Goal: Task Accomplishment & Management: Manage account settings

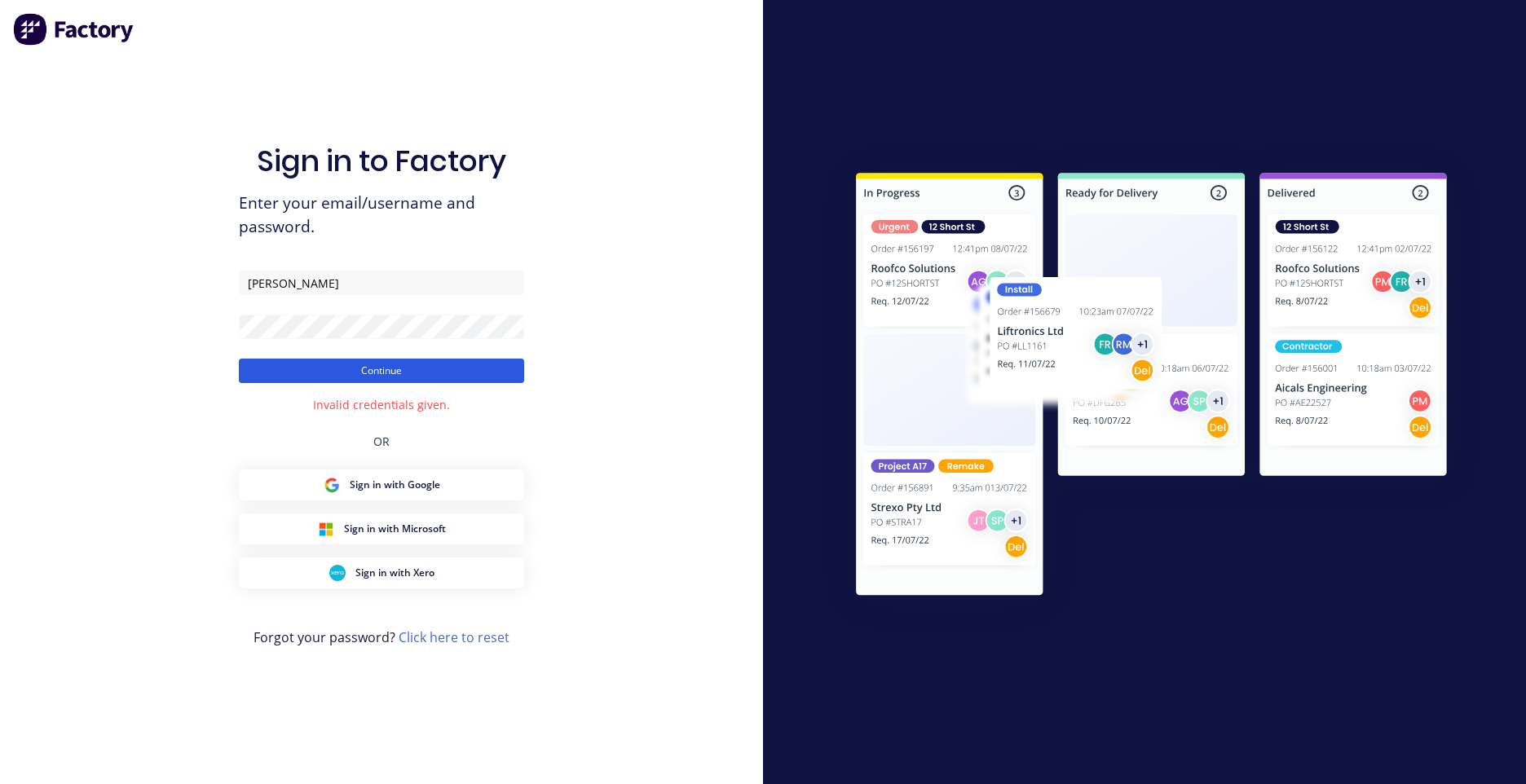
click at [426, 378] on button "Continue" at bounding box center [381, 371] width 285 height 25
click at [351, 283] on input "[PERSON_NAME]" at bounding box center [381, 282] width 285 height 25
drag, startPoint x: 311, startPoint y: 286, endPoint x: 173, endPoint y: 284, distance: 138.0
click at [174, 284] on div "Sign in to Factory Enter your email/username and password. [PERSON_NAME] Contin…" at bounding box center [381, 392] width 763 height 784
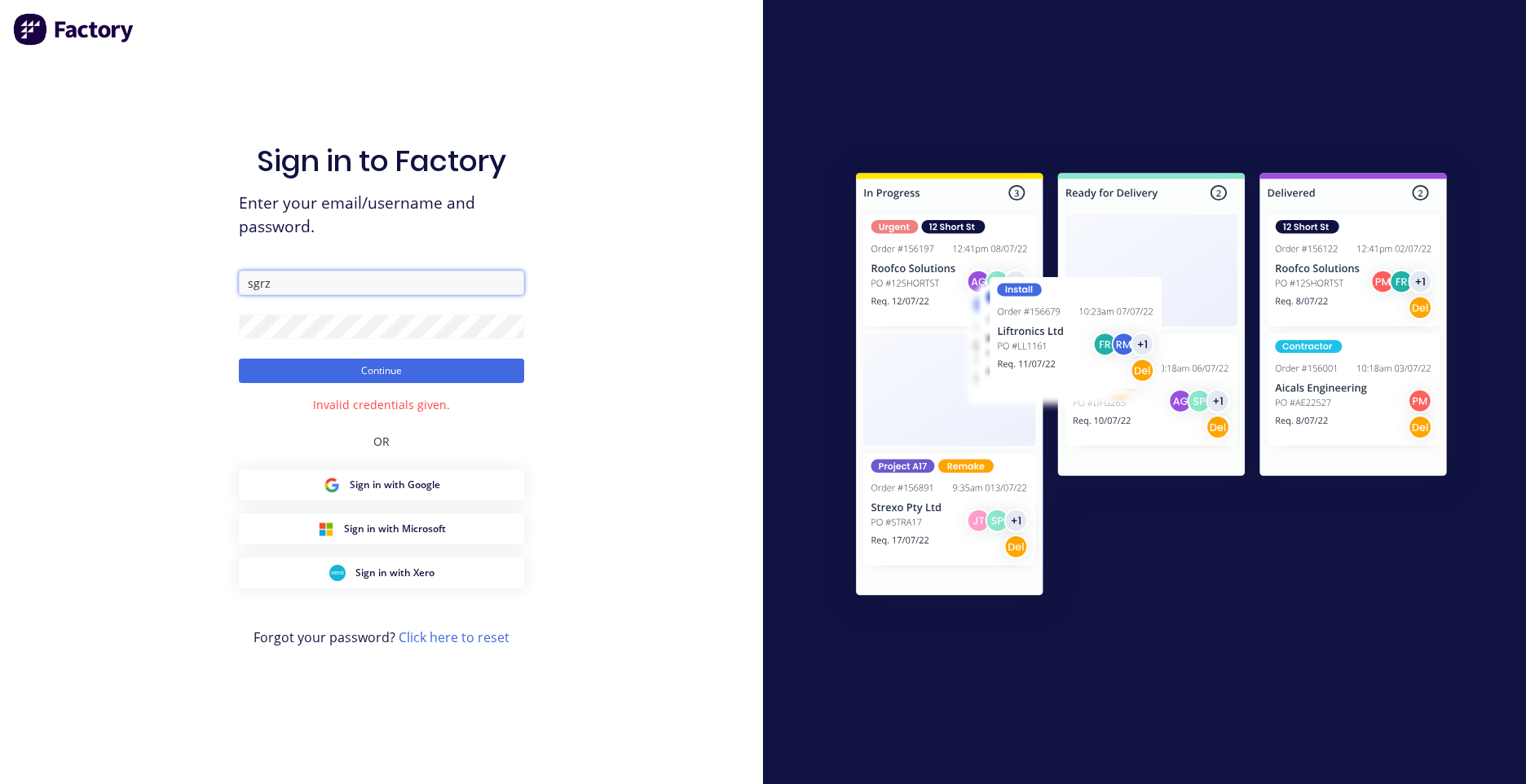
type input "[EMAIL_ADDRESS][DOMAIN_NAME]"
drag, startPoint x: 599, startPoint y: 327, endPoint x: 527, endPoint y: 327, distance: 72.0
click at [599, 327] on div "Sign in to Factory Enter your email/username and password. [EMAIL_ADDRESS][DOMA…" at bounding box center [381, 392] width 763 height 784
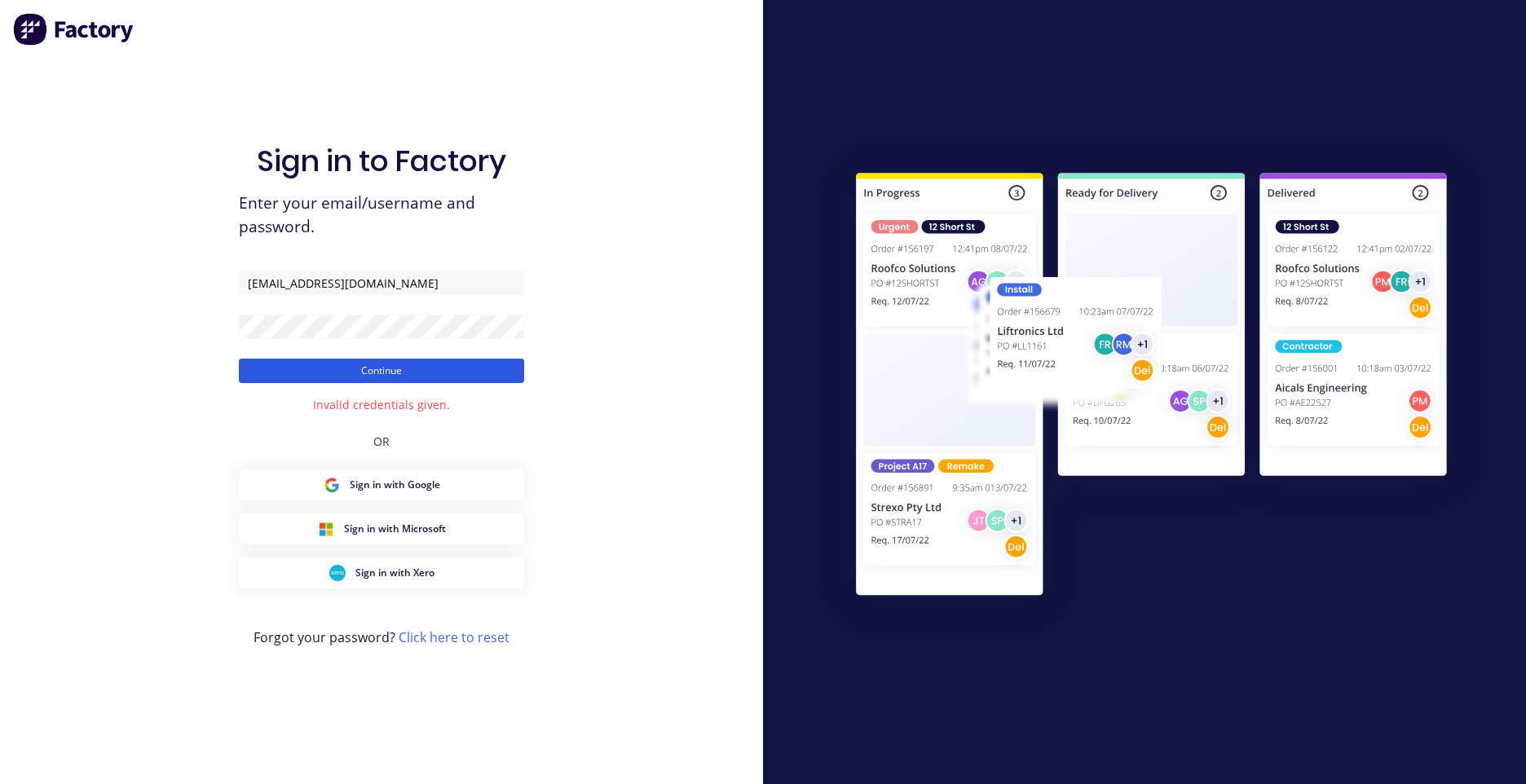
click at [336, 361] on button "Continue" at bounding box center [381, 371] width 285 height 25
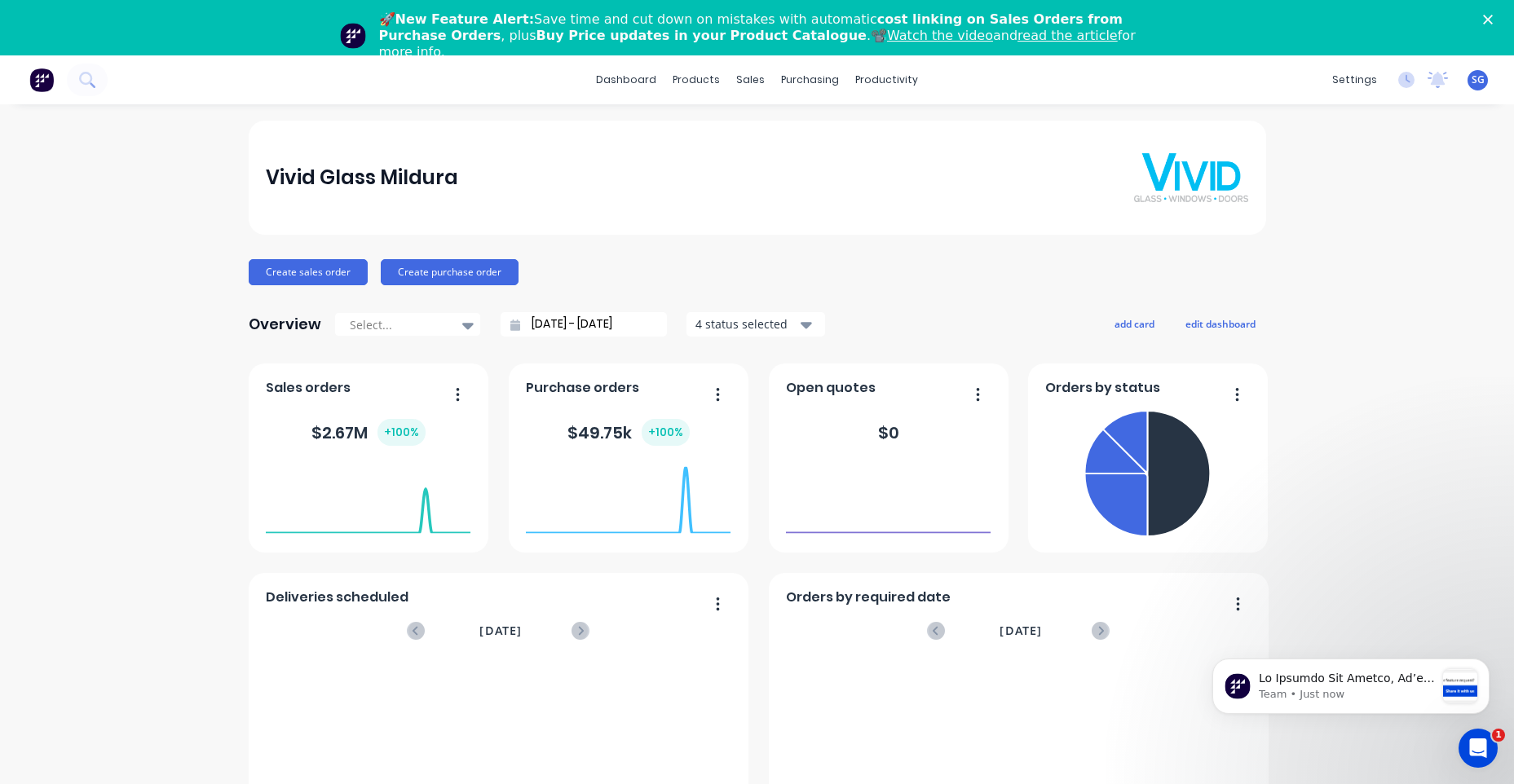
click at [1377, 382] on div "Vivid Glass Mildura Create sales order Create purchase order Overview Select...…" at bounding box center [757, 546] width 1514 height 851
click at [651, 84] on link "dashboard" at bounding box center [626, 80] width 77 height 25
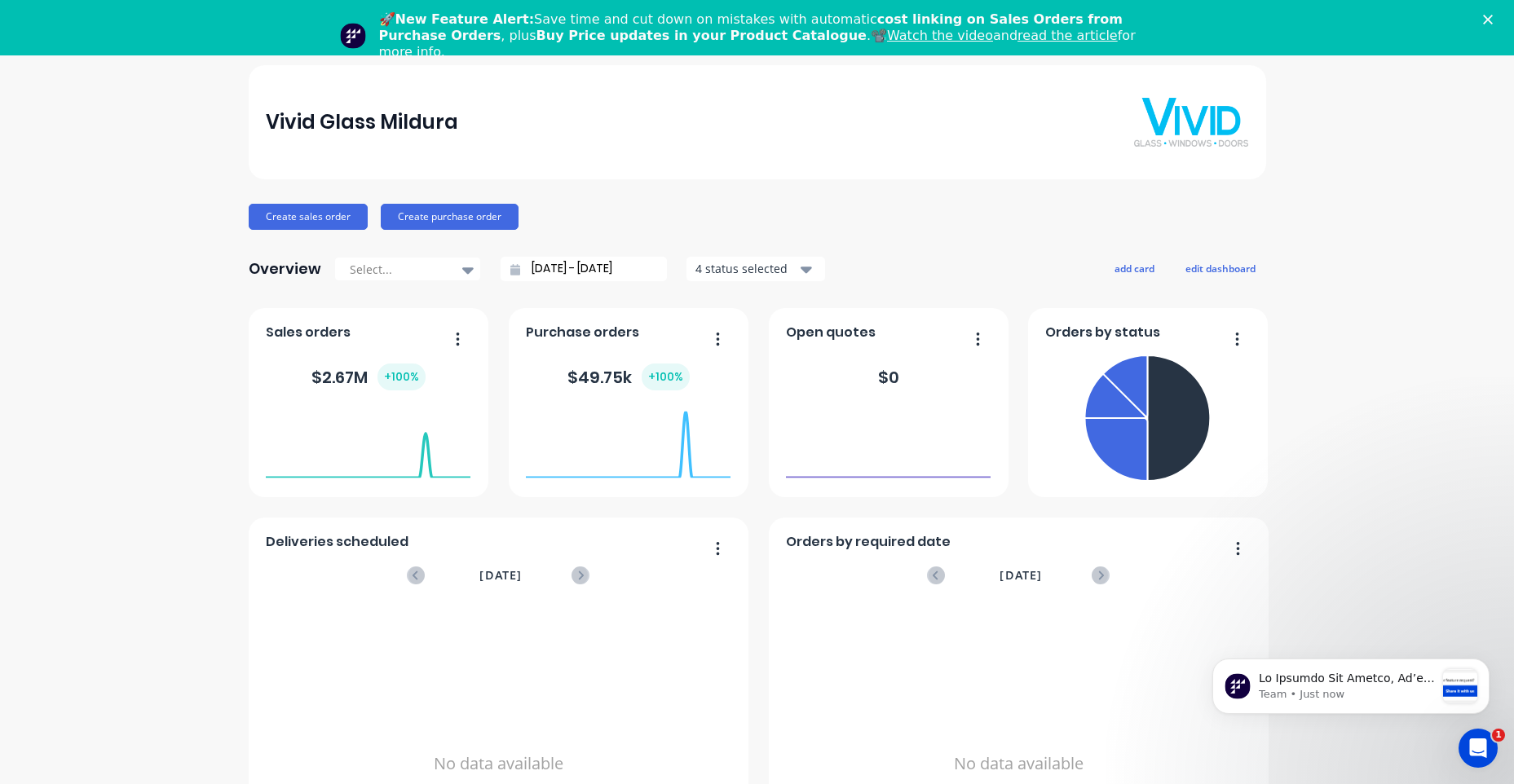
click at [296, 128] on div "Vivid Glass Mildura" at bounding box center [361, 122] width 192 height 32
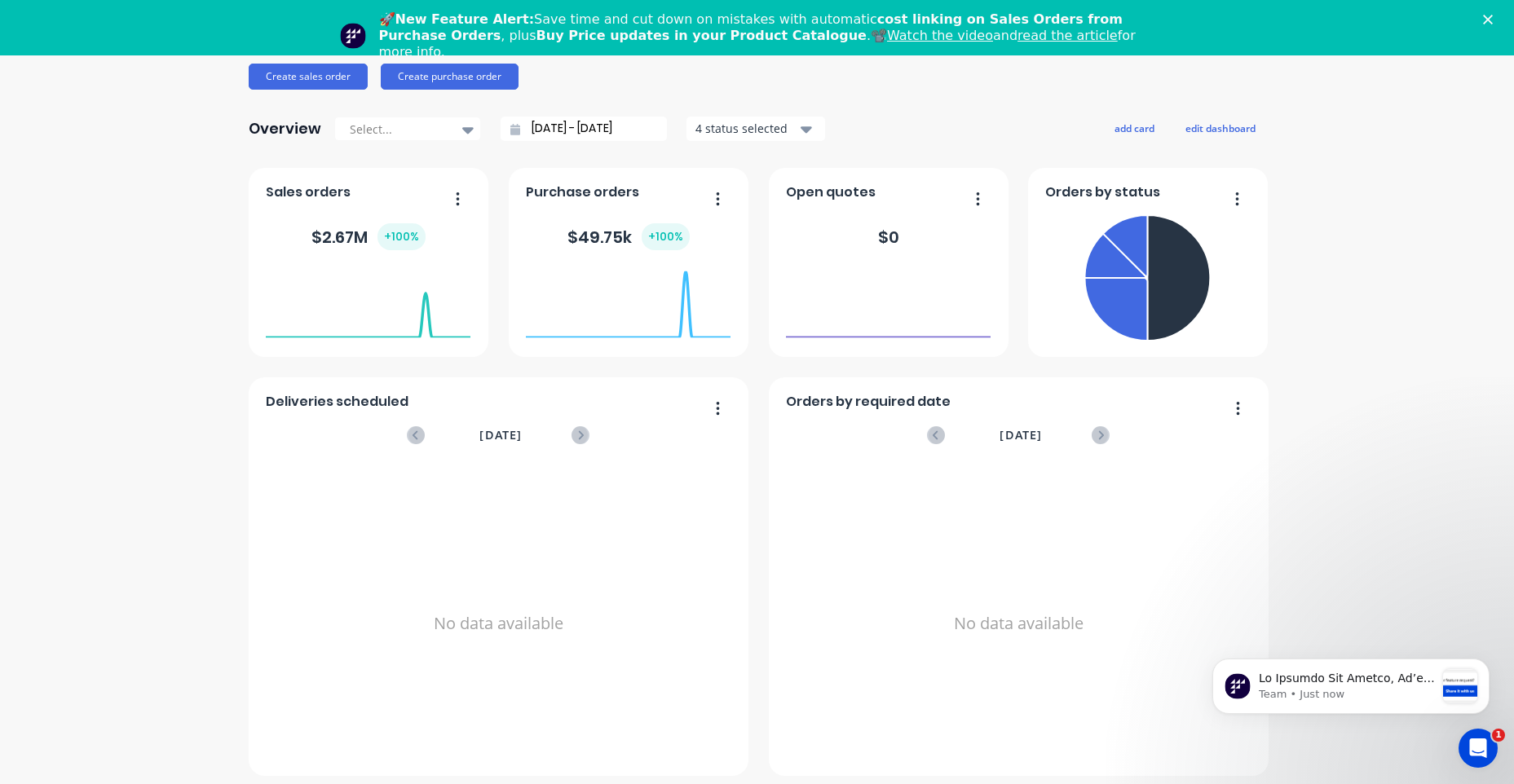
scroll to position [148, 0]
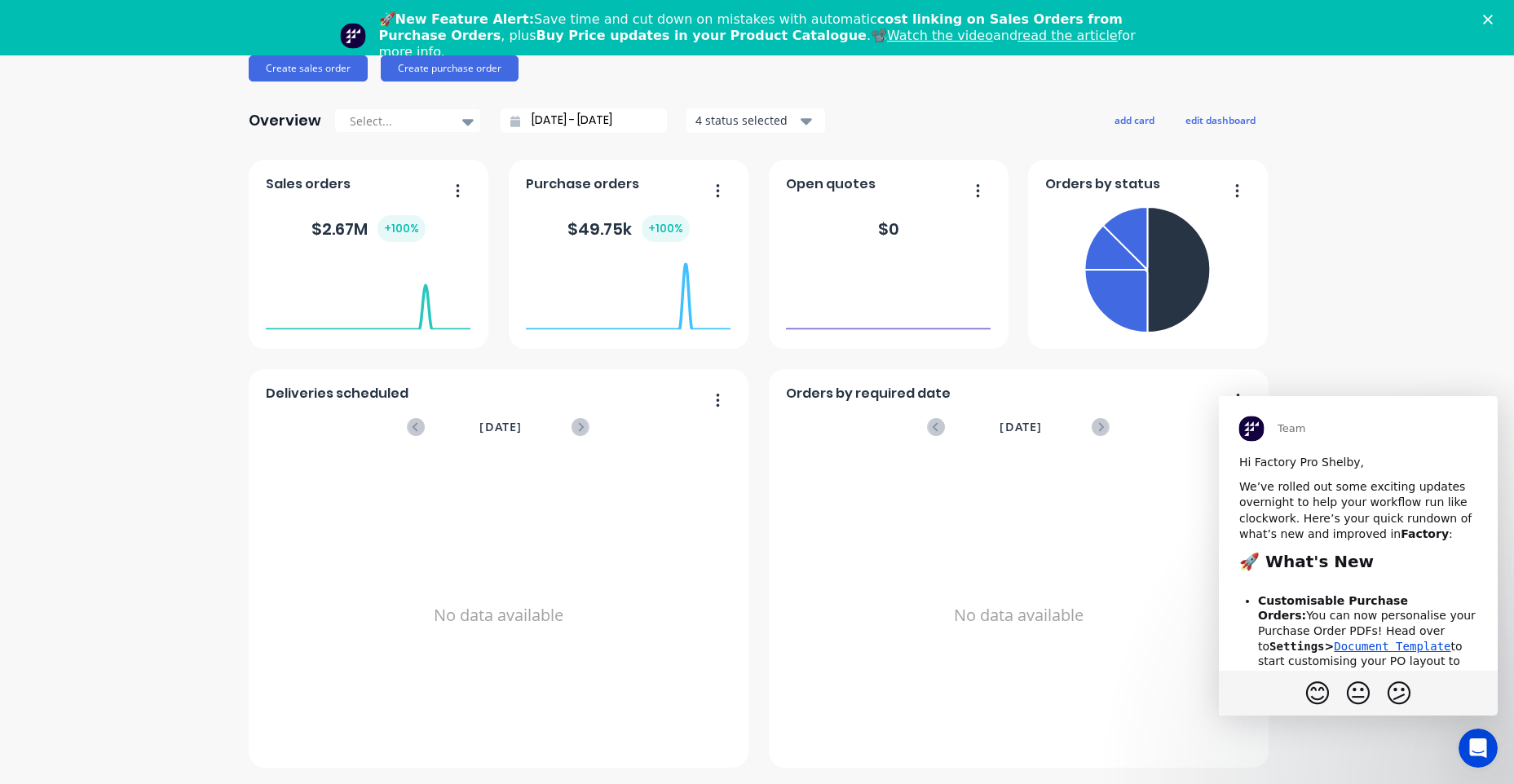
scroll to position [0, 0]
click at [1465, 423] on span "Close" at bounding box center [1468, 425] width 59 height 59
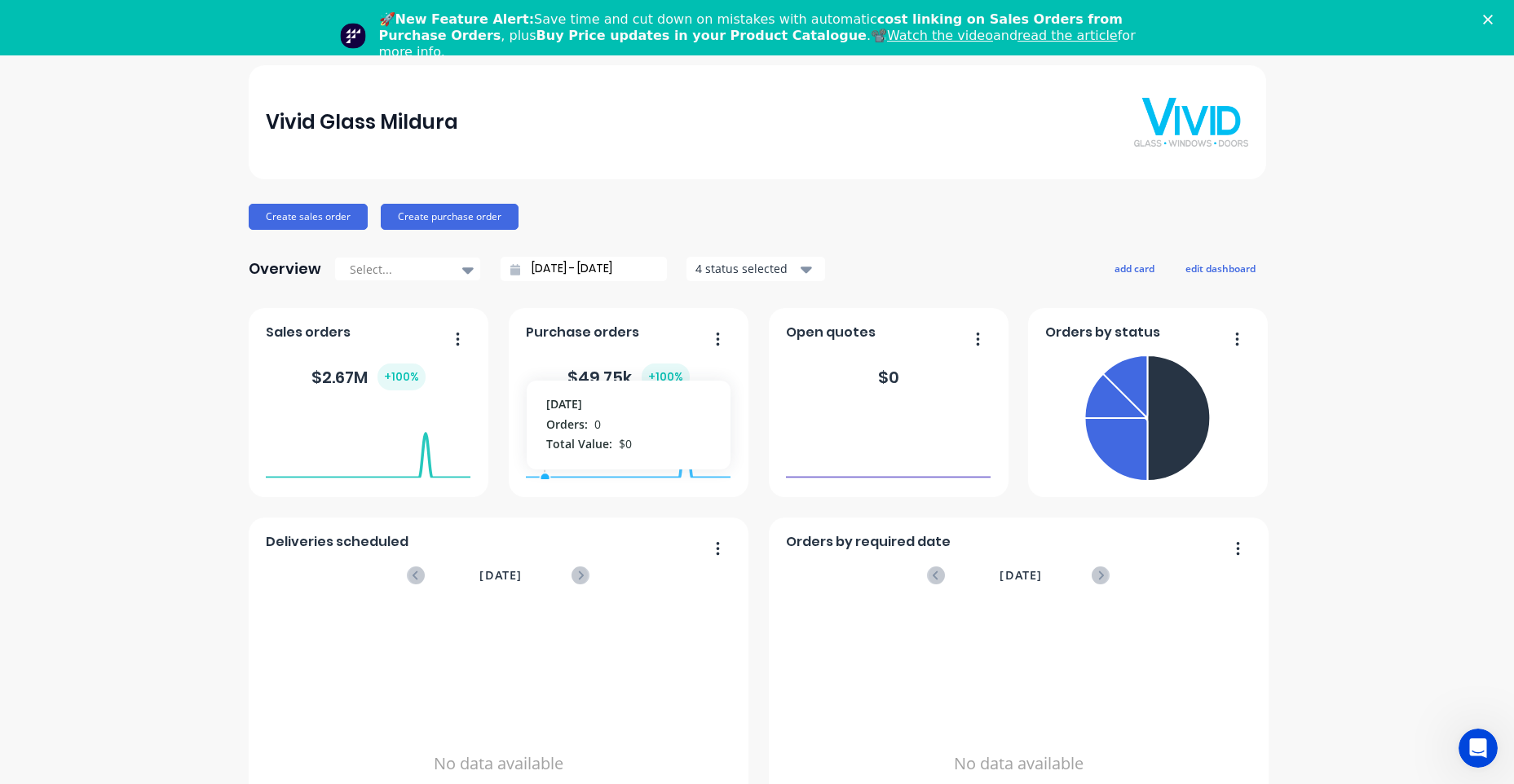
click at [965, 335] on button "button" at bounding box center [971, 340] width 34 height 26
click at [853, 334] on span "Open quotes" at bounding box center [830, 332] width 89 height 20
click at [836, 334] on span "Open quotes" at bounding box center [830, 332] width 89 height 20
click at [735, 332] on div "Purchase orders $ 49.75k + 100 % [DATE] Orders: 0 Total Value: $ 0" at bounding box center [629, 402] width 240 height 189
click at [615, 349] on div "Purchase orders $ 49.75k + 100 % [DATE] Orders: 0 Total Value: $ 0" at bounding box center [629, 402] width 240 height 189
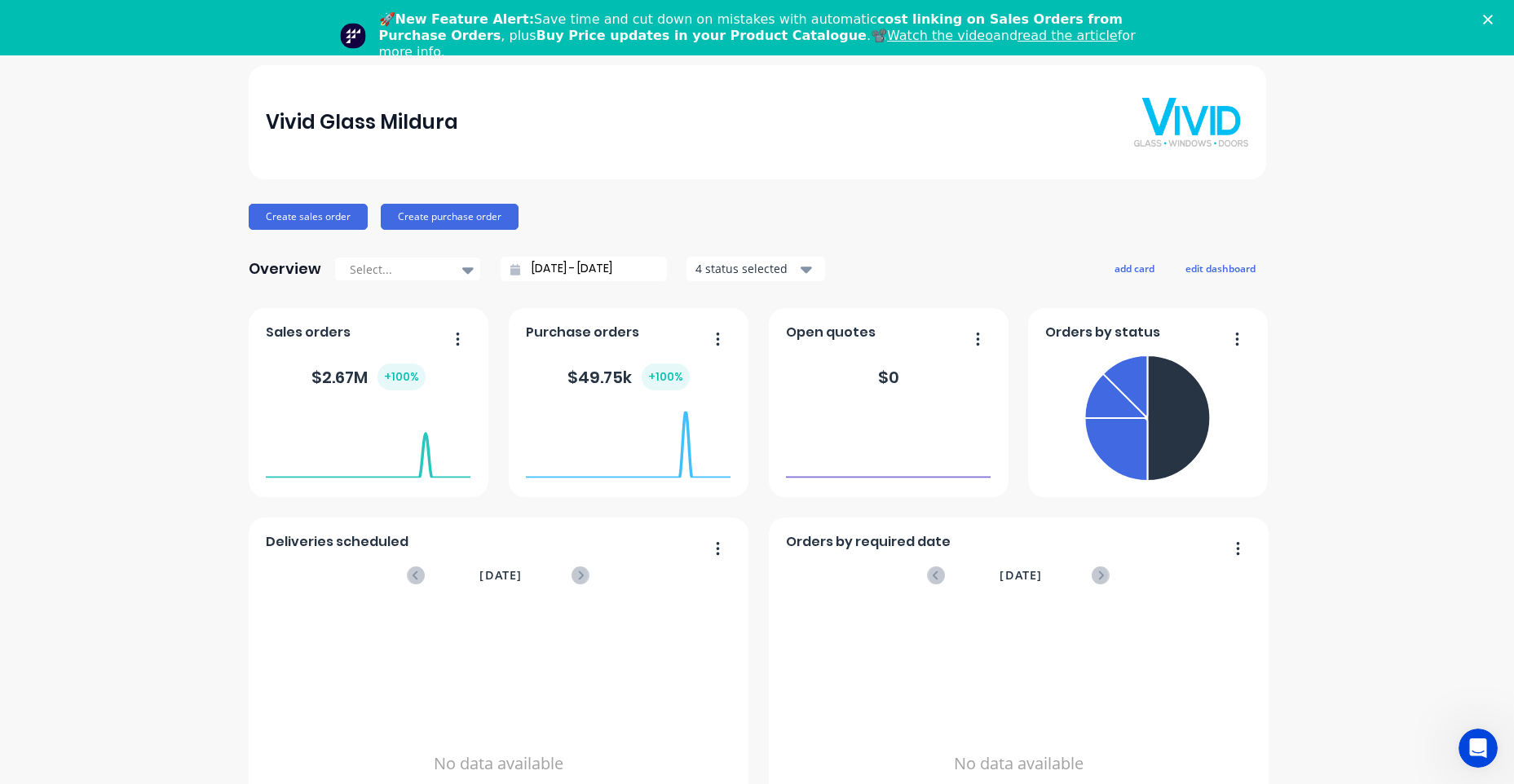
click at [611, 332] on span "Purchase orders" at bounding box center [582, 332] width 113 height 20
click at [578, 382] on div "$ 49.75k + 100 %" at bounding box center [629, 377] width 122 height 27
click at [653, 378] on div "+ 100 %" at bounding box center [665, 377] width 48 height 27
click at [723, 338] on div "Purchase orders" at bounding box center [628, 337] width 205 height 24
click at [716, 338] on button "button" at bounding box center [712, 340] width 34 height 26
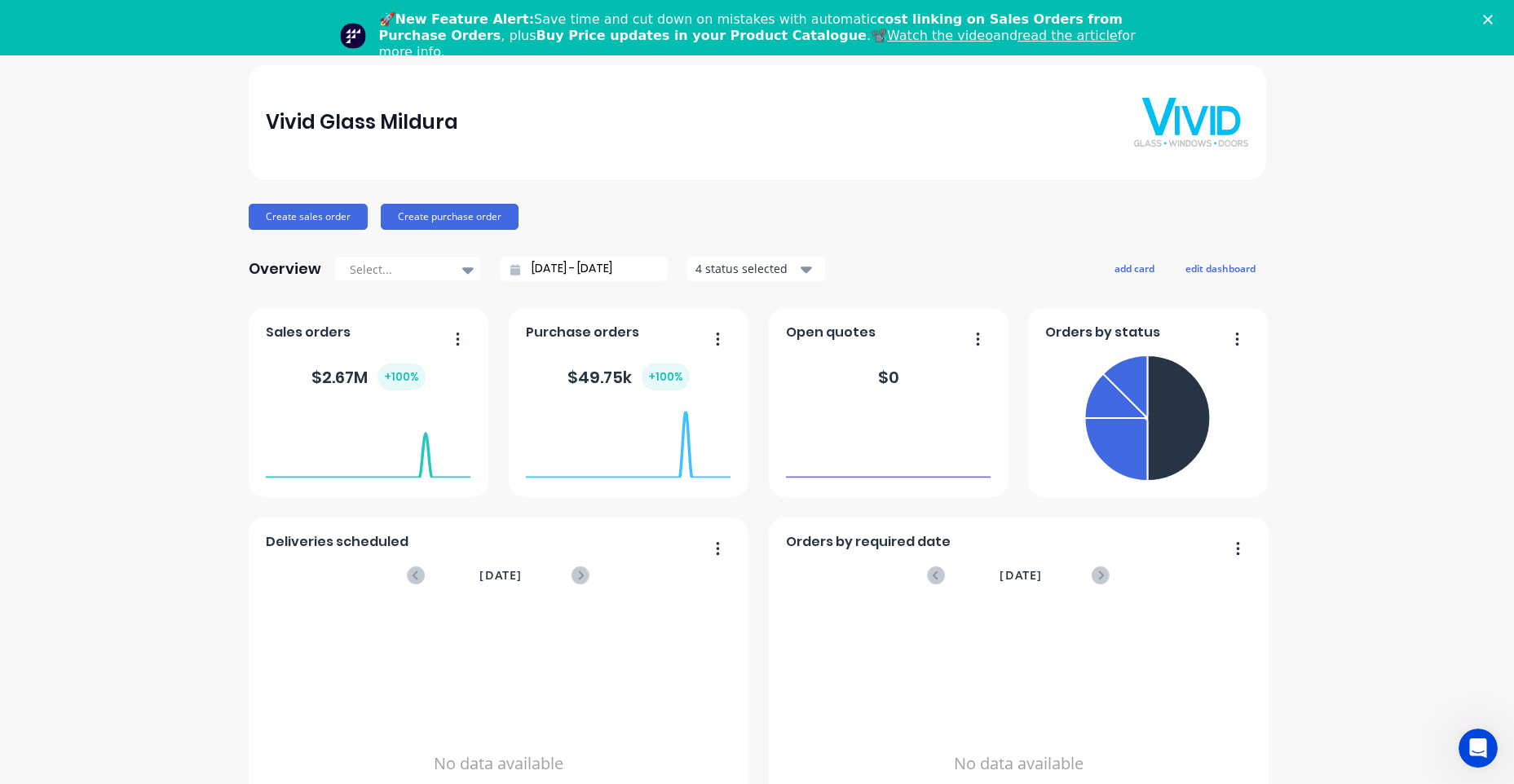
click at [867, 192] on div "Vivid Glass Mildura Create sales order Create purchase order Overview Select...…" at bounding box center [757, 491] width 1017 height 851
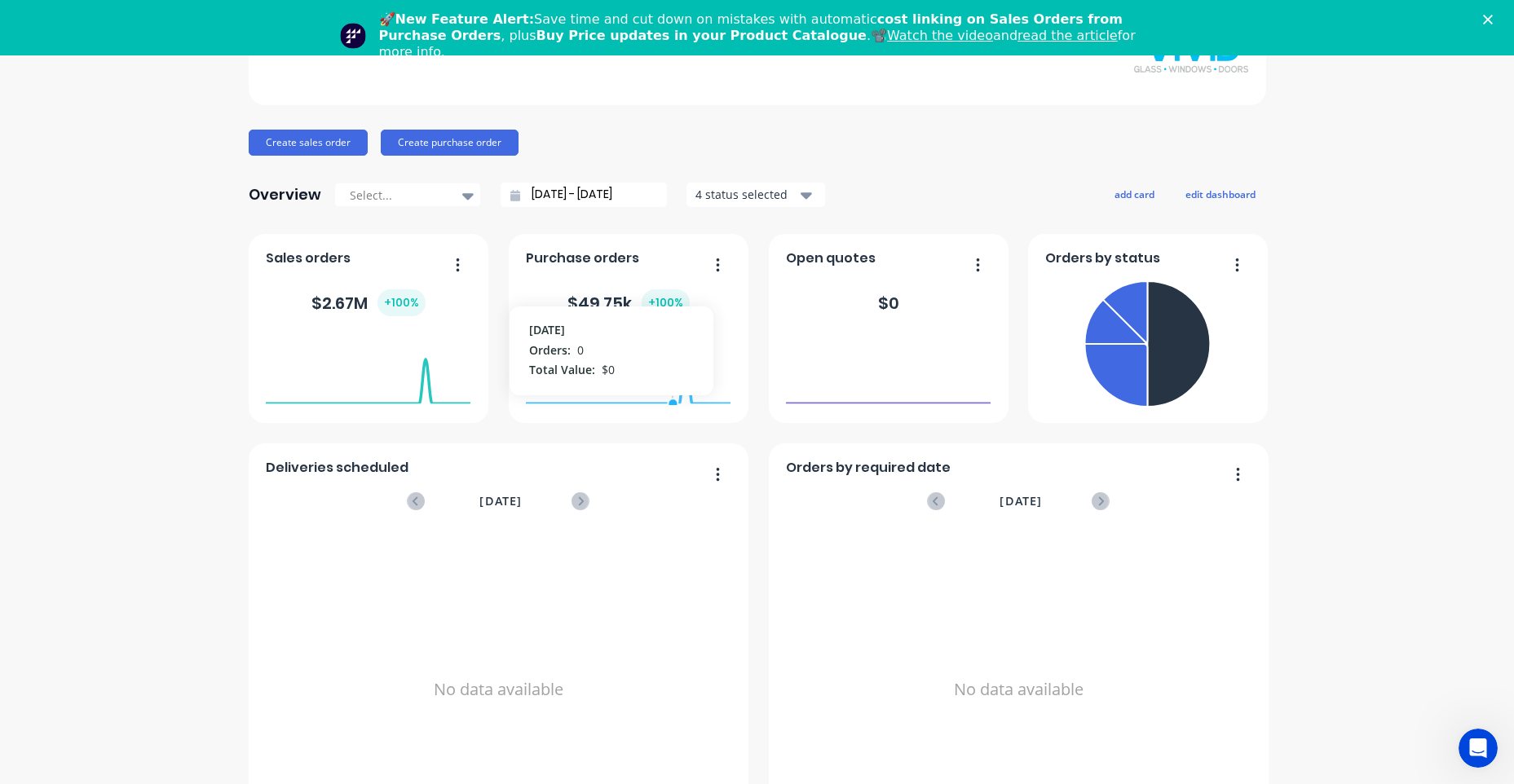
scroll to position [148, 0]
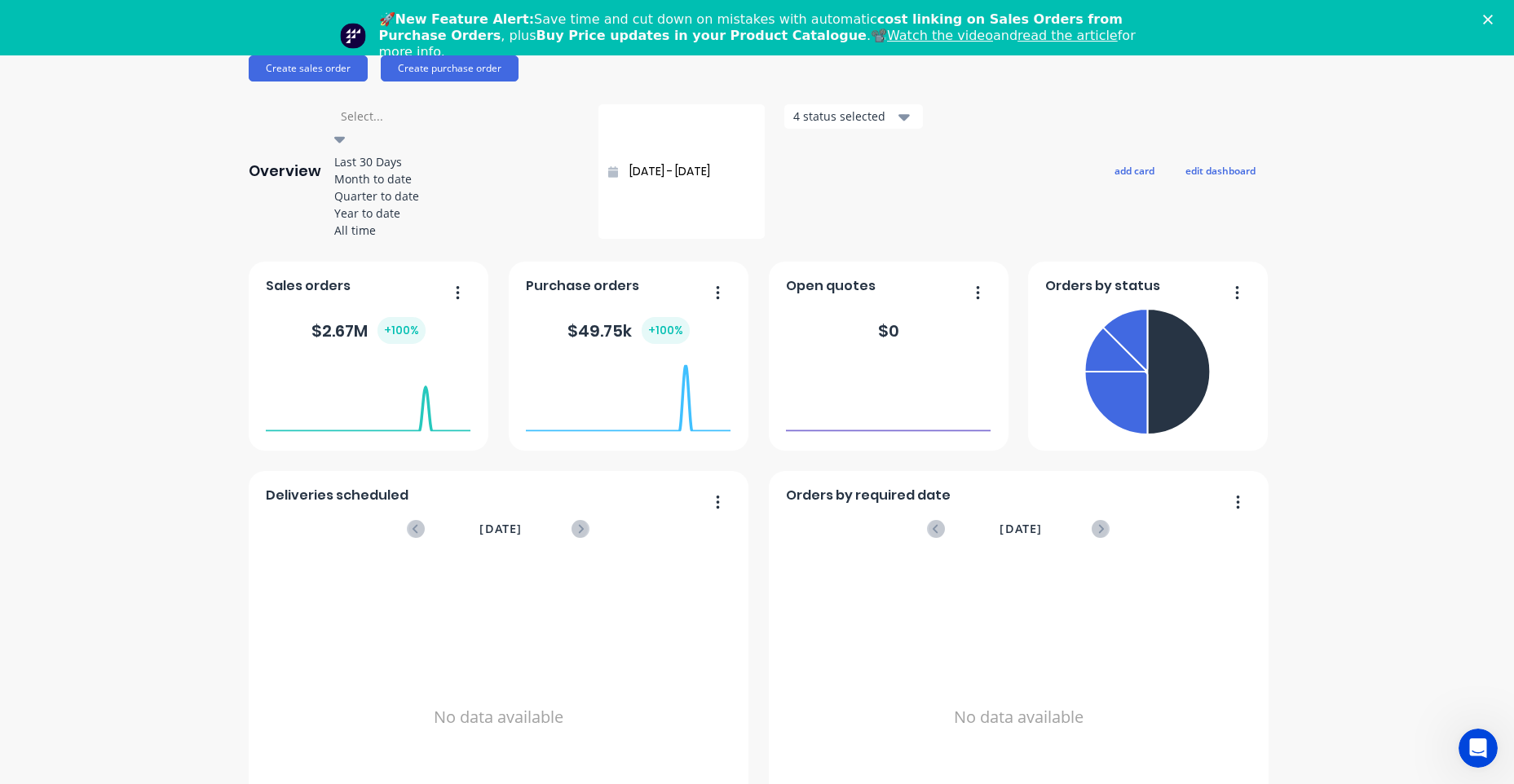
click at [397, 122] on div at bounding box center [457, 116] width 235 height 20
click at [174, 291] on div "Vivid Glass Mildura Create sales order Create purchase order Overview 5 results…" at bounding box center [757, 393] width 1514 height 952
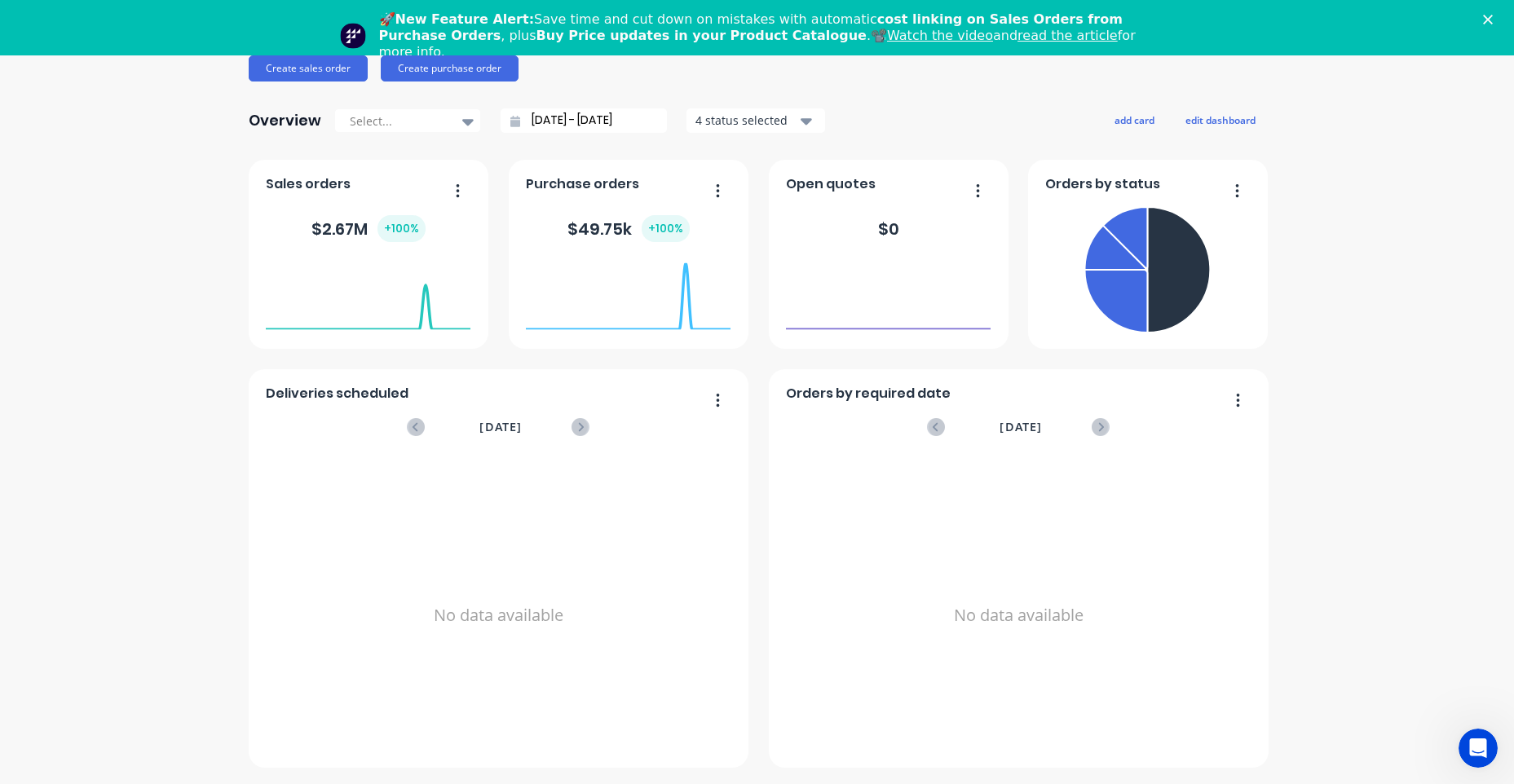
scroll to position [0, 0]
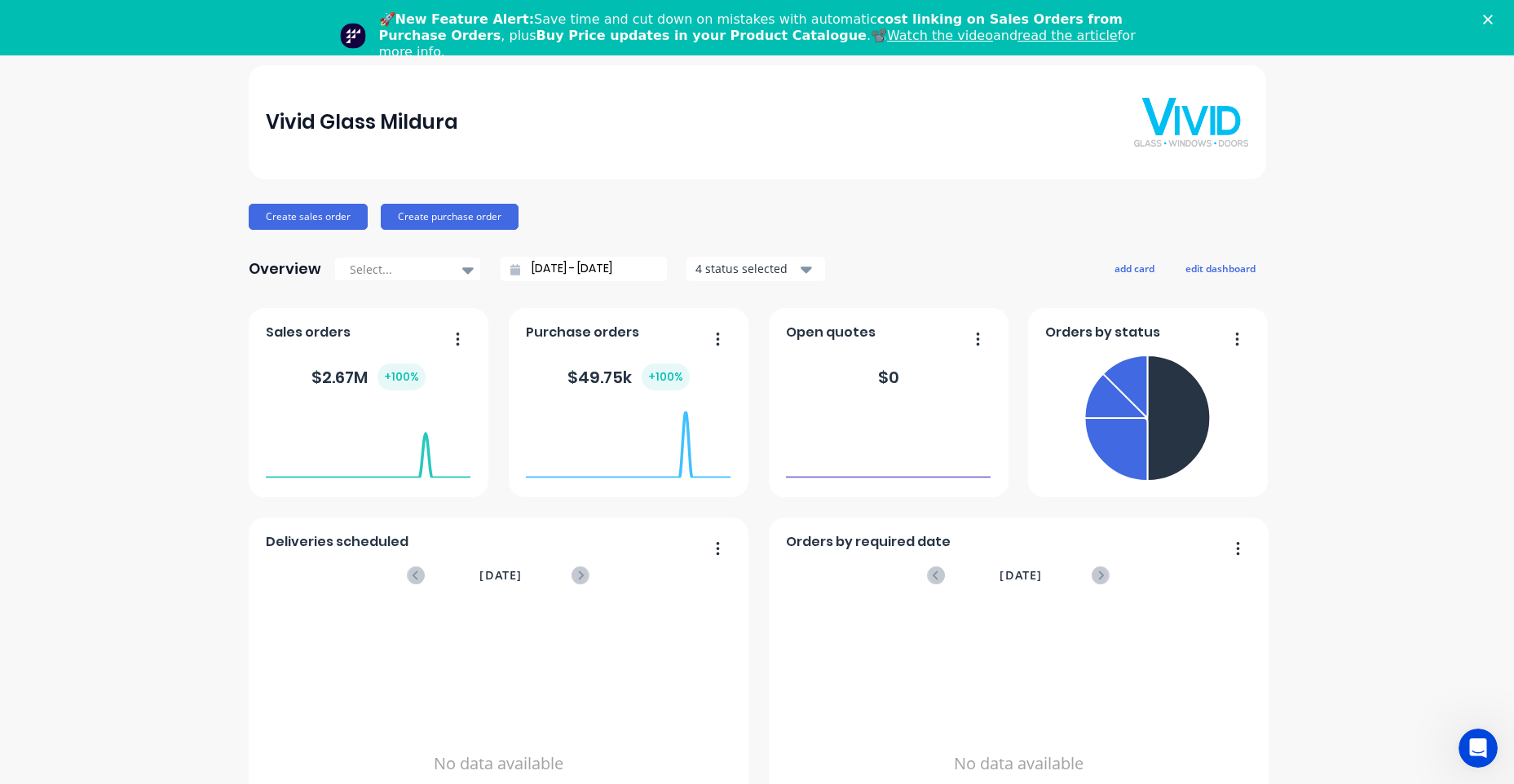
click at [1493, 18] on icon "Close" at bounding box center [1488, 20] width 10 height 10
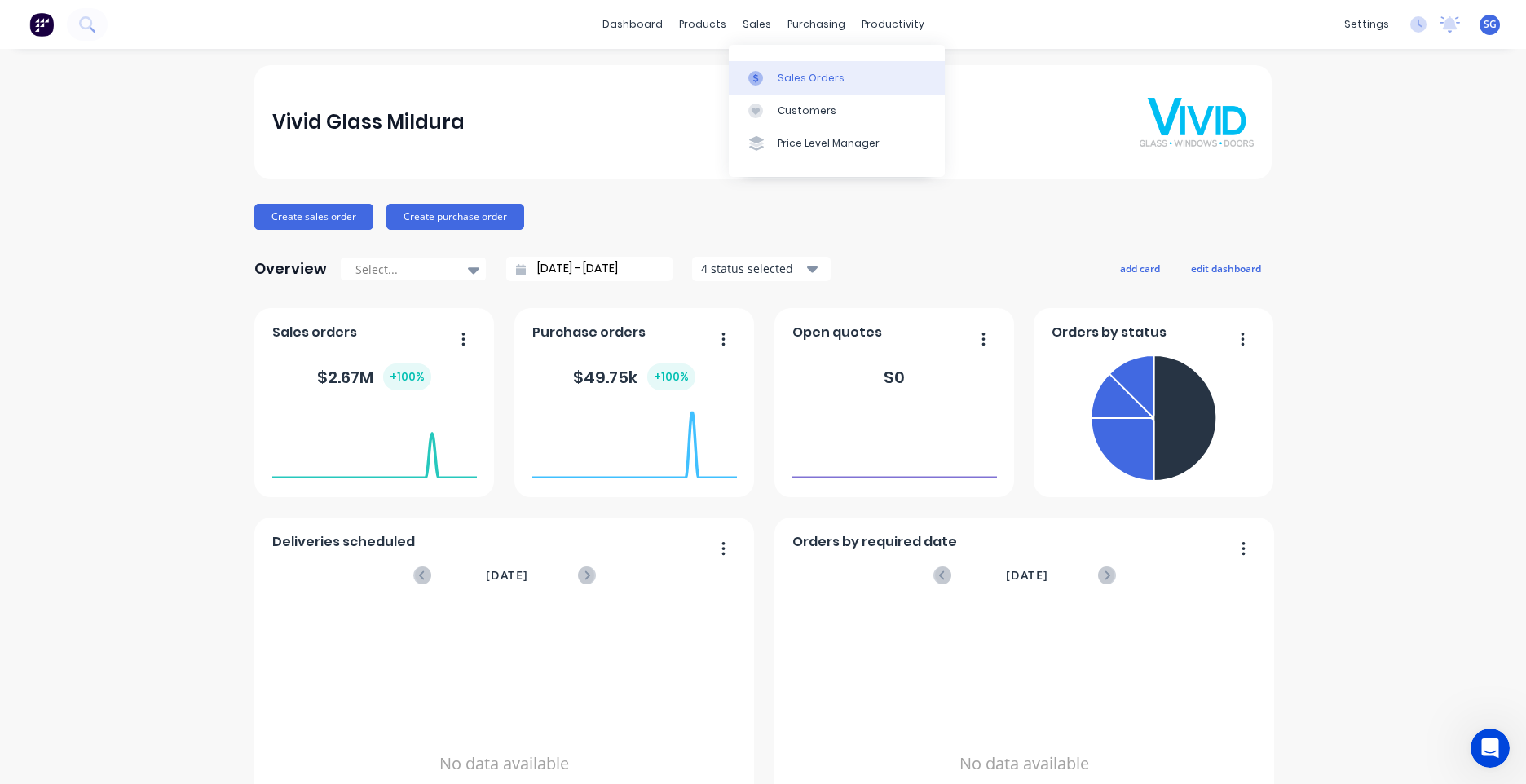
click at [832, 83] on div "Sales Orders" at bounding box center [811, 77] width 67 height 14
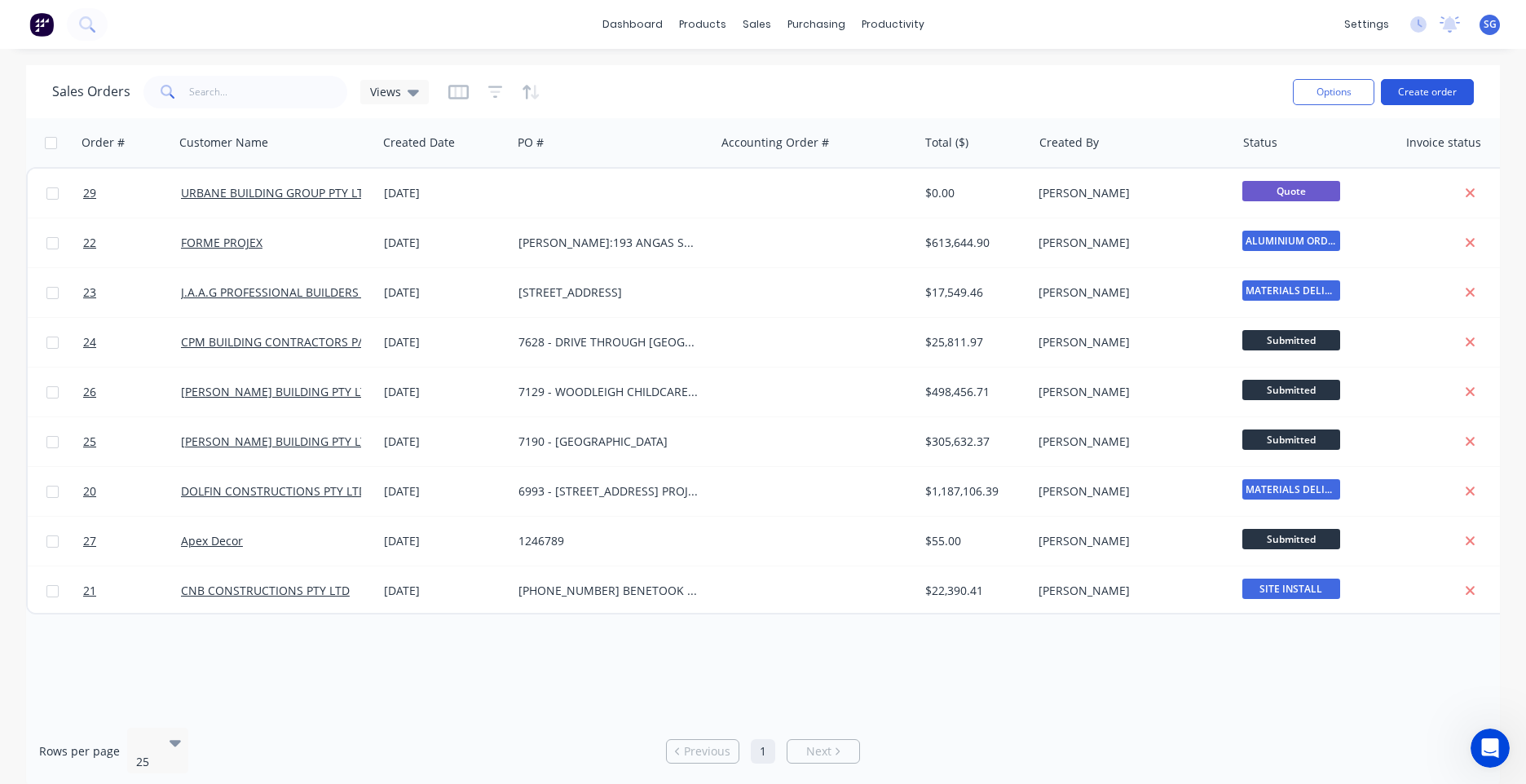
click at [1422, 88] on button "Create order" at bounding box center [1427, 92] width 93 height 26
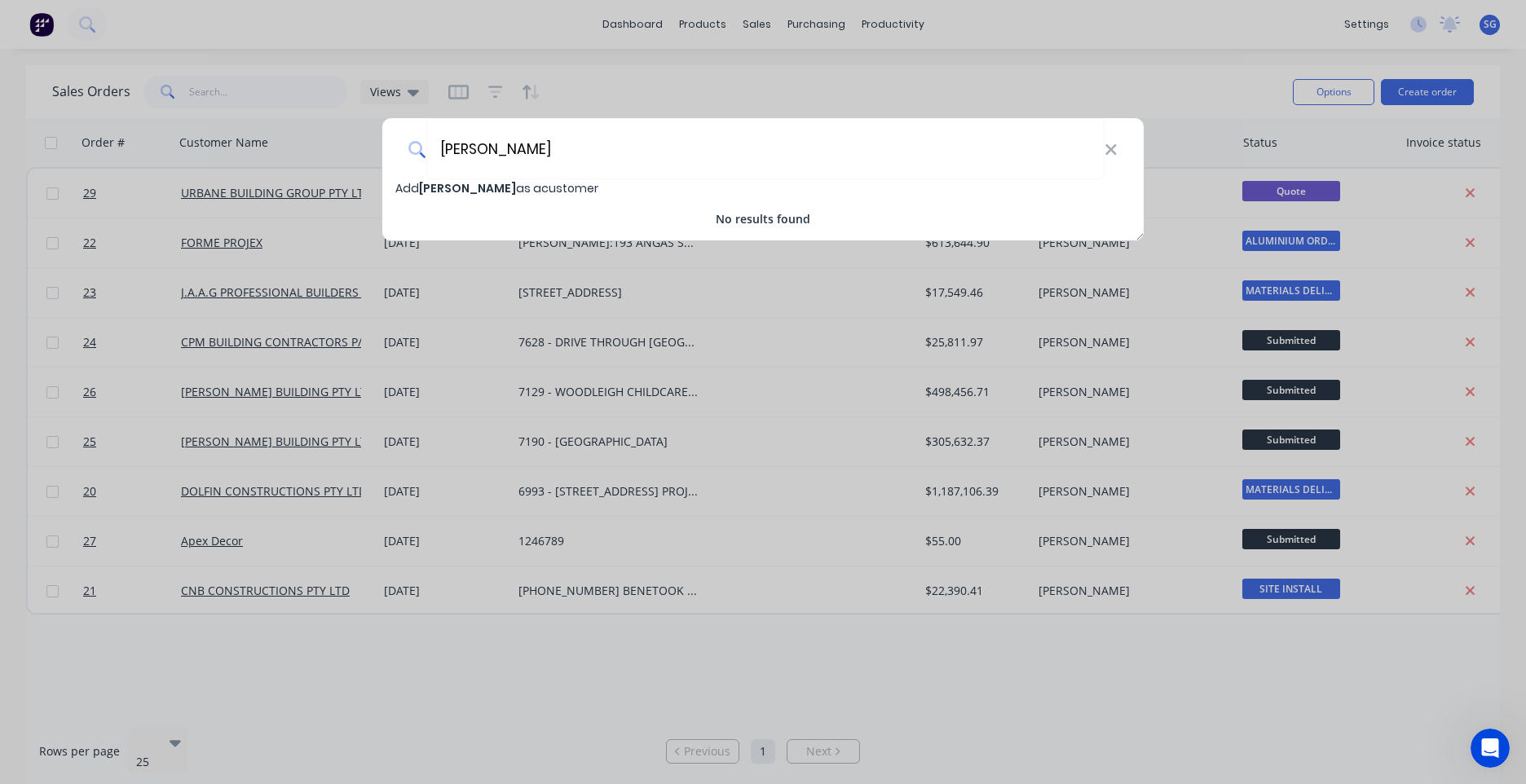
drag, startPoint x: 550, startPoint y: 142, endPoint x: 382, endPoint y: 145, distance: 168.0
click at [382, 145] on div "[PERSON_NAME] Add [PERSON_NAME] as a customer No results found" at bounding box center [763, 179] width 763 height 124
type input "green"
click at [1111, 147] on icon at bounding box center [1111, 150] width 13 height 18
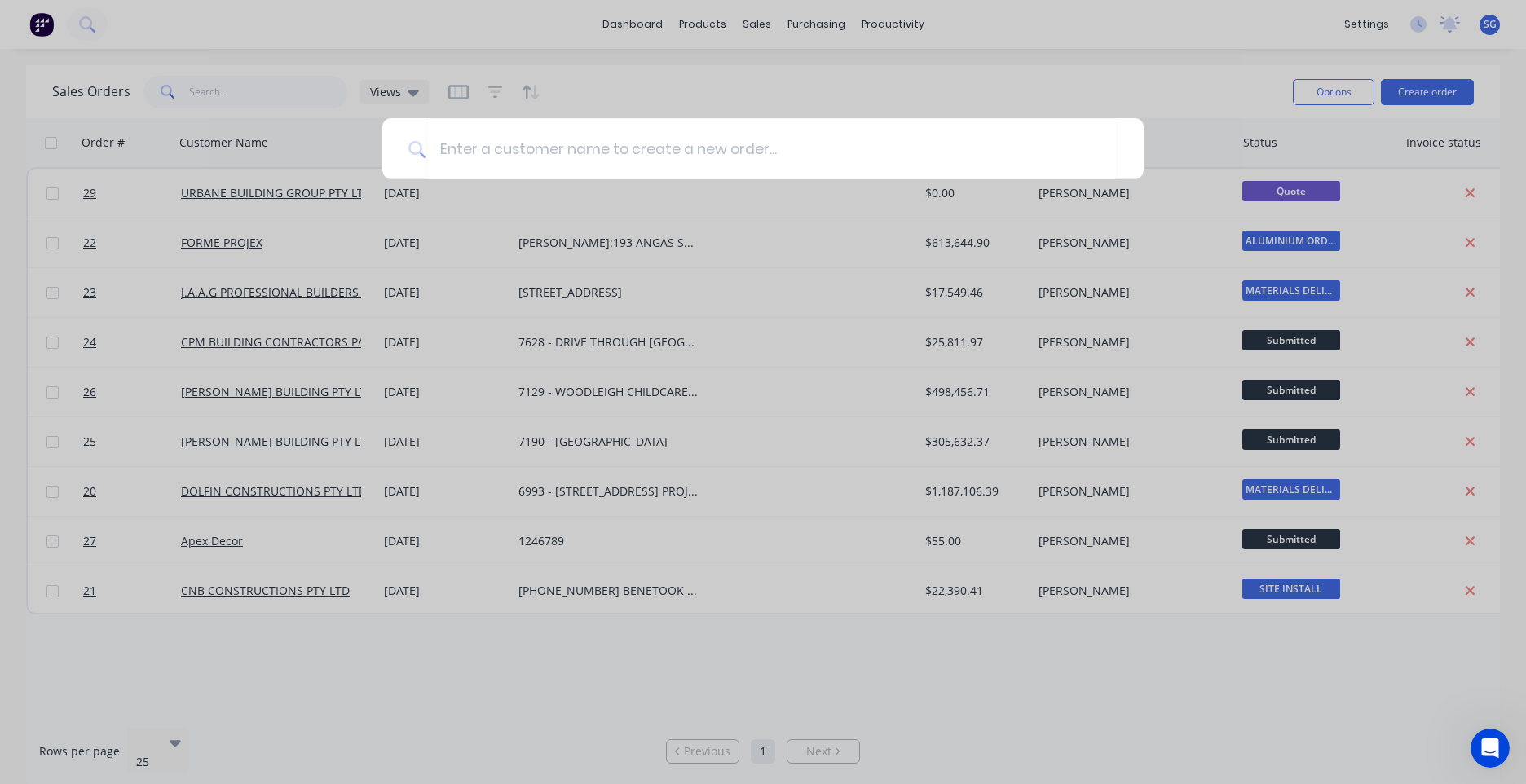
click at [549, 60] on div at bounding box center [763, 392] width 1526 height 784
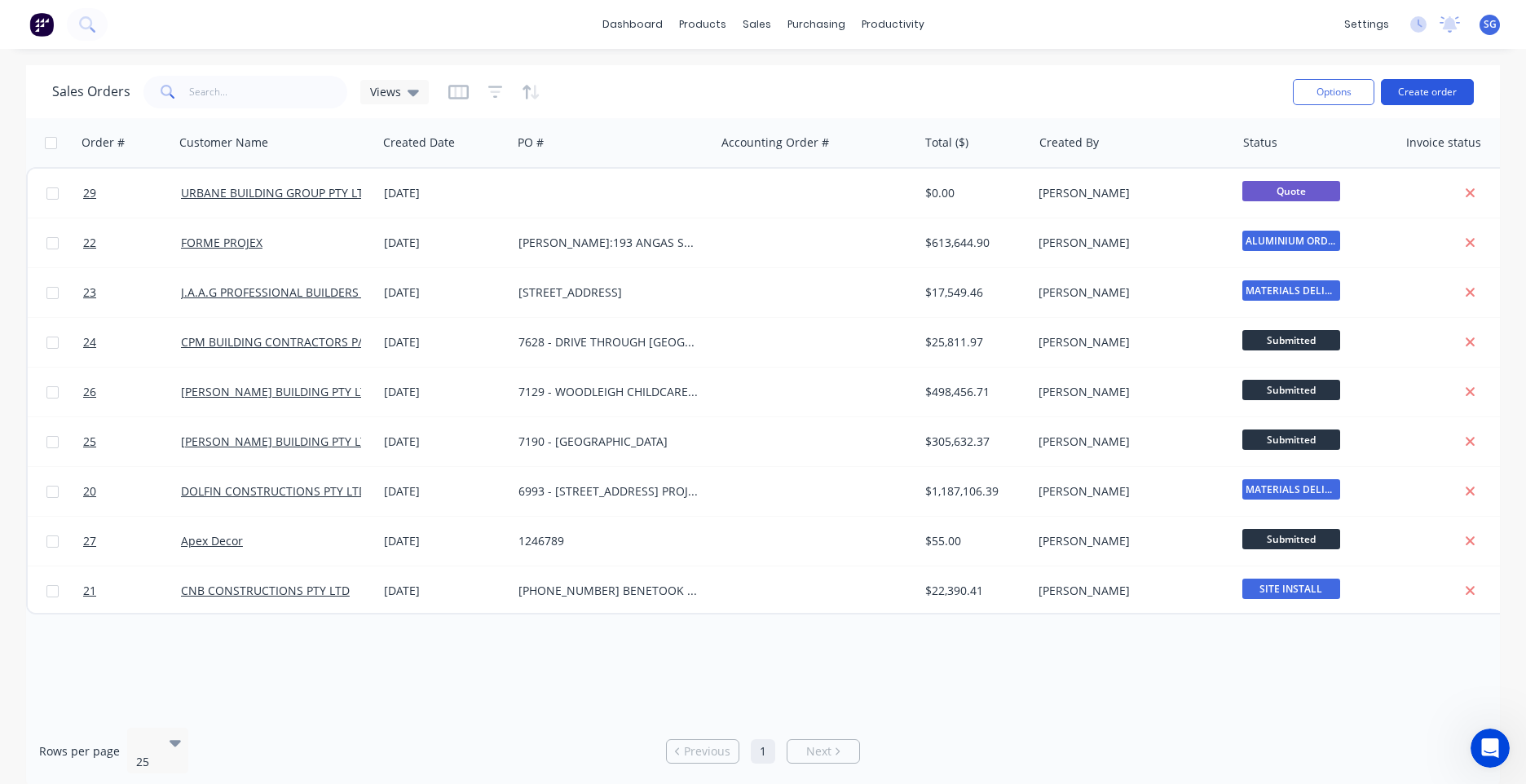
click at [1446, 84] on button "Create order" at bounding box center [1427, 92] width 93 height 26
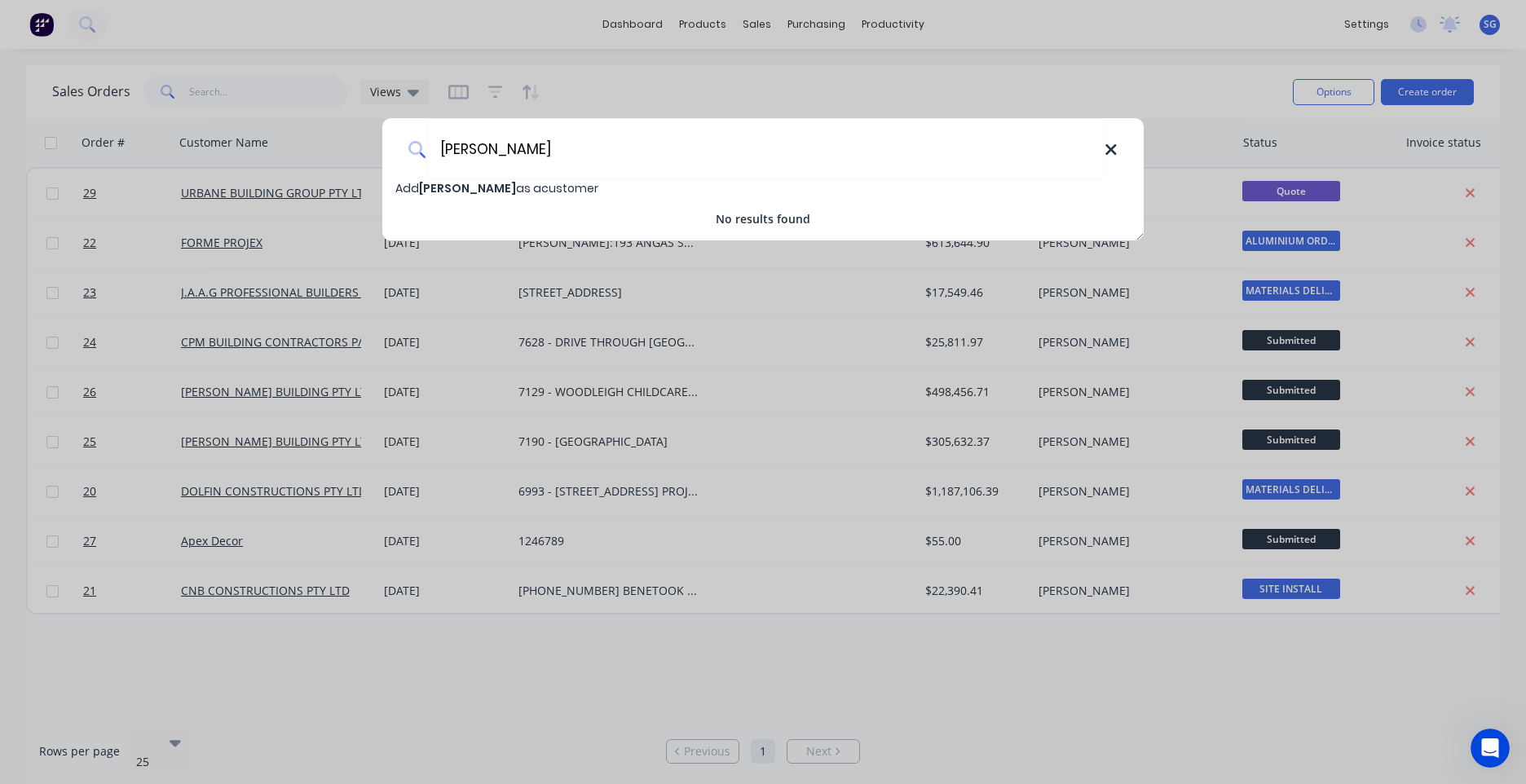
type input "[PERSON_NAME]"
click at [1110, 158] on icon at bounding box center [1111, 150] width 13 height 18
type input "s"
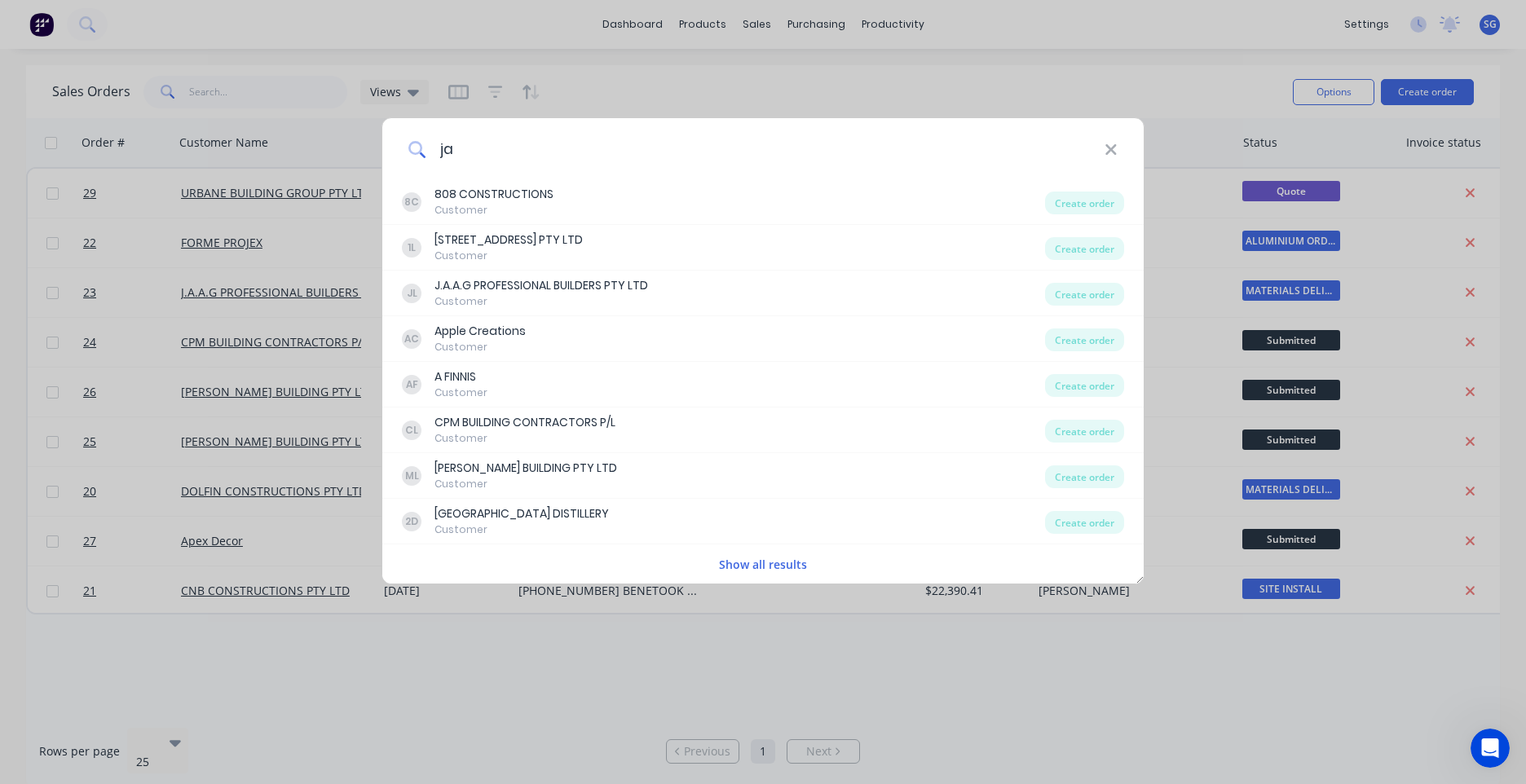
type input "j"
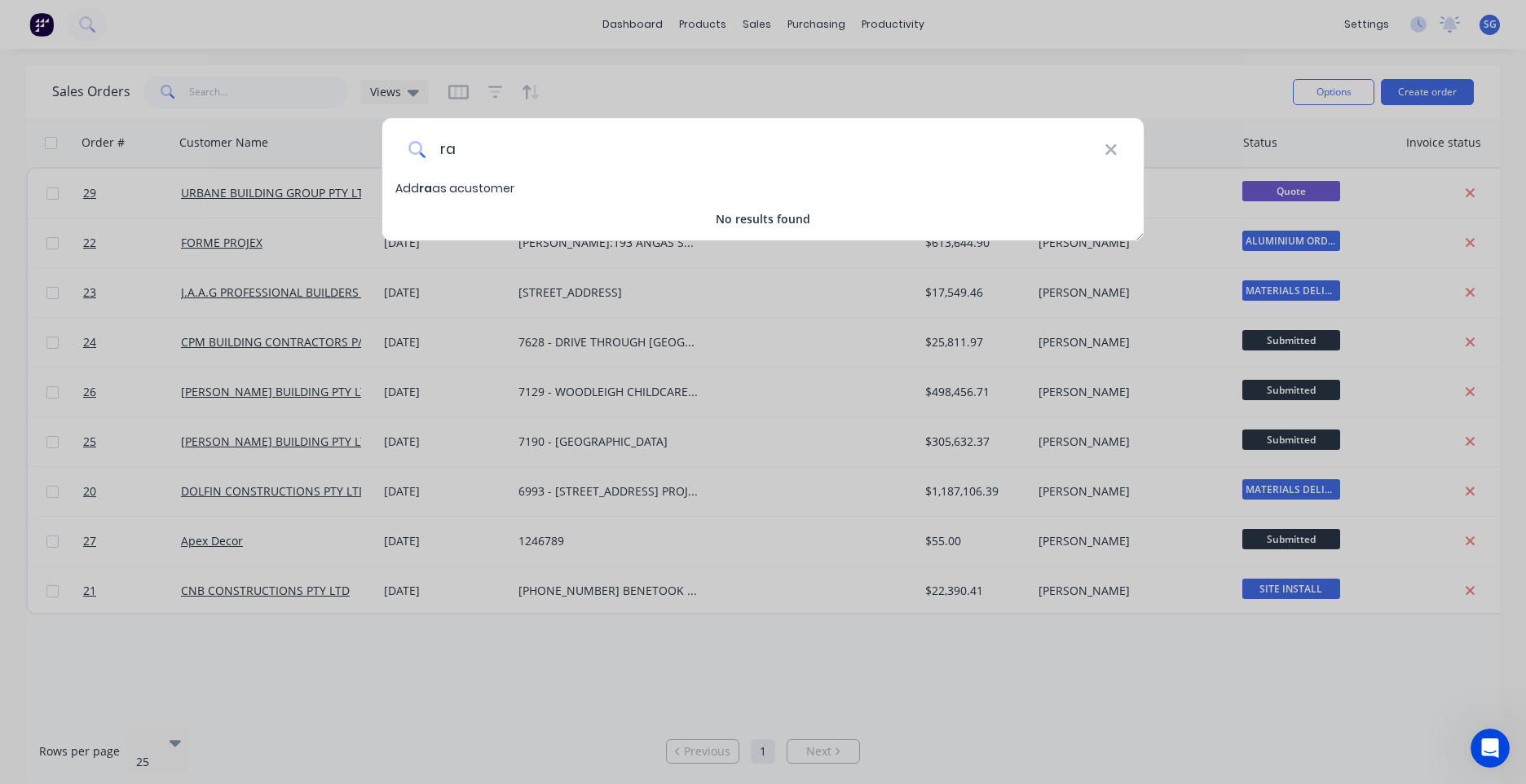
type input "r"
type input "g"
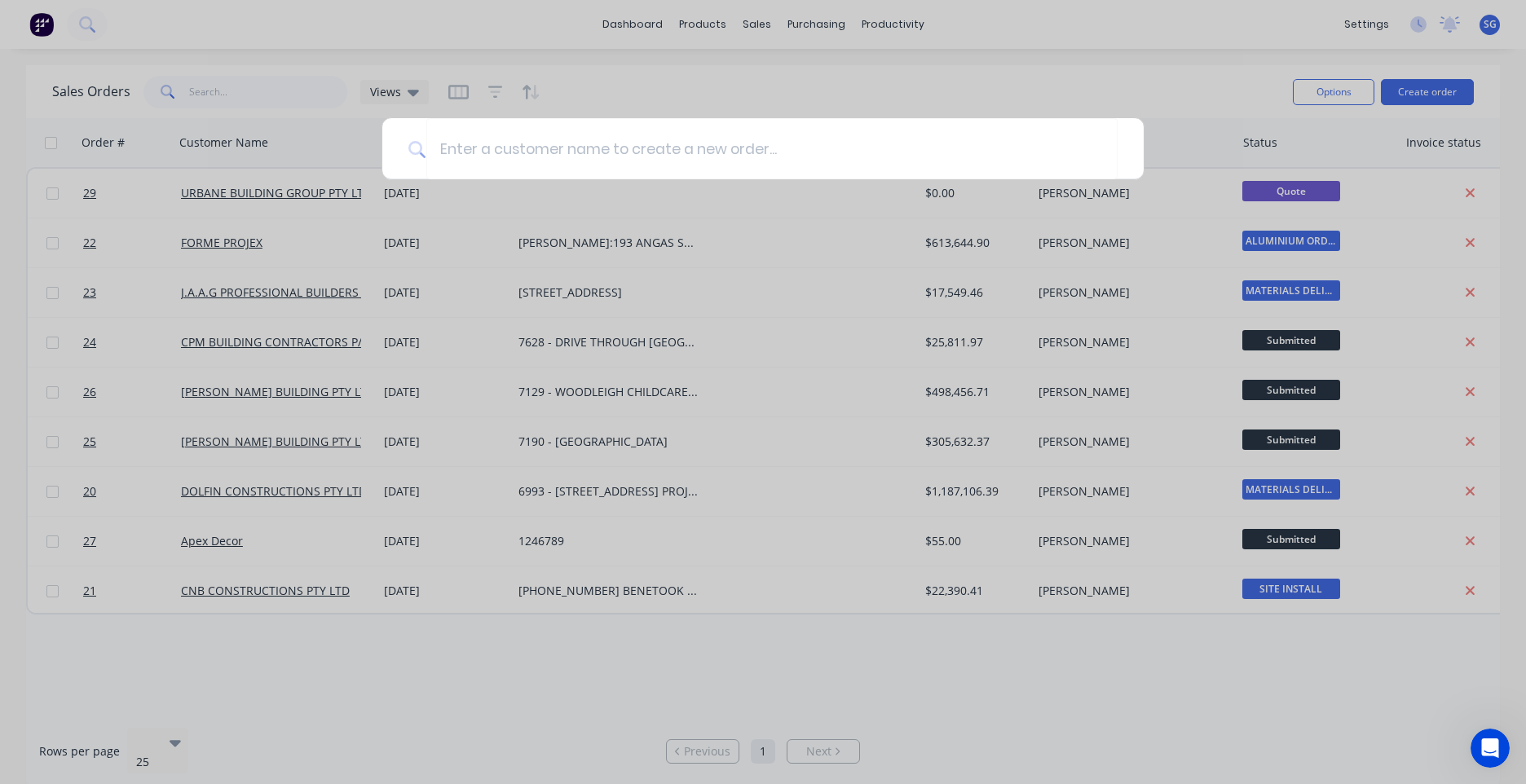
click at [1159, 9] on div at bounding box center [763, 392] width 1526 height 784
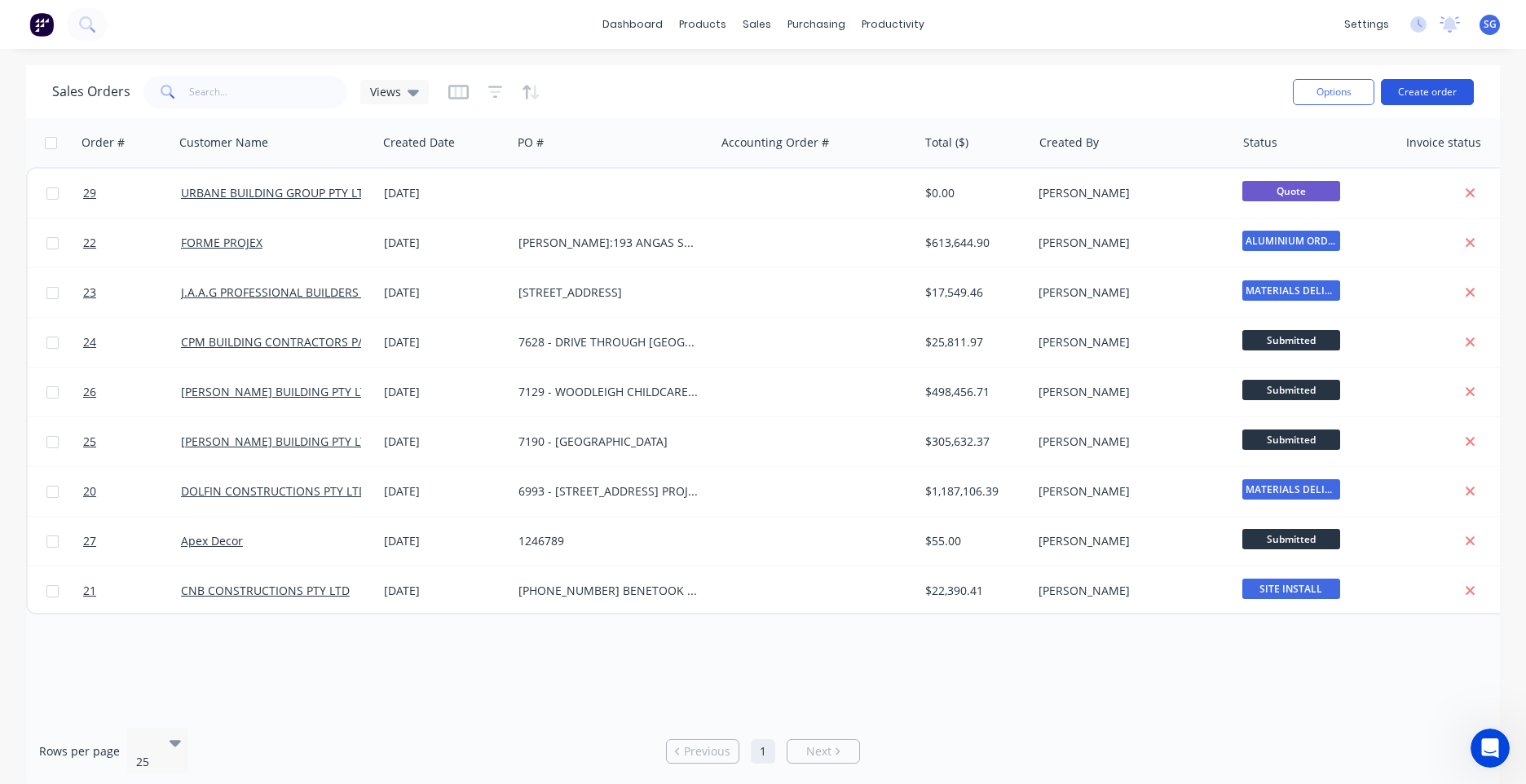
click at [1409, 94] on button "Create order" at bounding box center [1427, 92] width 93 height 26
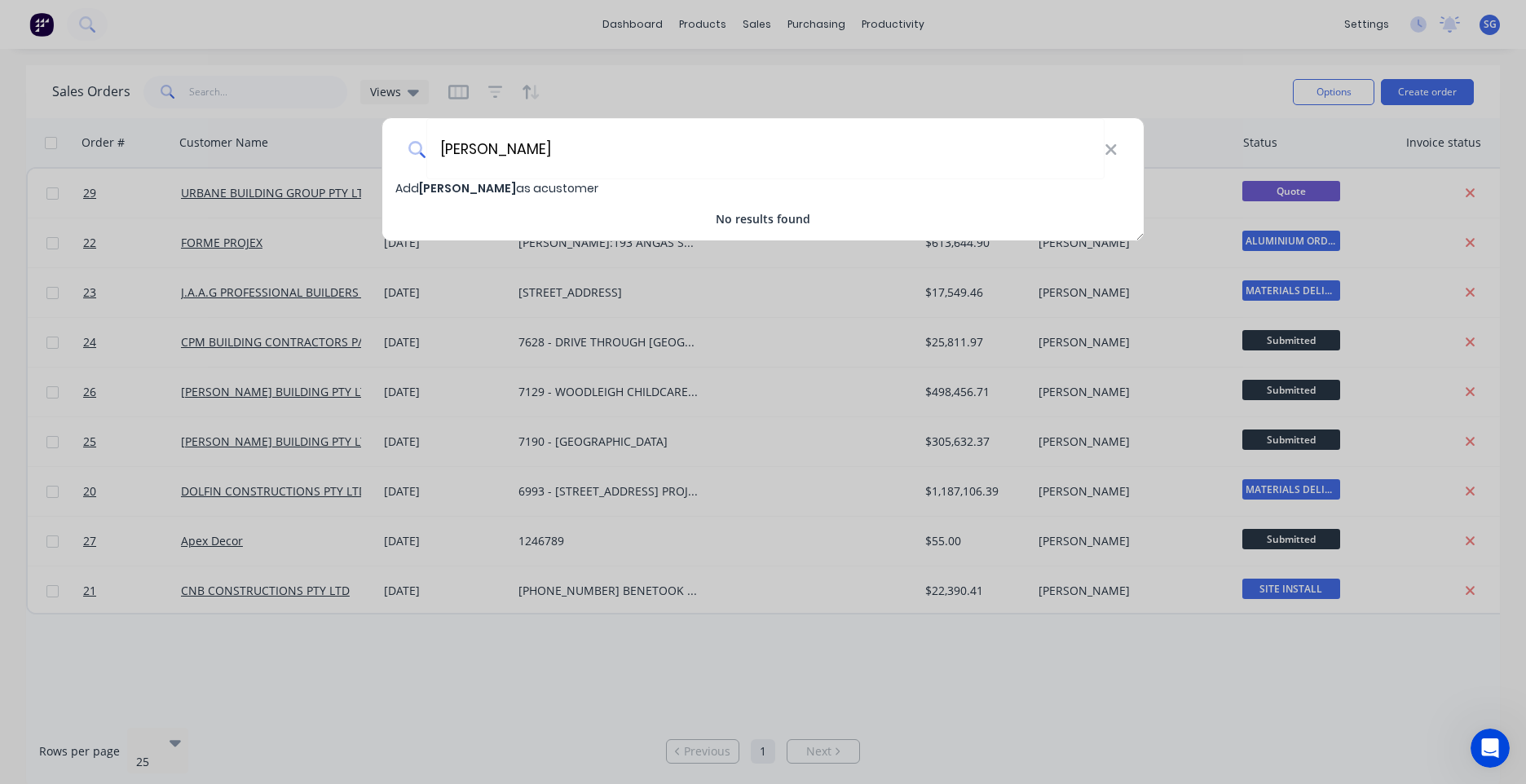
type input "[PERSON_NAME]"
click at [1119, 153] on div "[PERSON_NAME]" at bounding box center [763, 149] width 761 height 61
click at [1113, 153] on icon at bounding box center [1111, 150] width 10 height 10
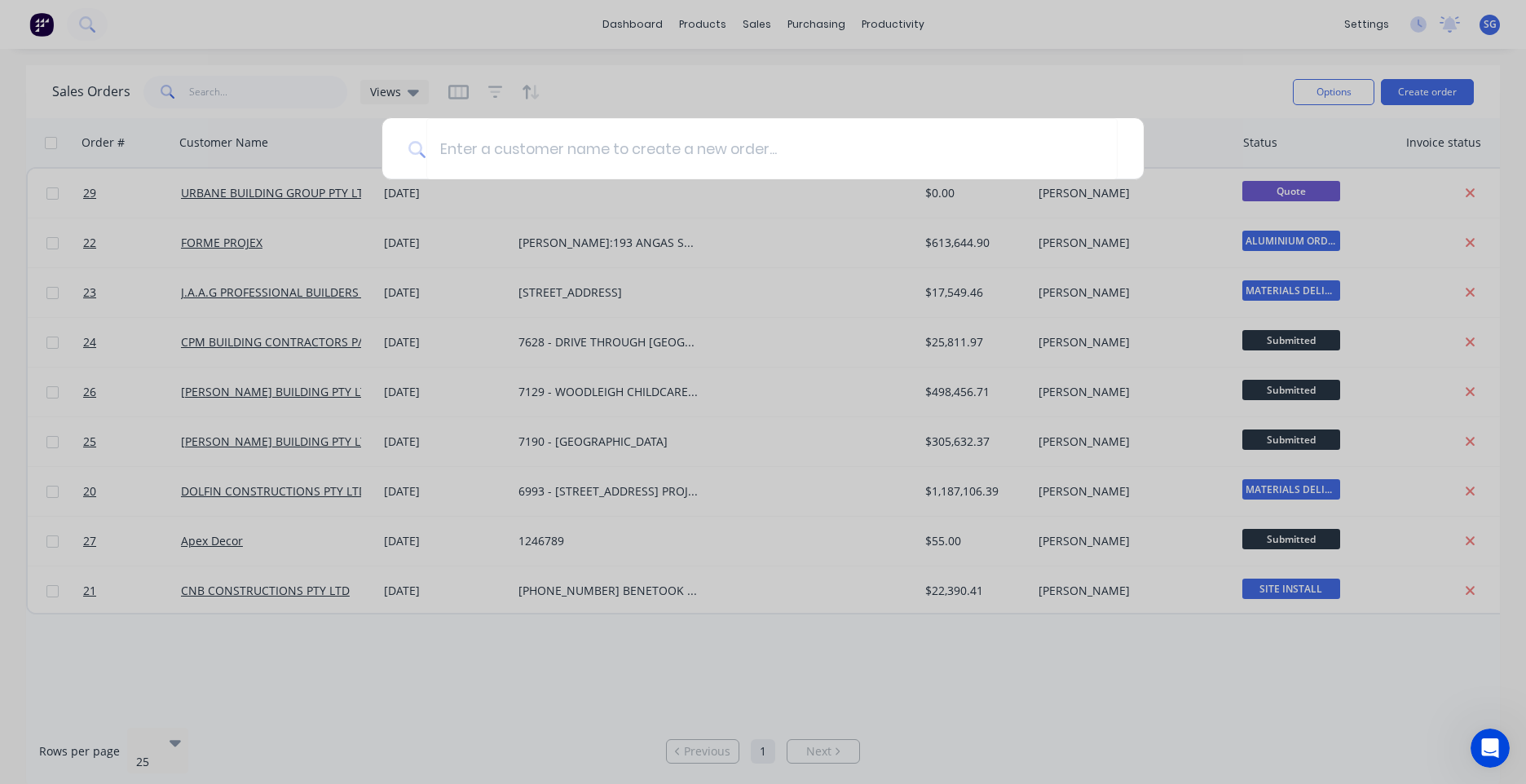
click at [1144, 139] on div at bounding box center [763, 149] width 763 height 63
click at [1179, 107] on div at bounding box center [763, 392] width 1526 height 784
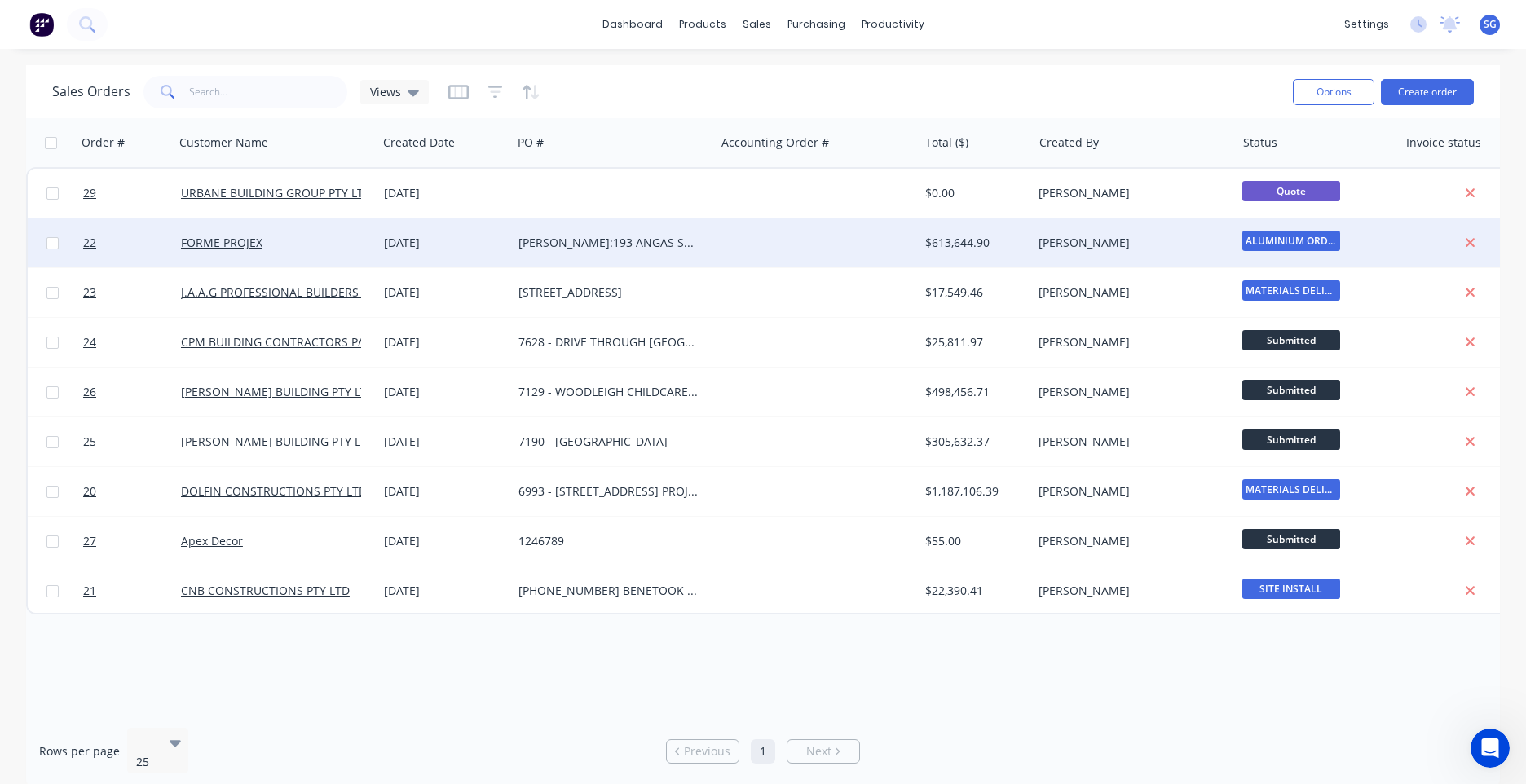
click at [542, 231] on div "[PERSON_NAME]:193 ANGAS ST ADELAIDE" at bounding box center [613, 243] width 203 height 49
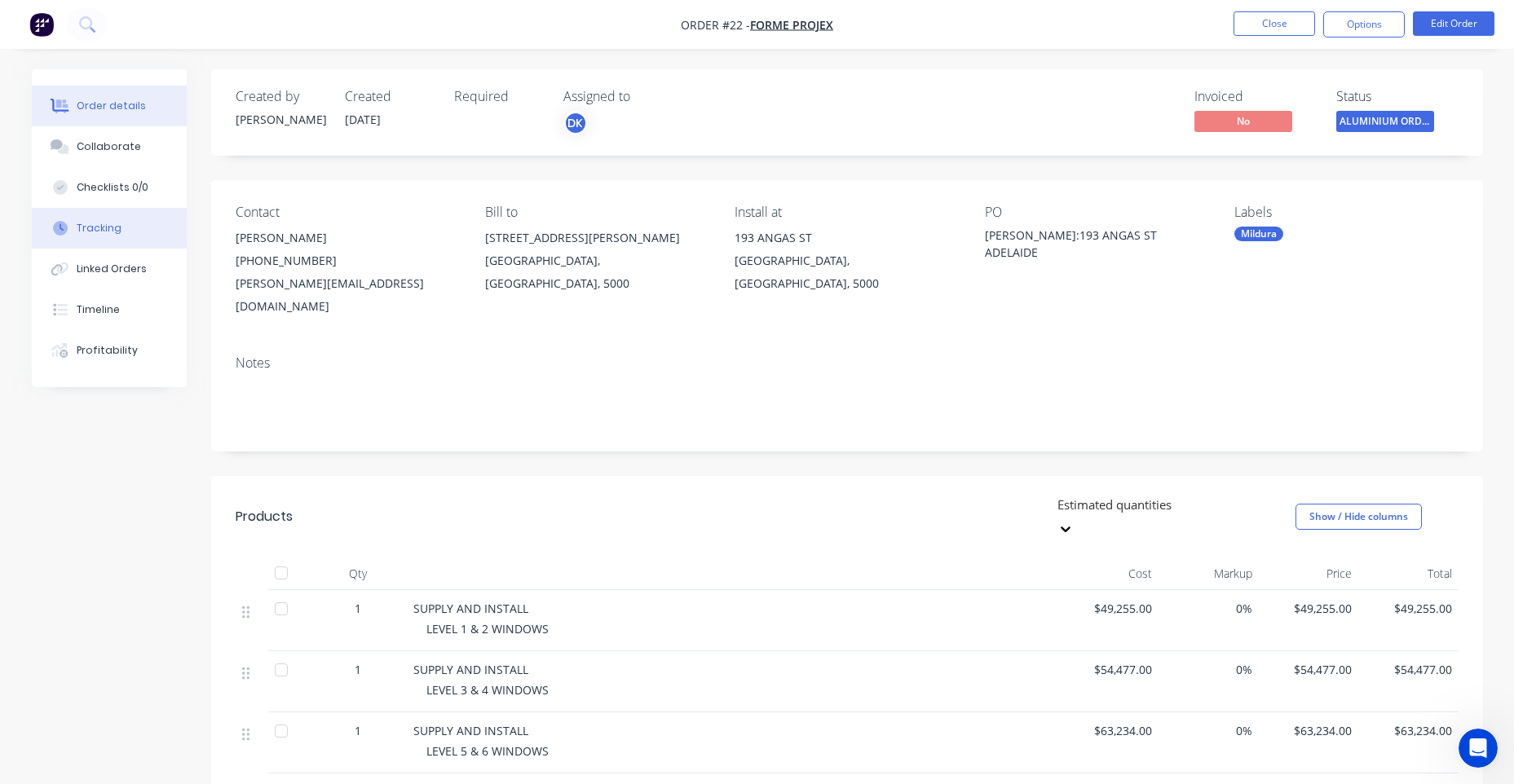
click at [120, 246] on button "Tracking" at bounding box center [109, 228] width 155 height 41
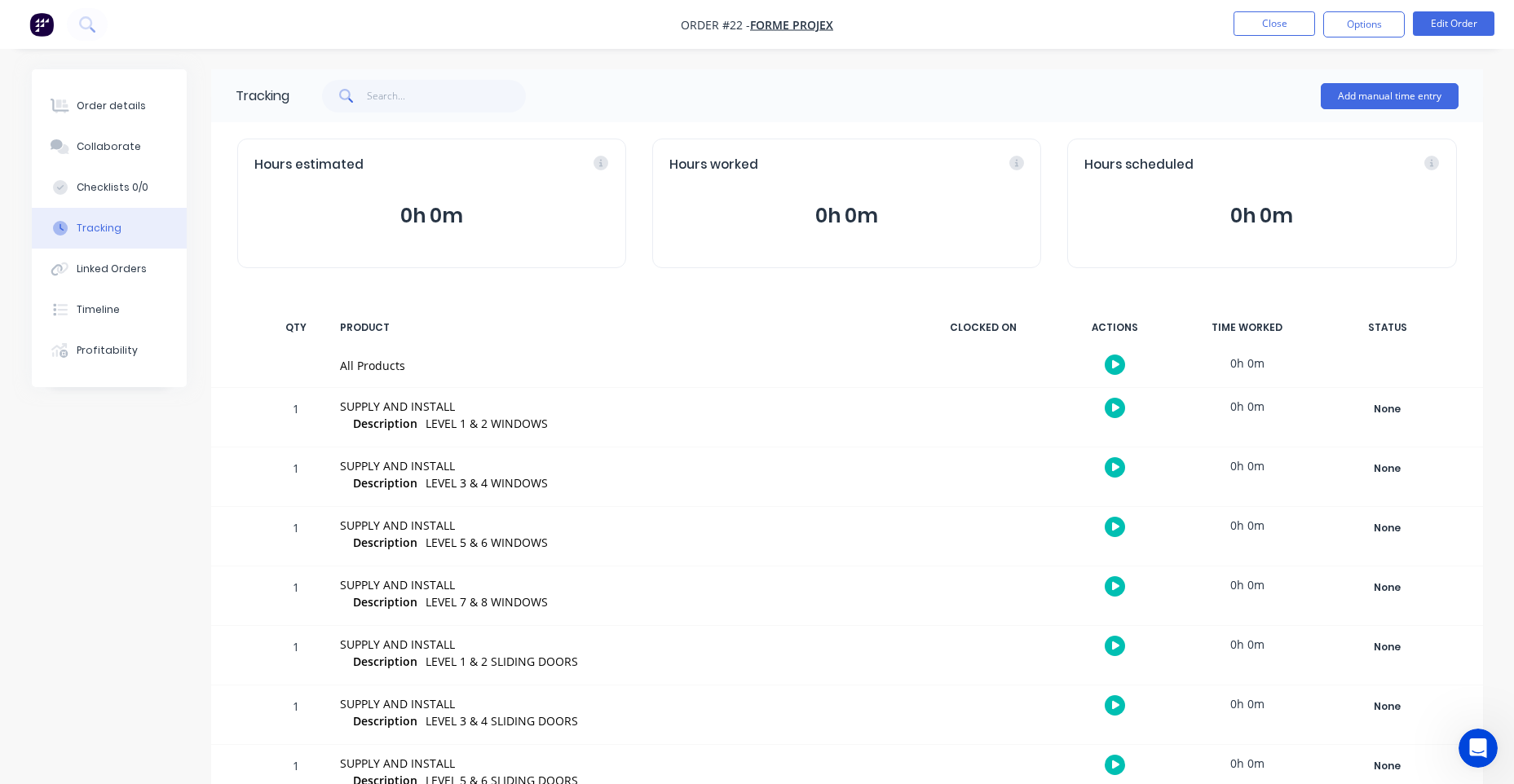
click at [29, 28] on button "button" at bounding box center [42, 24] width 34 height 26
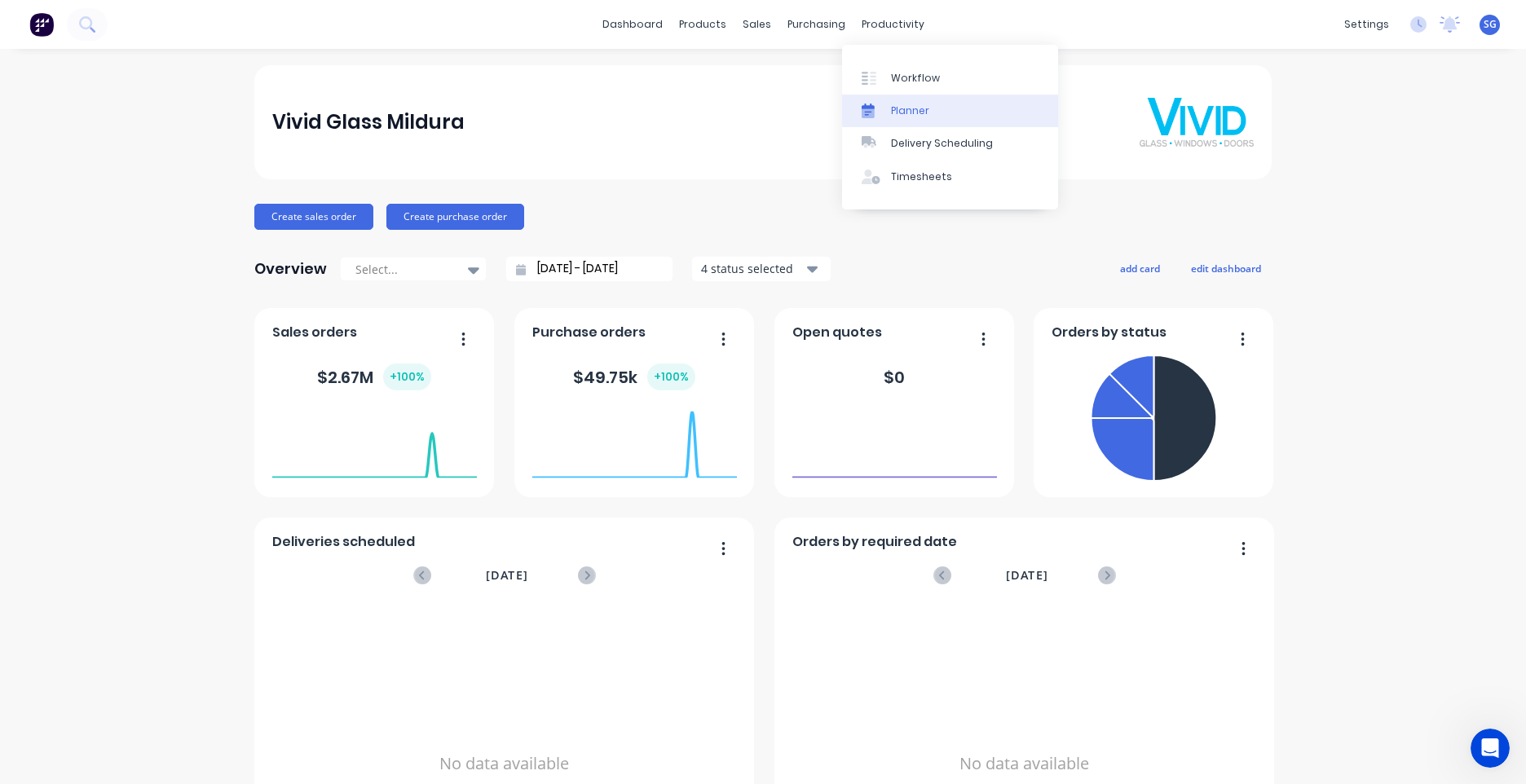
click at [903, 104] on div "Planner" at bounding box center [910, 111] width 38 height 14
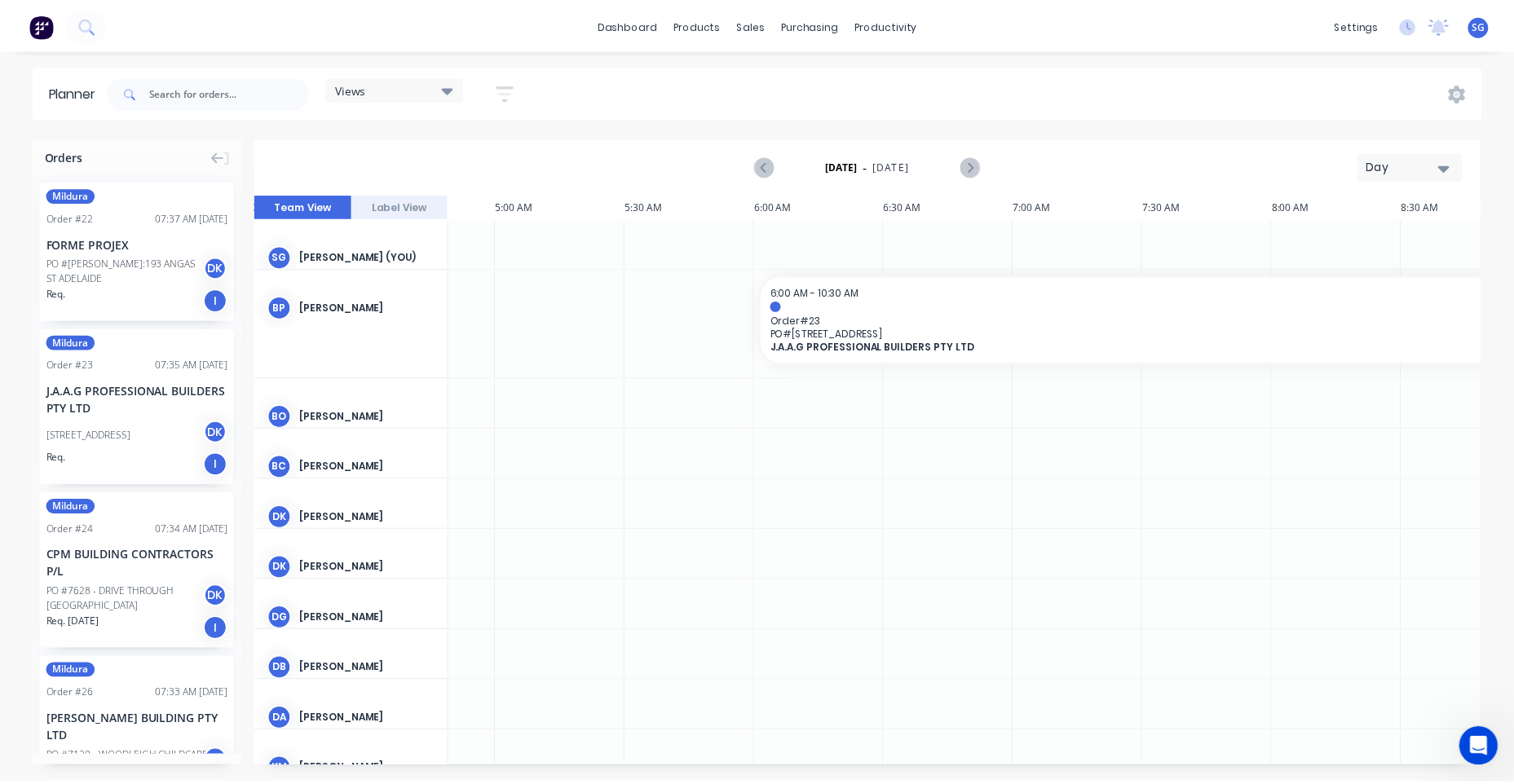
scroll to position [0, 1215]
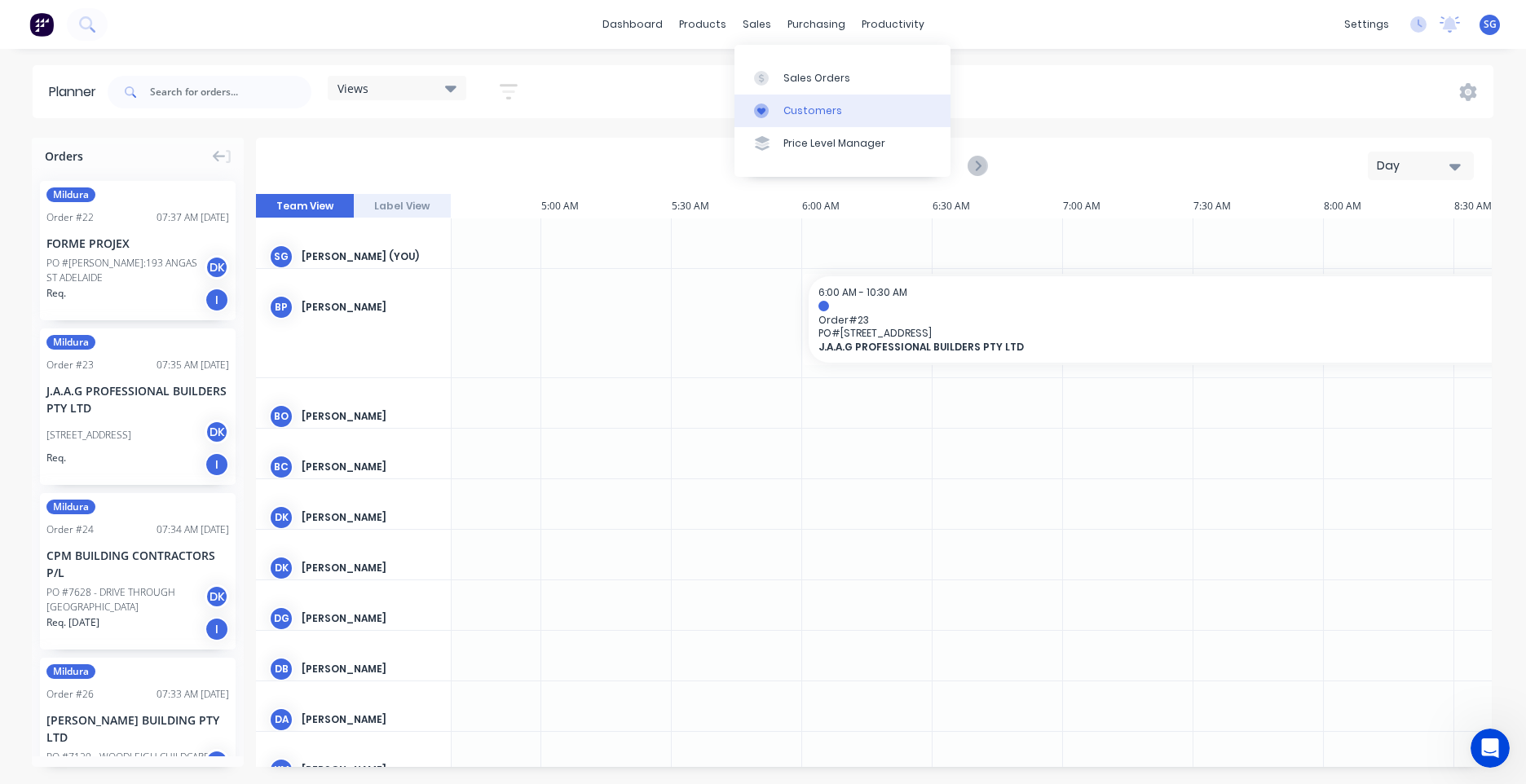
click at [792, 106] on div "Customers" at bounding box center [812, 111] width 59 height 14
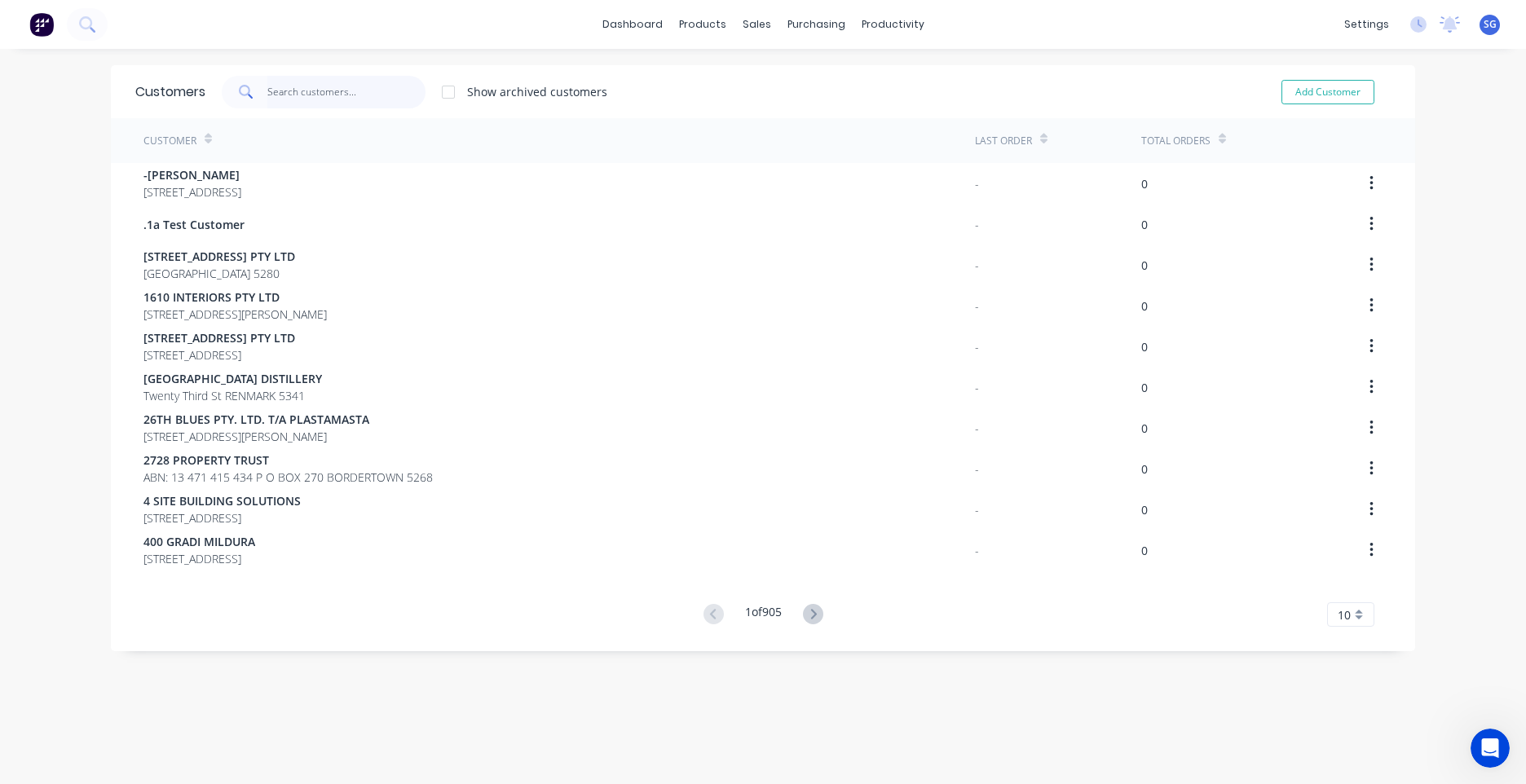
click at [324, 92] on input "text" at bounding box center [346, 92] width 159 height 32
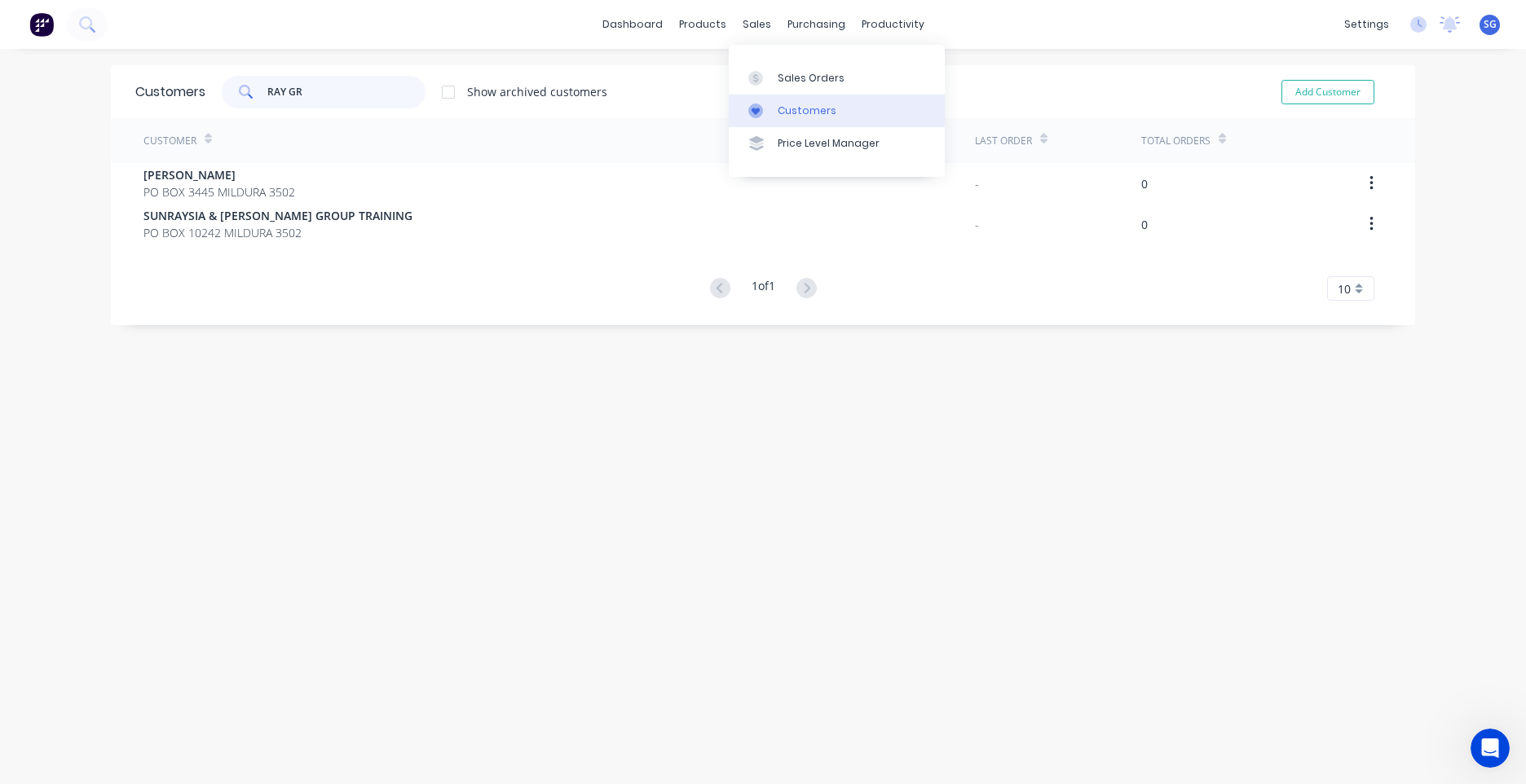
type input "RAY GR"
click at [790, 98] on link "Customers" at bounding box center [837, 111] width 216 height 32
click at [814, 81] on div "Sales Orders" at bounding box center [811, 77] width 67 height 14
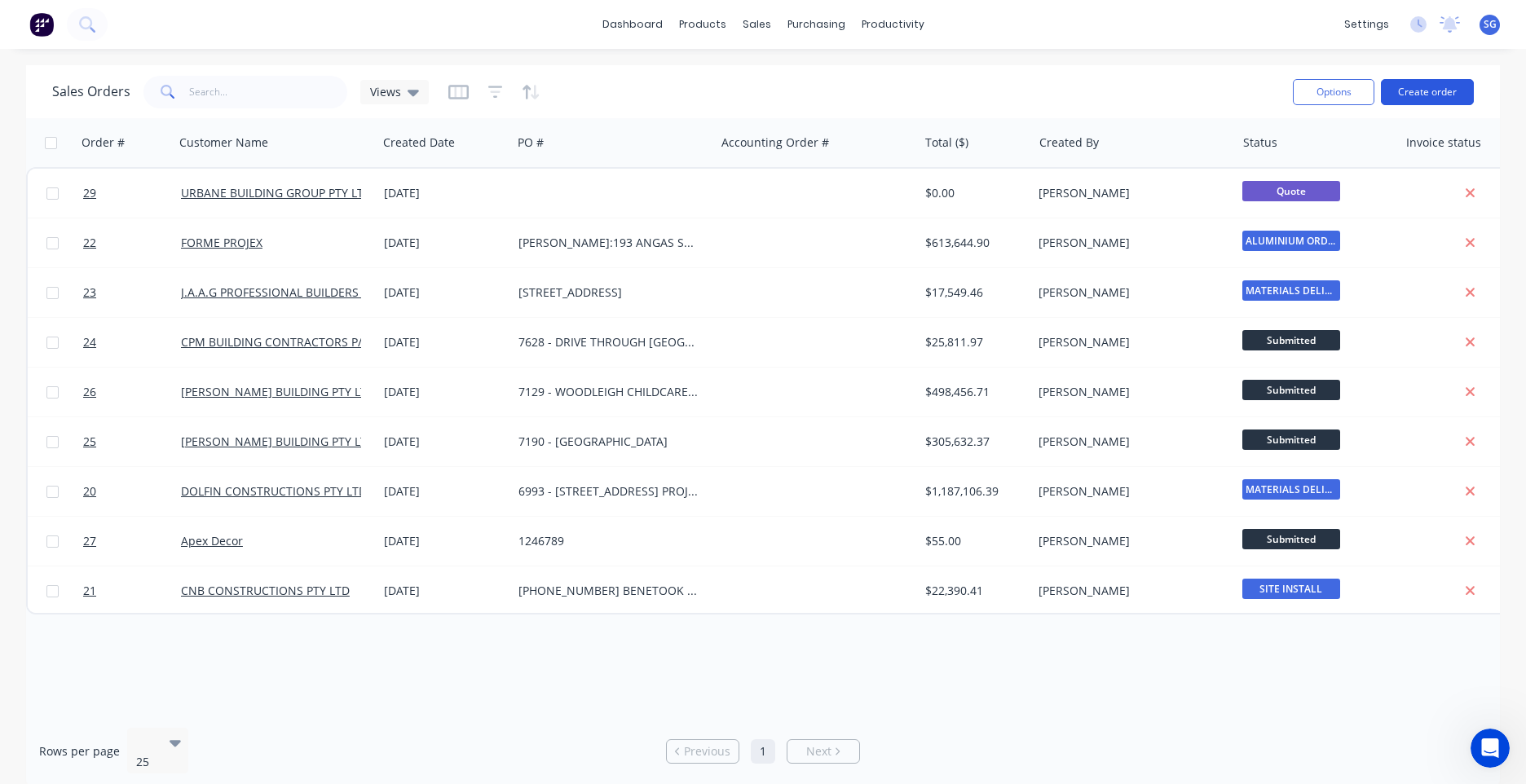
click at [1461, 102] on button "Create order" at bounding box center [1427, 92] width 93 height 26
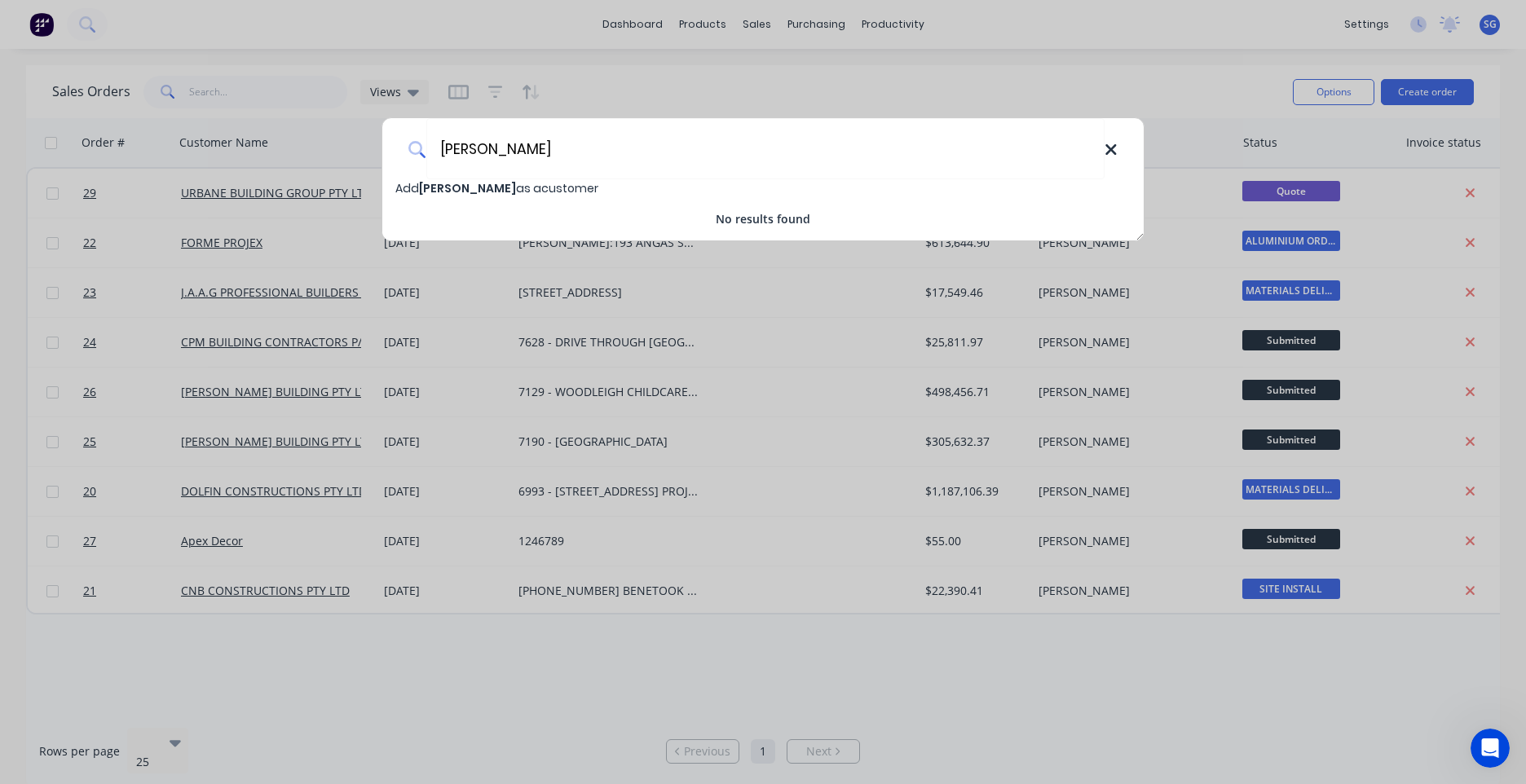
type input "[PERSON_NAME]"
drag, startPoint x: 1117, startPoint y: 151, endPoint x: 1085, endPoint y: 143, distance: 33.0
click at [1121, 145] on div "[PERSON_NAME]" at bounding box center [763, 149] width 761 height 61
click at [1107, 140] on div "[PERSON_NAME]" at bounding box center [763, 149] width 761 height 61
click at [1107, 147] on icon at bounding box center [1111, 150] width 10 height 10
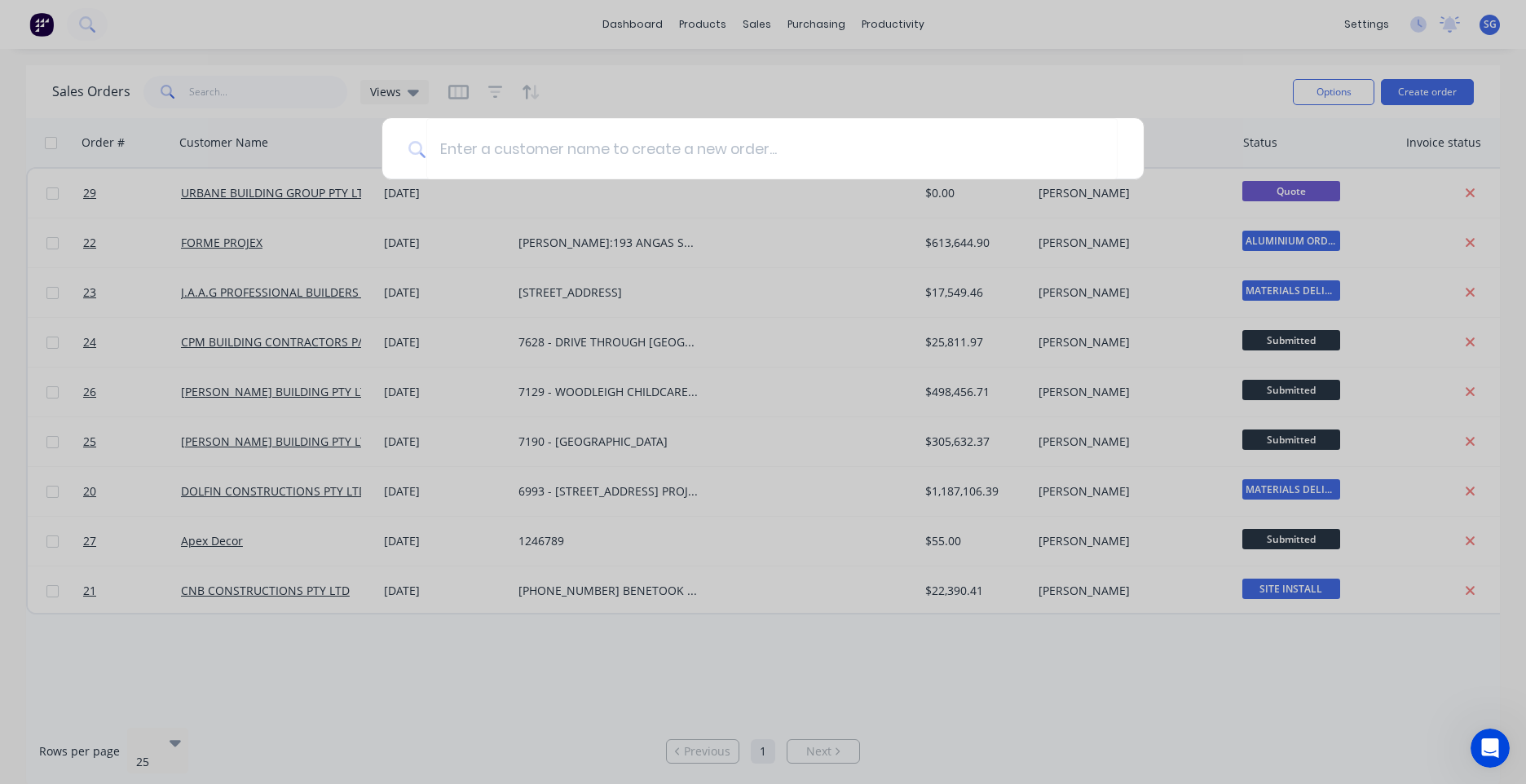
click at [811, 32] on div at bounding box center [763, 392] width 1526 height 784
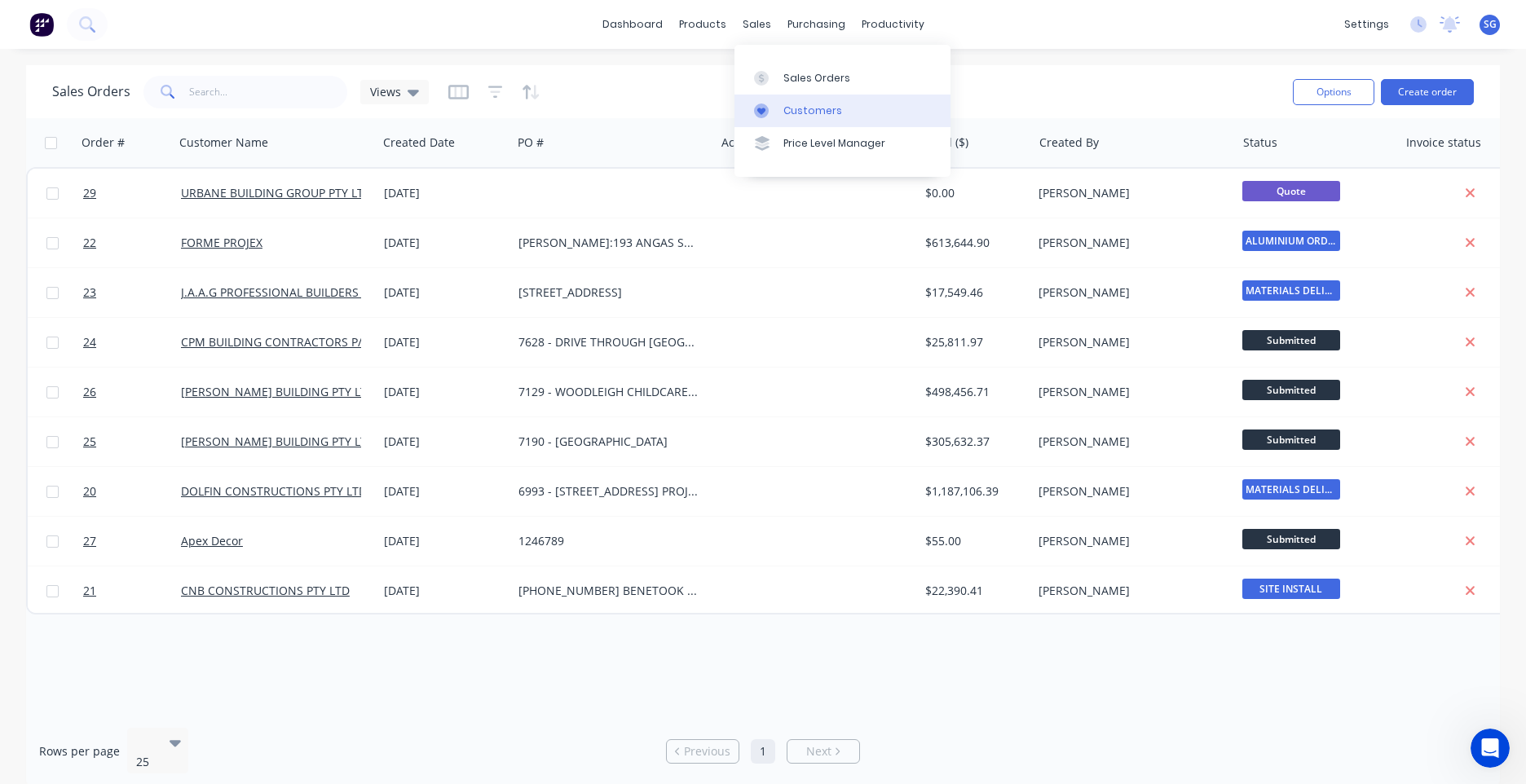
click at [794, 99] on link "Customers" at bounding box center [843, 111] width 216 height 32
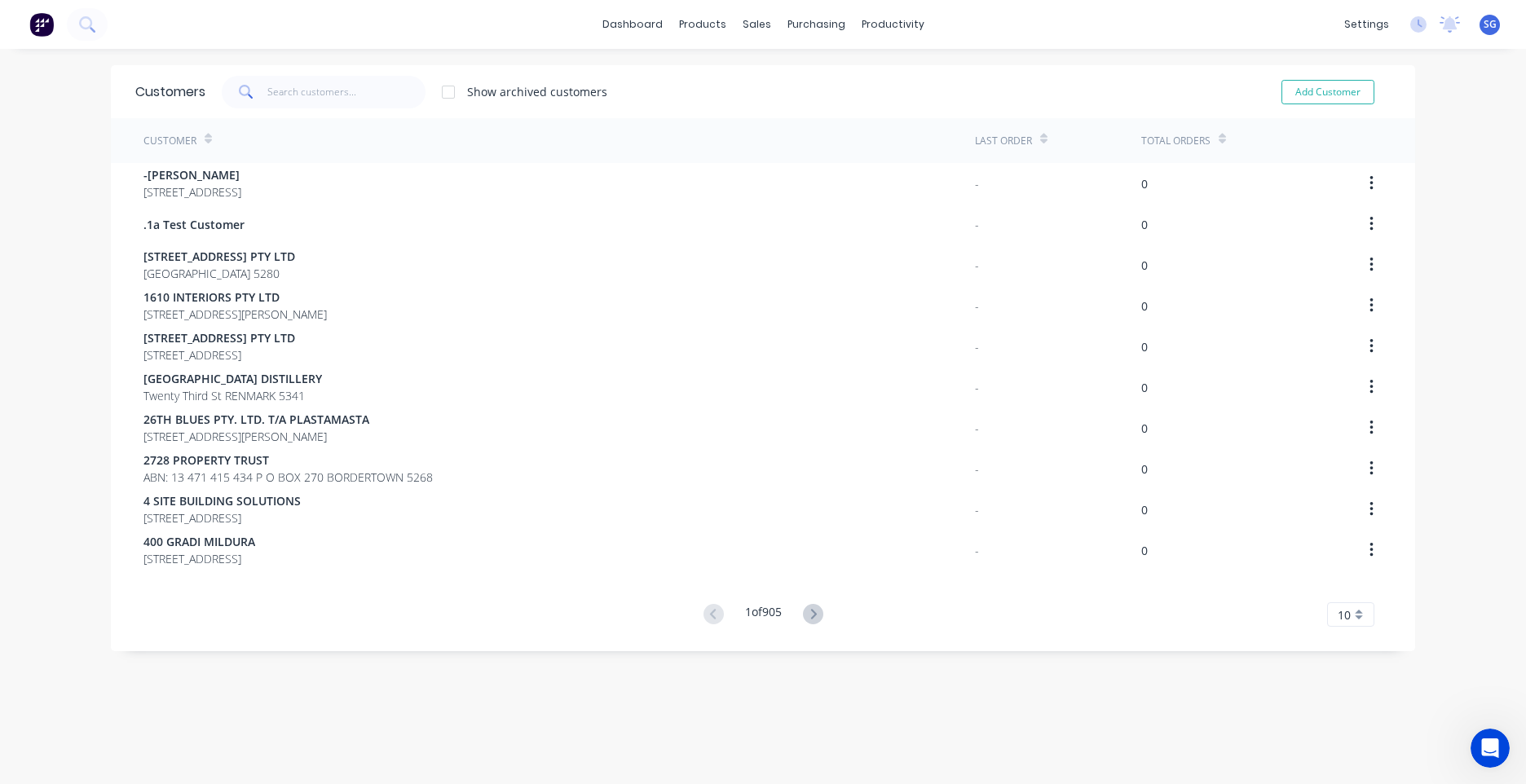
click at [259, 78] on span at bounding box center [245, 92] width 46 height 32
click at [260, 83] on span at bounding box center [245, 92] width 46 height 32
click at [268, 88] on input "text" at bounding box center [346, 92] width 159 height 32
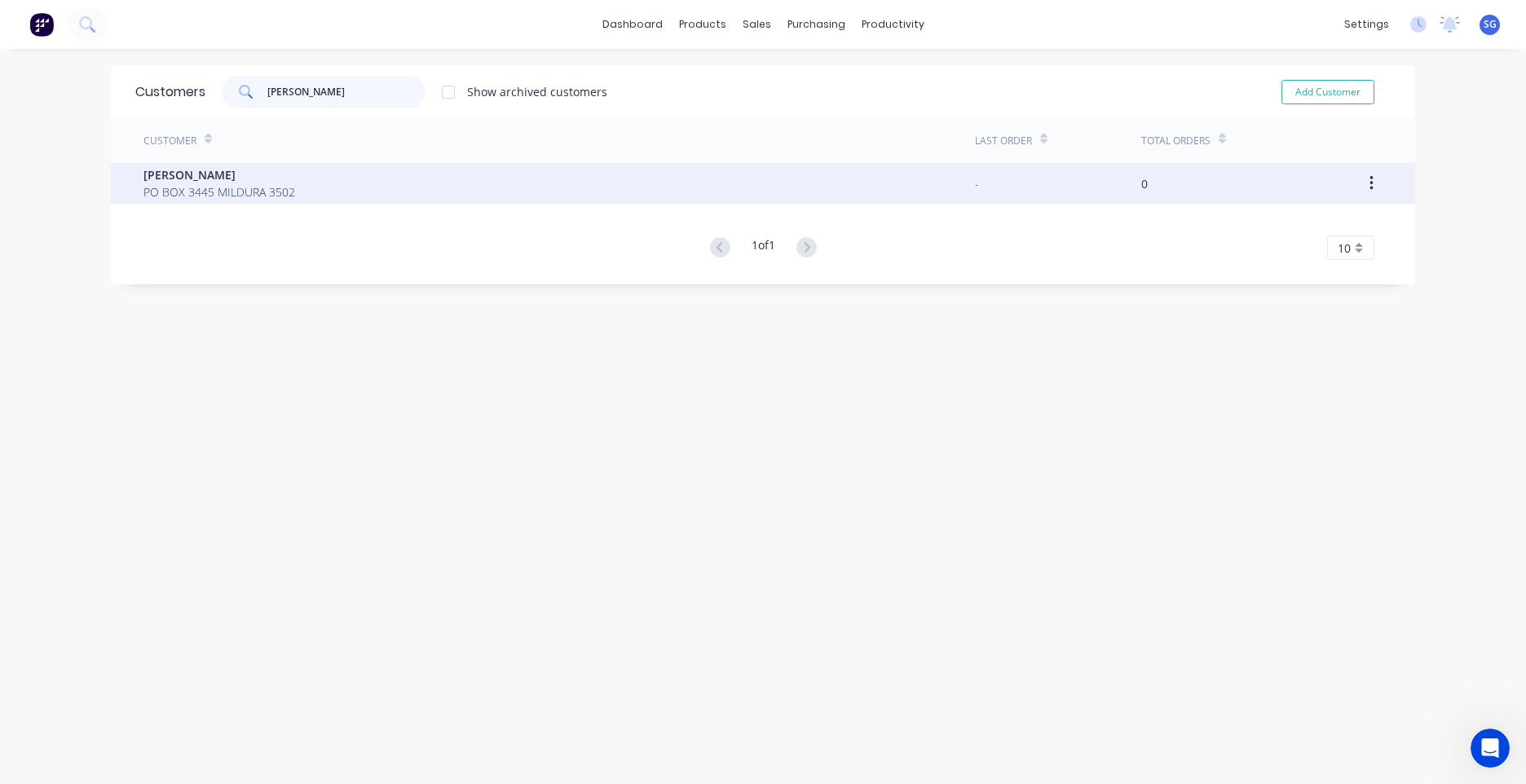
type input "[PERSON_NAME]"
click at [1379, 190] on button "button" at bounding box center [1371, 183] width 38 height 30
click at [1049, 179] on div "-" at bounding box center [1058, 184] width 167 height 41
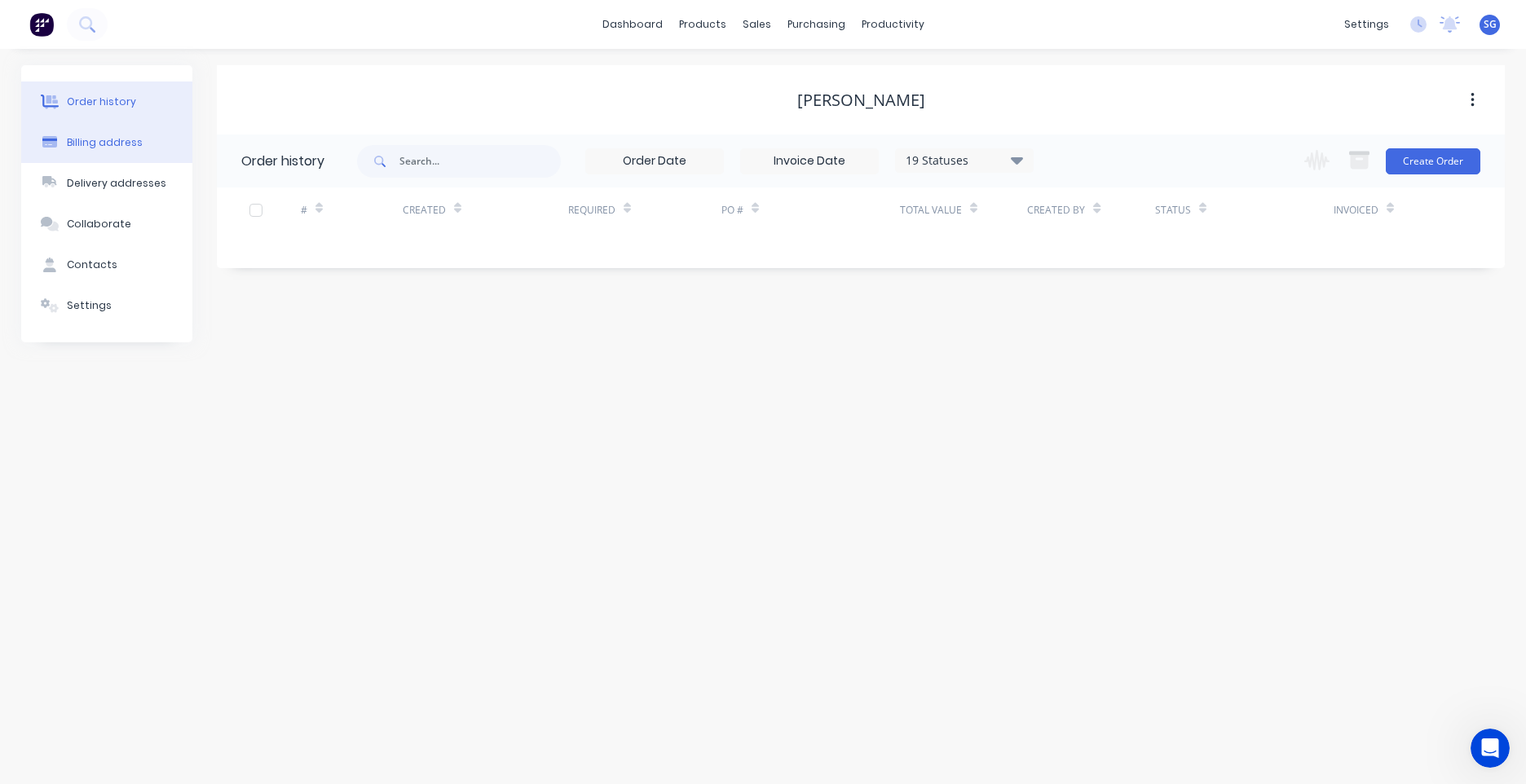
click at [111, 128] on button "Billing address" at bounding box center [106, 143] width 171 height 41
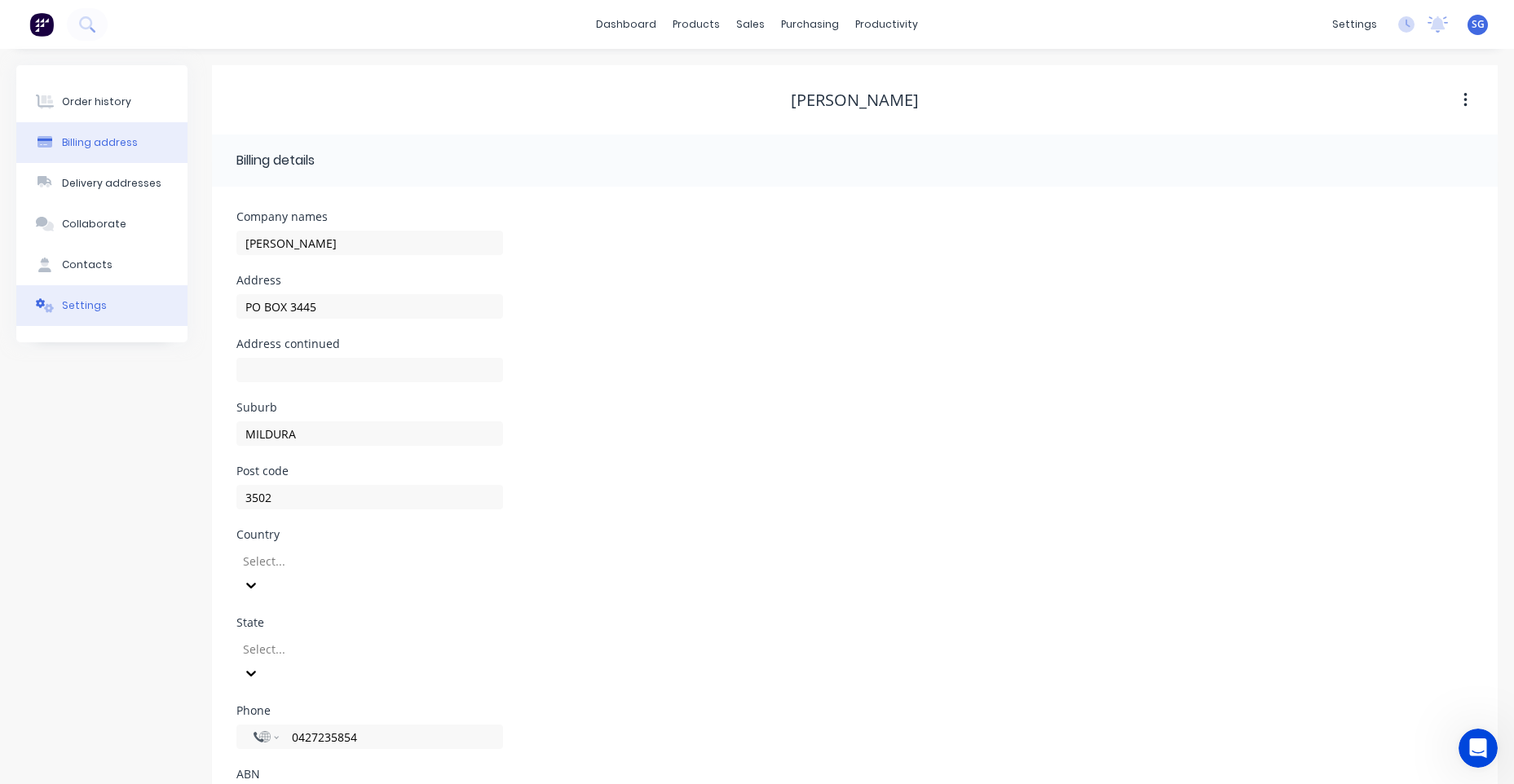
click at [130, 315] on button "Settings" at bounding box center [101, 305] width 171 height 41
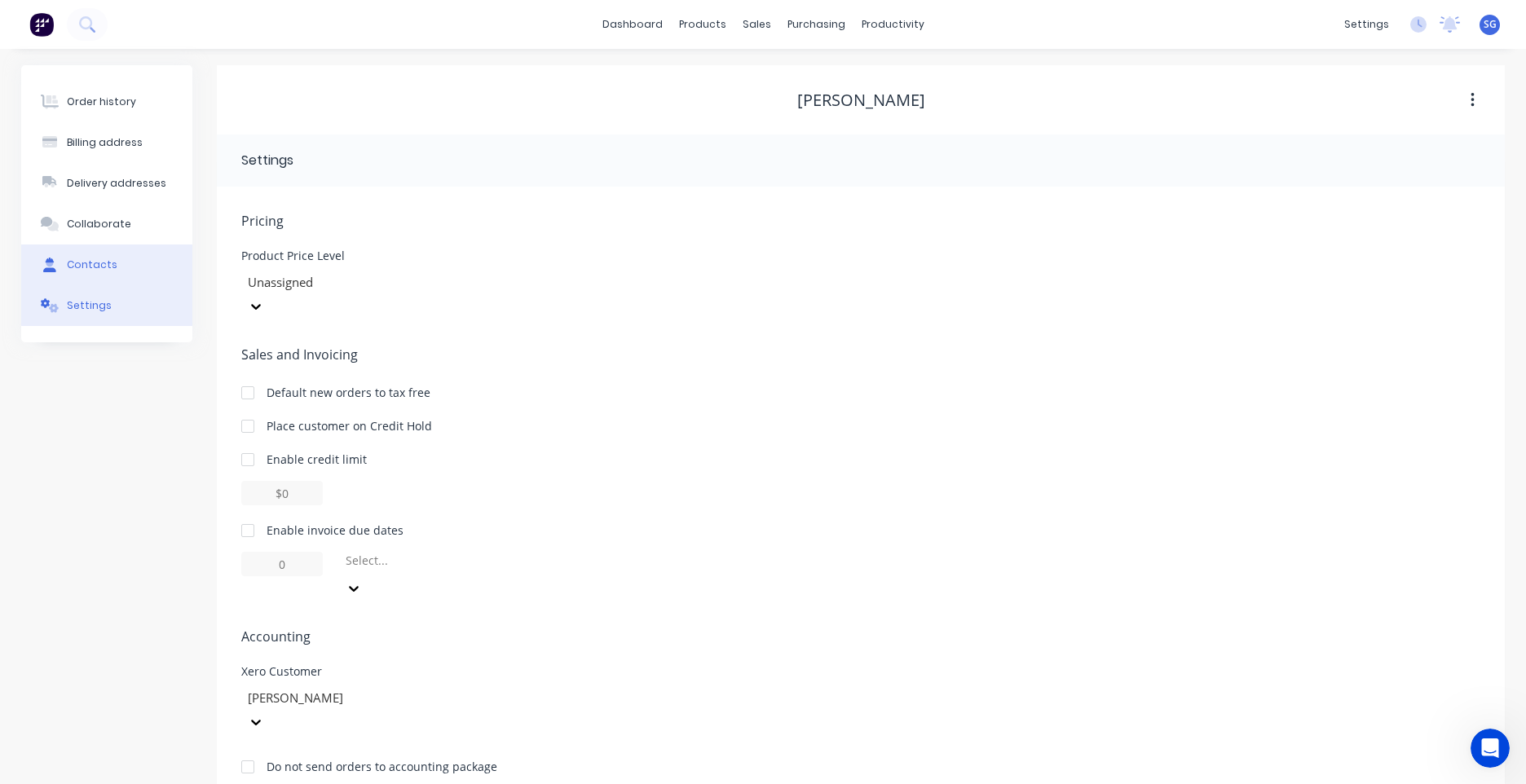
click at [120, 247] on button "Contacts" at bounding box center [106, 265] width 171 height 41
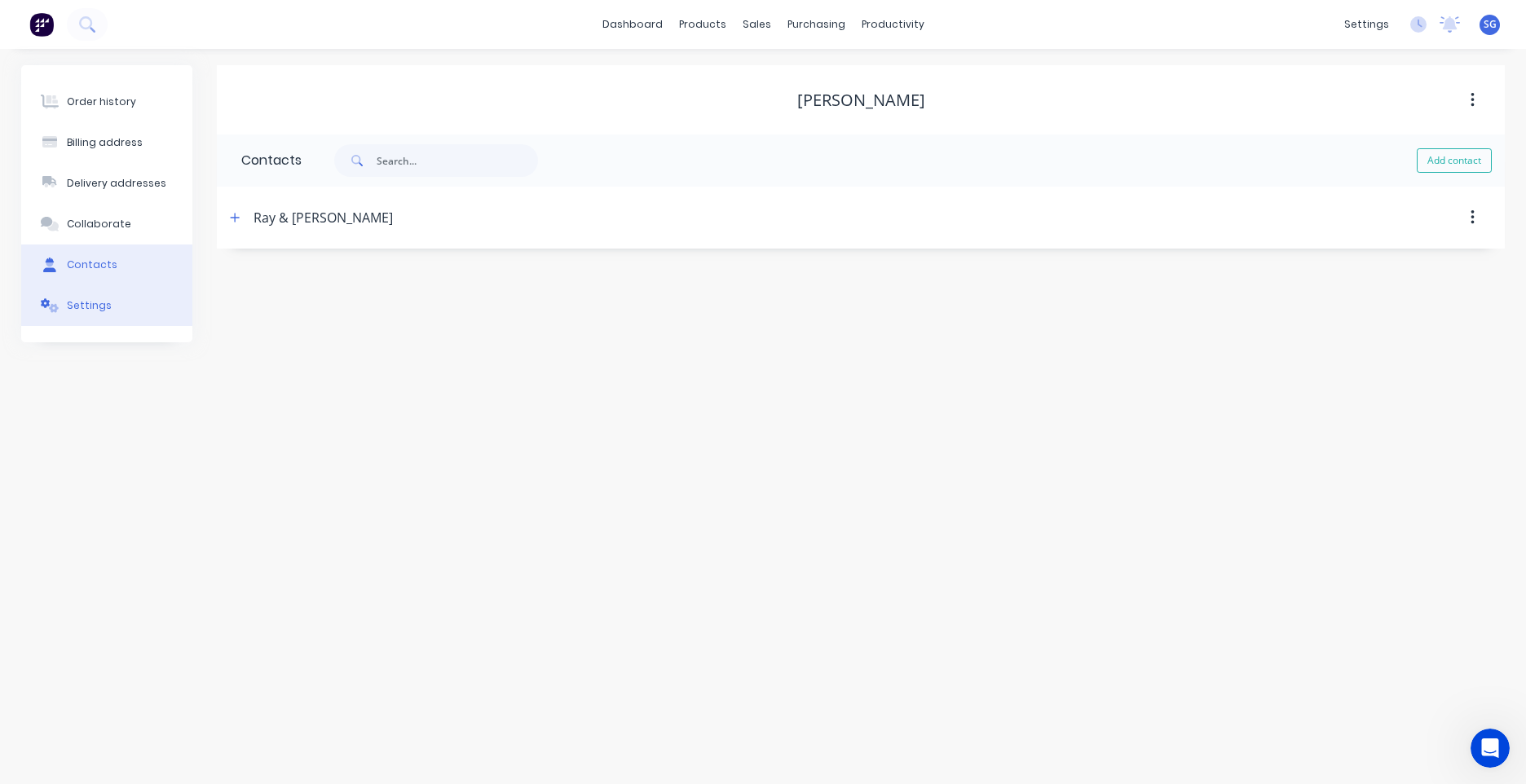
click at [104, 295] on button "Settings" at bounding box center [106, 305] width 171 height 41
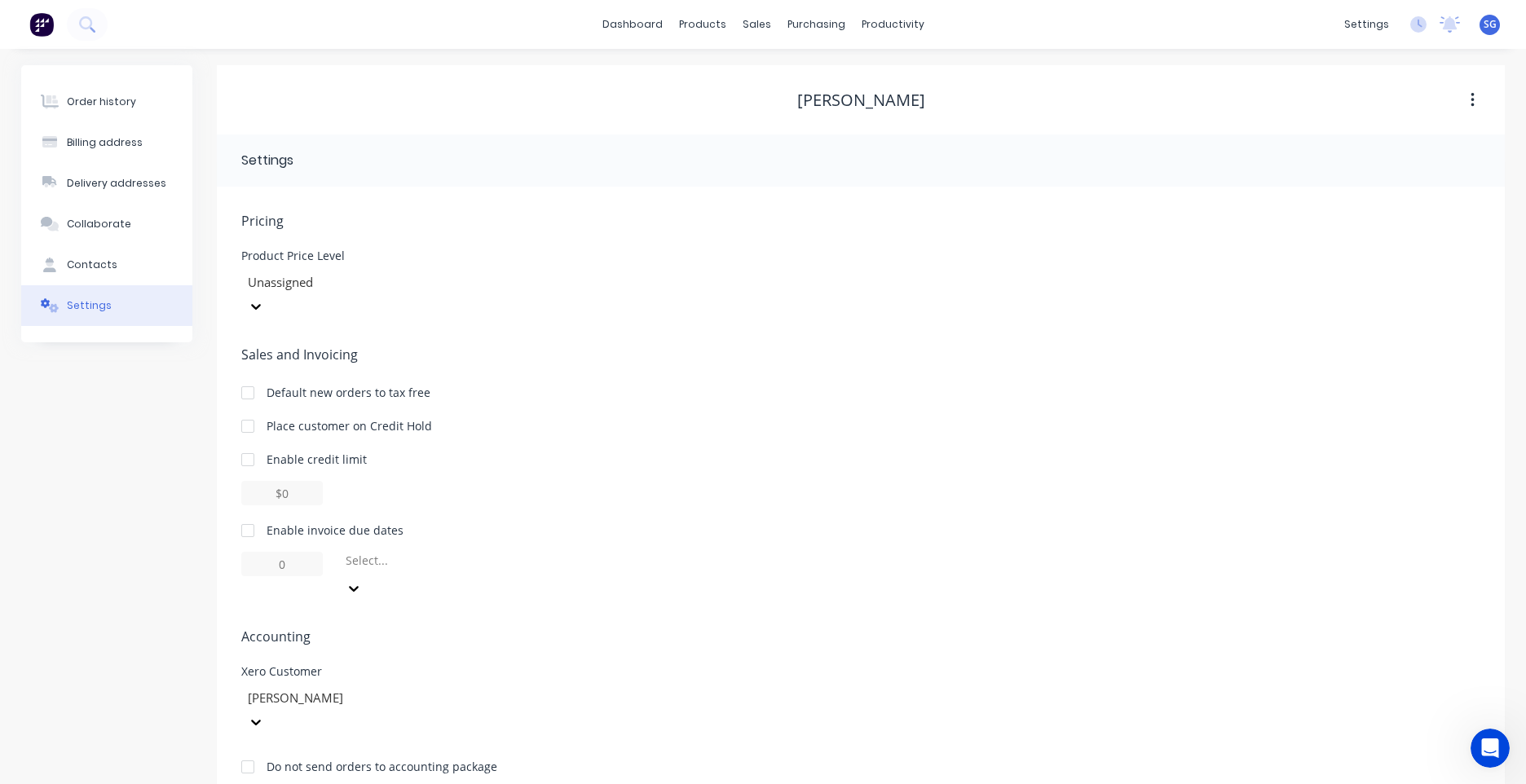
click at [444, 268] on div "Unassigned" at bounding box center [364, 292] width 245 height 53
click at [437, 278] on div at bounding box center [363, 282] width 235 height 20
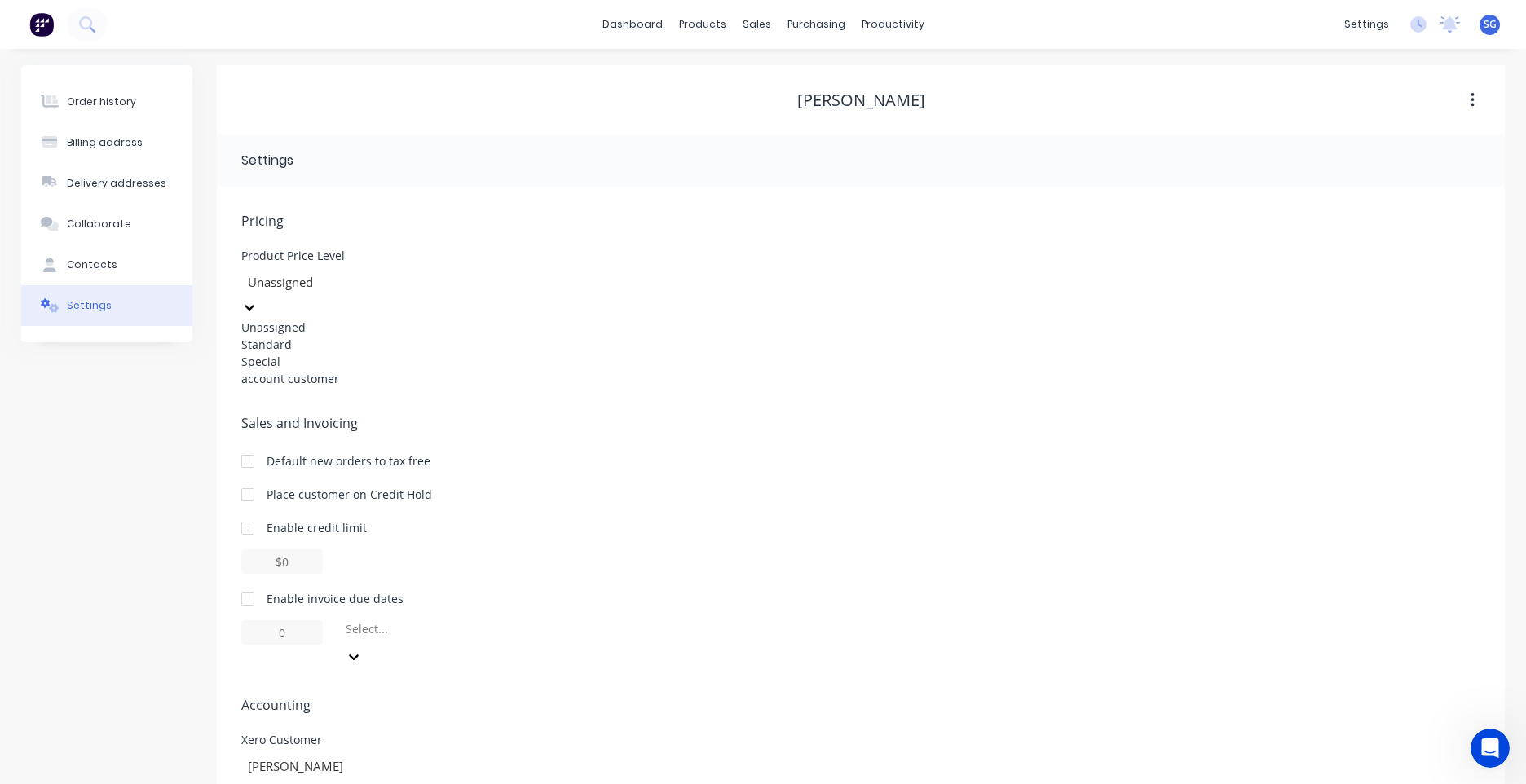
click at [437, 278] on div at bounding box center [363, 282] width 235 height 20
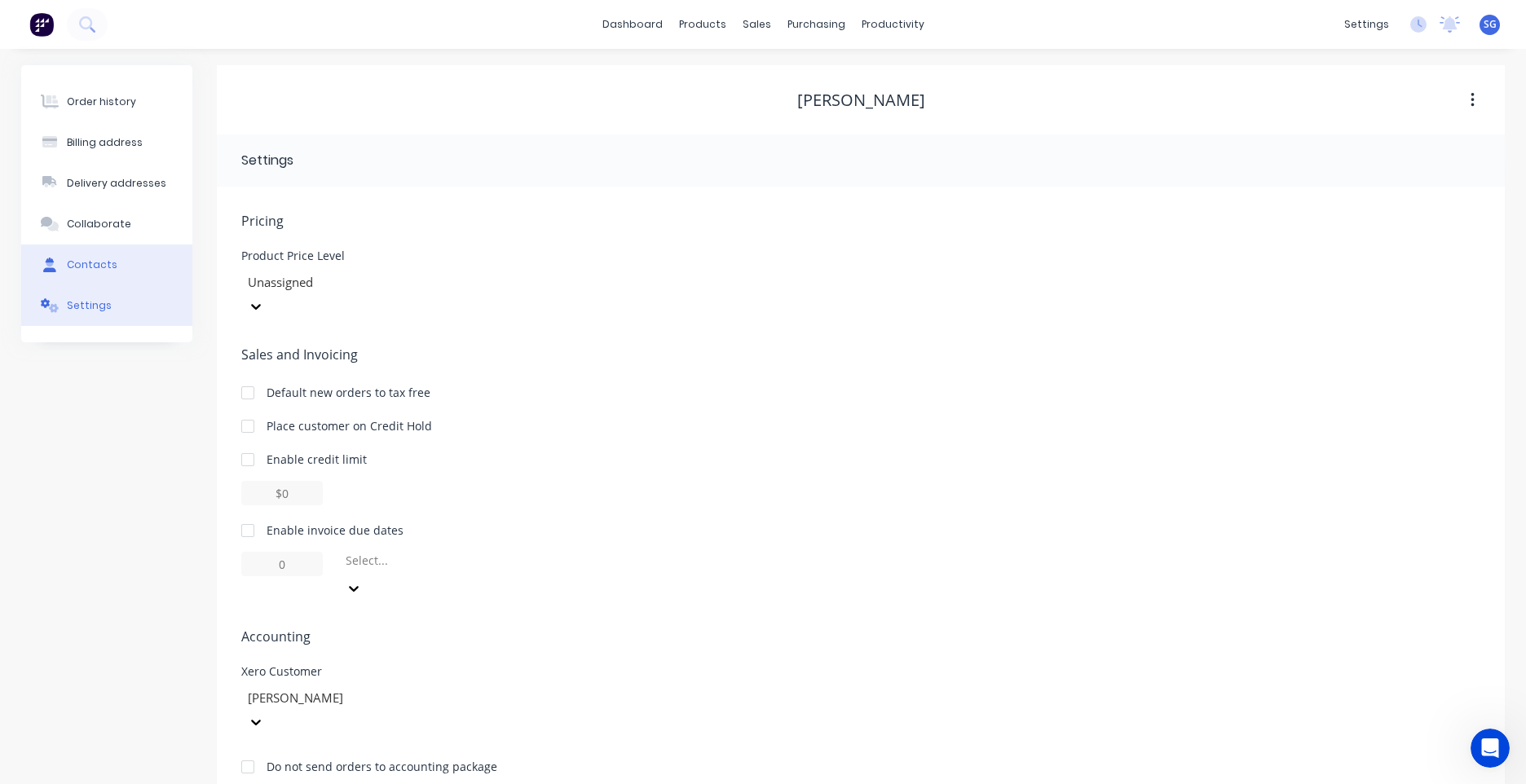
click at [112, 280] on button "Contacts" at bounding box center [106, 265] width 171 height 41
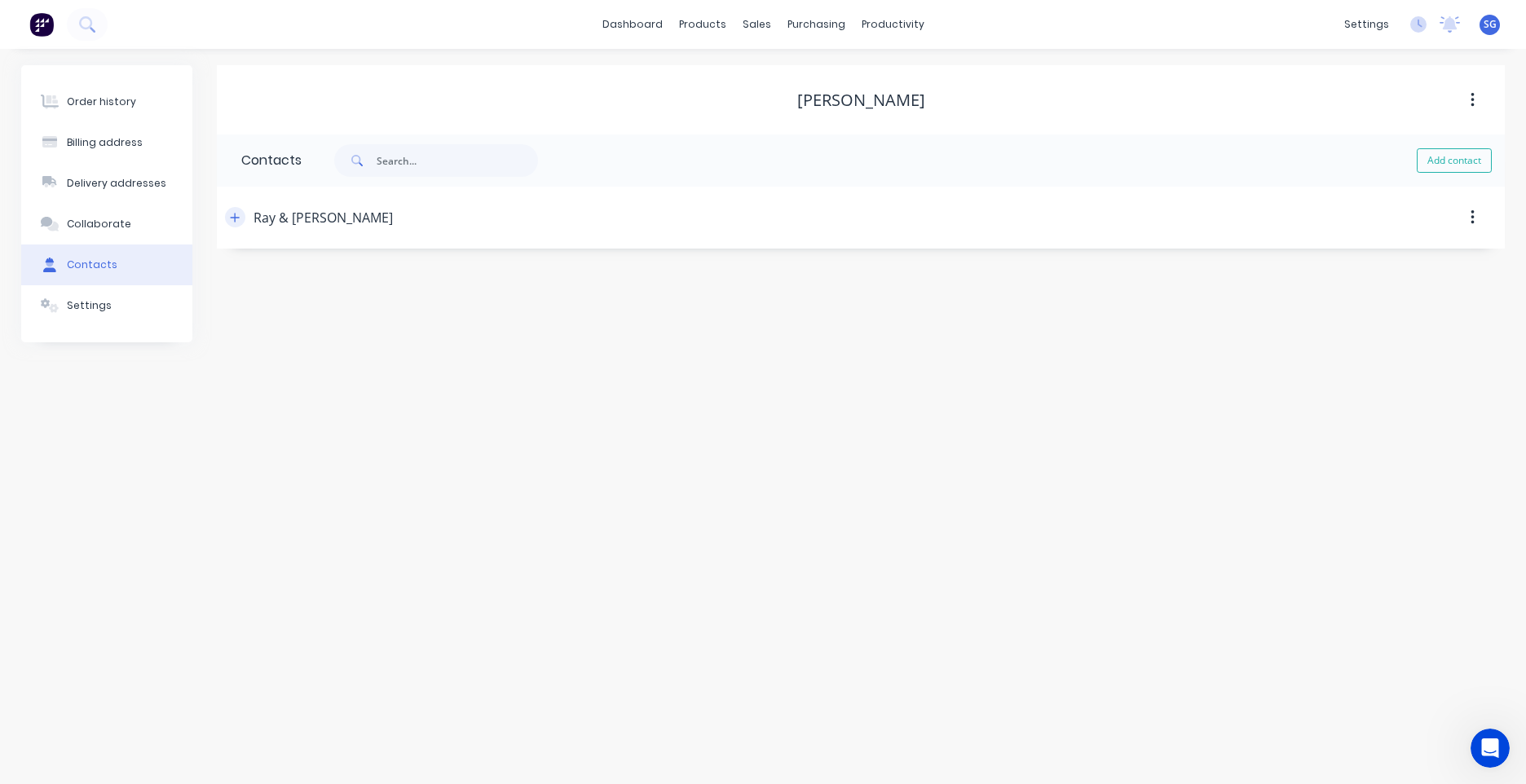
click at [230, 206] on div "Ray & [PERSON_NAME]" at bounding box center [705, 218] width 960 height 30
click at [233, 212] on icon "button" at bounding box center [235, 217] width 10 height 11
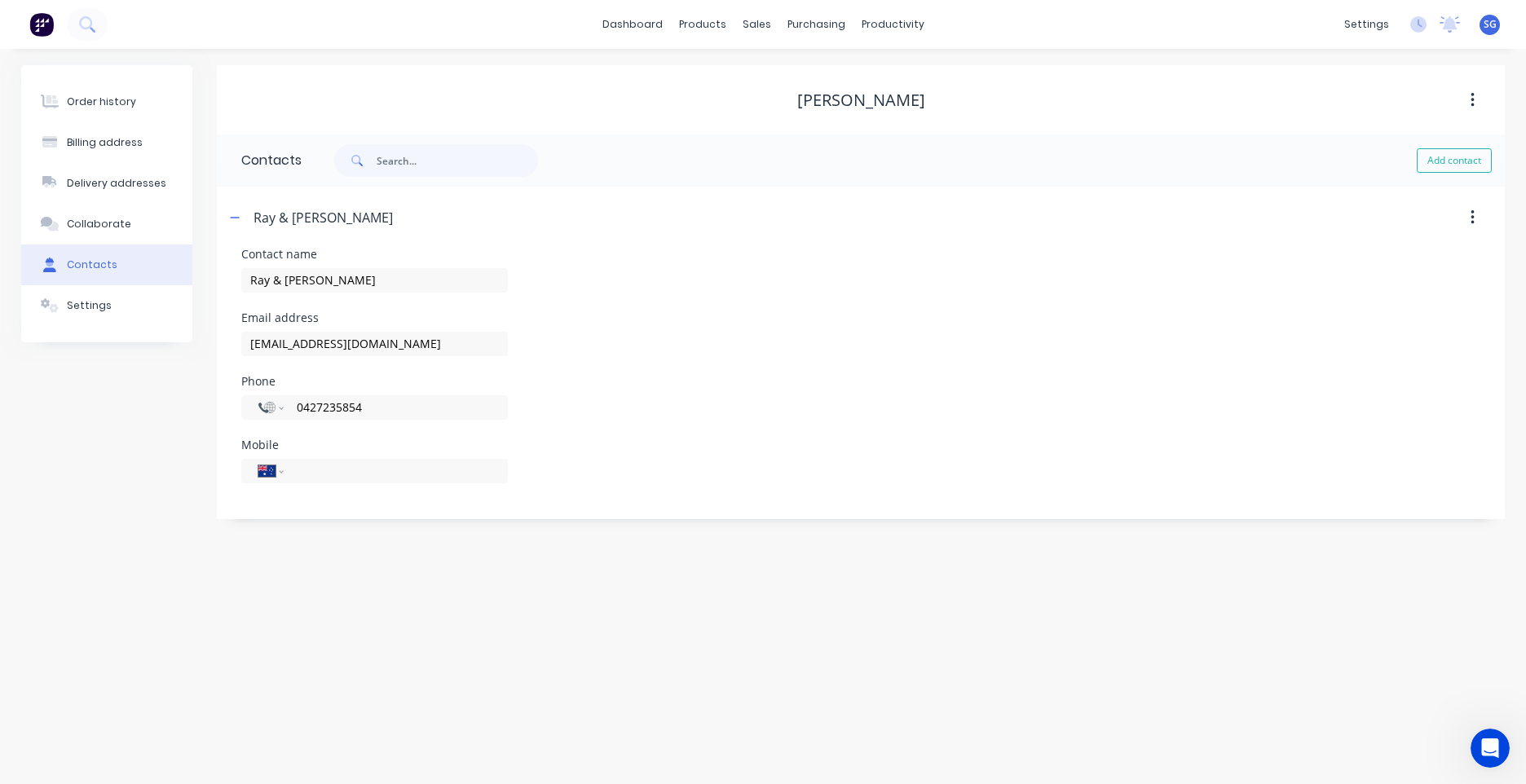
click at [70, 278] on button "Contacts" at bounding box center [106, 265] width 171 height 41
click at [83, 243] on button "Collaborate" at bounding box center [106, 224] width 171 height 41
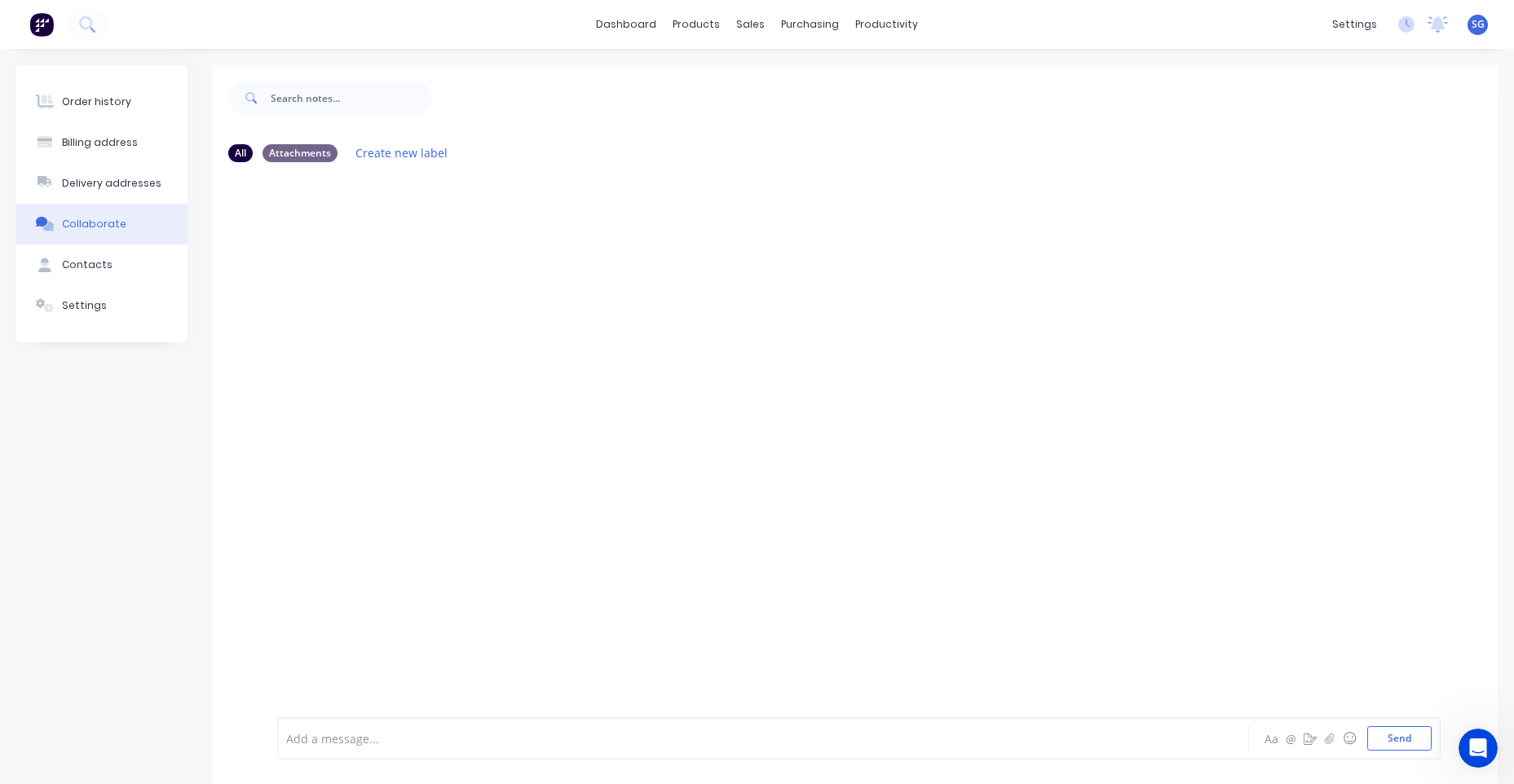
click at [100, 205] on button "Collaborate" at bounding box center [101, 224] width 171 height 41
click at [101, 192] on button "Delivery addresses" at bounding box center [101, 184] width 171 height 41
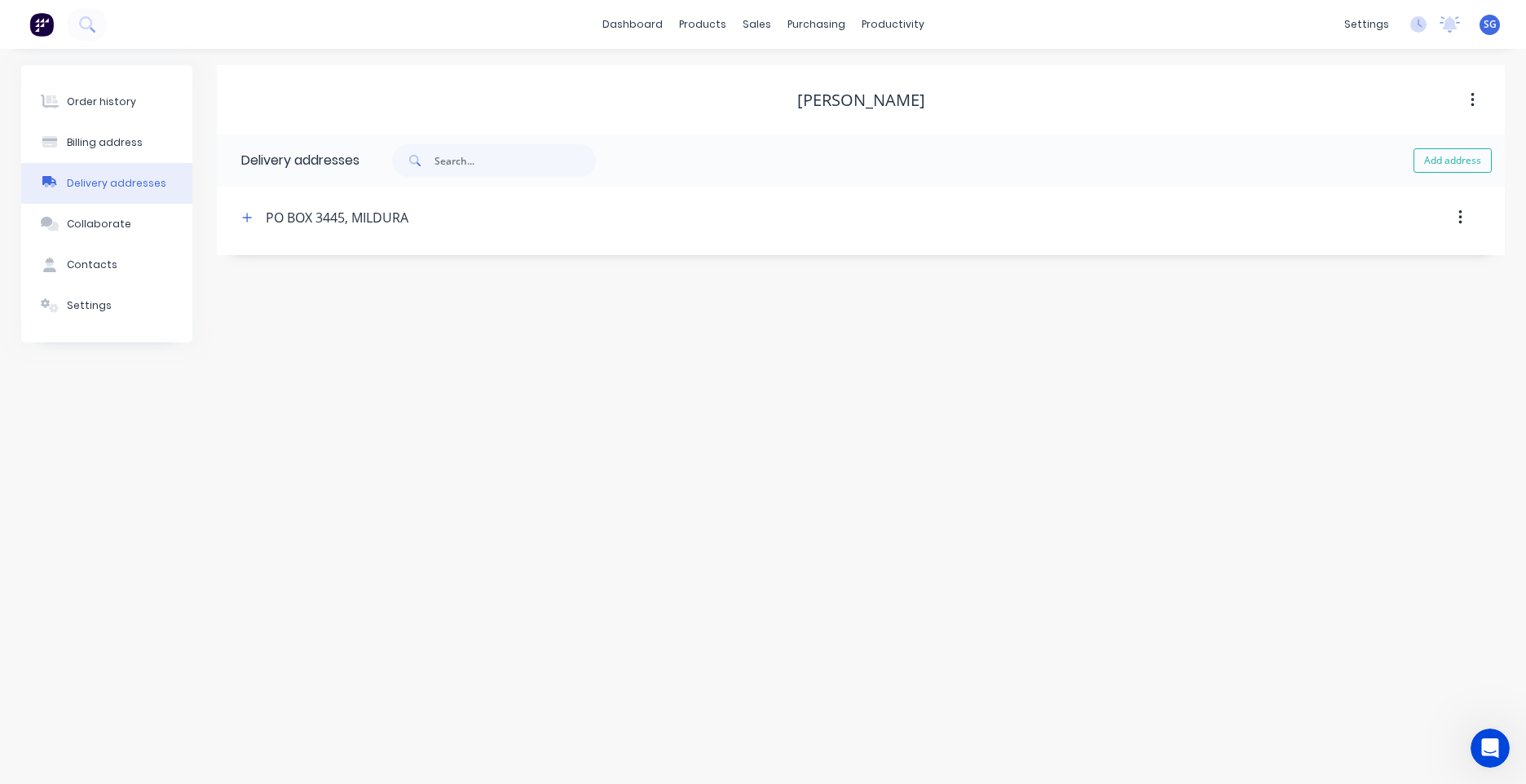
click at [300, 220] on div "PO BOX 3445, MILDURA" at bounding box center [337, 217] width 143 height 20
click at [250, 214] on icon "button" at bounding box center [248, 217] width 10 height 11
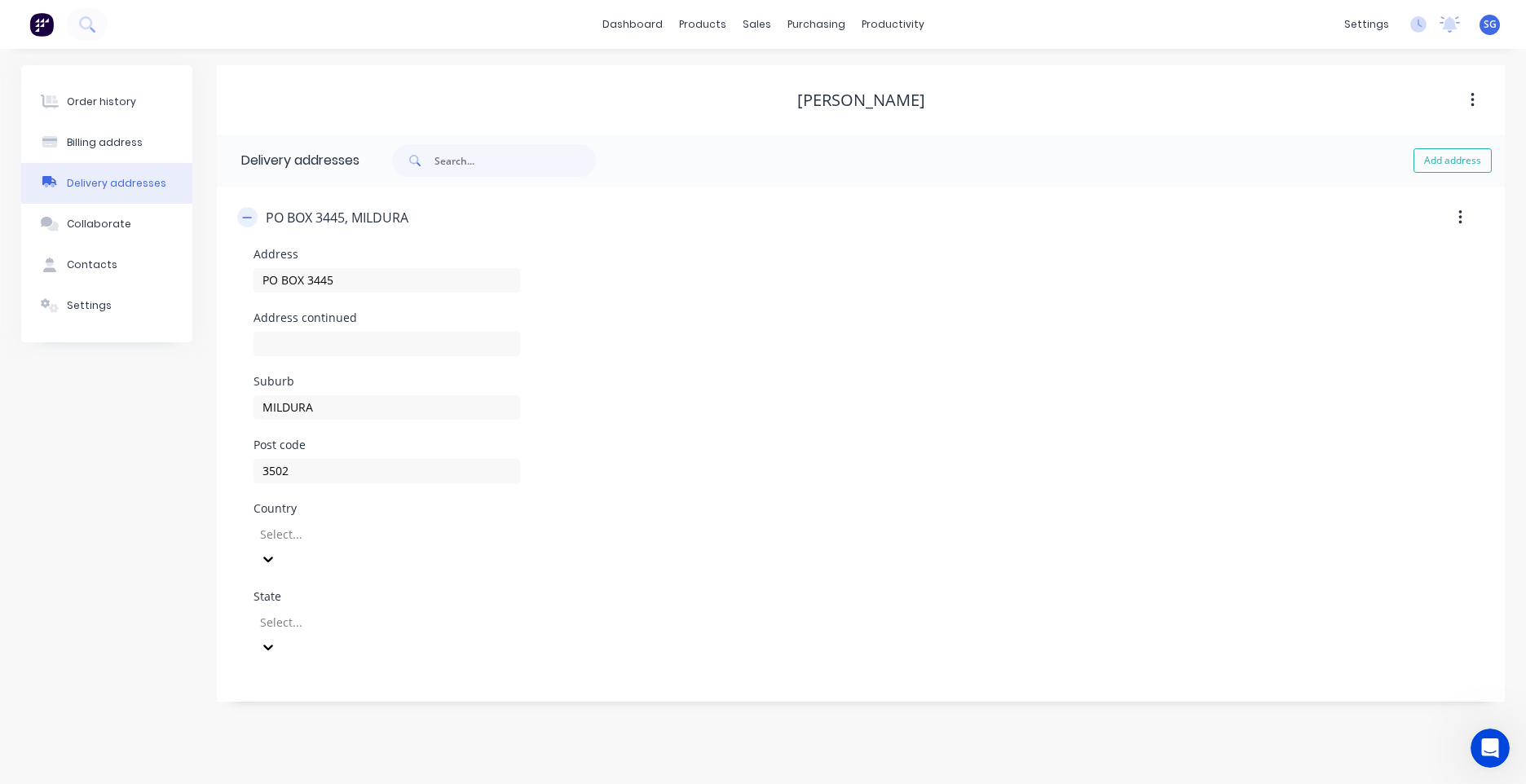
click at [250, 214] on icon "button" at bounding box center [248, 217] width 10 height 11
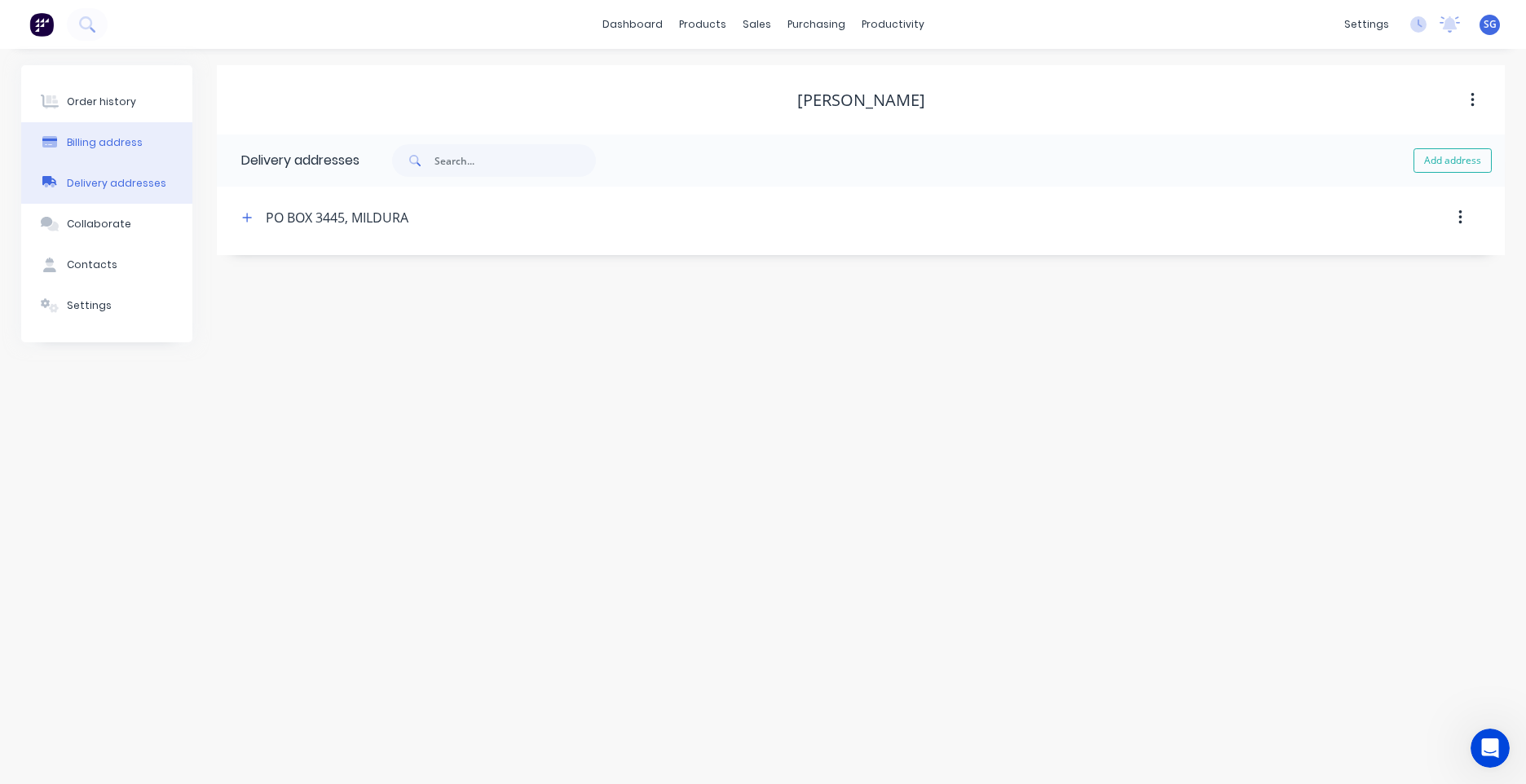
click at [120, 161] on button "Billing address" at bounding box center [106, 143] width 171 height 41
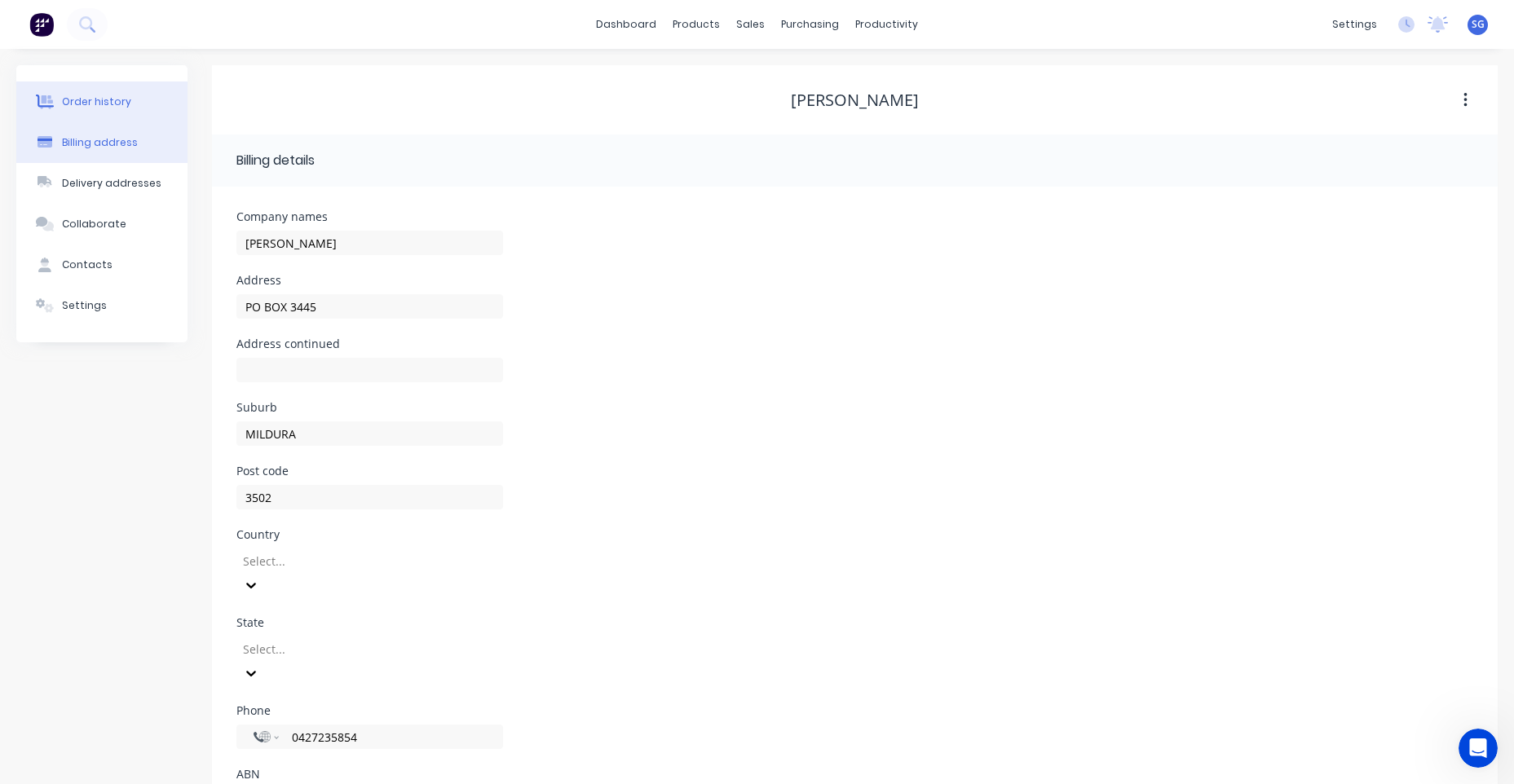
click at [95, 121] on button "Order history" at bounding box center [101, 102] width 171 height 41
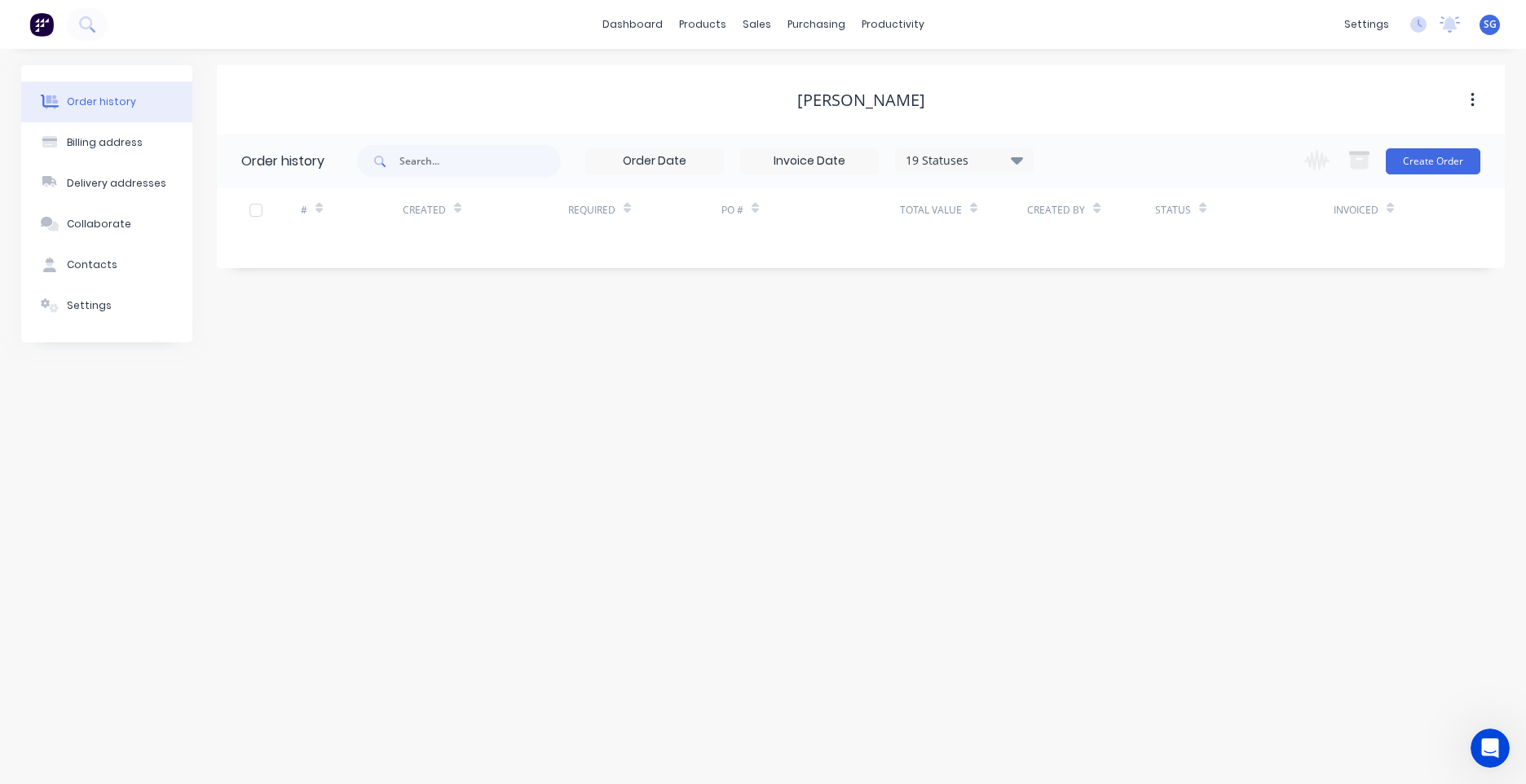
click at [113, 108] on div "Order history" at bounding box center [101, 101] width 69 height 14
click at [1445, 163] on button "Create Order" at bounding box center [1432, 161] width 94 height 26
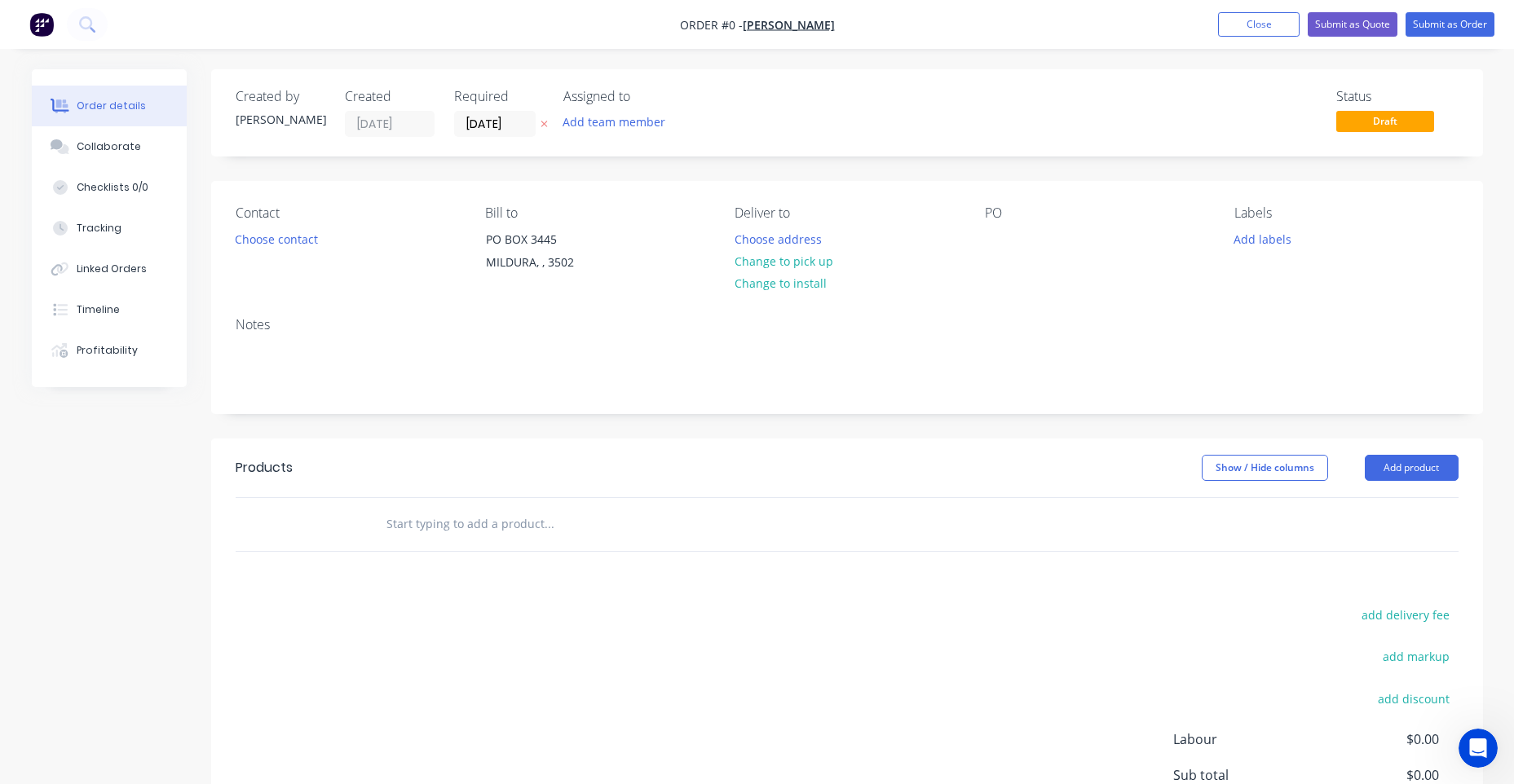
click at [525, 536] on input "text" at bounding box center [548, 524] width 326 height 32
click at [1410, 473] on button "Add product" at bounding box center [1411, 468] width 94 height 26
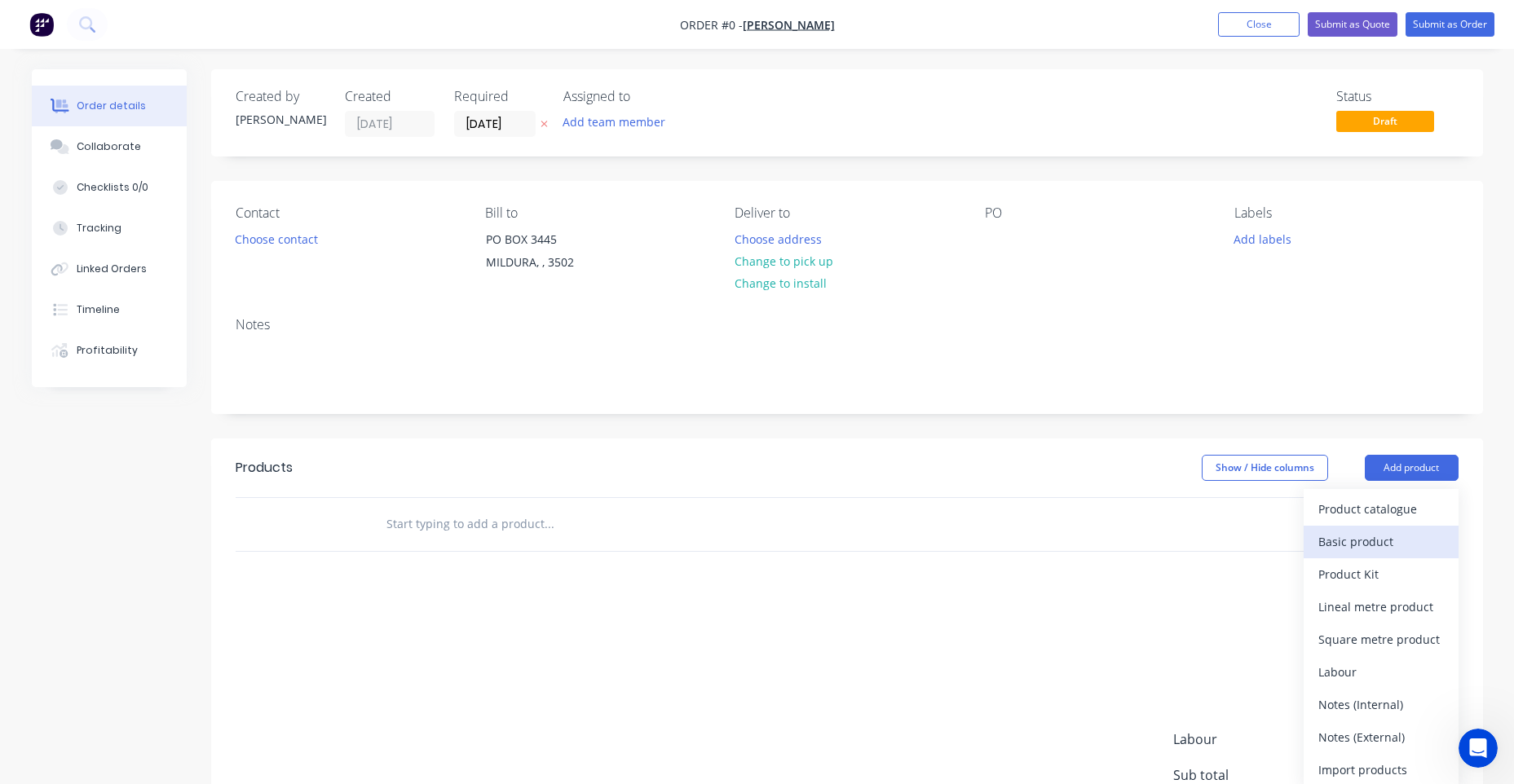
click at [1367, 542] on div "Basic product" at bounding box center [1381, 542] width 126 height 24
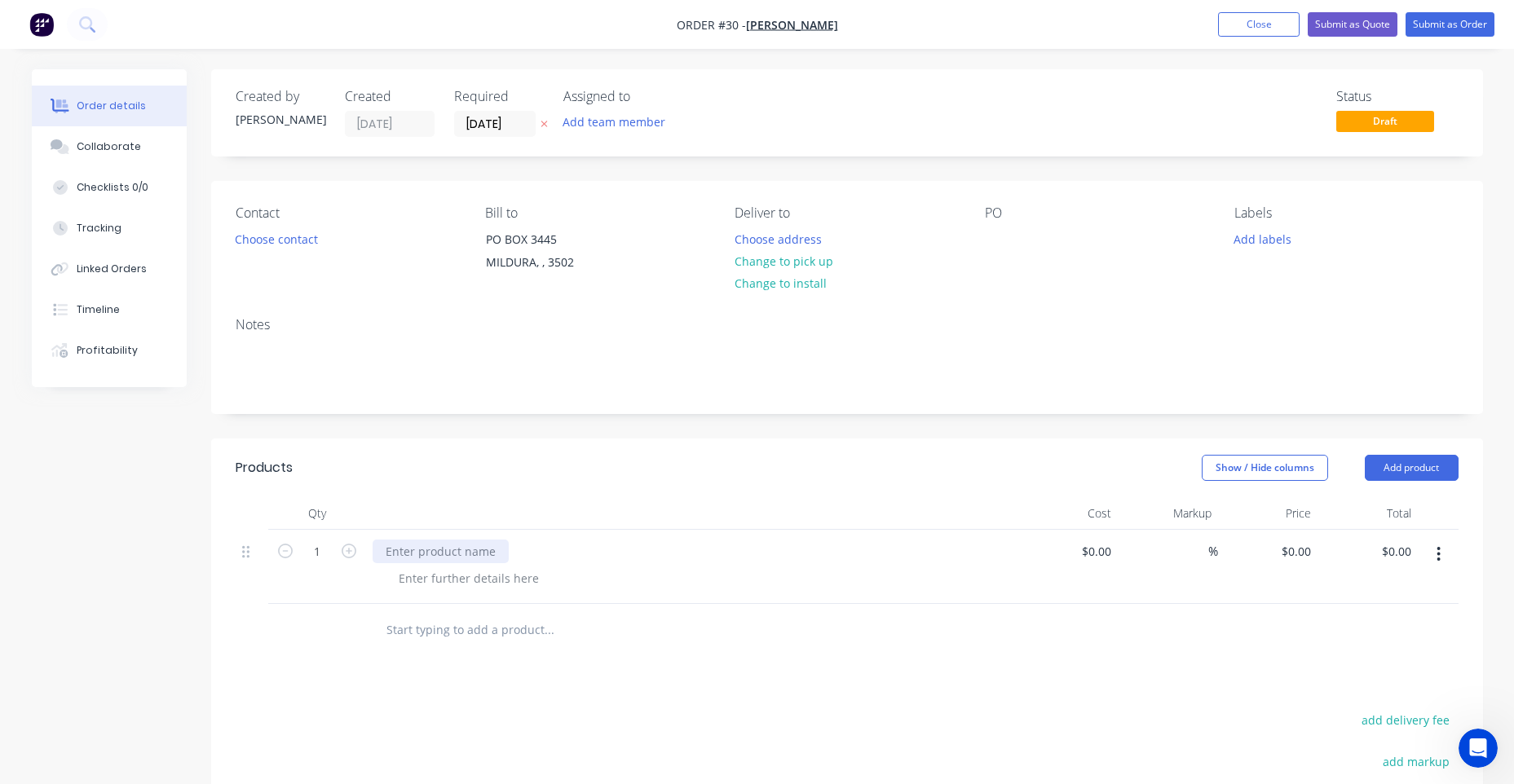
click at [429, 555] on div at bounding box center [441, 551] width 136 height 24
click at [437, 576] on div at bounding box center [469, 578] width 167 height 24
drag, startPoint x: 437, startPoint y: 575, endPoint x: 429, endPoint y: 580, distance: 9.4
click at [432, 577] on div at bounding box center [469, 578] width 167 height 24
drag, startPoint x: 481, startPoint y: 582, endPoint x: 350, endPoint y: 582, distance: 131.0
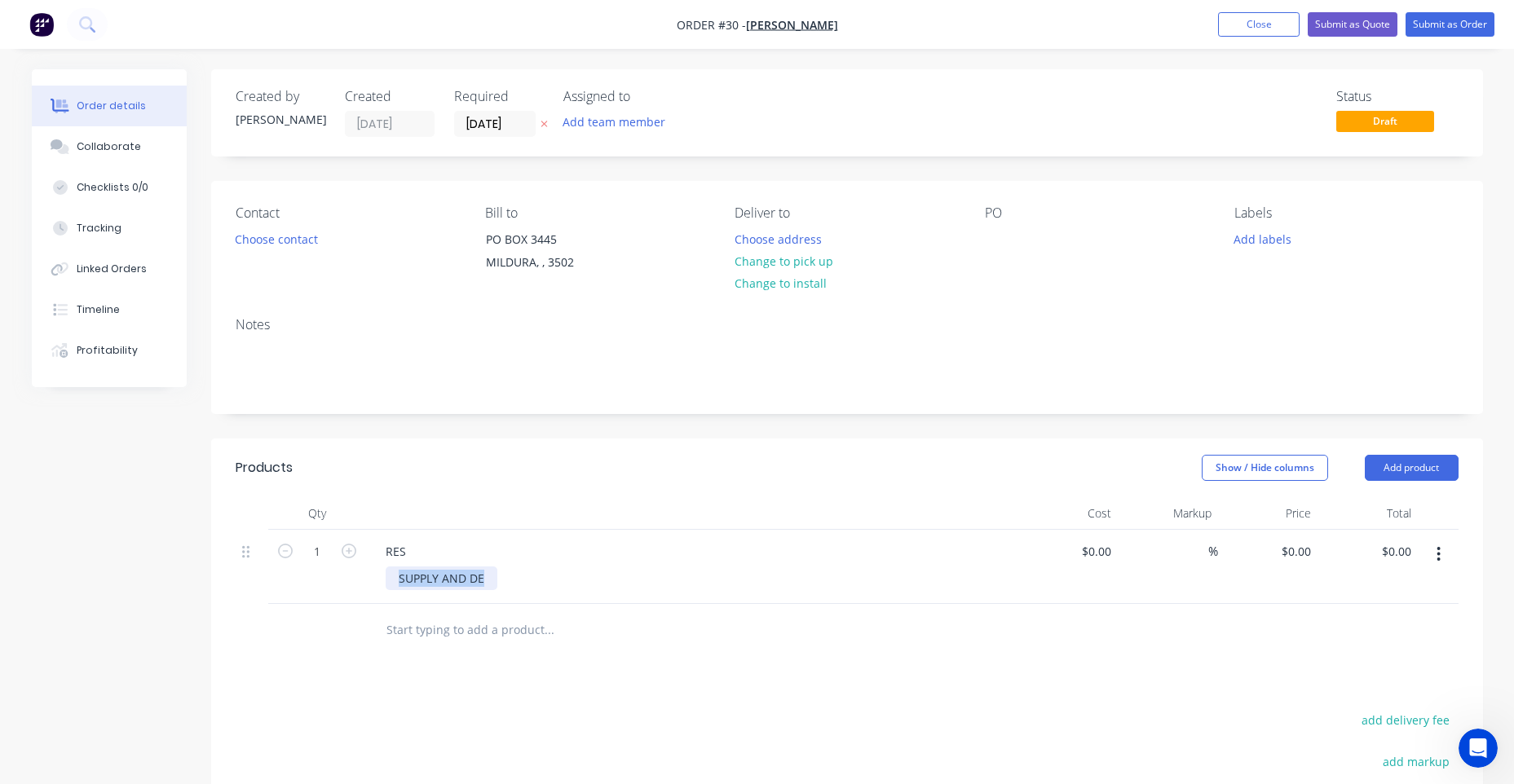
click at [350, 582] on div "1 RES SUPPLY AND DE $0.00 $0.00 % $0.00 $0.00 $0.00 $0.00" at bounding box center [847, 566] width 1223 height 74
click at [931, 620] on div at bounding box center [659, 630] width 574 height 32
click at [1443, 559] on button "button" at bounding box center [1438, 554] width 38 height 30
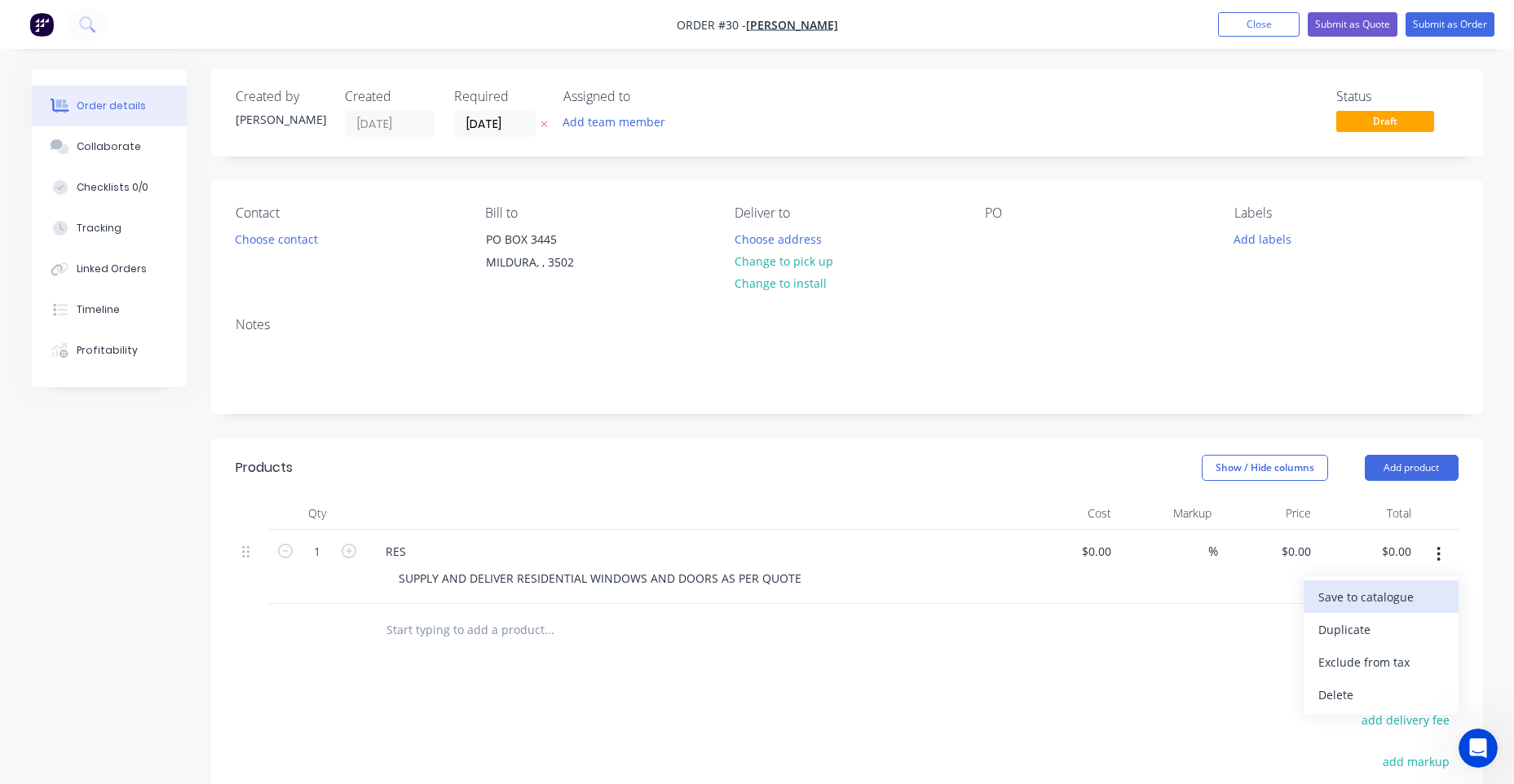
click at [1385, 593] on div "Save to catalogue" at bounding box center [1381, 597] width 126 height 24
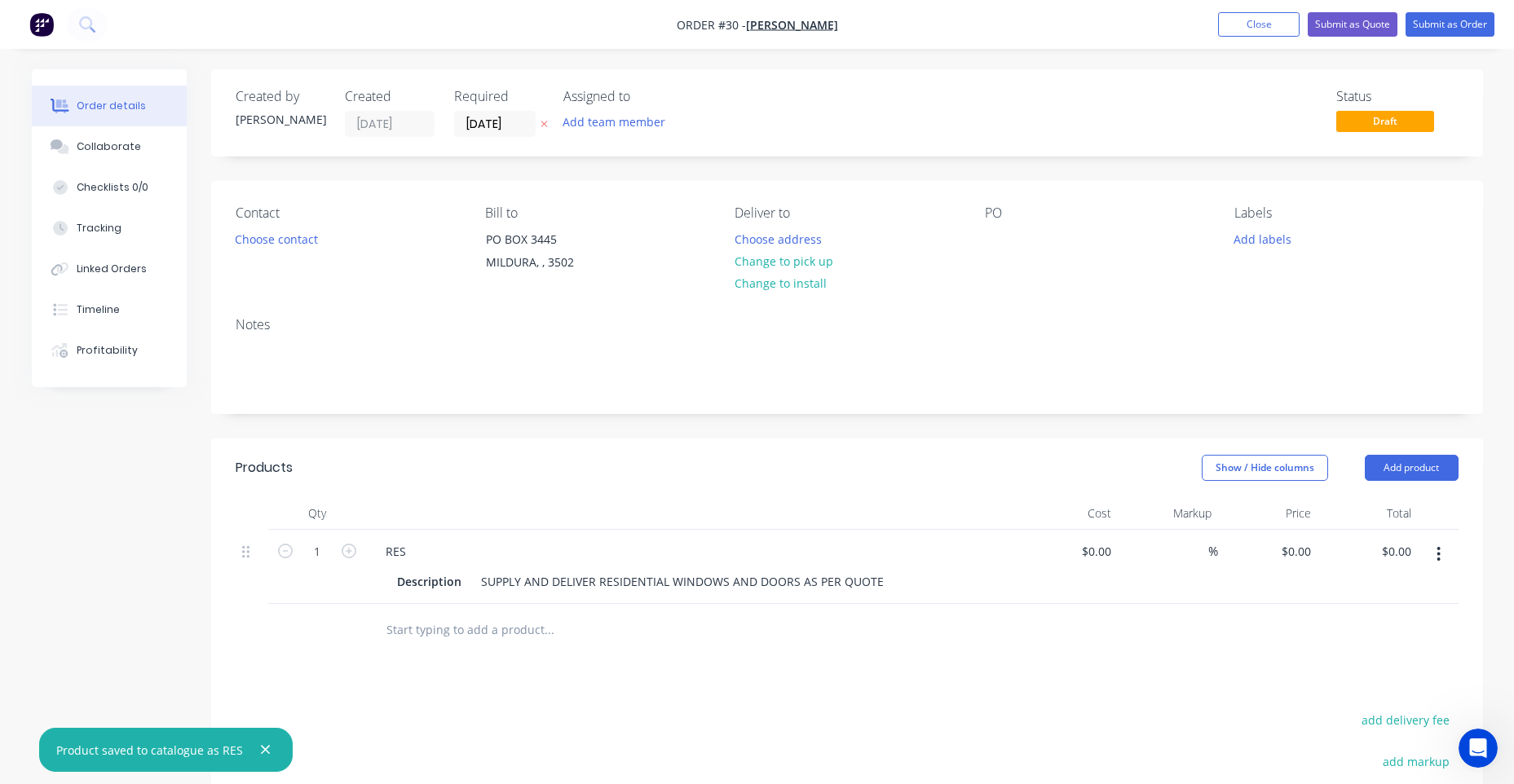
click at [891, 628] on div at bounding box center [659, 630] width 574 height 32
click at [1098, 551] on div "$0.00" at bounding box center [1096, 551] width 44 height 24
paste input "12700.0"
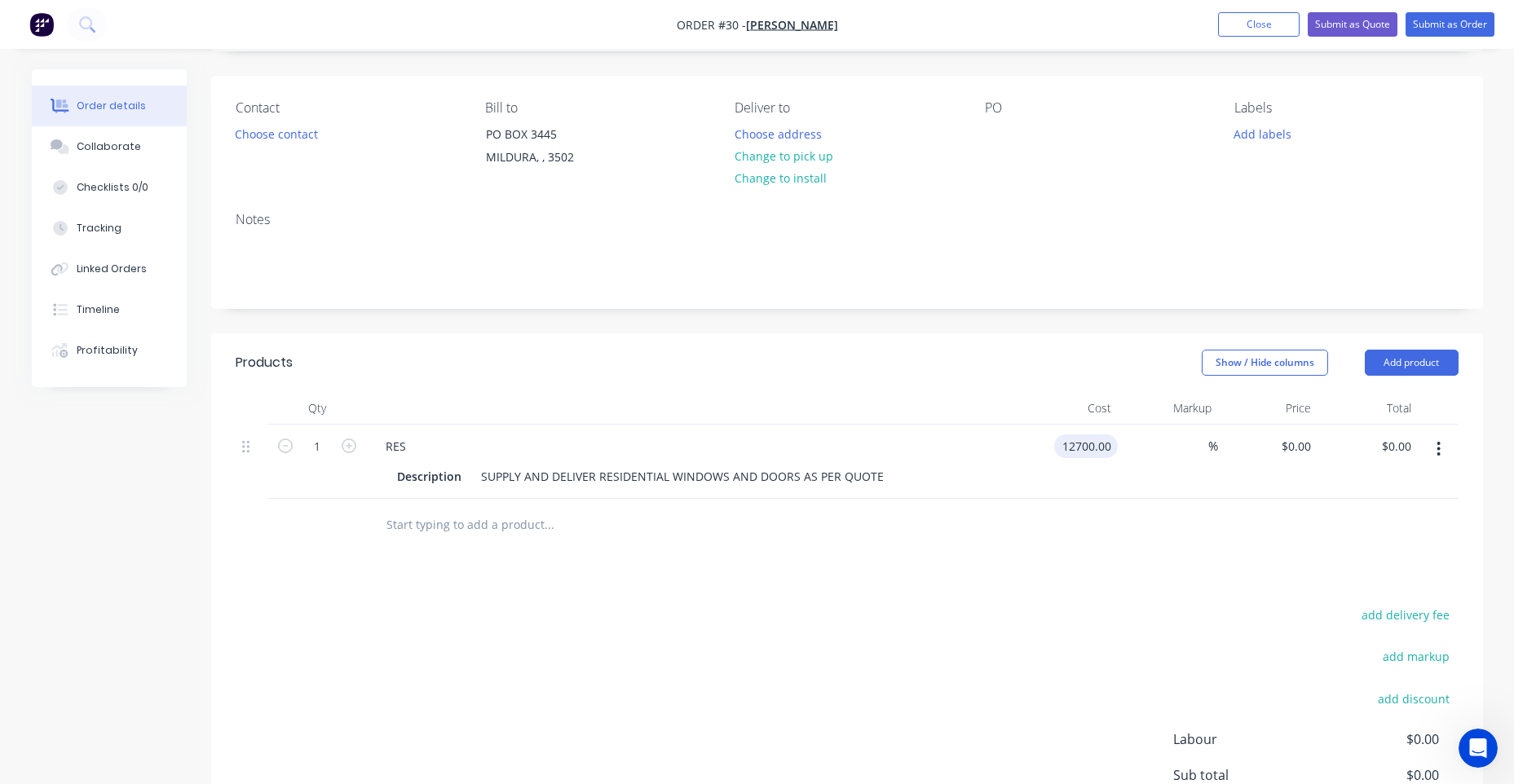
scroll to position [288, 0]
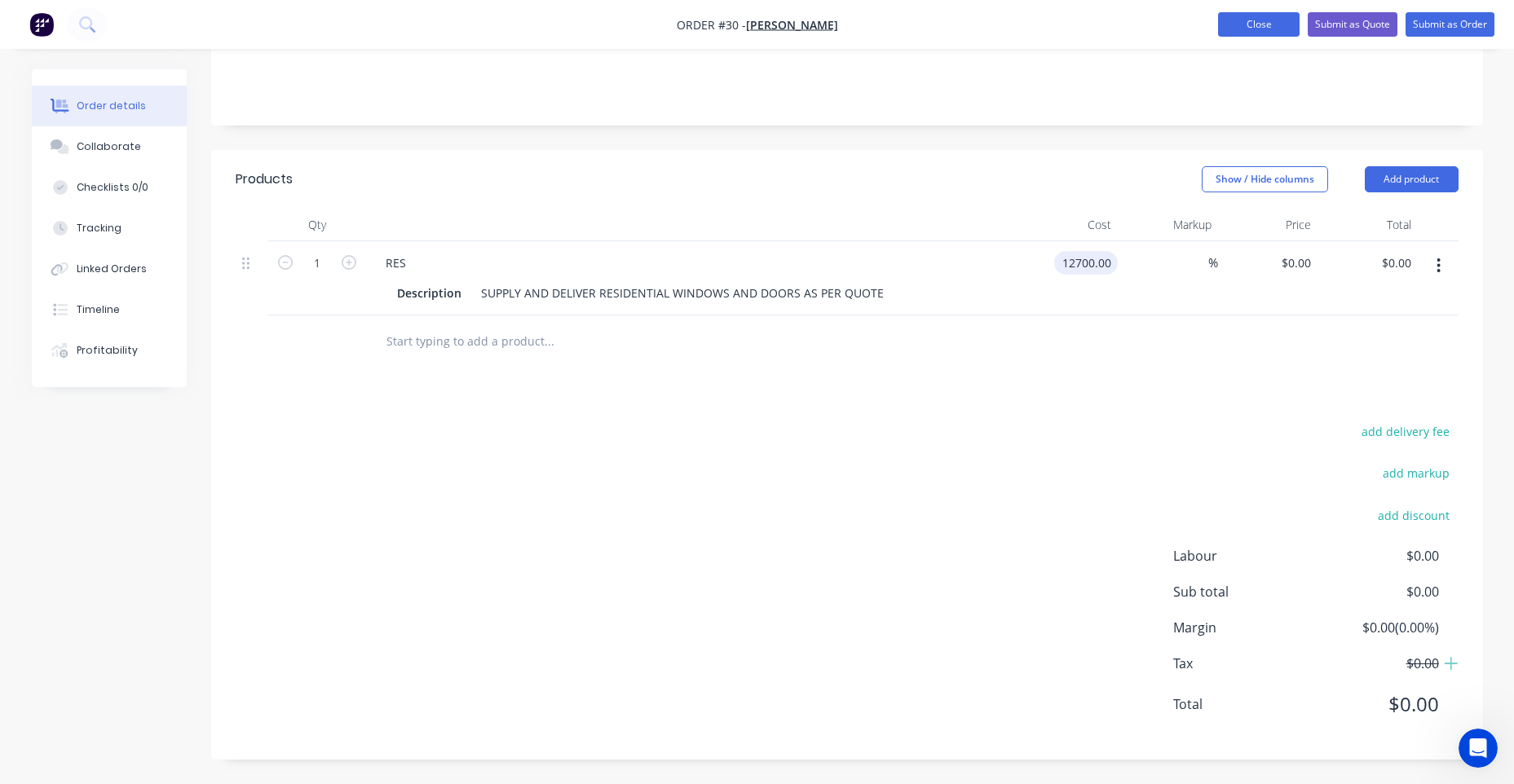
type input "$12,700.00"
click at [1245, 17] on button "Close" at bounding box center [1259, 24] width 82 height 25
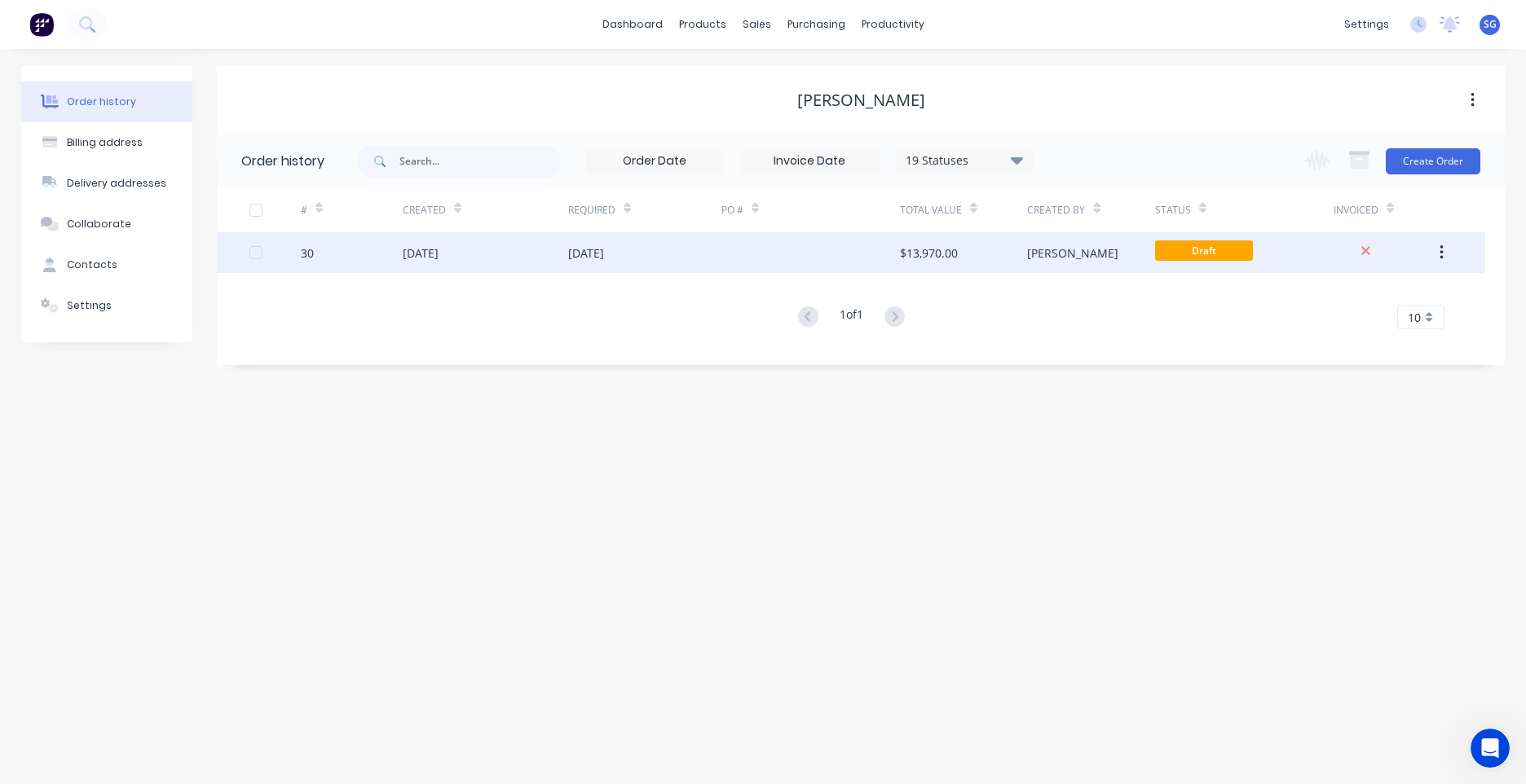
click at [1440, 247] on icon "button" at bounding box center [1442, 253] width 4 height 18
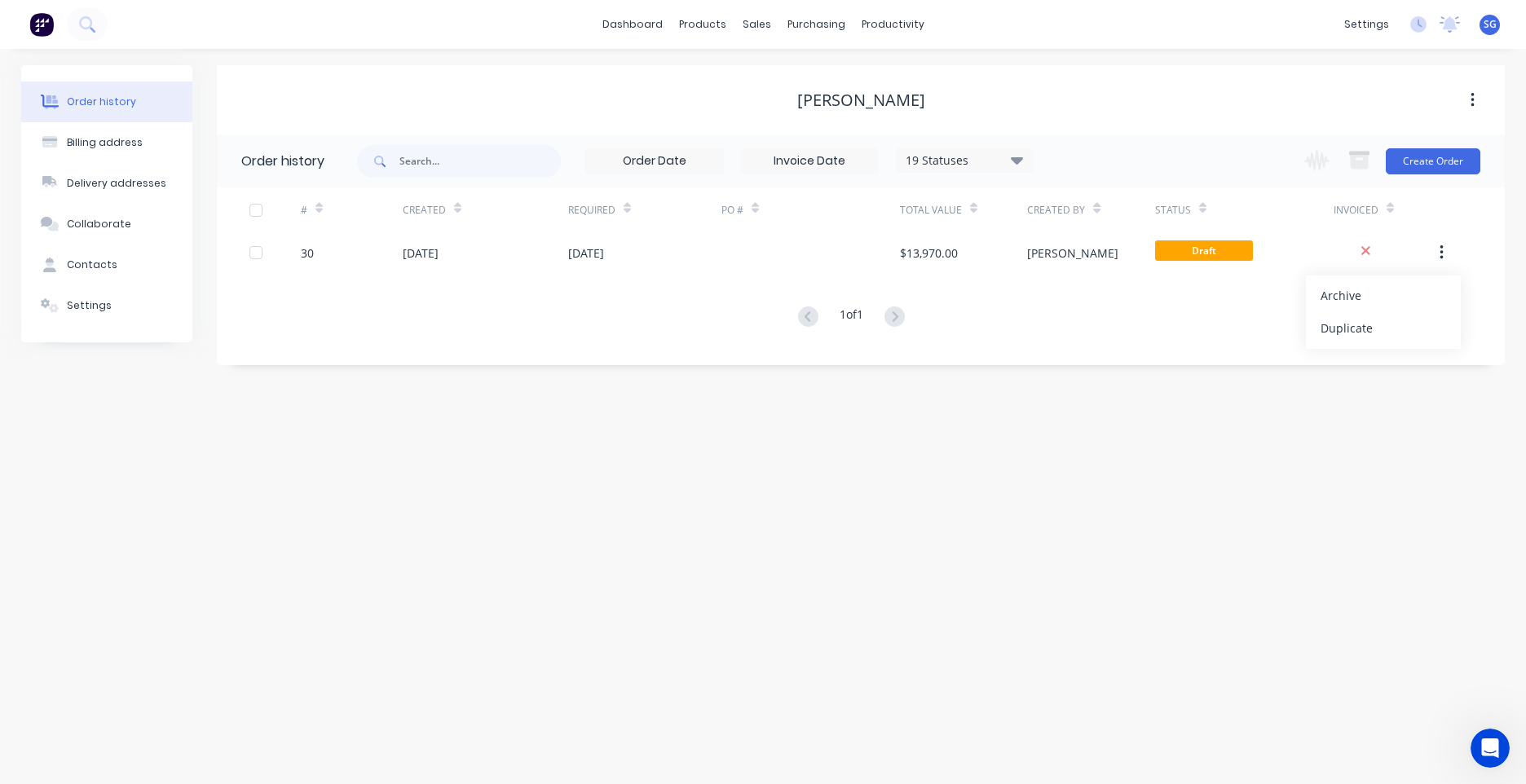
click at [1363, 406] on div "Order history Billing address Delivery addresses Collaborate Contacts Settings …" at bounding box center [763, 417] width 1526 height 735
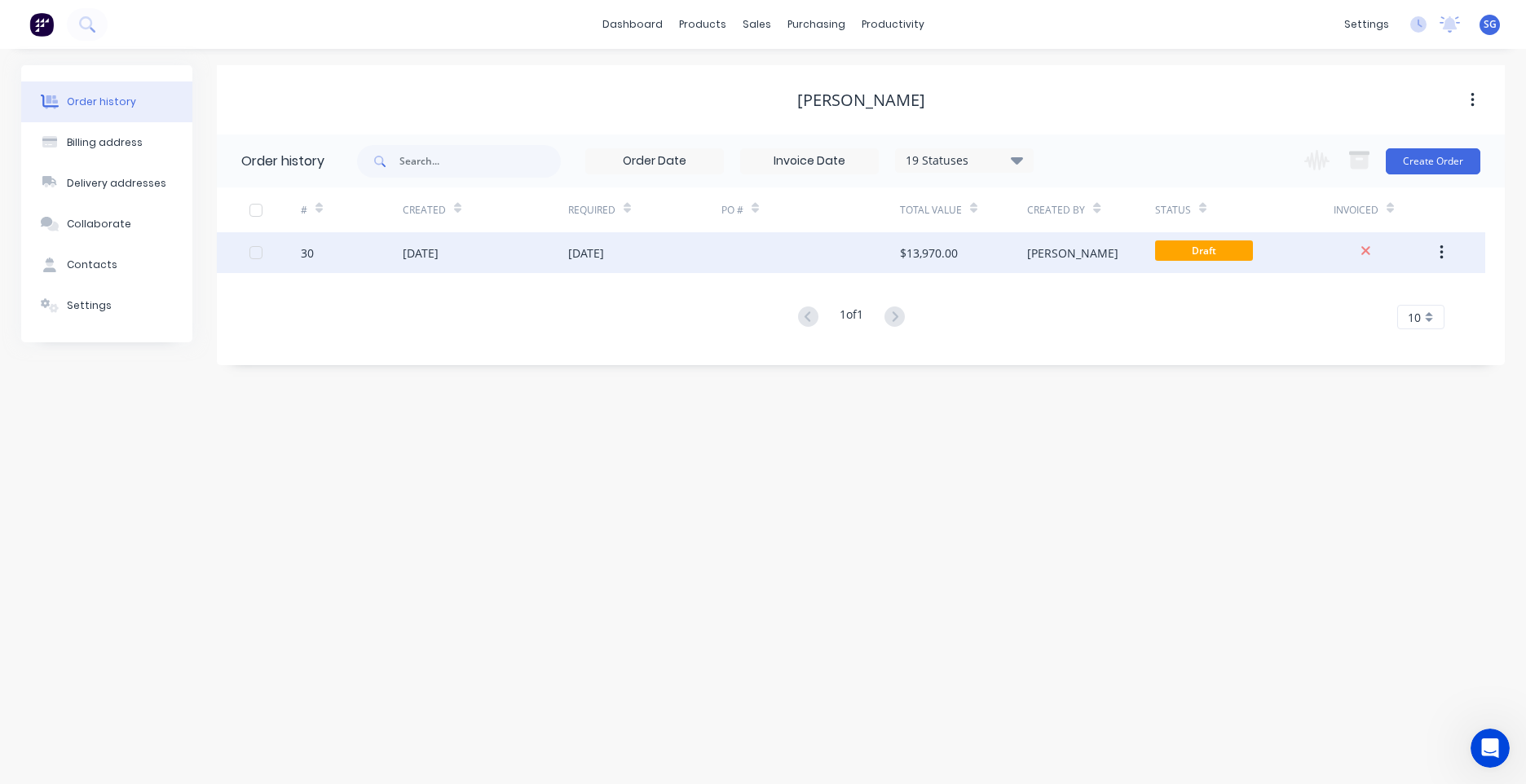
click at [553, 262] on div "[DATE]" at bounding box center [485, 253] width 166 height 41
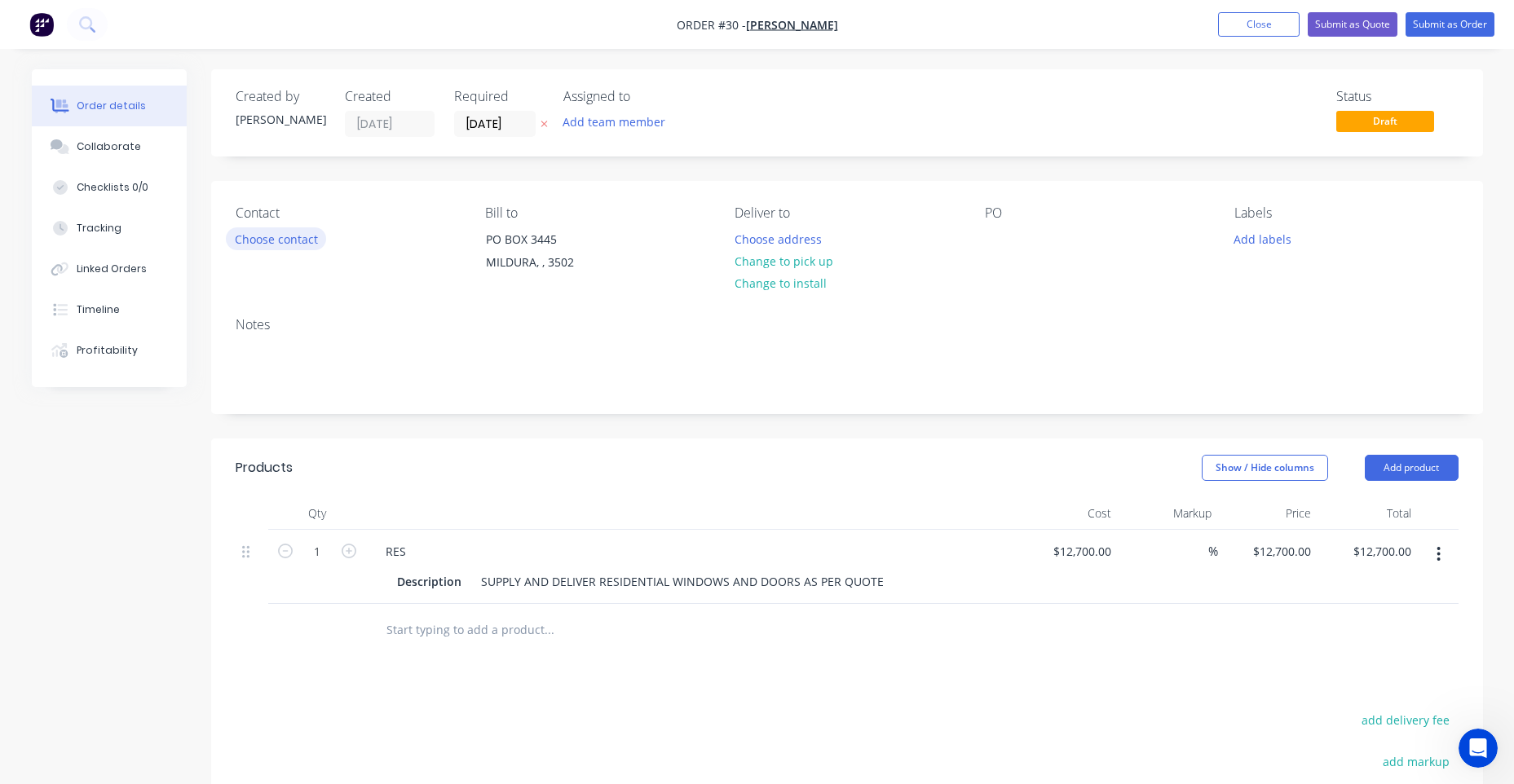
click at [273, 240] on button "Choose contact" at bounding box center [276, 238] width 100 height 22
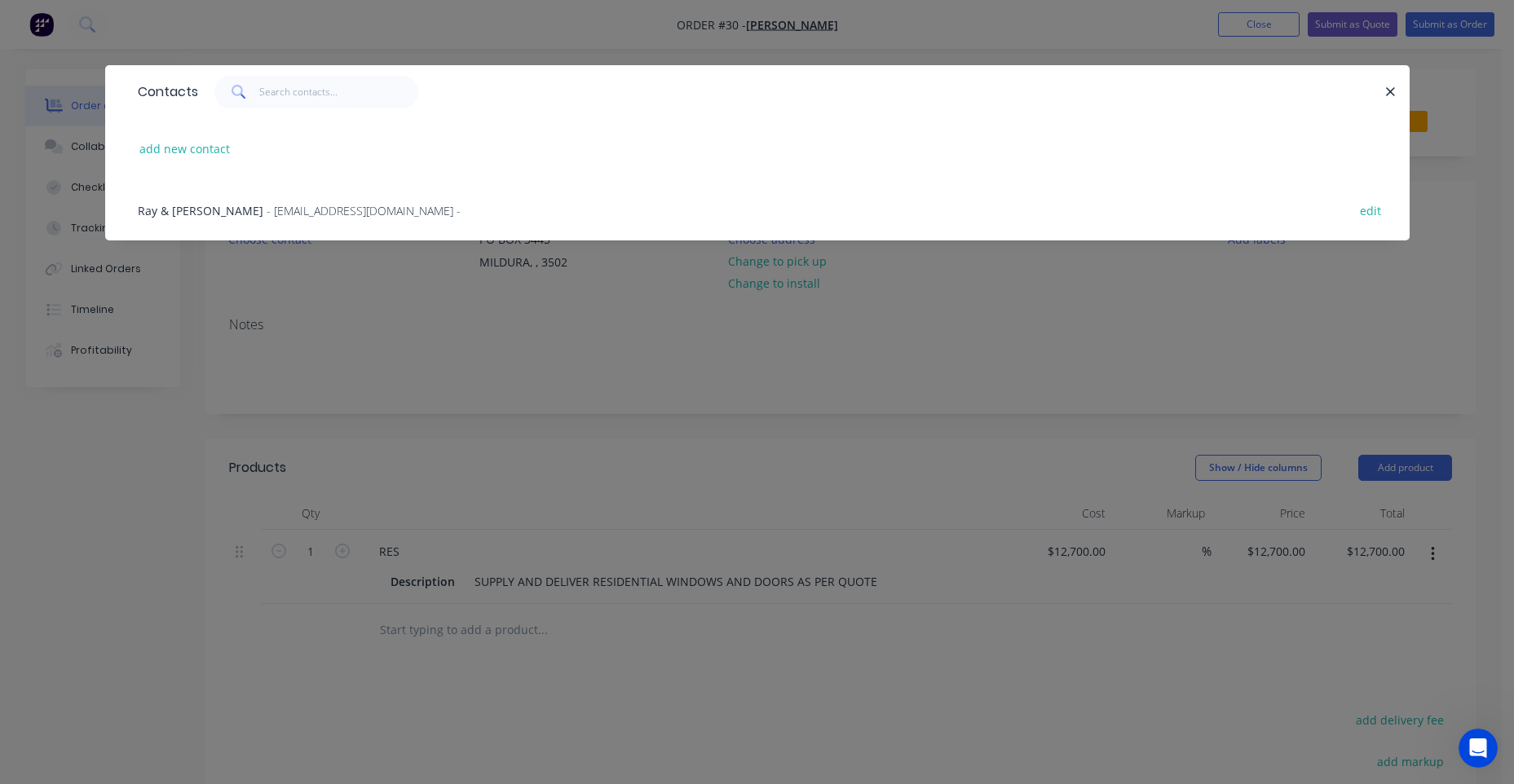
click at [280, 209] on span "- [EMAIL_ADDRESS][DOMAIN_NAME] -" at bounding box center [363, 211] width 194 height 15
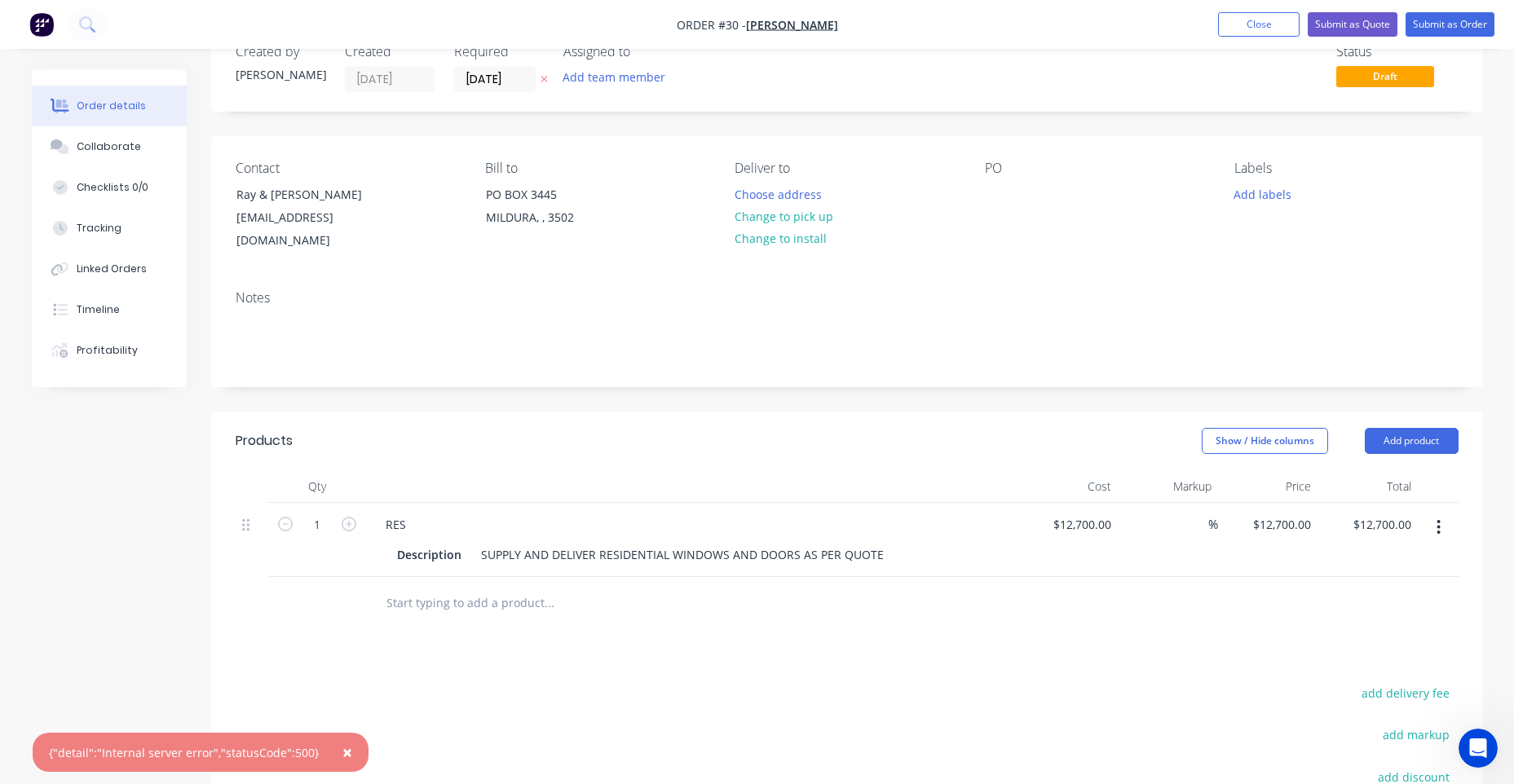
scroll to position [44, 0]
click at [768, 201] on button "Choose address" at bounding box center [777, 195] width 105 height 22
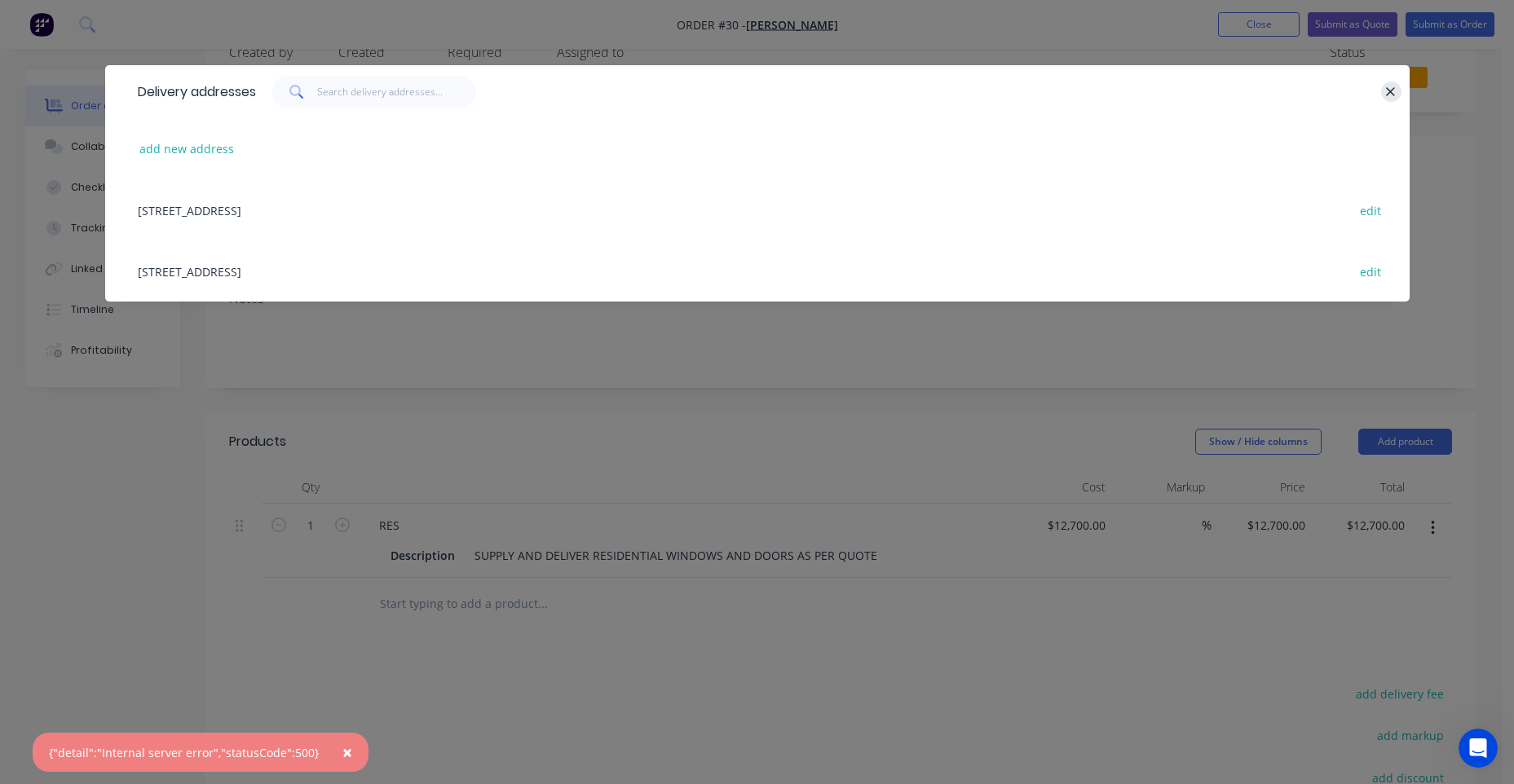
click at [1397, 99] on button "button" at bounding box center [1392, 92] width 20 height 20
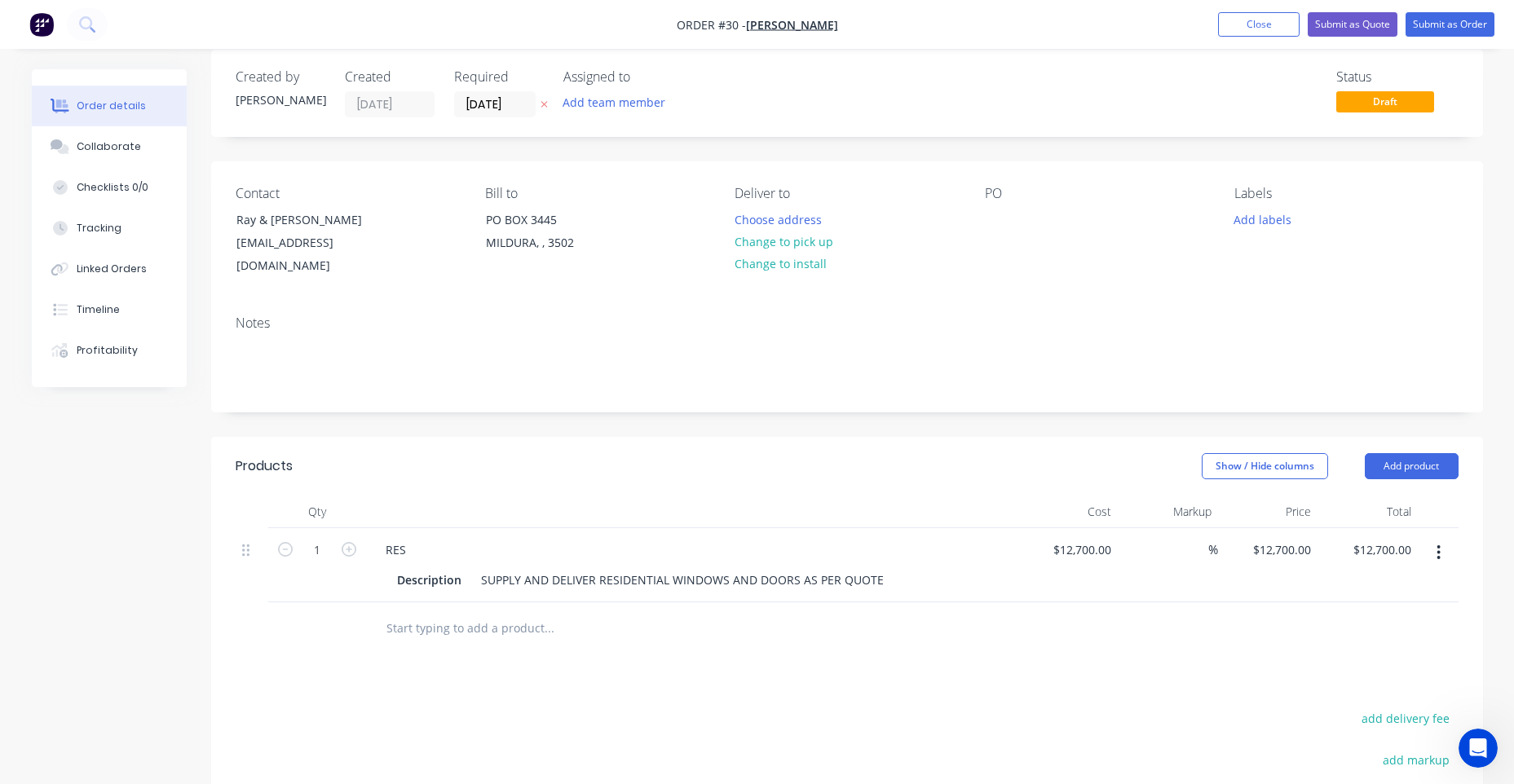
scroll to position [0, 0]
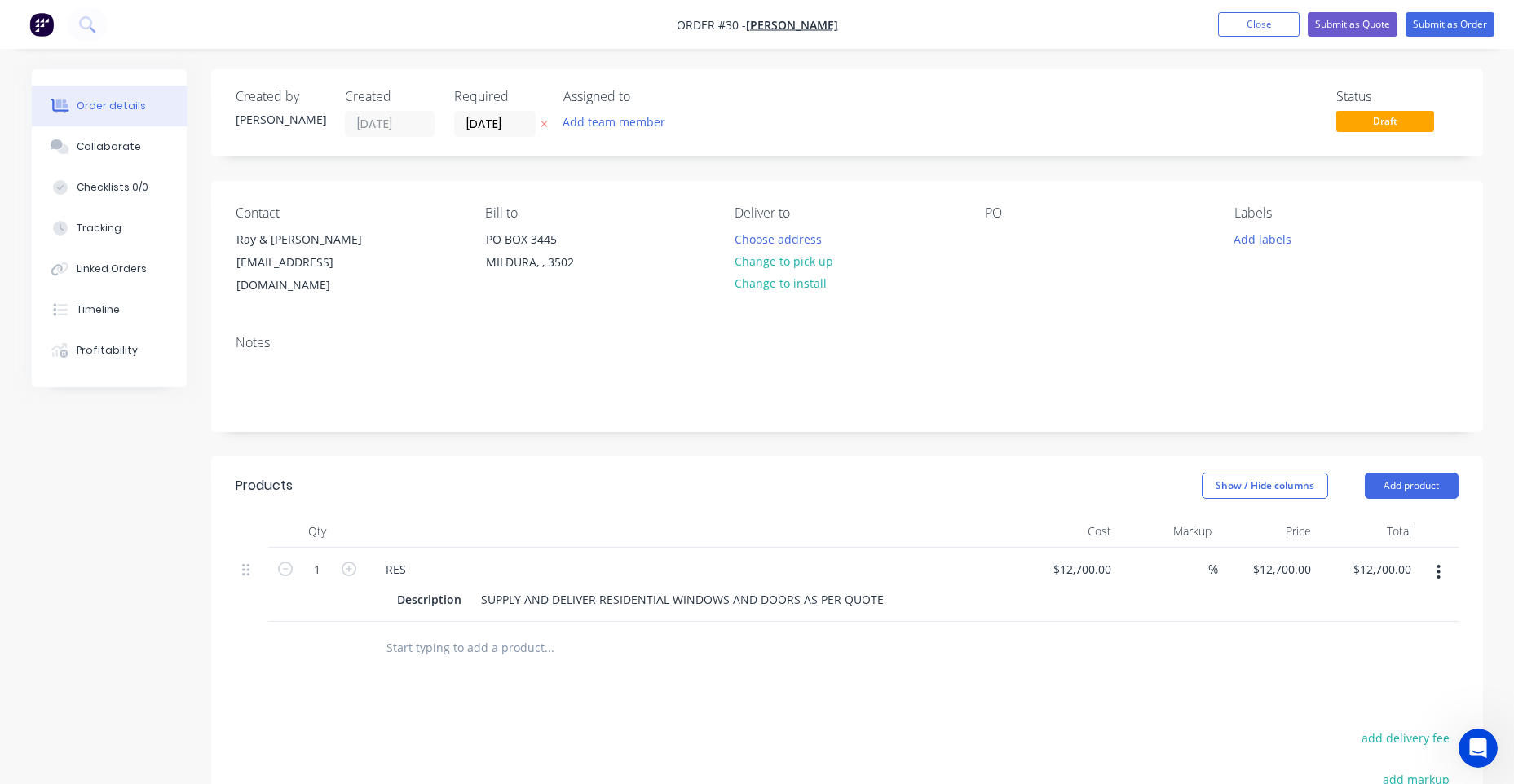
click at [1474, 39] on nav "Order #30 - [PERSON_NAME] Add product Close Submit as Quote Submit as Order" at bounding box center [757, 25] width 1514 height 49
click at [1473, 35] on button "Submit as Order" at bounding box center [1449, 24] width 88 height 25
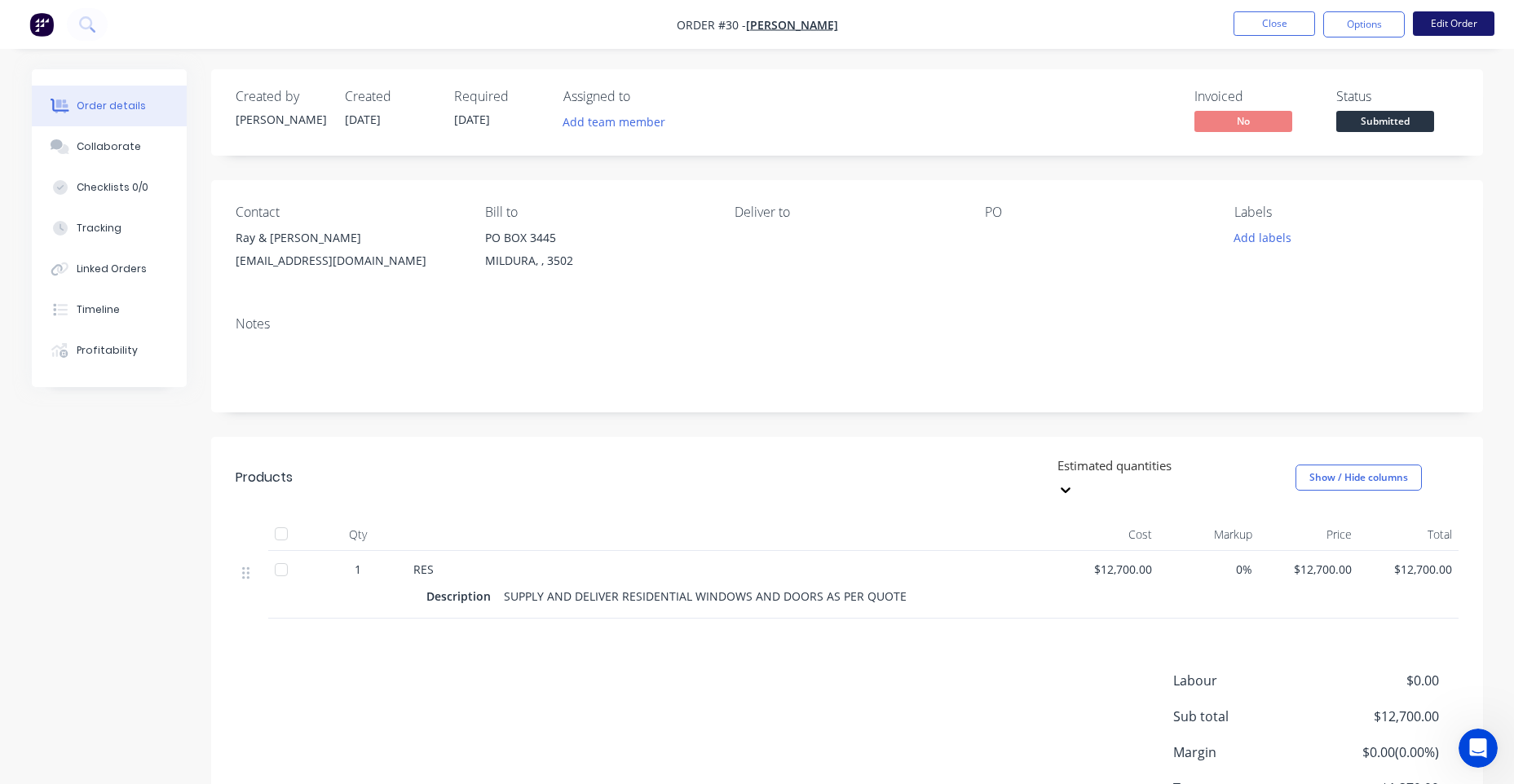
click at [1420, 22] on button "Edit Order" at bounding box center [1454, 23] width 82 height 25
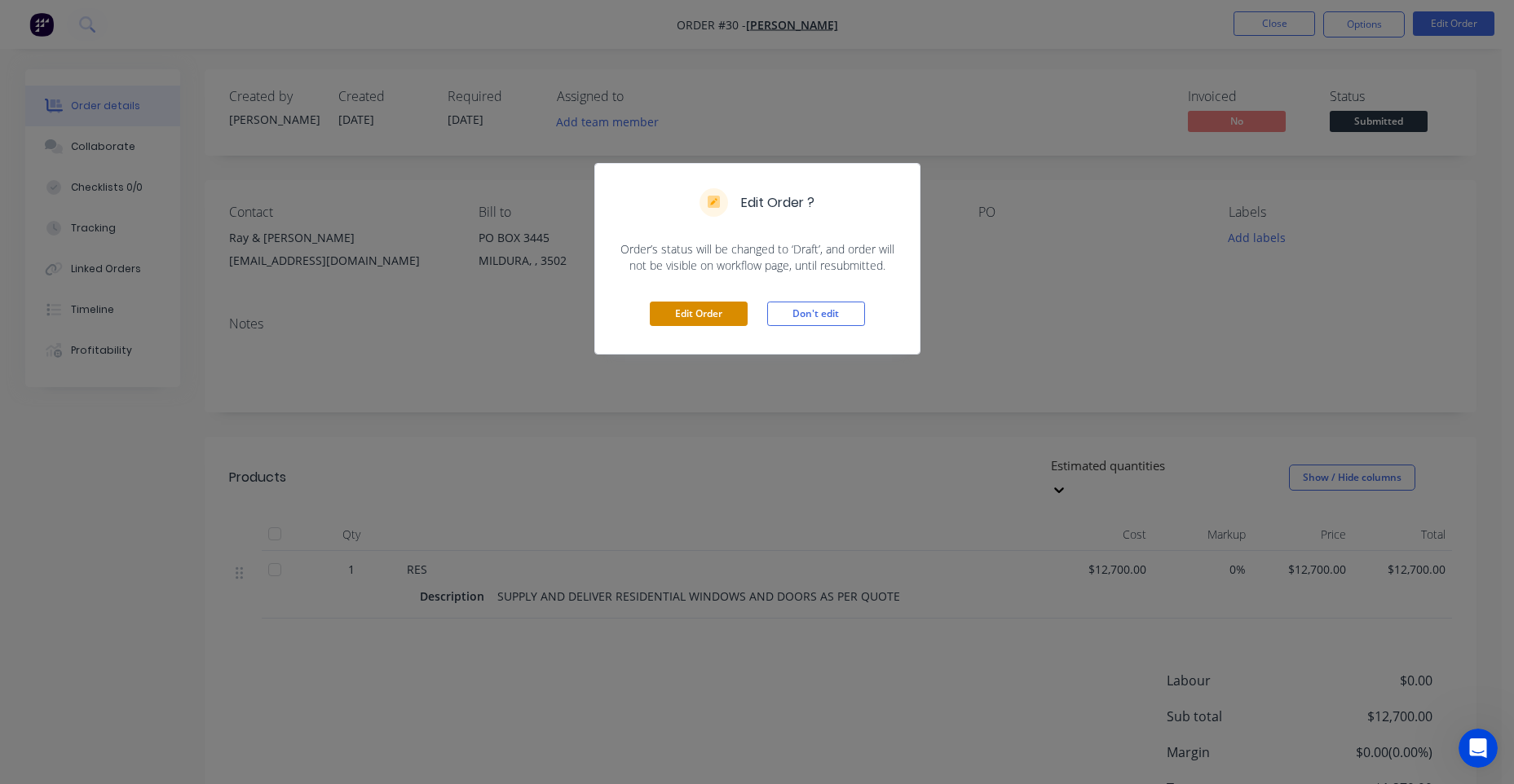
click at [702, 319] on button "Edit Order" at bounding box center [698, 314] width 98 height 25
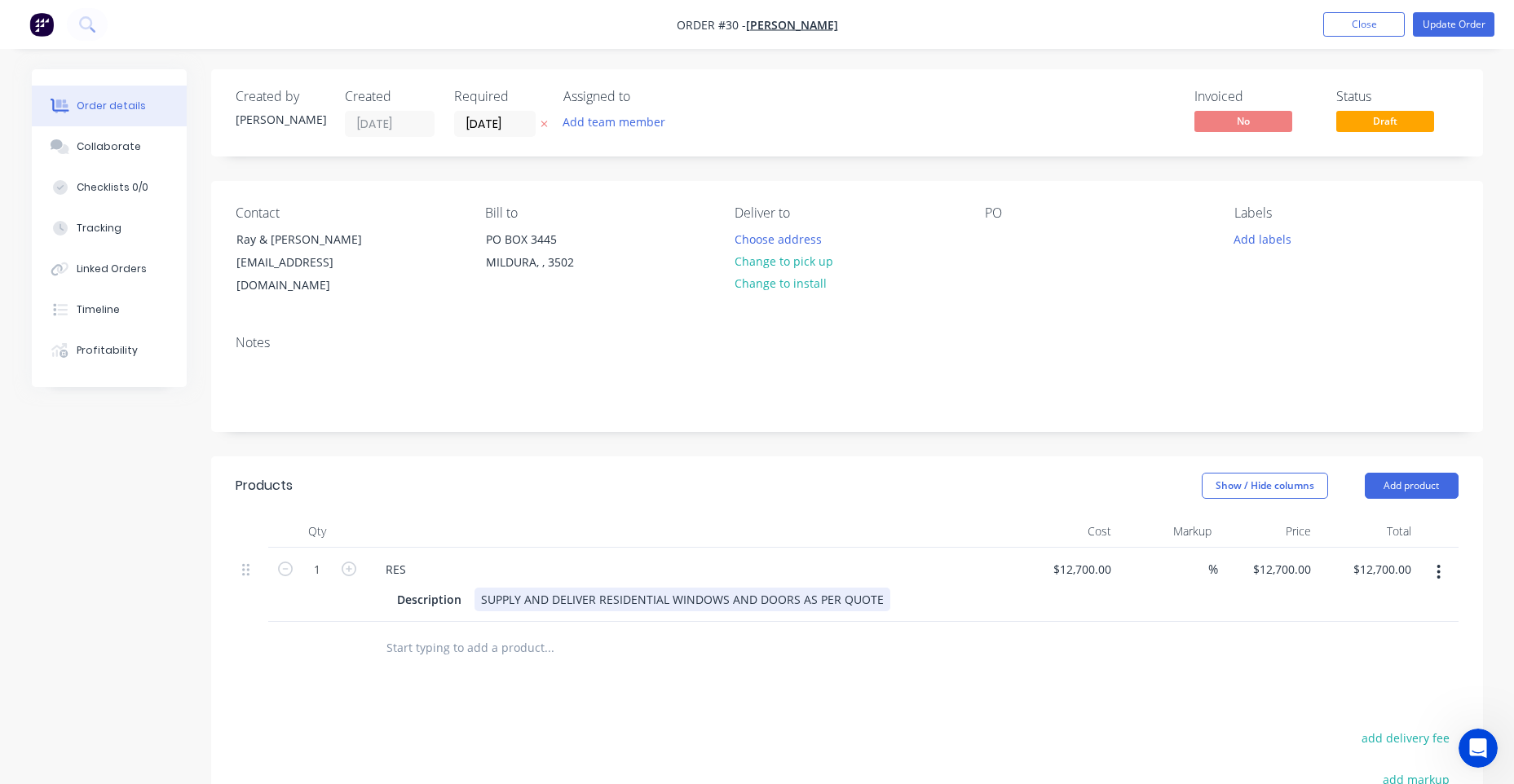
click at [882, 588] on div "Description SUPPLY AND DELIVER RESIDENTIAL WINDOWS AND DOORS AS PER QUOTE" at bounding box center [689, 599] width 597 height 24
click at [1426, 558] on button "button" at bounding box center [1438, 572] width 38 height 30
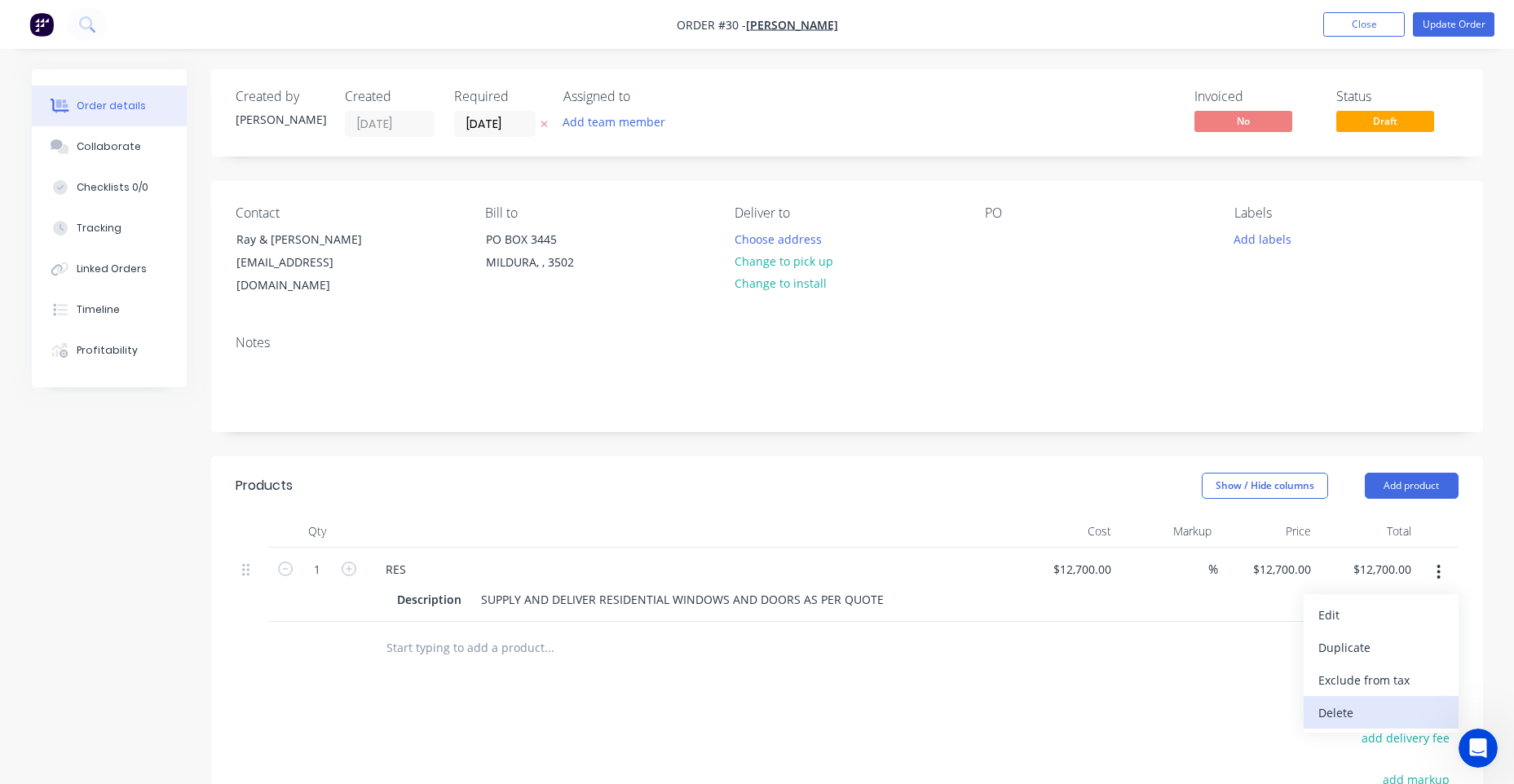
click at [1352, 701] on div "Delete" at bounding box center [1381, 713] width 126 height 24
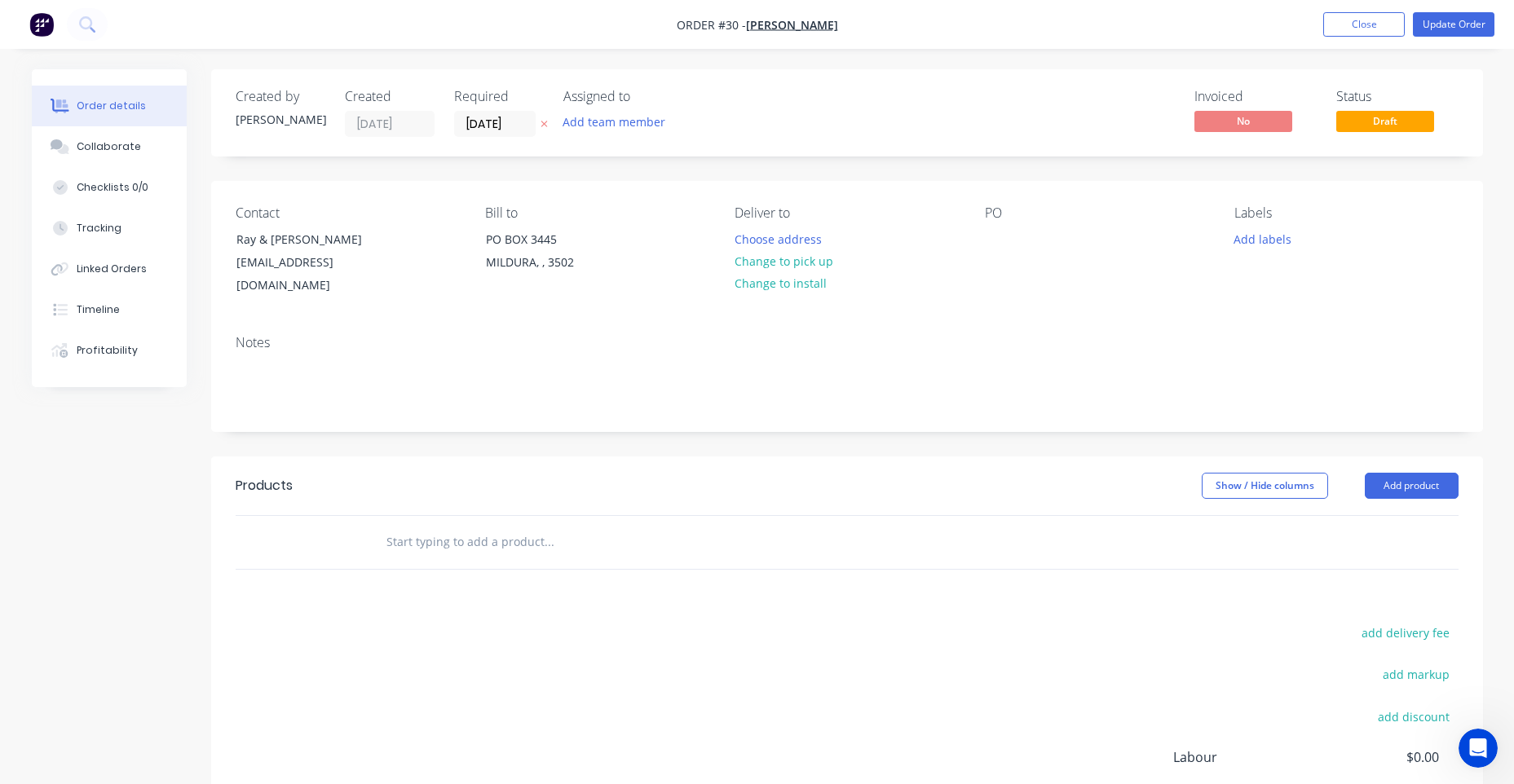
click at [412, 526] on input "text" at bounding box center [548, 542] width 326 height 32
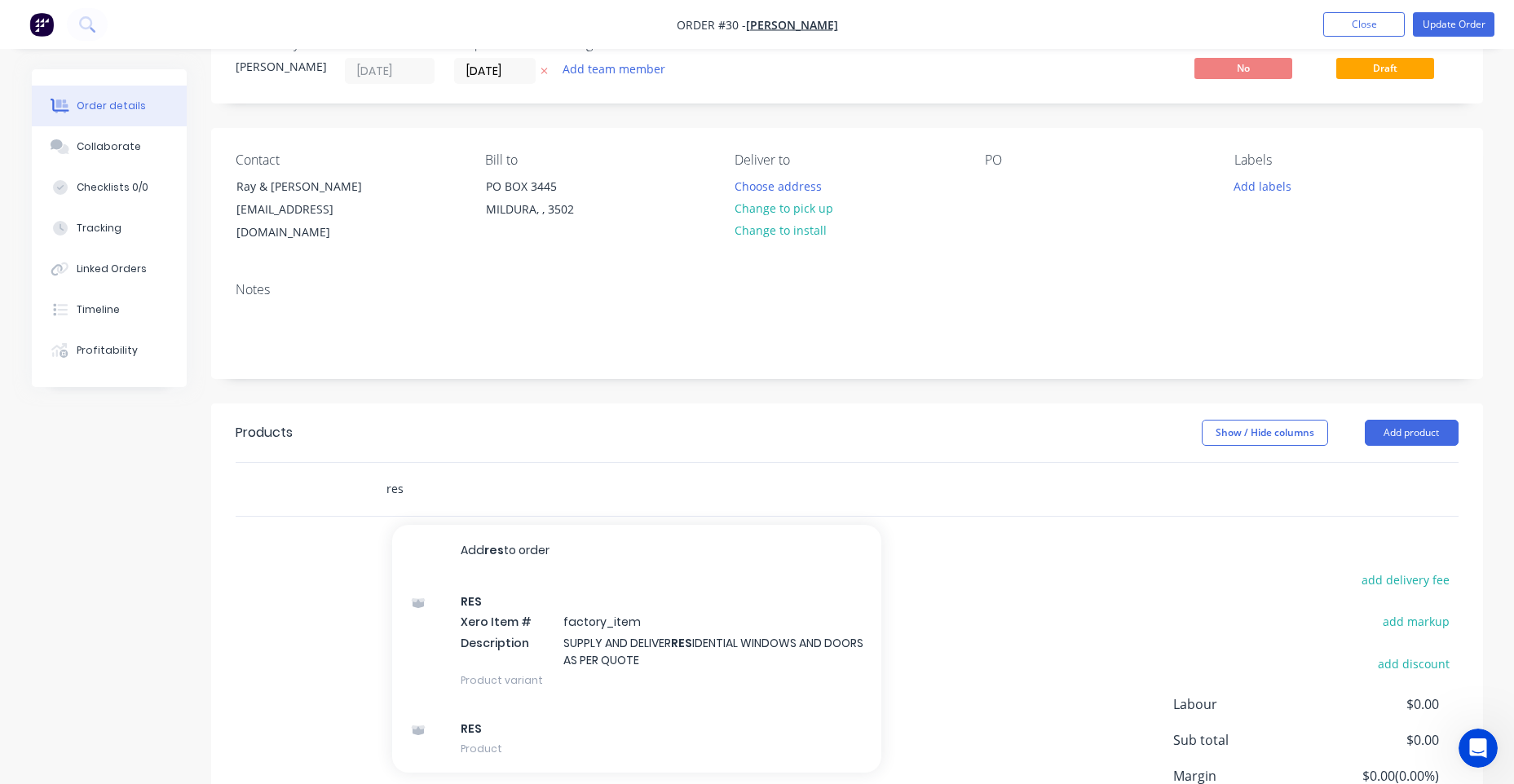
scroll to position [82, 0]
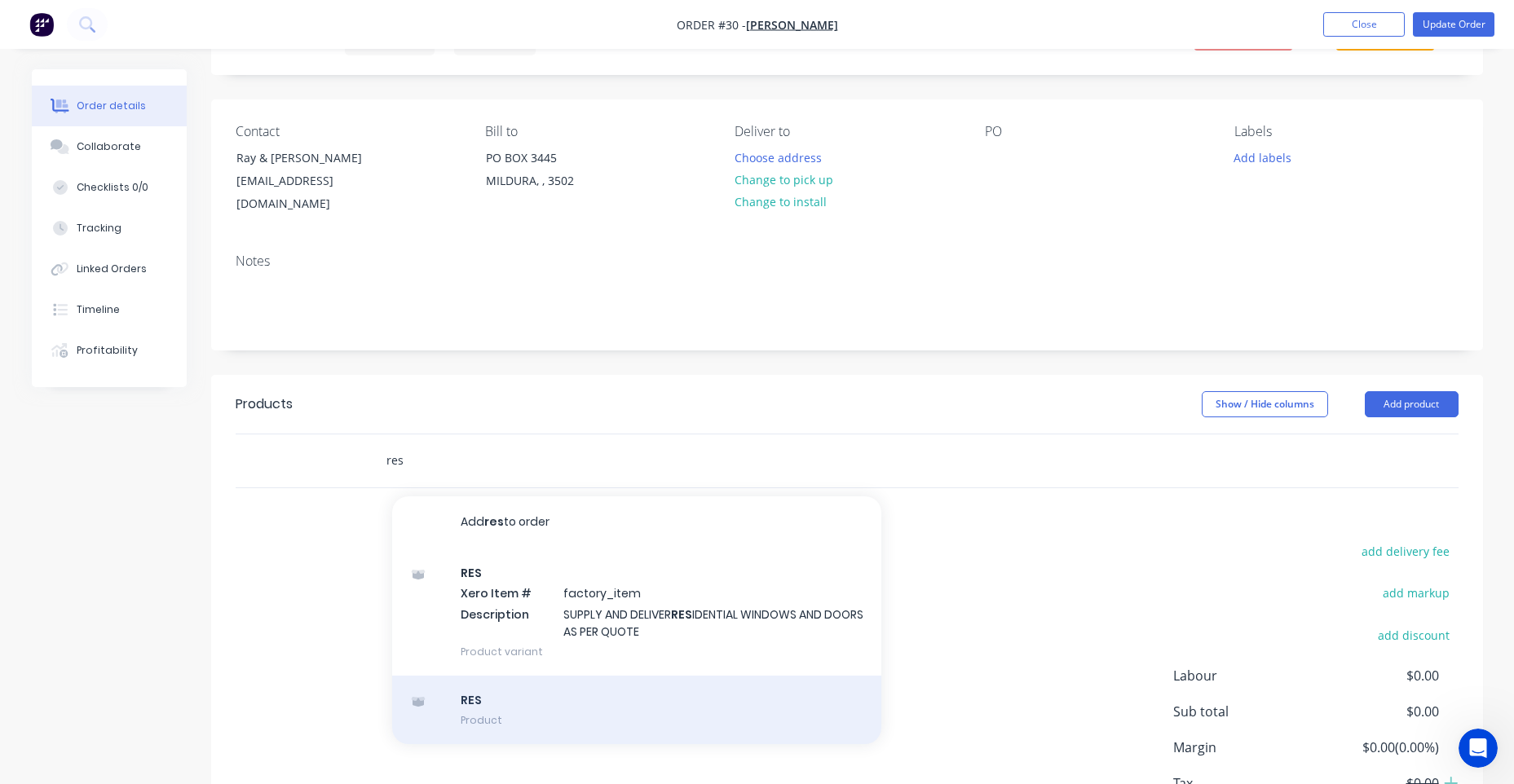
type input "res"
drag, startPoint x: 520, startPoint y: 676, endPoint x: 489, endPoint y: 679, distance: 31.1
click at [489, 679] on div "RES Product" at bounding box center [636, 710] width 489 height 69
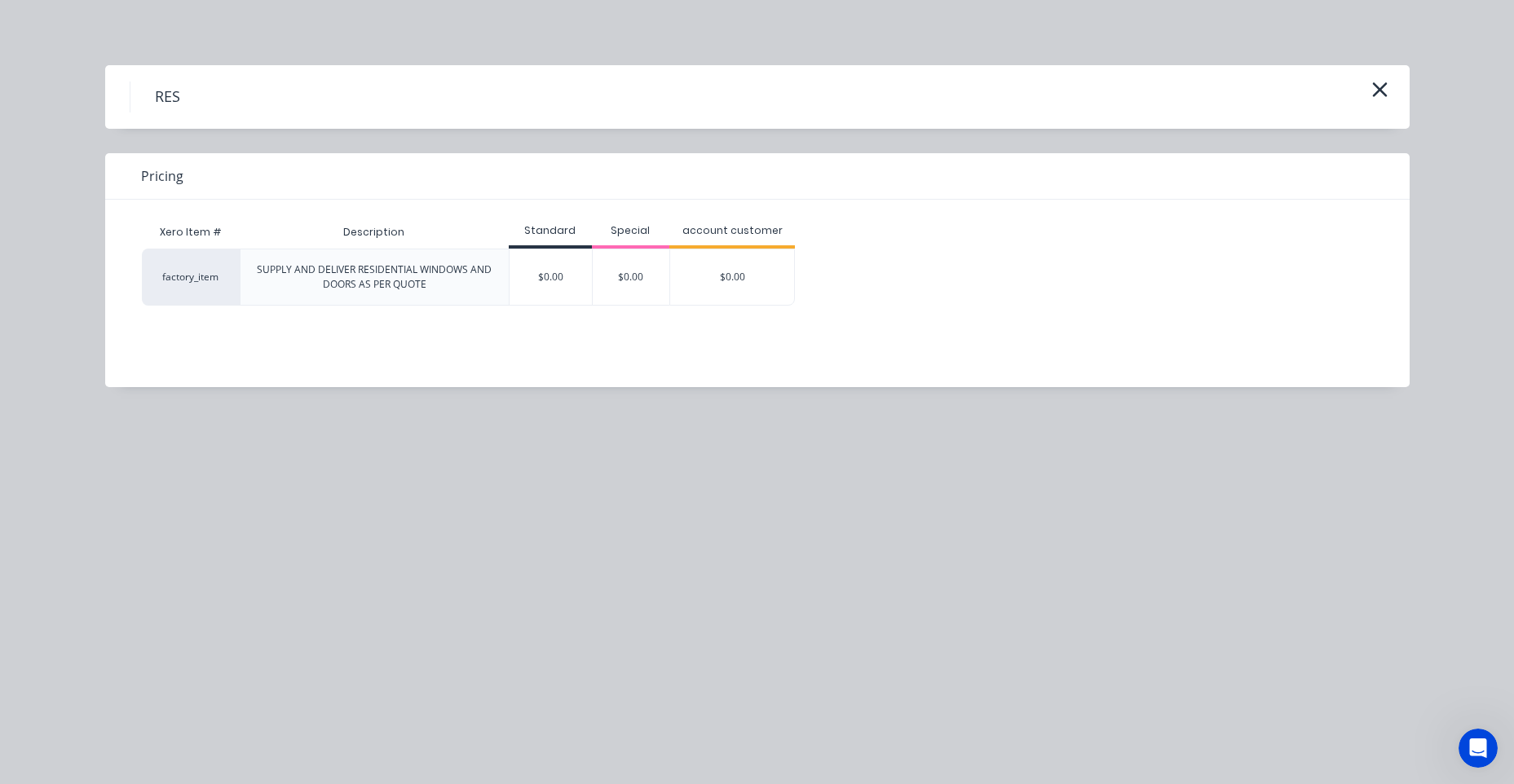
click at [1364, 93] on div "RES" at bounding box center [757, 97] width 1255 height 31
click at [1375, 92] on icon "button" at bounding box center [1380, 89] width 17 height 23
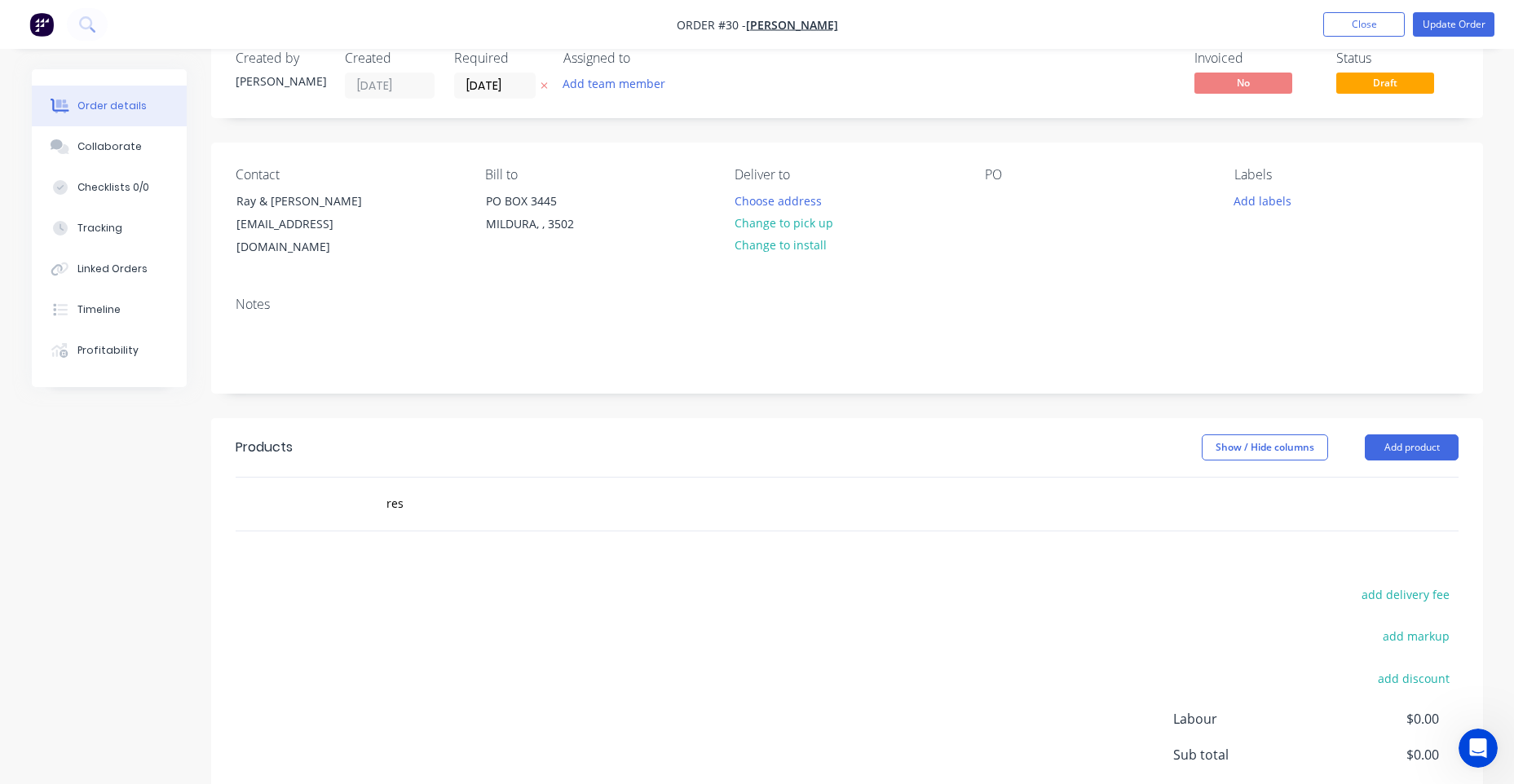
scroll to position [0, 0]
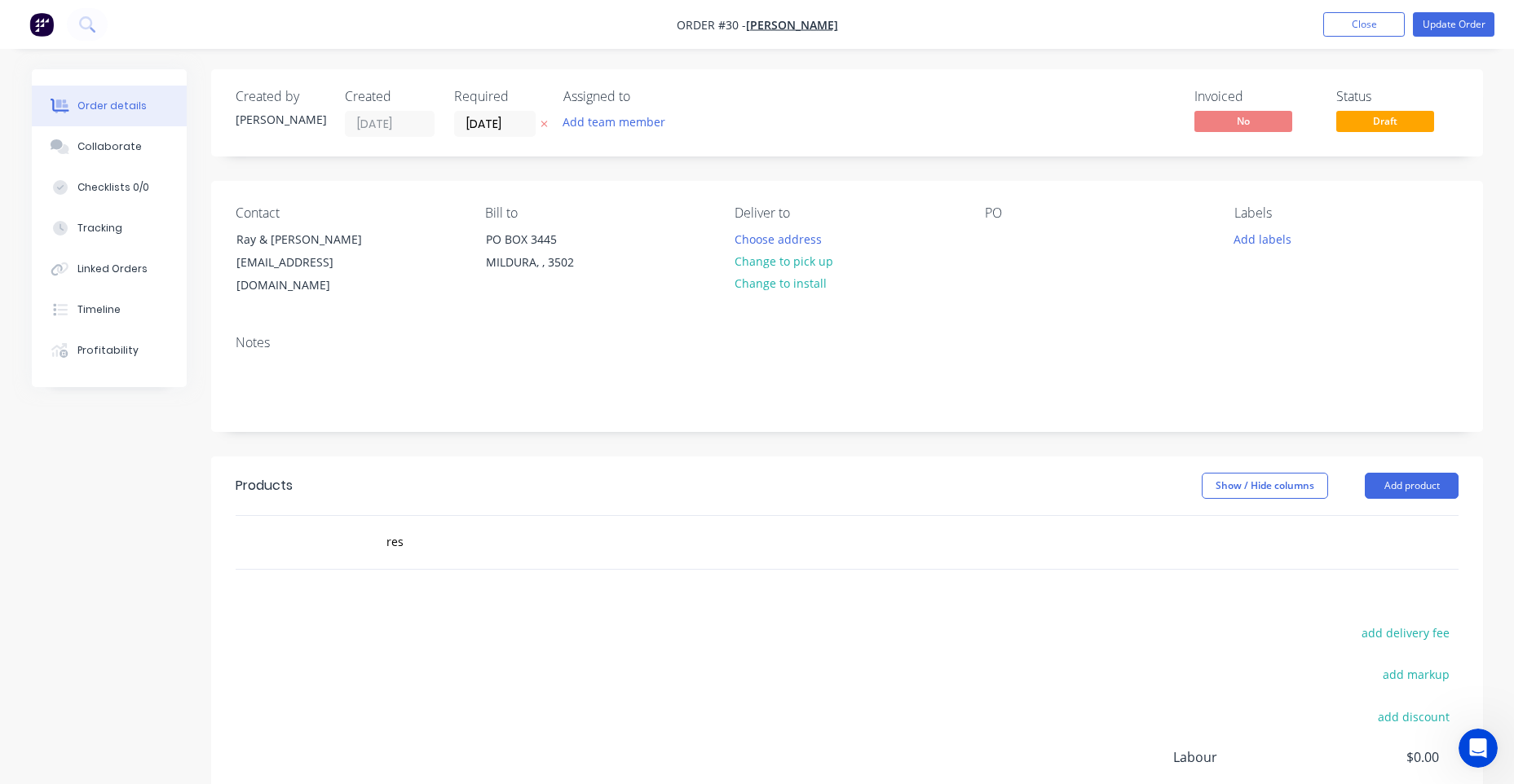
click at [1314, 20] on ul "Add product Close Update Order" at bounding box center [1409, 24] width 210 height 25
click at [1334, 20] on button "Close" at bounding box center [1364, 24] width 82 height 25
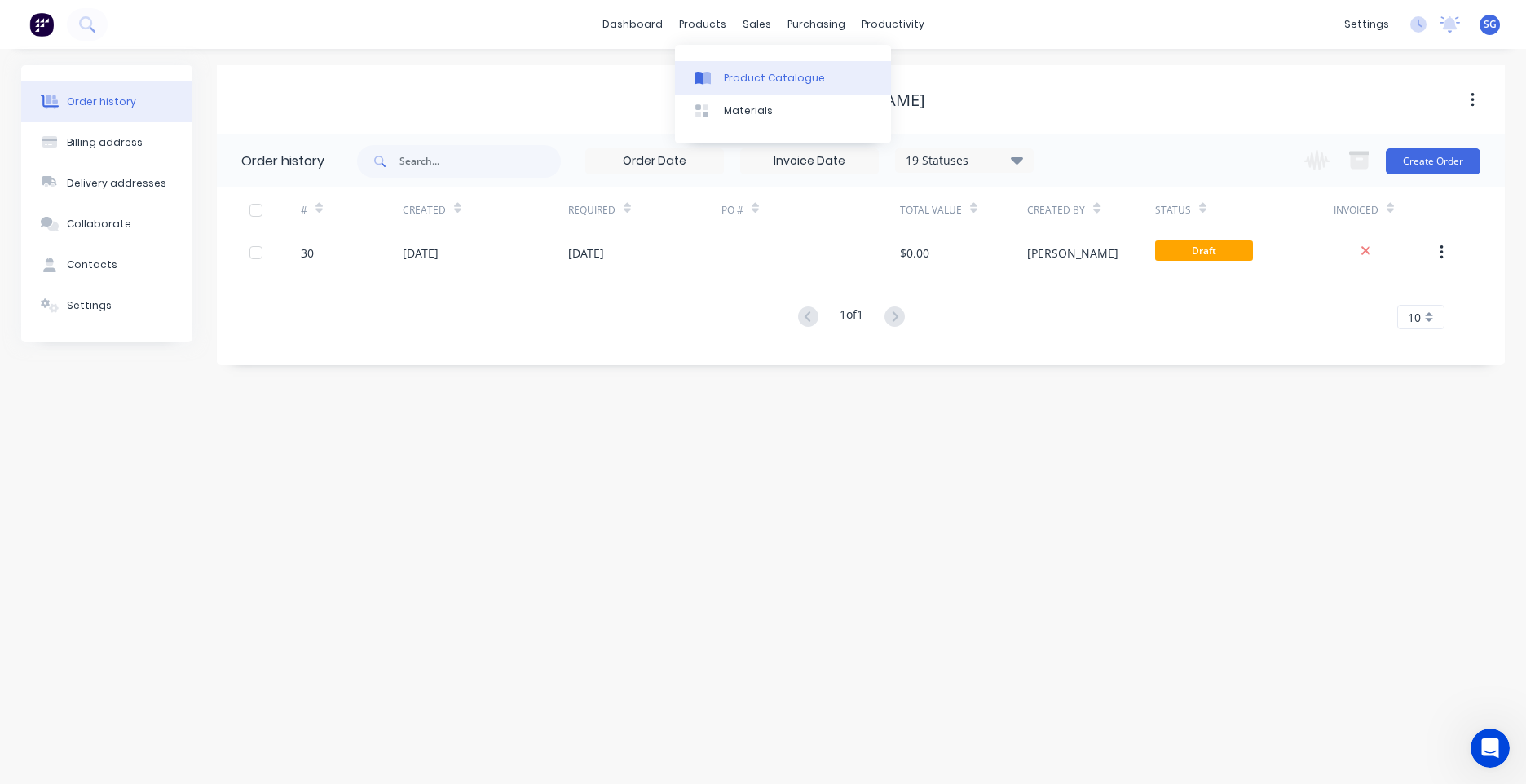
click at [717, 74] on div at bounding box center [707, 77] width 25 height 14
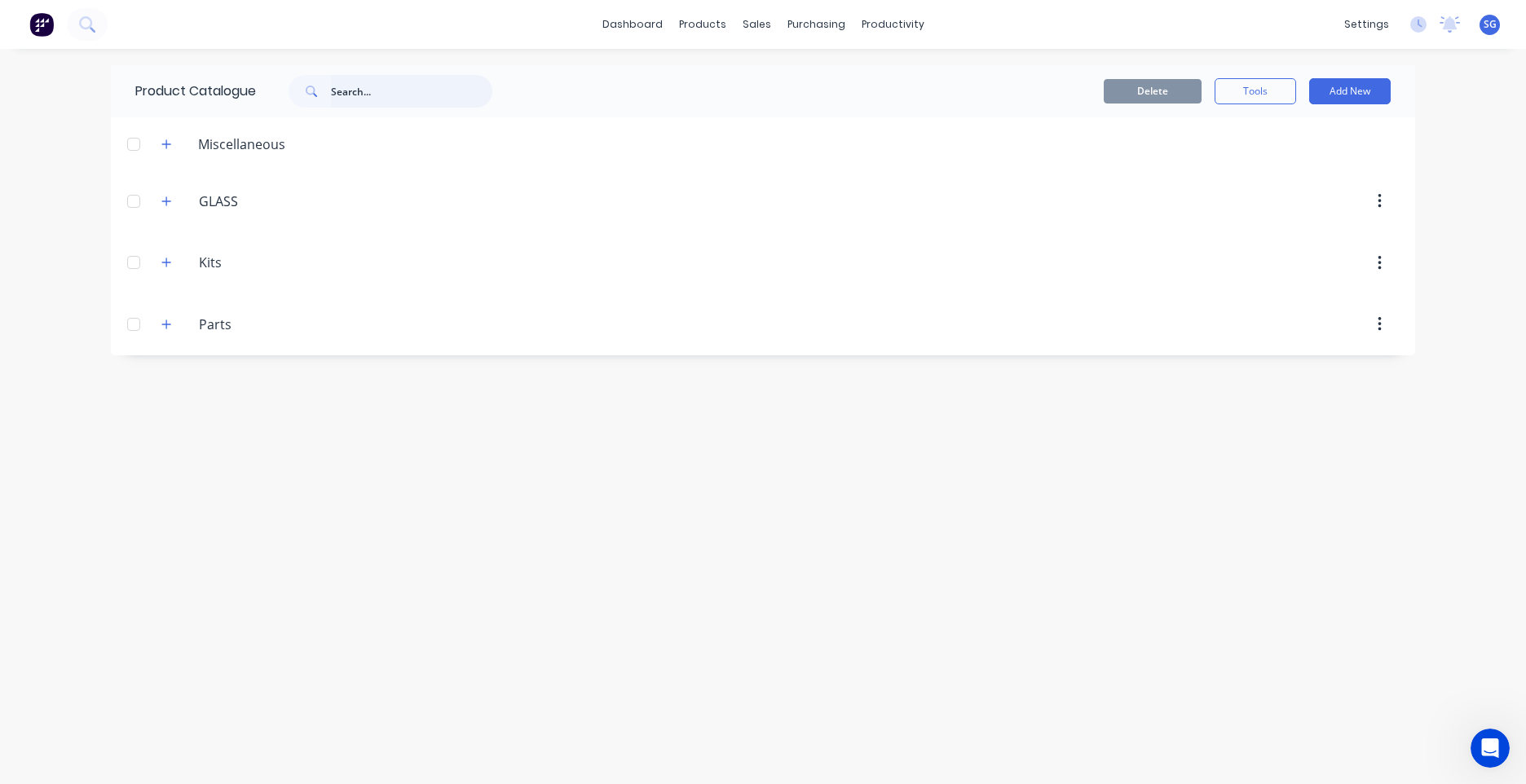
click at [374, 88] on input "text" at bounding box center [412, 91] width 162 height 32
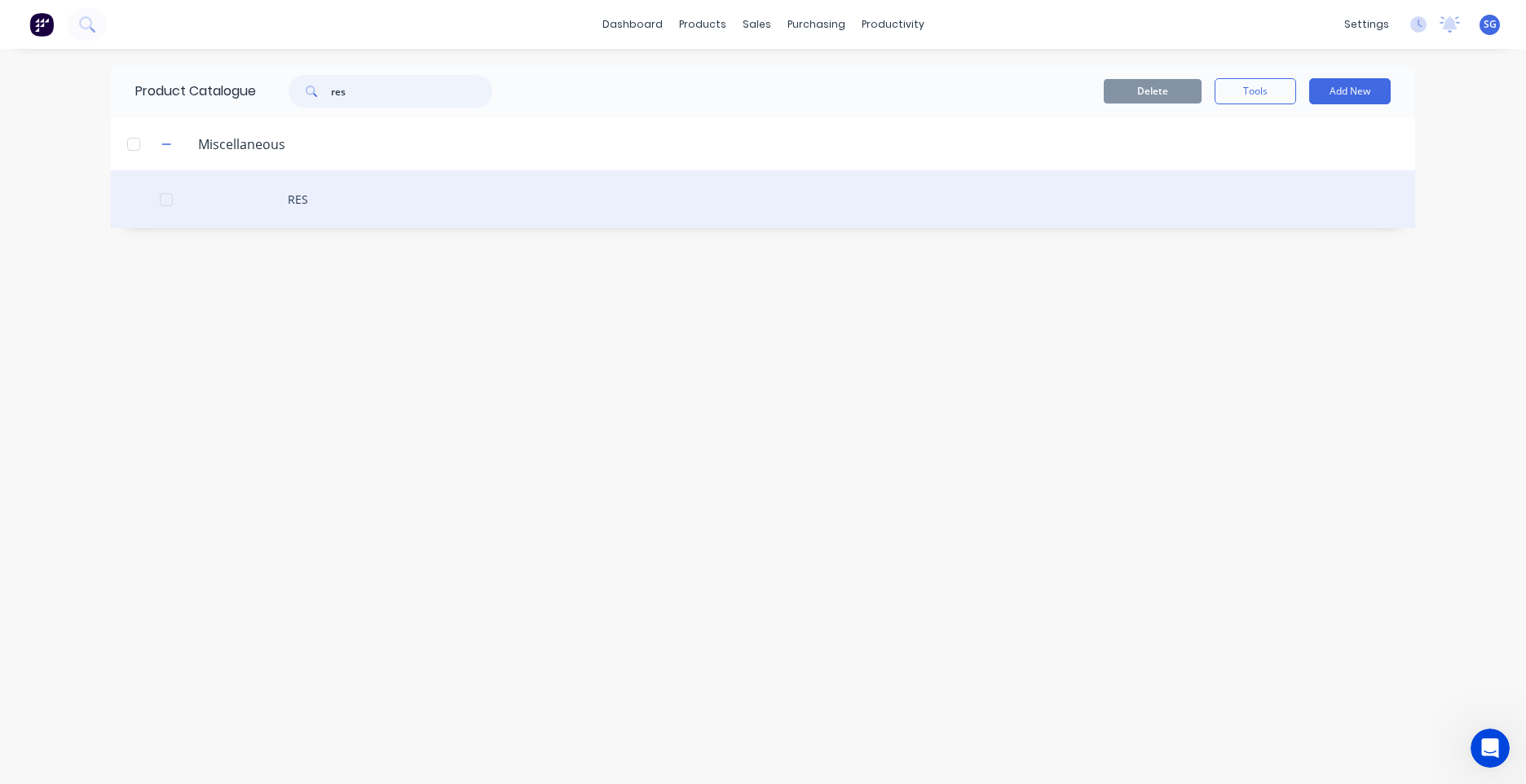
type input "res"
click at [336, 211] on div "RES" at bounding box center [762, 199] width 1304 height 58
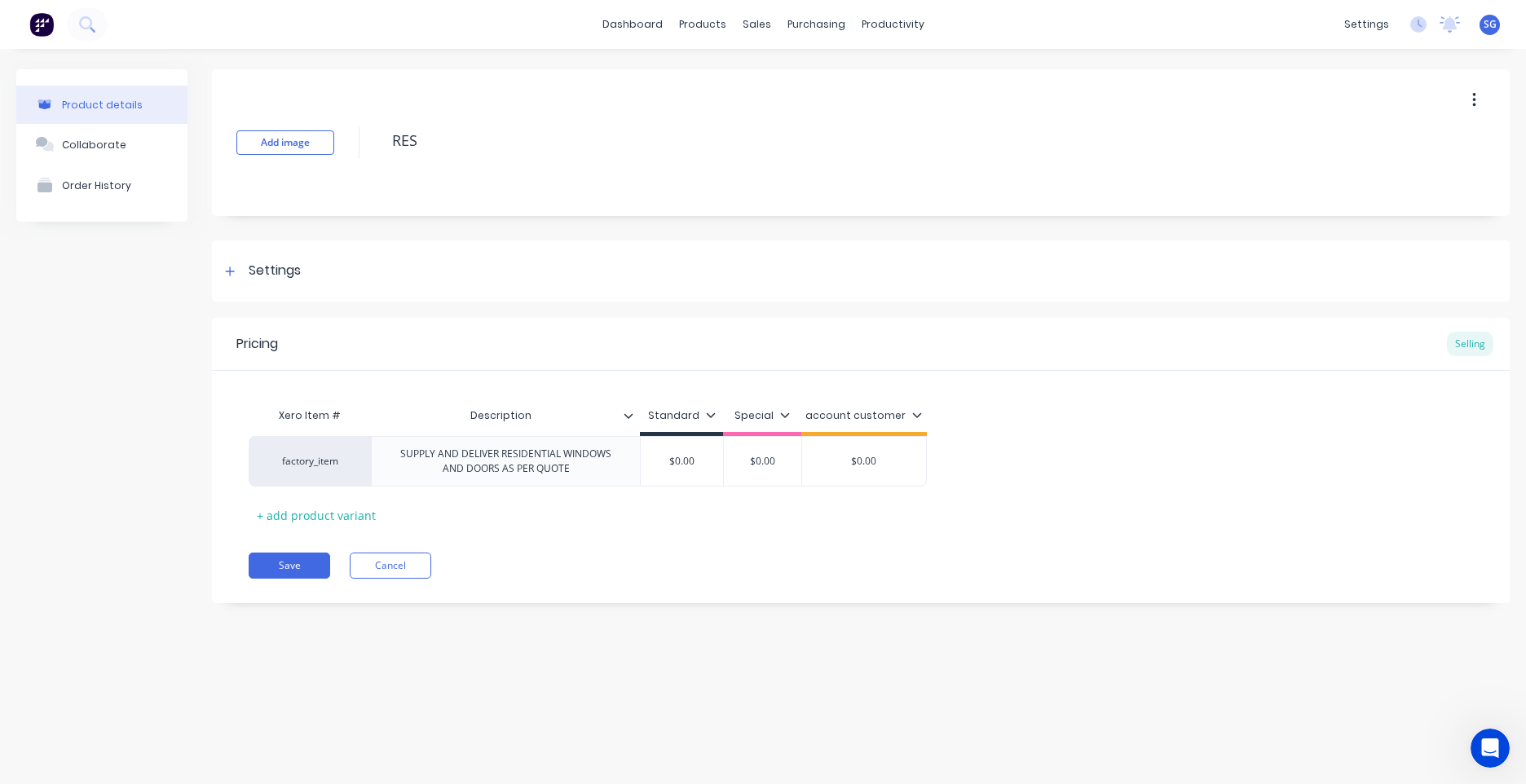
click at [1470, 89] on button "button" at bounding box center [1474, 100] width 38 height 30
click at [1370, 186] on div "Delete" at bounding box center [1416, 176] width 126 height 24
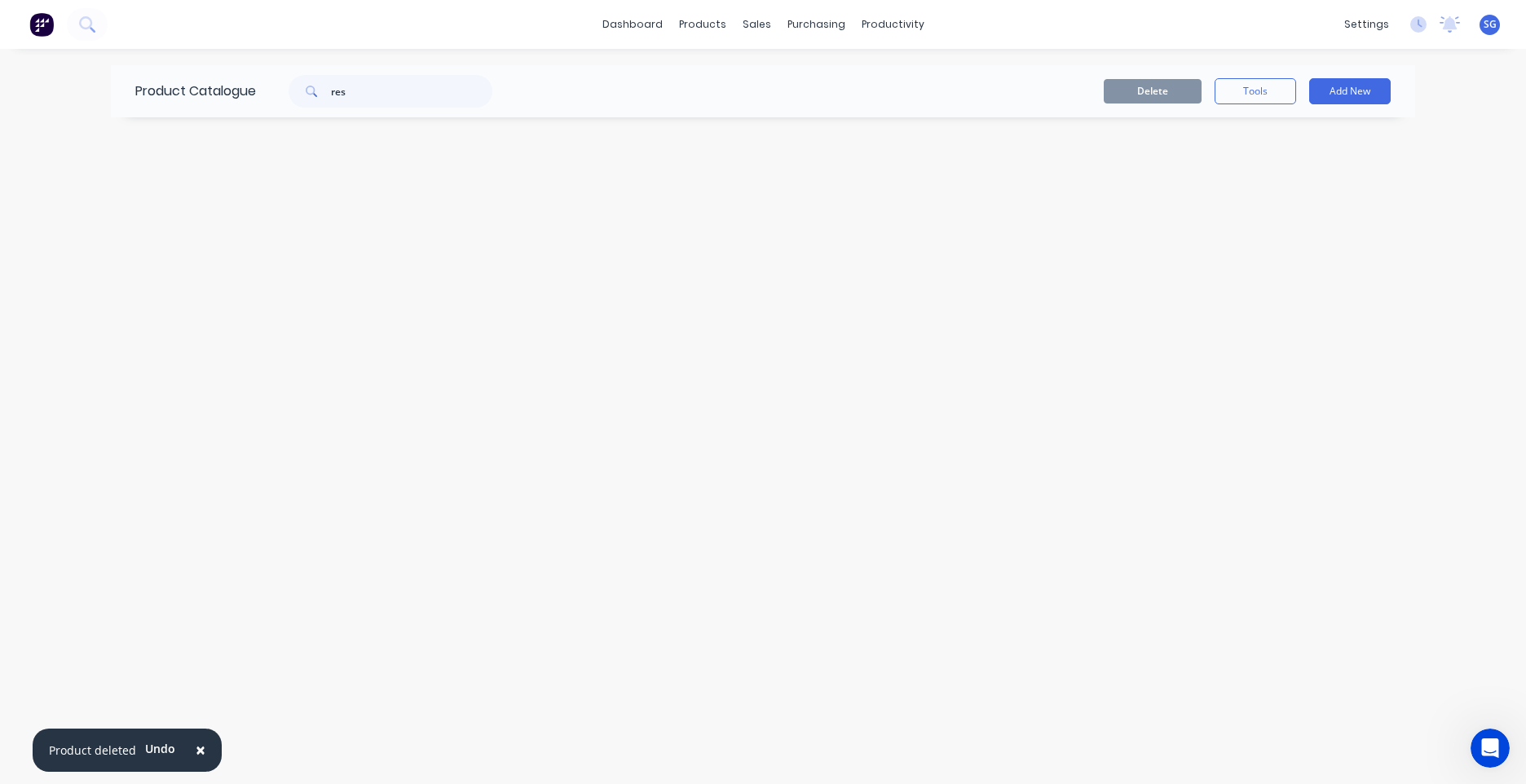
click at [681, 103] on div "Delete Tools Add New" at bounding box center [962, 91] width 857 height 26
click at [728, 20] on div "products" at bounding box center [703, 24] width 64 height 25
click at [746, 73] on div "Product Catalogue" at bounding box center [774, 77] width 101 height 14
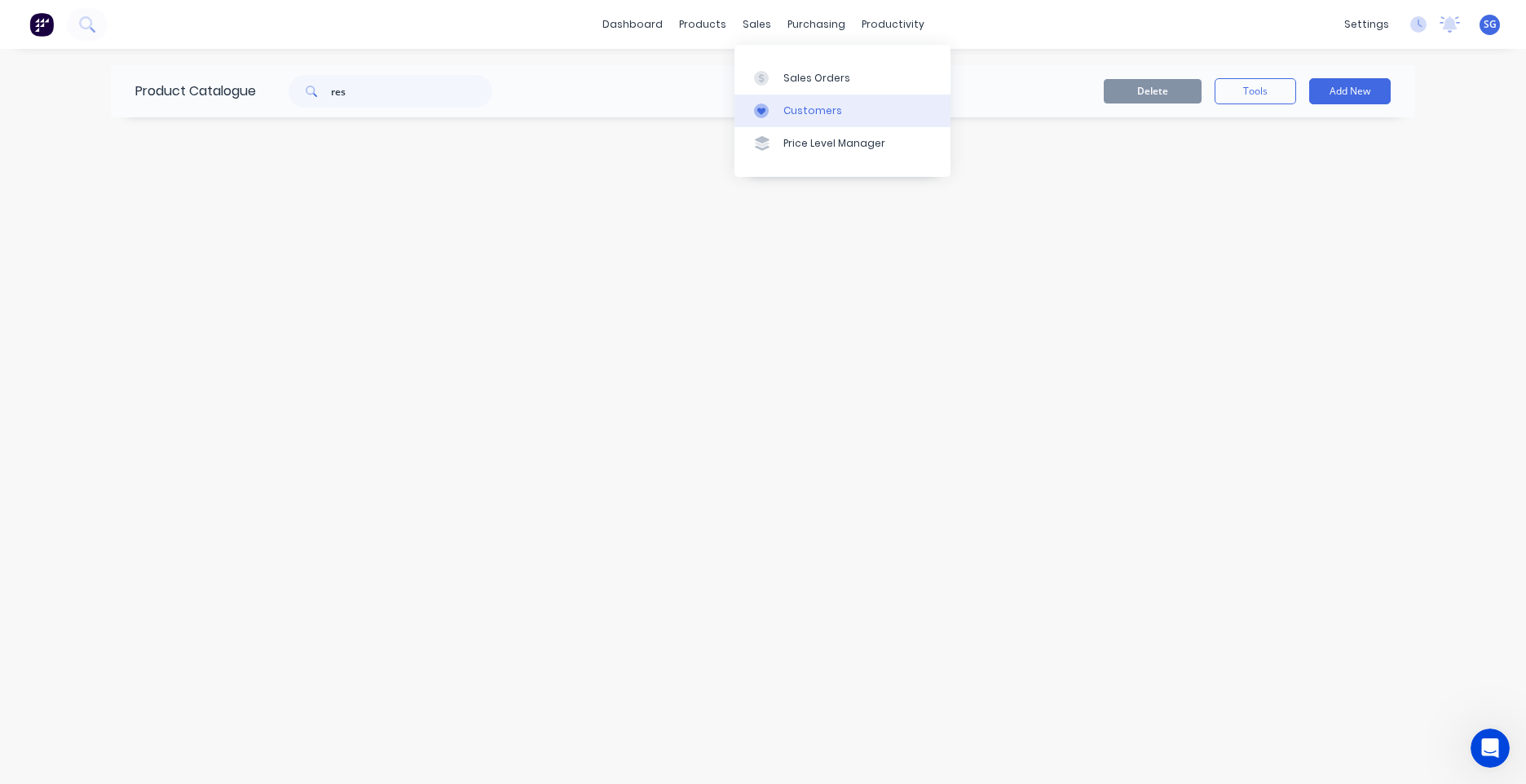
click at [793, 104] on div "Customers" at bounding box center [812, 111] width 59 height 14
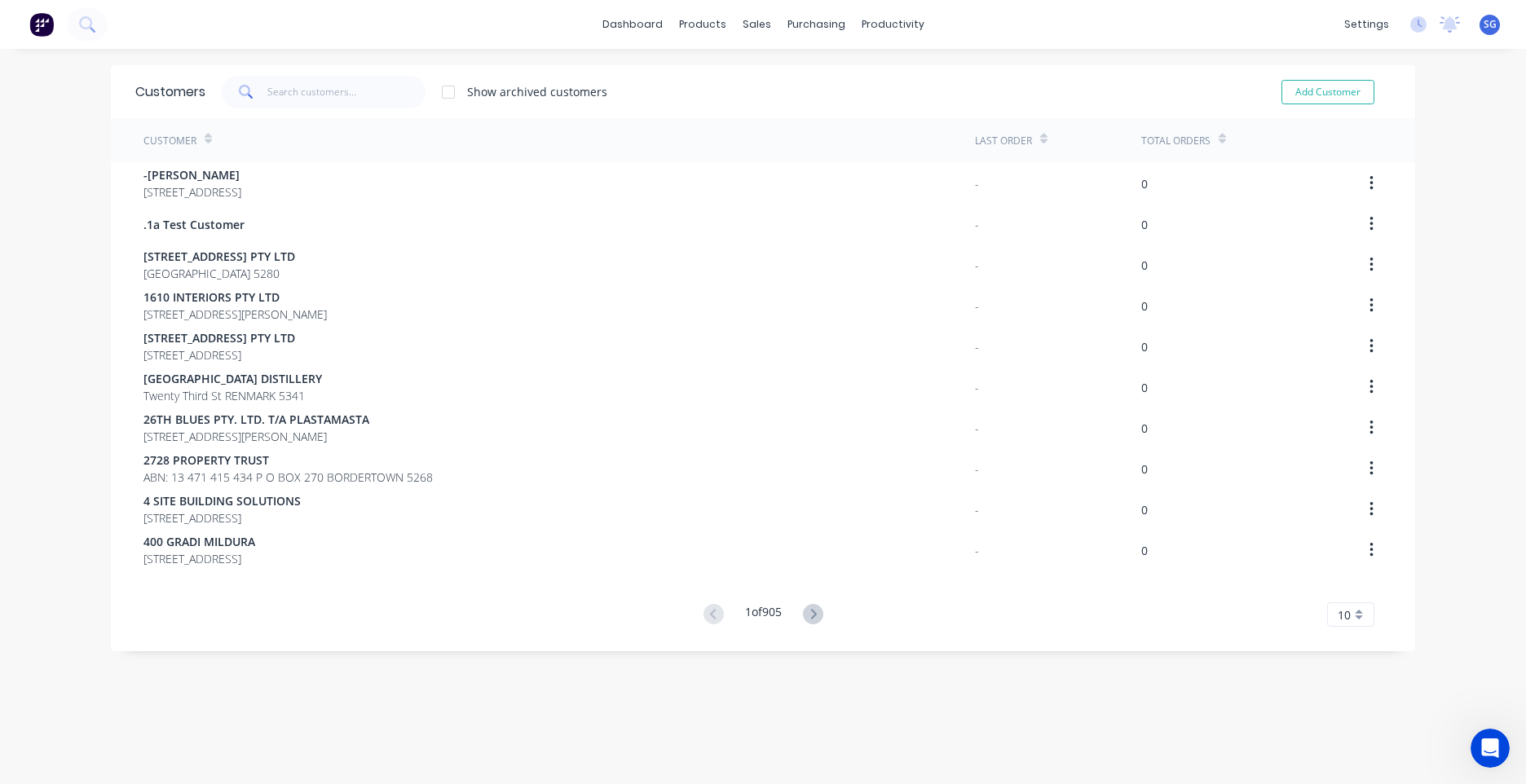
click at [800, 80] on div "Show archived customers Add Customer" at bounding box center [799, 92] width 1186 height 32
click at [722, 14] on div "products" at bounding box center [703, 24] width 64 height 25
click at [799, 83] on div "Sales Orders" at bounding box center [811, 77] width 67 height 14
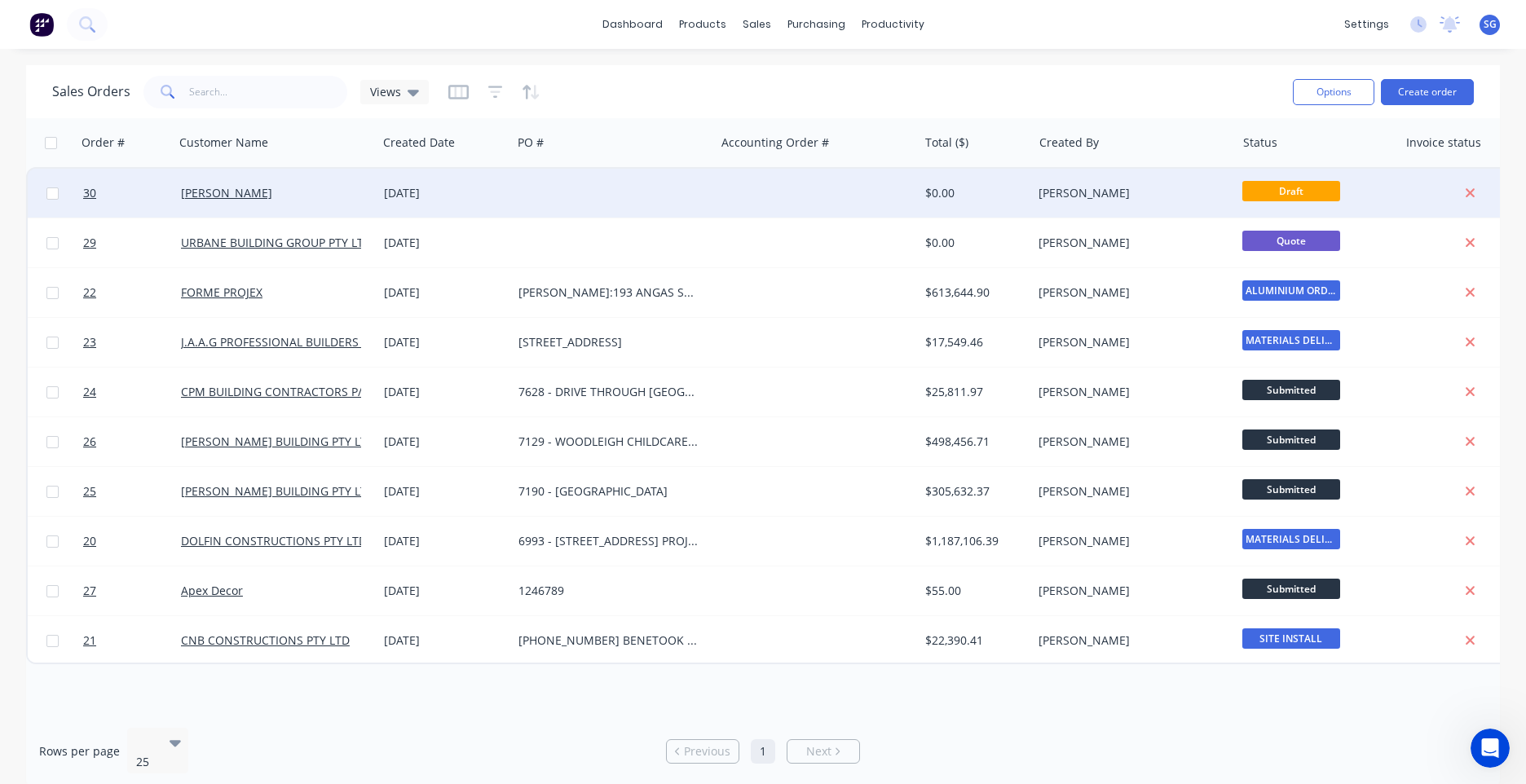
click at [584, 200] on div at bounding box center [613, 193] width 203 height 49
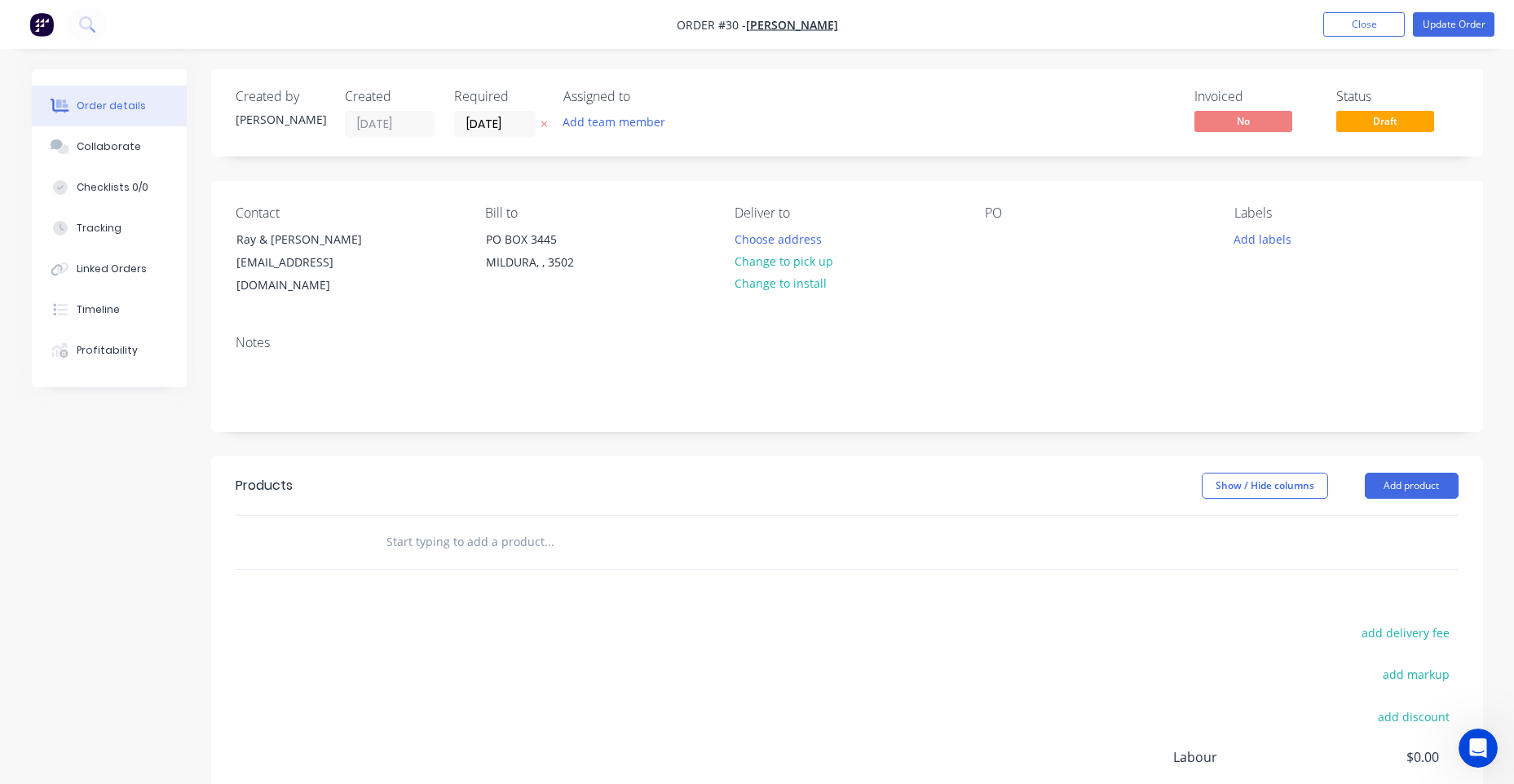
click at [491, 526] on input "text" at bounding box center [548, 542] width 326 height 32
type input "r"
click at [416, 526] on input "text" at bounding box center [548, 542] width 326 height 32
type input "r"
type input "RES"
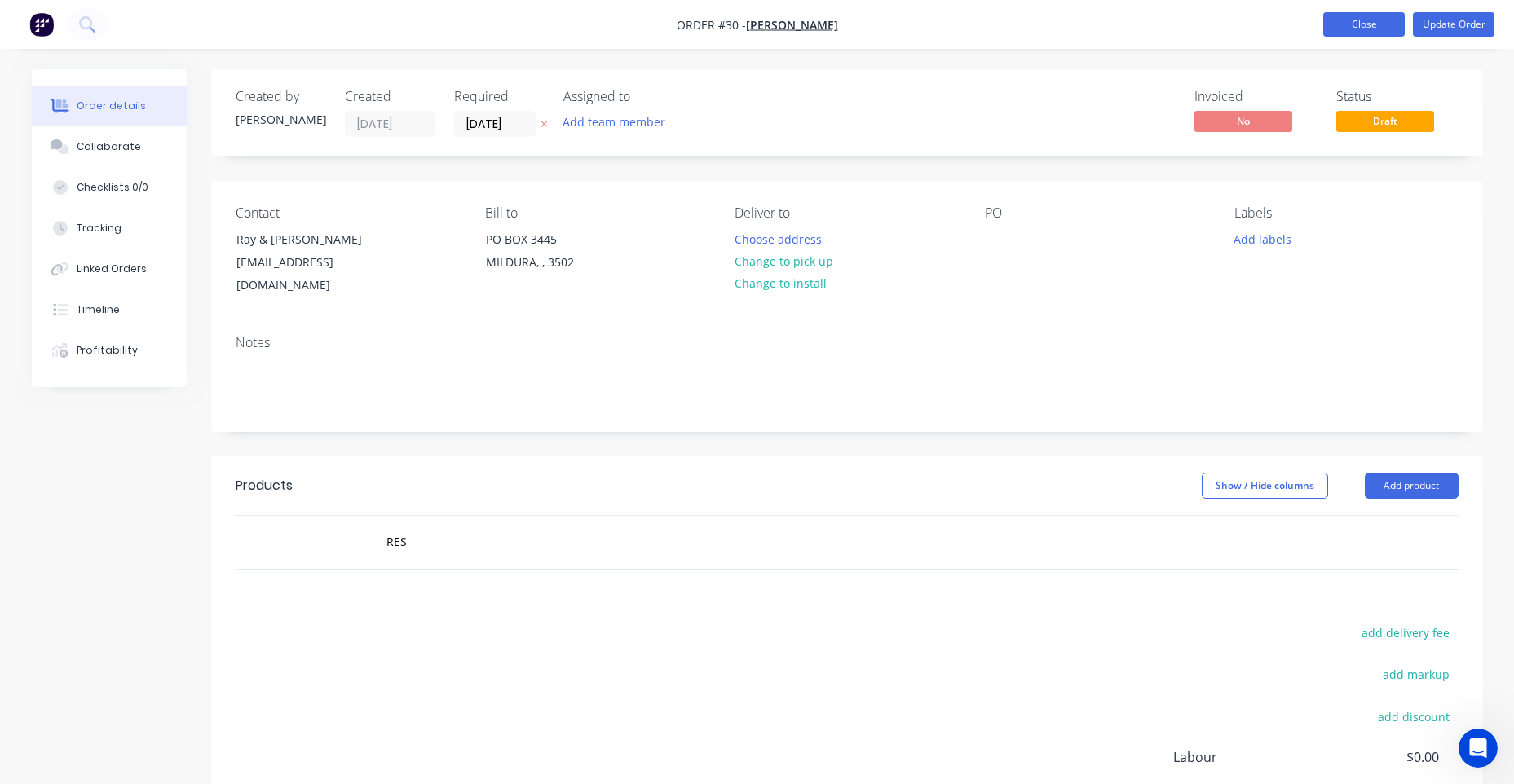
click at [1365, 28] on button "Close" at bounding box center [1364, 24] width 82 height 25
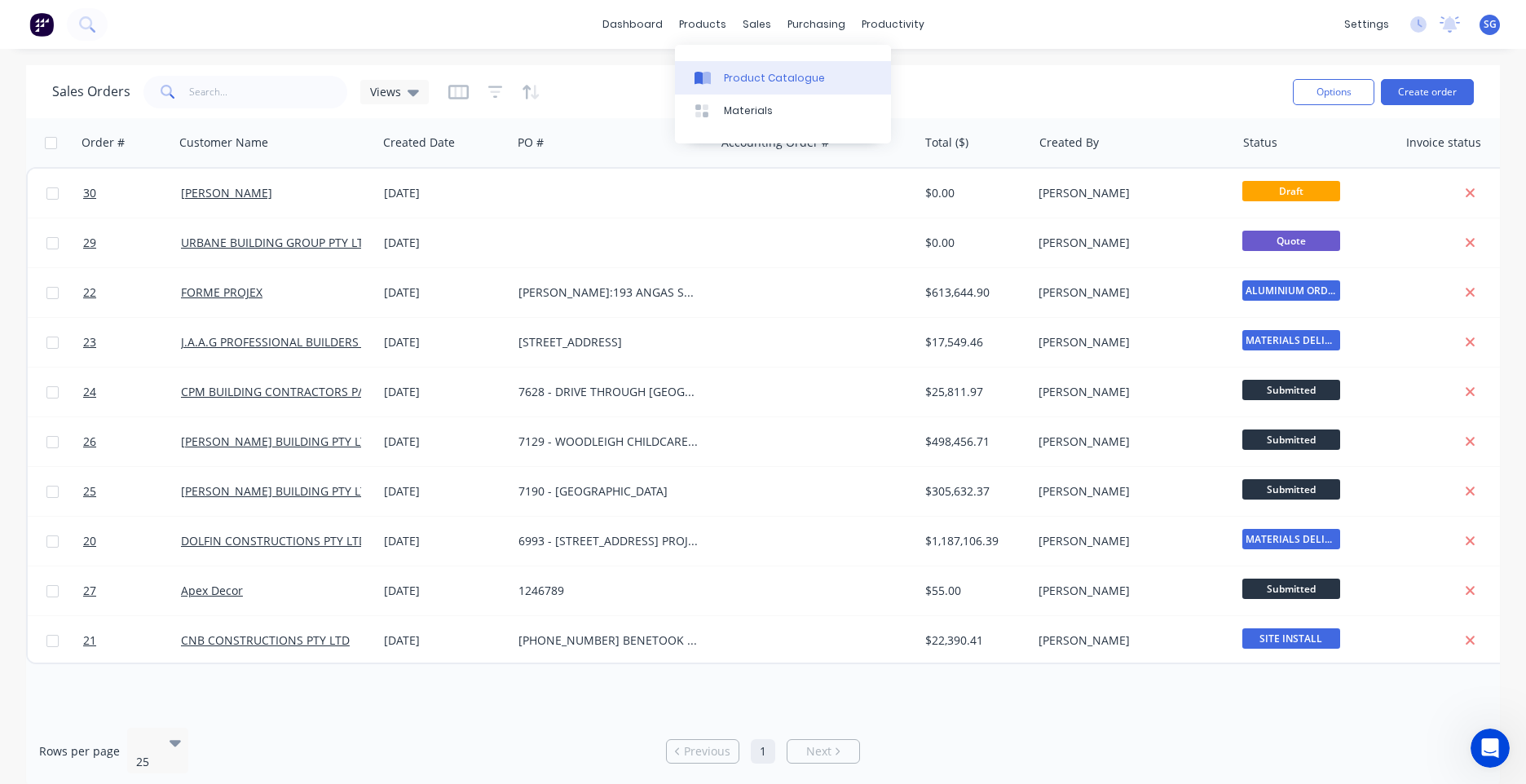
click at [741, 80] on div "Product Catalogue" at bounding box center [774, 77] width 101 height 14
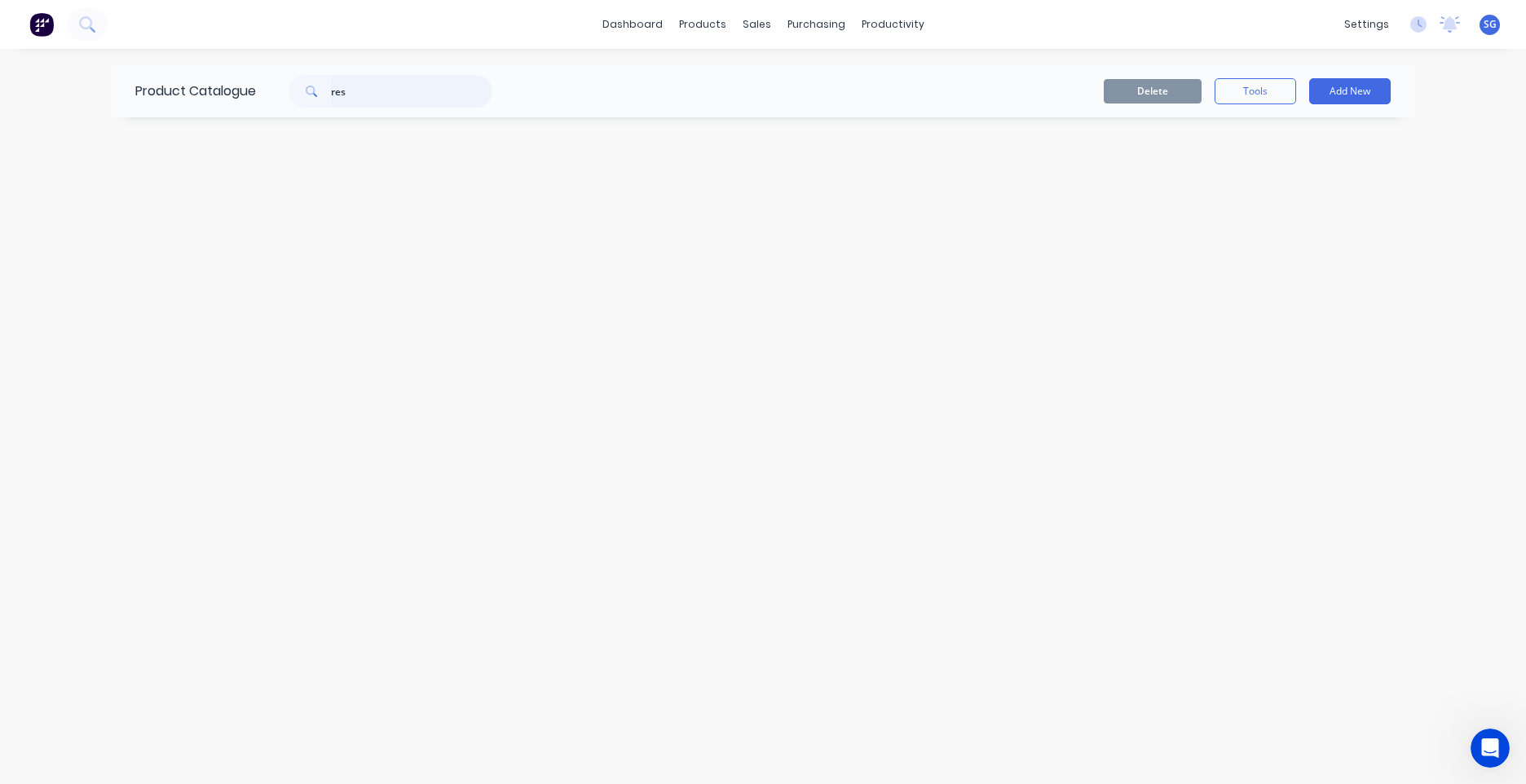
click at [127, 81] on div "Product Catalogue res" at bounding box center [322, 91] width 422 height 52
type input "RES"
click at [806, 83] on div "Sales Orders" at bounding box center [817, 77] width 67 height 14
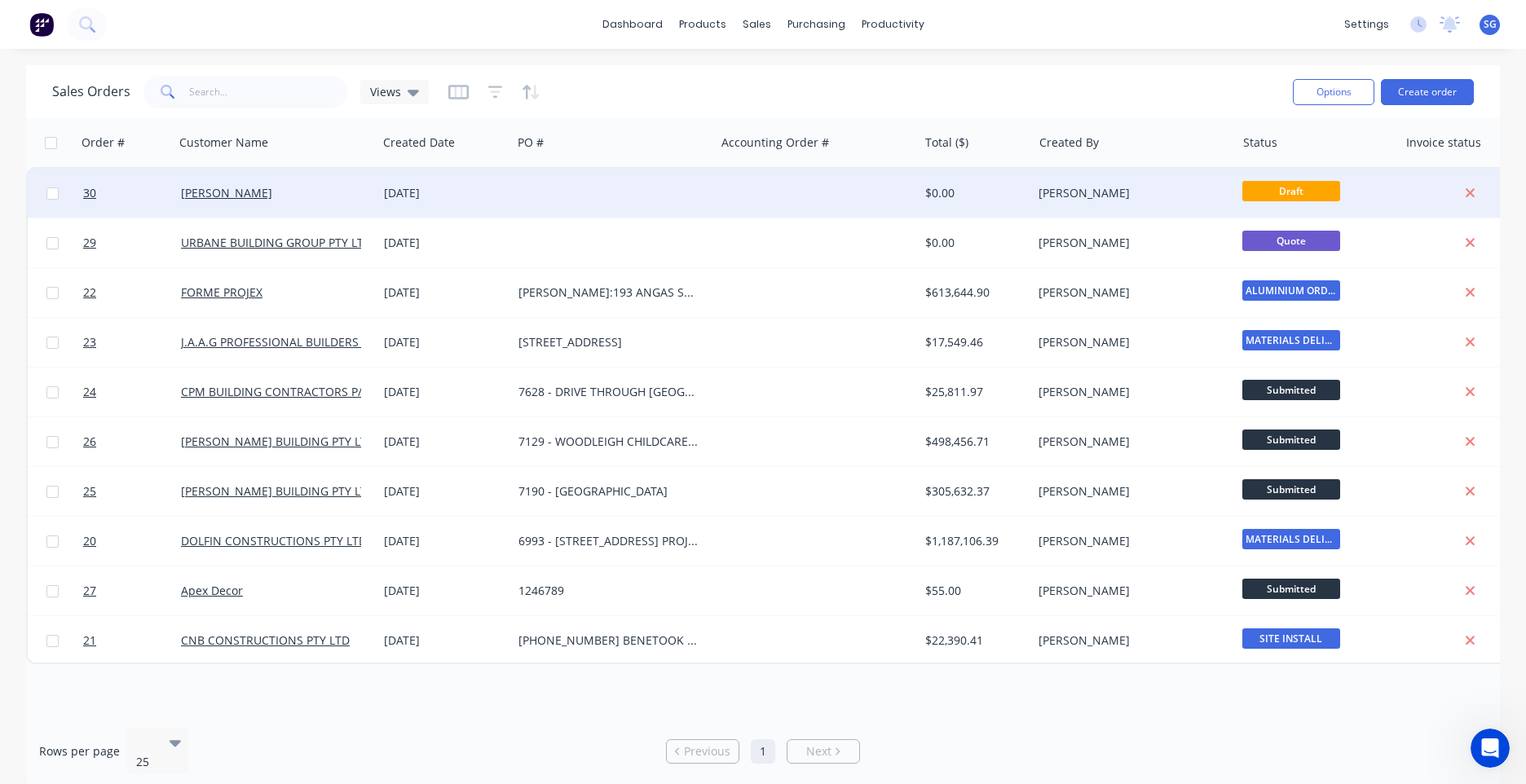
click at [592, 188] on div at bounding box center [613, 193] width 203 height 49
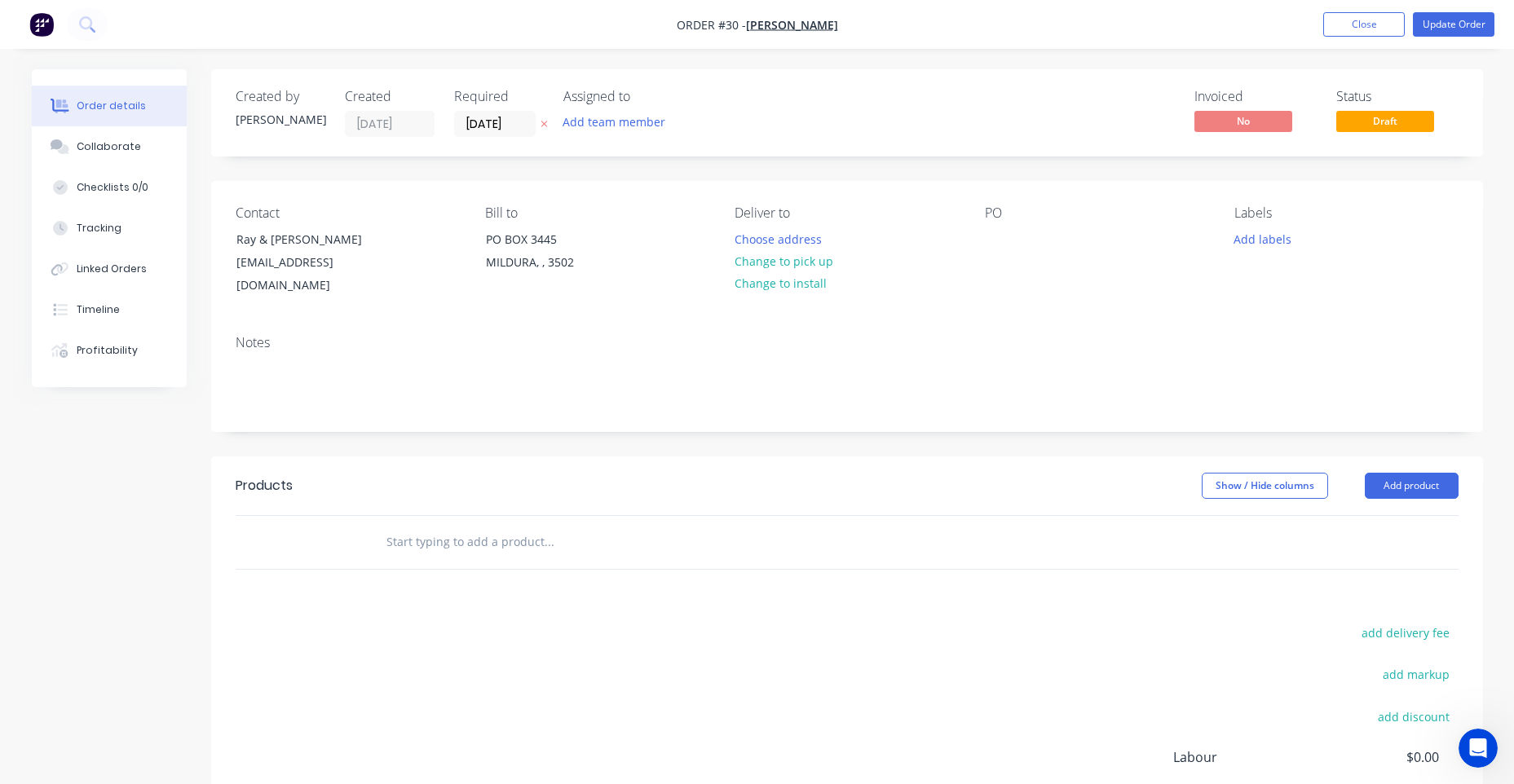
click at [469, 526] on input "text" at bounding box center [548, 542] width 326 height 32
click at [1369, 482] on header "Products Show / Hide columns Add product" at bounding box center [846, 486] width 1272 height 59
click at [1384, 473] on button "Add product" at bounding box center [1411, 486] width 94 height 26
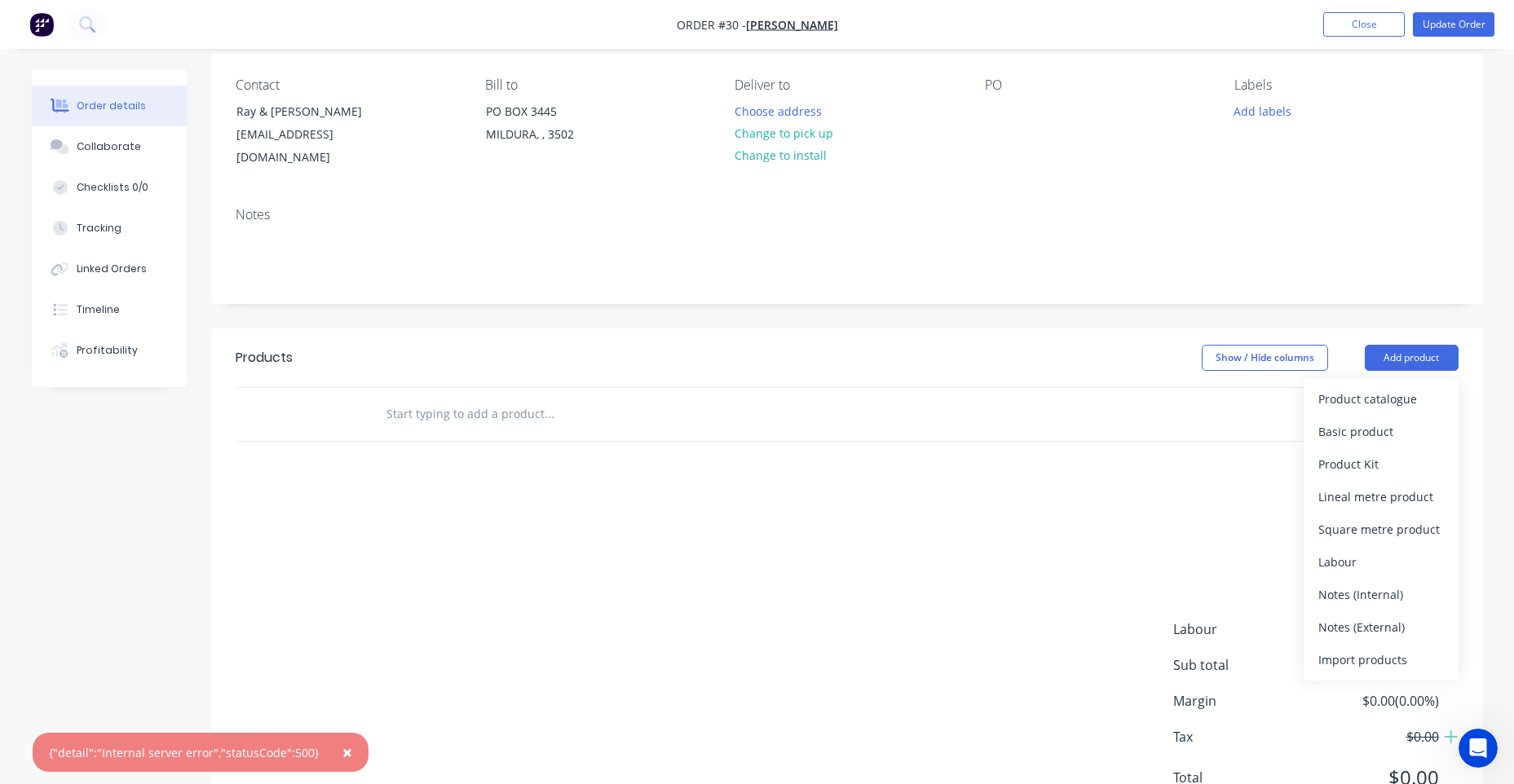
scroll to position [163, 0]
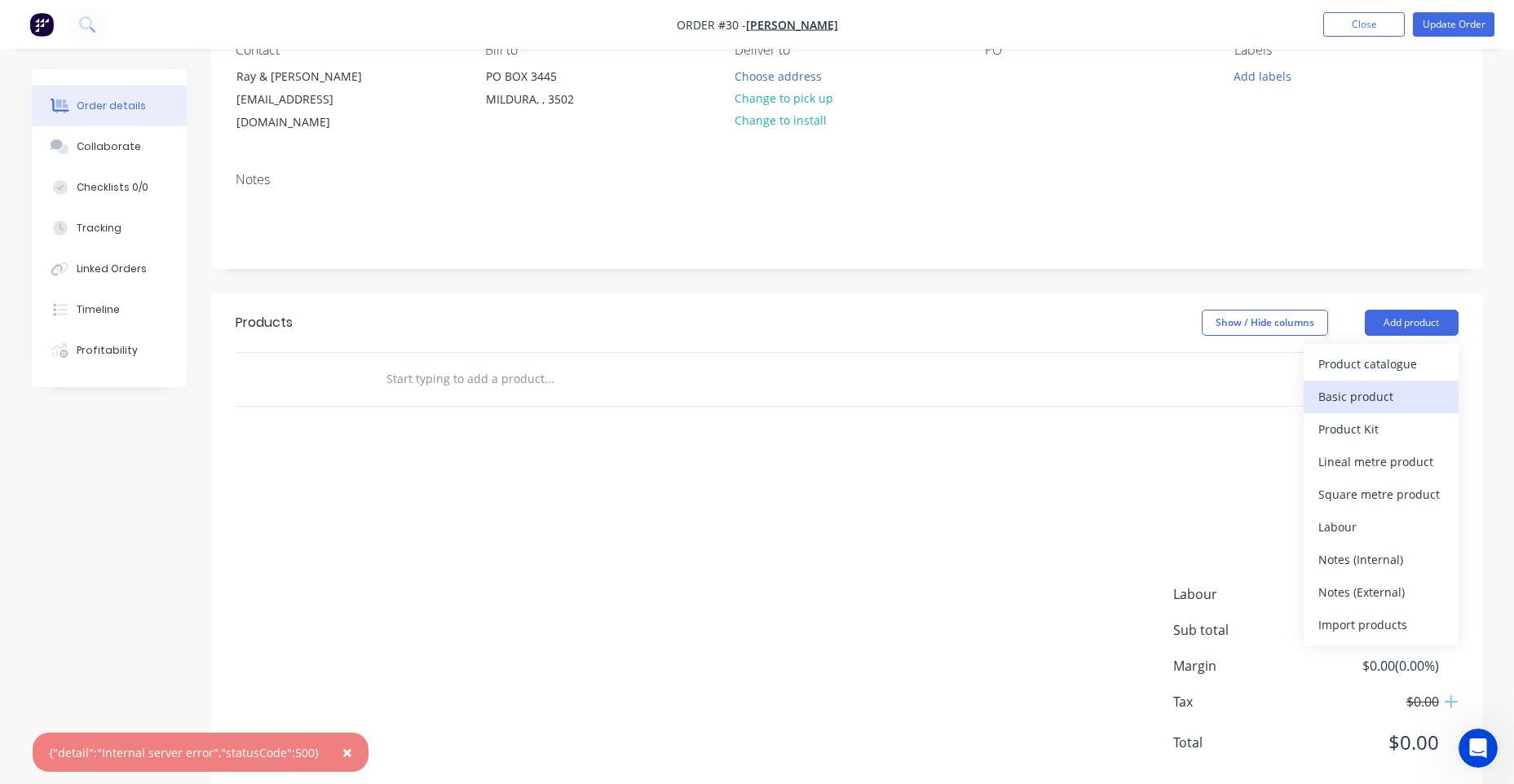
click at [1341, 384] on div "Basic product" at bounding box center [1381, 396] width 126 height 24
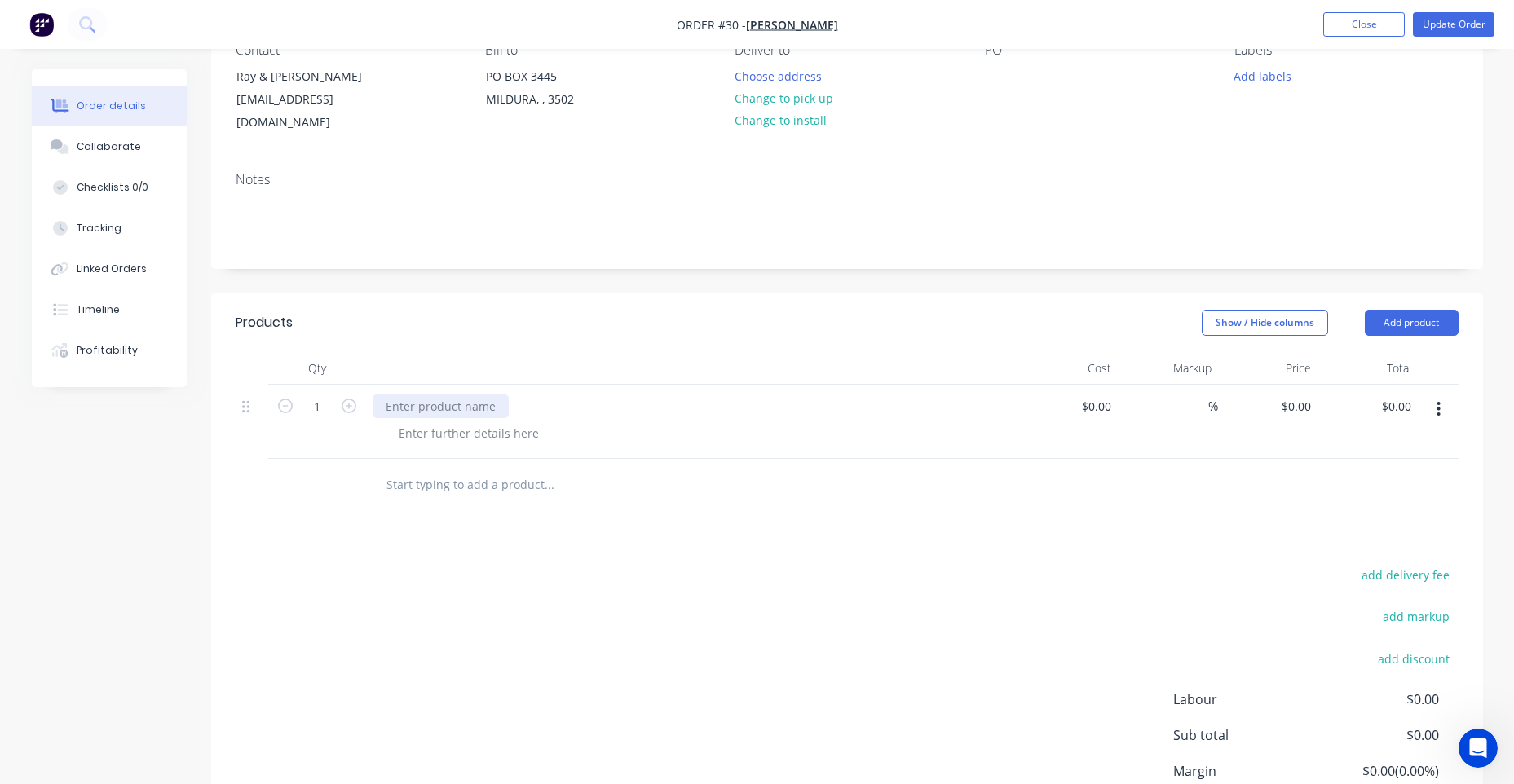
click at [420, 395] on div at bounding box center [441, 406] width 136 height 24
click at [475, 422] on div at bounding box center [469, 434] width 167 height 24
click at [476, 422] on div at bounding box center [469, 434] width 167 height 24
click at [464, 401] on div at bounding box center [692, 421] width 652 height 74
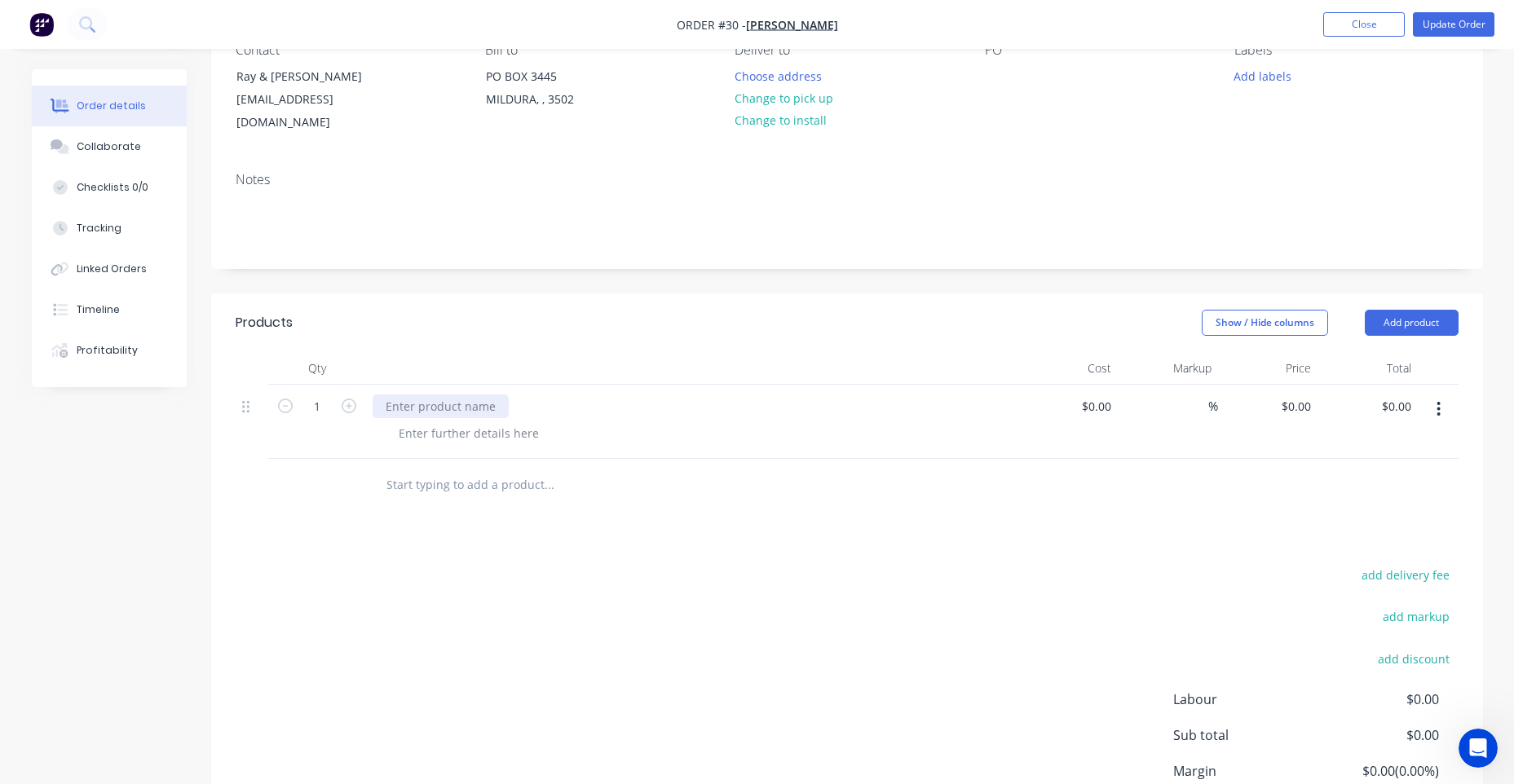
click at [461, 399] on div at bounding box center [441, 406] width 136 height 24
click at [461, 422] on div at bounding box center [469, 434] width 167 height 24
click at [457, 395] on div at bounding box center [441, 406] width 136 height 24
click at [447, 422] on div at bounding box center [469, 434] width 167 height 24
click at [447, 422] on div at bounding box center [469, 434] width 167 height 24
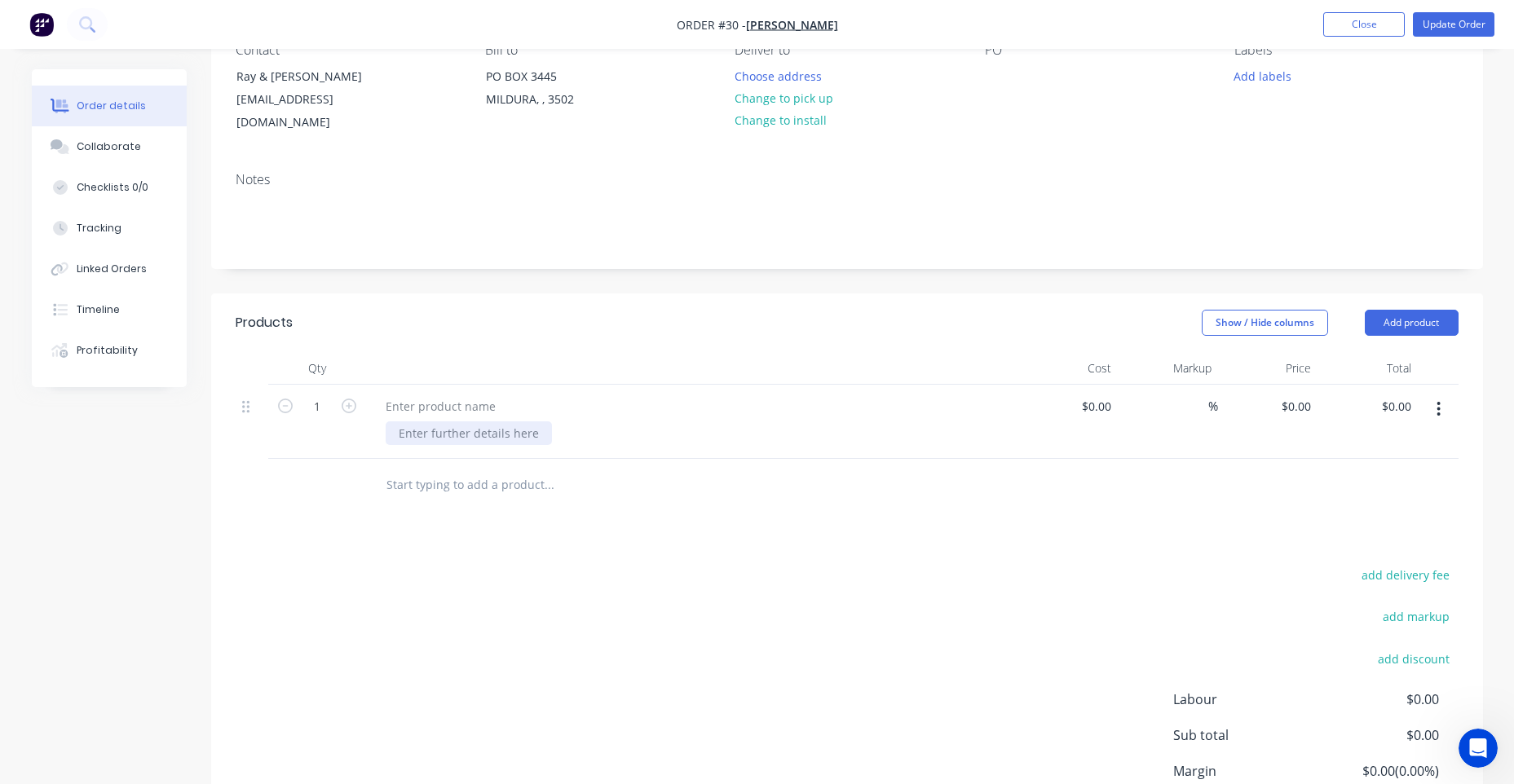
click at [447, 422] on div at bounding box center [469, 434] width 167 height 24
click at [445, 422] on div at bounding box center [469, 434] width 167 height 24
paste div
click at [786, 422] on div "SUPPLY AND DELIVER RESIDENTIAL WINDOWS AND DOORS AS PER QUOTE" at bounding box center [600, 434] width 429 height 24
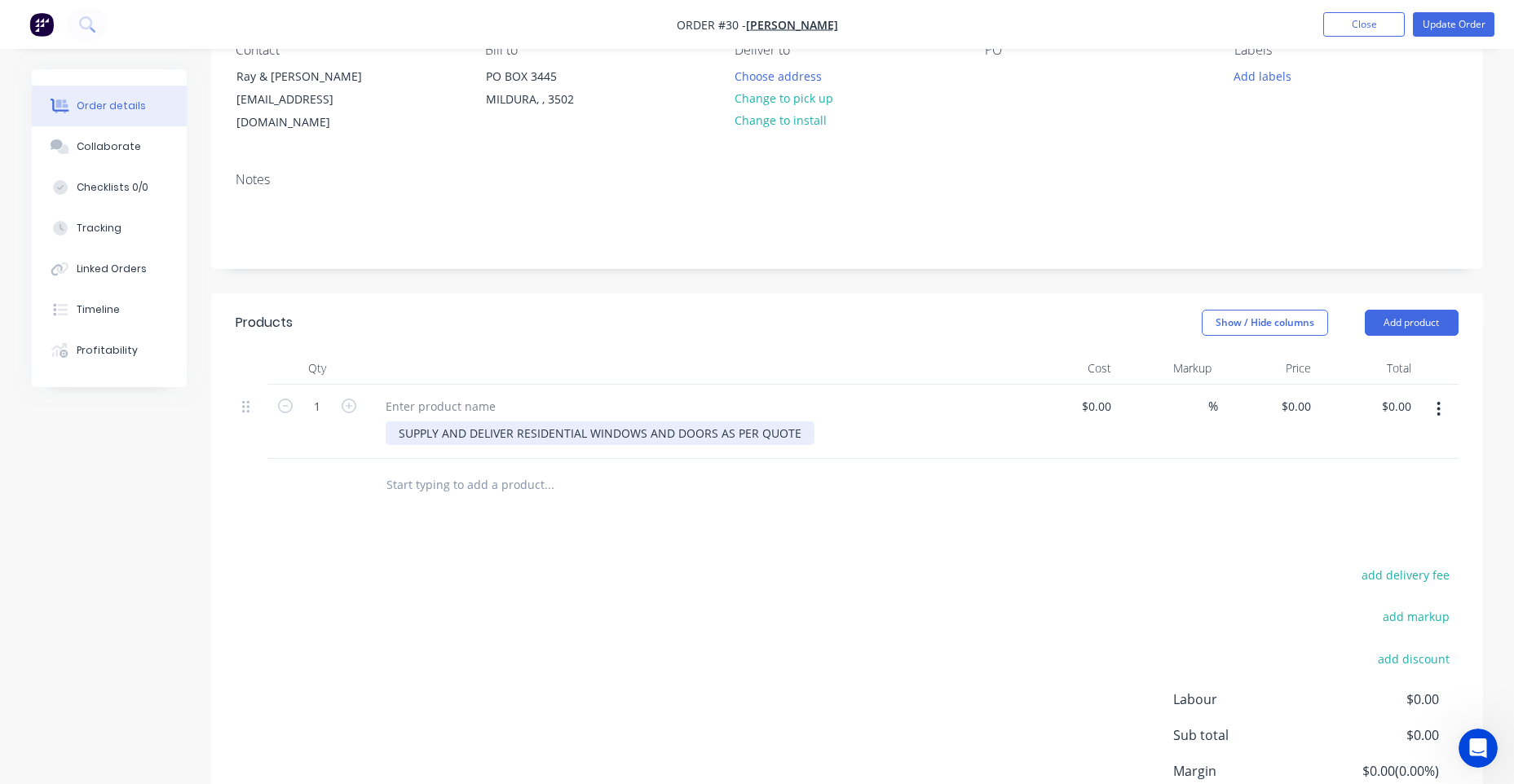
click at [802, 422] on div "SUPPLY AND DELIVER RESIDENTIAL WINDOWS AND DOORS AS PER QUOTE" at bounding box center [600, 434] width 429 height 24
click at [663, 310] on div "Show / Hide columns Add product" at bounding box center [976, 322] width 963 height 26
click at [1284, 384] on div "0 $0.00" at bounding box center [1268, 421] width 100 height 74
paste input "12700.00"
type input "$12,700.00"
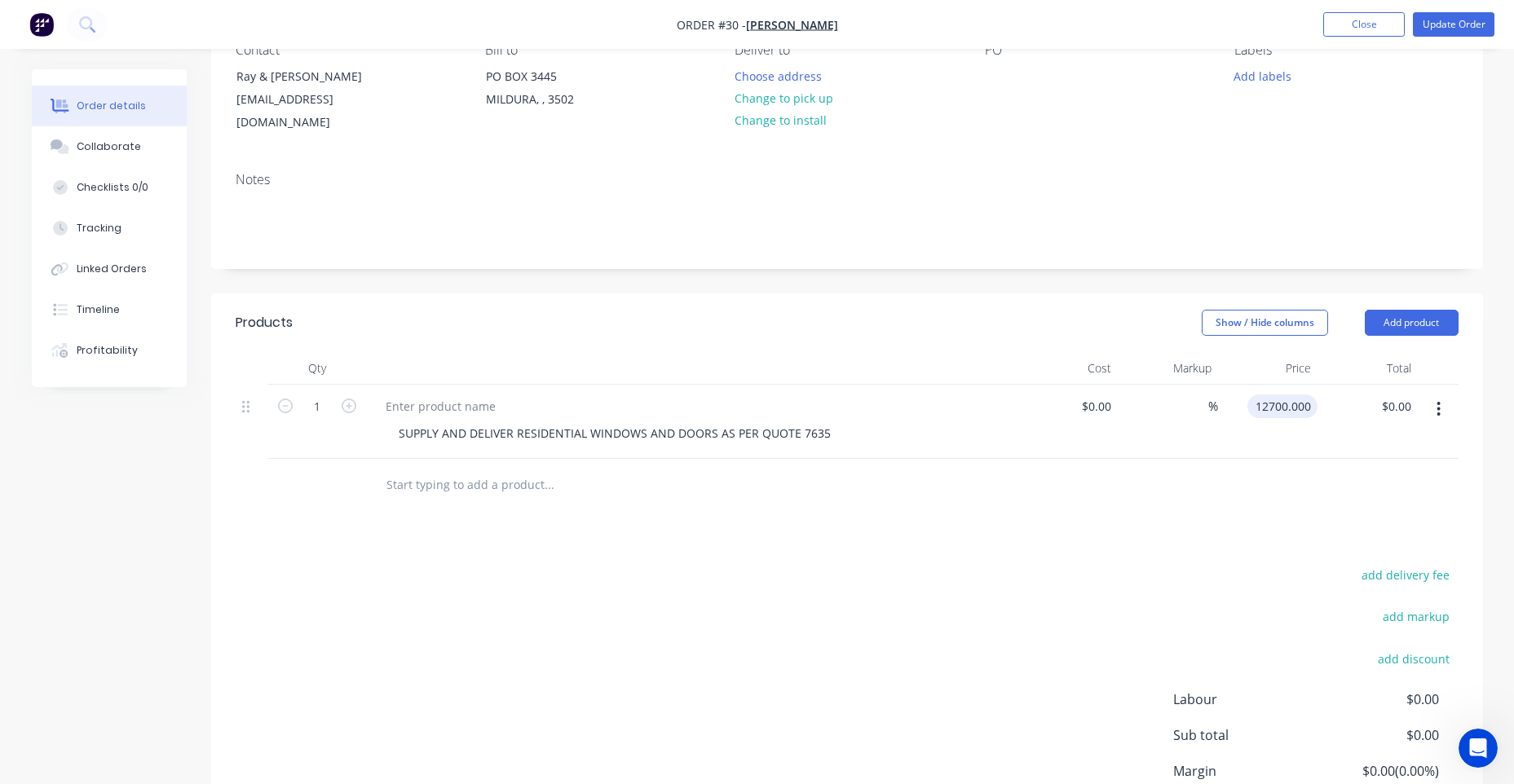
type input "$12,700.00"
click at [1186, 512] on div "Products Show / Hide columns Add product Qty Cost Markup Price Total 1 SUPPLY A…" at bounding box center [846, 598] width 1272 height 610
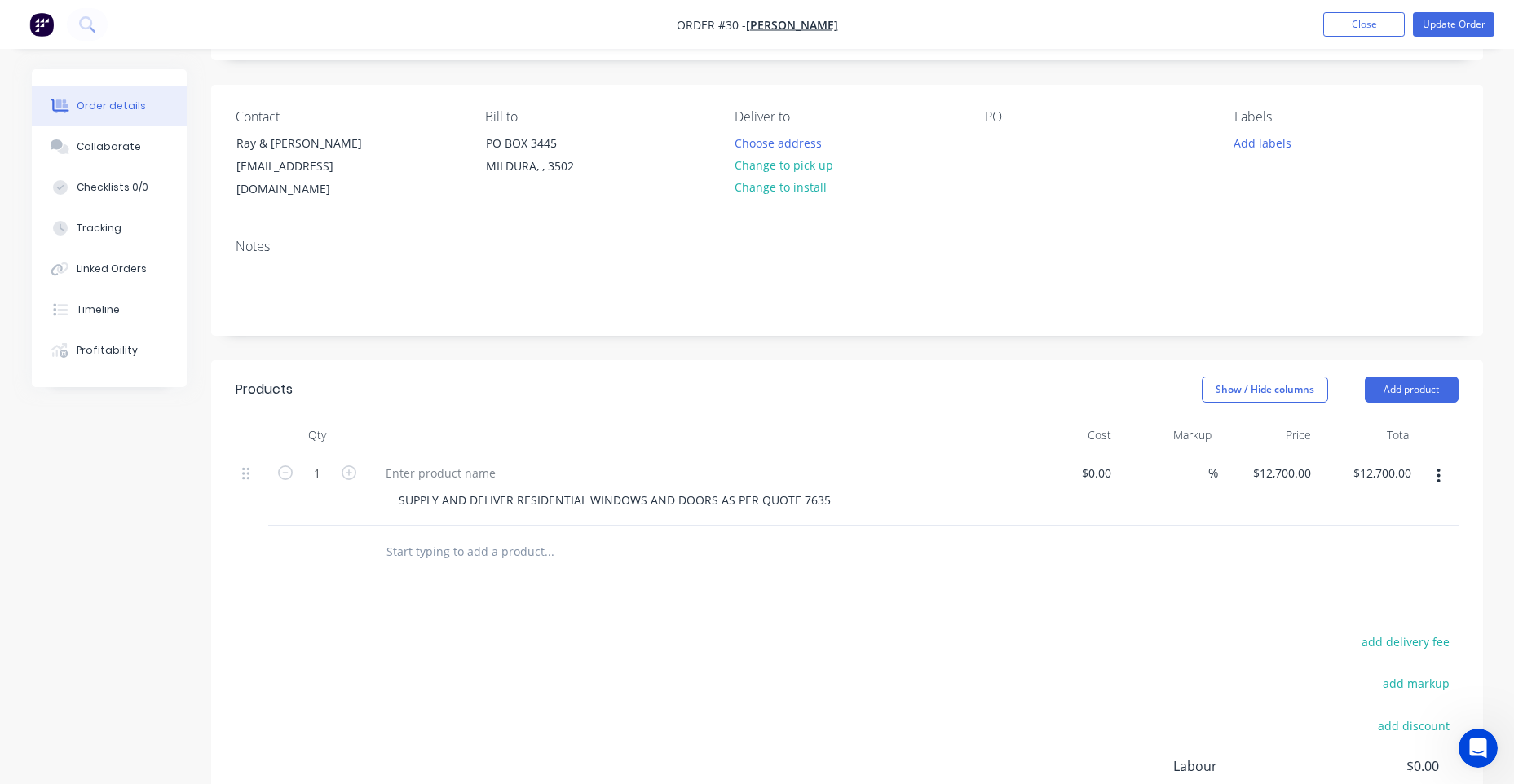
scroll to position [44, 0]
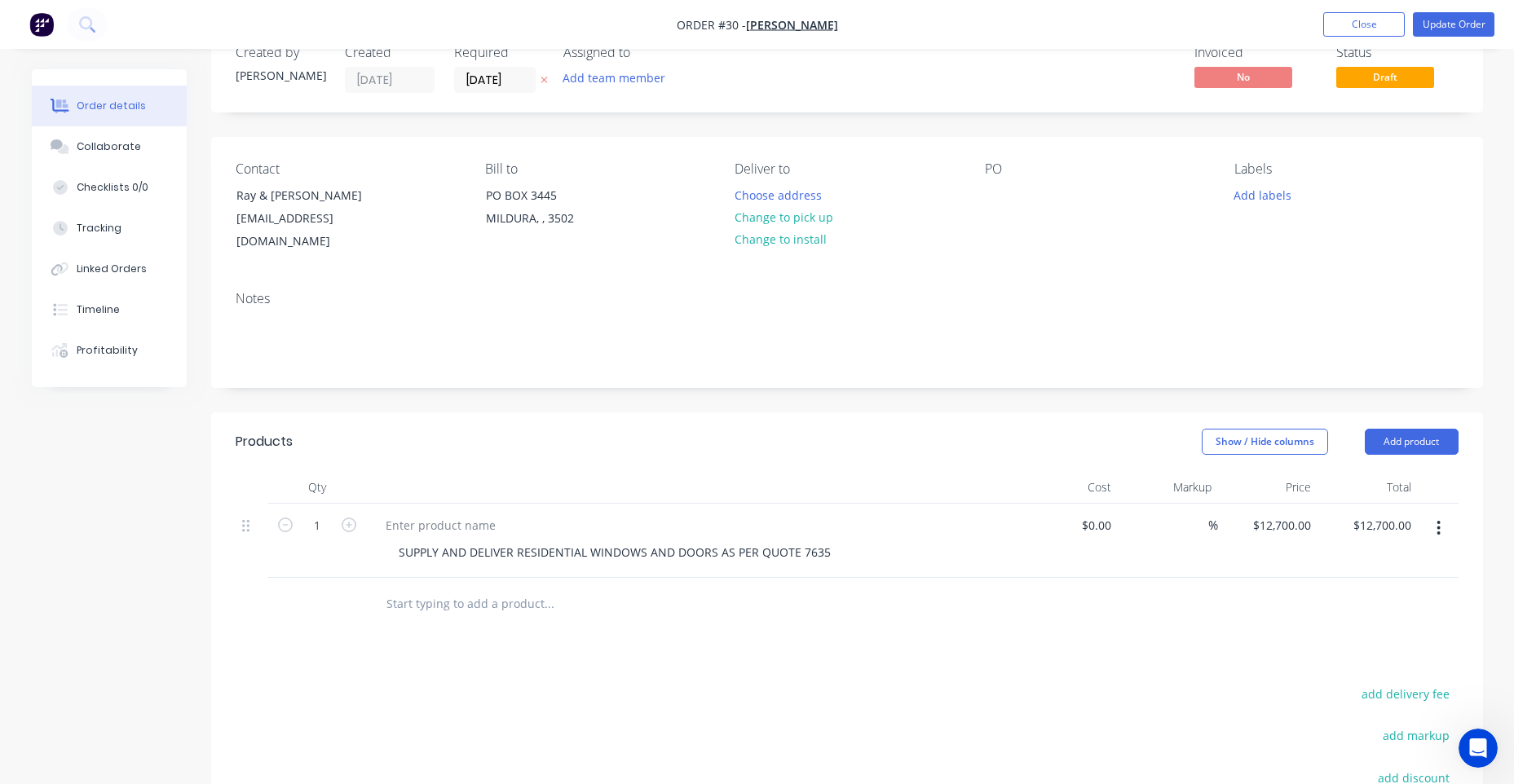
click at [973, 179] on div "Contact [PERSON_NAME] & [PERSON_NAME] [EMAIL_ADDRESS][DOMAIN_NAME] Bill to [GEO…" at bounding box center [846, 207] width 1272 height 141
click at [988, 190] on div at bounding box center [998, 196] width 26 height 24
click at [989, 191] on div at bounding box center [998, 196] width 26 height 24
click at [992, 200] on div at bounding box center [998, 196] width 26 height 24
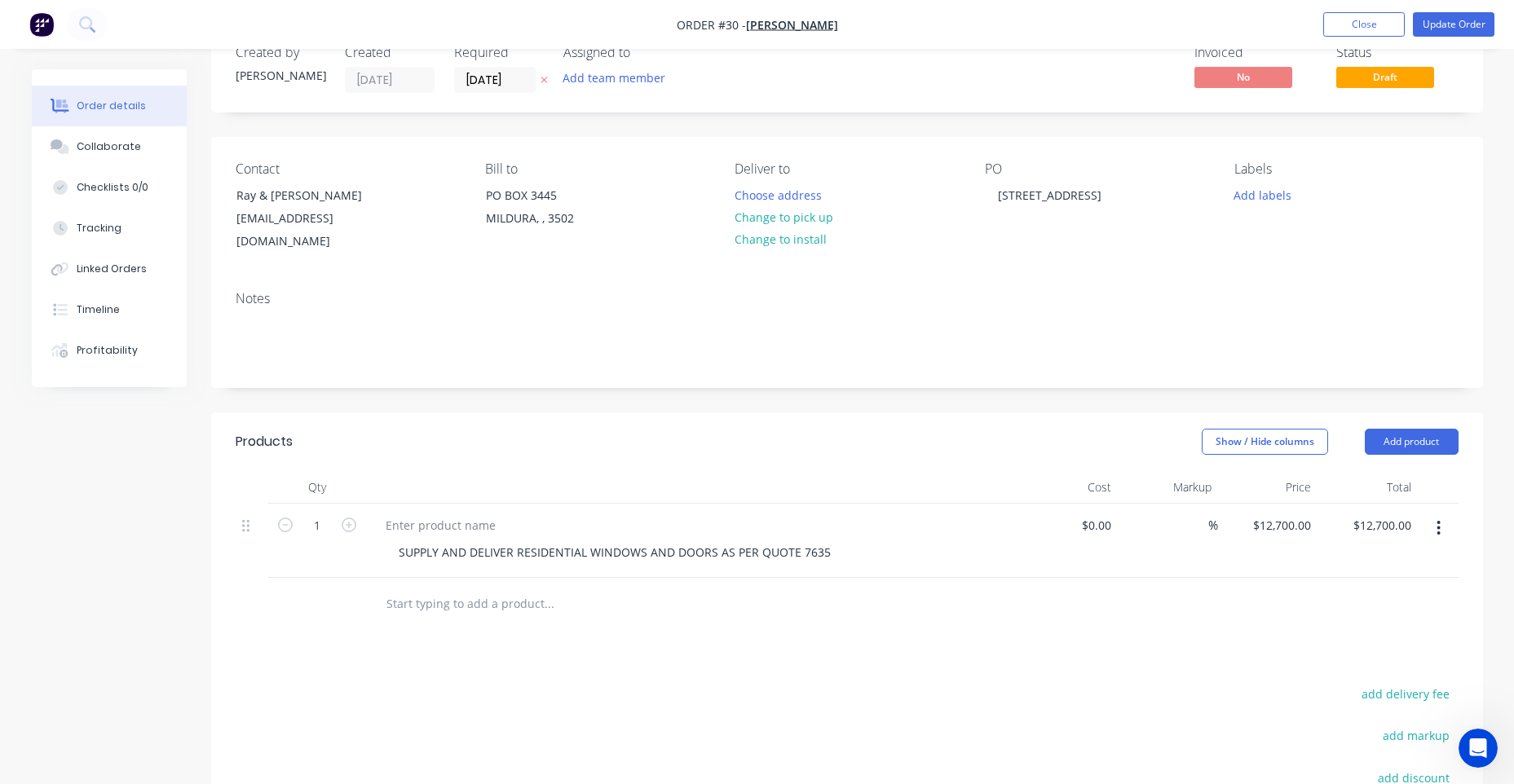
click at [1510, 212] on div "Order details Collaborate Checklists 0/0 Tracking Linked Orders Timeline Profit…" at bounding box center [757, 501] width 1514 height 1090
click at [1464, 30] on button "Update Order" at bounding box center [1454, 24] width 82 height 25
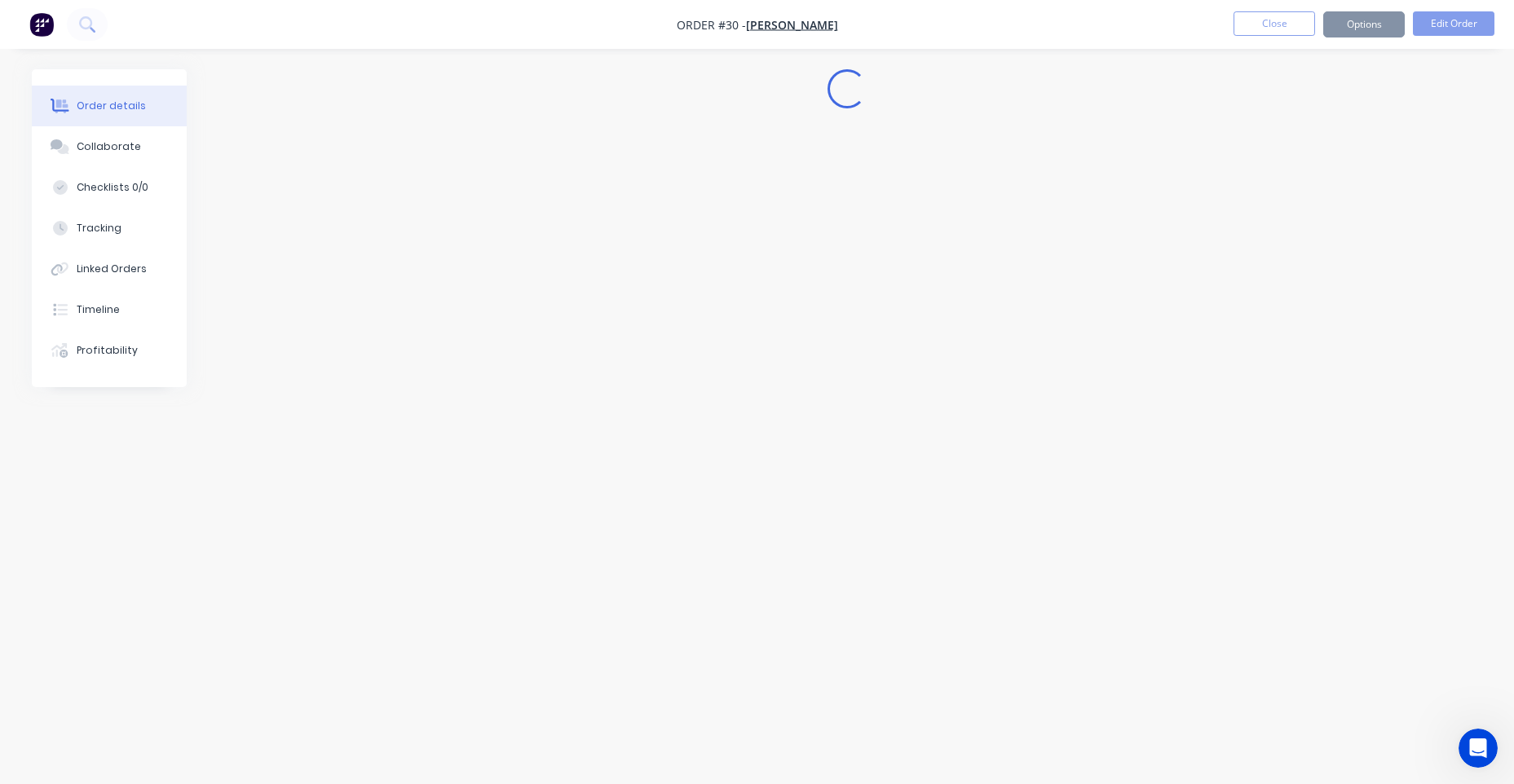
scroll to position [0, 0]
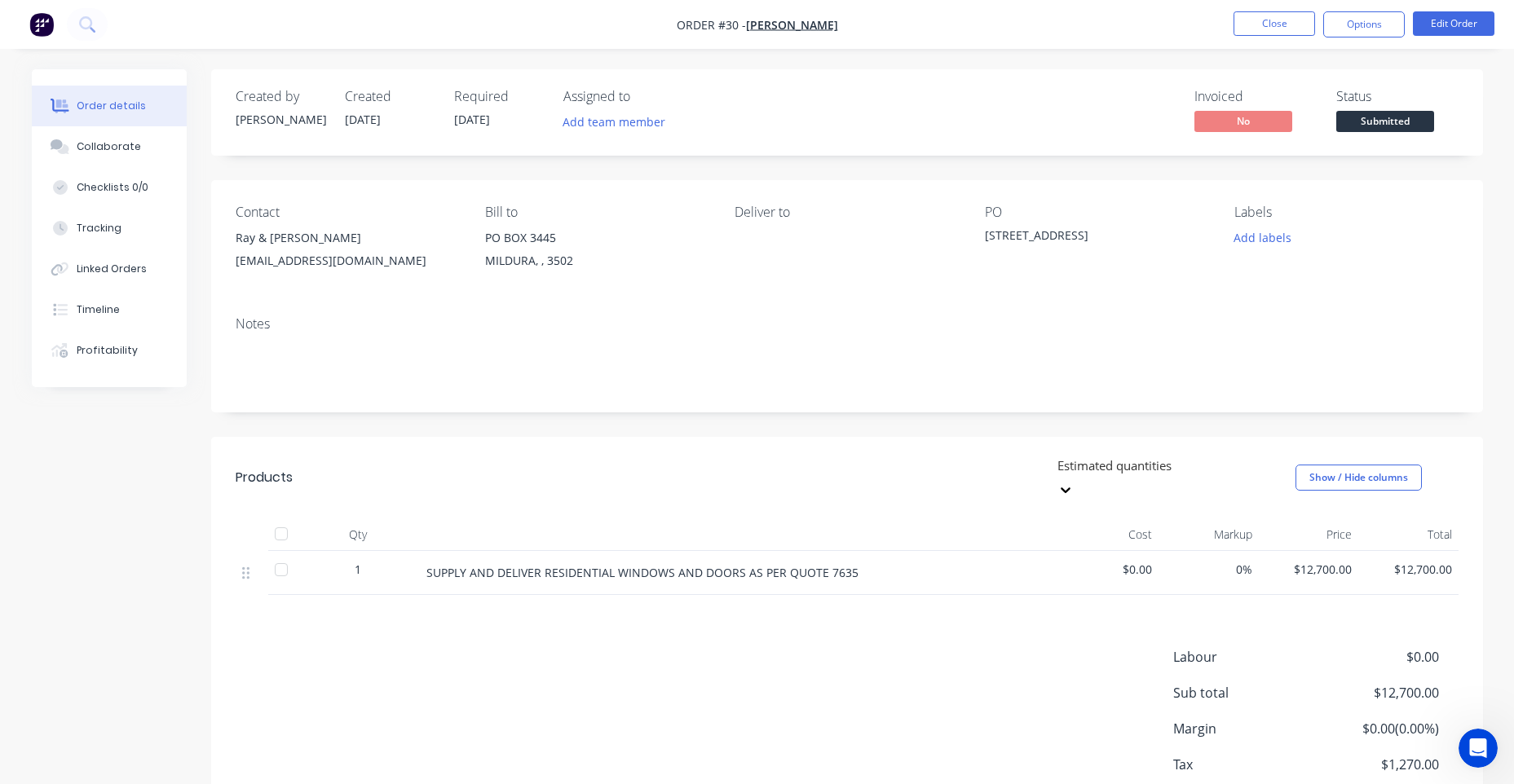
click at [786, 230] on div "Deliver to" at bounding box center [846, 241] width 224 height 74
click at [763, 232] on div "Deliver to" at bounding box center [846, 241] width 224 height 74
click at [762, 232] on div "Deliver to" at bounding box center [846, 241] width 224 height 74
drag, startPoint x: 762, startPoint y: 232, endPoint x: 754, endPoint y: 213, distance: 20.6
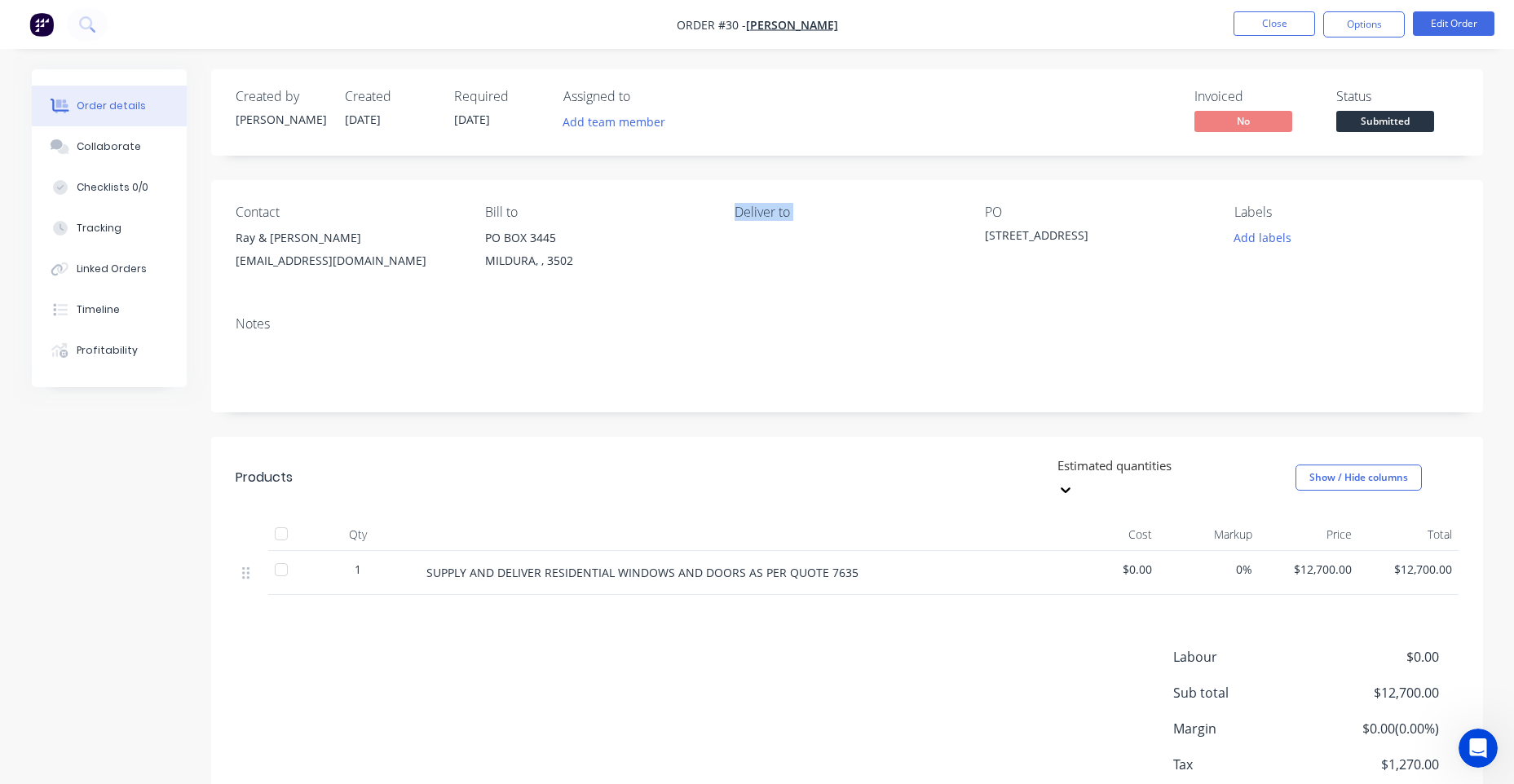
click at [754, 213] on div "Deliver to" at bounding box center [846, 213] width 224 height 15
click at [748, 242] on div "Deliver to" at bounding box center [846, 241] width 224 height 74
click at [1453, 18] on button "Edit Order" at bounding box center [1454, 23] width 82 height 25
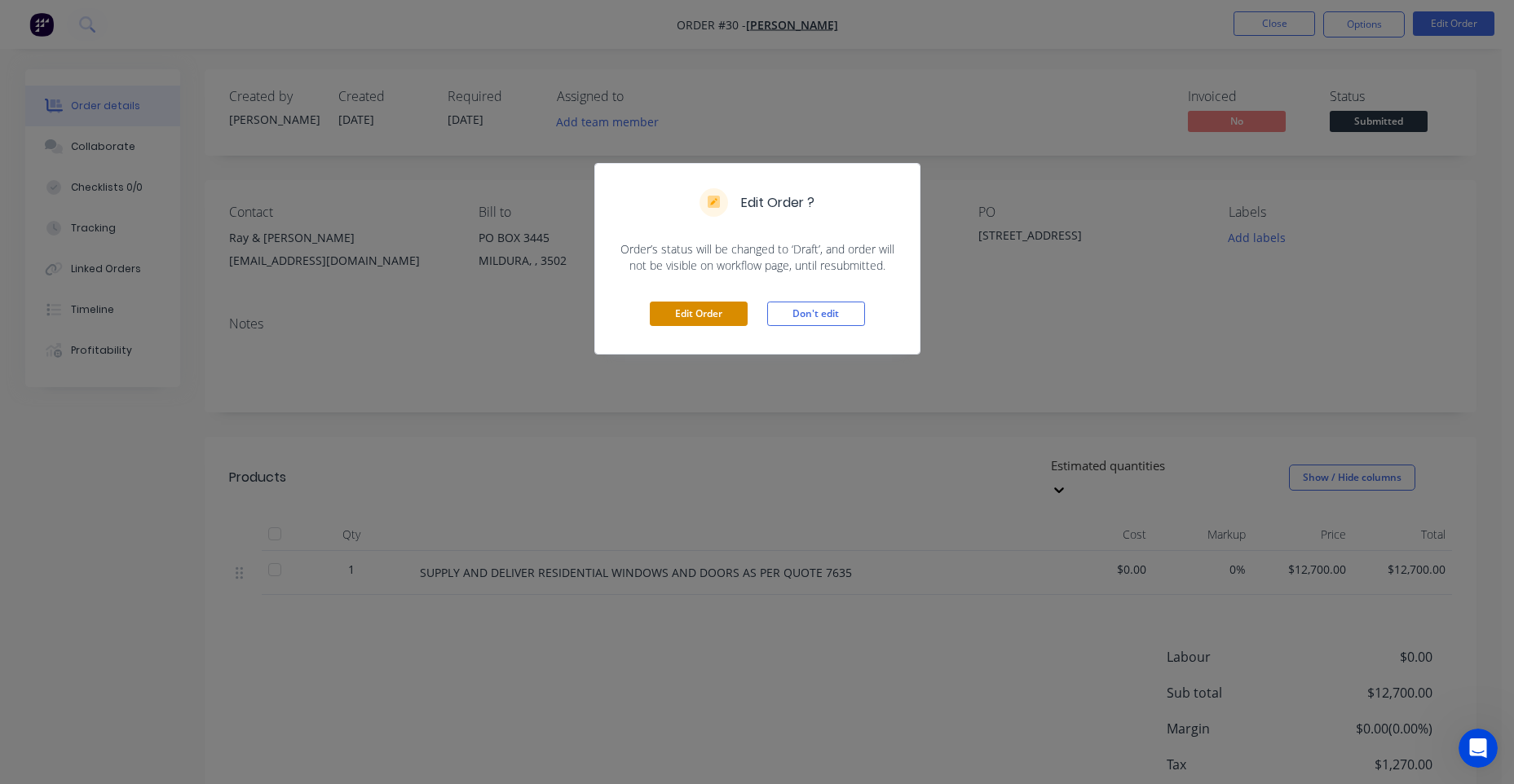
click at [715, 304] on button "Edit Order" at bounding box center [698, 314] width 98 height 25
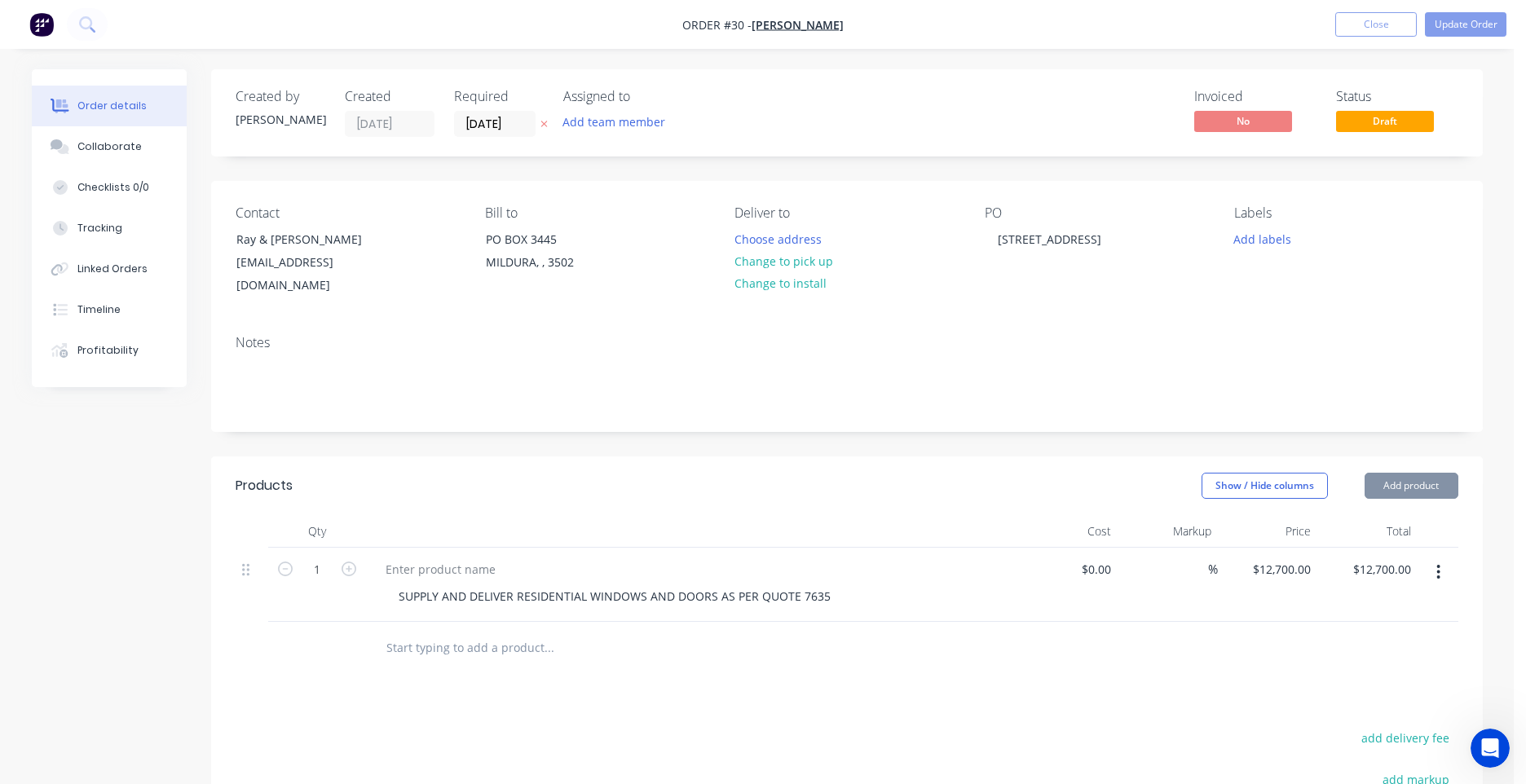
type input "$12,700.00"
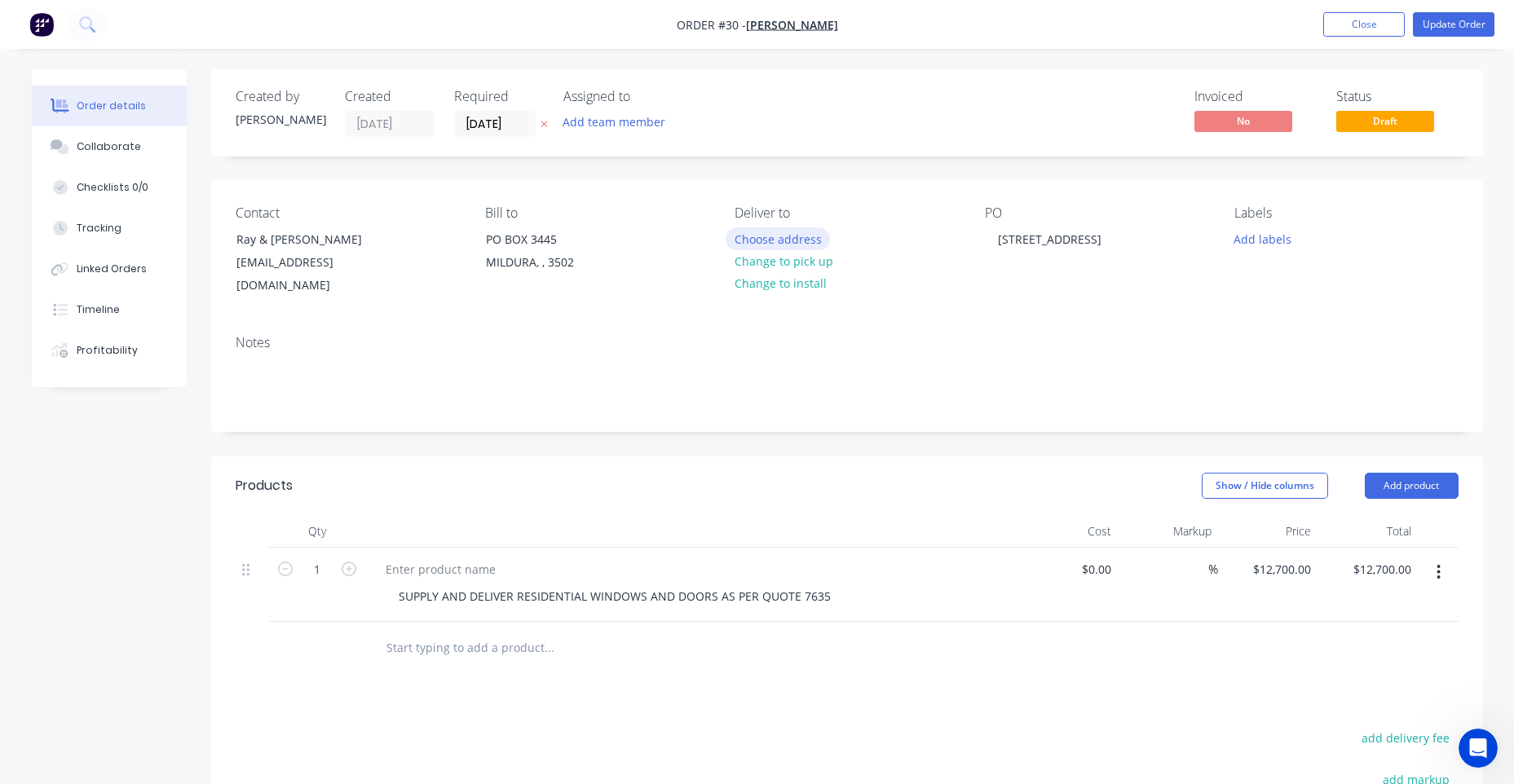
click at [799, 240] on button "Choose address" at bounding box center [777, 238] width 105 height 22
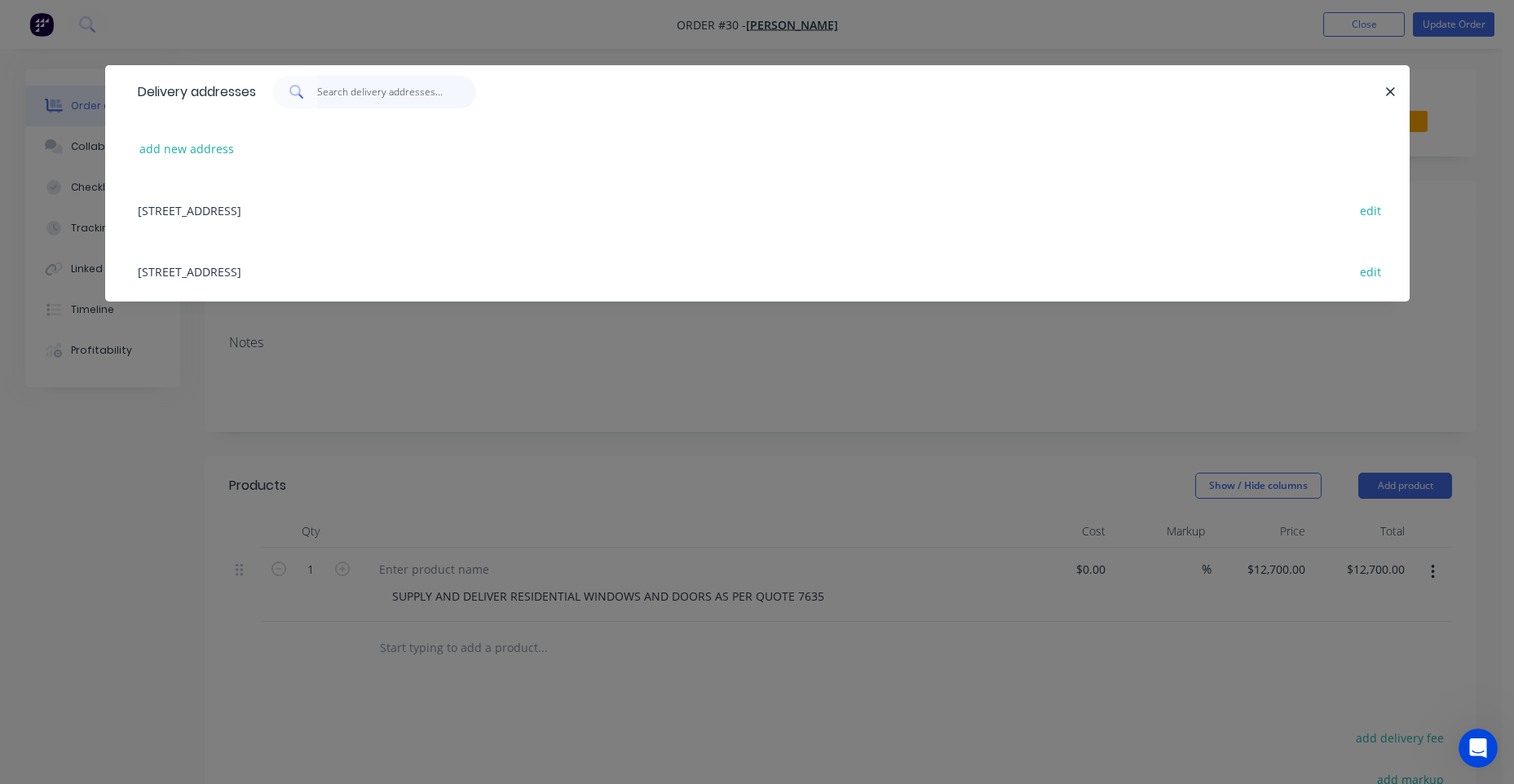
click at [330, 84] on input "text" at bounding box center [396, 92] width 159 height 32
click at [183, 140] on button "add new address" at bounding box center [186, 149] width 111 height 22
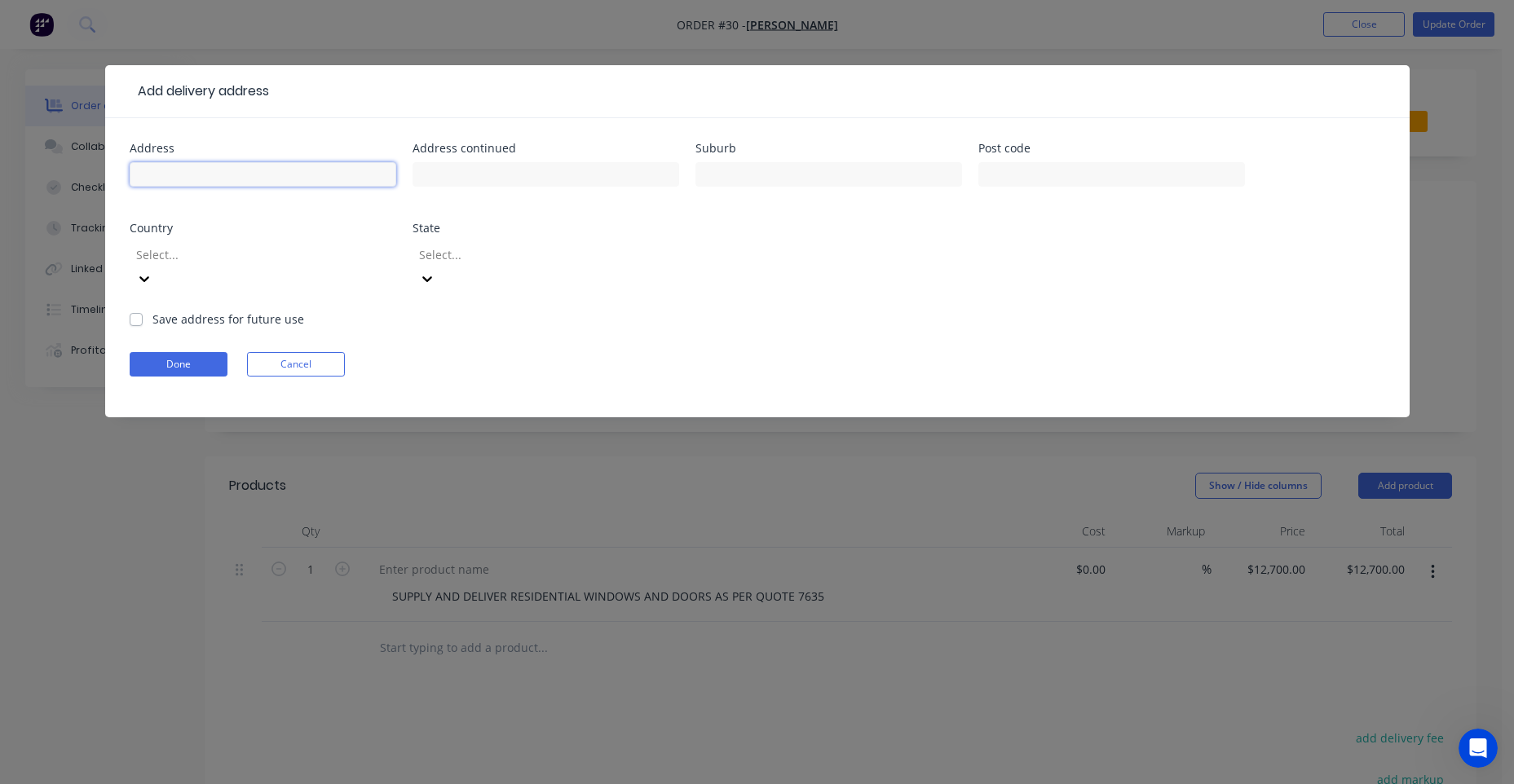
click at [203, 173] on input "text" at bounding box center [262, 174] width 266 height 25
type input "[STREET_ADDRESS]"
type input "IRYMPLE"
type input "3498"
click at [146, 271] on icon at bounding box center [137, 279] width 16 height 16
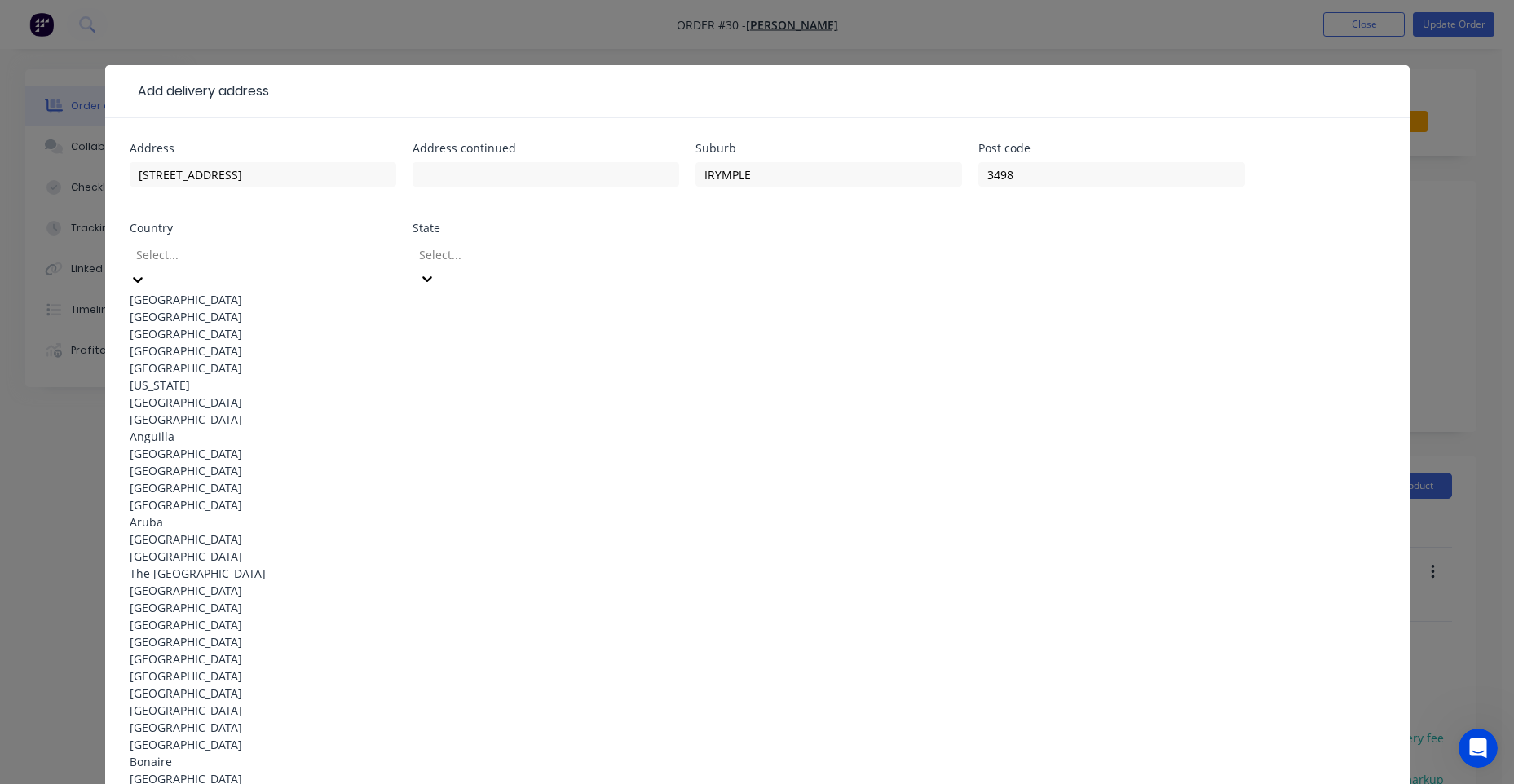
click at [331, 291] on div "[GEOGRAPHIC_DATA]" at bounding box center [262, 299] width 266 height 17
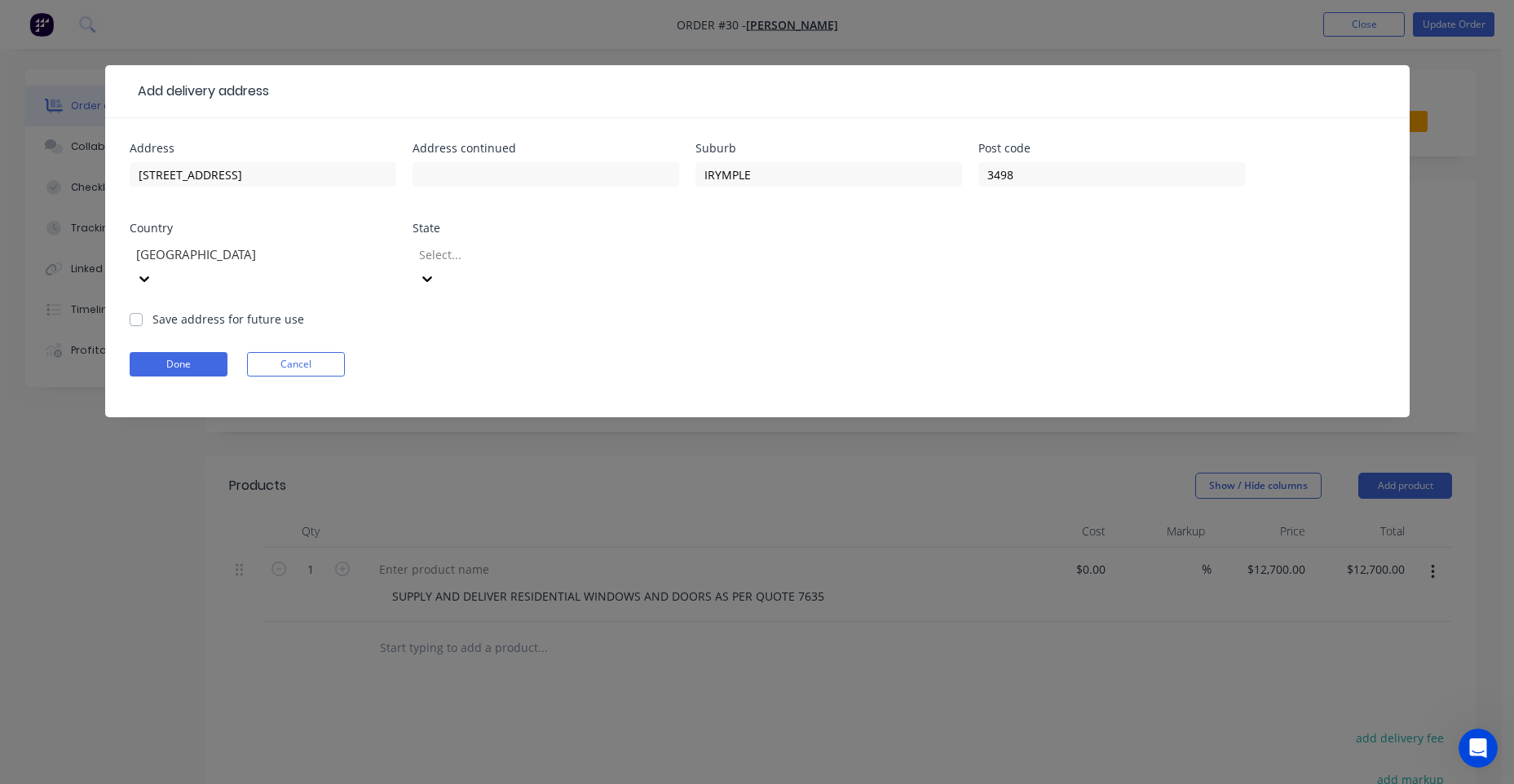
click at [518, 255] on div at bounding box center [535, 255] width 235 height 20
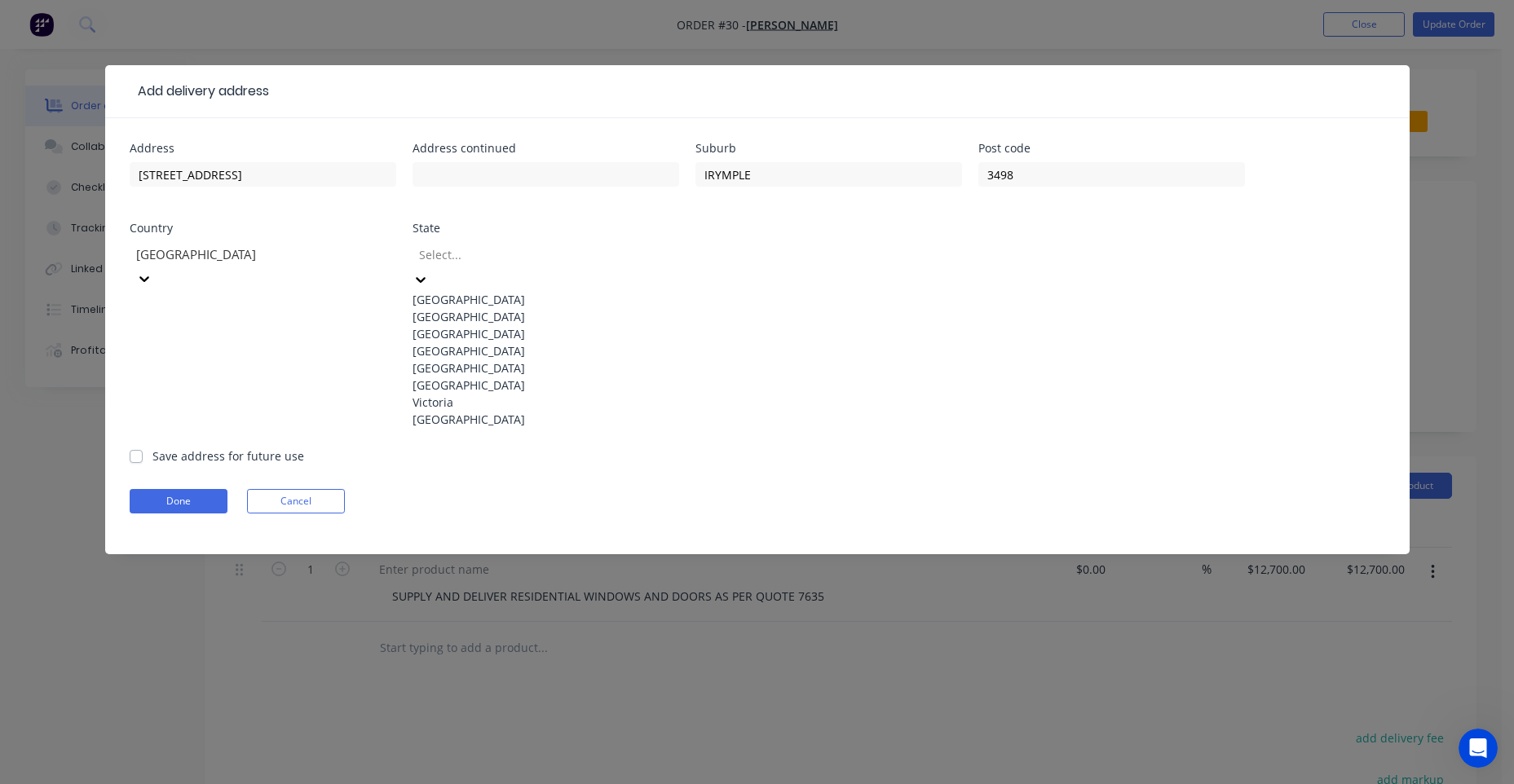
click at [450, 411] on div "Victoria" at bounding box center [545, 402] width 266 height 17
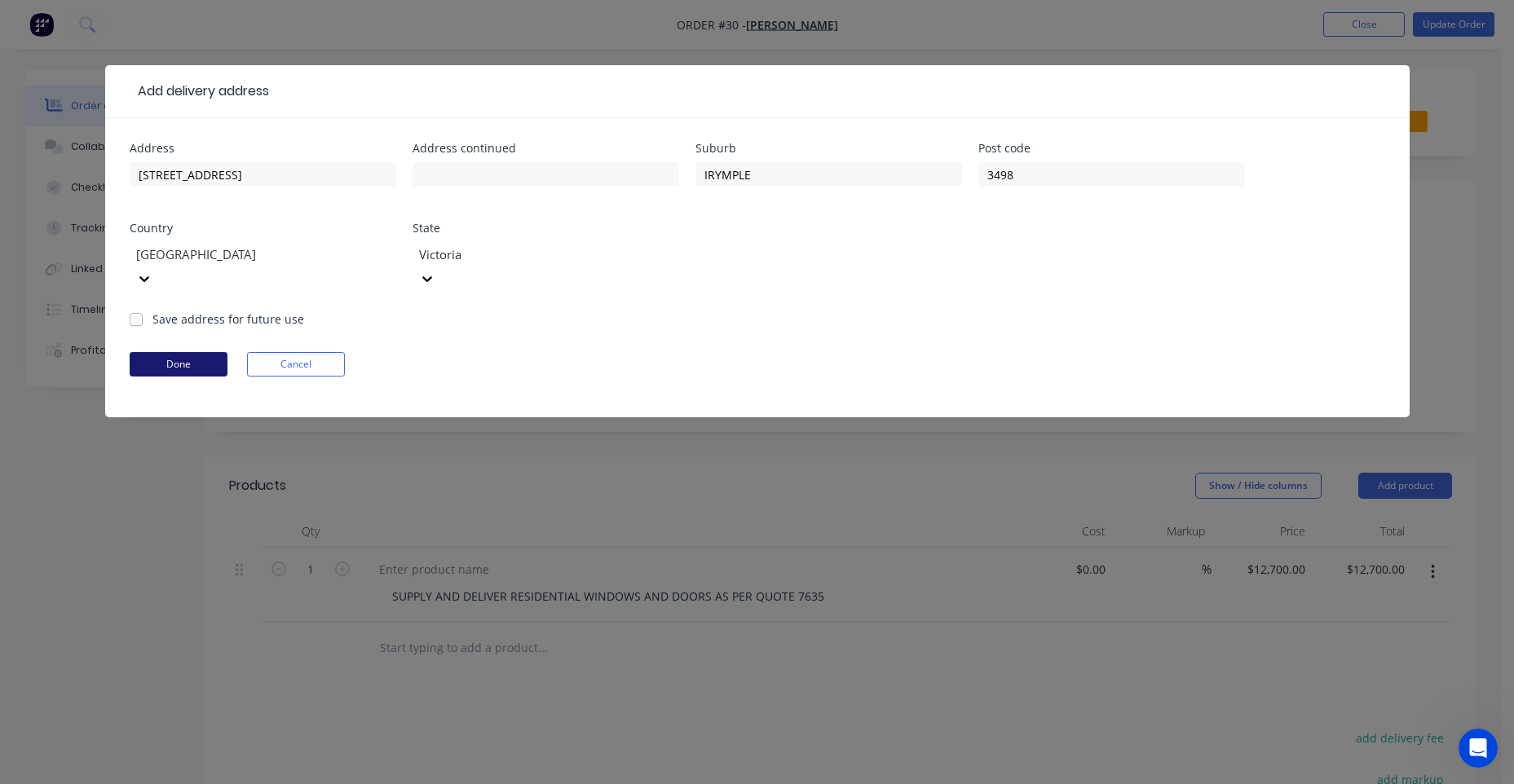
click at [168, 352] on button "Done" at bounding box center [178, 364] width 98 height 25
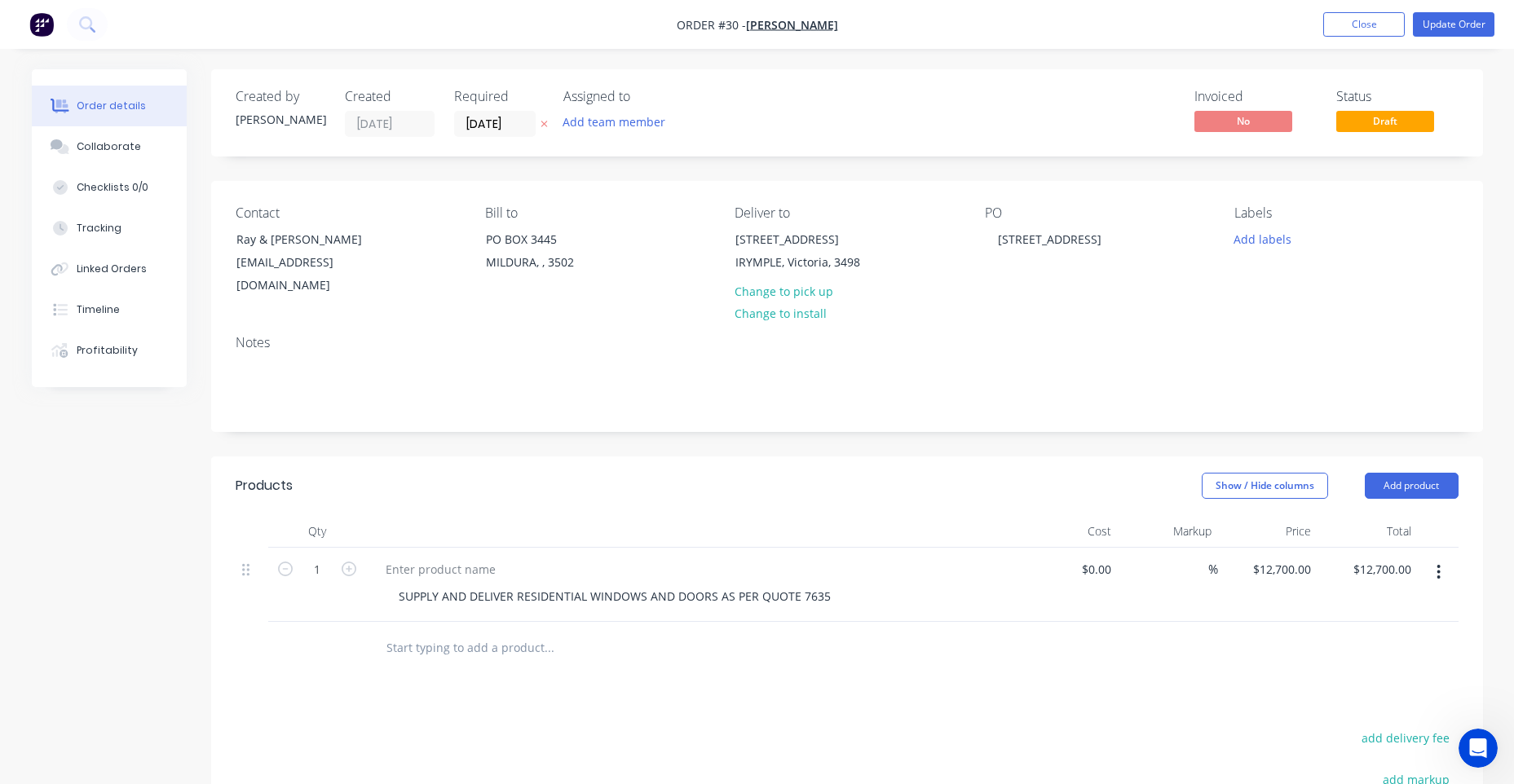
click at [45, 14] on img "button" at bounding box center [42, 24] width 25 height 25
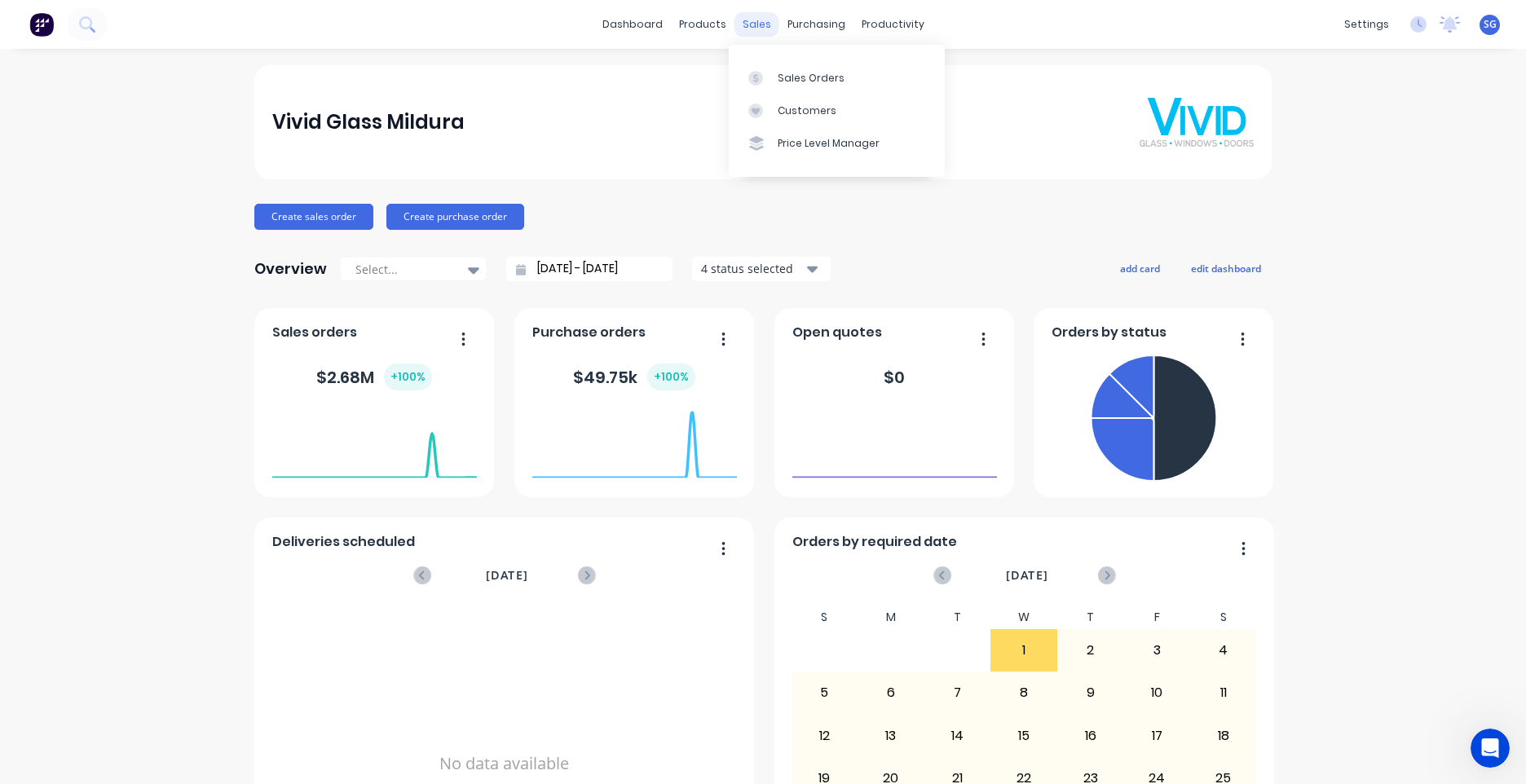
click at [762, 30] on div "sales" at bounding box center [757, 24] width 45 height 25
click at [789, 75] on div "Sales Orders" at bounding box center [811, 77] width 67 height 14
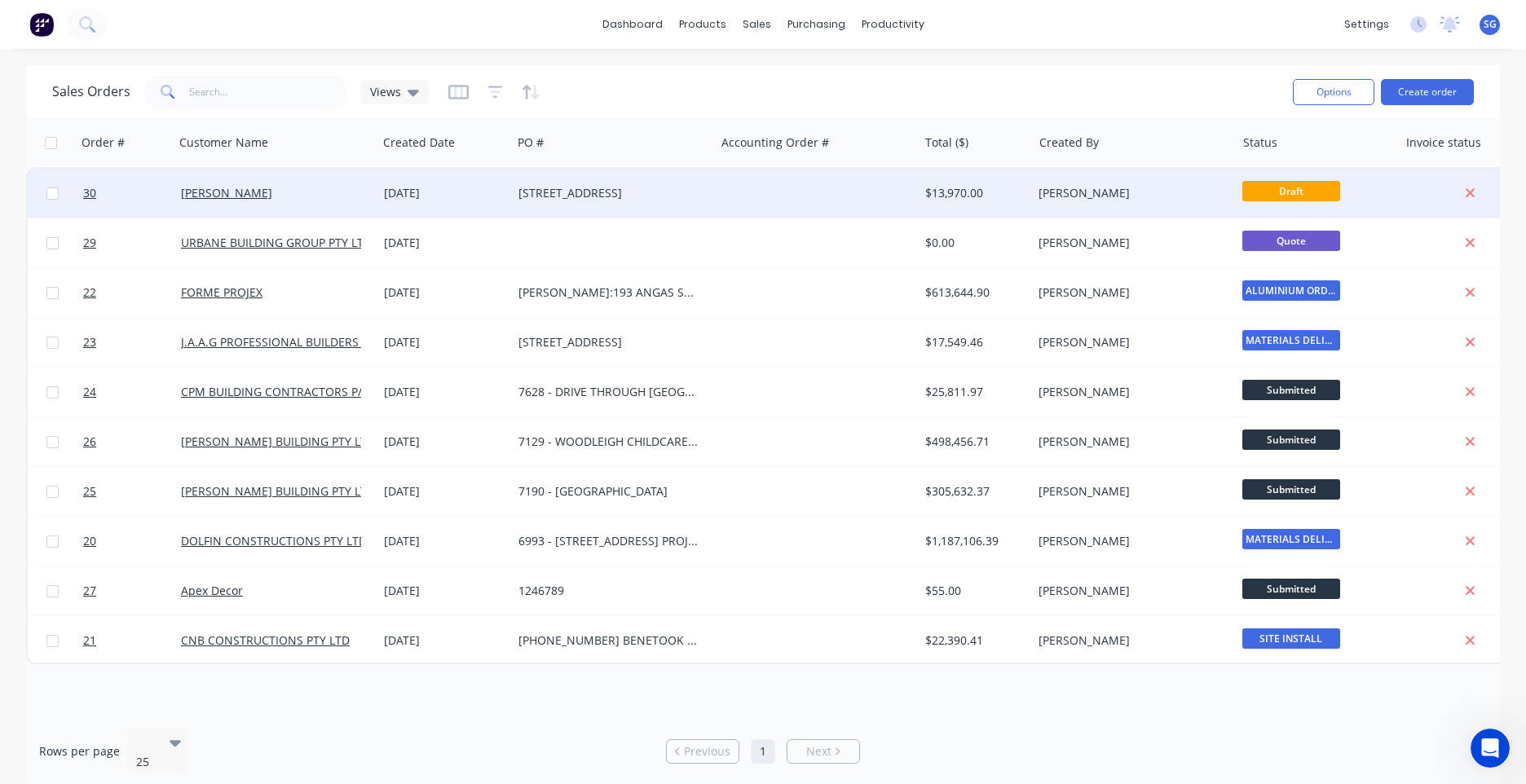
click at [1110, 203] on div "[PERSON_NAME]" at bounding box center [1133, 193] width 203 height 49
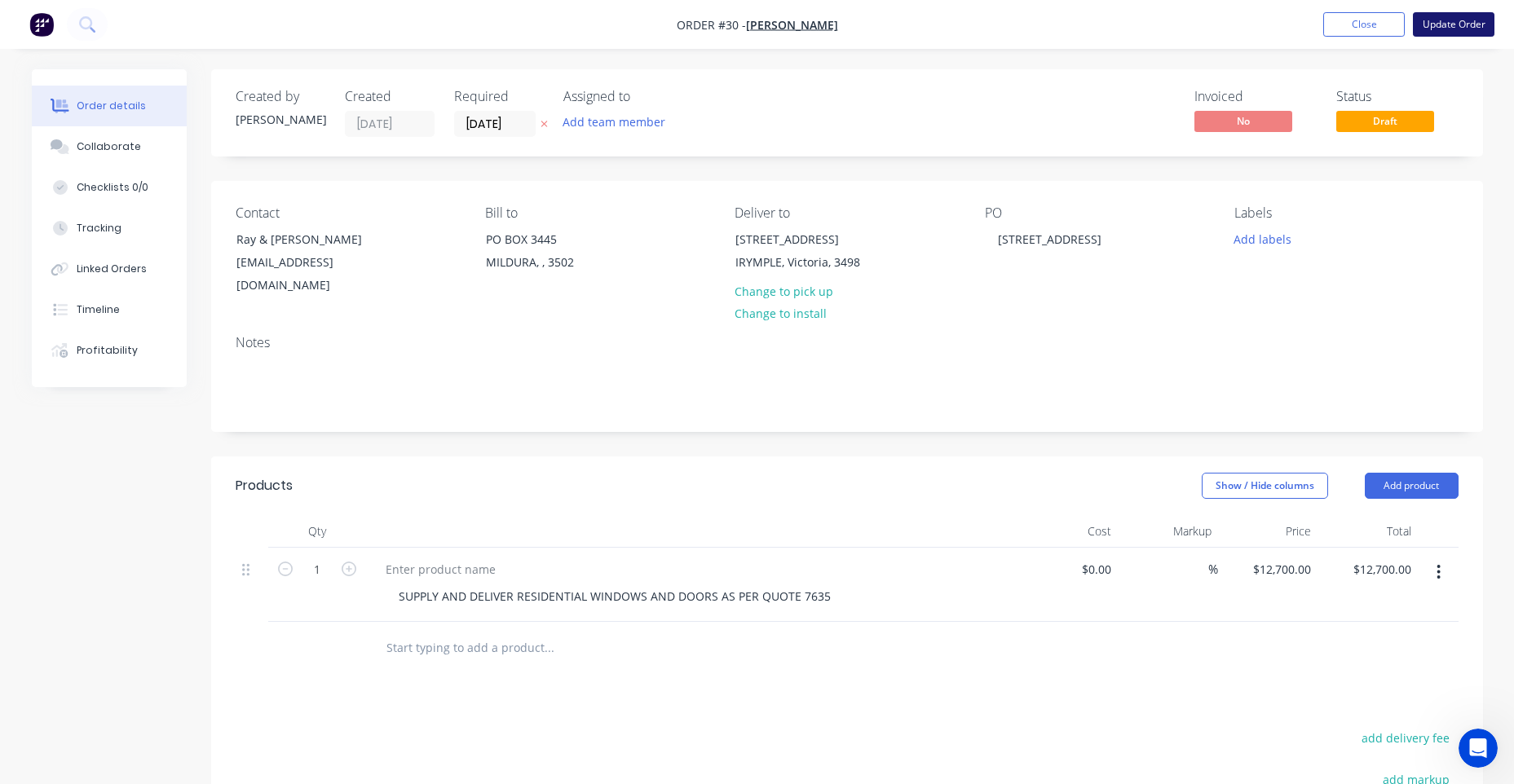
click at [1467, 23] on button "Update Order" at bounding box center [1454, 24] width 82 height 25
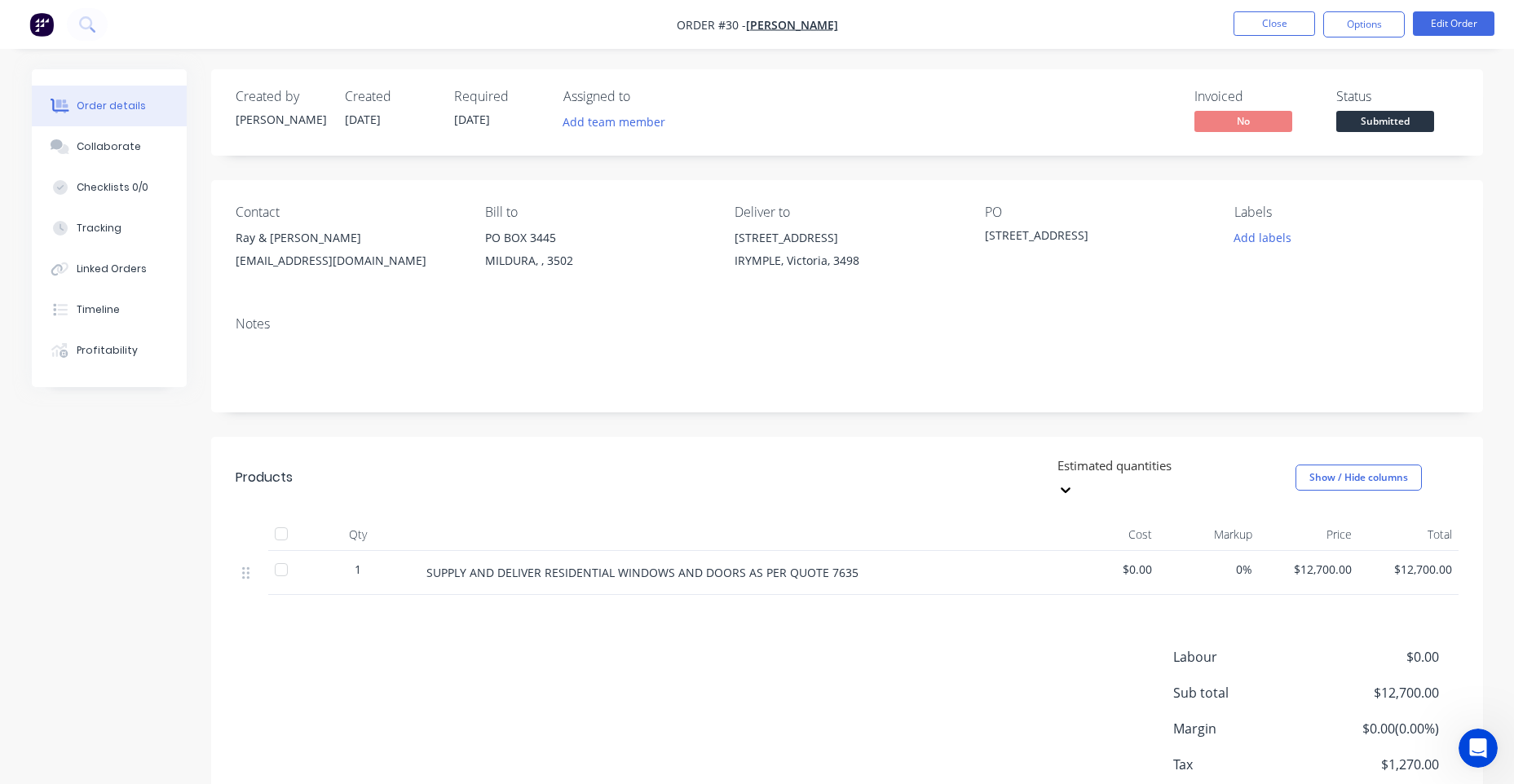
click at [50, 21] on img "button" at bounding box center [42, 24] width 25 height 25
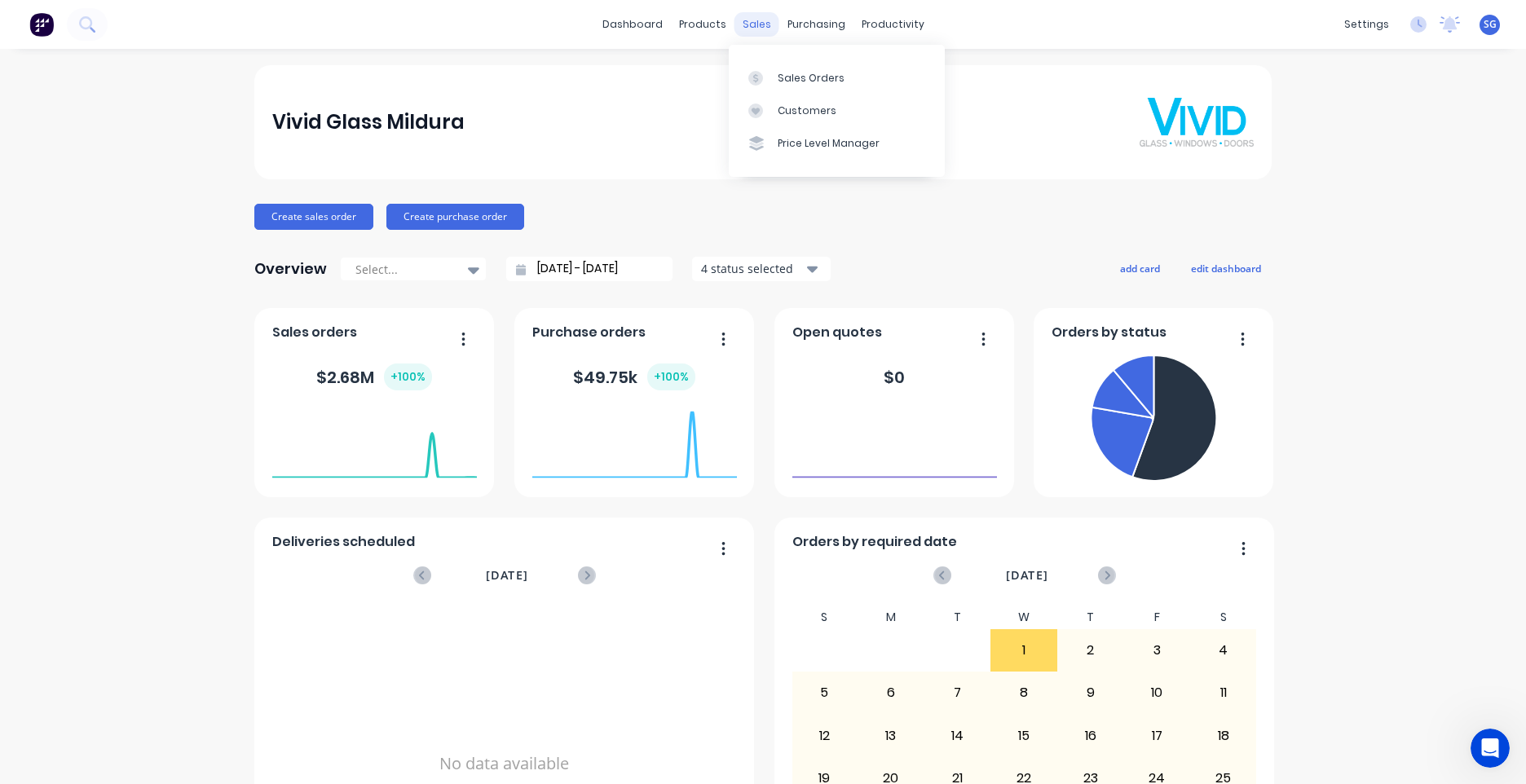
click at [747, 20] on div "sales" at bounding box center [757, 24] width 45 height 25
click at [814, 76] on div "Sales Orders" at bounding box center [811, 77] width 67 height 14
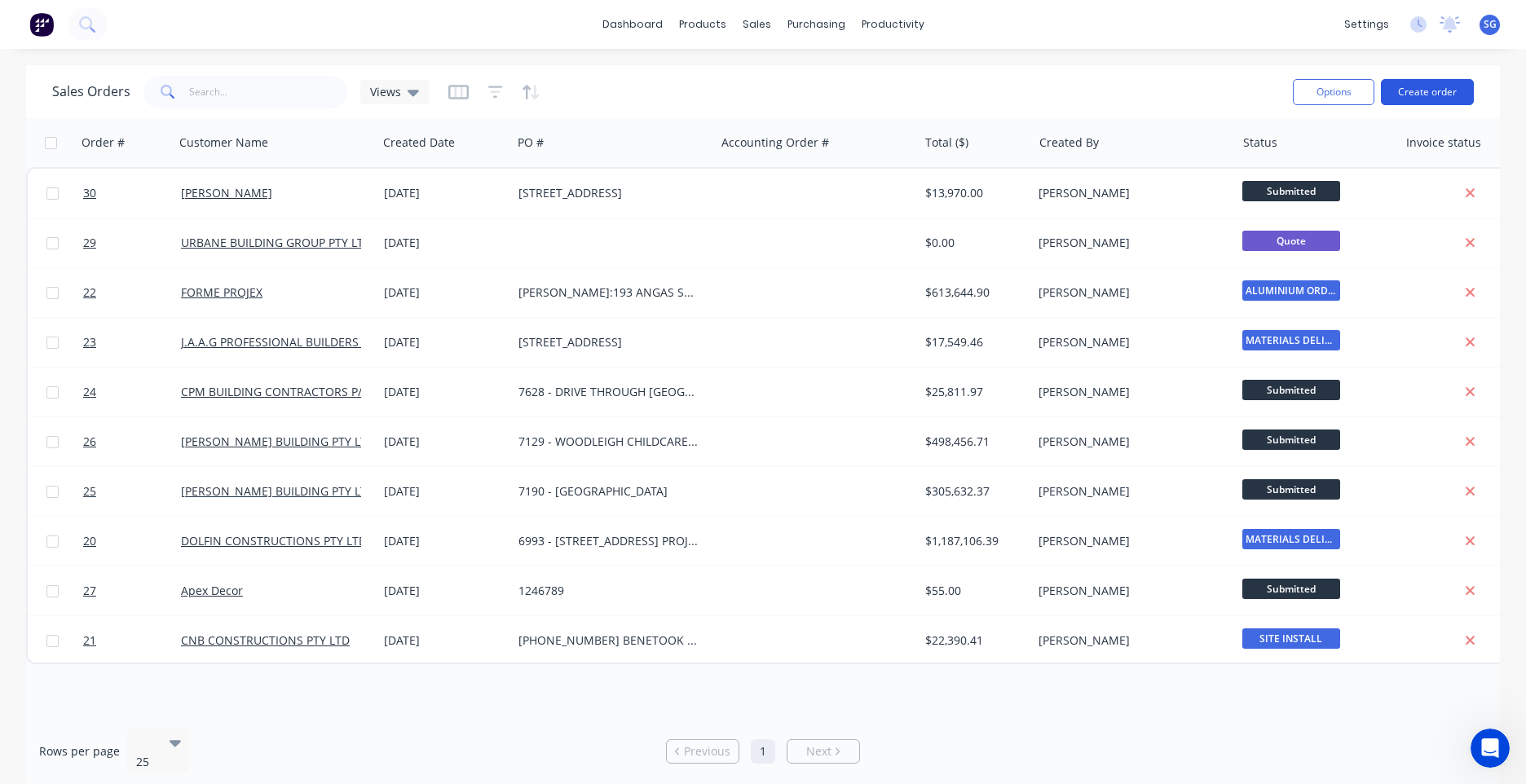
click at [1422, 94] on button "Create order" at bounding box center [1427, 92] width 93 height 26
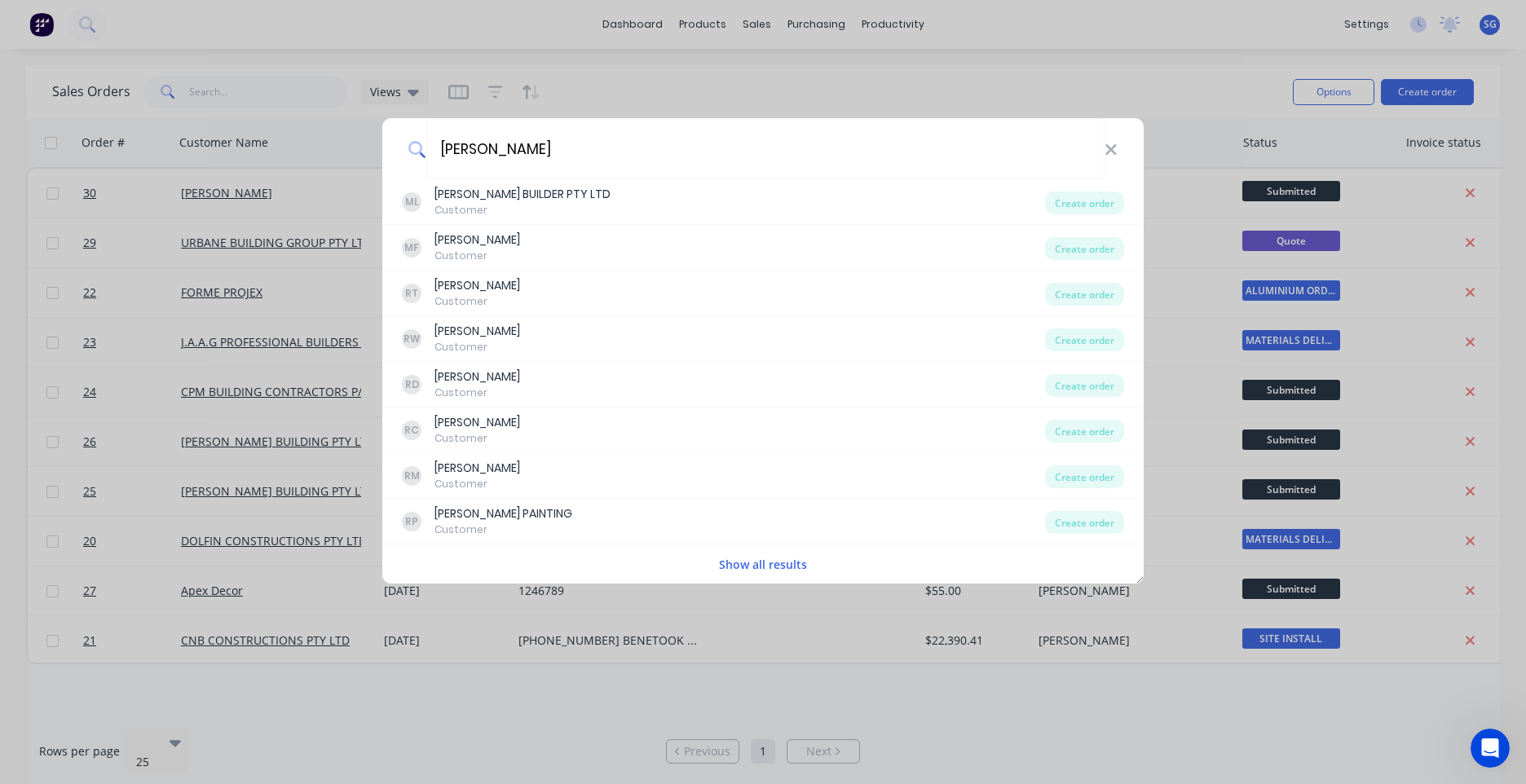
type input "RAY GR"
drag, startPoint x: 510, startPoint y: 162, endPoint x: 364, endPoint y: 157, distance: 146.1
click at [368, 157] on div "RAY GR [PERSON_NAME] GR EEN Customer Create order JT [PERSON_NAME] TILING Custo…" at bounding box center [763, 392] width 1526 height 784
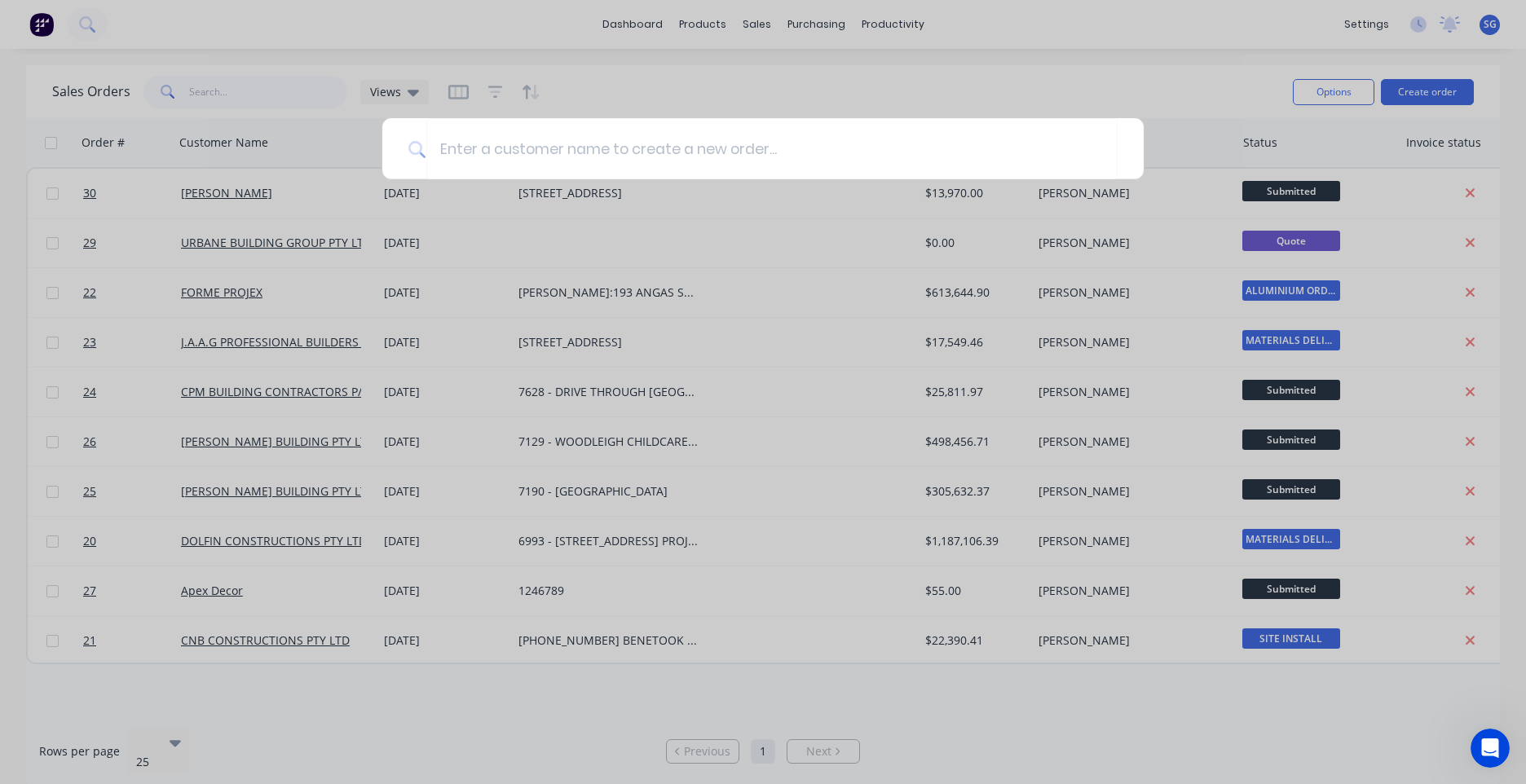
click at [977, 50] on div at bounding box center [763, 392] width 1526 height 784
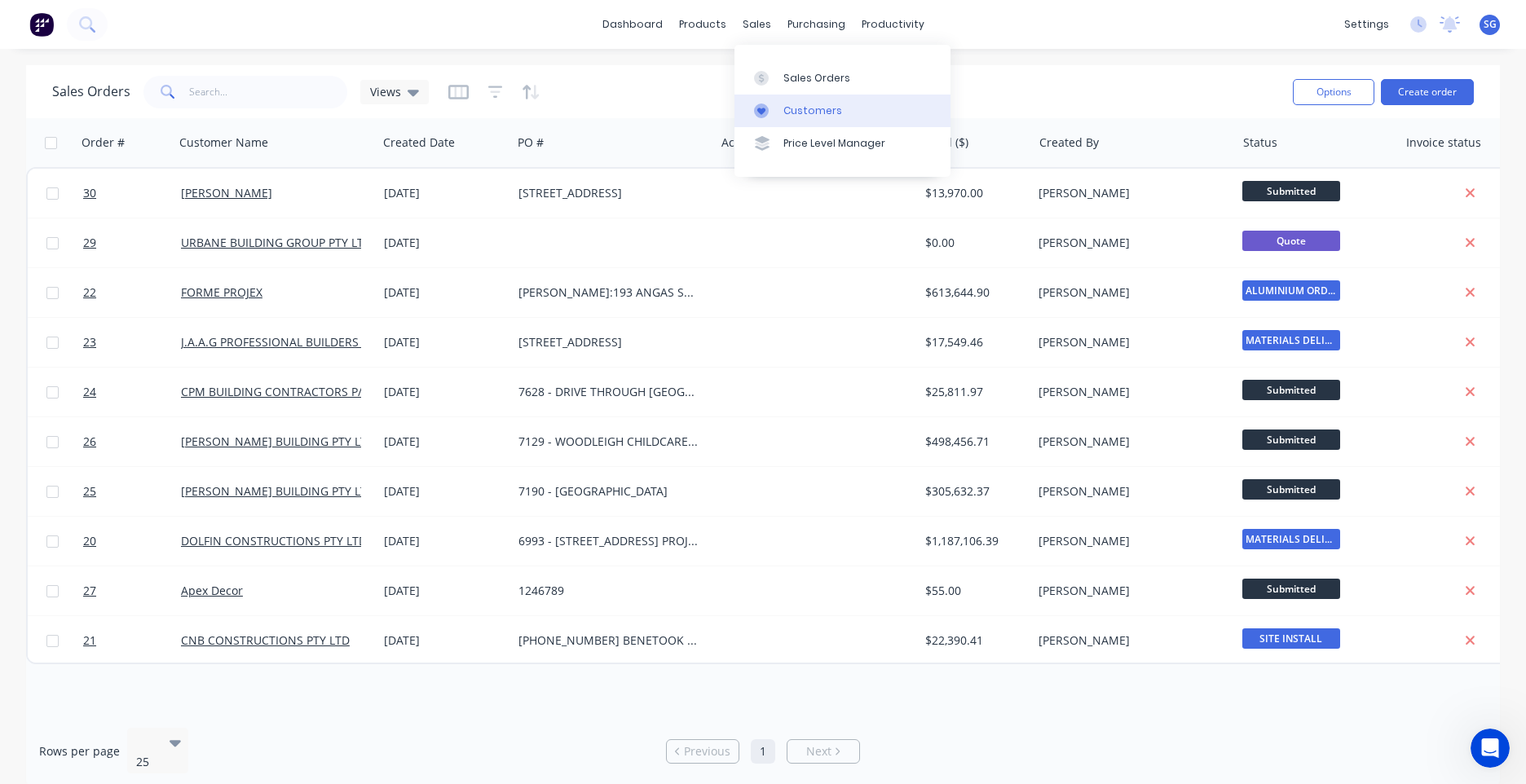
click at [794, 109] on div "Customers" at bounding box center [812, 111] width 59 height 14
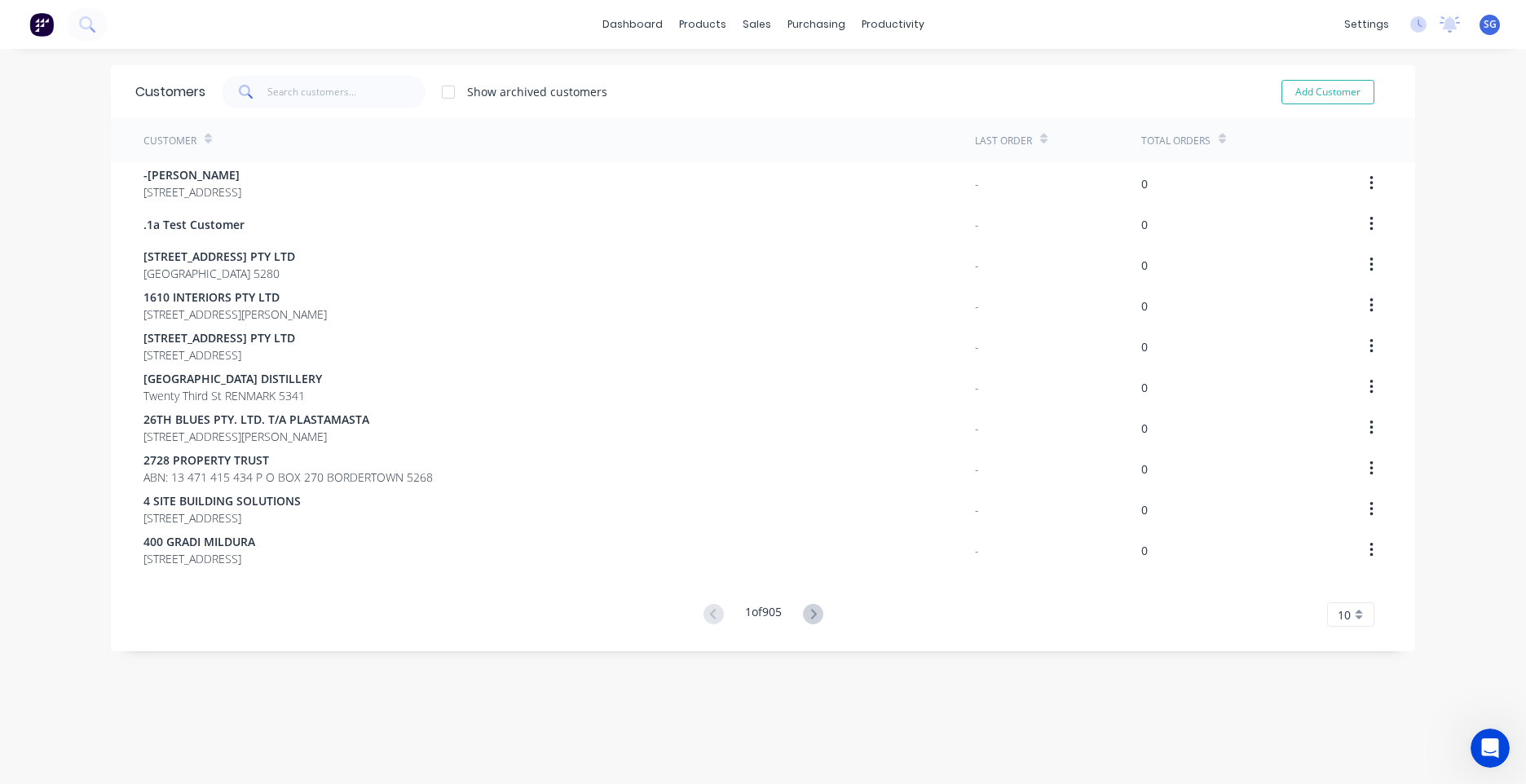
click at [55, 21] on button at bounding box center [42, 25] width 34 height 32
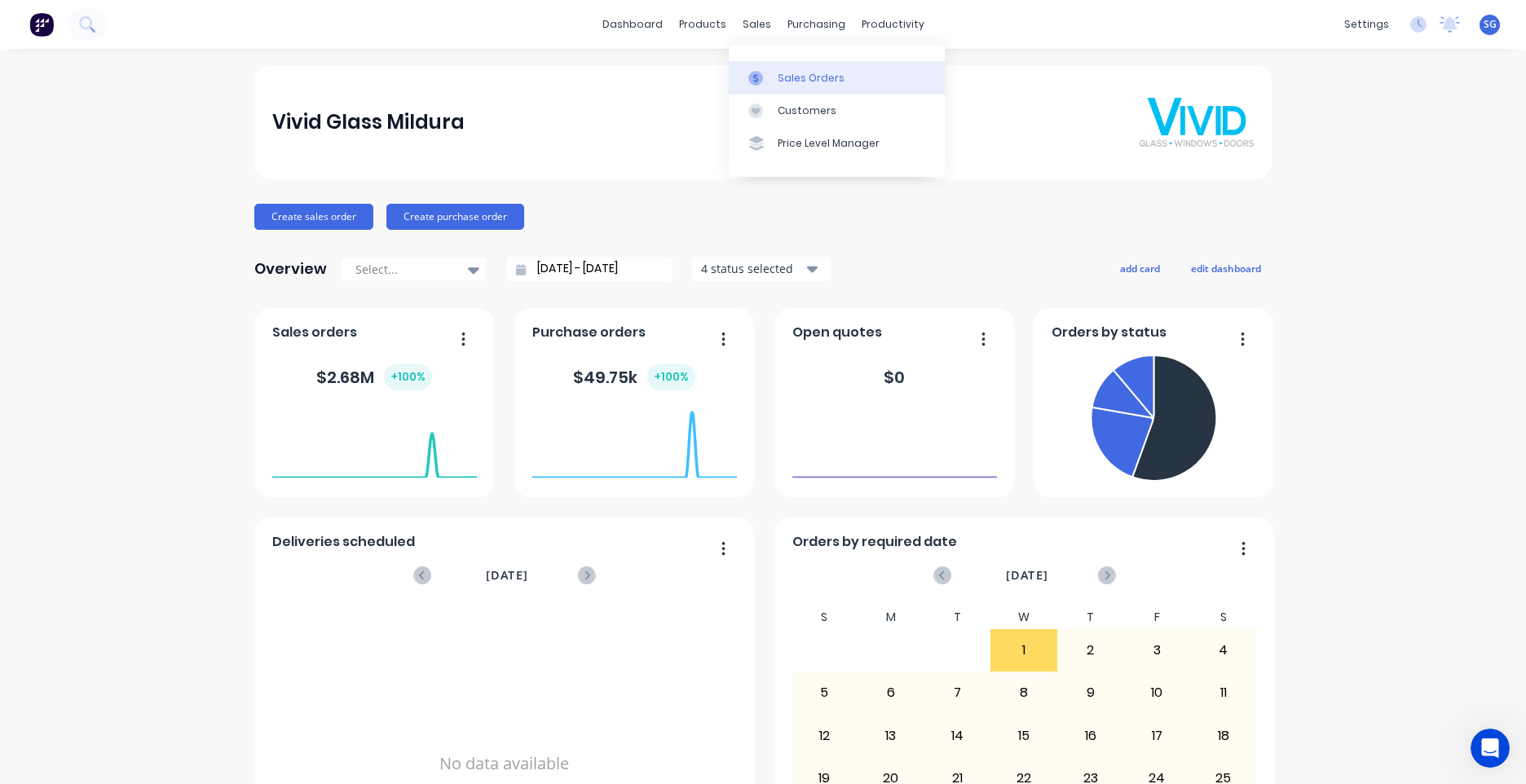
click at [810, 77] on div "Sales Orders" at bounding box center [811, 77] width 67 height 14
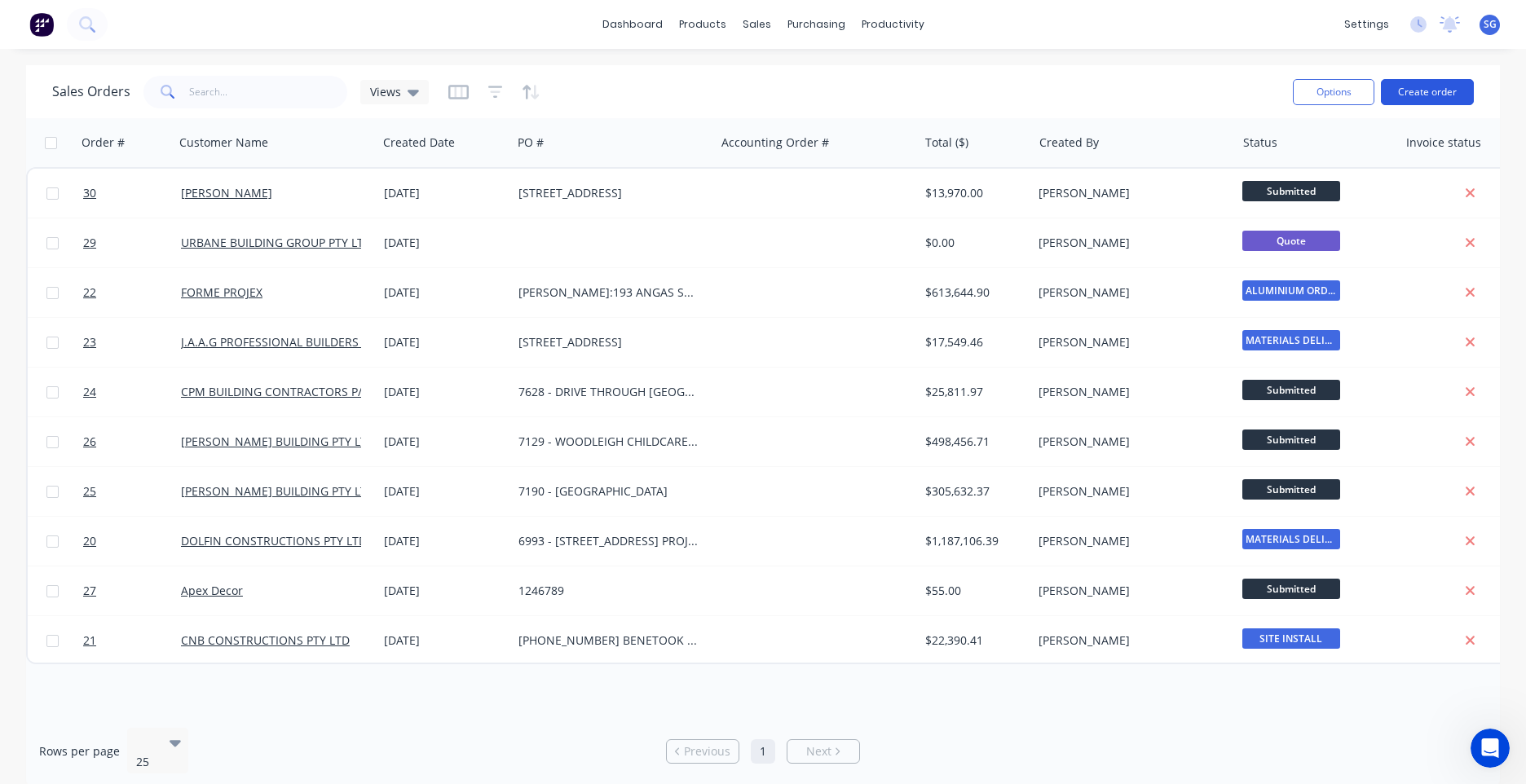
click at [1409, 84] on button "Create order" at bounding box center [1427, 92] width 93 height 26
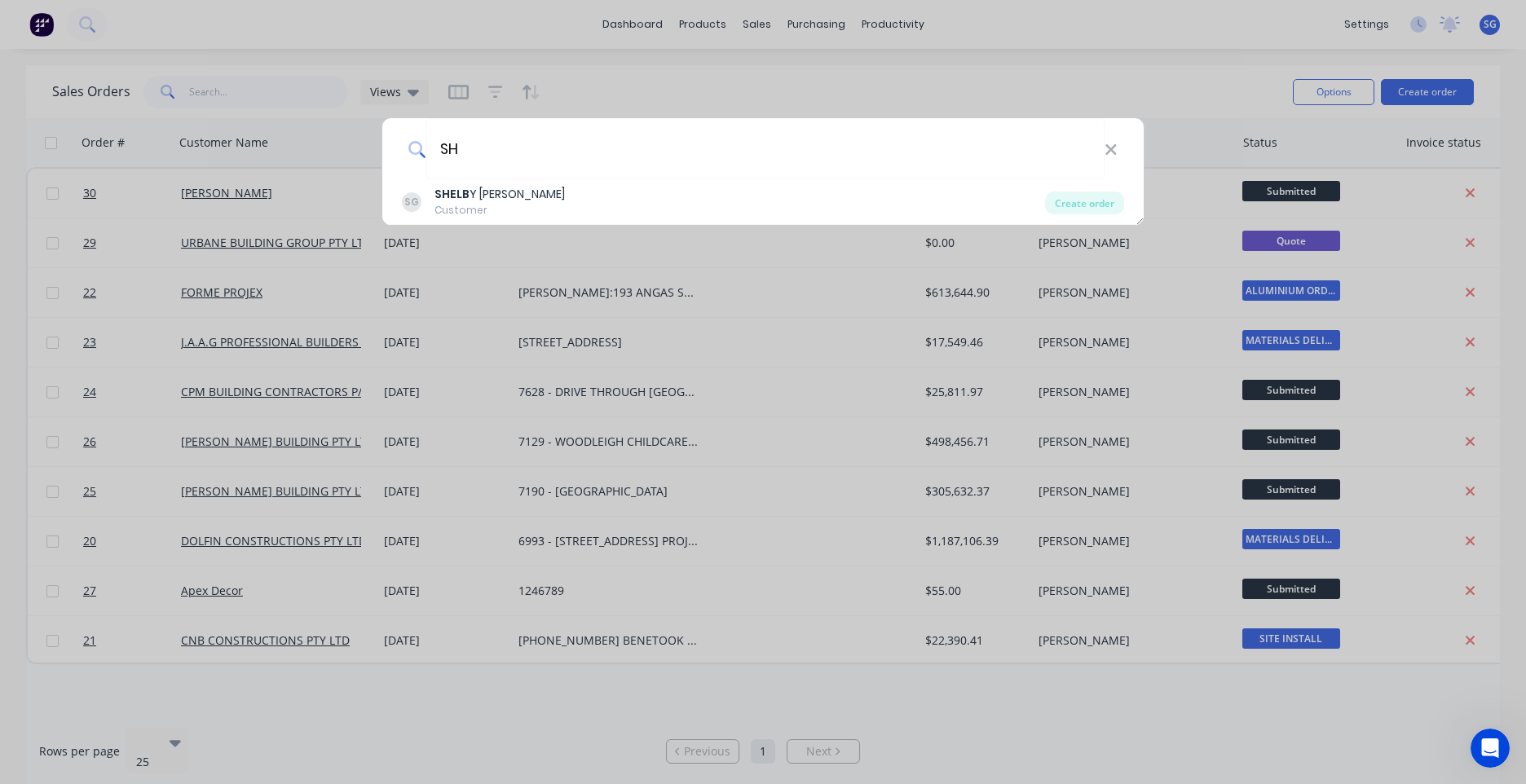
type input "S"
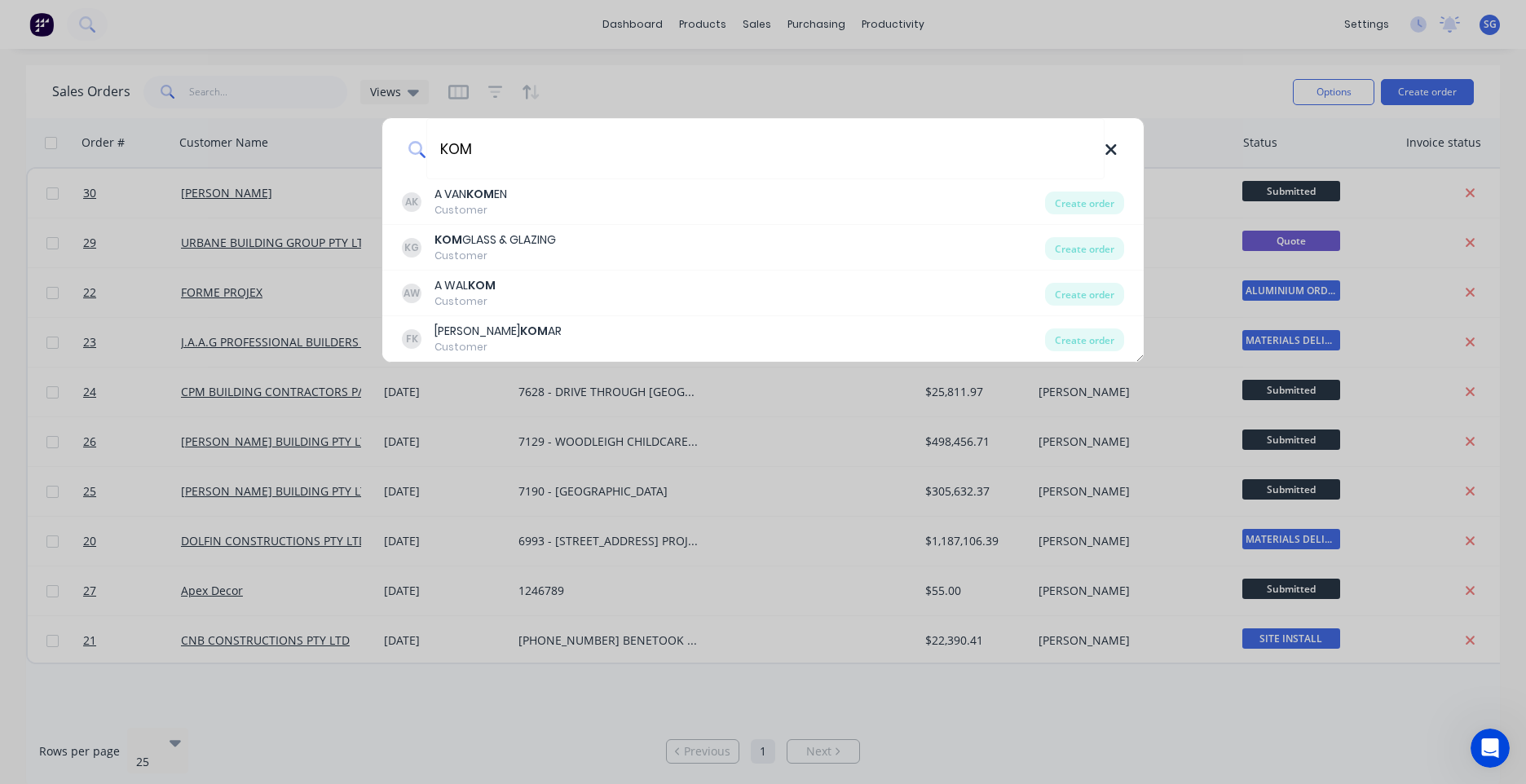
type input "KOM"
click at [1109, 153] on icon at bounding box center [1111, 150] width 13 height 18
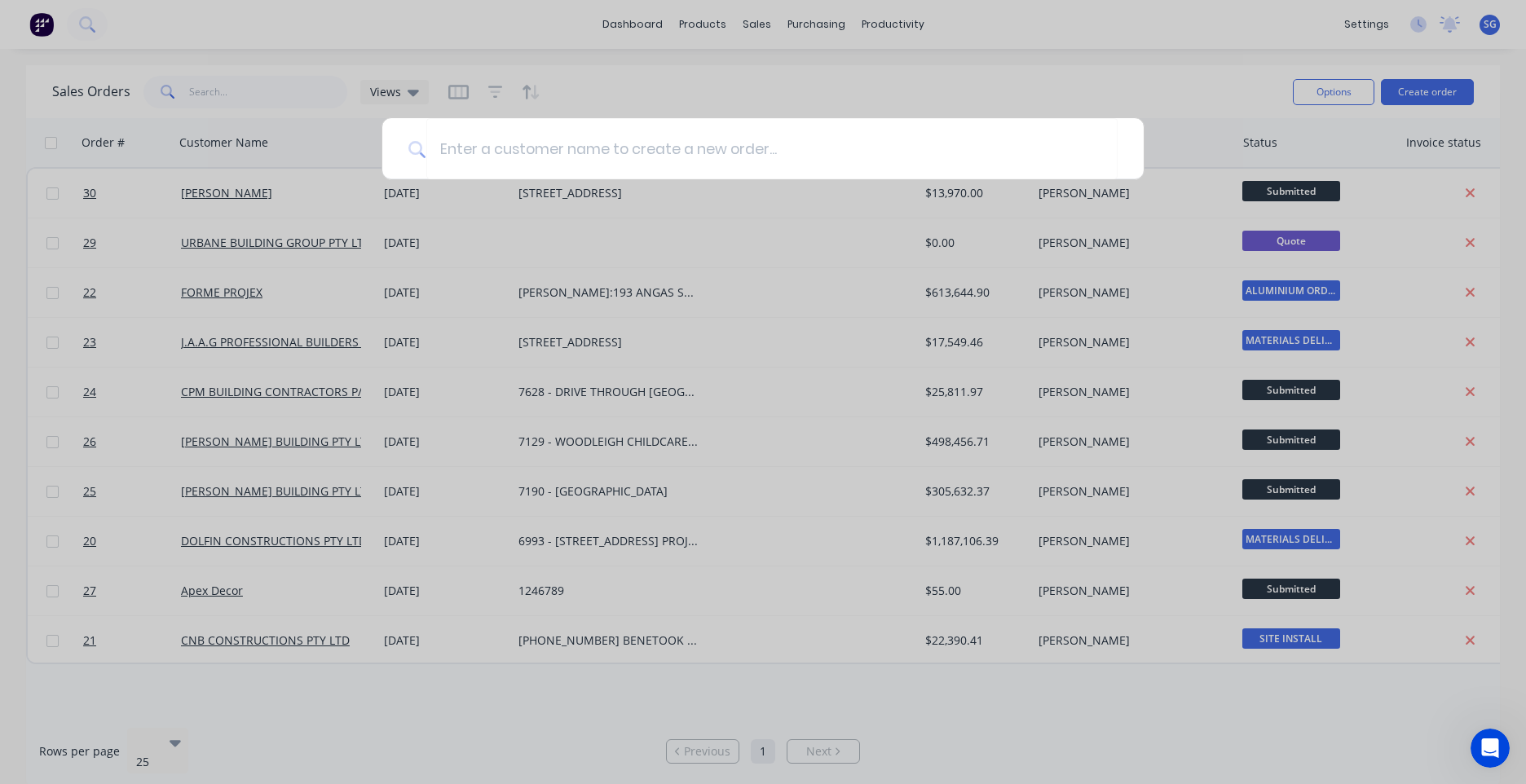
click at [1115, 25] on div at bounding box center [763, 392] width 1526 height 784
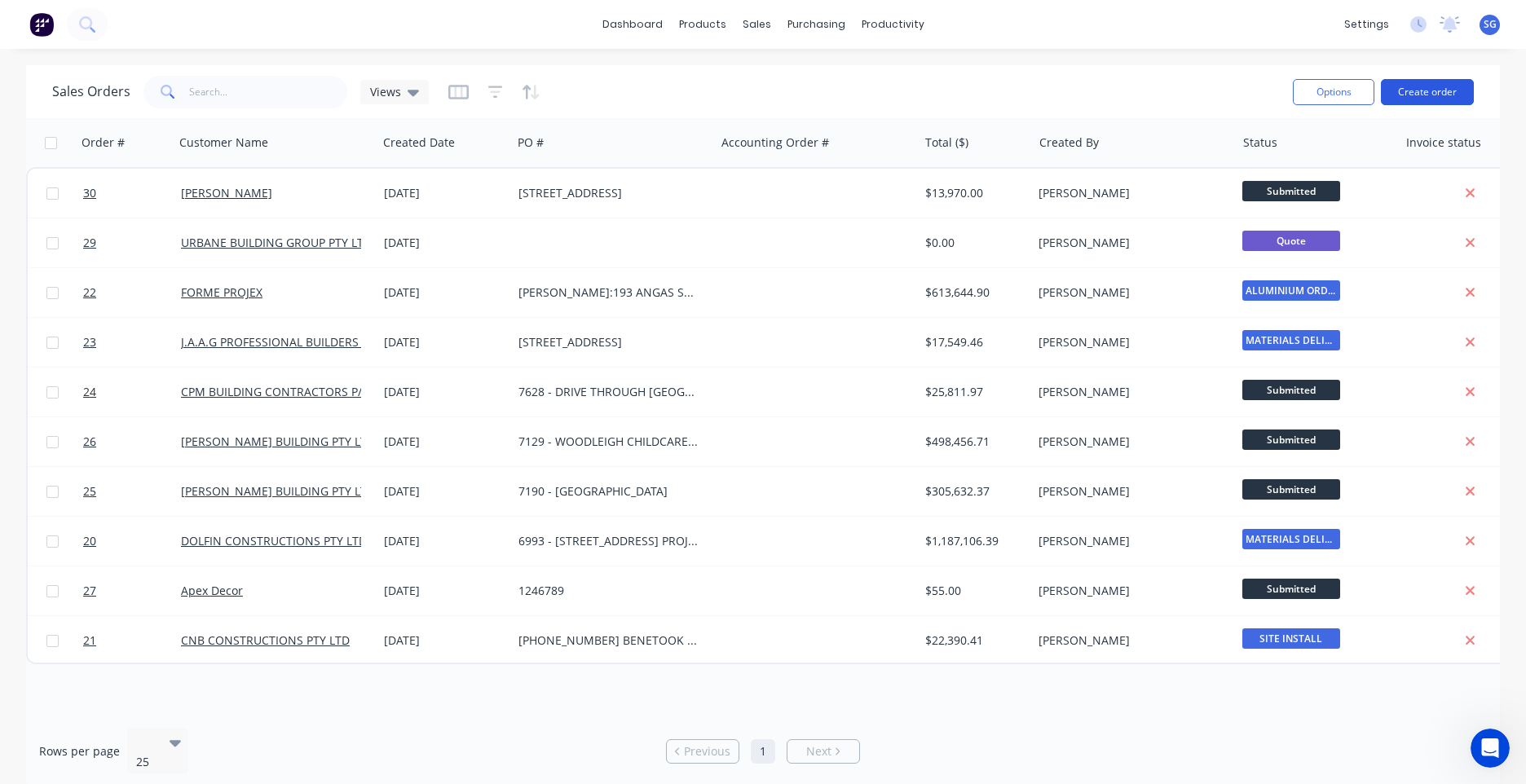
drag, startPoint x: 1436, startPoint y: 77, endPoint x: 1428, endPoint y: 82, distance: 9.4
click at [1436, 77] on div "Options Create order" at bounding box center [1380, 91] width 187 height 40
click at [1428, 82] on button "Create order" at bounding box center [1427, 92] width 93 height 26
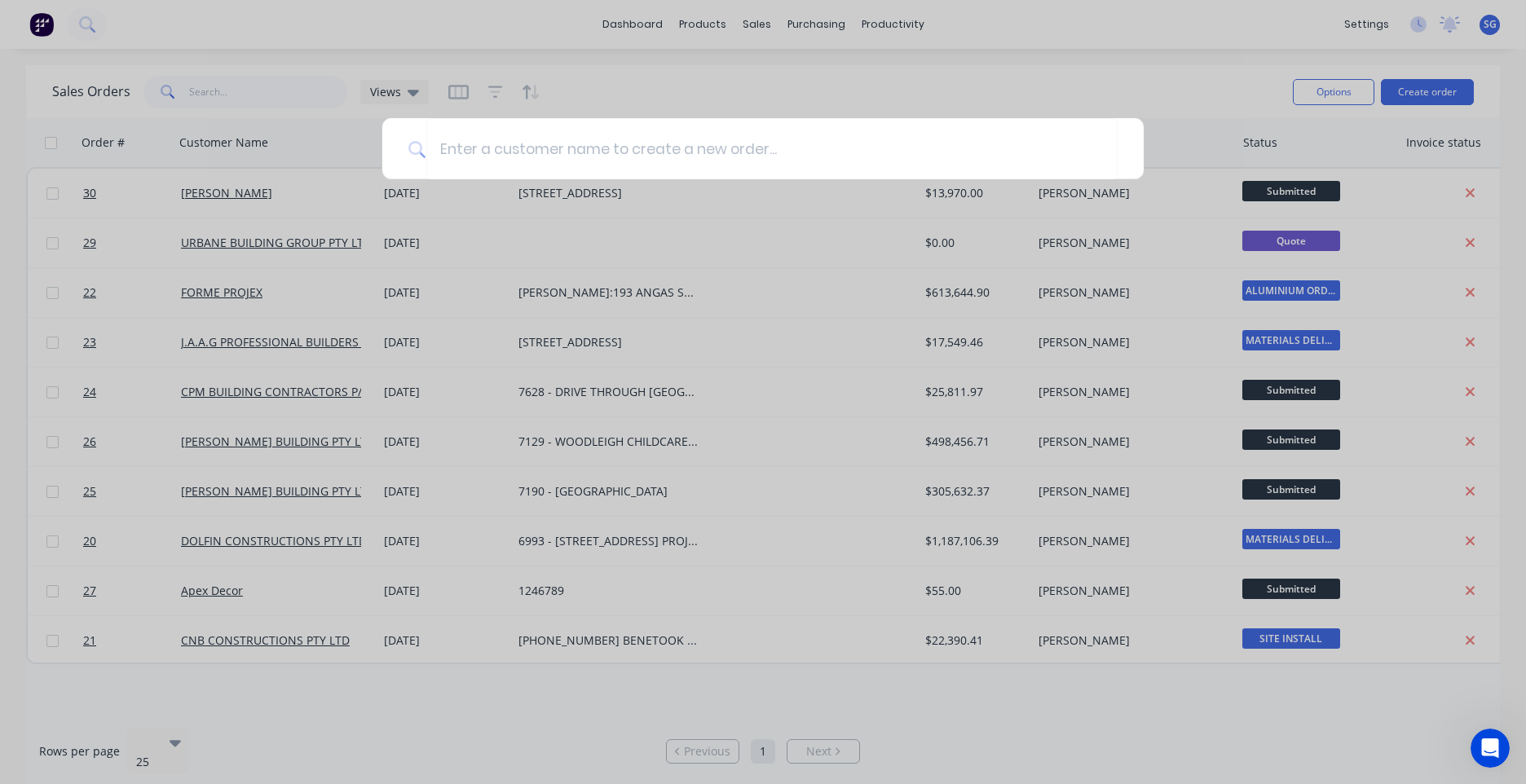
click at [1423, 85] on div at bounding box center [763, 392] width 1526 height 784
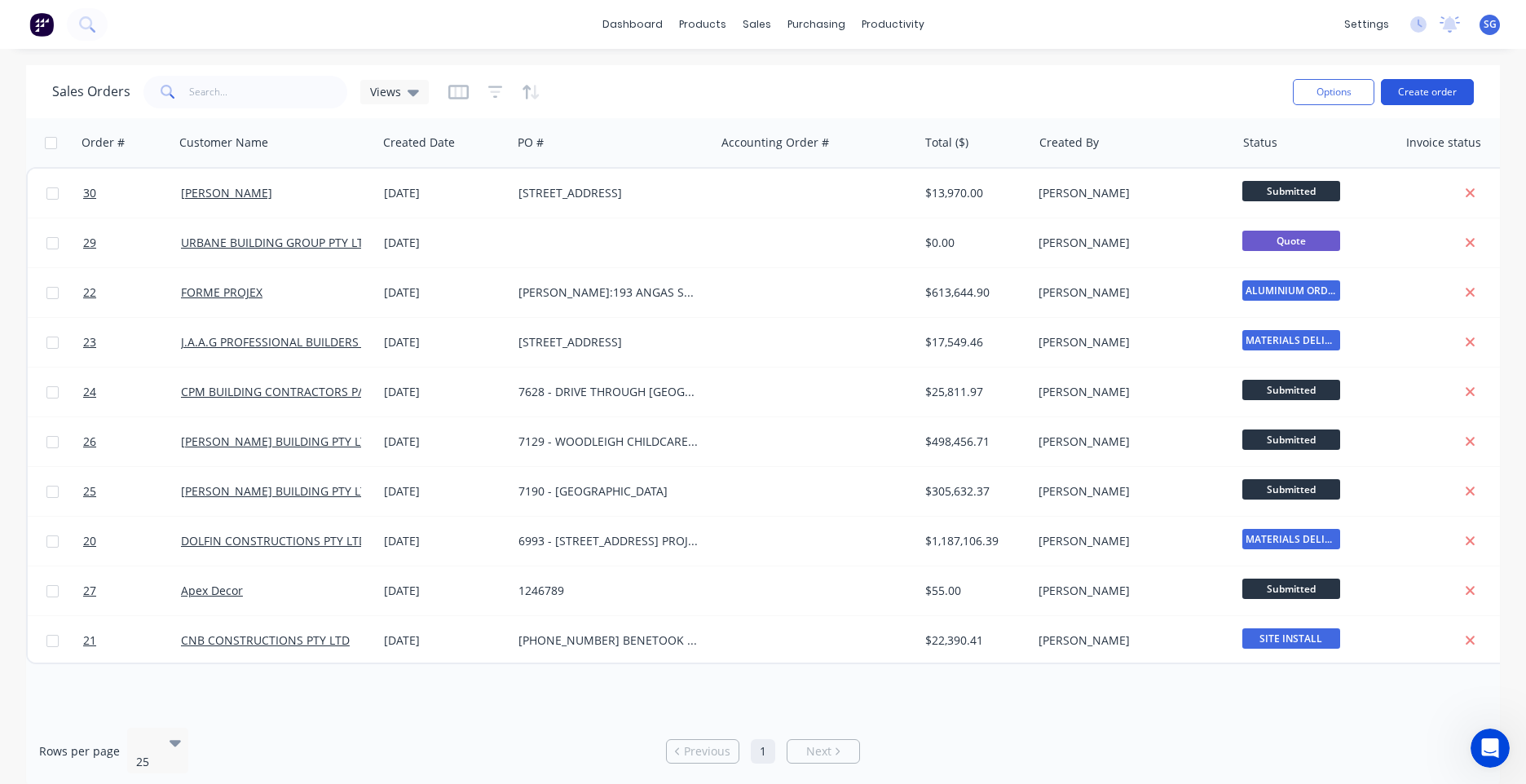
click at [1400, 88] on button "Create order" at bounding box center [1427, 92] width 93 height 26
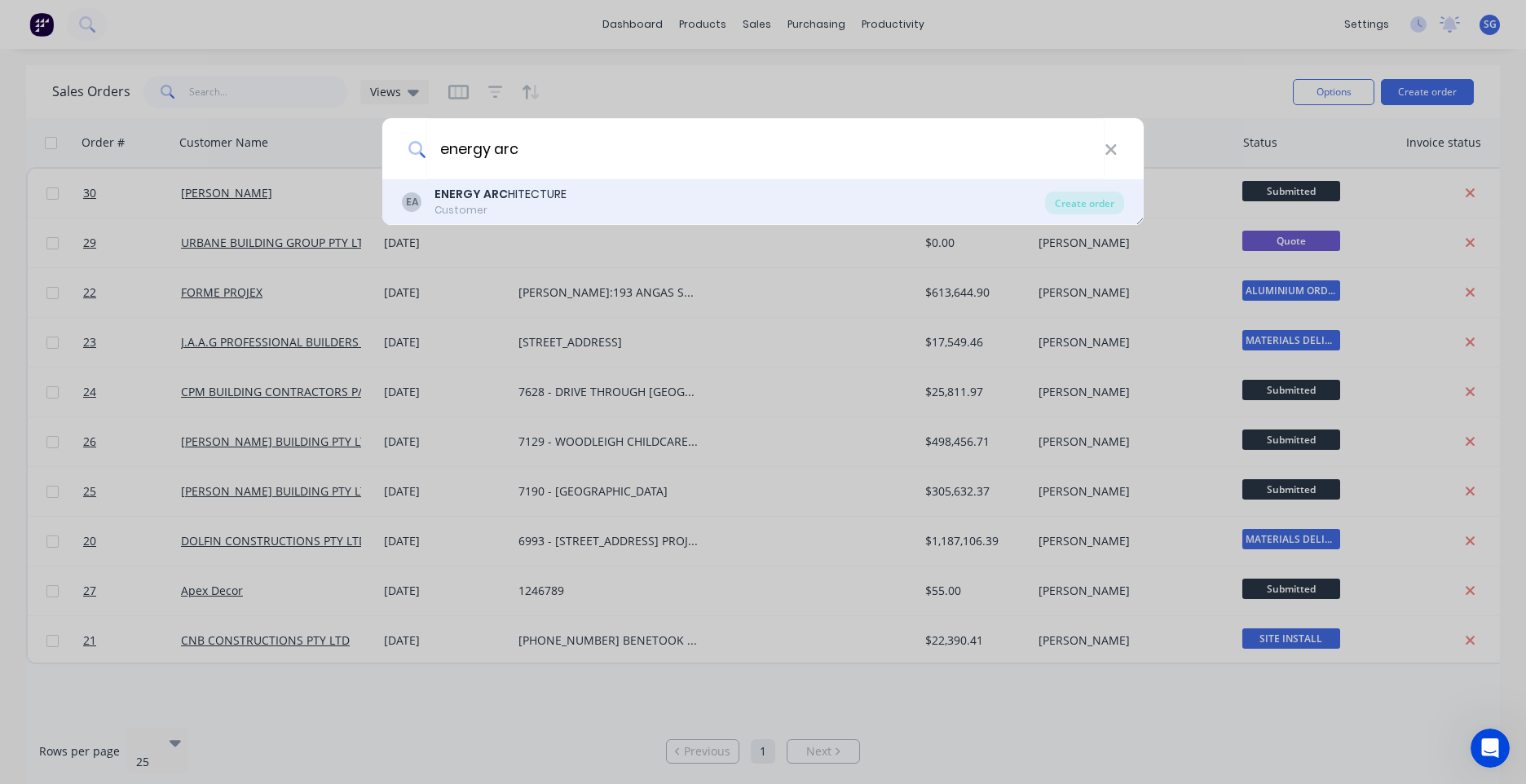
type input "energy arc"
click at [530, 191] on div "ENERGY ARC HITECTURE" at bounding box center [500, 195] width 132 height 17
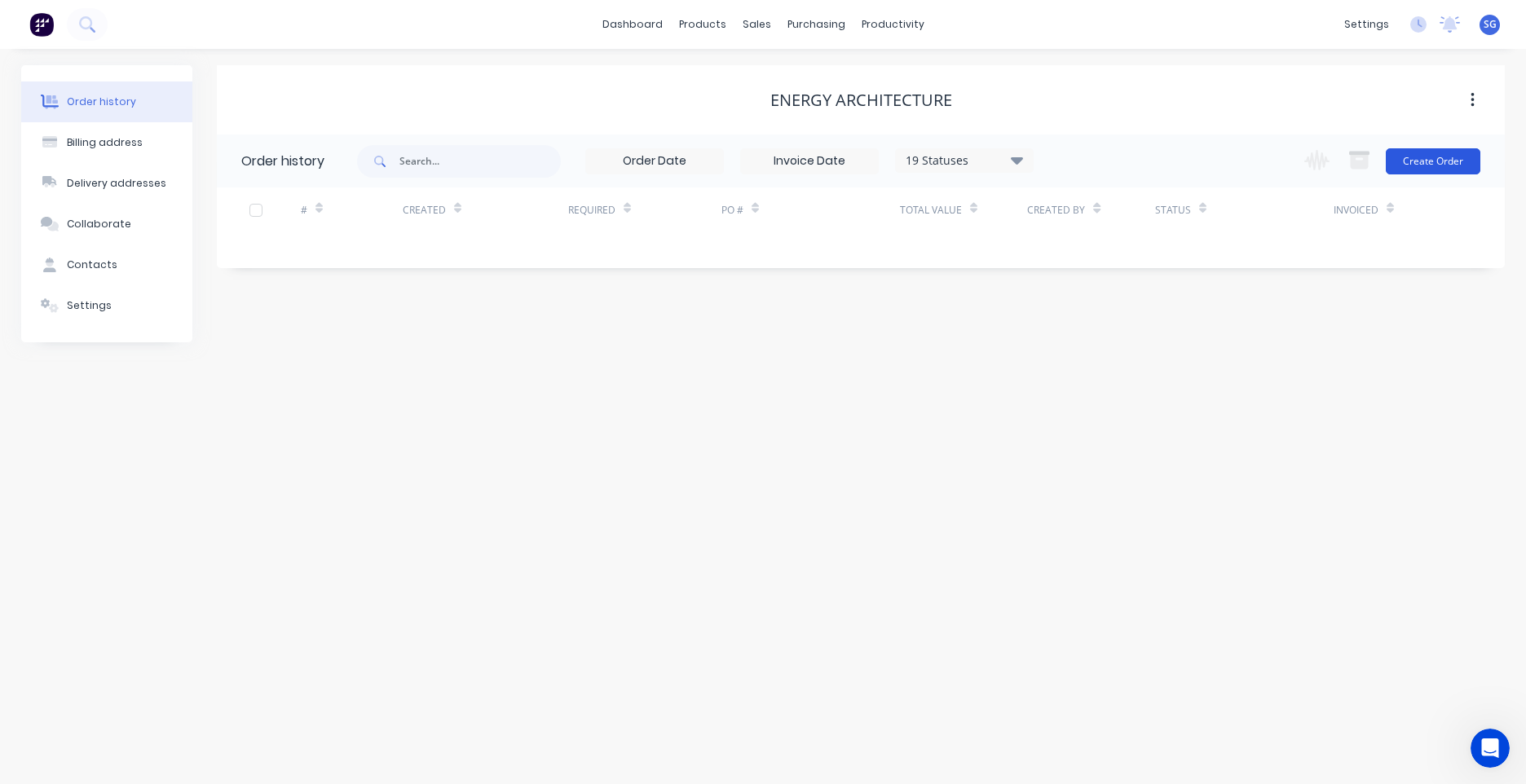
click at [1432, 168] on button "Create Order" at bounding box center [1432, 161] width 94 height 26
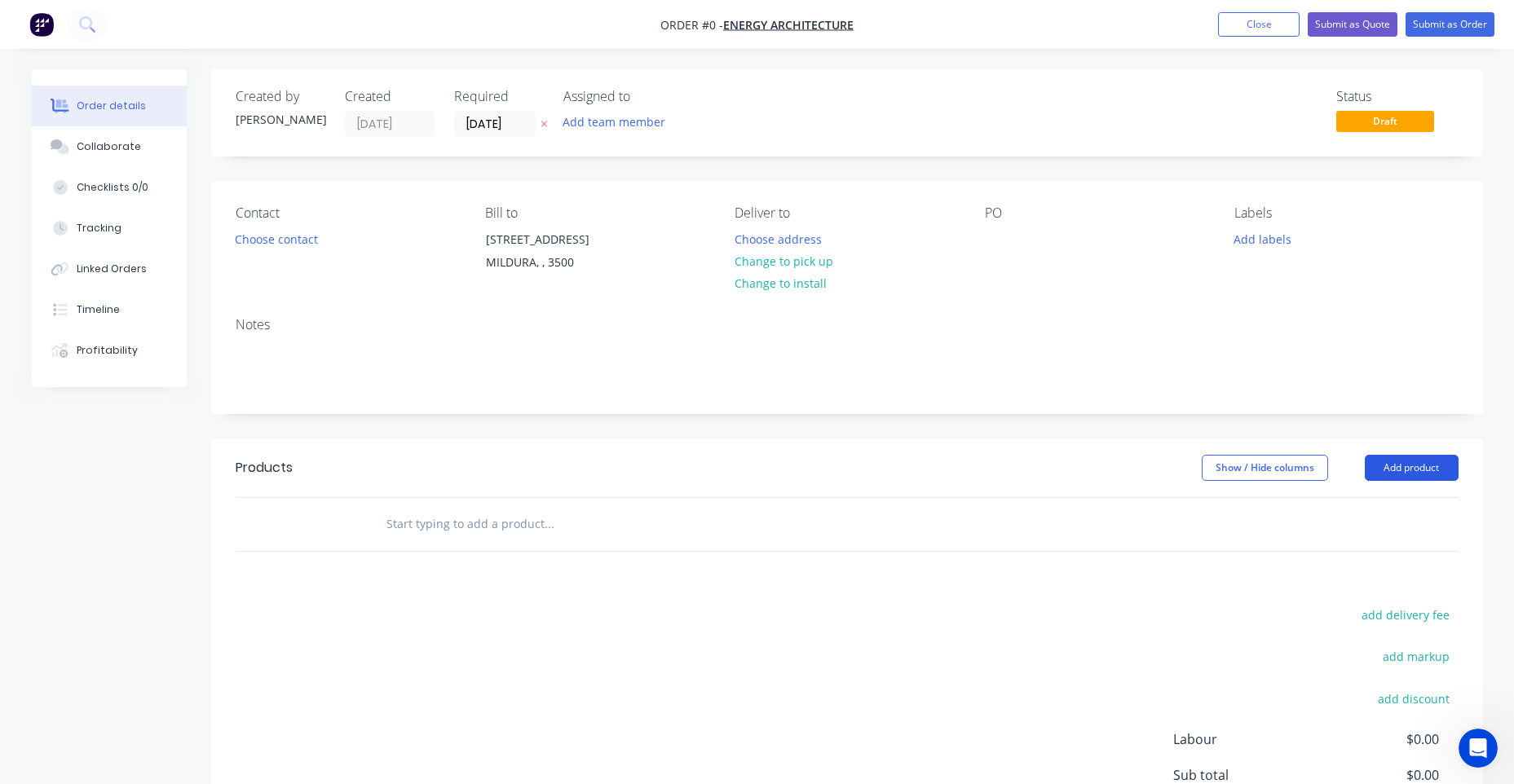
click at [1415, 461] on button "Add product" at bounding box center [1411, 468] width 94 height 26
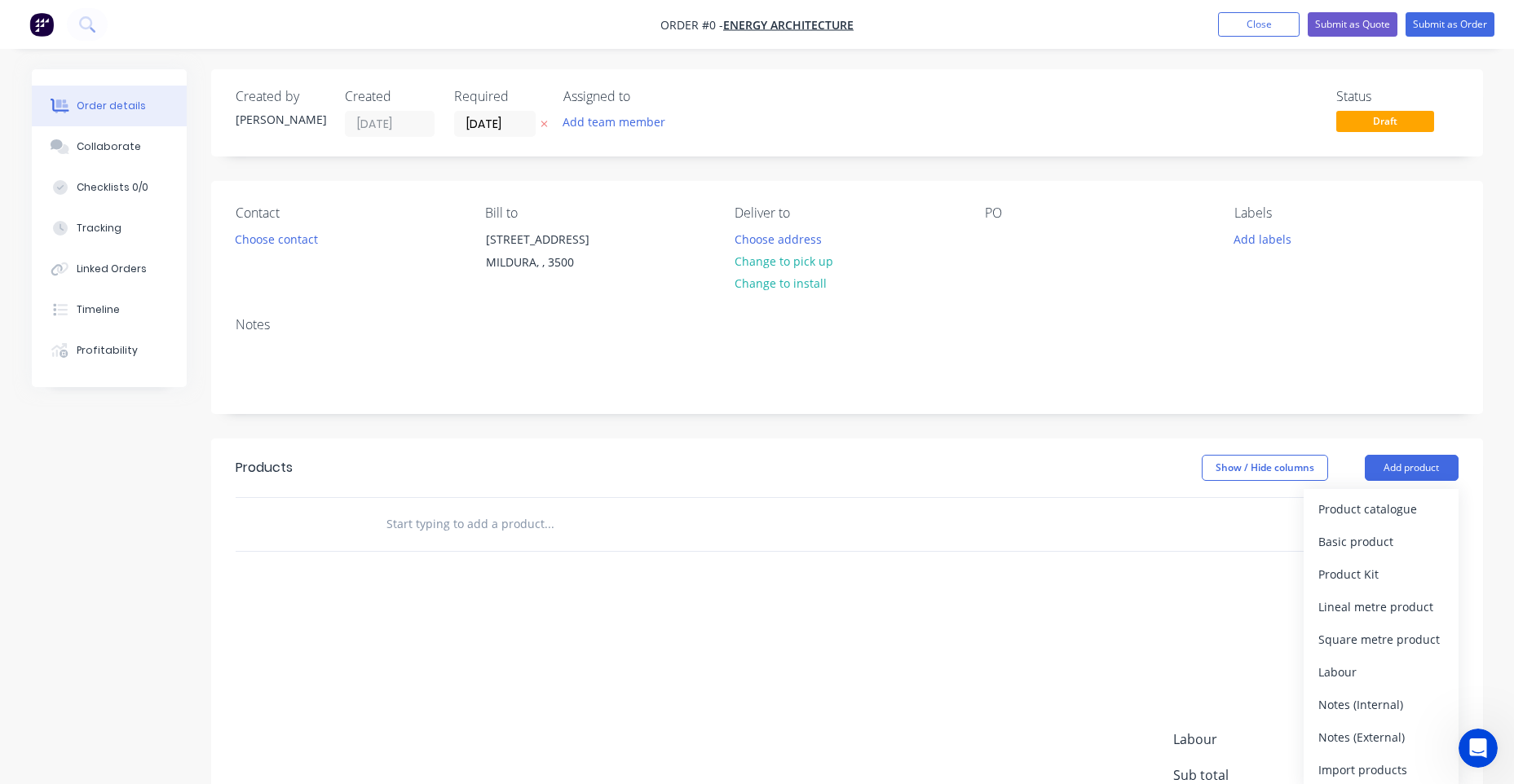
click at [420, 530] on input "text" at bounding box center [548, 524] width 326 height 32
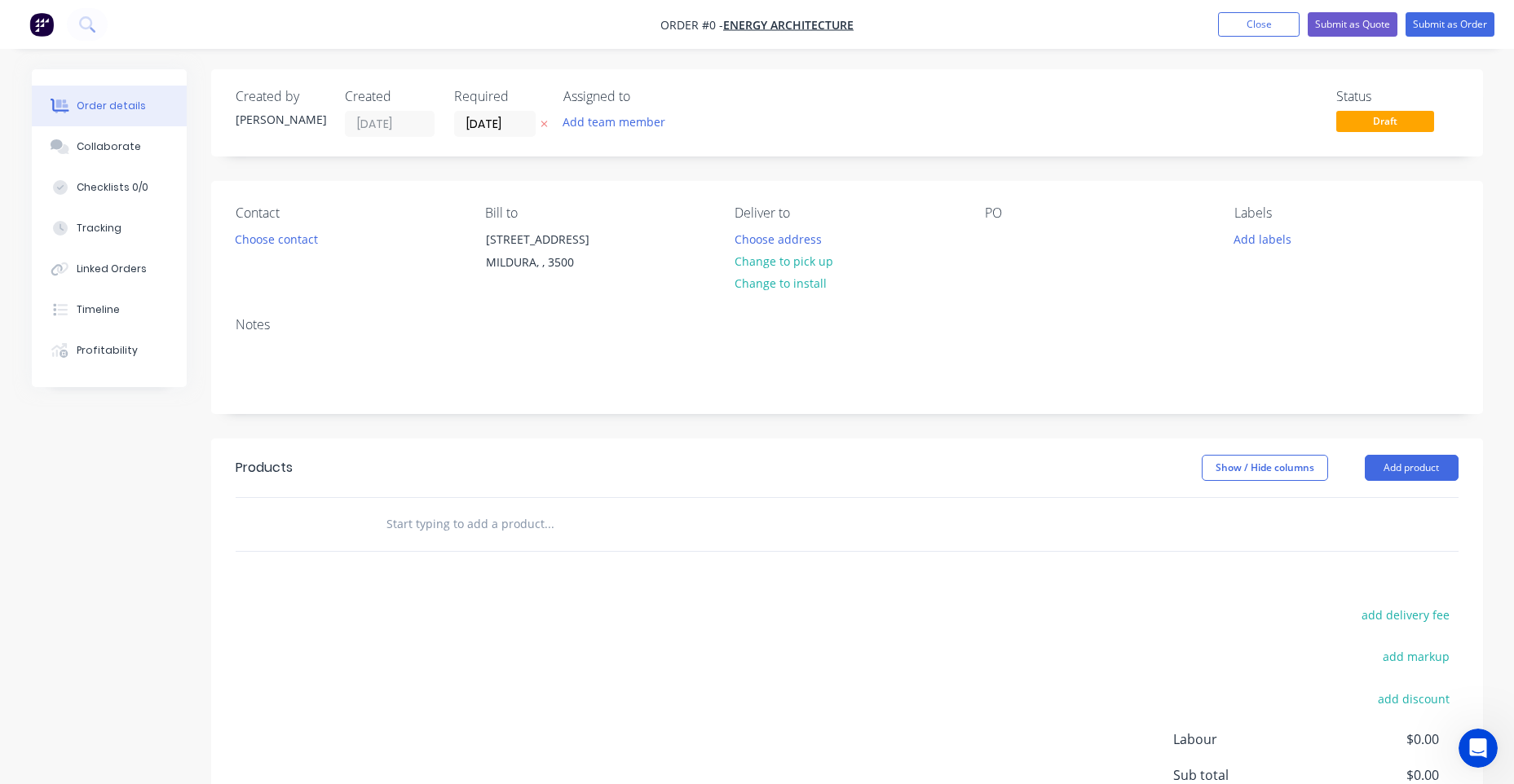
click at [441, 526] on input "text" at bounding box center [548, 524] width 326 height 32
paste input "SUPPLY AND DELIVER RESIDENTIAL WINDOWS AND DOORS AS PER QUOTE 7491"
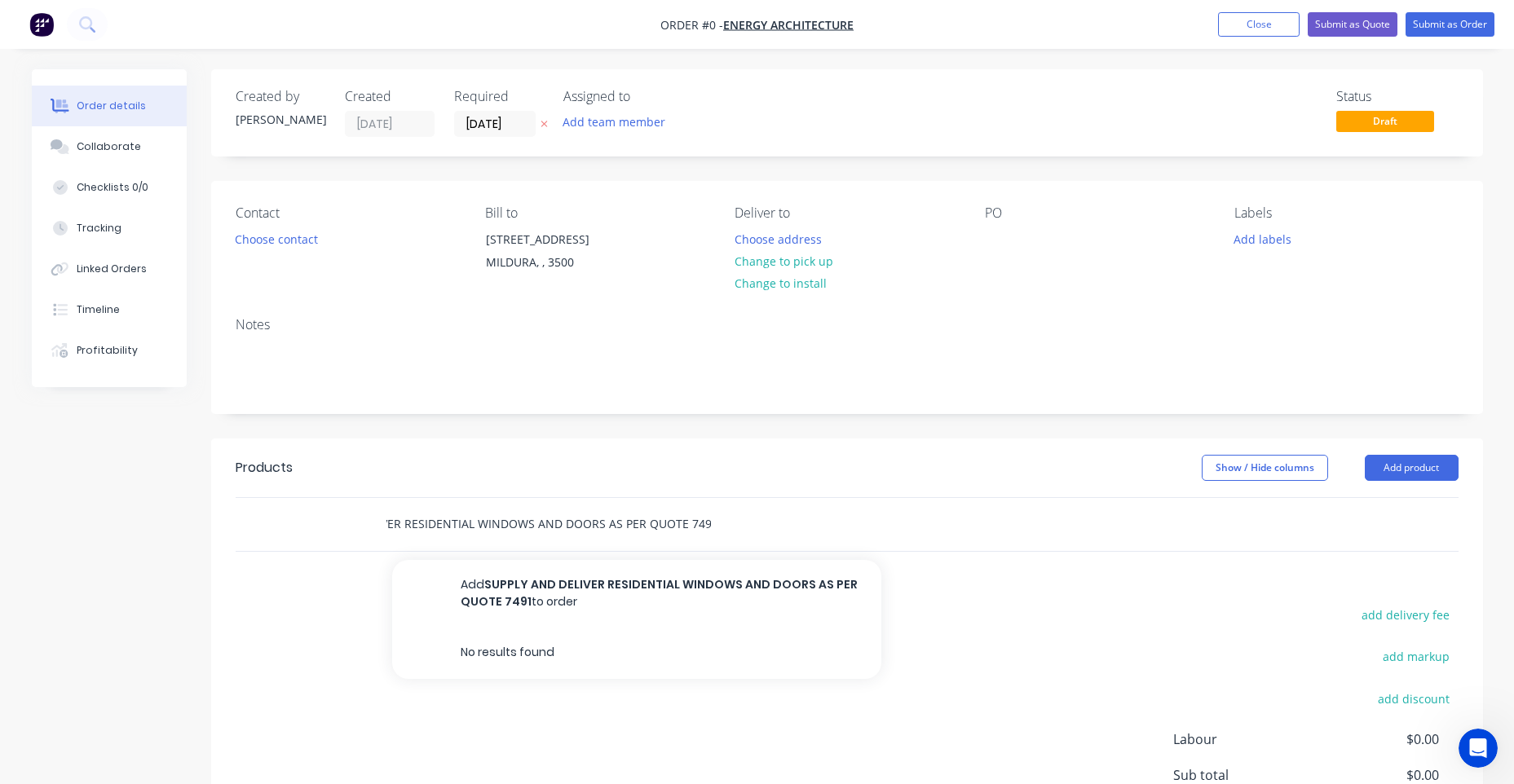
type input "SUPPLY AND DELIVER RESIDENTIAL WINDOWS AND DOORS AS PER QUOTE 7491"
drag, startPoint x: 724, startPoint y: 526, endPoint x: 291, endPoint y: 494, distance: 434.2
click at [291, 494] on div "Products Show / Hide columns Add product SUPPLY AND DELIVER RESIDENTIAL WINDOWS…" at bounding box center [846, 495] width 1272 height 113
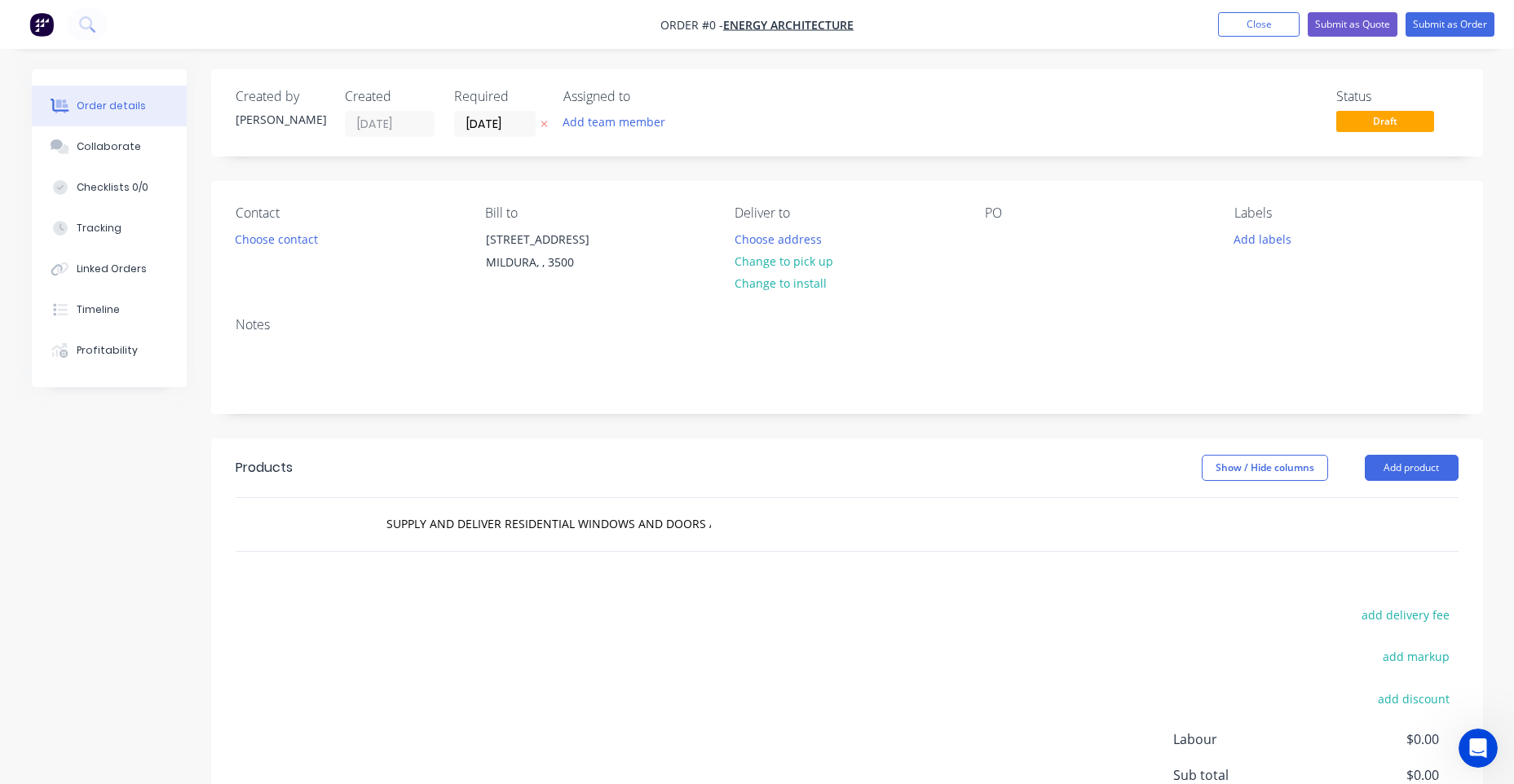
drag, startPoint x: 291, startPoint y: 494, endPoint x: 378, endPoint y: 604, distance: 140.2
click at [378, 604] on div "add delivery fee add markup add discount Labour $0.00 Sub total $0.00 Margin $0…" at bounding box center [847, 761] width 1223 height 315
click at [769, 526] on div "SUPPLY AND DELIVER RESIDENTIAL WINDOWS AND DOORS AS PER QUOTE 7491" at bounding box center [617, 524] width 489 height 32
click at [703, 526] on input "SUPPLY AND DELIVER RESIDENTIAL WINDOWS AND DOORS AS PER QUOTE 7491" at bounding box center [548, 524] width 326 height 32
click at [932, 617] on div "add delivery fee add markup add discount Labour $0.00 Sub total $0.00 Margin $0…" at bounding box center [847, 761] width 1223 height 315
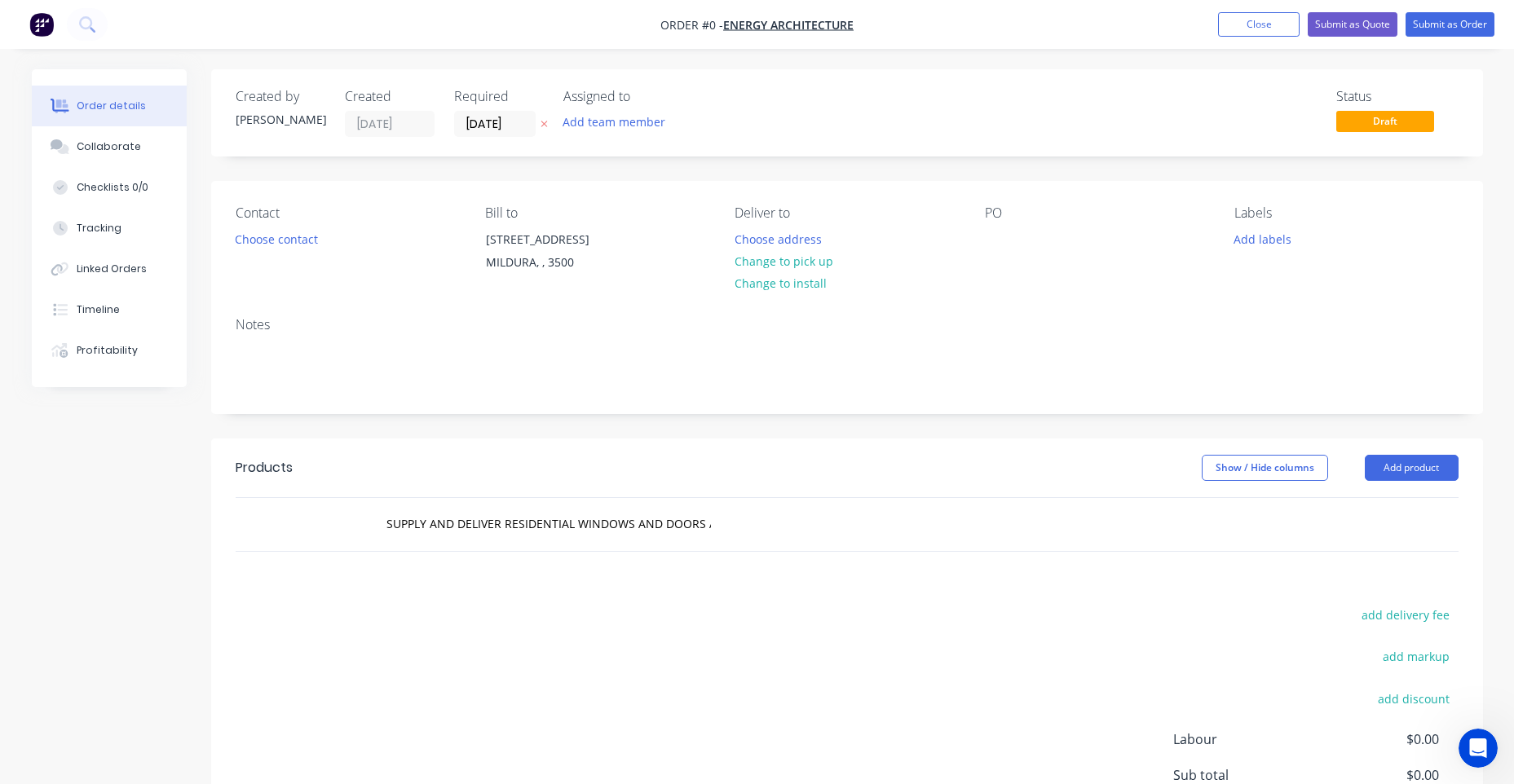
scroll to position [163, 0]
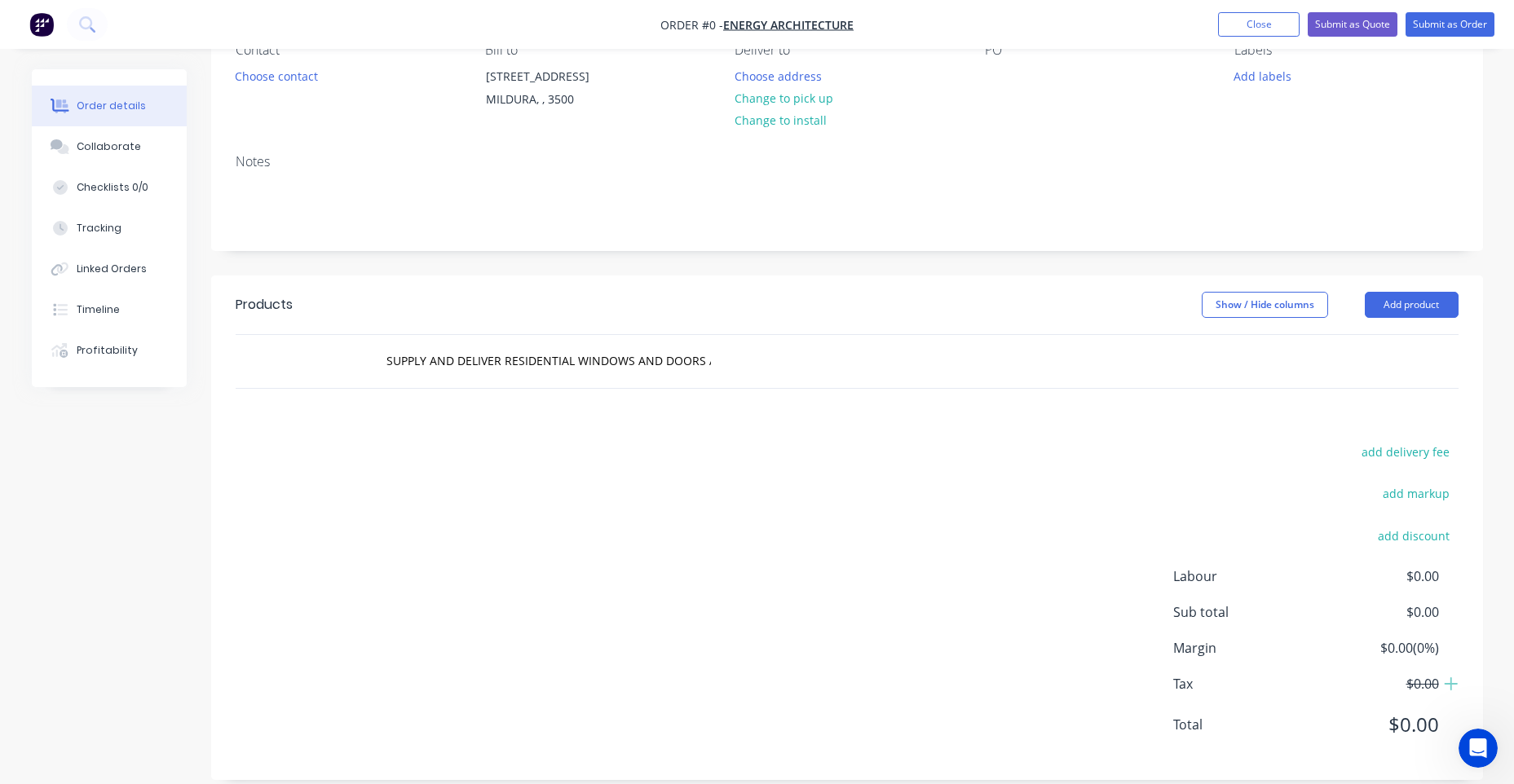
click at [743, 375] on div "SUPPLY AND DELIVER RESIDENTIAL WINDOWS AND DOORS AS PER QUOTE 7491" at bounding box center [617, 361] width 489 height 32
click at [744, 355] on div "SUPPLY AND DELIVER RESIDENTIAL WINDOWS AND DOORS AS PER QUOTE 7491" at bounding box center [617, 361] width 489 height 32
click at [720, 357] on div "SUPPLY AND DELIVER RESIDENTIAL WINDOWS AND DOORS AS PER QUOTE 7491" at bounding box center [617, 361] width 489 height 32
click at [717, 357] on div "SUPPLY AND DELIVER RESIDENTIAL WINDOWS AND DOORS AS PER QUOTE 7491" at bounding box center [617, 361] width 489 height 32
click at [712, 358] on div "SUPPLY AND DELIVER RESIDENTIAL WINDOWS AND DOORS AS PER QUOTE 7491" at bounding box center [617, 361] width 489 height 32
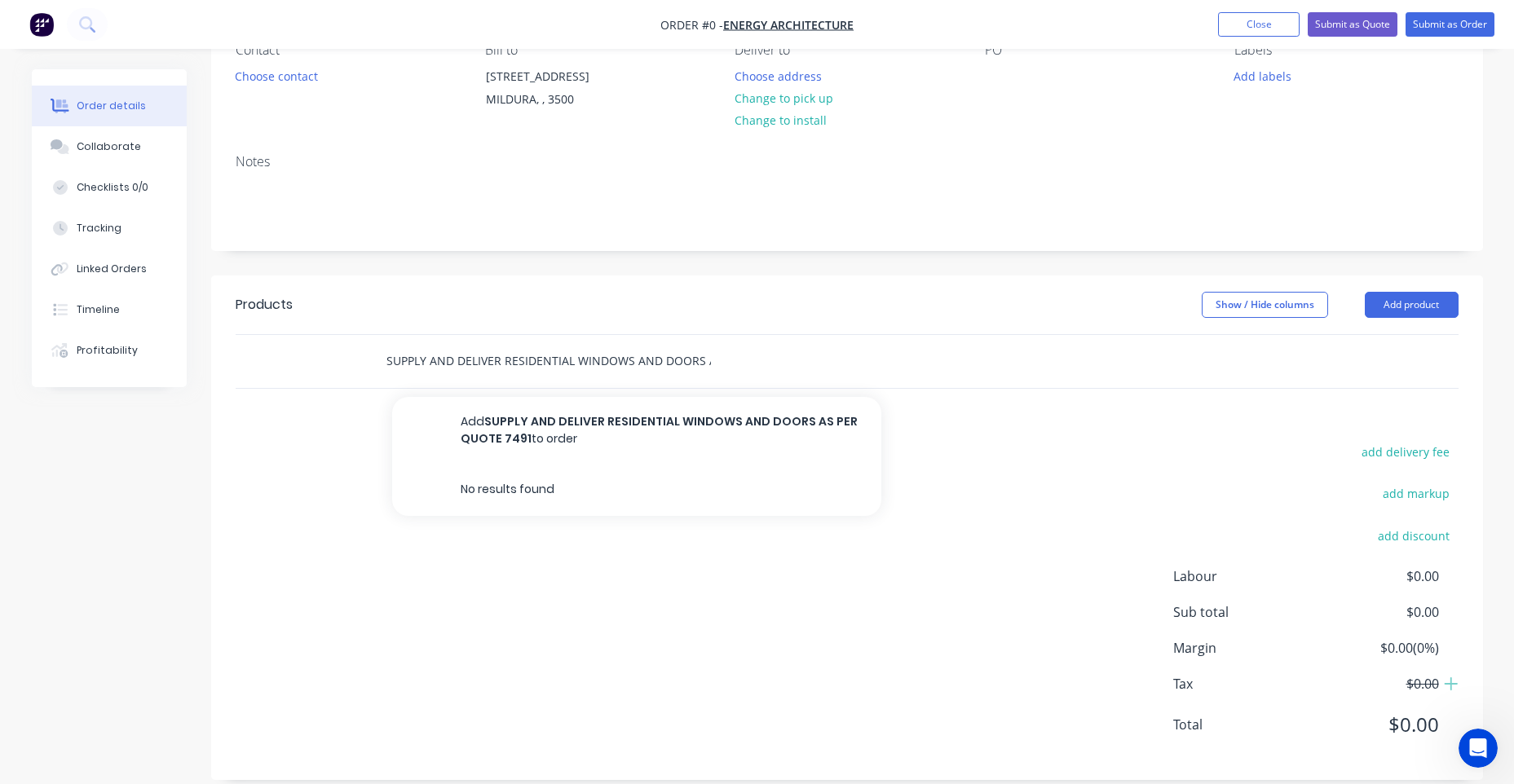
click at [711, 359] on input "SUPPLY AND DELIVER RESIDENTIAL WINDOWS AND DOORS AS PER QUOTE 7491" at bounding box center [548, 361] width 326 height 32
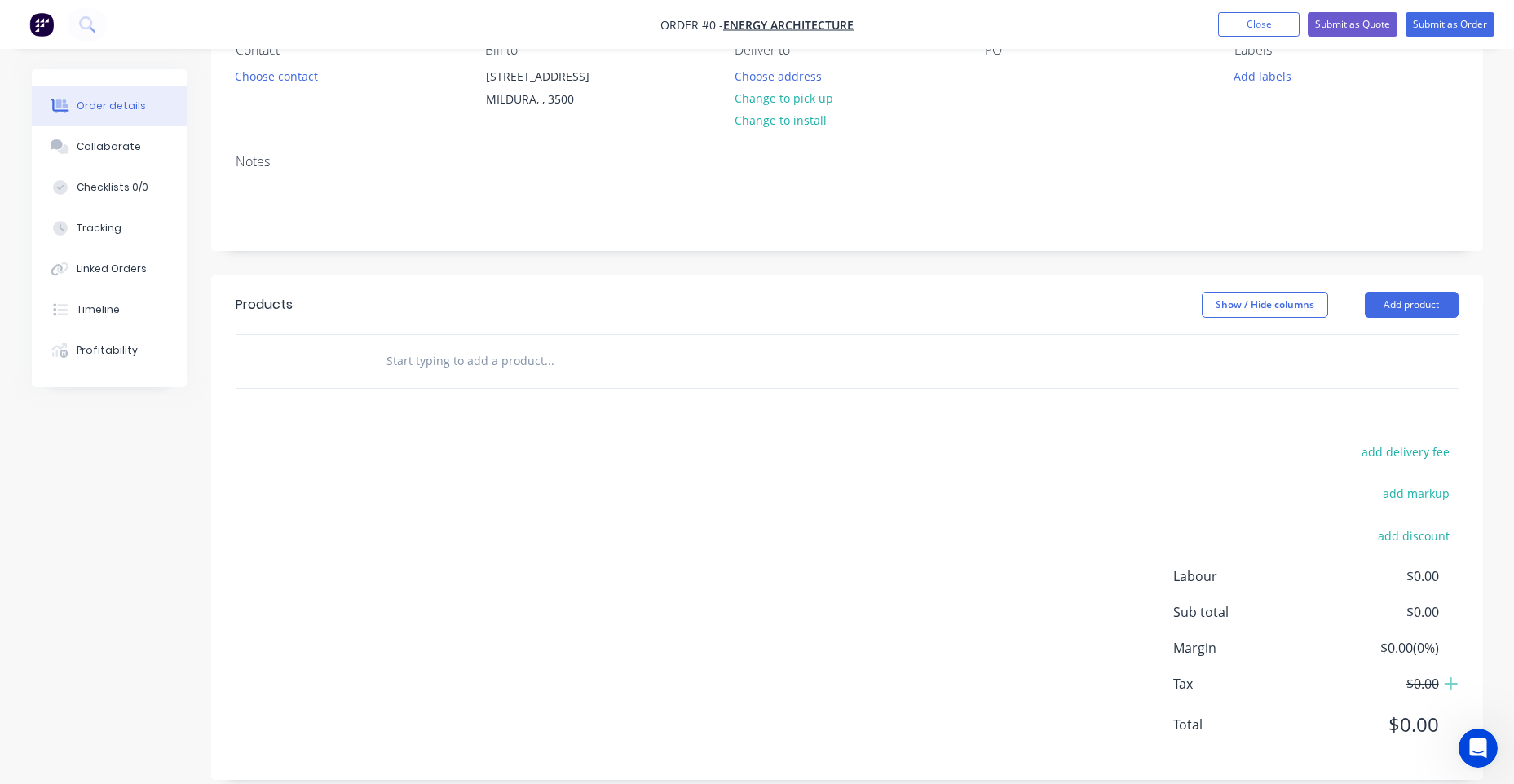
click at [671, 509] on div "add delivery fee add markup add discount Labour $0.00 Sub total $0.00 Margin $0…" at bounding box center [847, 599] width 1223 height 315
click at [1386, 308] on button "Add product" at bounding box center [1411, 304] width 94 height 26
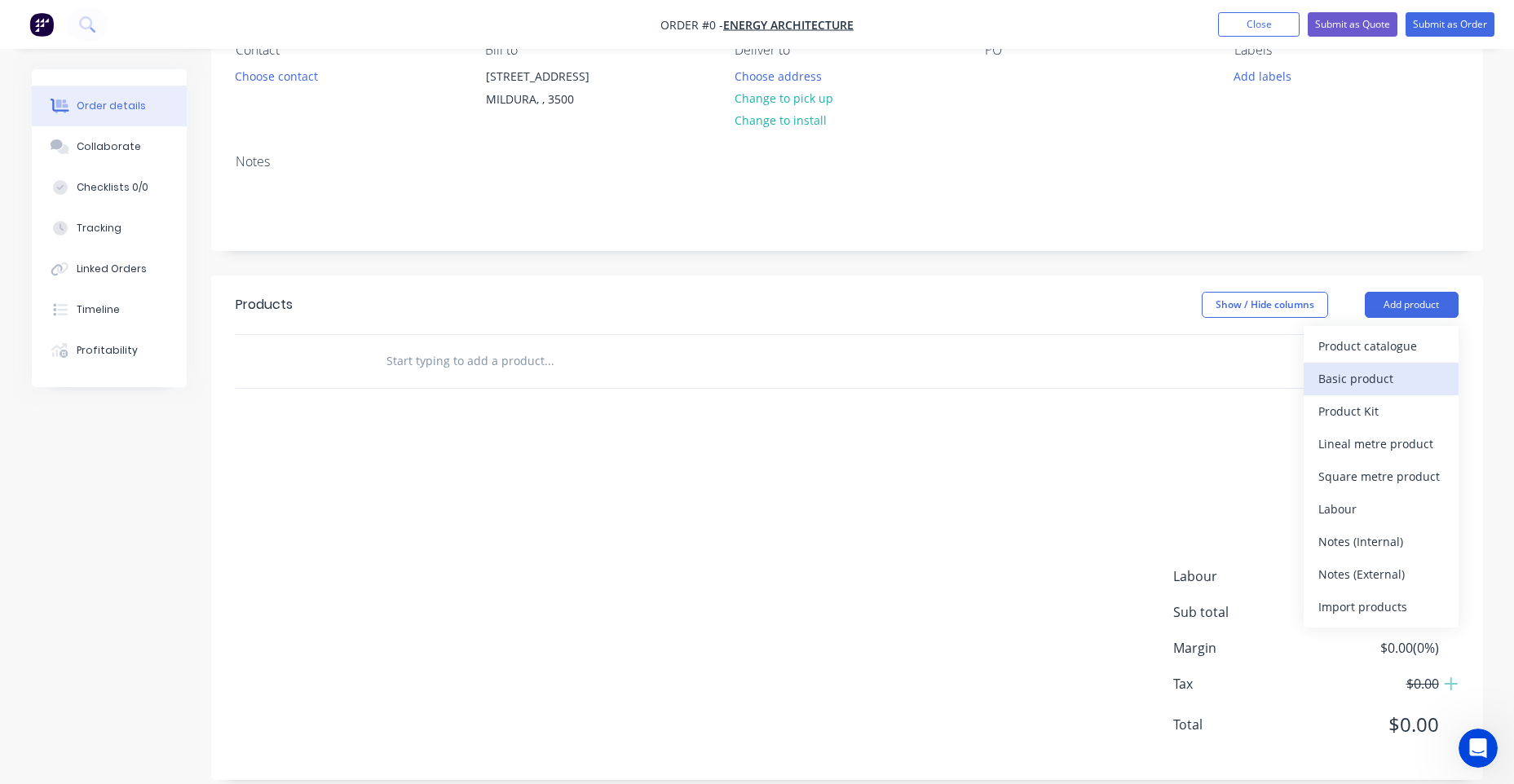
click at [1336, 383] on div "Basic product" at bounding box center [1381, 378] width 126 height 24
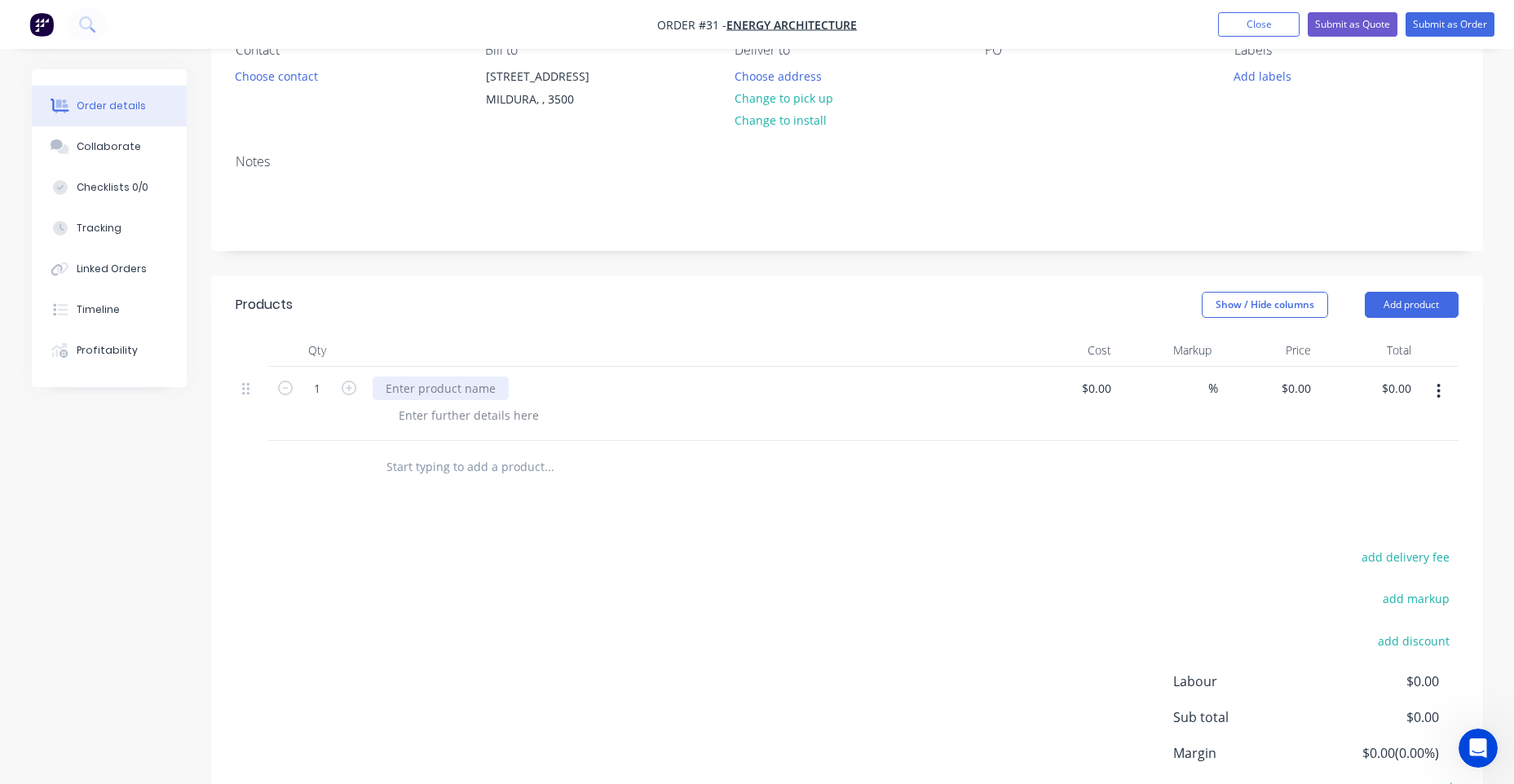
click at [449, 393] on div at bounding box center [441, 389] width 136 height 24
click at [446, 409] on div at bounding box center [469, 415] width 167 height 24
click at [448, 418] on div at bounding box center [469, 415] width 167 height 24
paste div
click at [711, 533] on div "Products Show / Hide columns Add product Qty Cost Markup Price Total 1 SUPPLY A…" at bounding box center [846, 580] width 1272 height 610
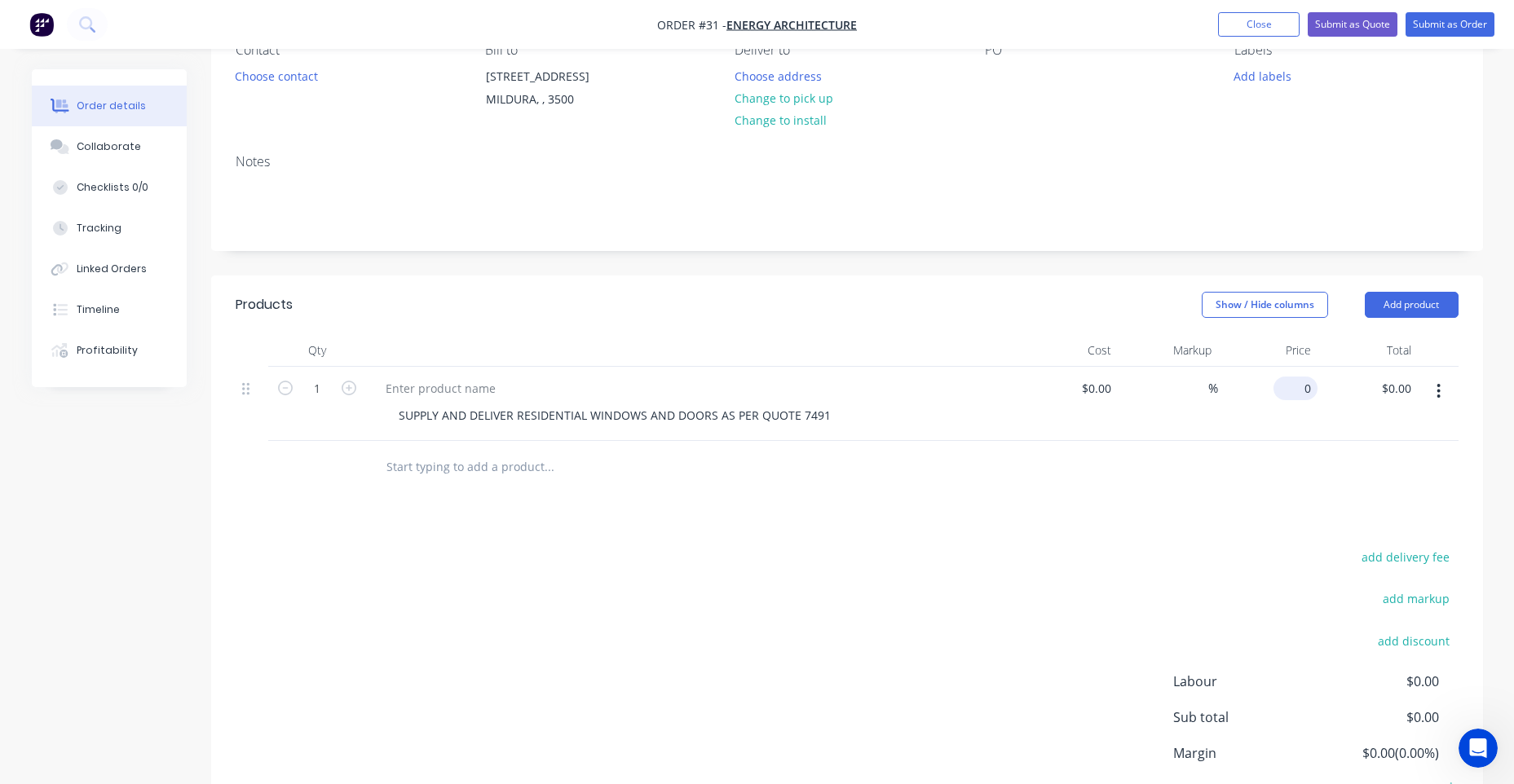
click at [1295, 382] on div "0 $0.00" at bounding box center [1295, 389] width 44 height 24
paste input "4524.33"
type input "$4,524.33"
click at [1006, 527] on div "Products Show / Hide columns Add product Qty Cost Markup Price Total 1 SUPPLY A…" at bounding box center [846, 580] width 1272 height 610
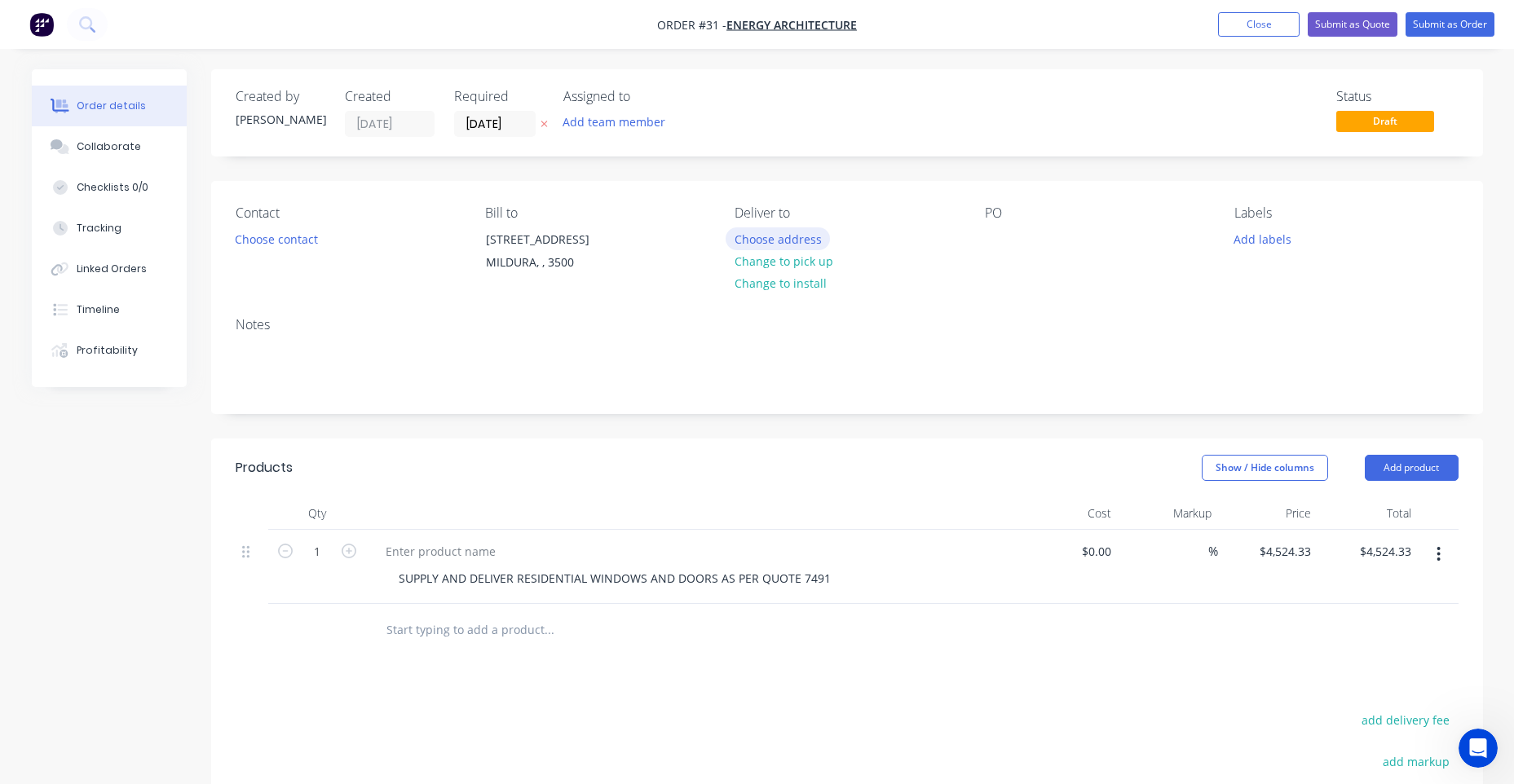
click at [764, 241] on button "Choose address" at bounding box center [777, 238] width 105 height 22
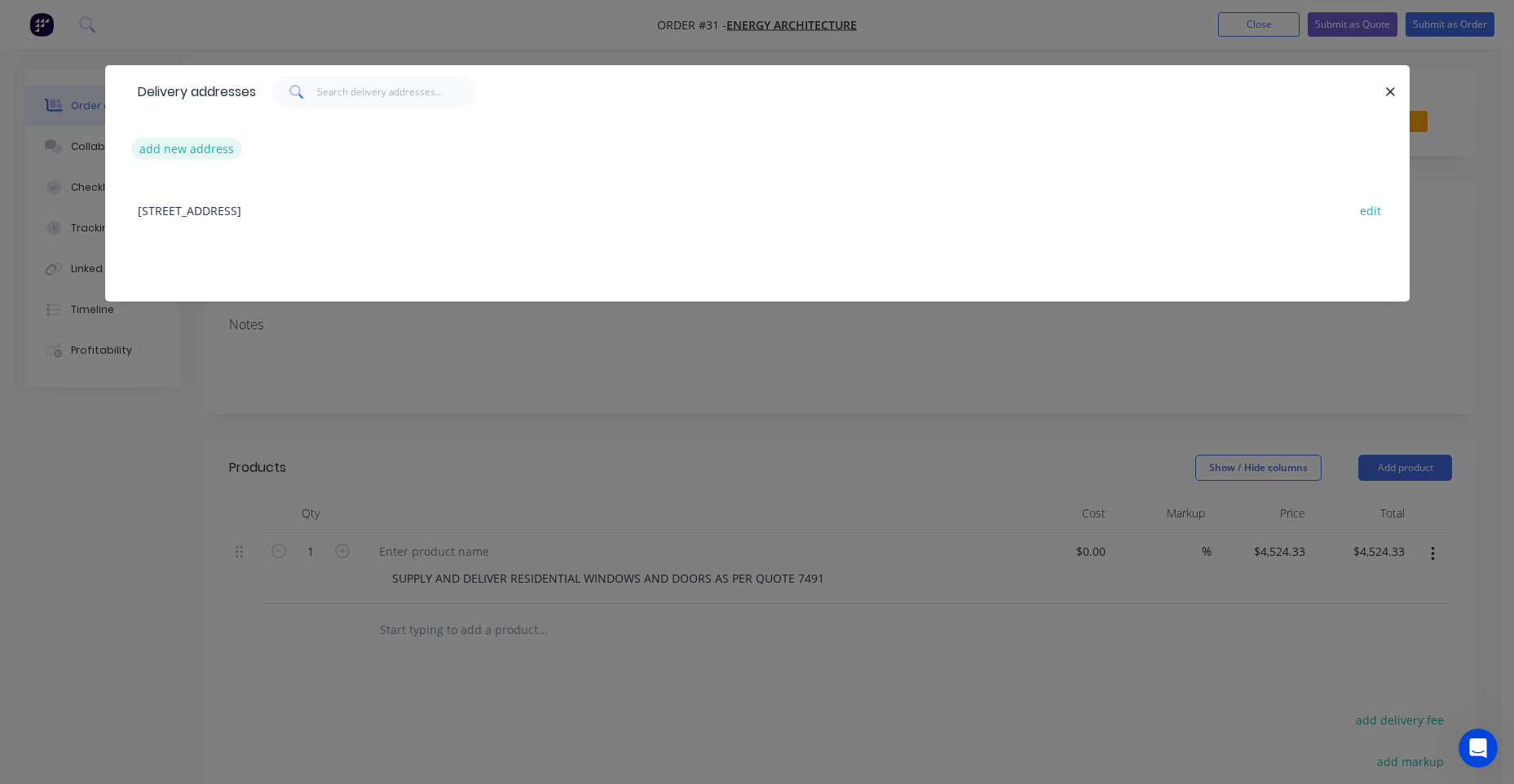
click at [225, 147] on button "add new address" at bounding box center [186, 149] width 111 height 22
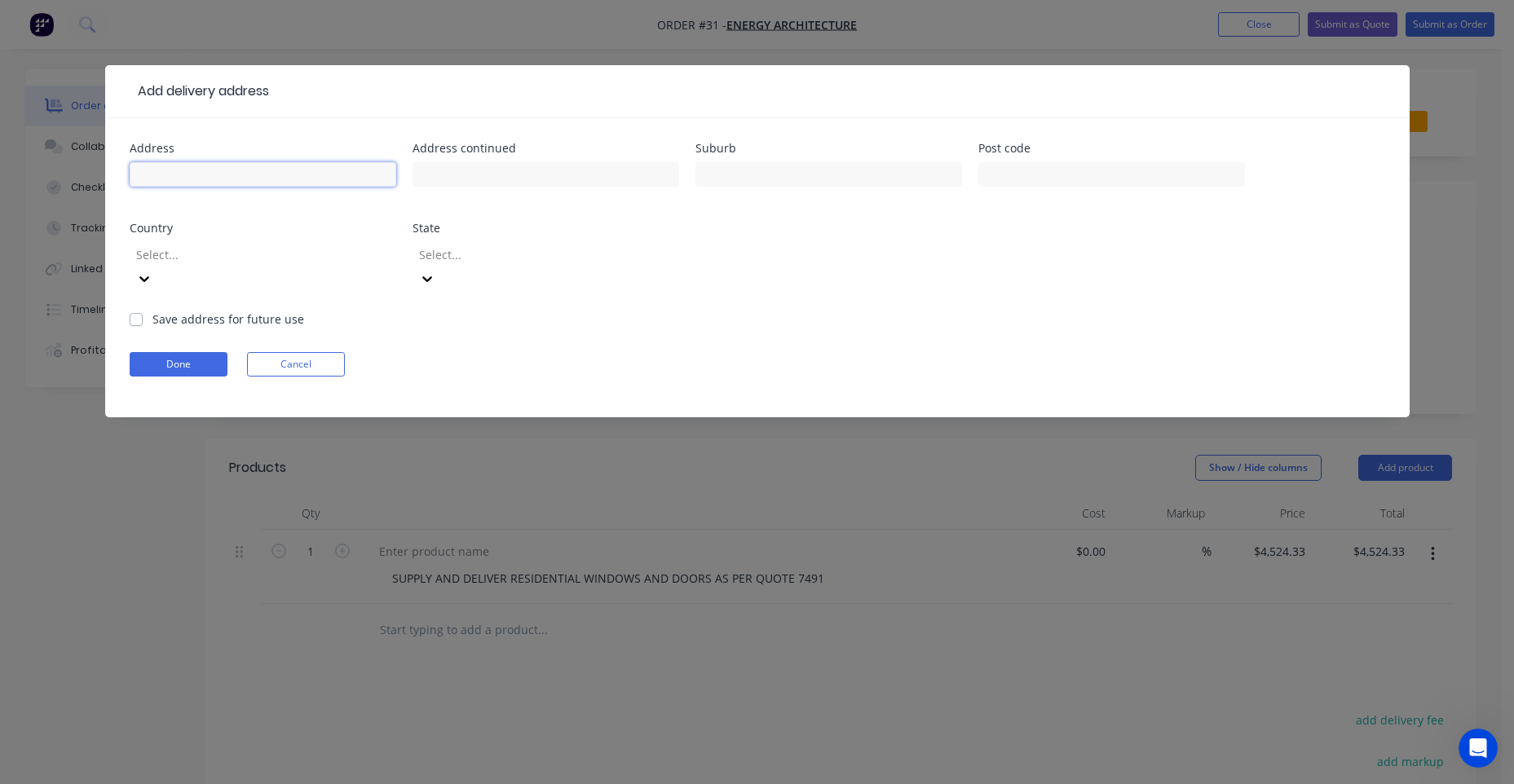
click at [207, 184] on input "text" at bounding box center [262, 174] width 266 height 25
paste input "10 NULLA - DWELLING 1"
type input "10 NULLA - DWELLING 1"
drag, startPoint x: 284, startPoint y: 178, endPoint x: 202, endPoint y: 171, distance: 82.3
click at [202, 171] on input "10 NULLA - DWELLING 1" at bounding box center [262, 174] width 266 height 25
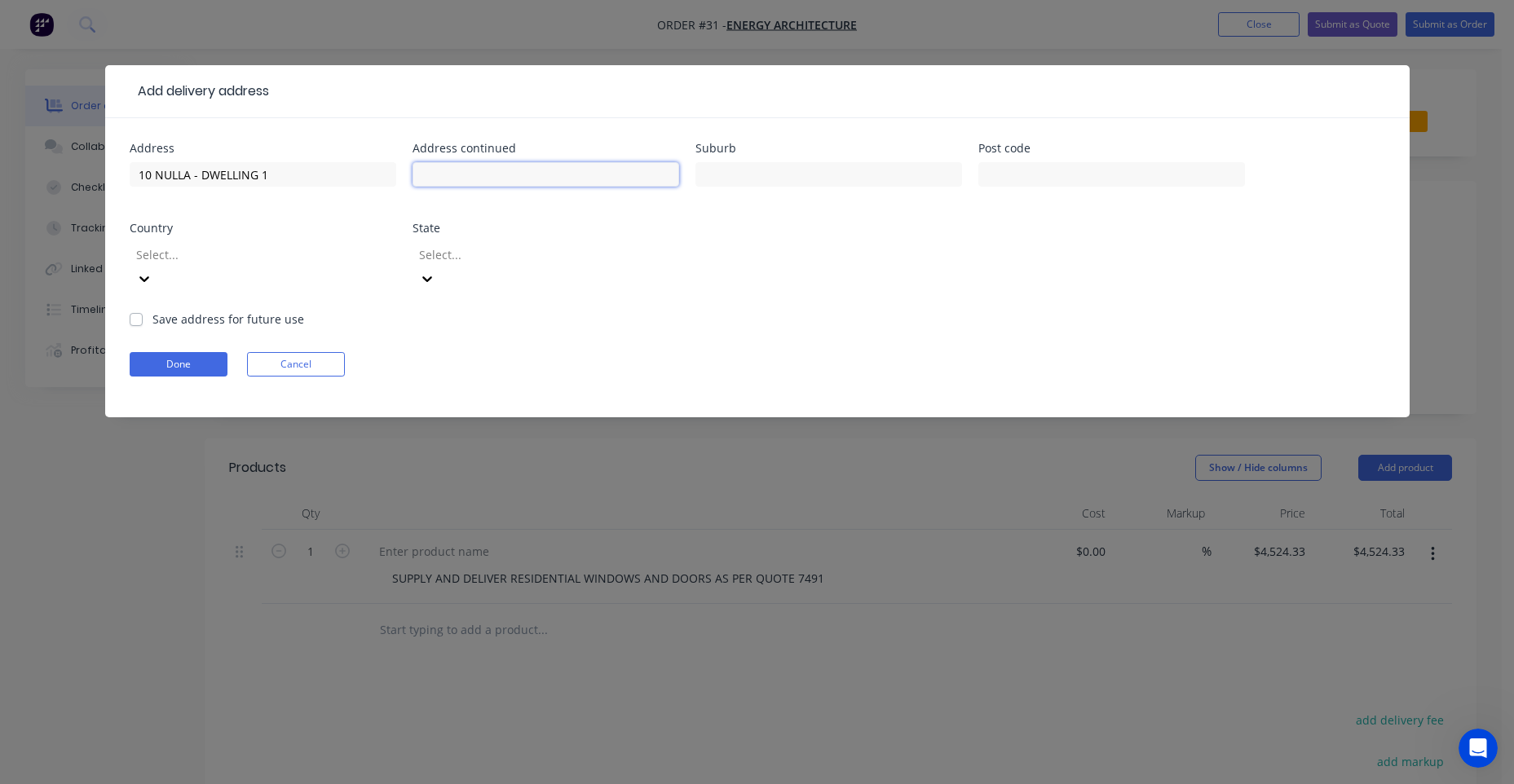
click at [427, 172] on input "text" at bounding box center [545, 174] width 266 height 25
paste input "DWELLING 1"
type input "DWELLING 1"
drag, startPoint x: 287, startPoint y: 179, endPoint x: 196, endPoint y: 174, distance: 91.1
click at [196, 174] on input "10 NULLA - DWELLING 1" at bounding box center [262, 174] width 266 height 25
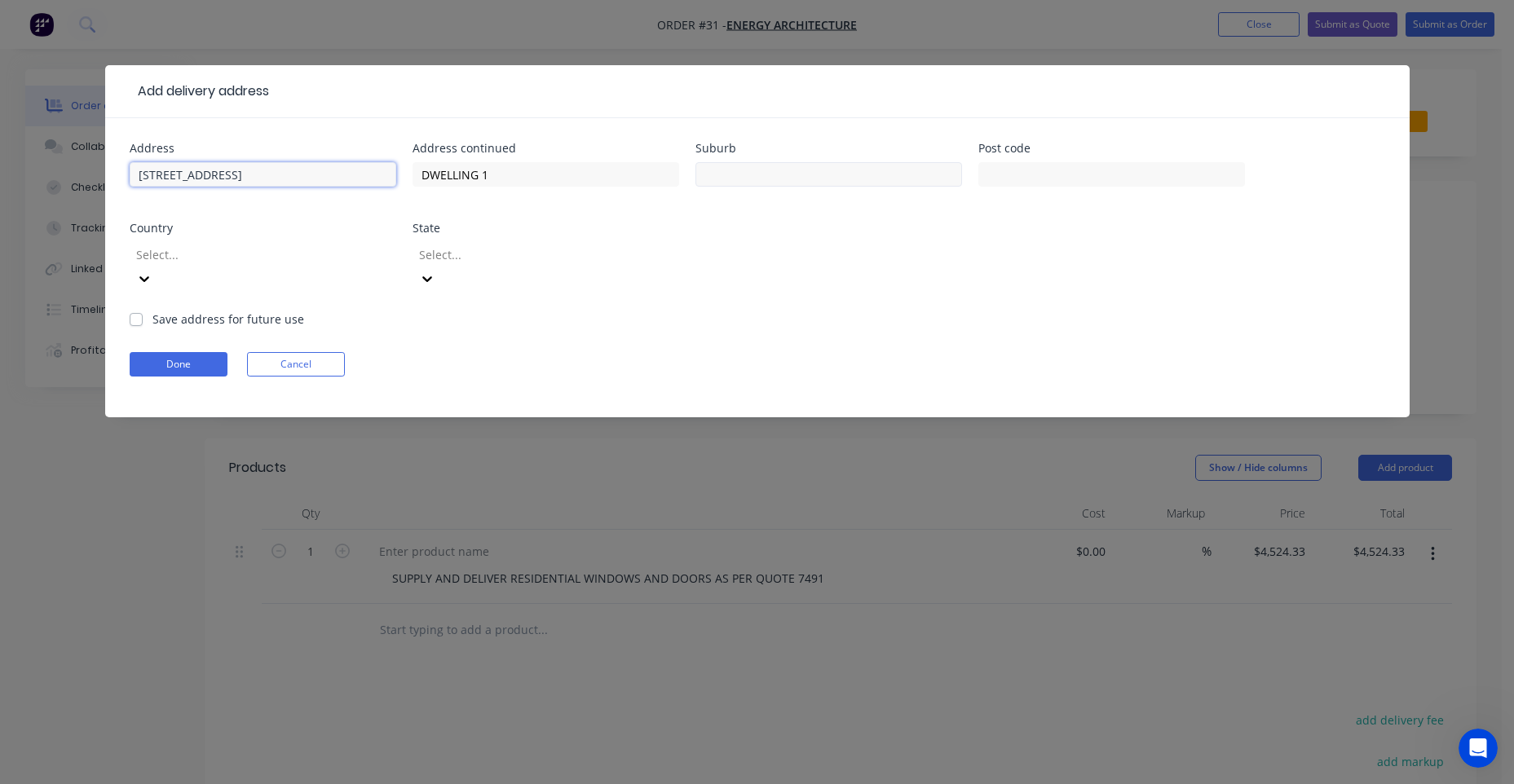
type input "[STREET_ADDRESS]"
click at [772, 167] on input "text" at bounding box center [828, 174] width 266 height 25
type input "RED CLIFFS"
click at [1031, 167] on input "text" at bounding box center [1111, 174] width 266 height 25
type input "3496"
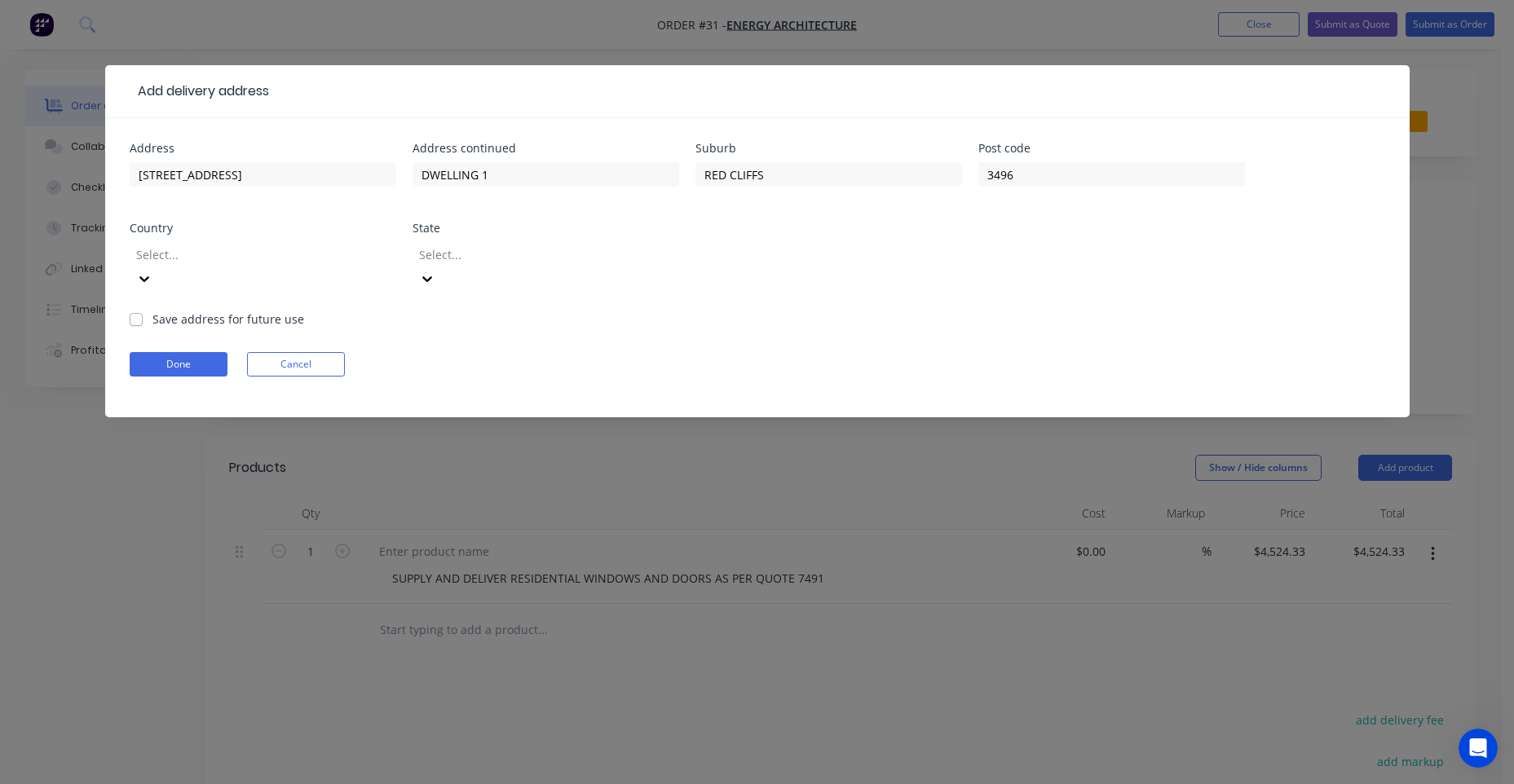
click at [316, 241] on div "Select..." at bounding box center [262, 274] width 266 height 72
click at [316, 247] on div at bounding box center [252, 255] width 235 height 20
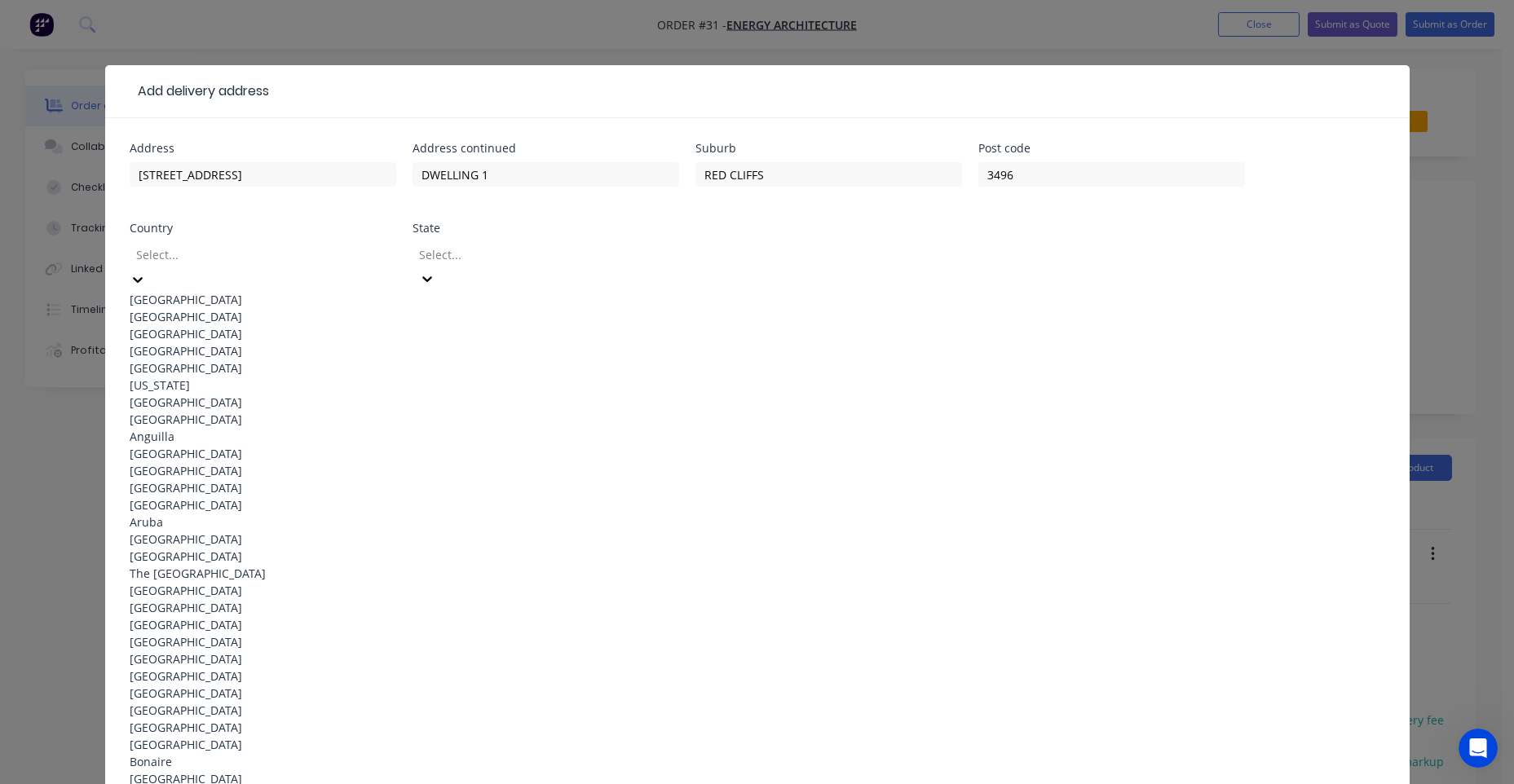
click at [254, 295] on div "[GEOGRAPHIC_DATA]" at bounding box center [262, 299] width 266 height 17
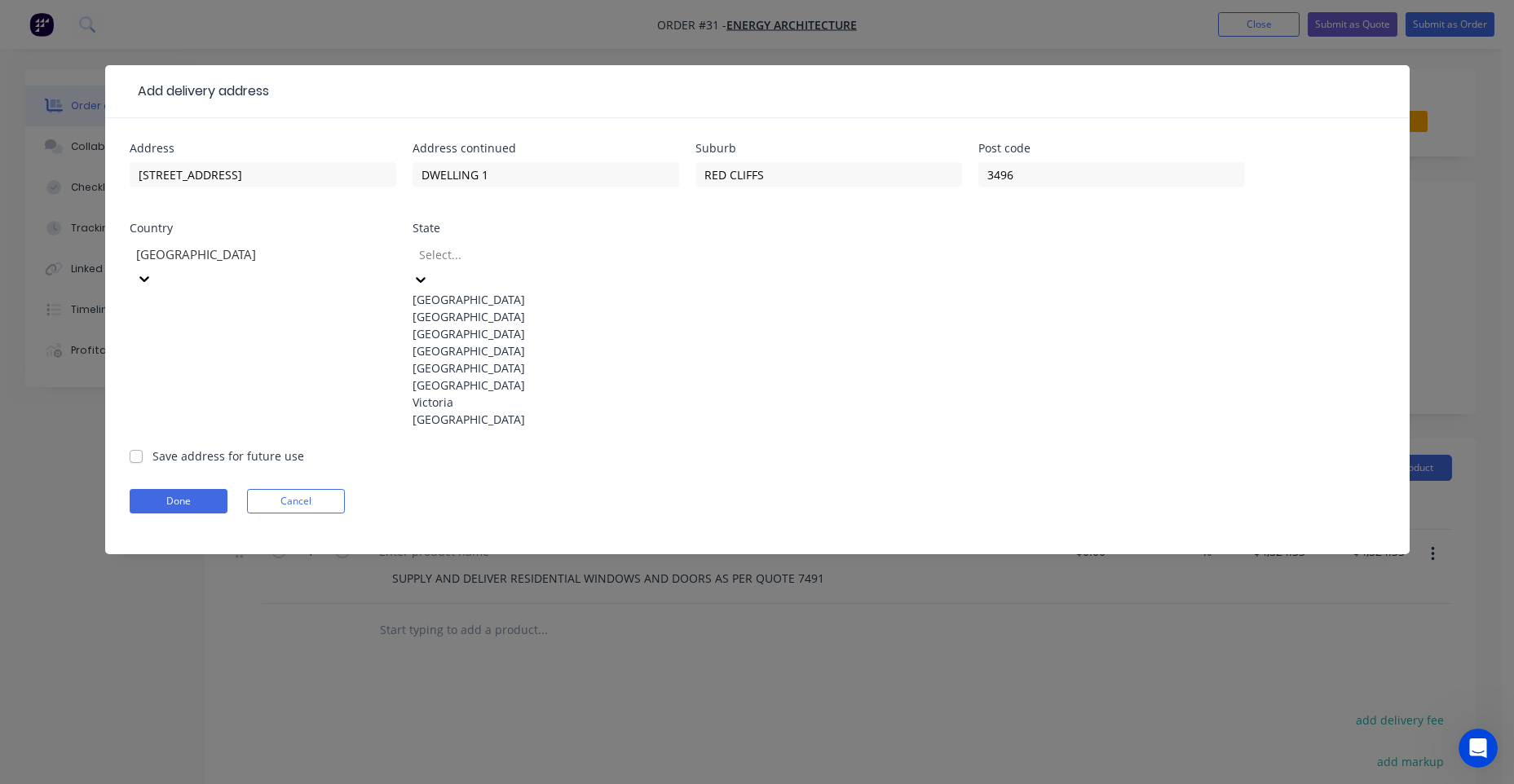
click at [472, 263] on div at bounding box center [535, 255] width 235 height 20
click at [459, 411] on div "Victoria" at bounding box center [545, 402] width 266 height 17
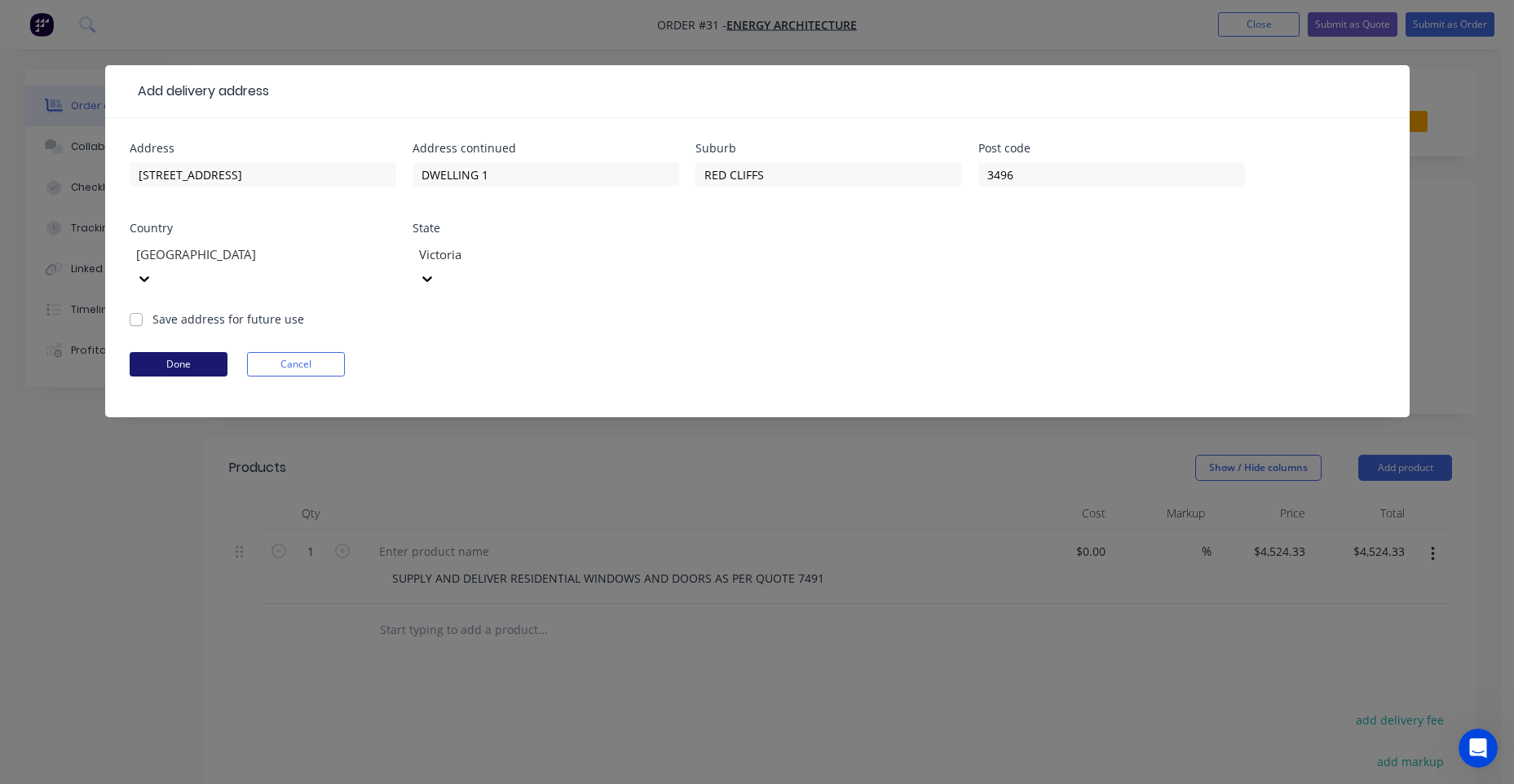
click at [204, 352] on button "Done" at bounding box center [178, 364] width 98 height 25
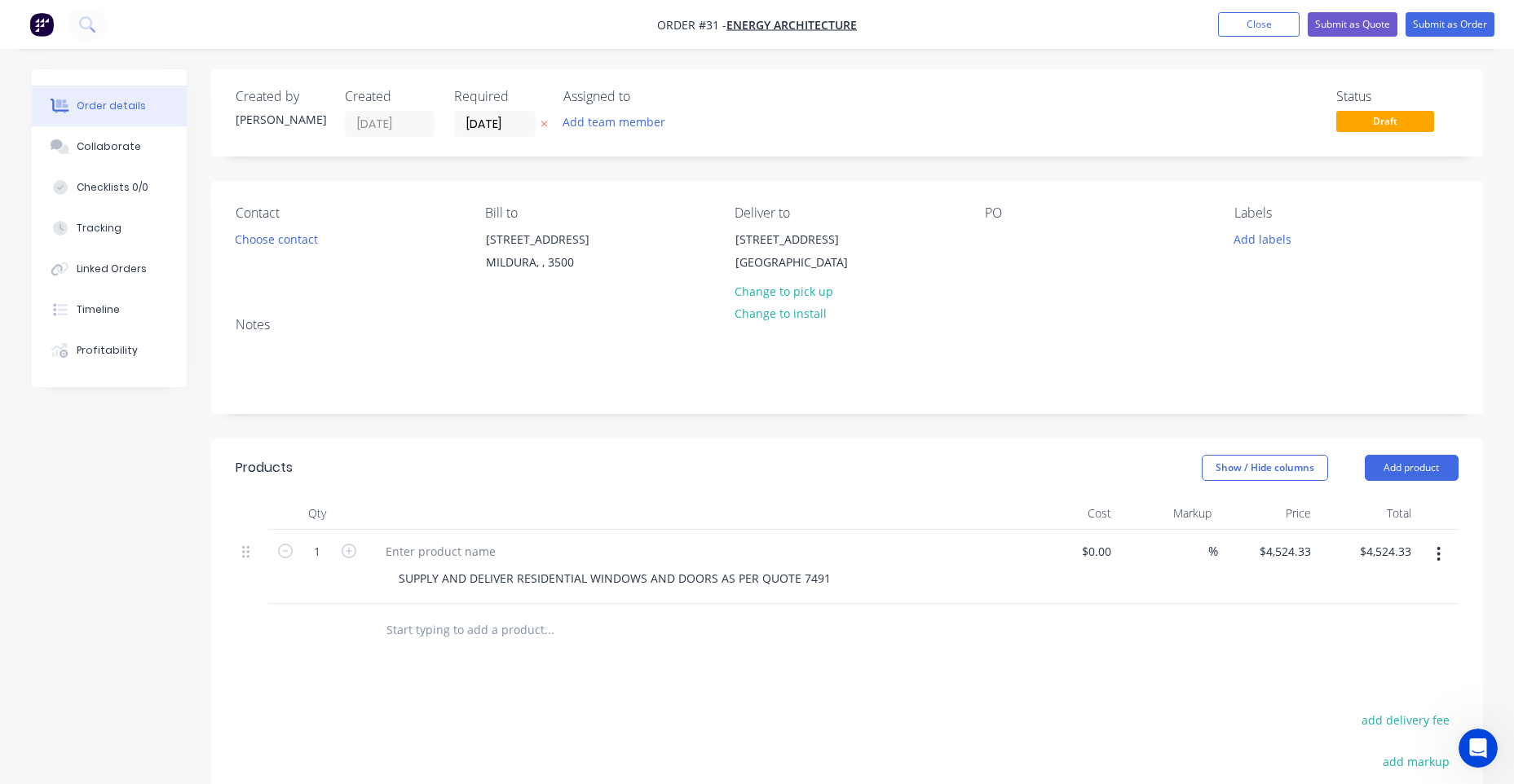
drag, startPoint x: 969, startPoint y: 221, endPoint x: 996, endPoint y: 221, distance: 27.0
click at [970, 221] on div "Contact Choose contact Bill to [STREET_ADDRESS][GEOGRAPHIC_DATA], , 3500 Delive…" at bounding box center [846, 242] width 1272 height 123
click at [1000, 220] on div "PO" at bounding box center [1096, 213] width 224 height 15
click at [1001, 220] on div "PO" at bounding box center [1096, 213] width 224 height 15
click at [996, 214] on div "PO" at bounding box center [1096, 213] width 224 height 15
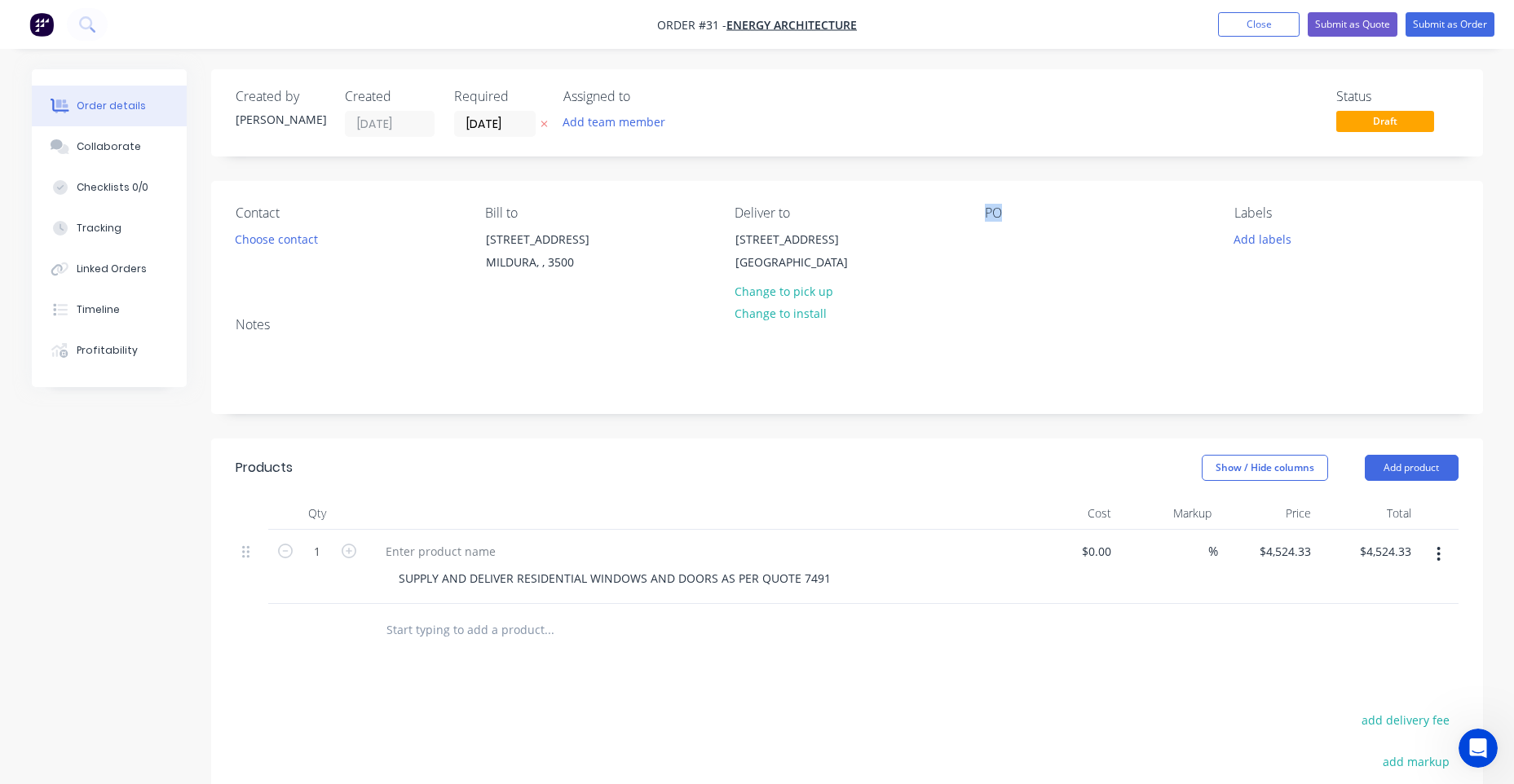
click at [996, 214] on div "PO" at bounding box center [1096, 213] width 224 height 15
drag, startPoint x: 996, startPoint y: 214, endPoint x: 998, endPoint y: 234, distance: 20.1
click at [998, 232] on div at bounding box center [998, 239] width 26 height 24
click at [998, 236] on div at bounding box center [998, 239] width 26 height 24
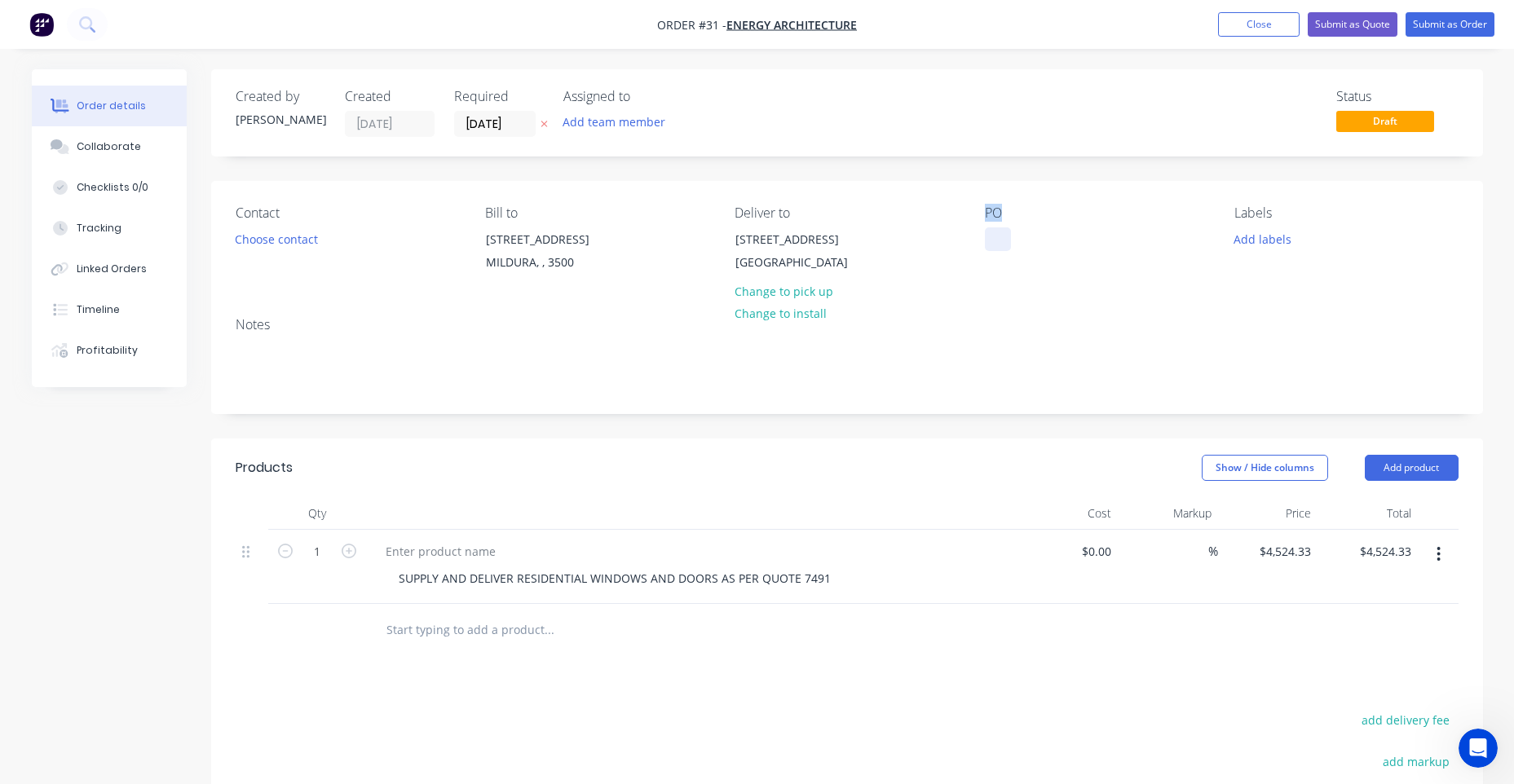
click at [998, 236] on div at bounding box center [998, 239] width 26 height 24
click at [999, 241] on div at bounding box center [998, 239] width 26 height 24
click at [999, 241] on div at bounding box center [998, 239] width 26 height 24
paste div
click at [1155, 332] on div "Notes" at bounding box center [847, 325] width 1223 height 15
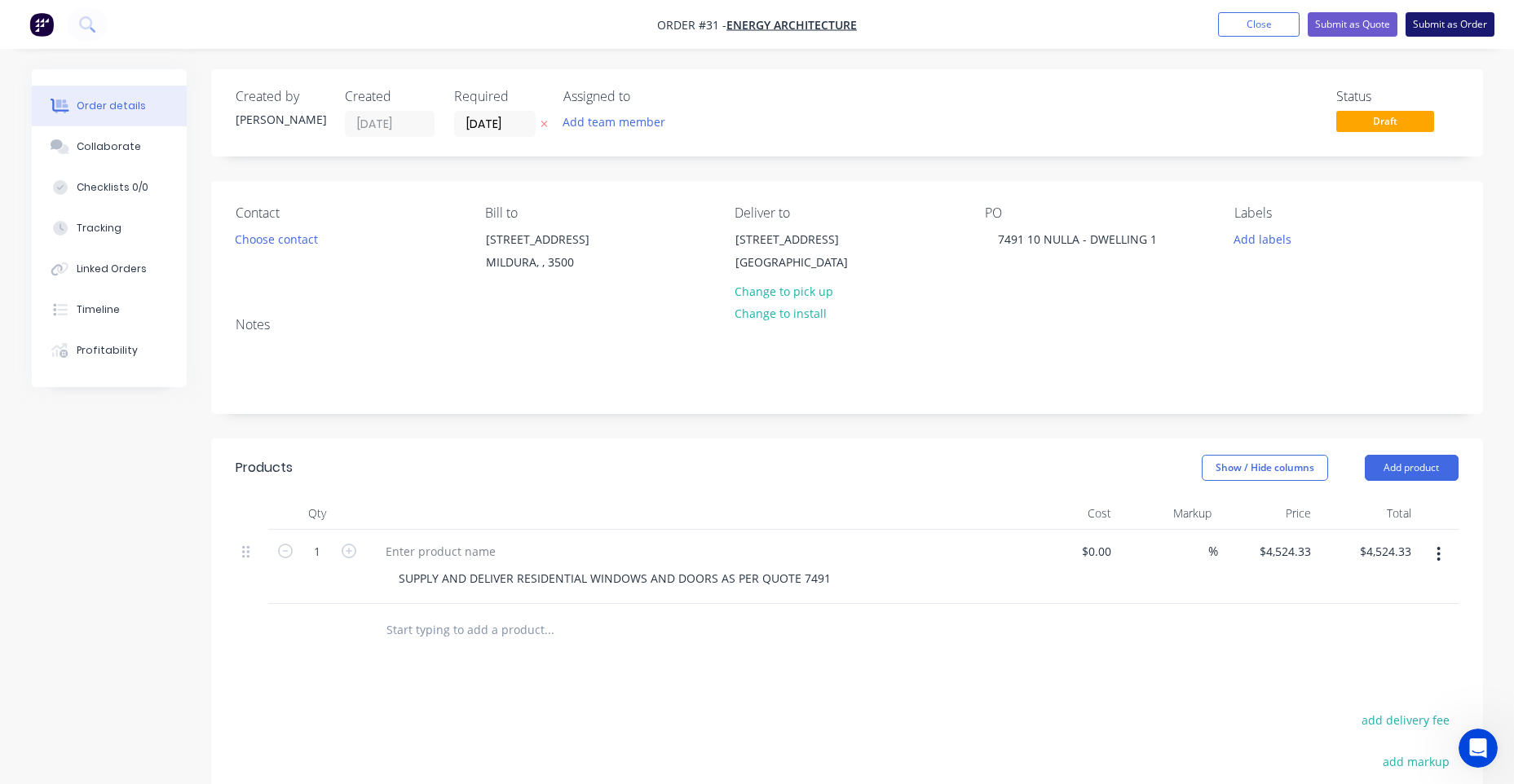
click at [1453, 29] on button "Submit as Order" at bounding box center [1449, 24] width 88 height 25
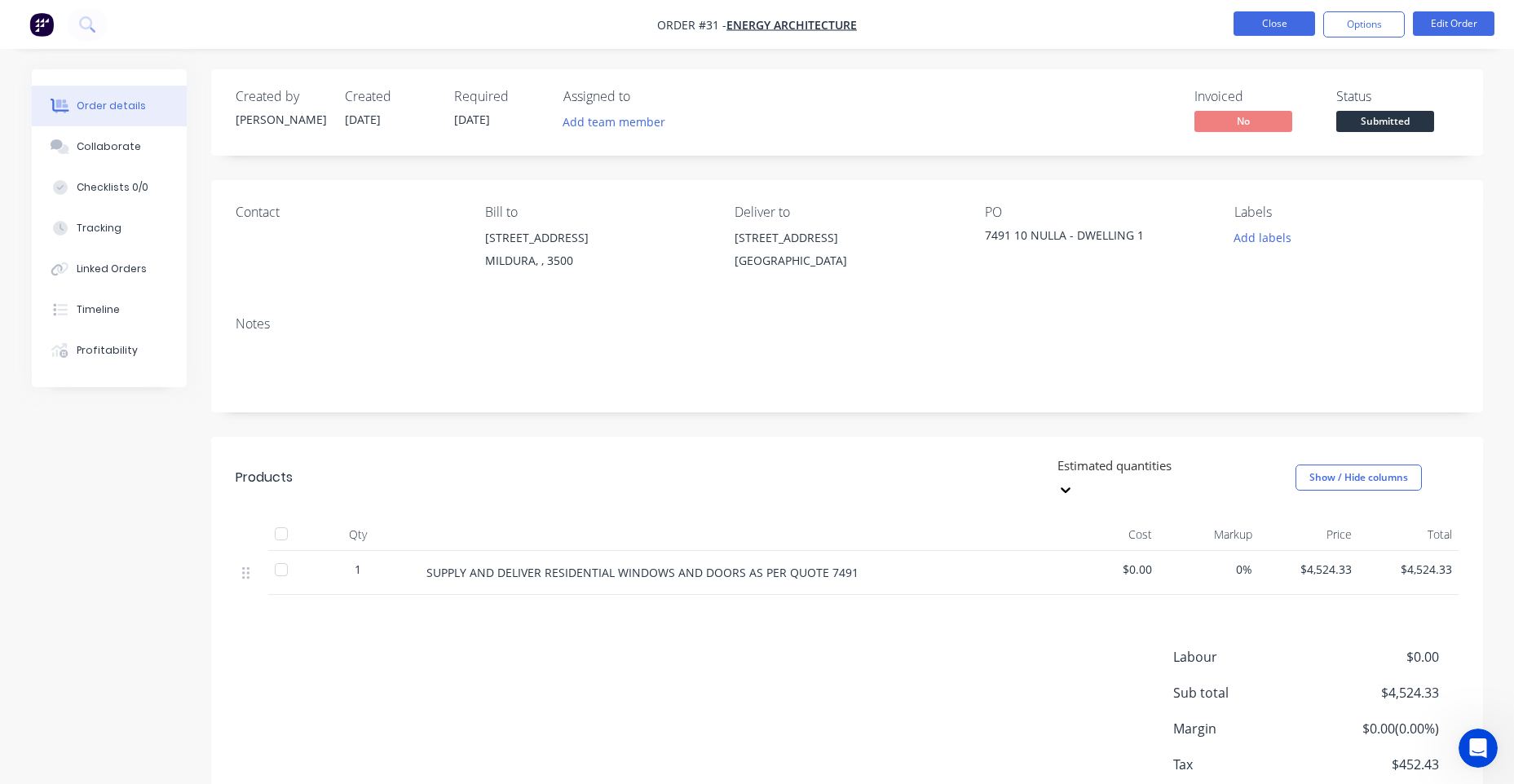
click at [1263, 28] on button "Close" at bounding box center [1274, 23] width 82 height 25
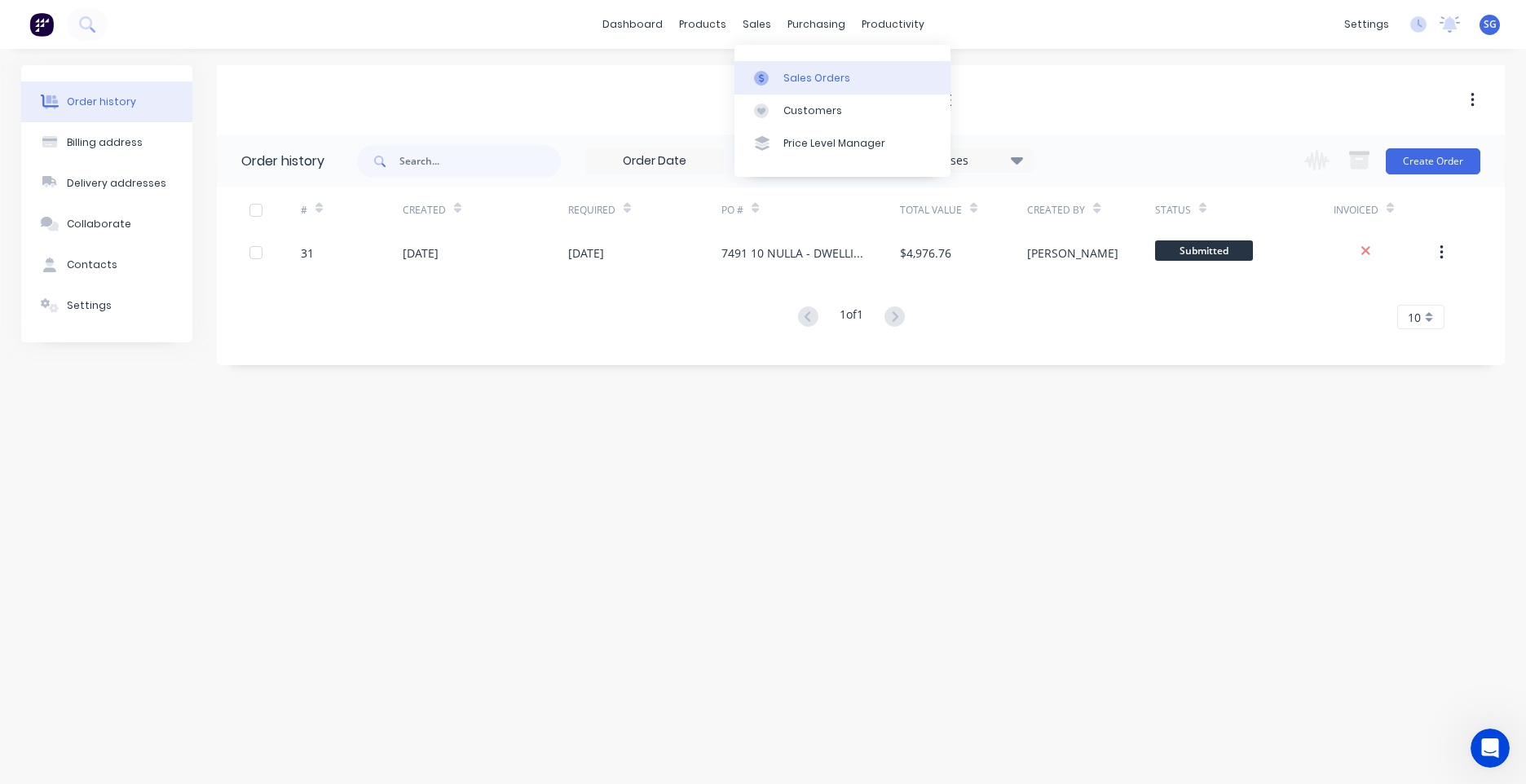
click at [778, 77] on link "Sales Orders" at bounding box center [843, 77] width 216 height 32
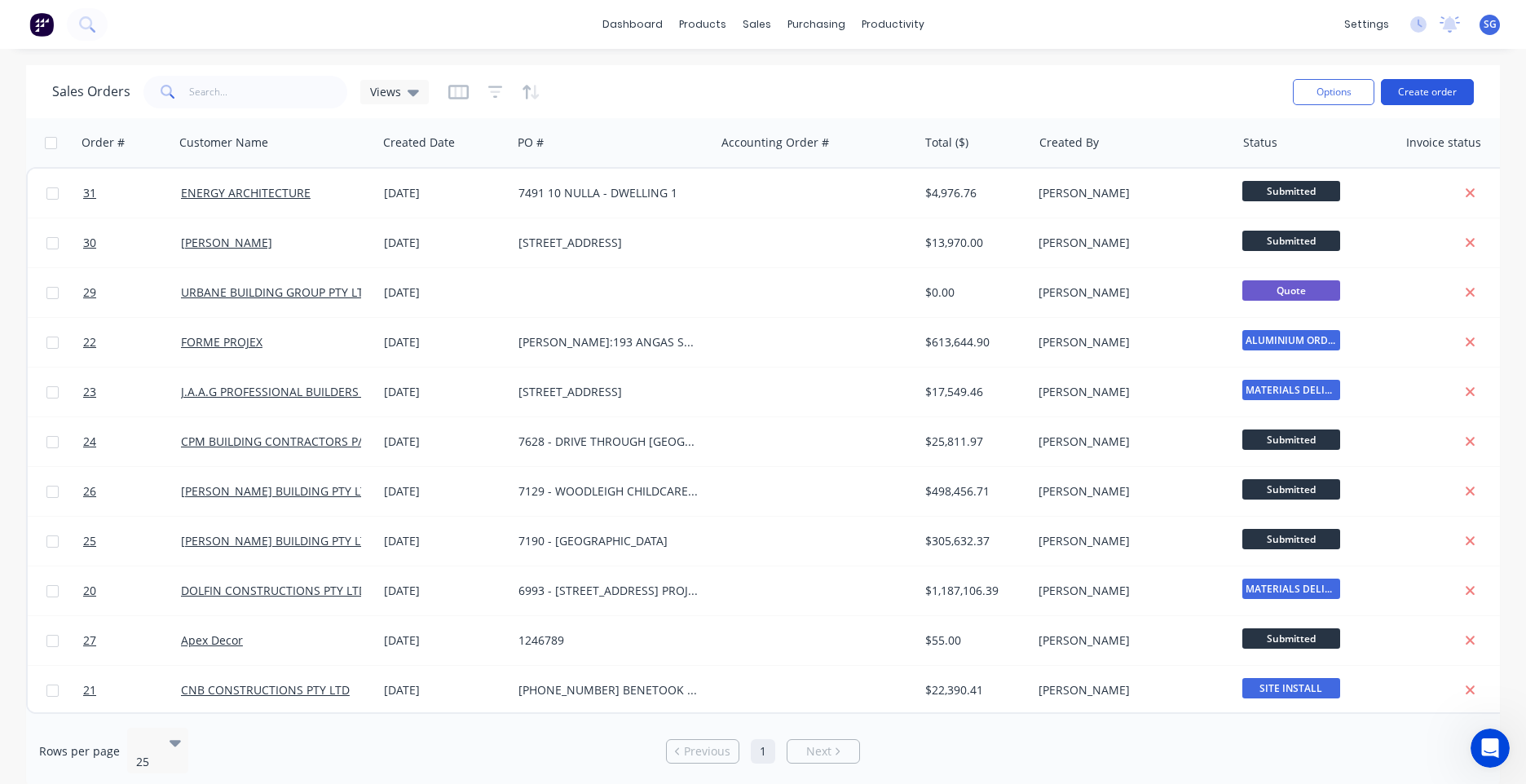
click at [1425, 94] on button "Create order" at bounding box center [1427, 92] width 93 height 26
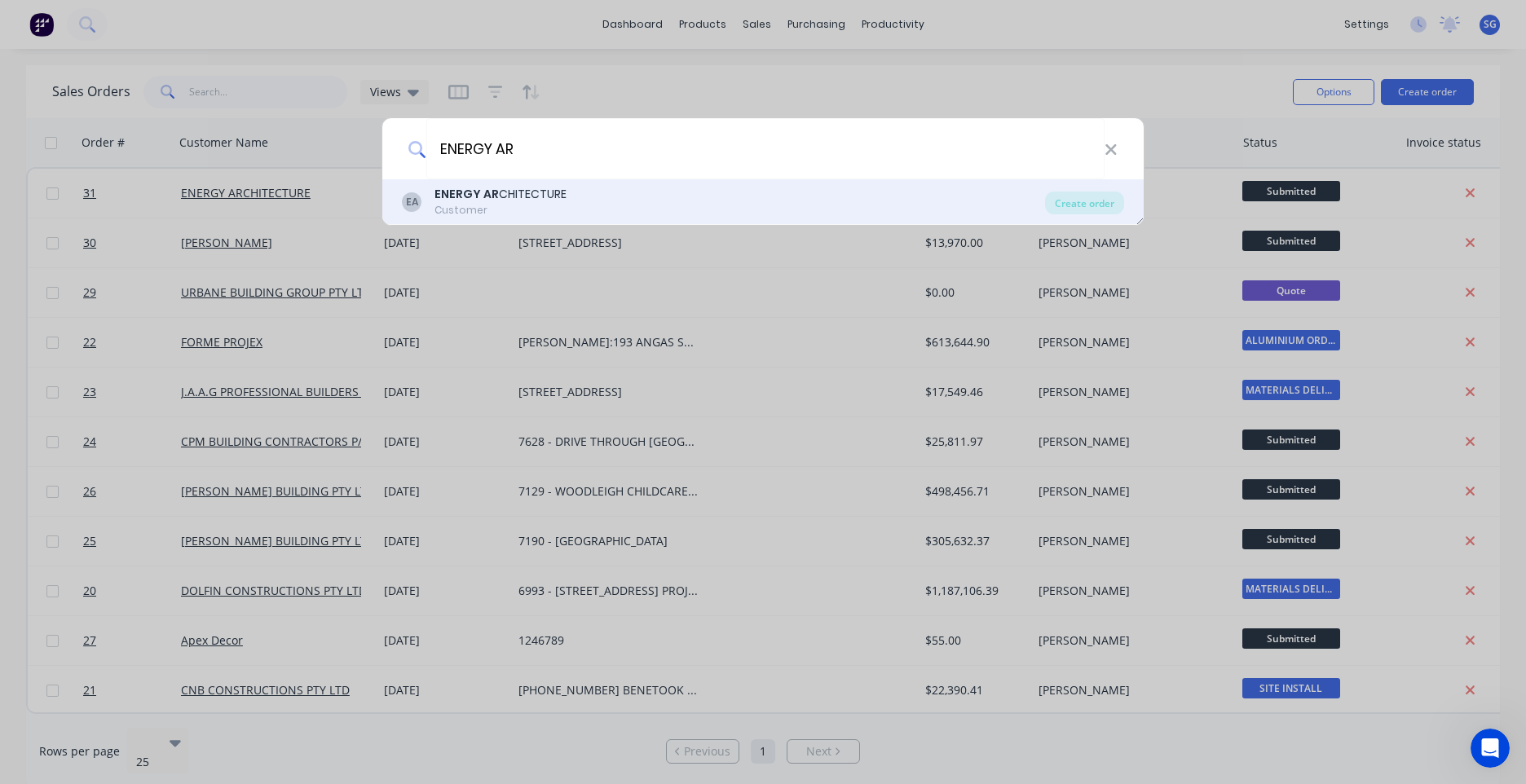
type input "ENERGY AR"
click at [527, 191] on div "ENERGY AR CHITECTURE" at bounding box center [500, 195] width 132 height 17
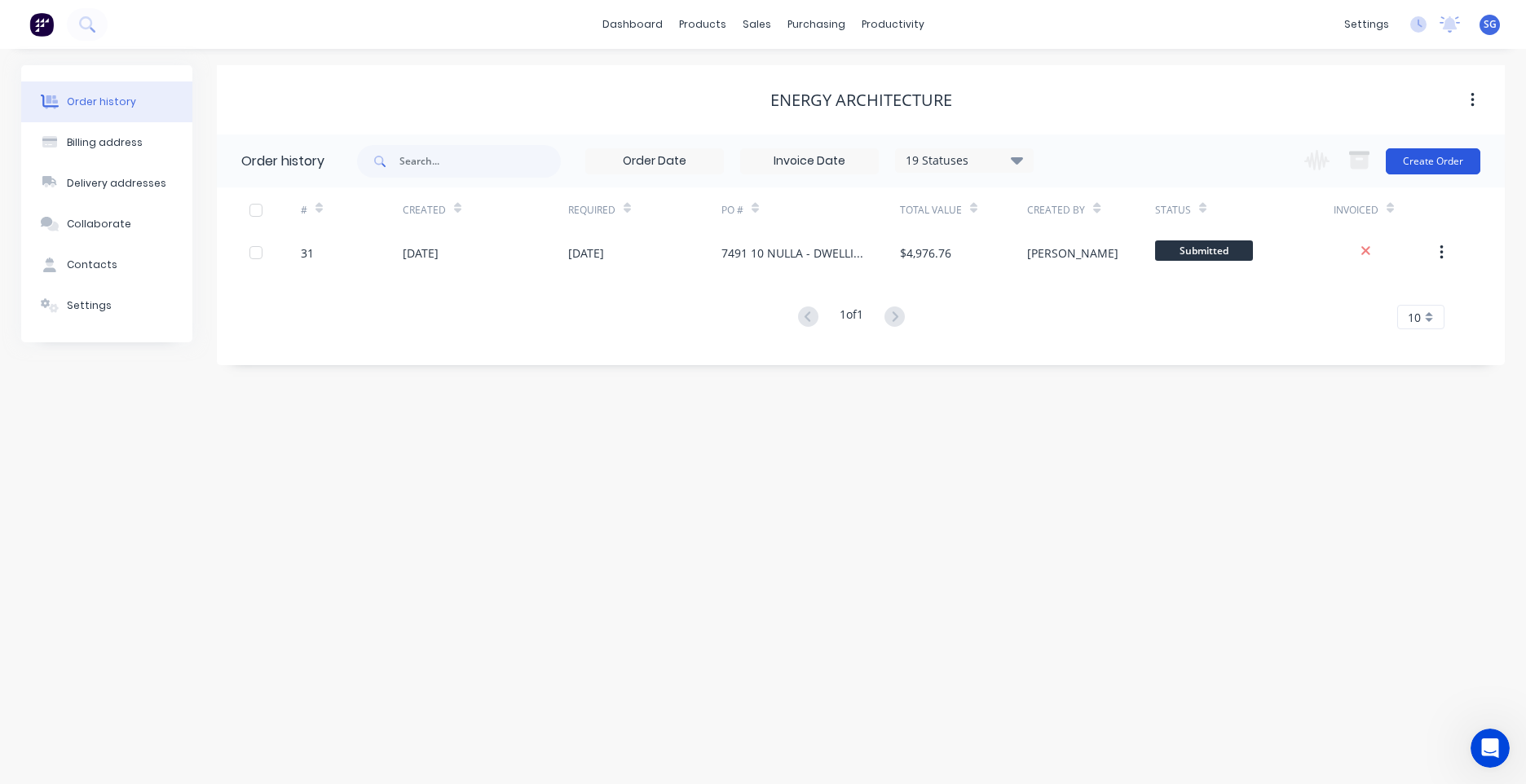
click at [1426, 170] on button "Create Order" at bounding box center [1432, 161] width 94 height 26
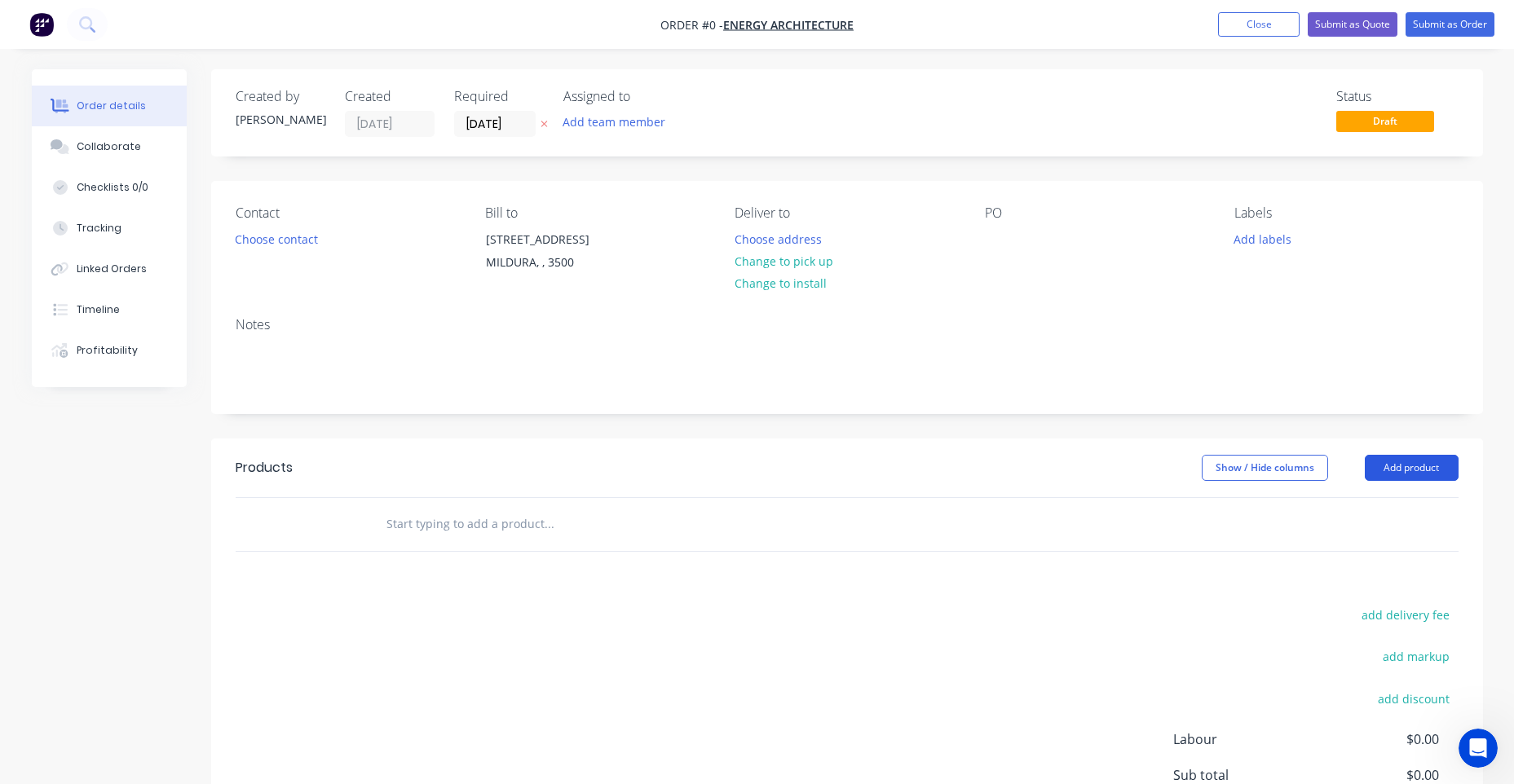
click at [1436, 463] on button "Add product" at bounding box center [1411, 468] width 94 height 26
click at [991, 225] on div "PO" at bounding box center [1096, 242] width 224 height 74
click at [996, 236] on div at bounding box center [998, 239] width 26 height 24
paste div
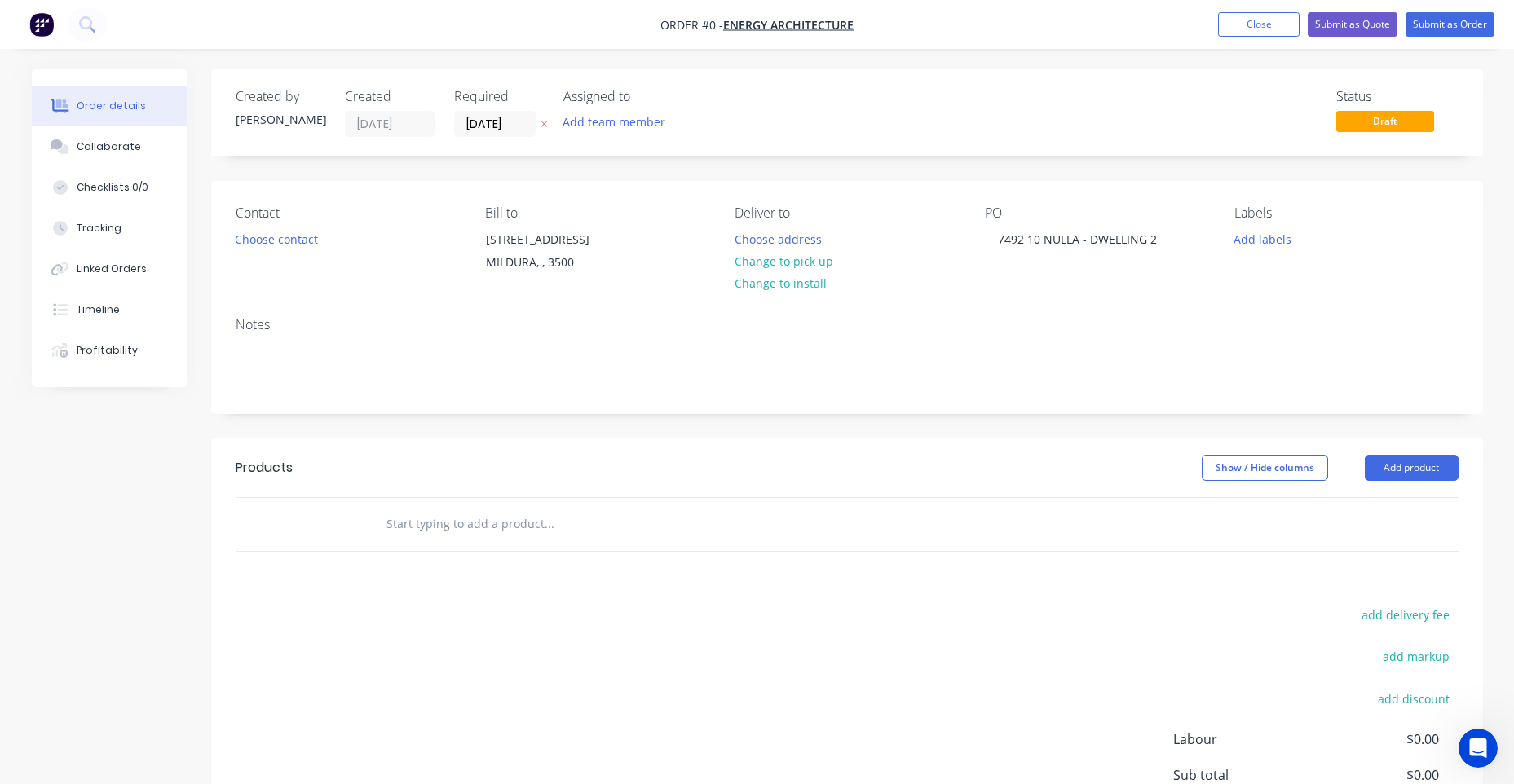
click at [1043, 284] on div "Order details Collaborate Checklists 0/0 Tracking Linked Orders Timeline Profit…" at bounding box center [757, 518] width 1483 height 898
click at [1402, 468] on button "Add product" at bounding box center [1411, 468] width 94 height 26
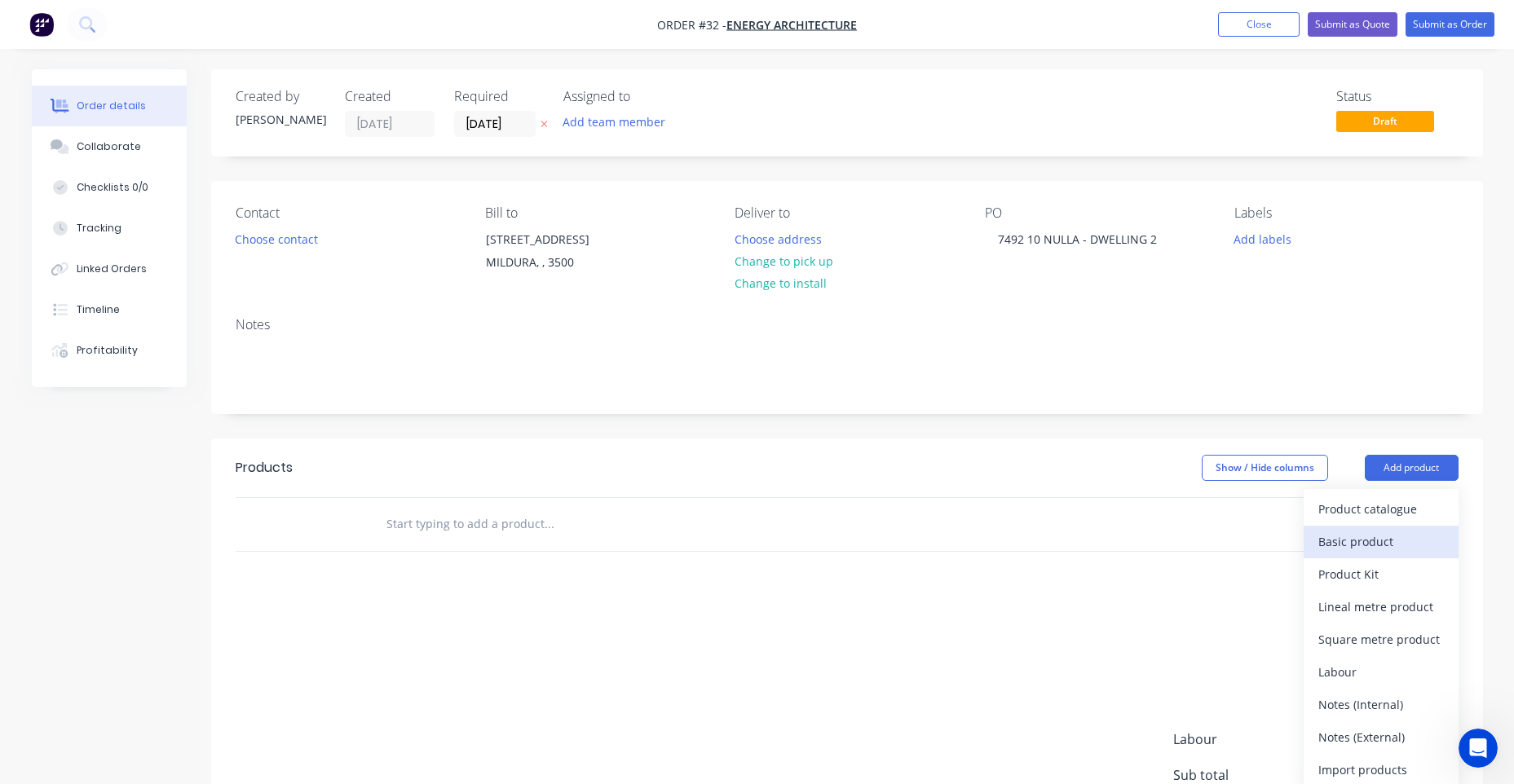
click at [1367, 543] on div "Basic product" at bounding box center [1381, 542] width 126 height 24
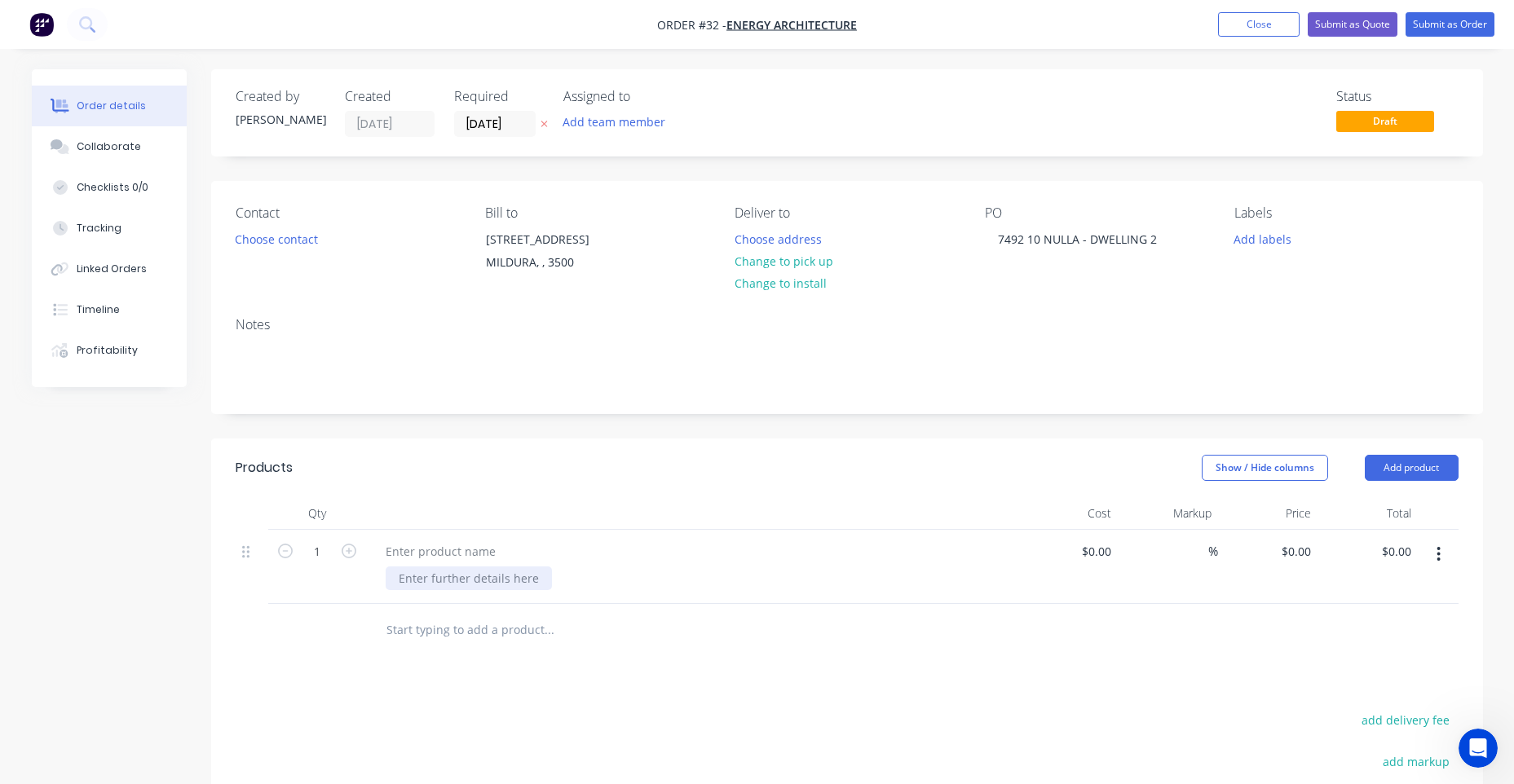
click at [515, 586] on div at bounding box center [469, 578] width 167 height 24
paste div
click at [700, 679] on div "Products Show / Hide columns Add product Qty Cost Markup Price Total 1 SUPPLY A…" at bounding box center [846, 743] width 1272 height 610
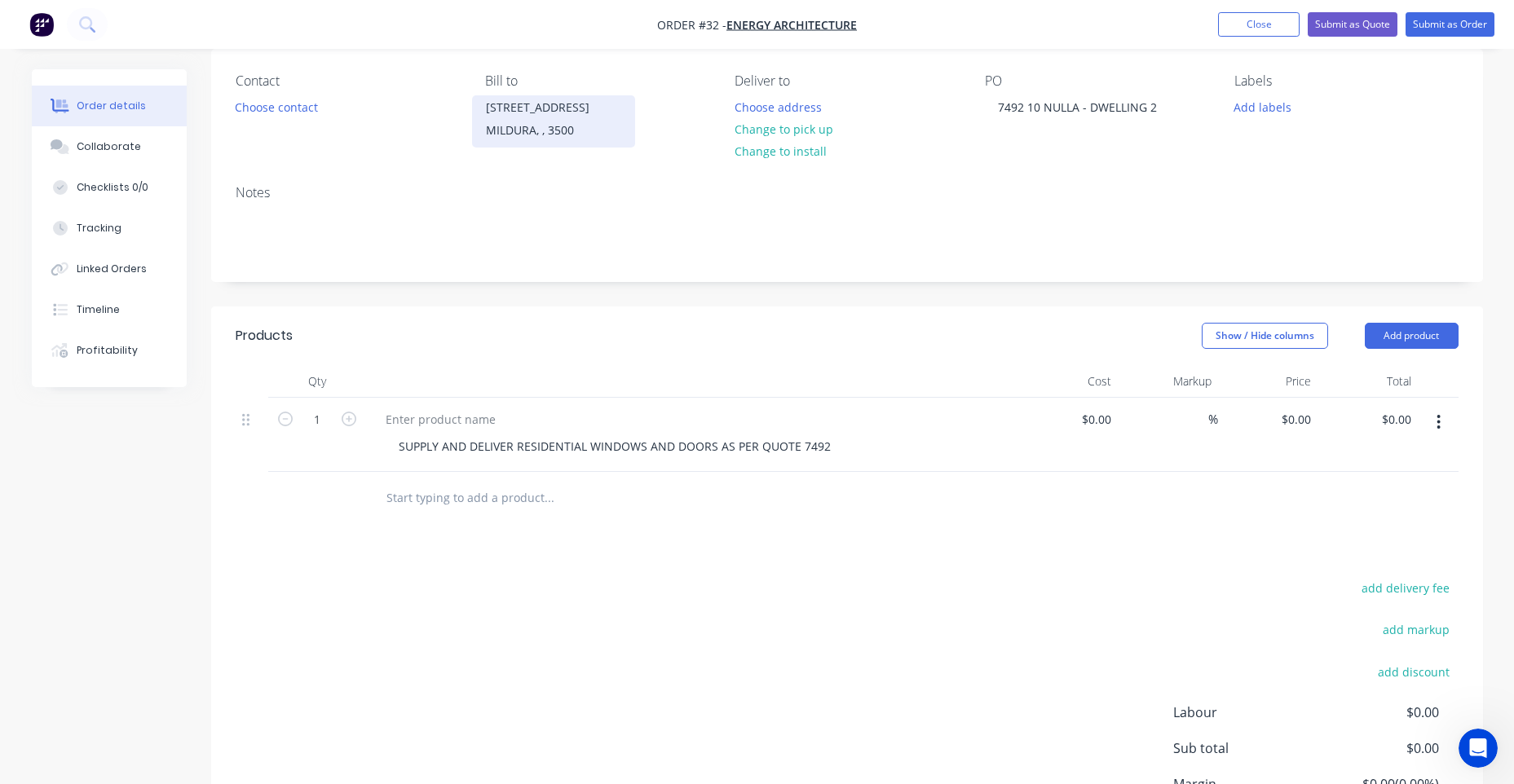
scroll to position [163, 0]
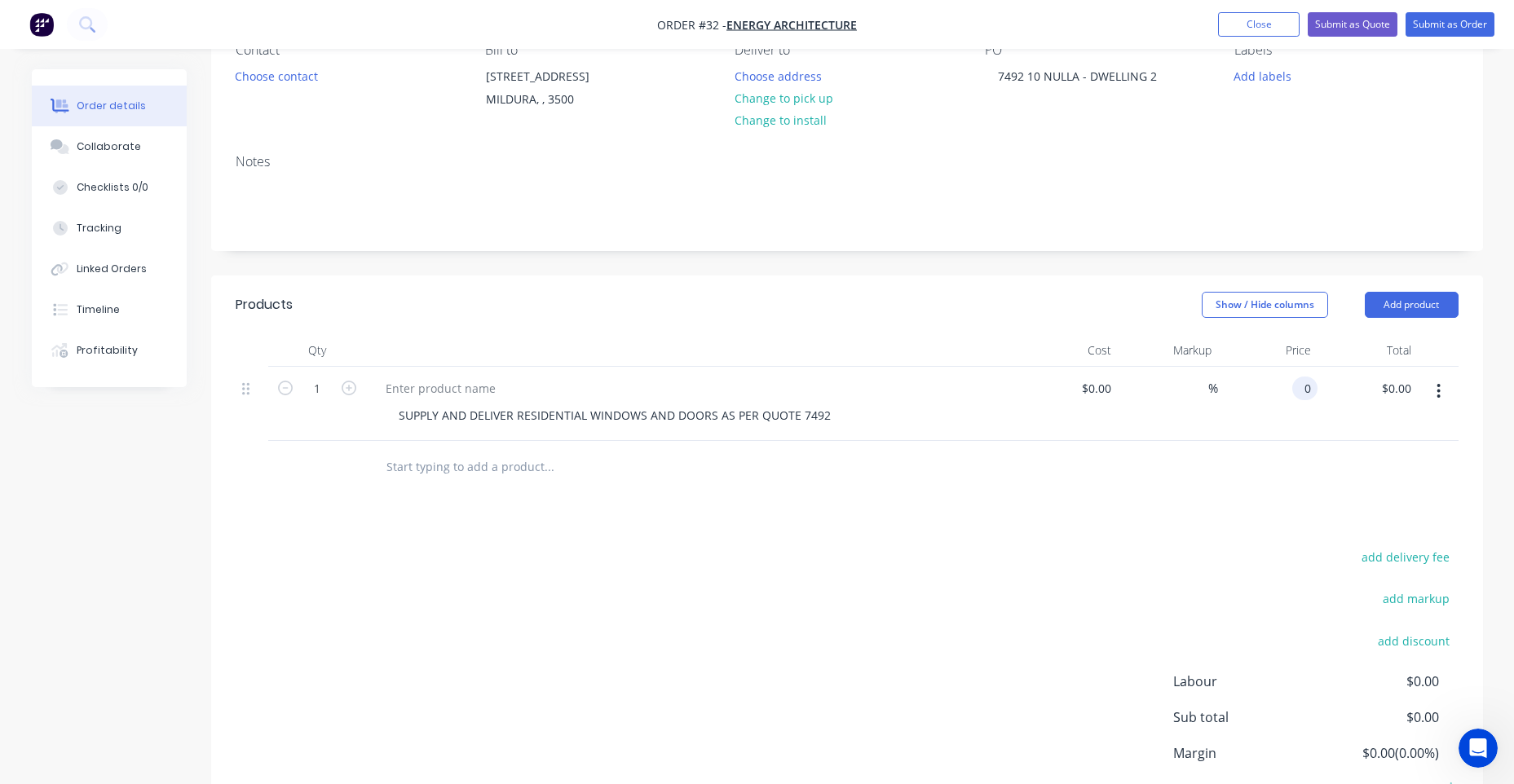
click at [1297, 397] on div "0 0" at bounding box center [1305, 389] width 26 height 24
paste input "4388.97"
type input "$4,388.97"
click at [1018, 531] on div "Products Show / Hide columns Add product Qty Cost Markup Price Total 1 SUPPLY A…" at bounding box center [846, 580] width 1272 height 610
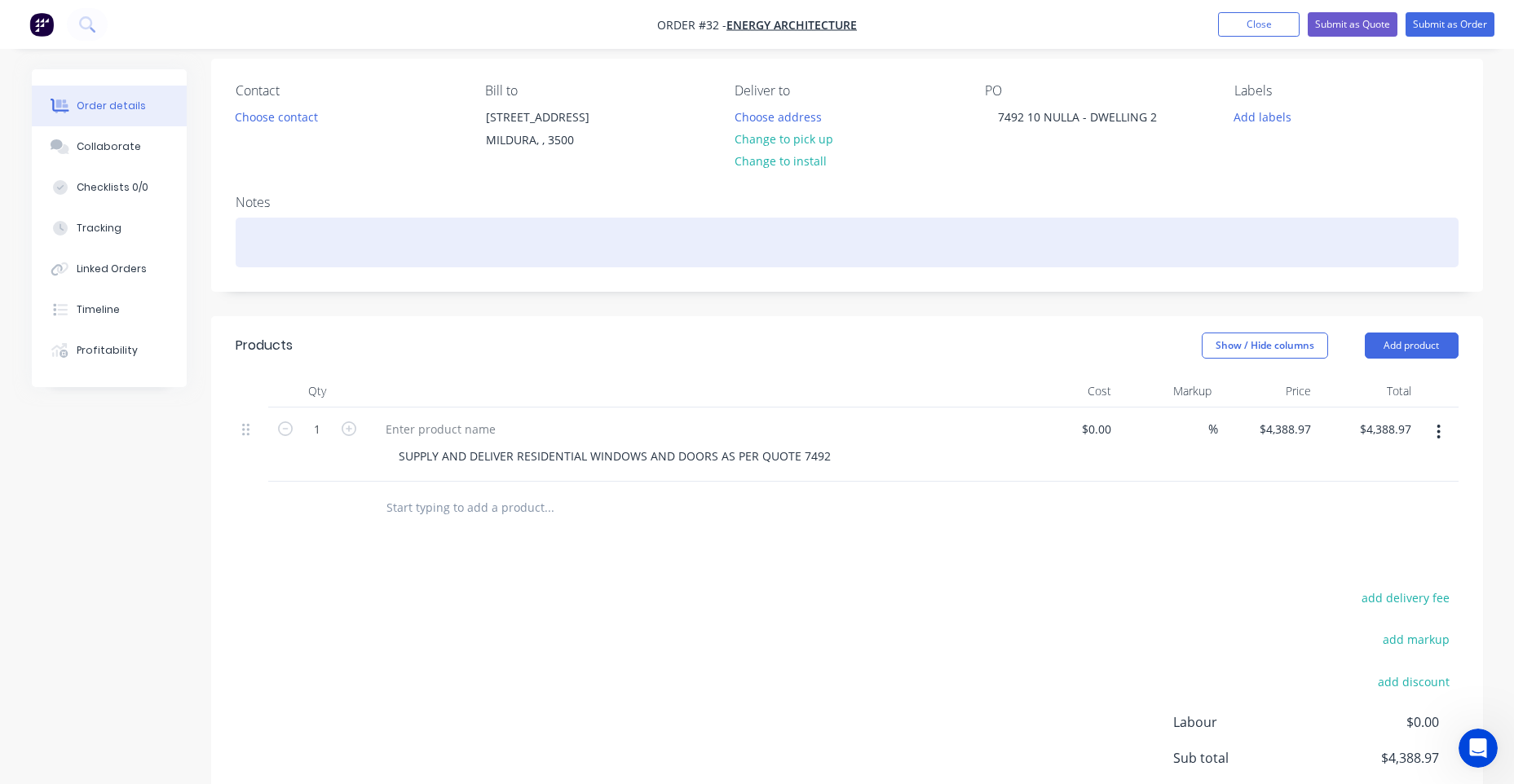
scroll to position [0, 0]
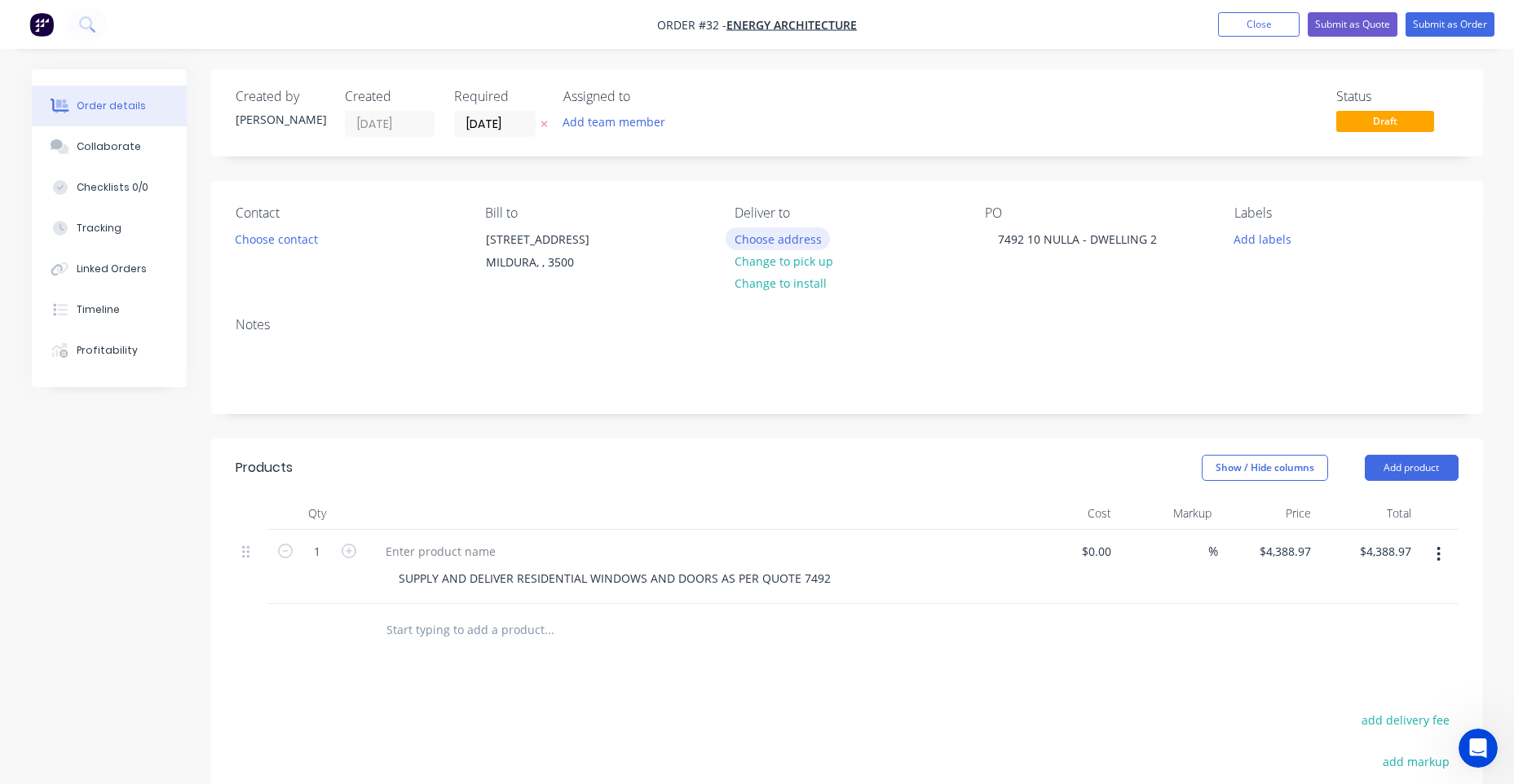
click at [807, 241] on button "Choose address" at bounding box center [777, 238] width 105 height 22
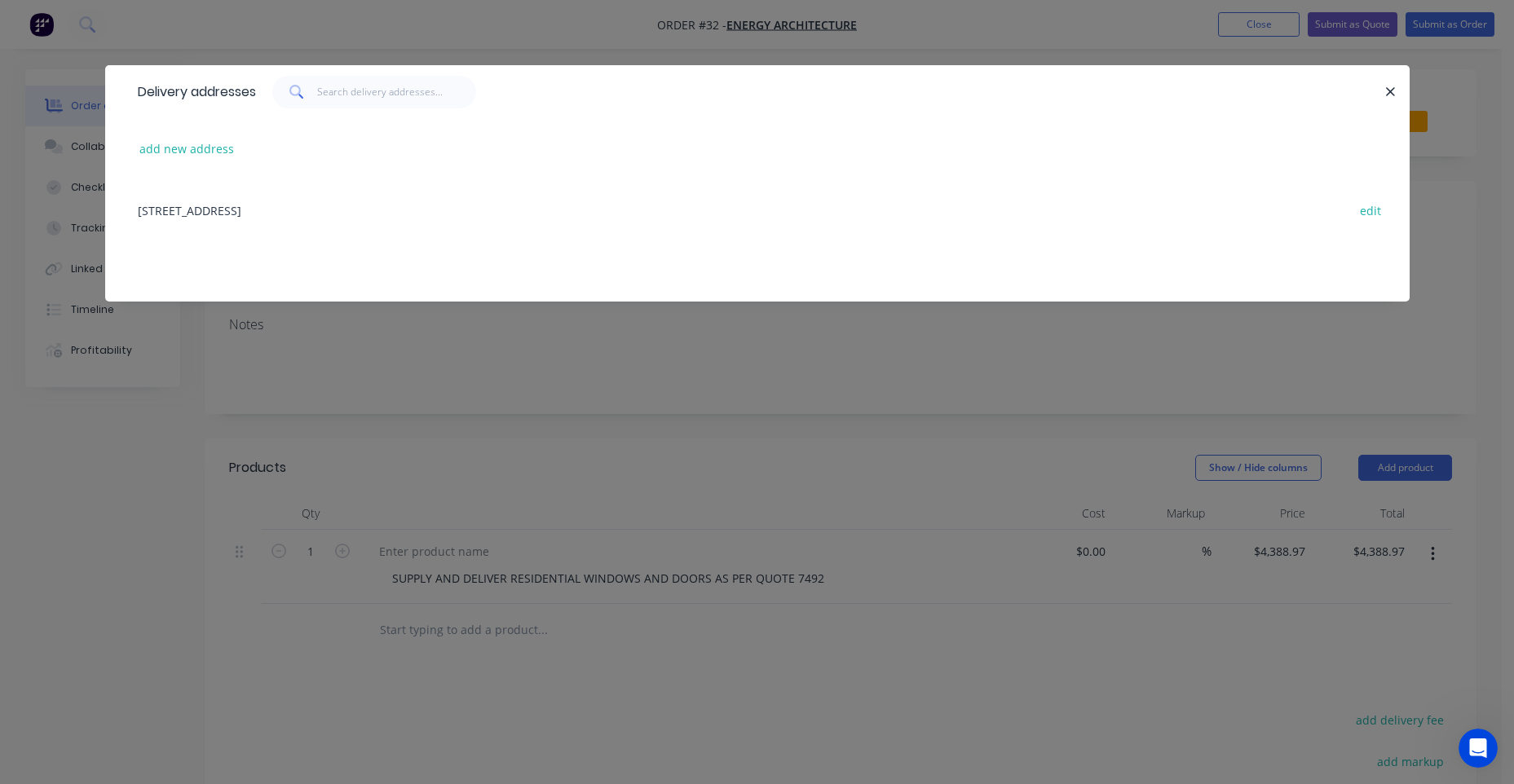
click at [219, 136] on div "add new address" at bounding box center [757, 149] width 1255 height 61
click at [208, 151] on button "add new address" at bounding box center [186, 149] width 111 height 22
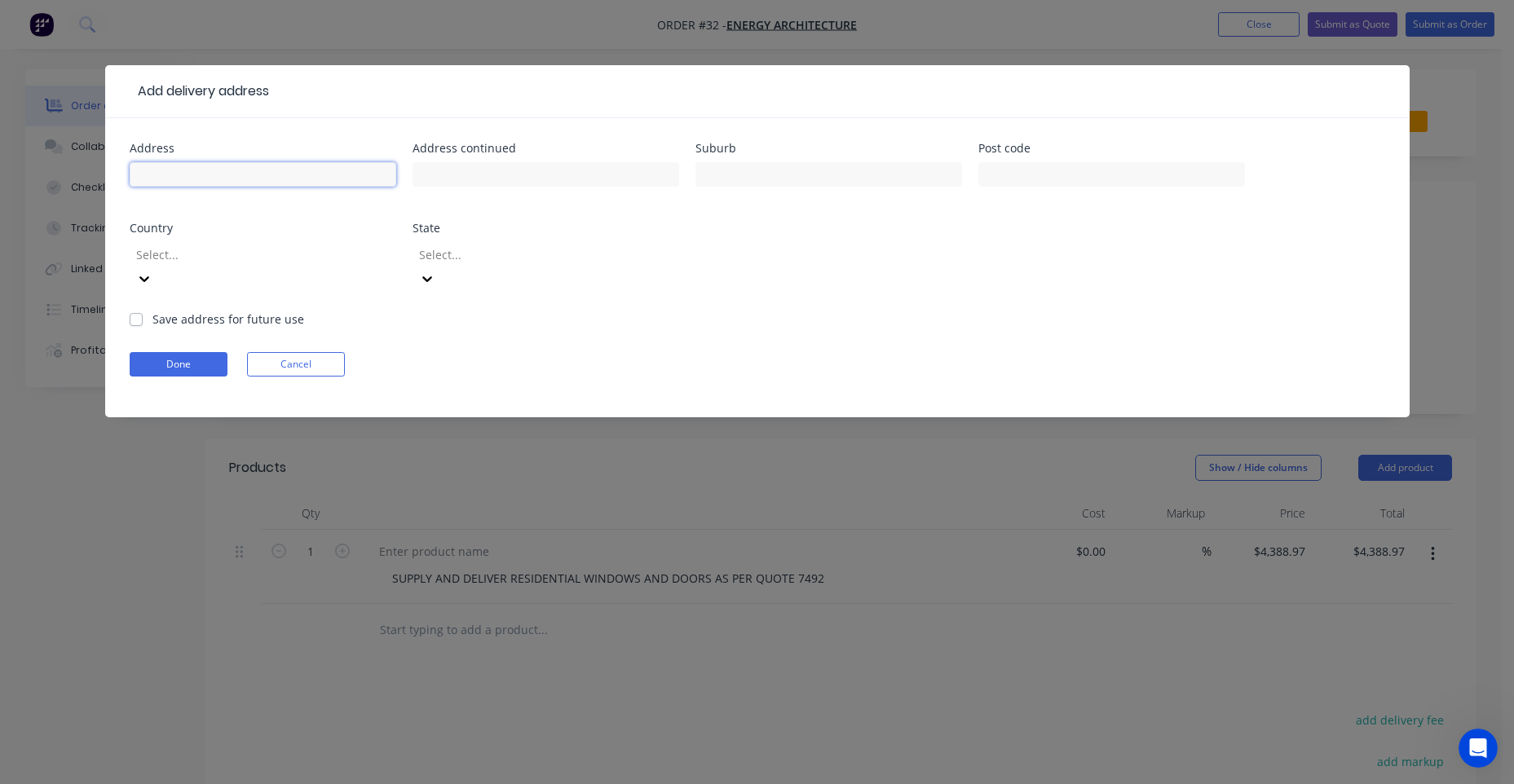
click at [215, 168] on input "text" at bounding box center [262, 174] width 266 height 25
paste input "4,388.97"
type input "4,388.97"
drag, startPoint x: 219, startPoint y: 176, endPoint x: 15, endPoint y: 171, distance: 204.1
click at [15, 171] on div "Add delivery address Address 4,388.97 Address continued Suburb Post code Countr…" at bounding box center [757, 392] width 1514 height 784
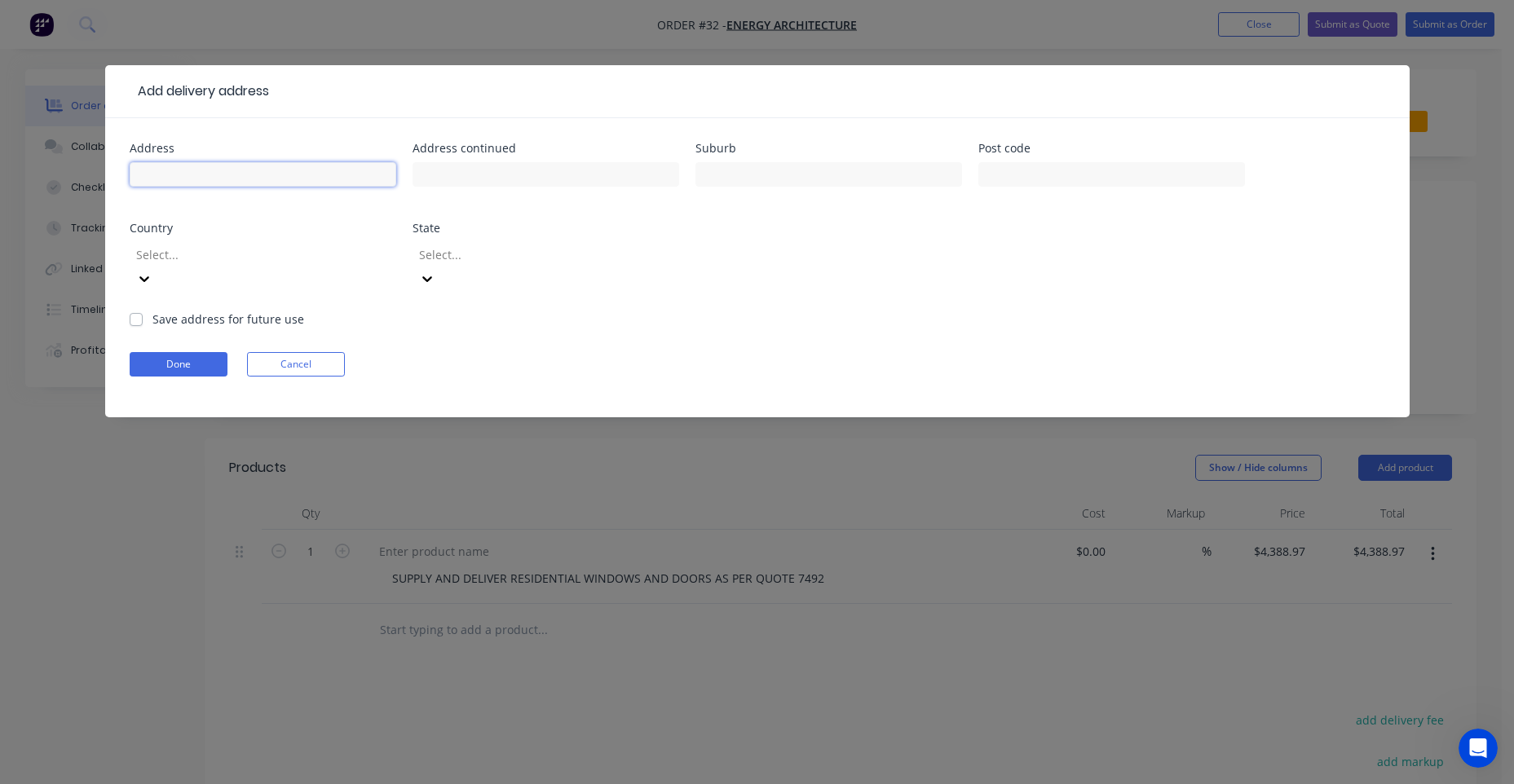
paste input "10 NULLA - DWELLING 2"
type input "10 NULLA - DWELLING 2"
click at [439, 177] on input "text" at bounding box center [545, 174] width 266 height 25
type input "DWELLING 2"
drag, startPoint x: 270, startPoint y: 184, endPoint x: 195, endPoint y: 178, distance: 75.2
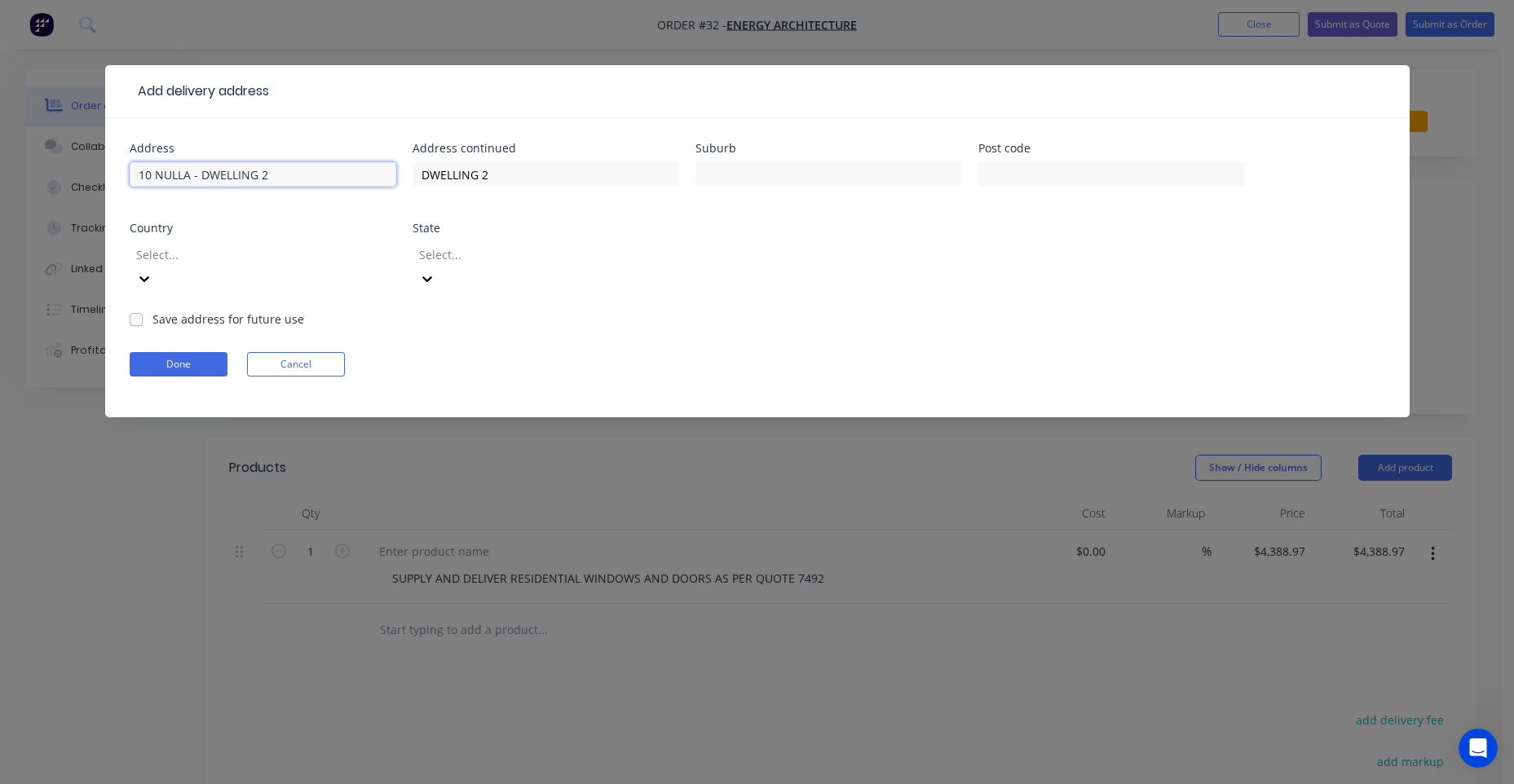
click at [195, 178] on input "10 NULLA - DWELLING 2" at bounding box center [262, 174] width 266 height 25
type input "[STREET_ADDRESS]"
type input "RED CLIFFS"
click at [1006, 159] on div at bounding box center [1111, 182] width 266 height 48
click at [1005, 171] on input "text" at bounding box center [1111, 174] width 266 height 25
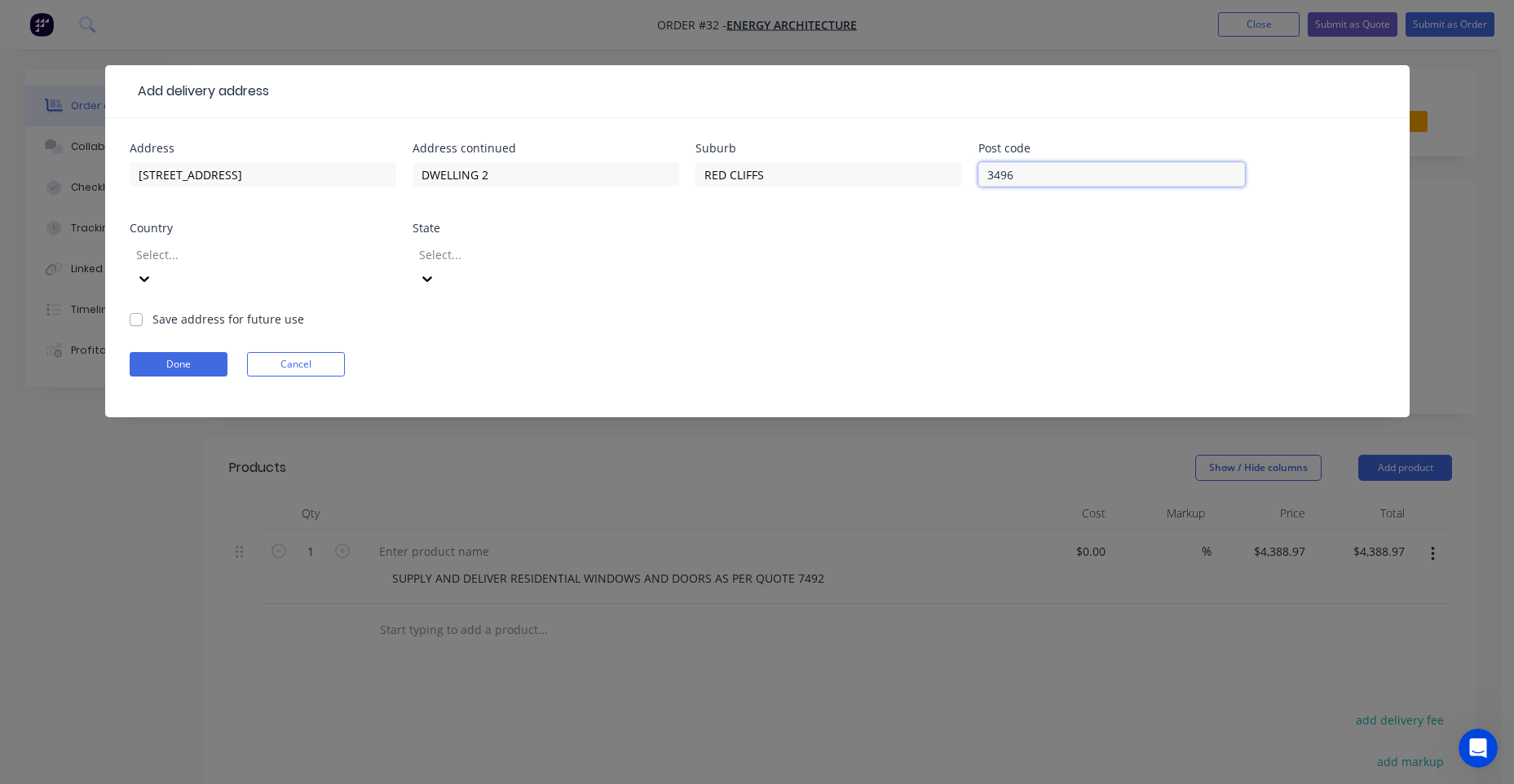
type input "3496"
click at [475, 258] on div at bounding box center [535, 255] width 235 height 20
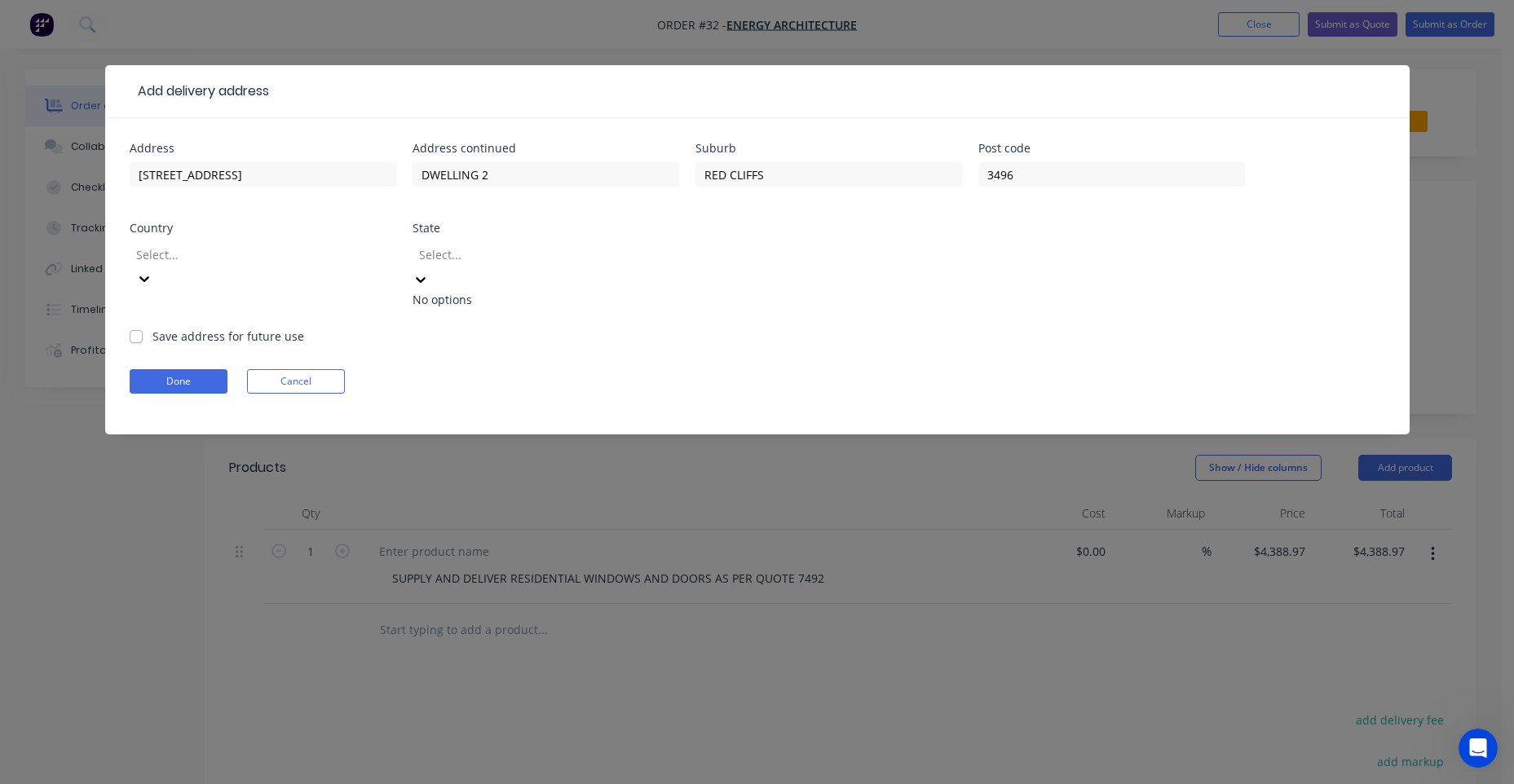
click at [343, 275] on div "Select..." at bounding box center [262, 274] width 266 height 72
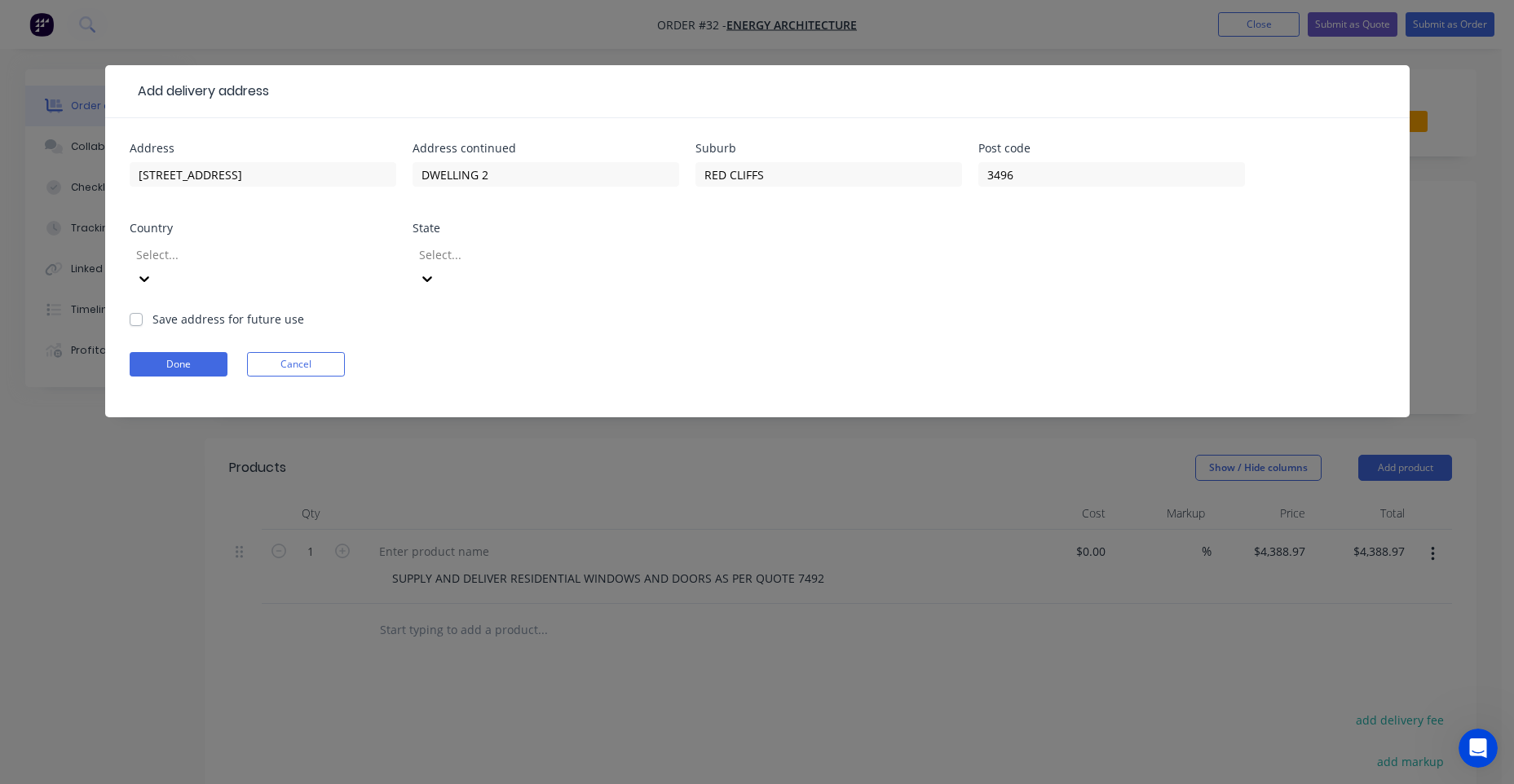
click at [336, 261] on div at bounding box center [252, 255] width 235 height 20
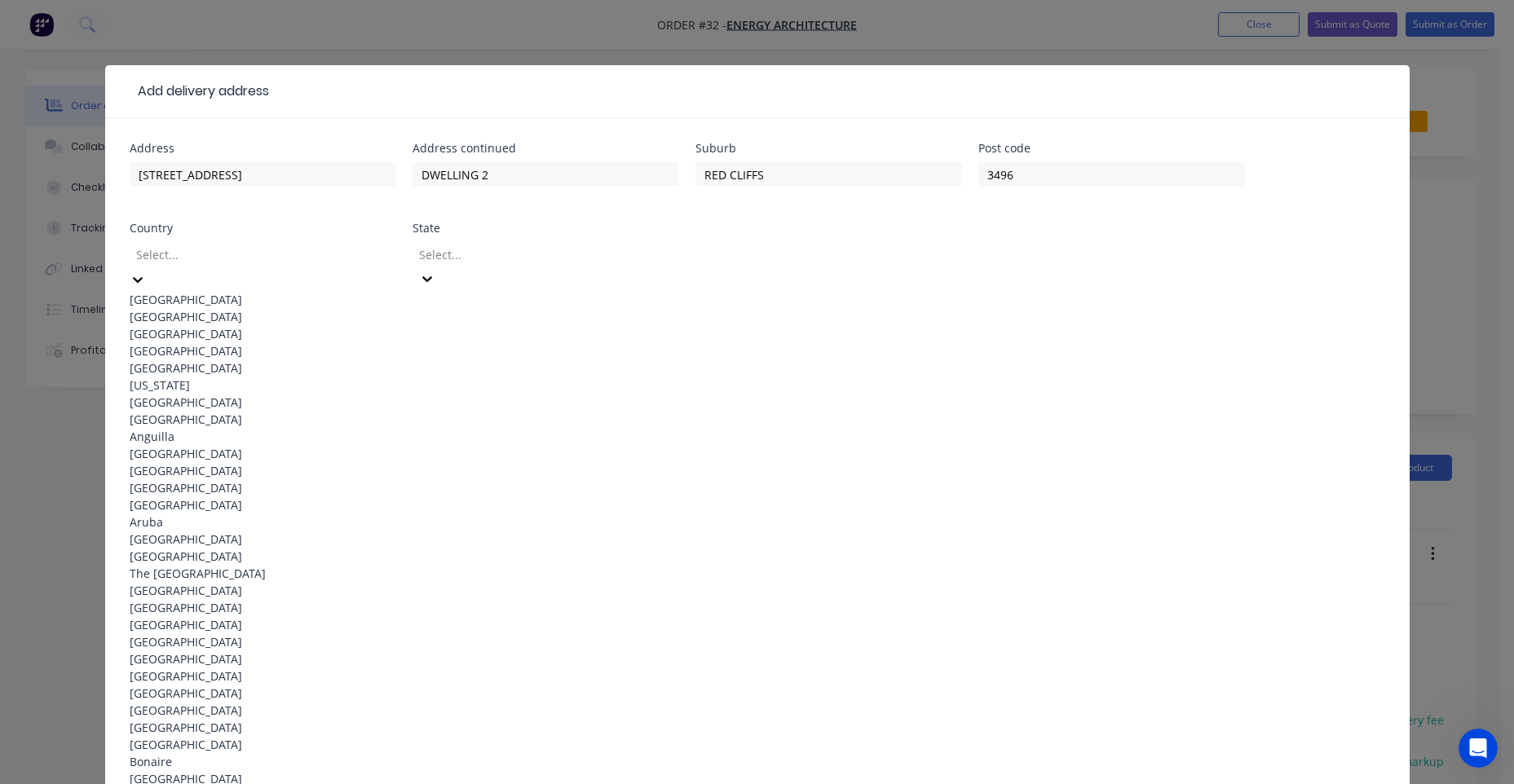
click at [208, 297] on div "[GEOGRAPHIC_DATA]" at bounding box center [262, 299] width 266 height 17
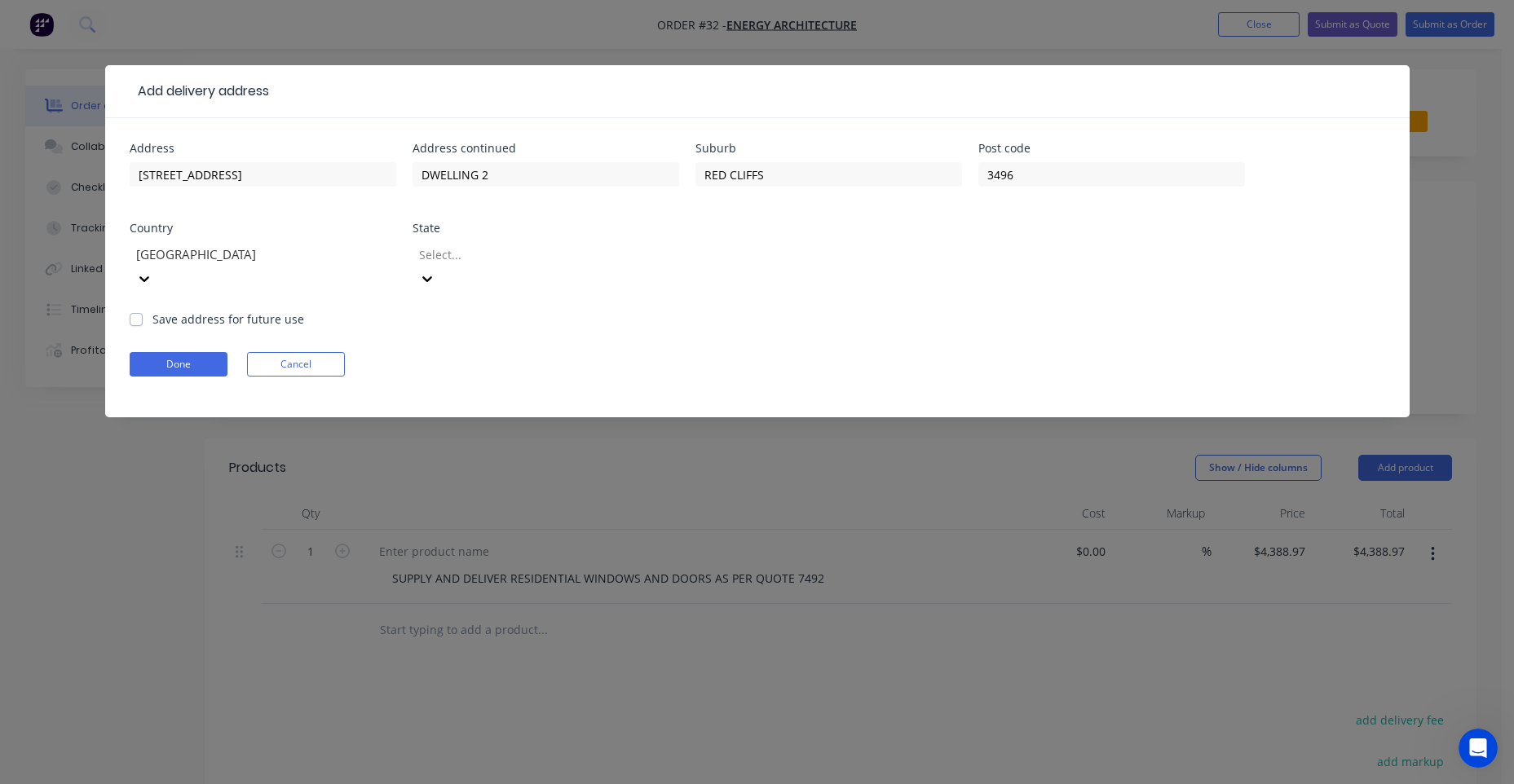
click at [470, 290] on form "Address [STREET_ADDRESS] Select... Save address for future use Done Cancel" at bounding box center [757, 280] width 1255 height 275
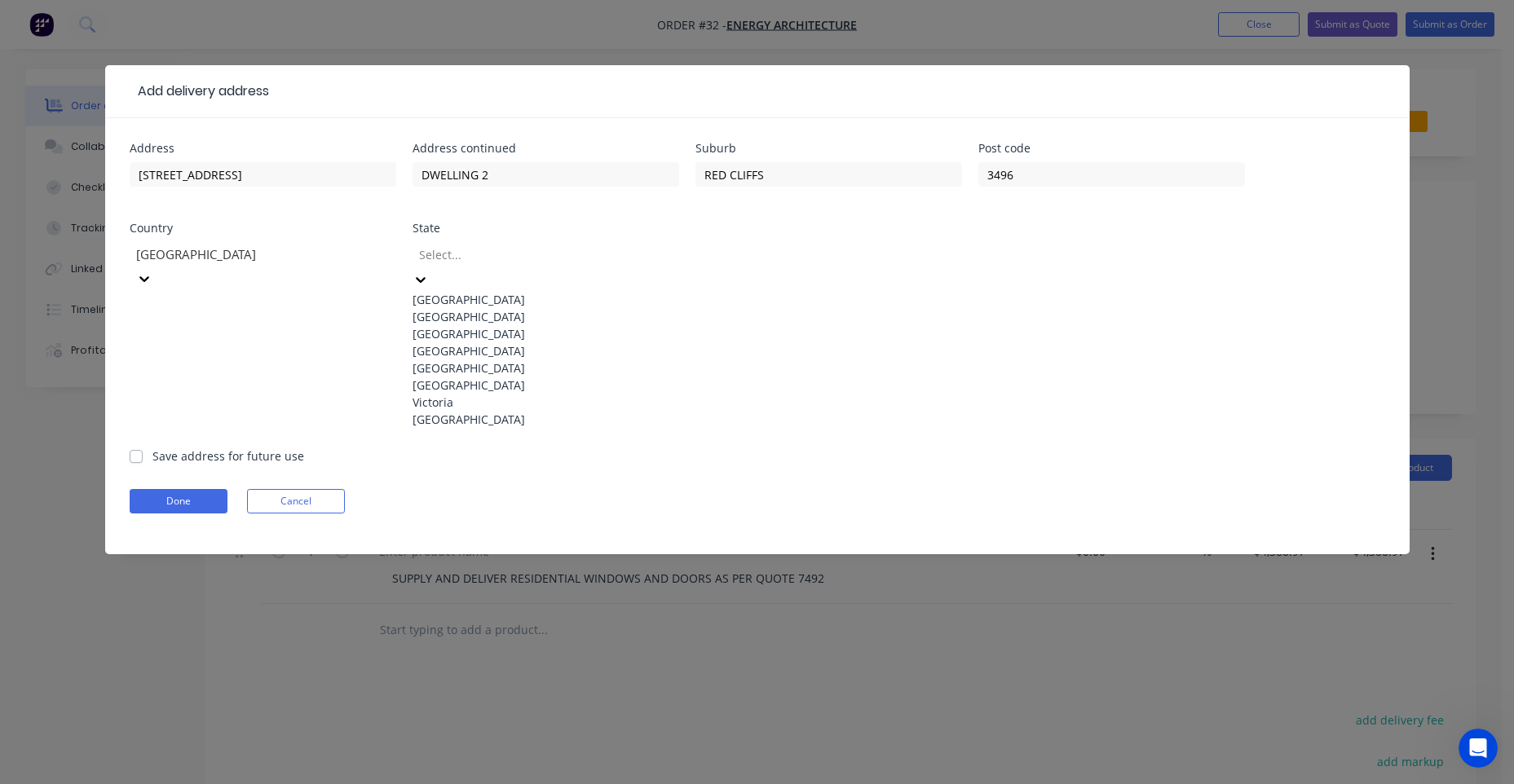
click at [500, 264] on div at bounding box center [535, 255] width 235 height 20
click at [445, 411] on div "Victoria" at bounding box center [545, 402] width 266 height 17
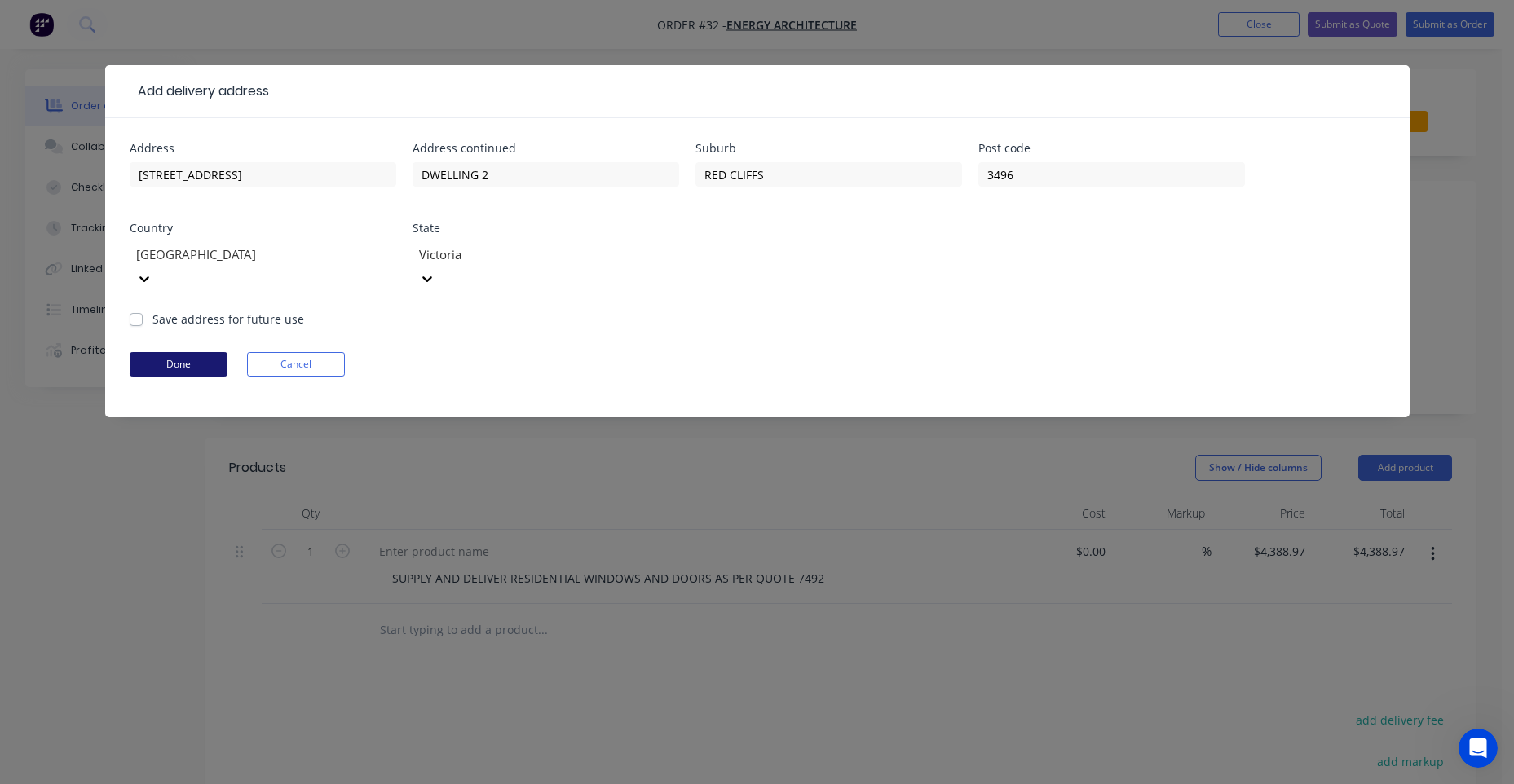
click at [187, 352] on button "Done" at bounding box center [178, 364] width 98 height 25
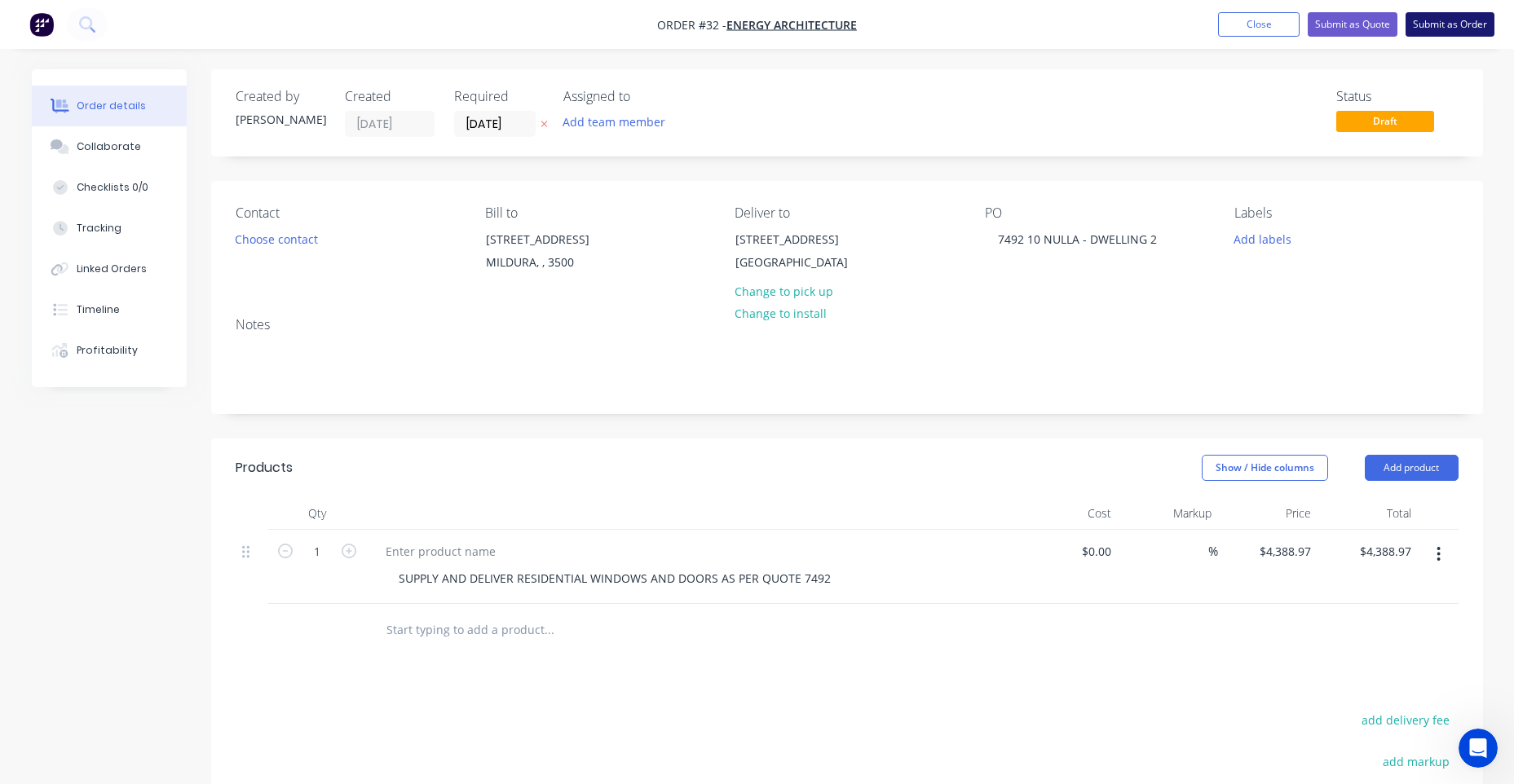
click at [1437, 30] on button "Submit as Order" at bounding box center [1449, 24] width 88 height 25
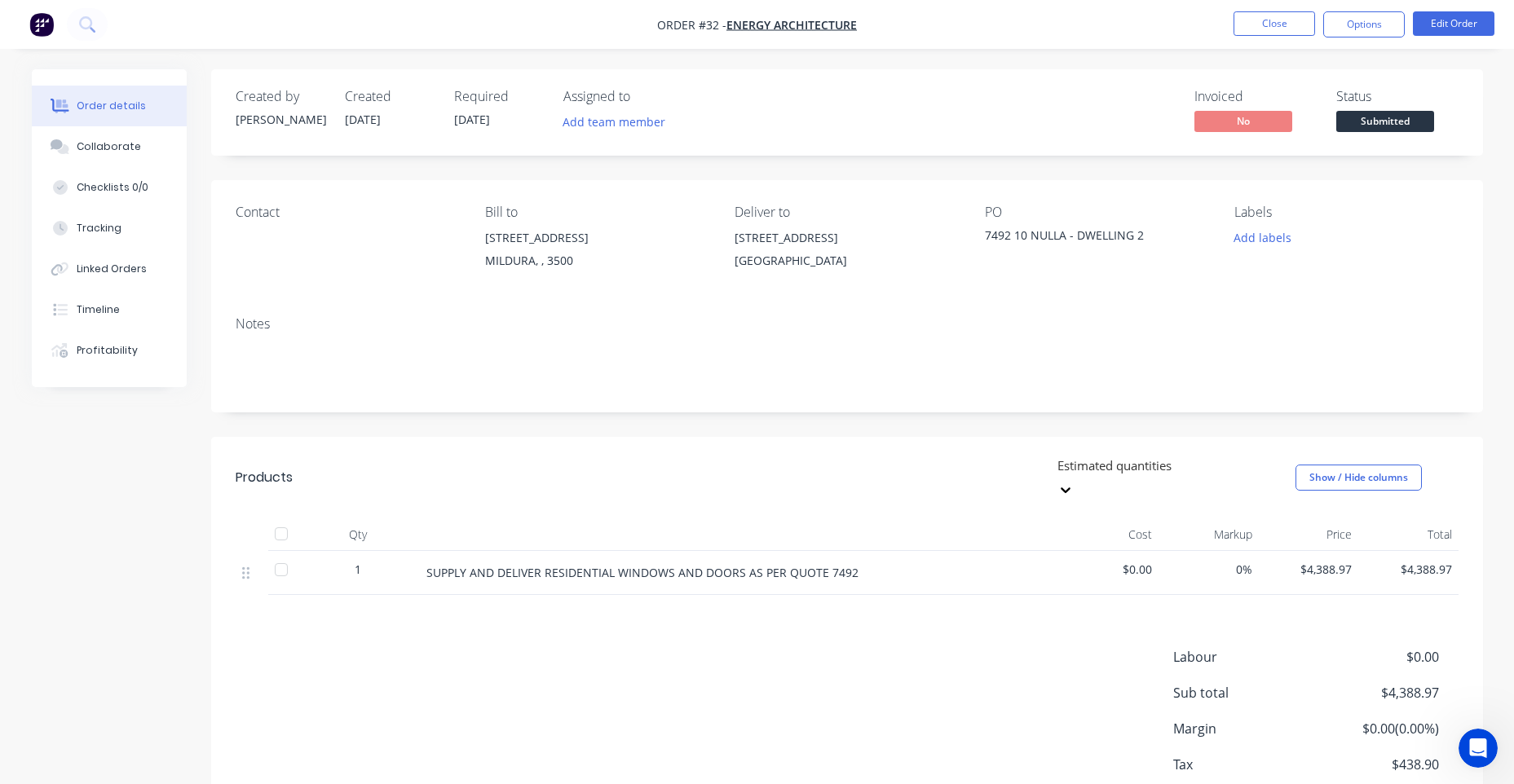
click at [283, 235] on div "Contact" at bounding box center [347, 241] width 224 height 74
click at [282, 261] on div "Contact" at bounding box center [347, 241] width 224 height 74
click at [278, 257] on div "Contact" at bounding box center [347, 241] width 224 height 74
click at [280, 255] on div "Contact" at bounding box center [347, 241] width 224 height 74
click at [371, 232] on div "Contact" at bounding box center [347, 241] width 224 height 74
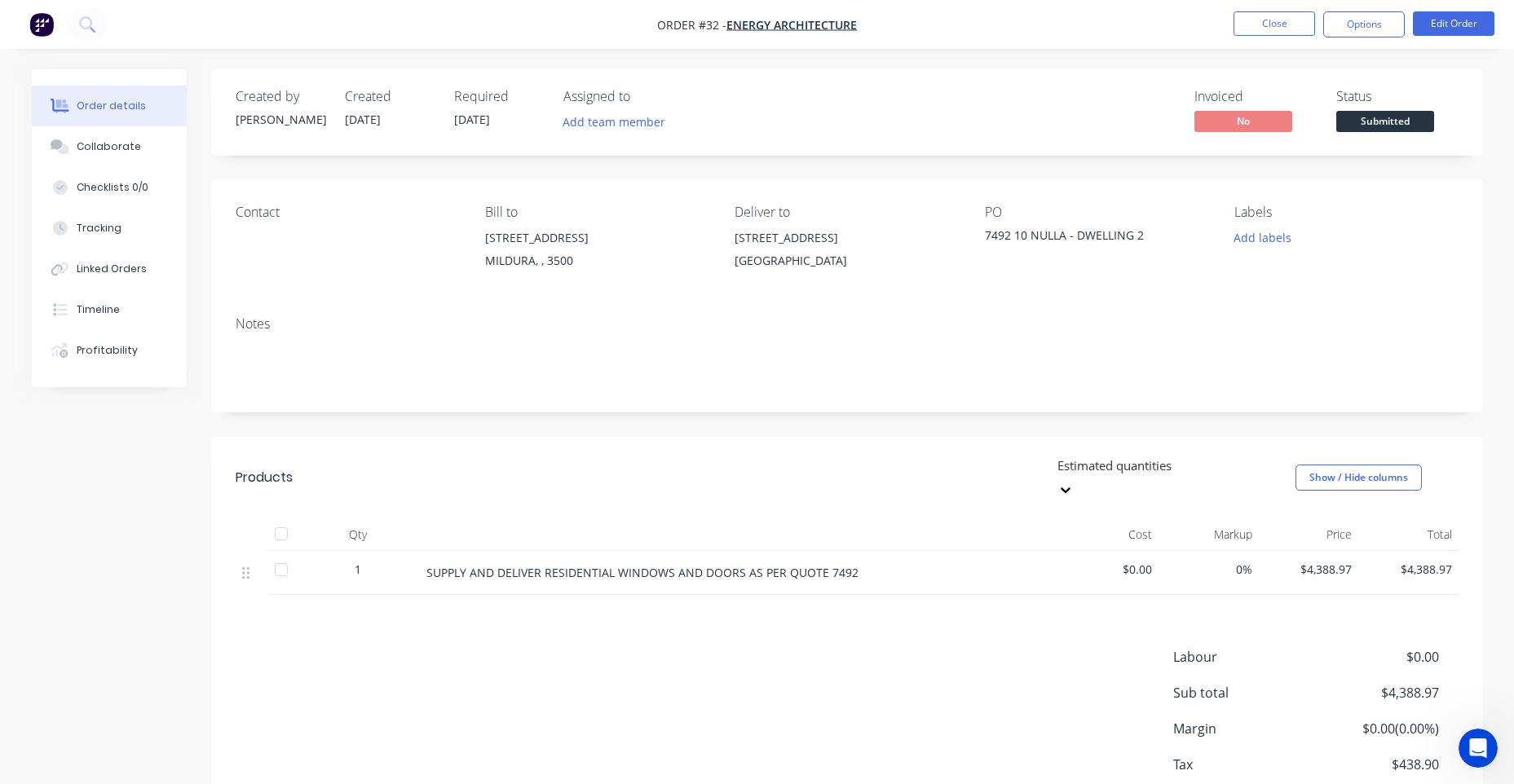
click at [208, 217] on div "Order details Collaborate Checklists 0/0 Tracking Linked Orders Timeline Profit…" at bounding box center [121, 228] width 179 height 318
click at [260, 200] on div "Contact Bill to [STREET_ADDRESS], , 3500 Deliver to [STREET_ADDRESS] PO 7492 10…" at bounding box center [846, 241] width 1272 height 123
click at [263, 210] on div "Contact" at bounding box center [347, 213] width 224 height 15
click at [1454, 27] on button "Edit Order" at bounding box center [1454, 23] width 82 height 25
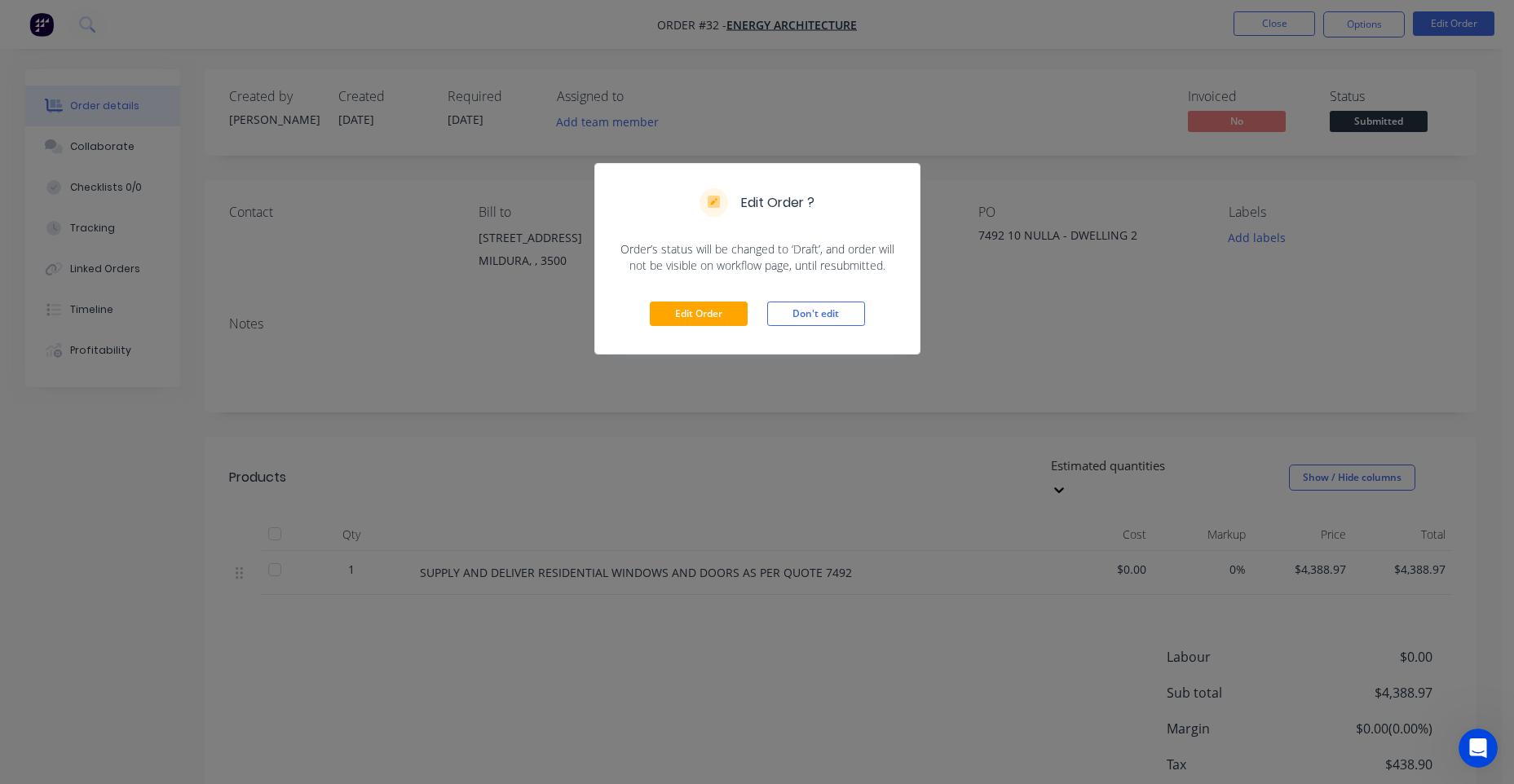
click at [317, 264] on div "Edit Order ? Order’s status will be changed to ‘Draft’, and order will not be v…" at bounding box center [757, 392] width 1514 height 784
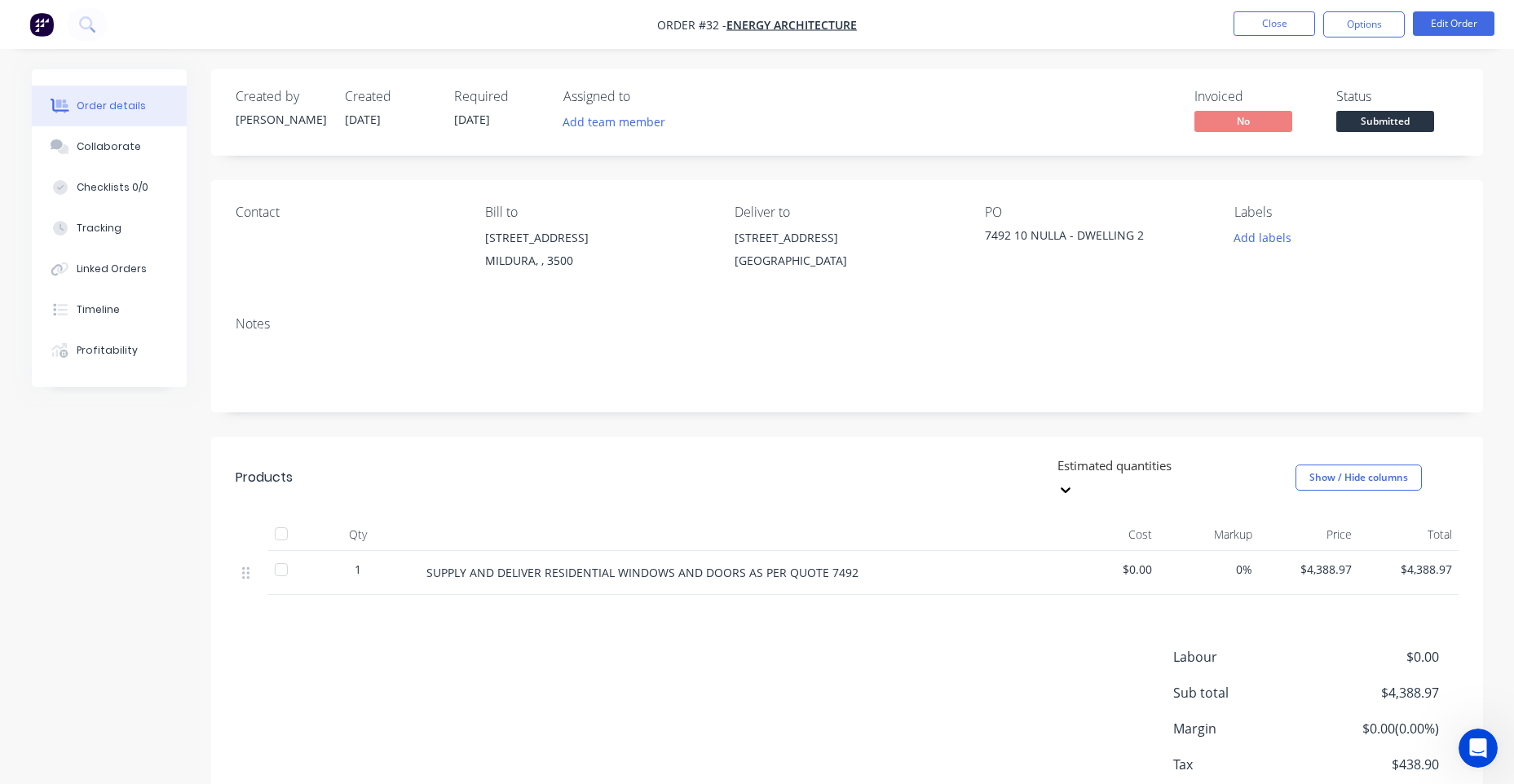
click at [188, 236] on div "Order details Collaborate Checklists 0/0 Tracking Linked Orders Timeline Profit…" at bounding box center [121, 228] width 179 height 318
click at [1473, 17] on button "Edit Order" at bounding box center [1454, 23] width 82 height 25
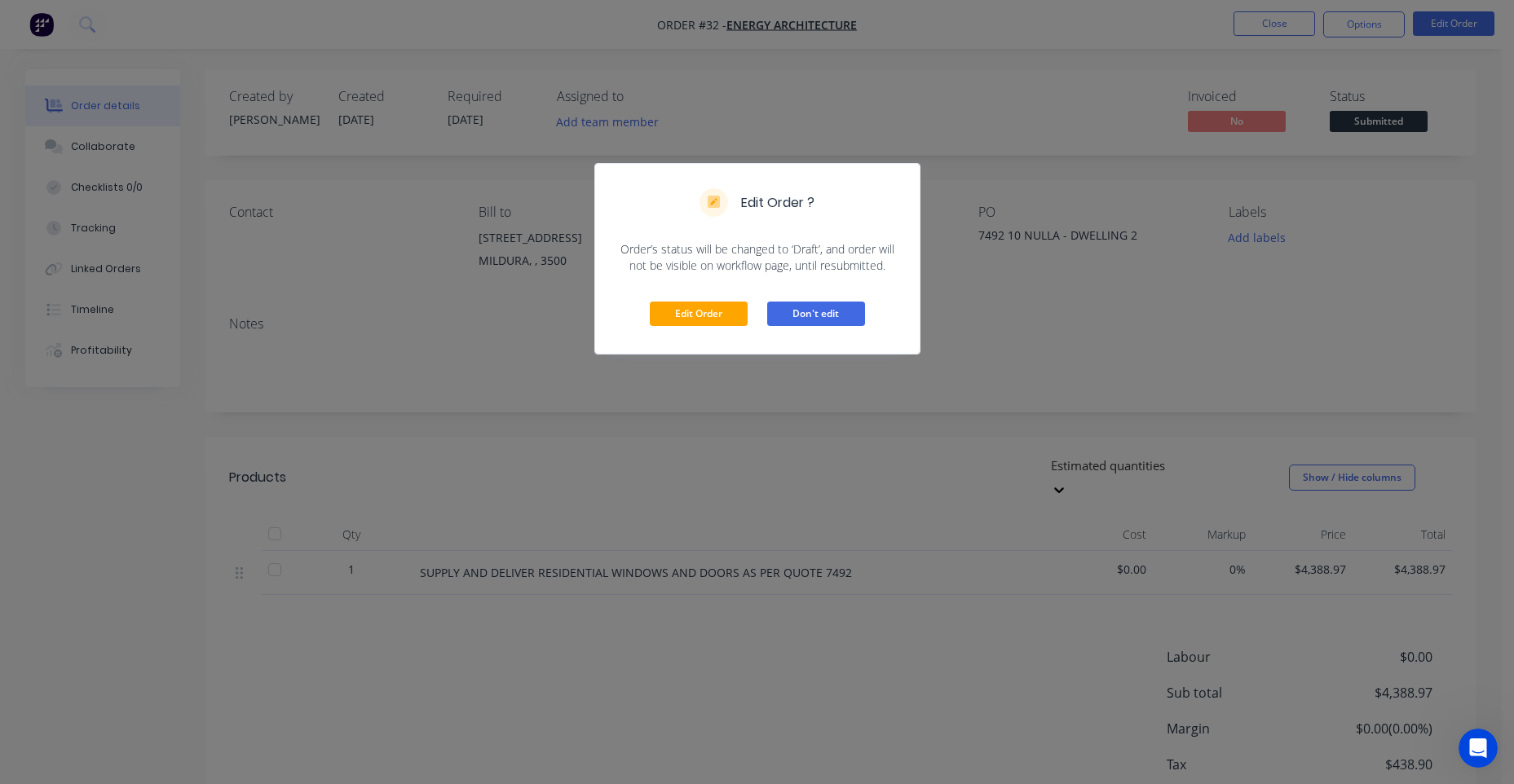
click at [834, 319] on button "Don't edit" at bounding box center [816, 314] width 98 height 25
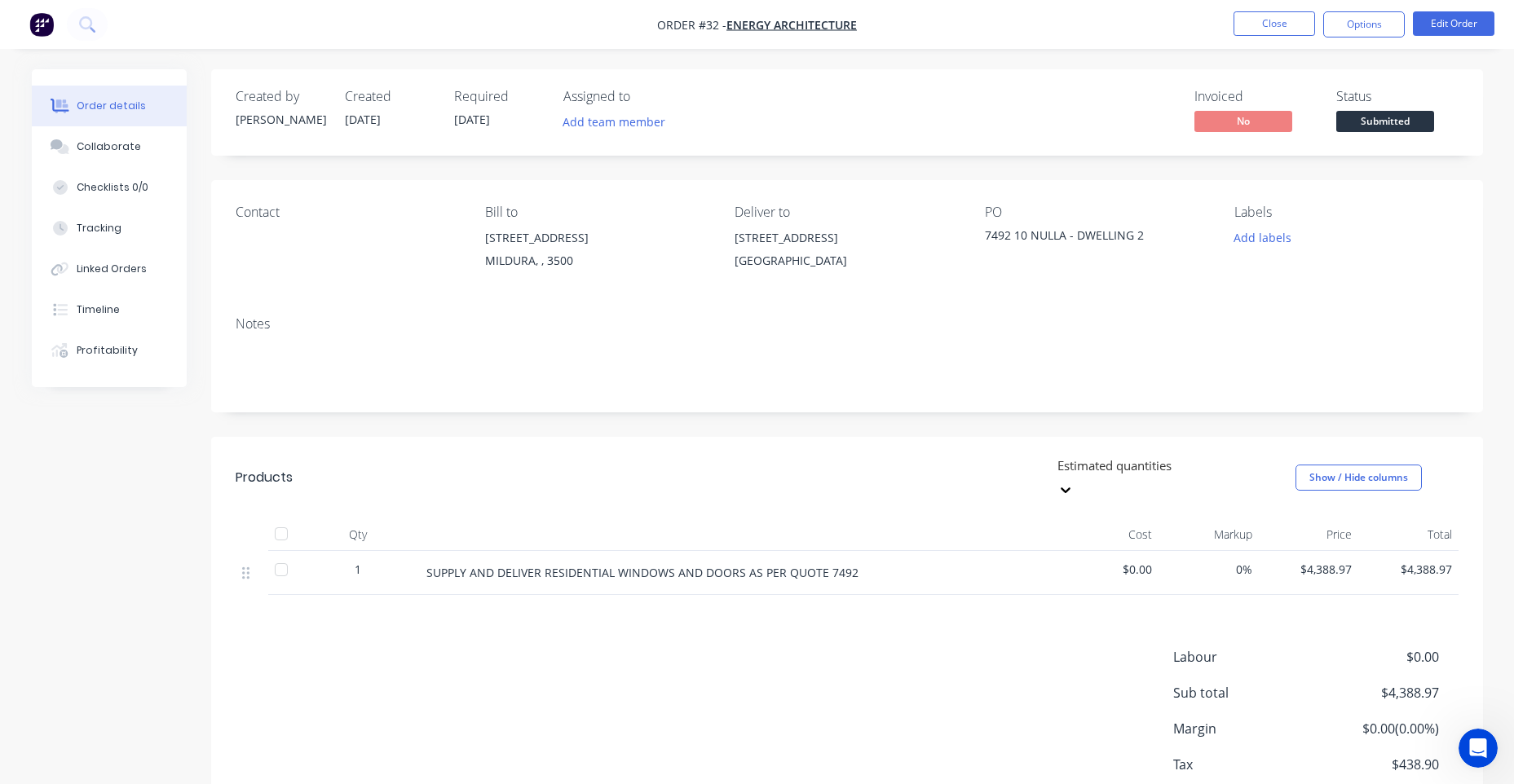
click at [58, 96] on button "Order details" at bounding box center [109, 106] width 155 height 41
click at [43, 37] on button "button" at bounding box center [42, 24] width 34 height 26
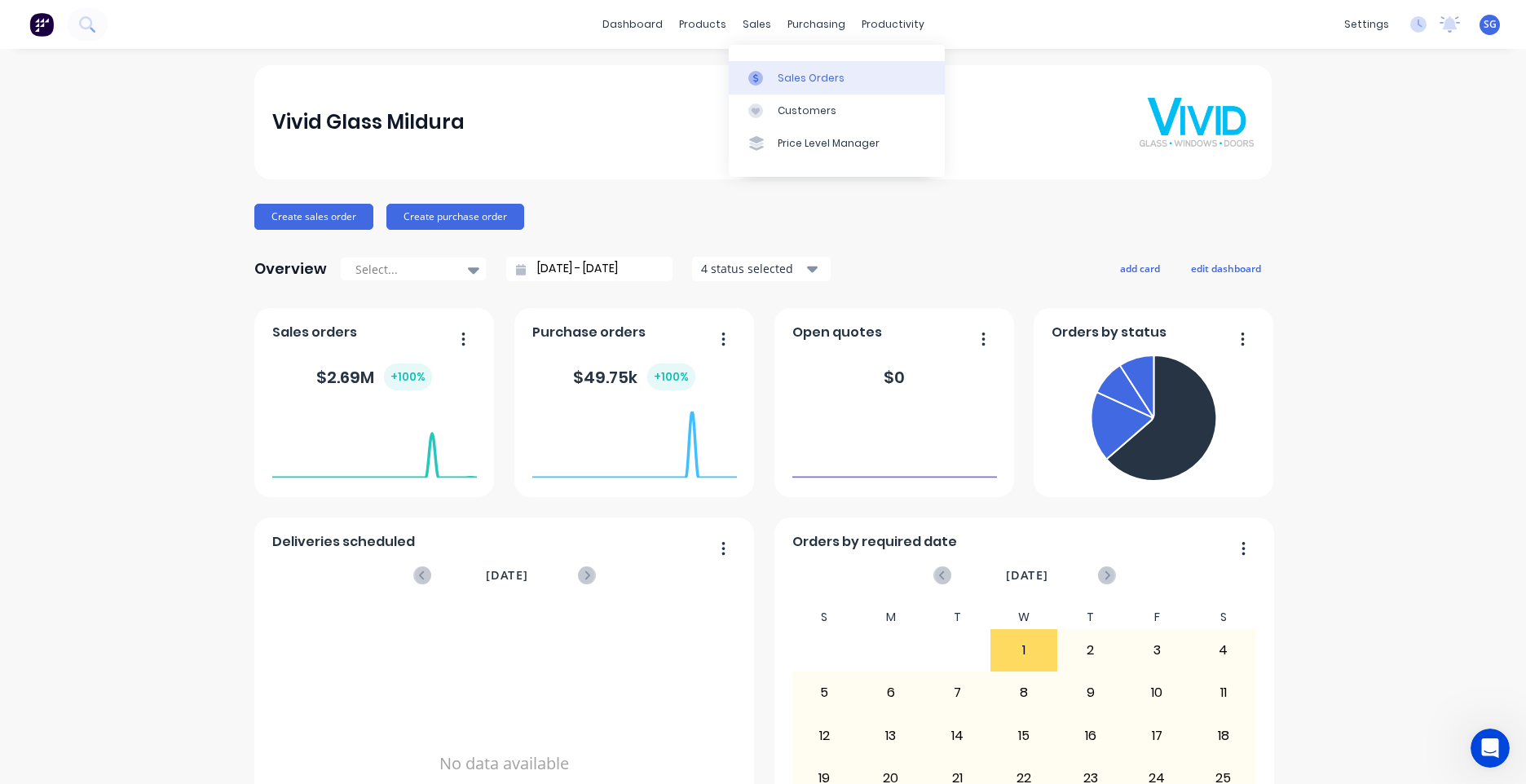
click at [784, 71] on div "Sales Orders" at bounding box center [811, 77] width 67 height 14
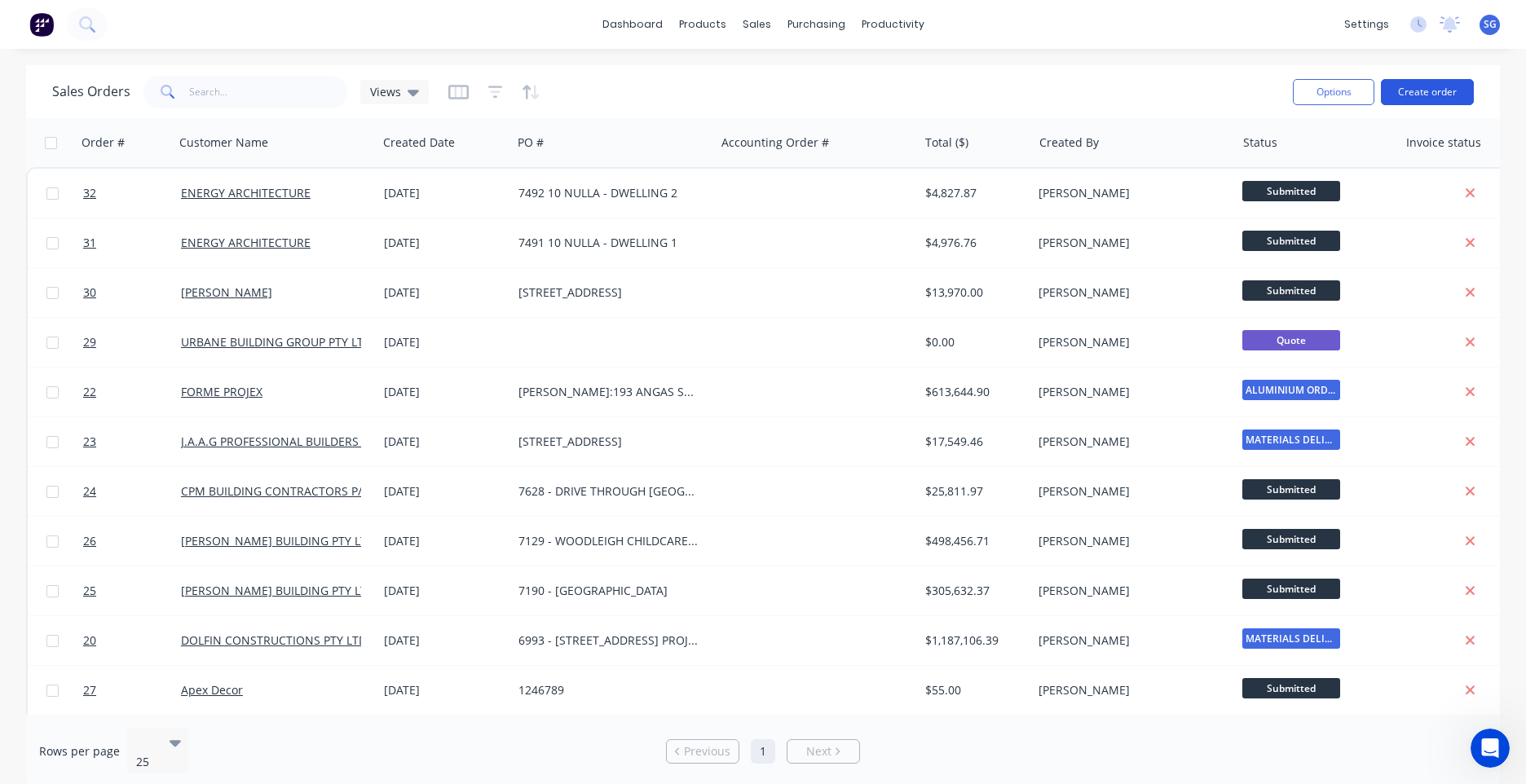
click at [1389, 89] on button "Create order" at bounding box center [1427, 92] width 93 height 26
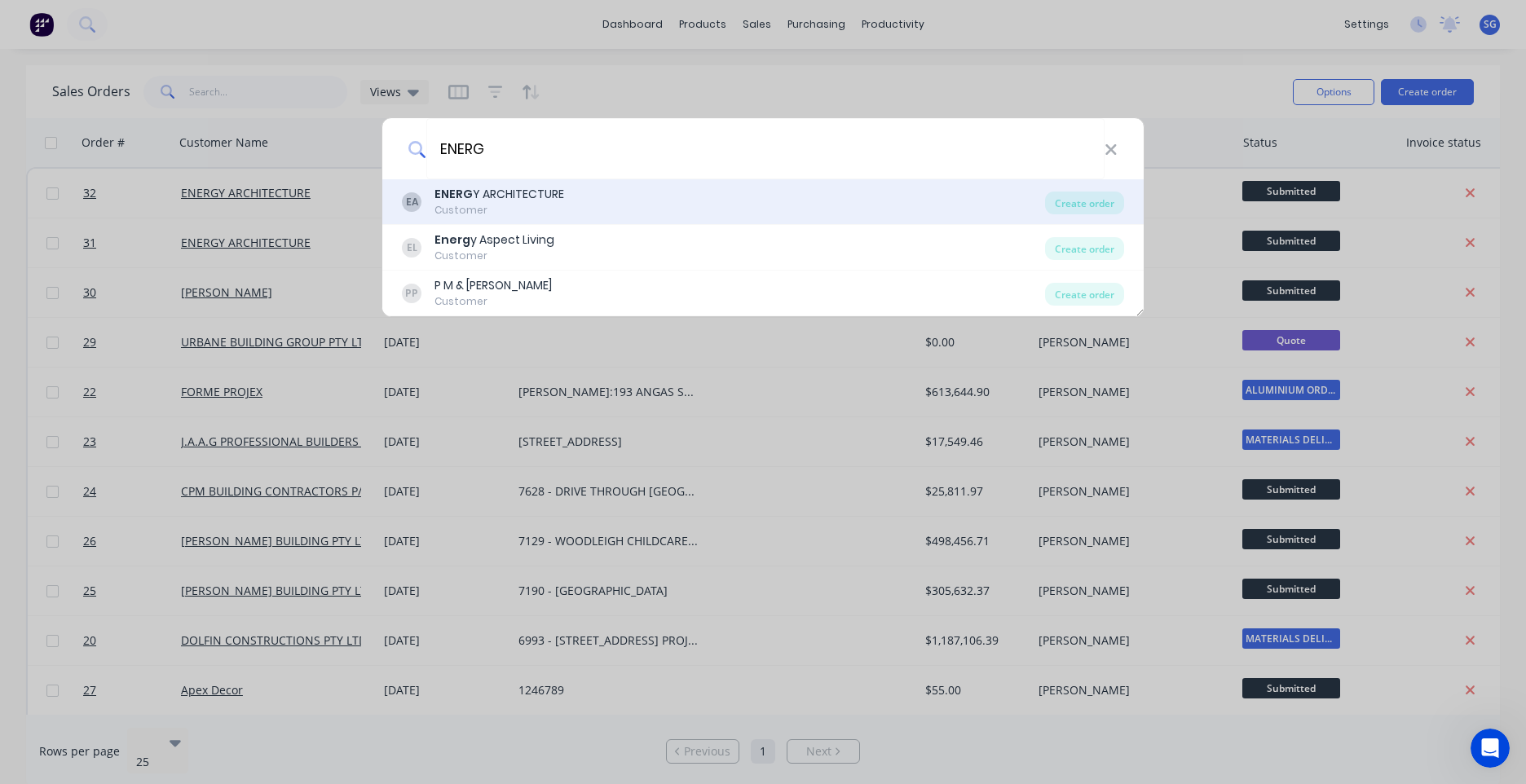
type input "ENERG"
click at [511, 182] on div "EA ENERG Y ARCHITECTURE Customer Create order" at bounding box center [763, 202] width 761 height 46
click at [1096, 209] on div "Create order" at bounding box center [1085, 202] width 79 height 23
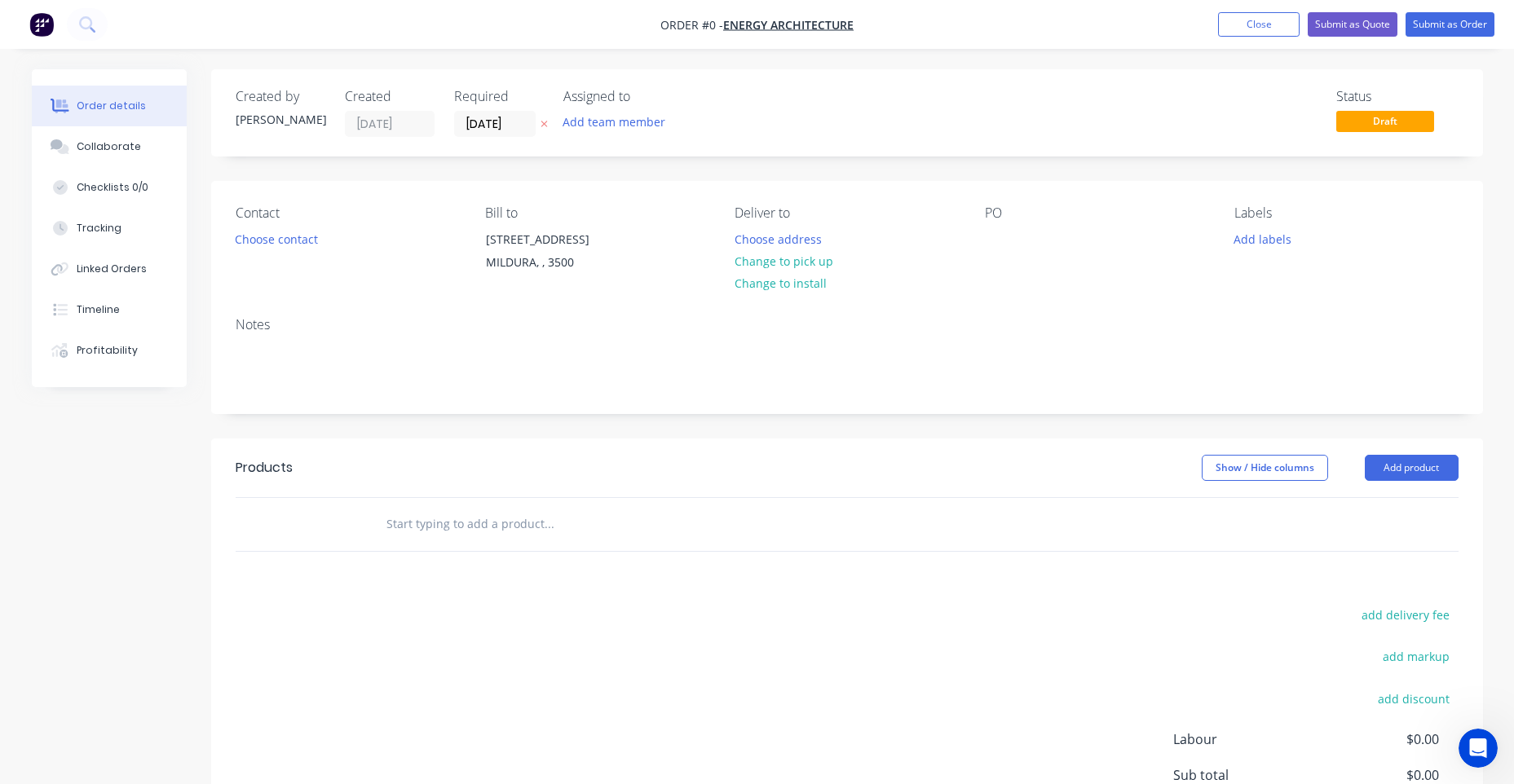
click at [977, 221] on div "Contact Choose contact Bill to [STREET_ADDRESS] Deliver to Choose address Chang…" at bounding box center [846, 242] width 1272 height 123
click at [1021, 225] on div "PO" at bounding box center [1096, 242] width 224 height 74
click at [998, 225] on div "PO" at bounding box center [1096, 242] width 224 height 74
click at [994, 213] on div "PO" at bounding box center [1096, 213] width 224 height 15
click at [995, 221] on div "PO" at bounding box center [1096, 213] width 224 height 15
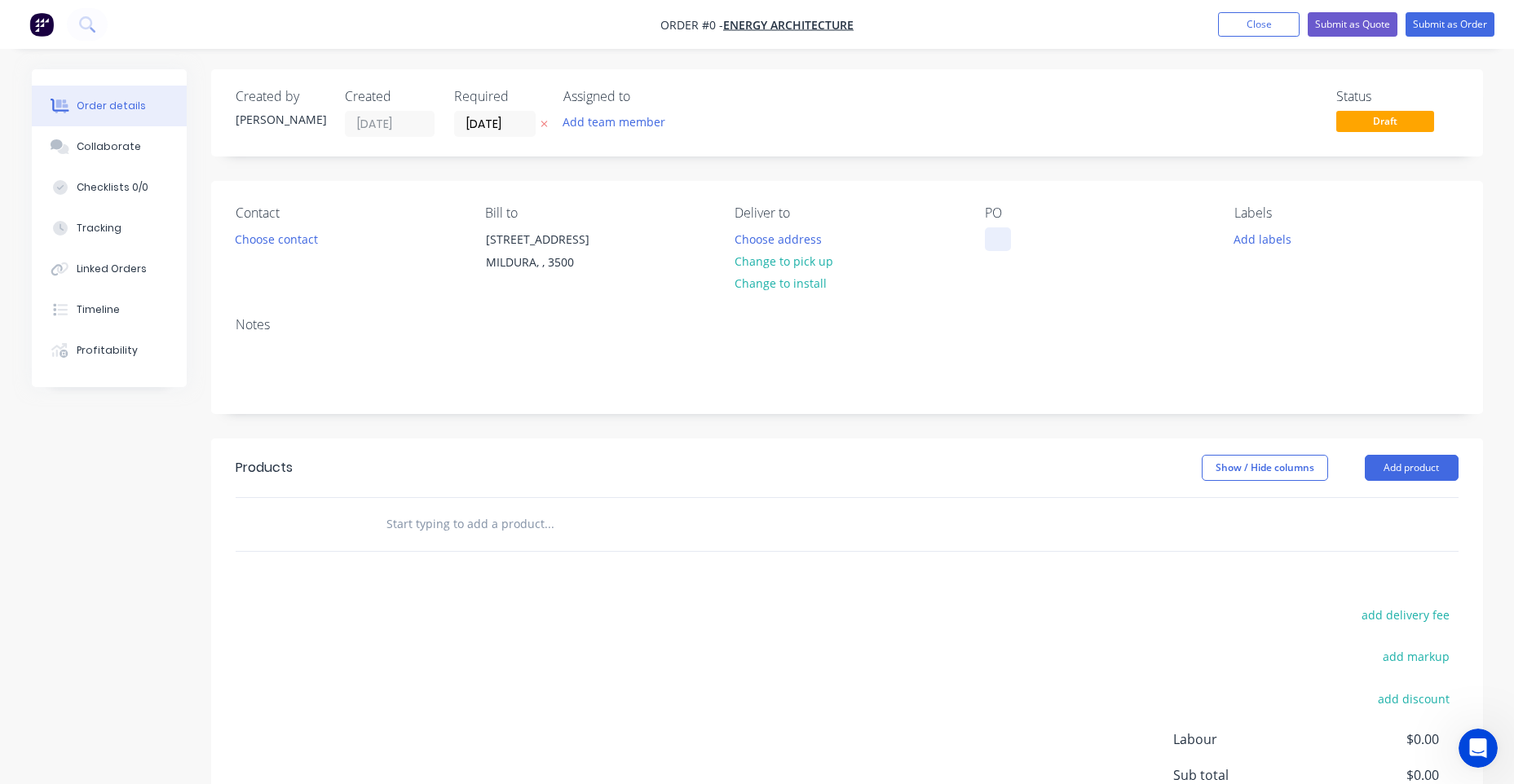
click at [998, 229] on div at bounding box center [998, 239] width 26 height 24
paste div
click at [1058, 284] on div "Order details Collaborate Checklists 0/0 Tracking Linked Orders Timeline Profit…" at bounding box center [757, 518] width 1483 height 898
click at [294, 245] on button "Choose contact" at bounding box center [276, 238] width 100 height 22
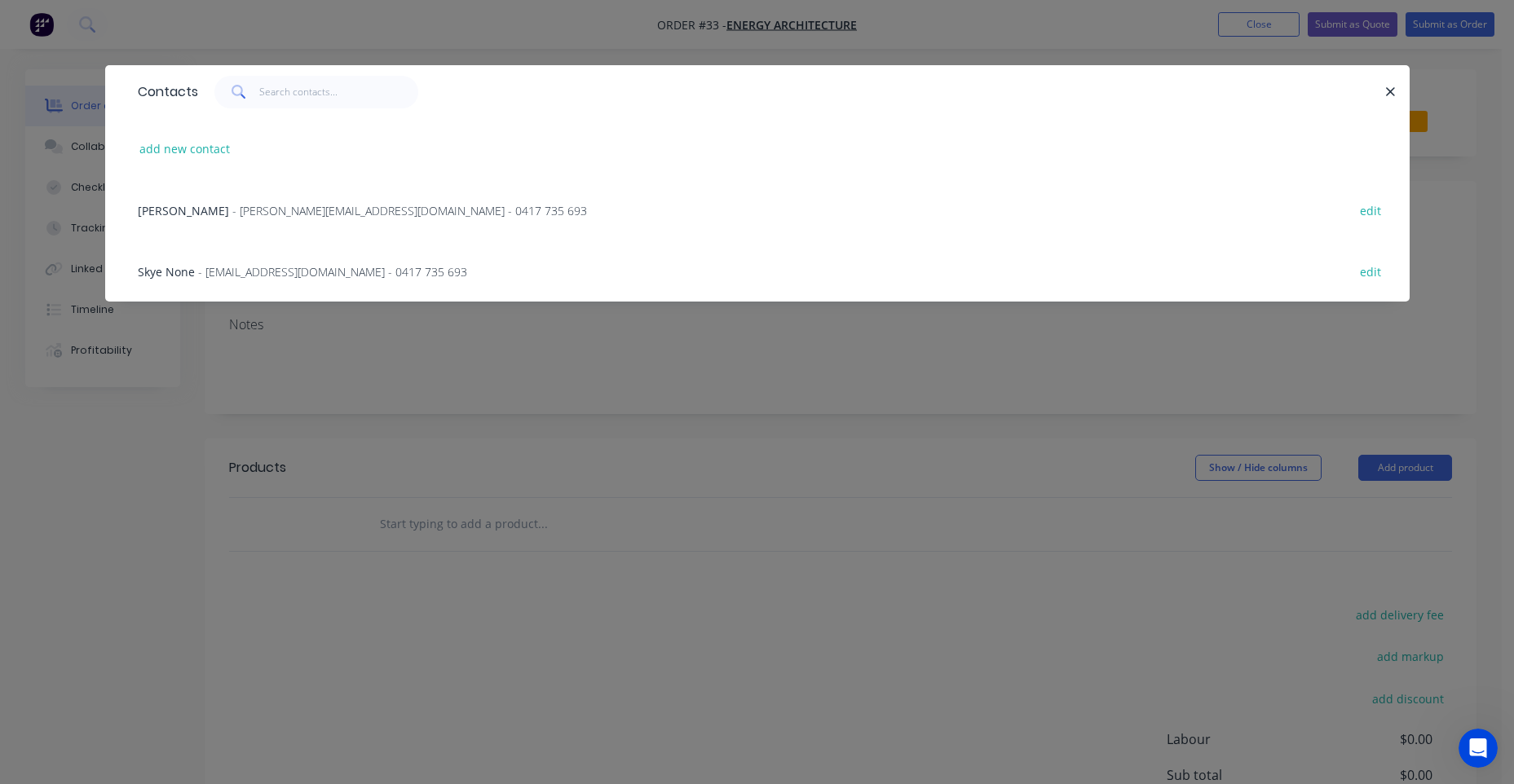
click at [1353, 344] on div "Contacts add new contact Daniel Manno - [EMAIL_ADDRESS][DOMAIN_NAME] - 0417 735…" at bounding box center [757, 392] width 1514 height 784
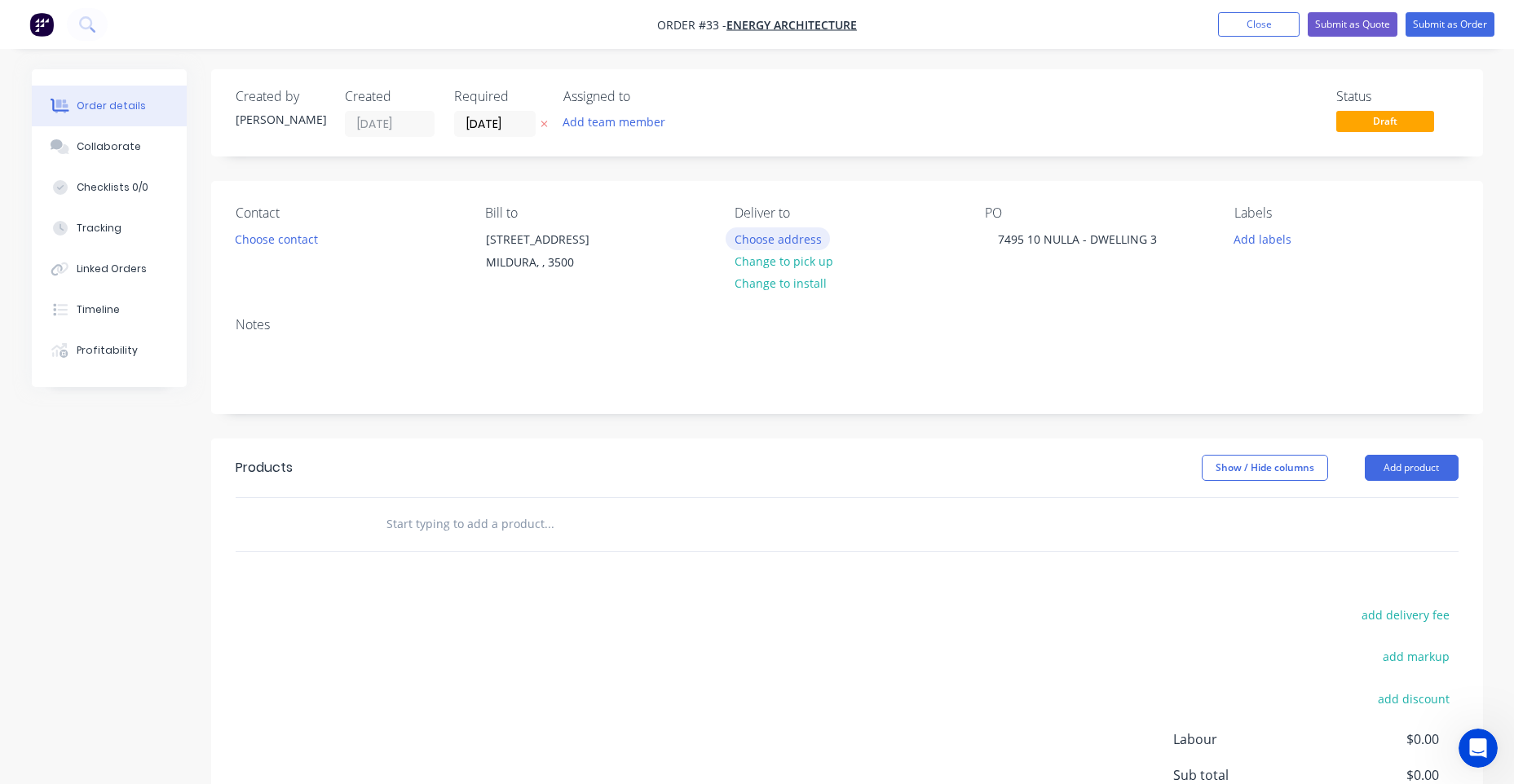
click at [792, 236] on button "Choose address" at bounding box center [777, 238] width 105 height 22
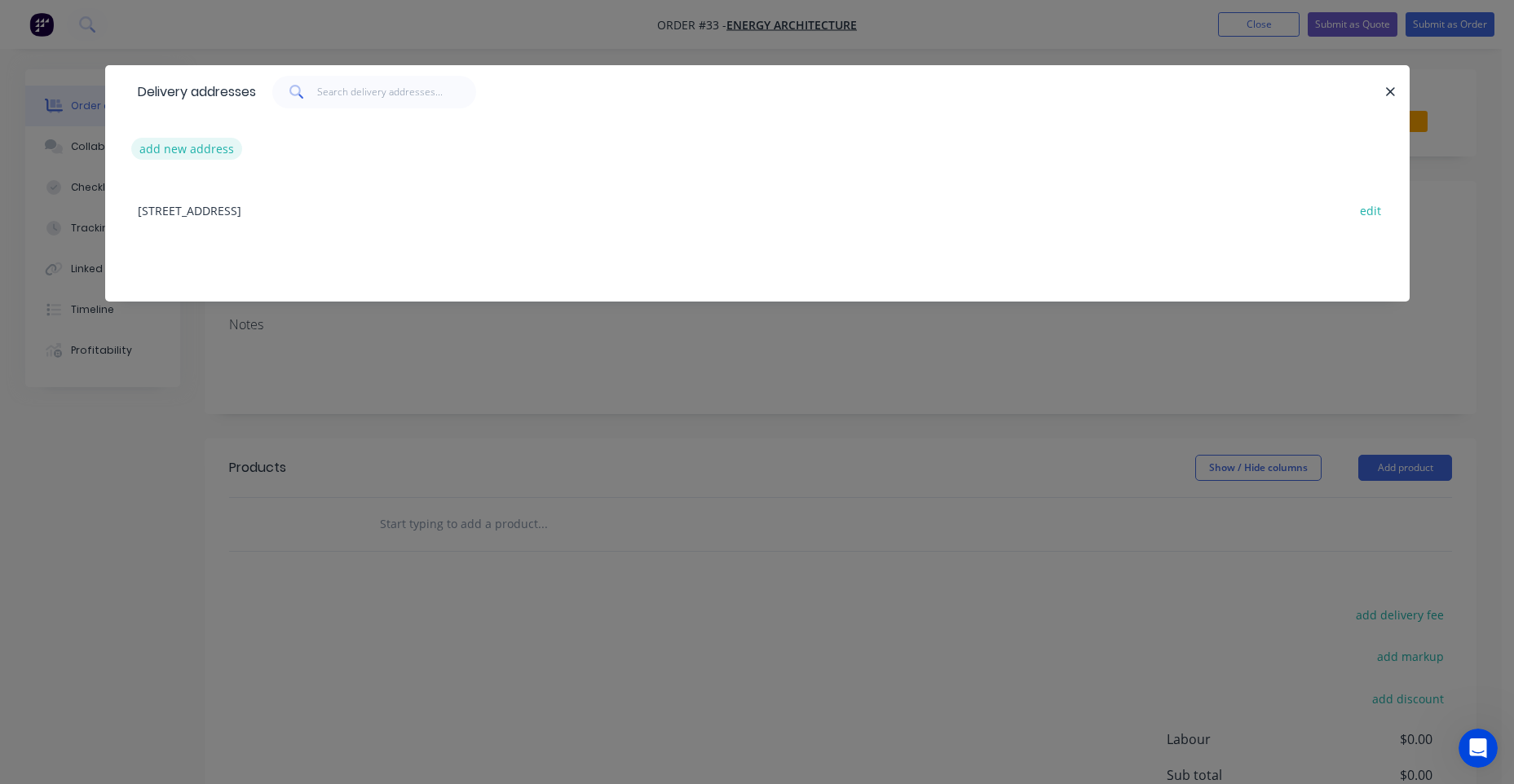
click at [188, 146] on button "add new address" at bounding box center [186, 149] width 111 height 22
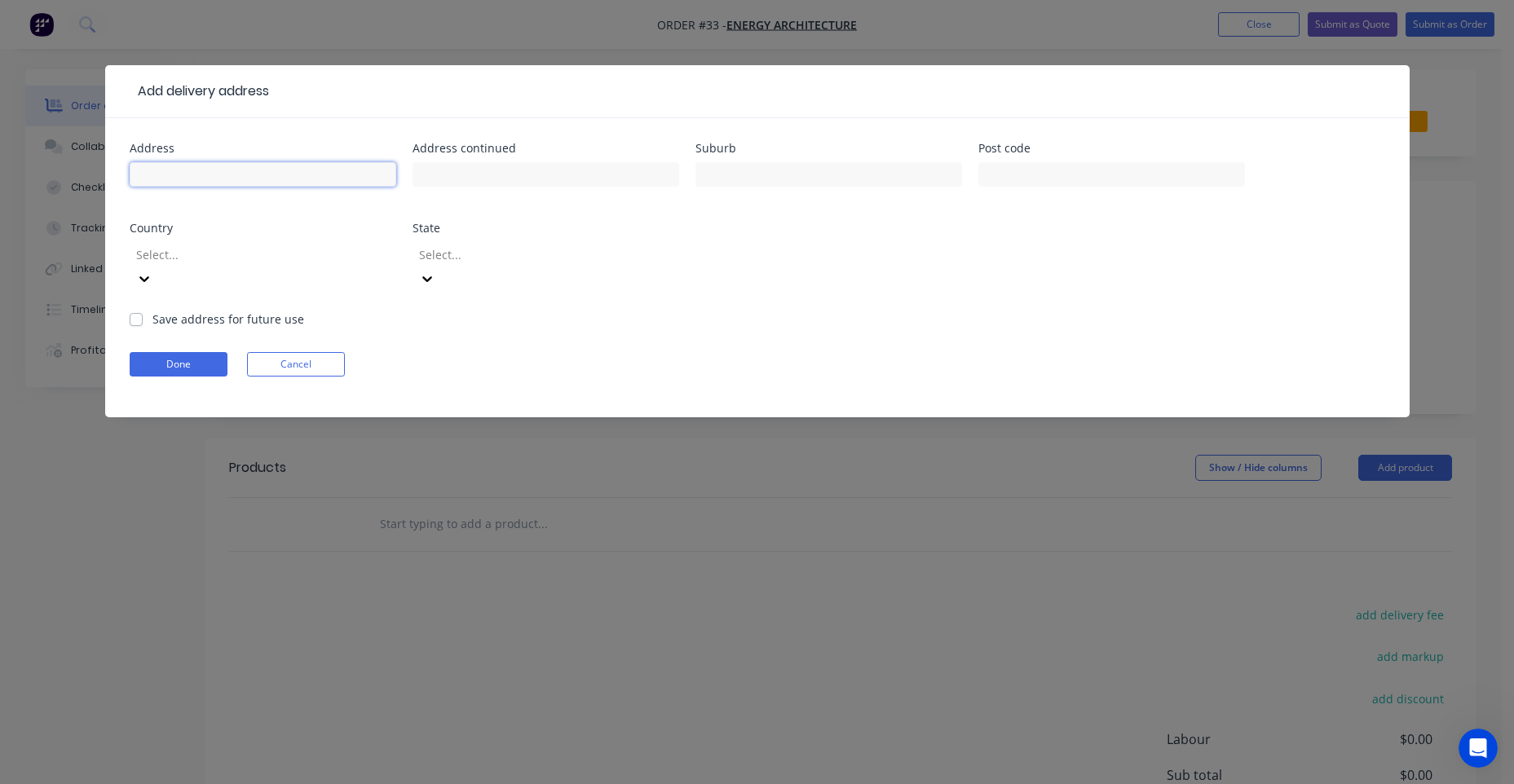
click at [204, 179] on input "text" at bounding box center [262, 174] width 266 height 25
paste input "7495 10 NULLA - DWELLING 3"
type input "7495 10 NULLA - DWELLING 3"
click at [465, 176] on input "text" at bounding box center [545, 174] width 266 height 25
type input "DWELLING 3"
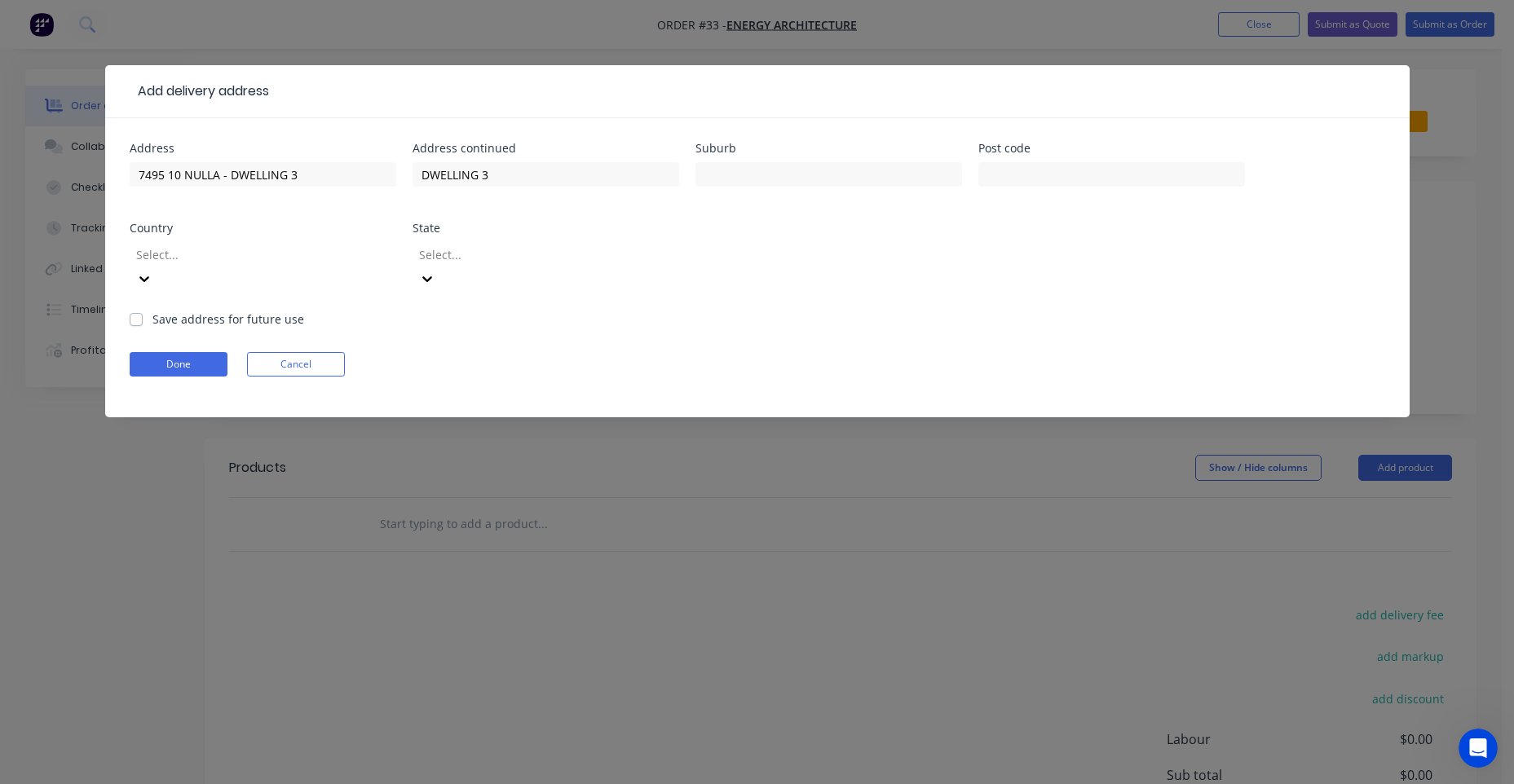
click at [829, 200] on div at bounding box center [828, 182] width 266 height 48
click at [822, 180] on input "text" at bounding box center [828, 174] width 266 height 25
type input "RED CLIFFS"
type input "3496"
click at [271, 250] on div at bounding box center [252, 255] width 235 height 20
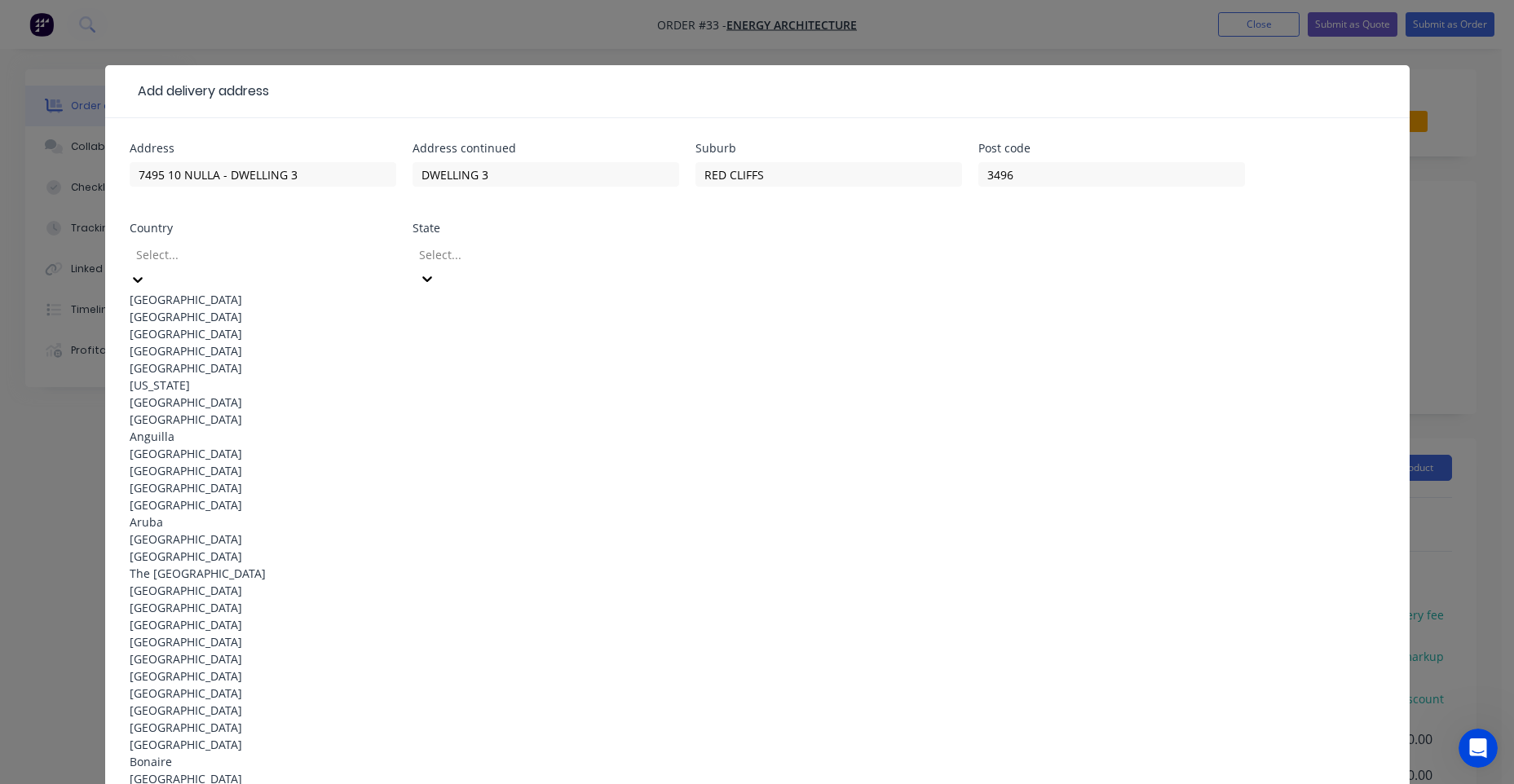
drag, startPoint x: 195, startPoint y: 292, endPoint x: 454, endPoint y: 270, distance: 259.9
click at [195, 291] on div "[GEOGRAPHIC_DATA]" at bounding box center [262, 299] width 266 height 17
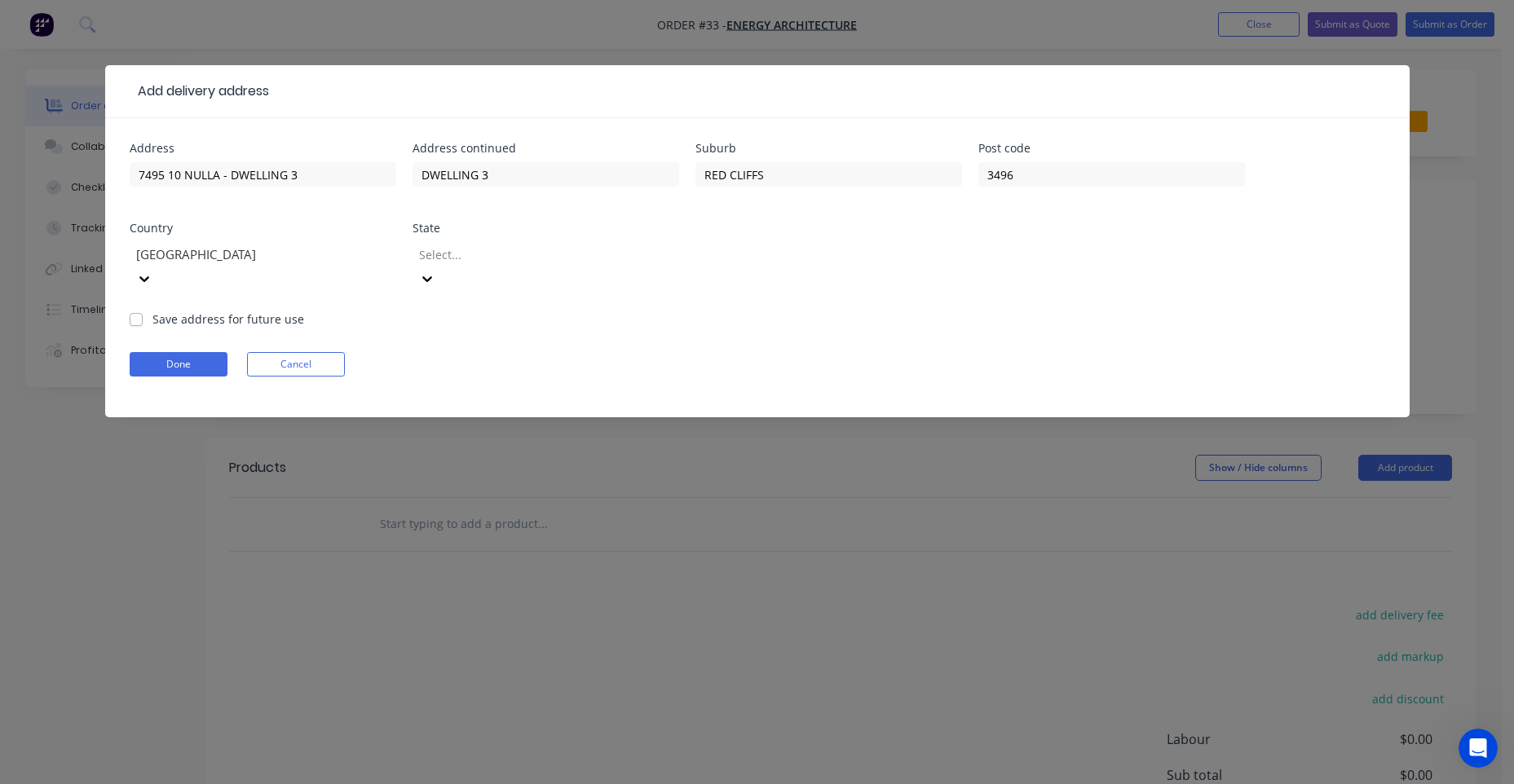
click at [481, 264] on div at bounding box center [535, 255] width 235 height 20
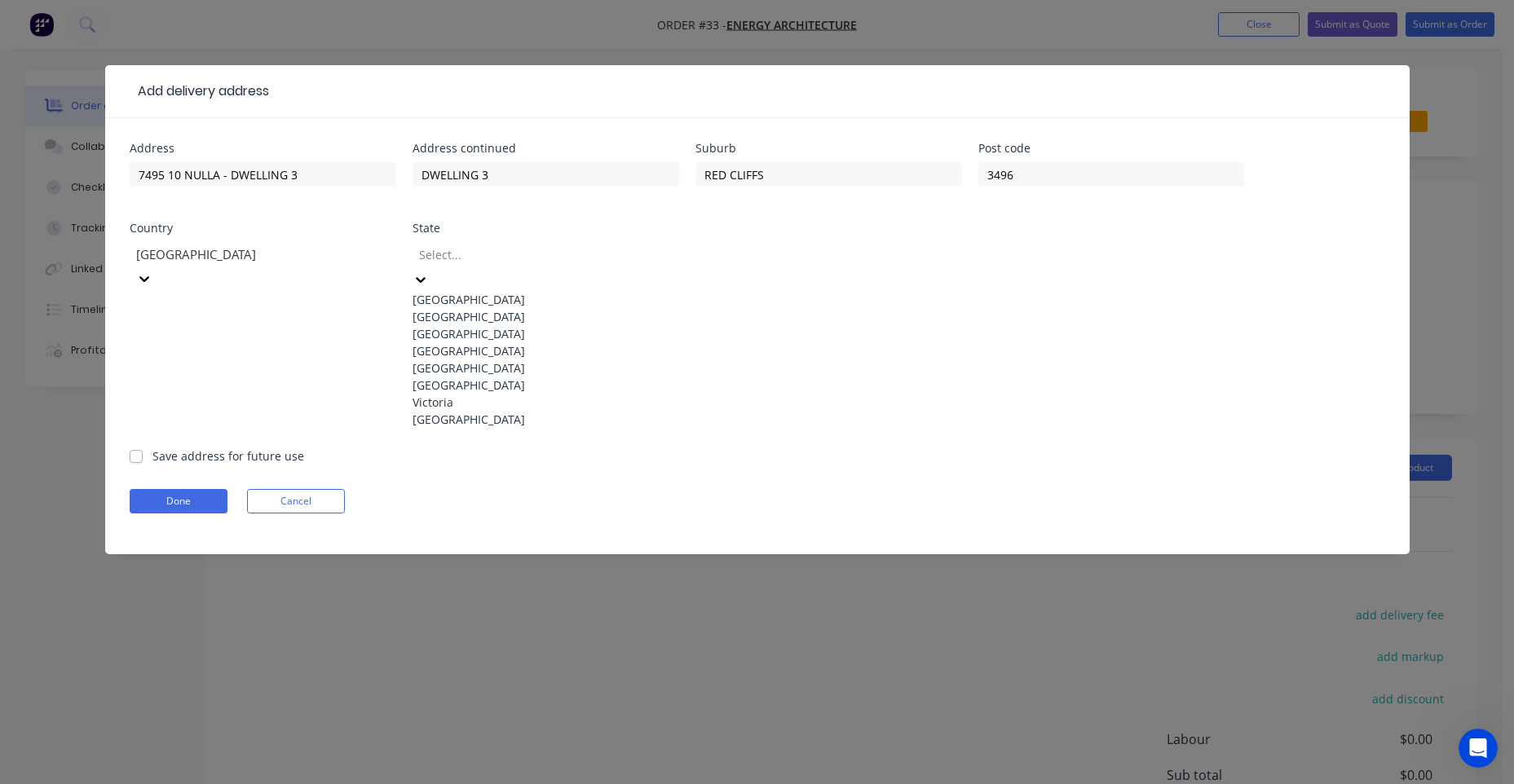
drag, startPoint x: 442, startPoint y: 470, endPoint x: 393, endPoint y: 387, distance: 96.4
click at [442, 411] on div "Victoria" at bounding box center [545, 402] width 266 height 17
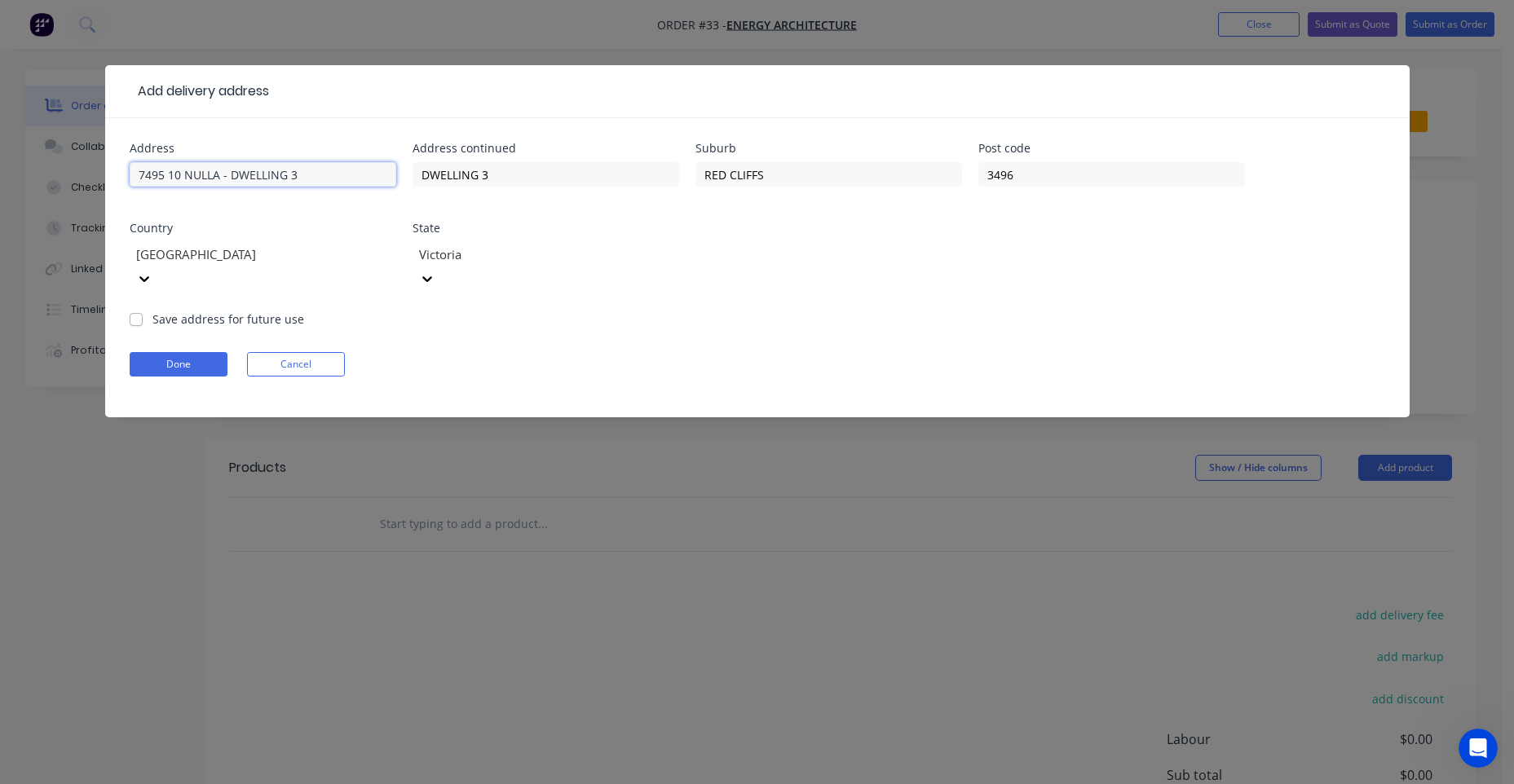
drag, startPoint x: 323, startPoint y: 170, endPoint x: 39, endPoint y: 169, distance: 284.0
click at [40, 169] on div "Add delivery address Address 7495 10 NULLA - DWELLING 3 Address continued DWELL…" at bounding box center [757, 392] width 1514 height 784
type input "[STREET_ADDRESS]"
click at [448, 91] on div at bounding box center [827, 91] width 1116 height 20
click at [185, 352] on button "Done" at bounding box center [178, 364] width 98 height 25
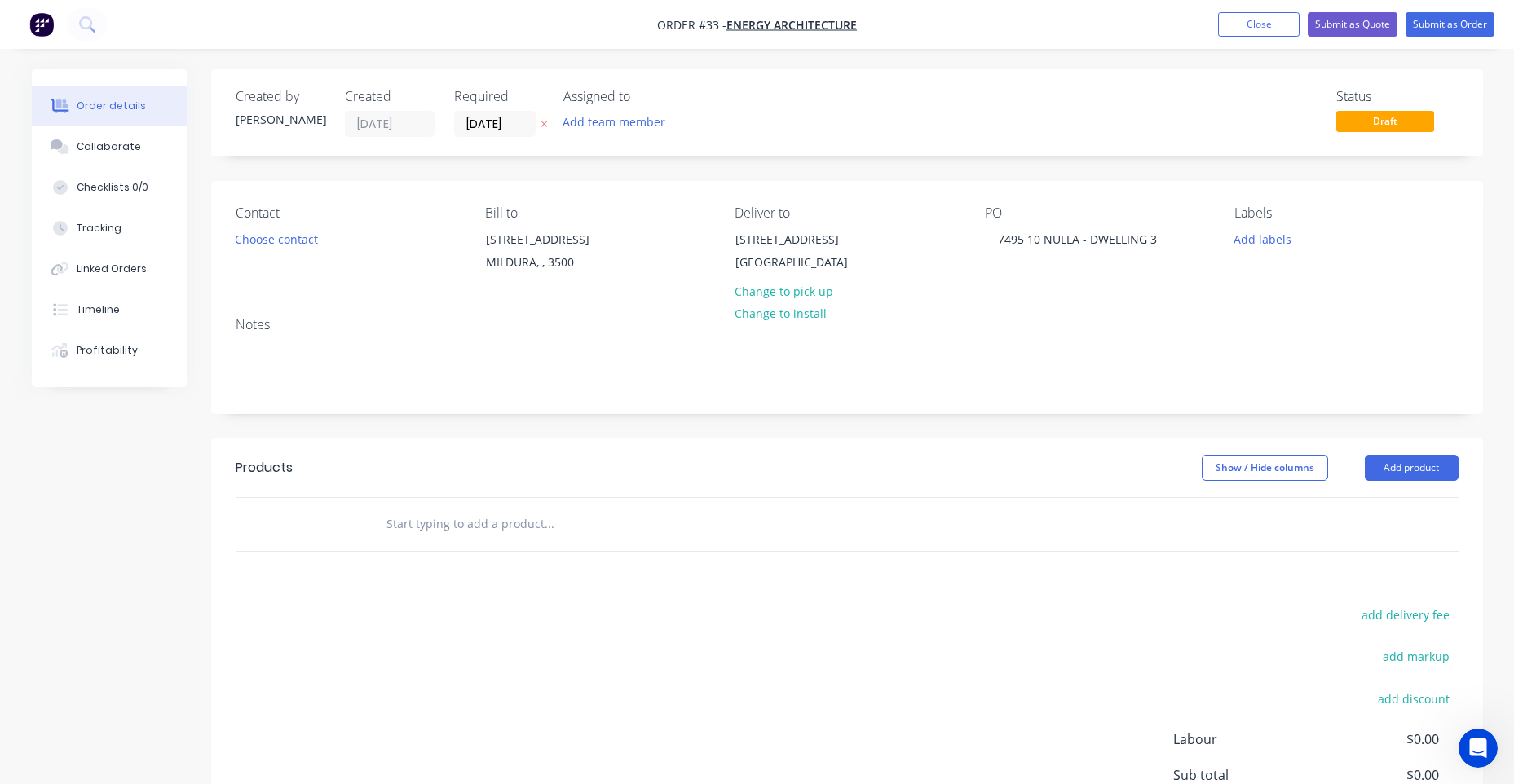
click at [435, 540] on input "text" at bounding box center [548, 524] width 326 height 32
click at [1399, 489] on header "Products Show / Hide columns Add product" at bounding box center [846, 468] width 1272 height 59
click at [1407, 480] on button "Add product" at bounding box center [1411, 468] width 94 height 26
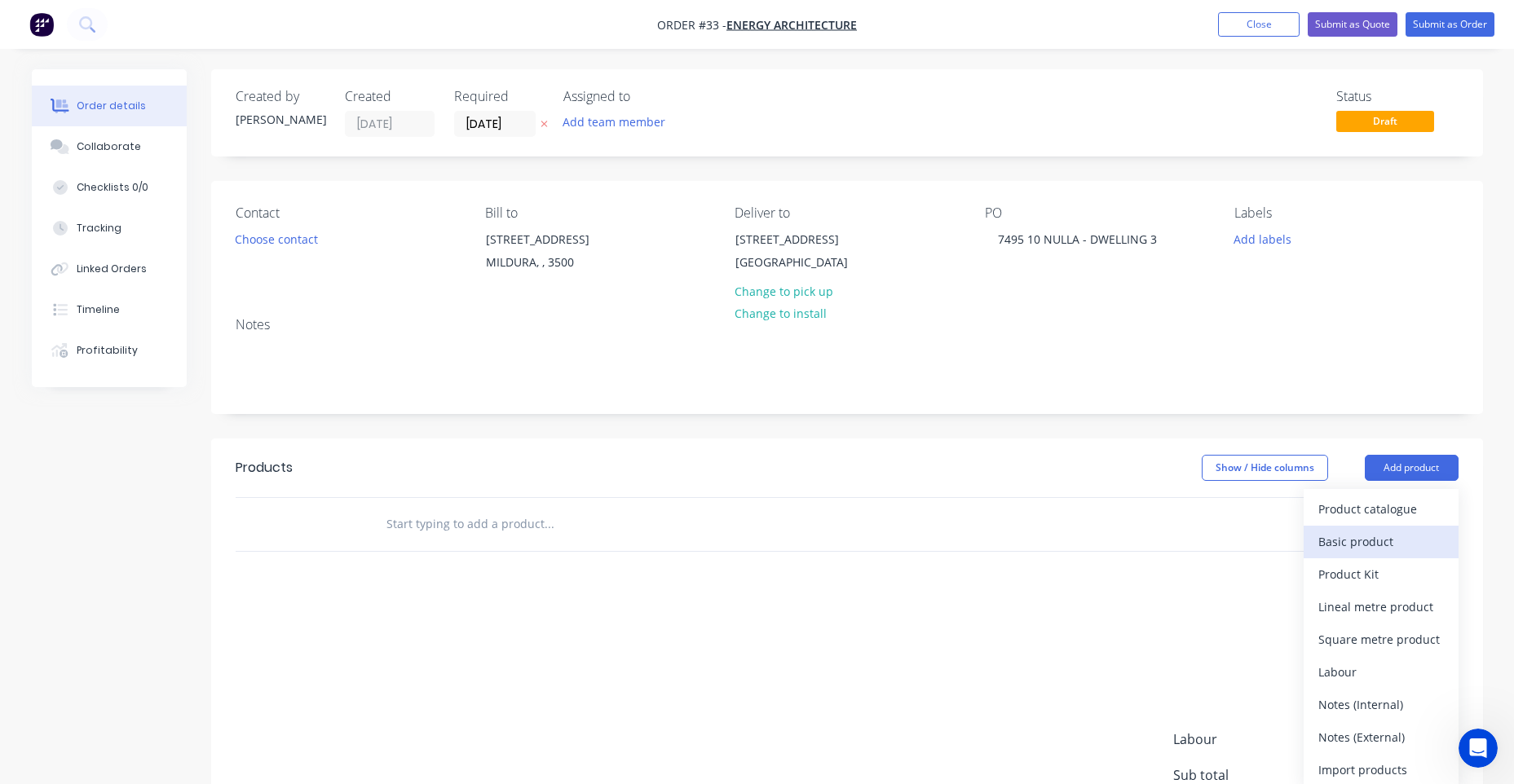
drag, startPoint x: 1358, startPoint y: 617, endPoint x: 1380, endPoint y: 583, distance: 40.5
click at [1380, 583] on div "Product catalogue Basic product Product Kit Lineal metre product Square metre p…" at bounding box center [1381, 639] width 155 height 302
click at [1380, 554] on div "Basic product" at bounding box center [1381, 542] width 126 height 24
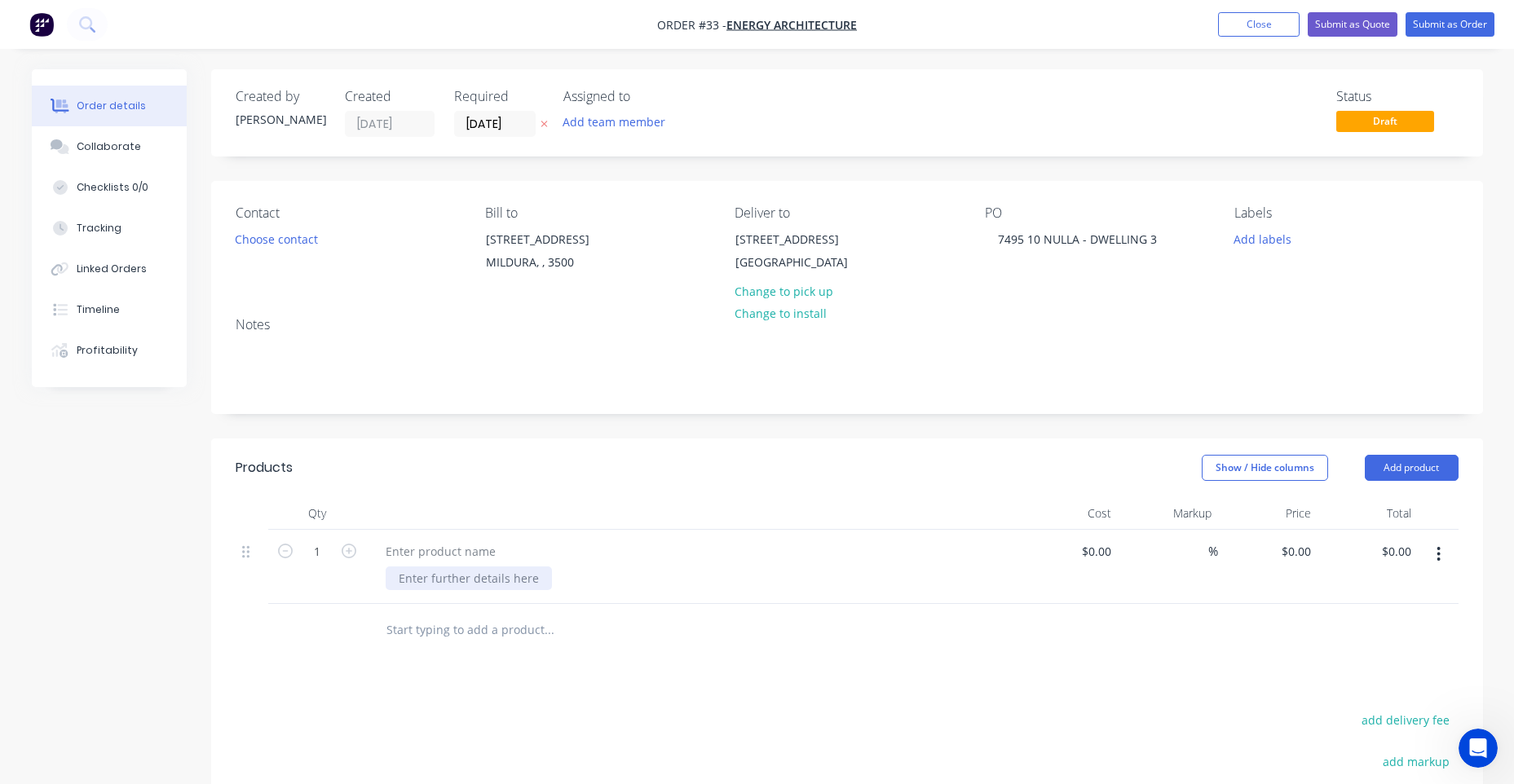
click at [509, 590] on div at bounding box center [469, 578] width 167 height 24
paste div
click at [783, 701] on div "Products Show / Hide columns Add product Qty Cost Markup Price Total 1 SUPPLY A…" at bounding box center [846, 743] width 1272 height 610
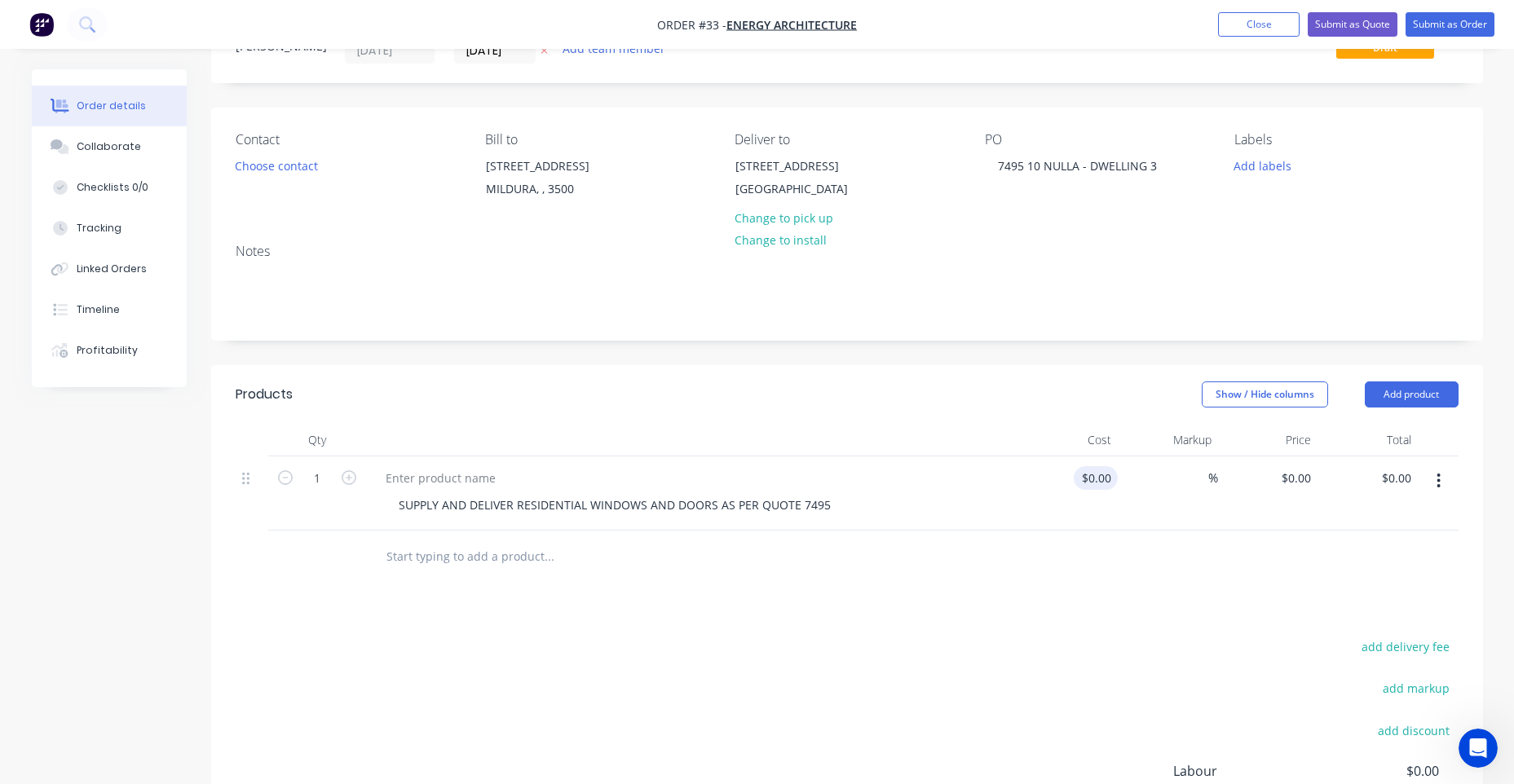
scroll to position [163, 0]
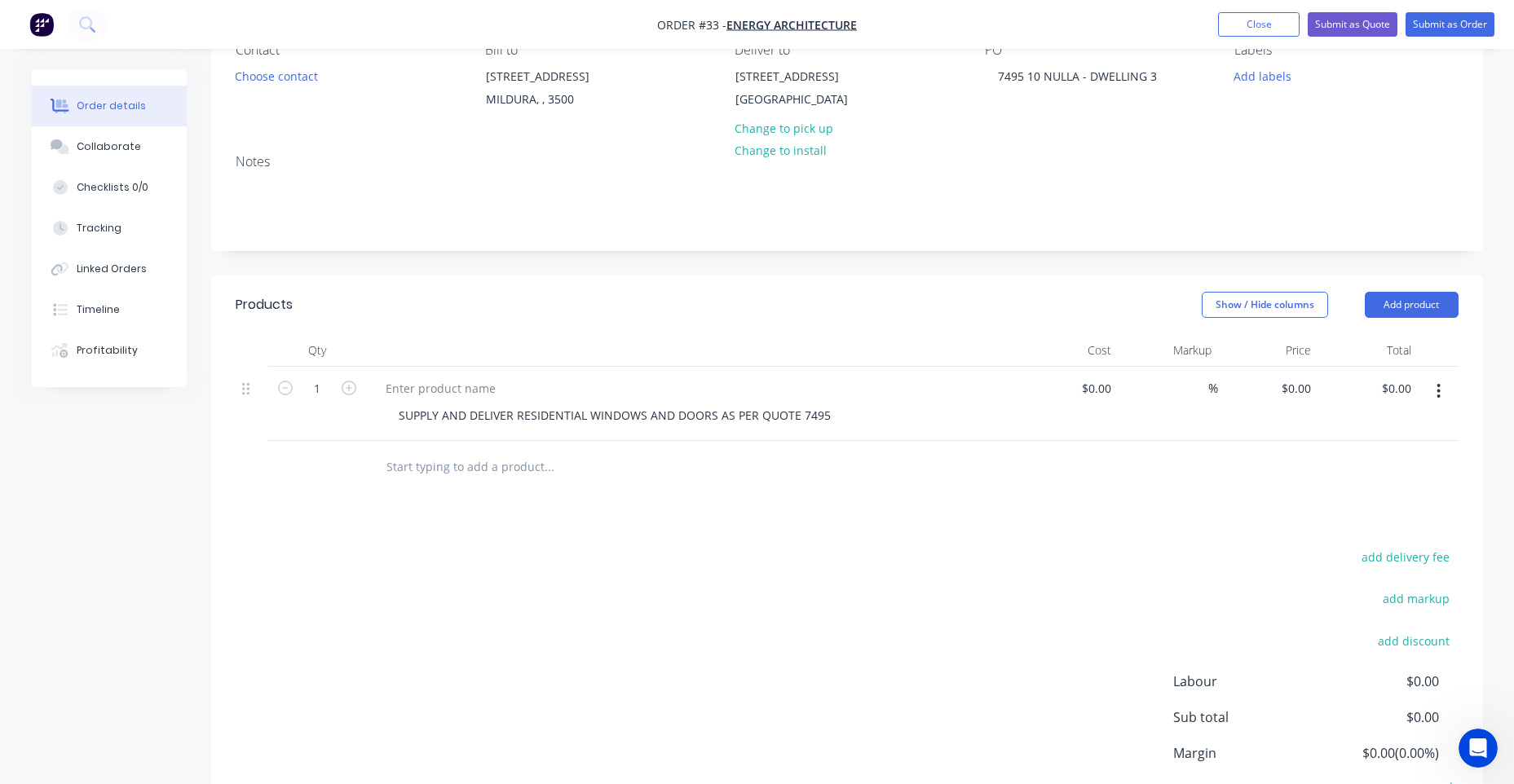
click at [1318, 429] on div "$0.00 $0.00" at bounding box center [1368, 403] width 100 height 74
click at [1308, 401] on input "0" at bounding box center [1299, 389] width 37 height 24
paste input "5085.98"
type input "$5,085.98"
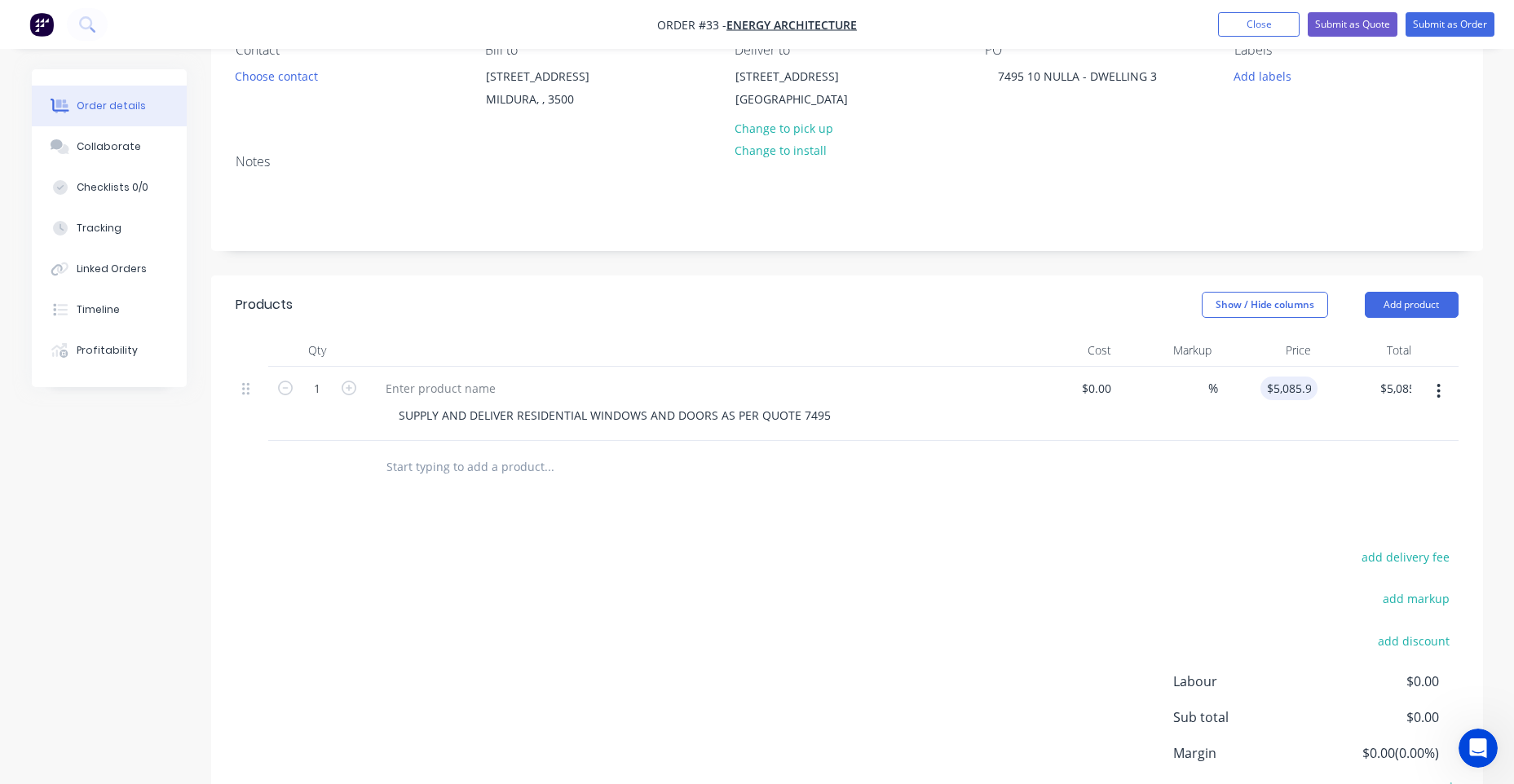
click at [899, 327] on header "Products Show / Hide columns Add product" at bounding box center [846, 304] width 1272 height 59
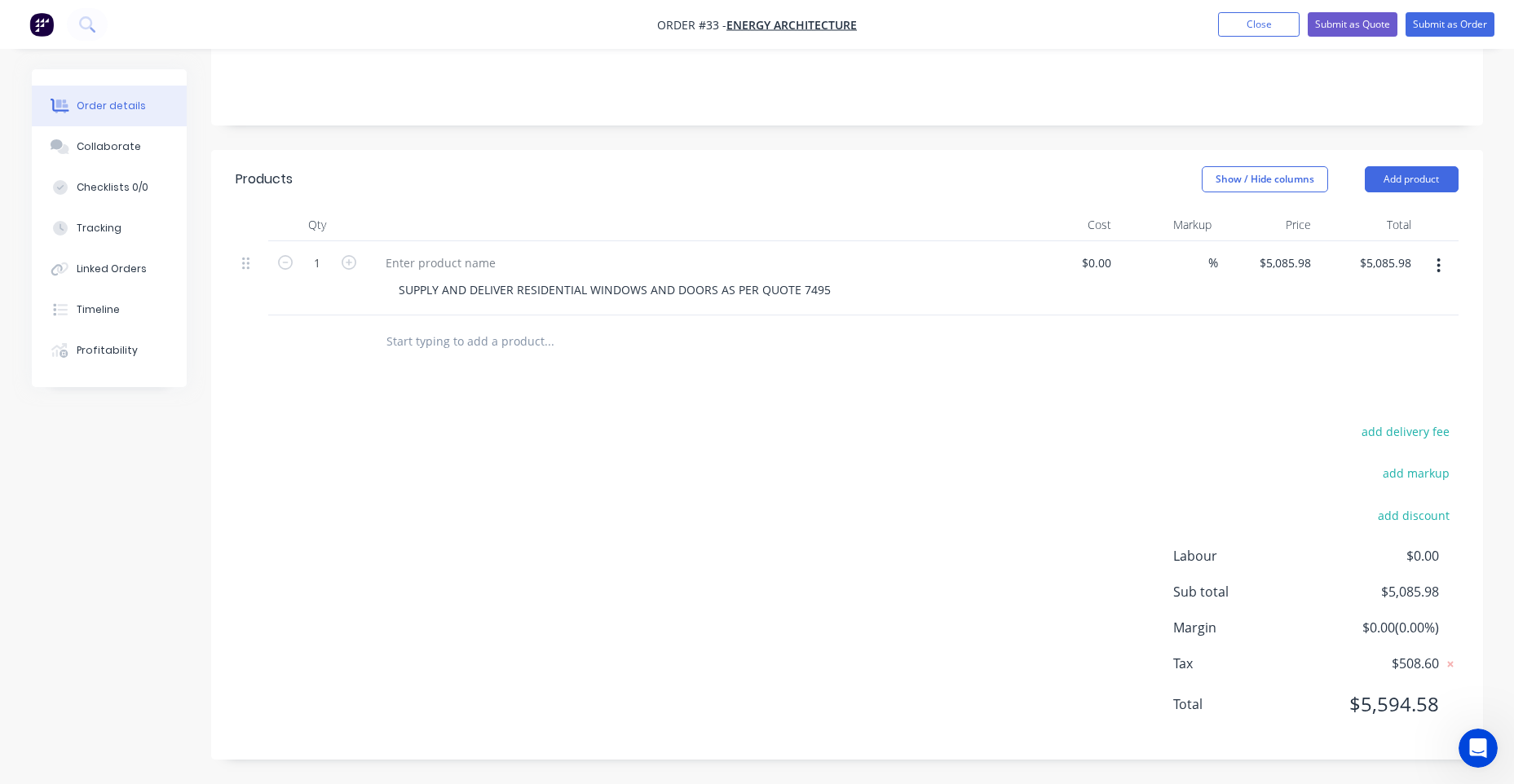
scroll to position [3, 0]
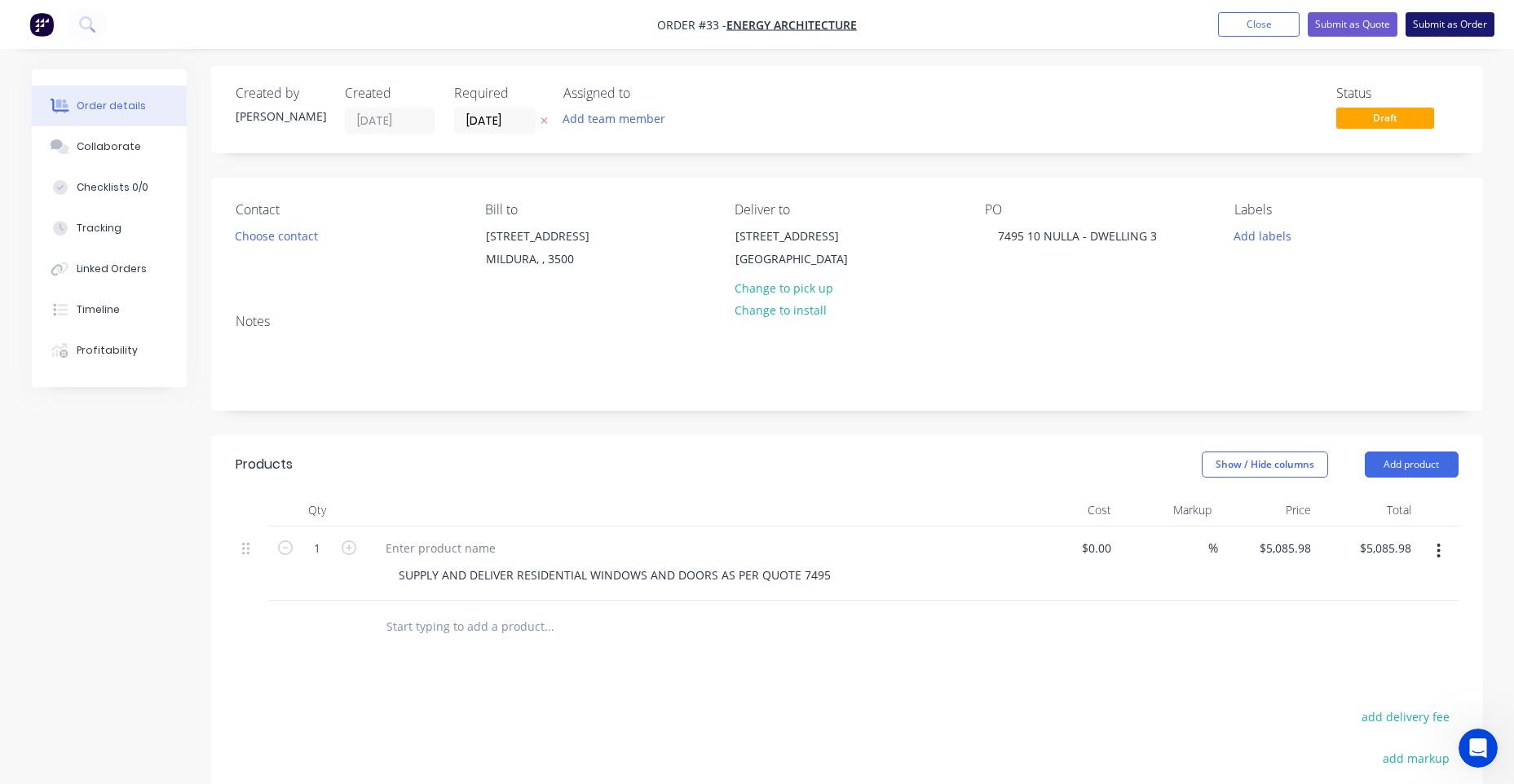
click at [1453, 25] on button "Submit as Order" at bounding box center [1449, 24] width 88 height 25
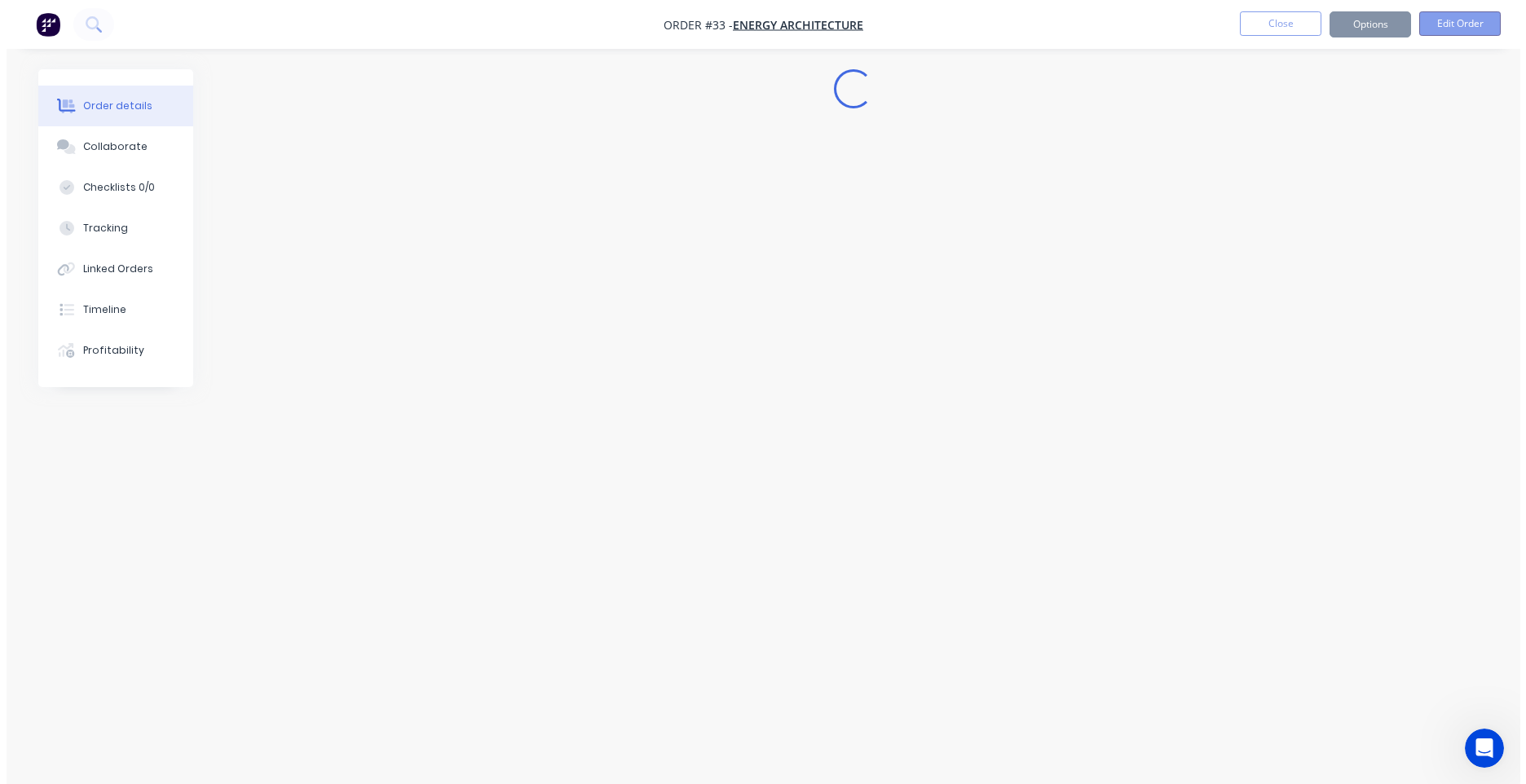
scroll to position [0, 0]
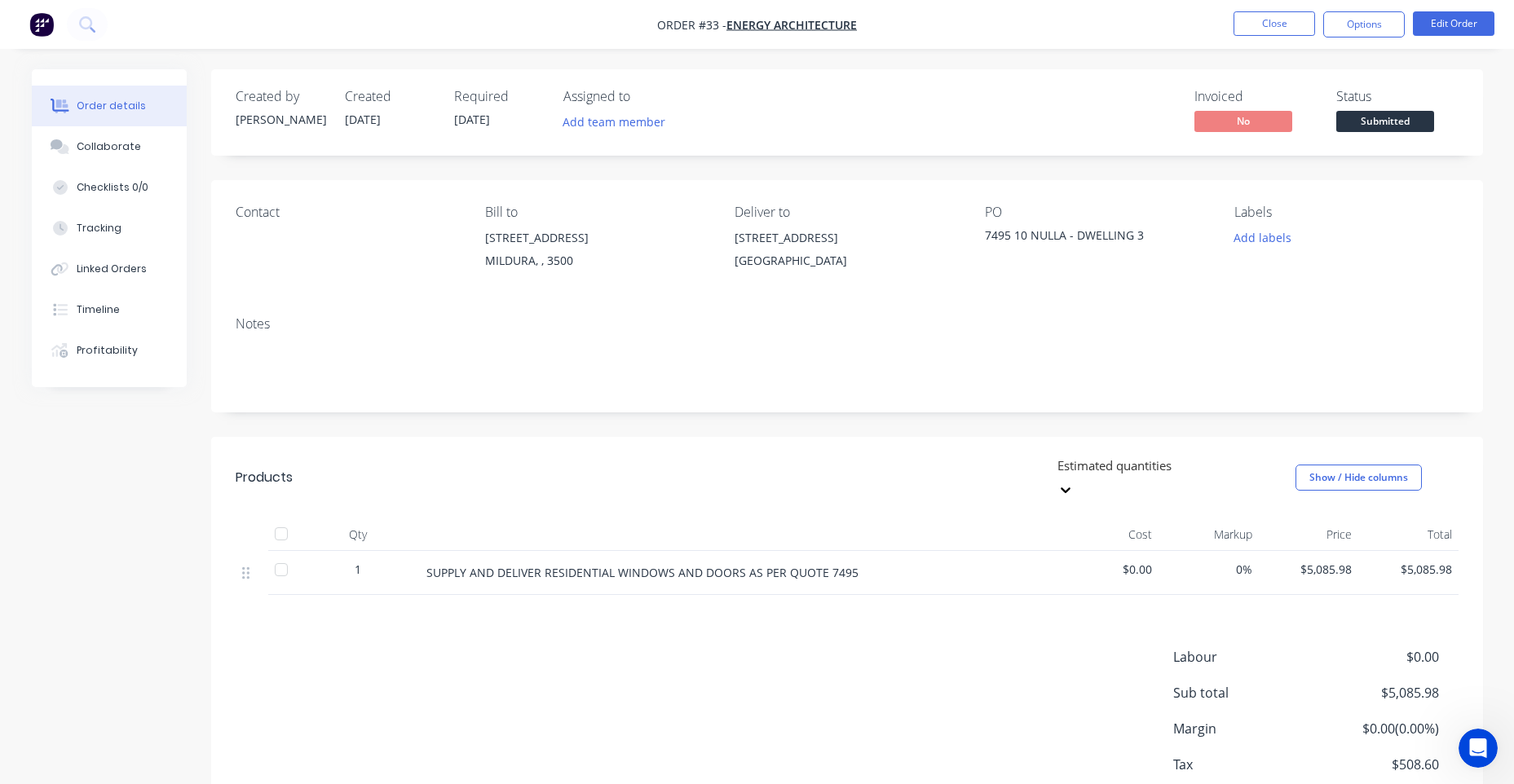
click at [38, 20] on img "button" at bounding box center [42, 24] width 25 height 25
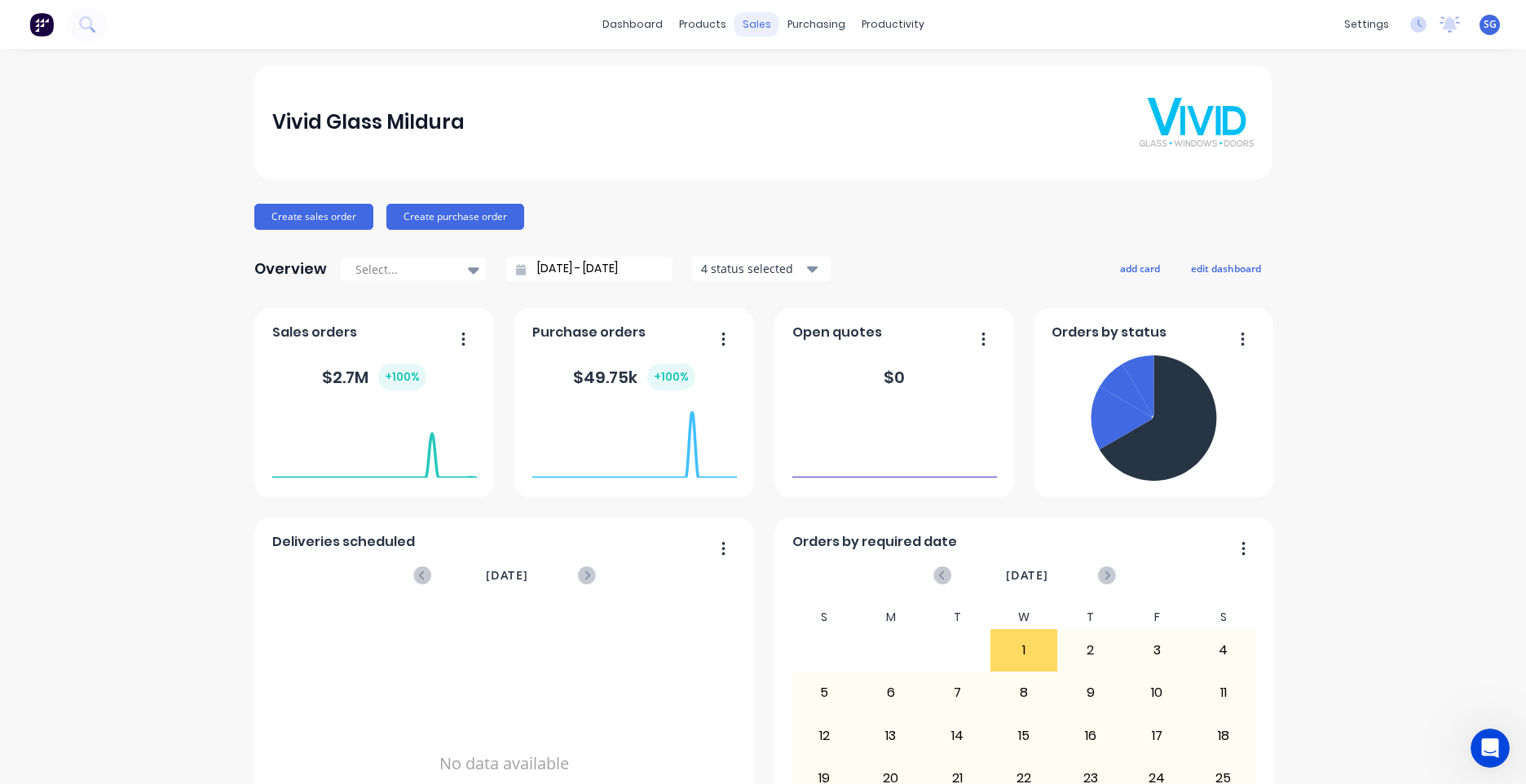
click at [754, 19] on div "sales" at bounding box center [757, 24] width 45 height 25
click at [816, 78] on div "Sales Orders" at bounding box center [811, 77] width 67 height 14
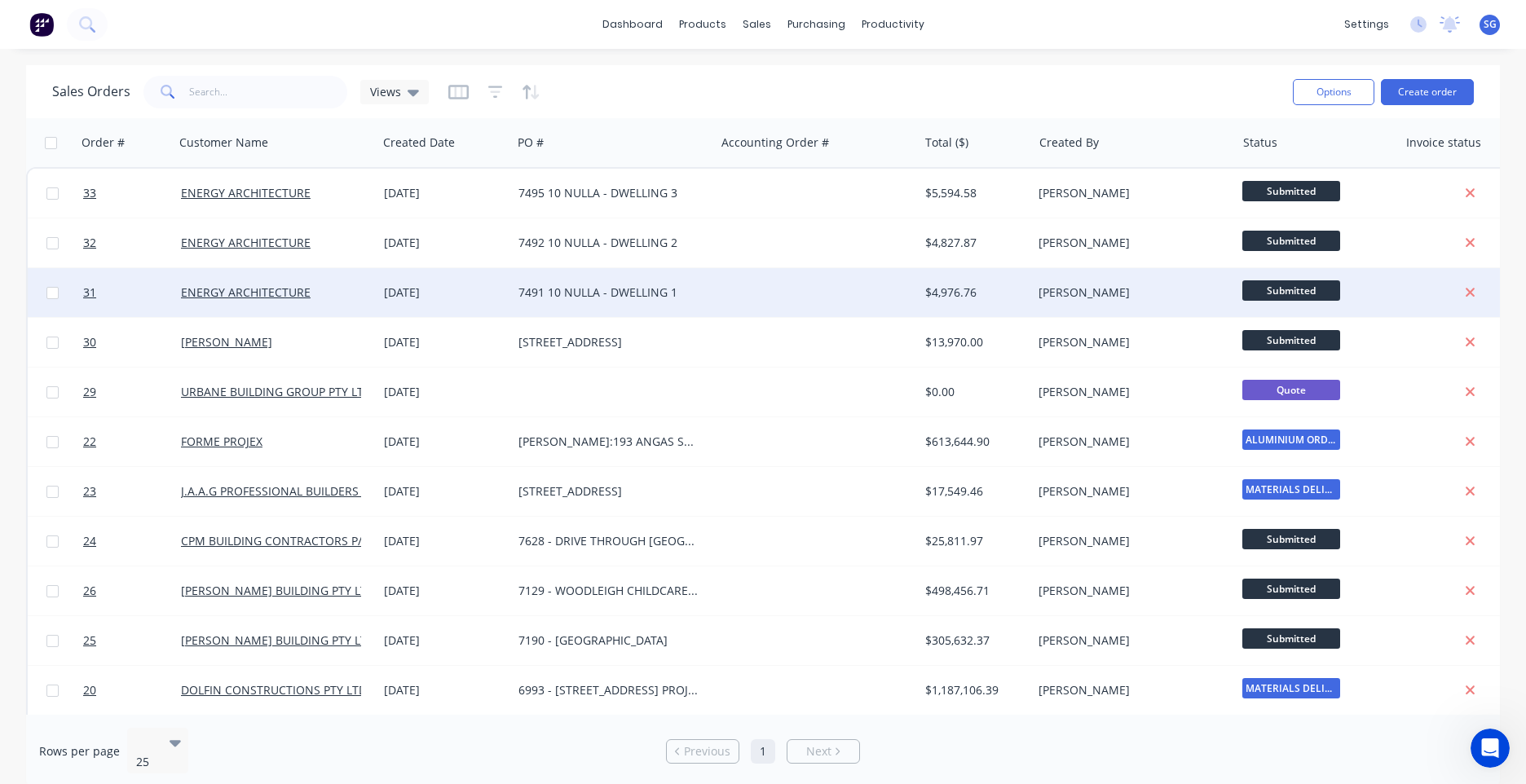
click at [575, 297] on div "7491 10 NULLA - DWELLING 1" at bounding box center [609, 292] width 181 height 16
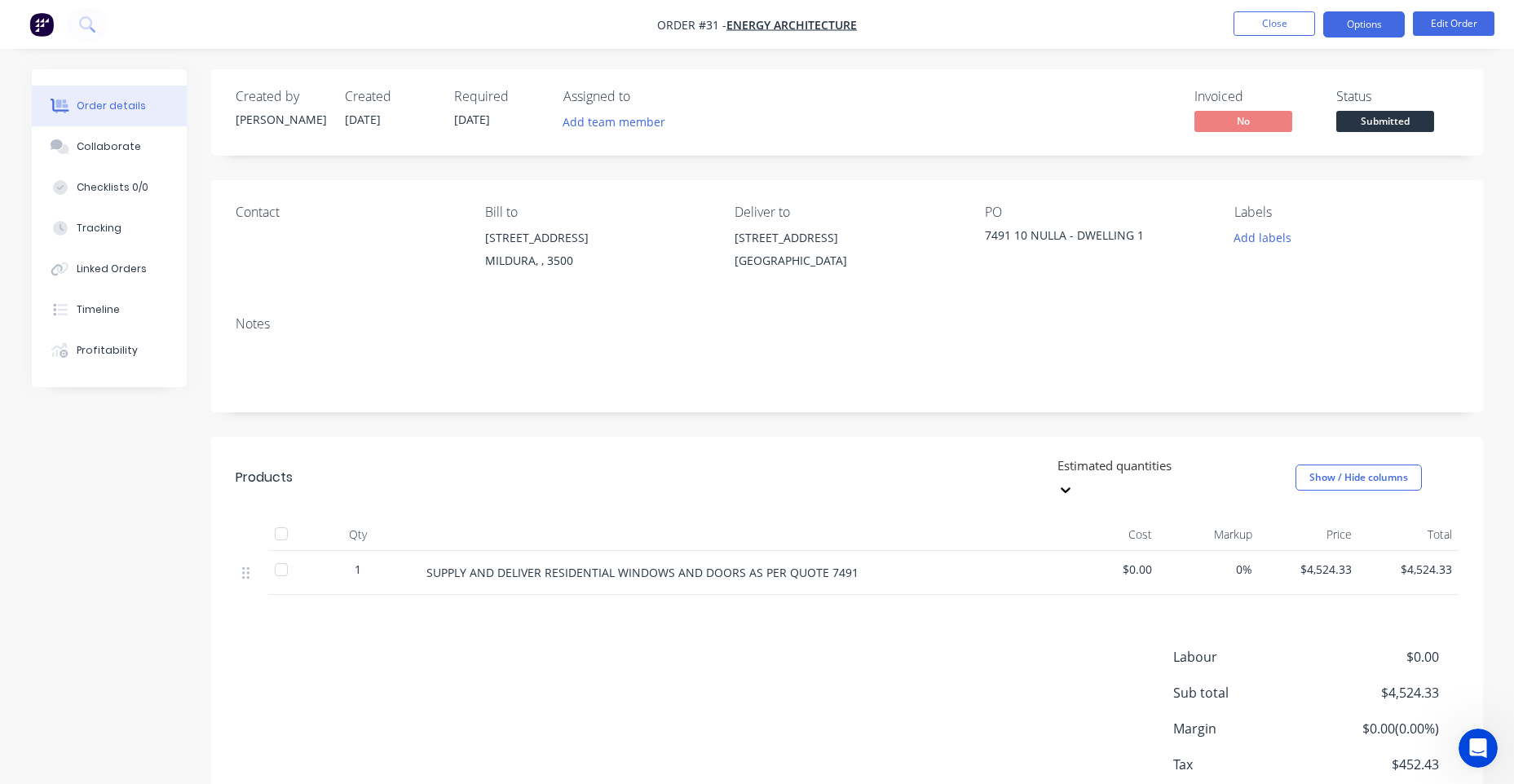
click at [1371, 19] on button "Options" at bounding box center [1364, 24] width 82 height 26
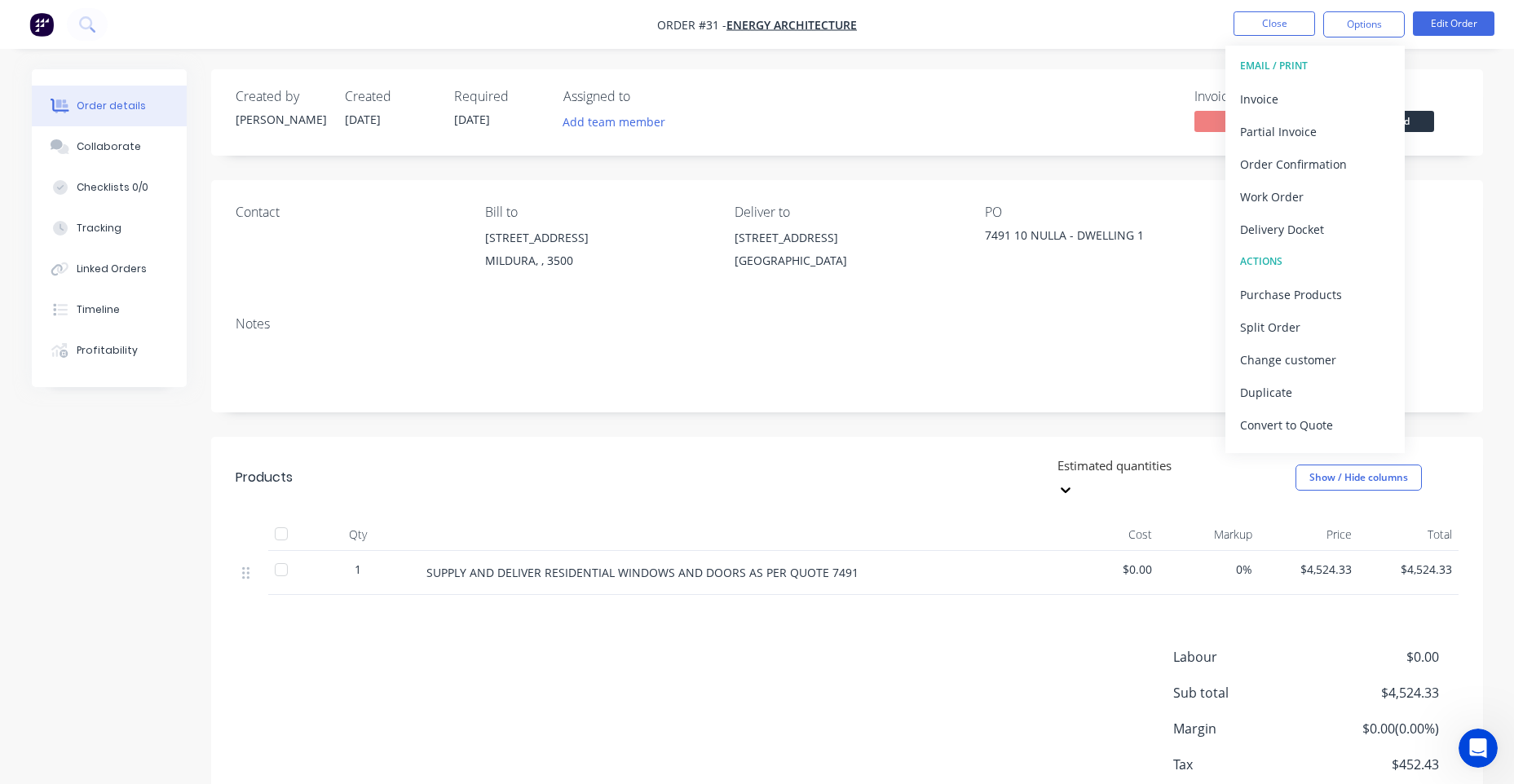
click at [914, 30] on nav "Order #31 - ENERGY ARCHITECTURE Close Options EMAIL / PRINT Invoice Partial Inv…" at bounding box center [757, 25] width 1514 height 49
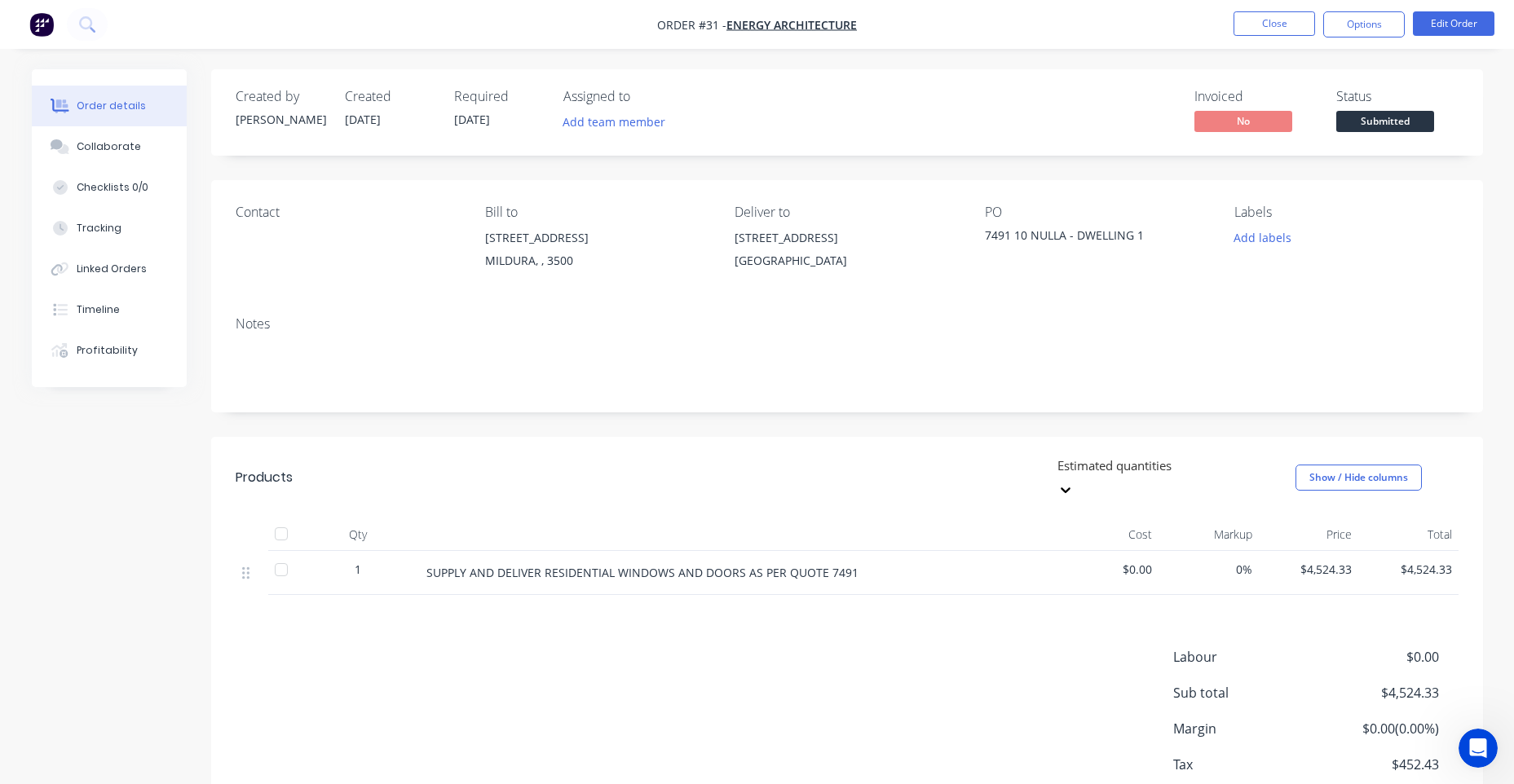
click at [45, 32] on img "button" at bounding box center [42, 24] width 25 height 25
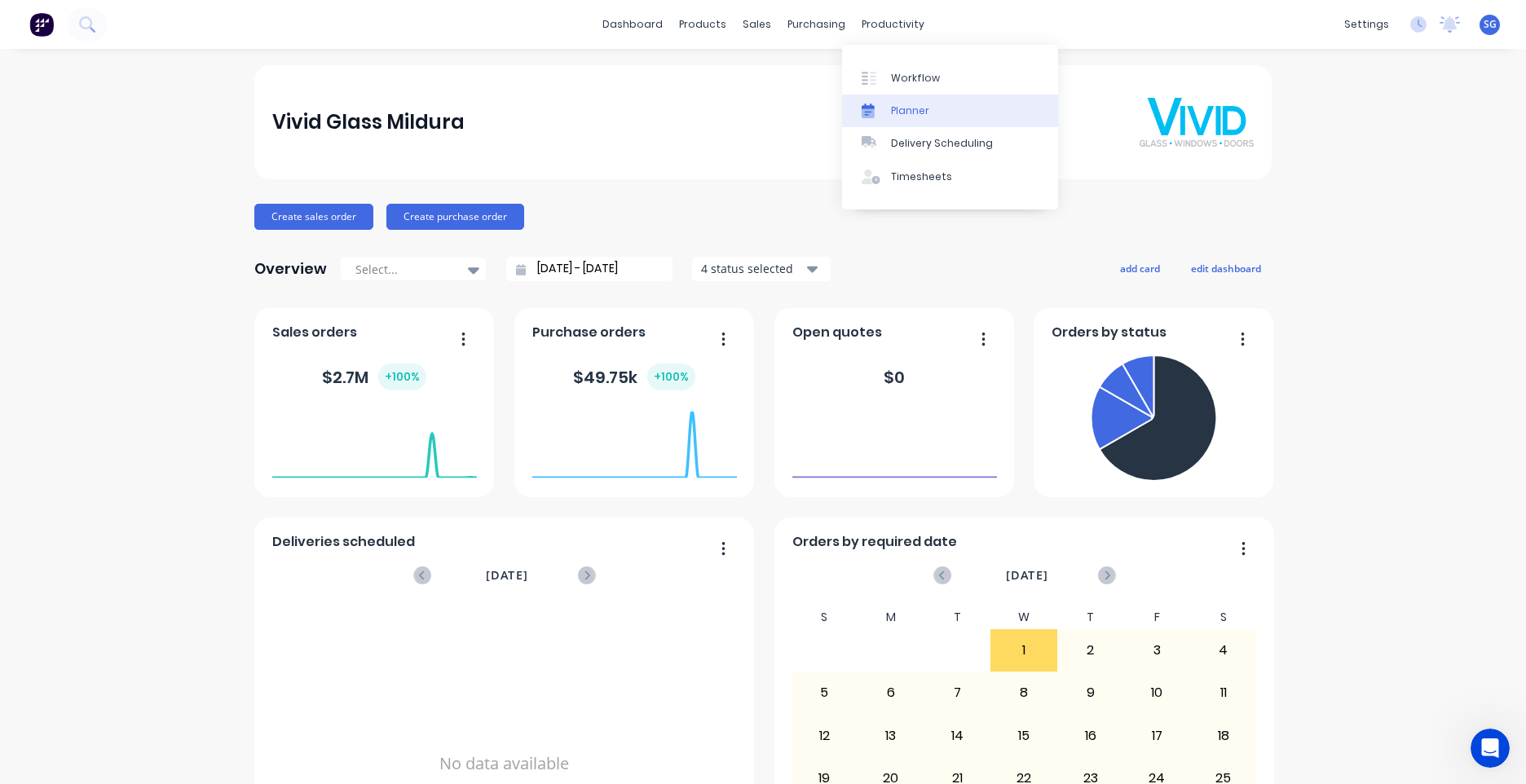
click at [907, 114] on div "Planner" at bounding box center [910, 111] width 38 height 14
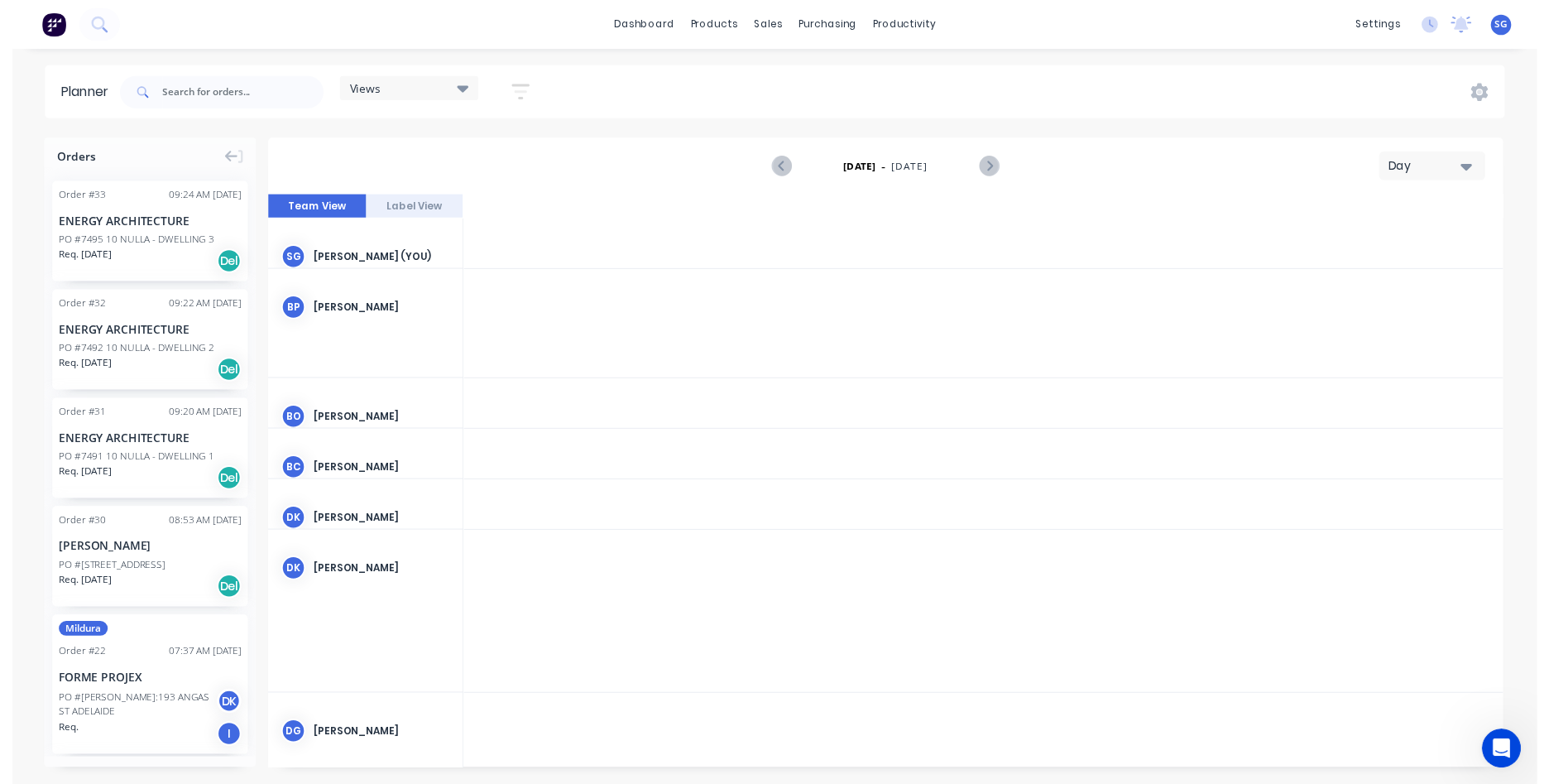
scroll to position [0, 2384]
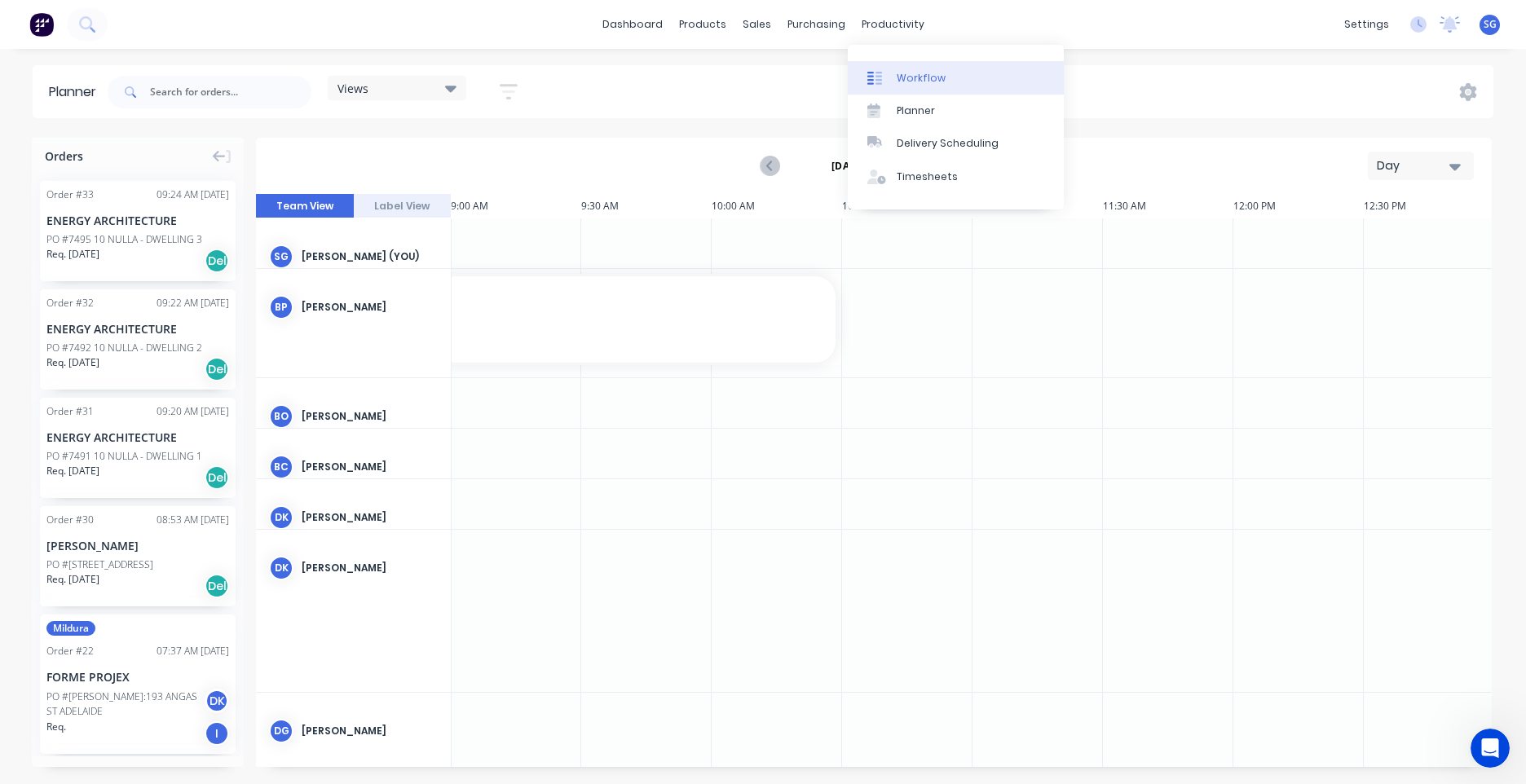
click at [913, 71] on div "Workflow" at bounding box center [921, 77] width 49 height 14
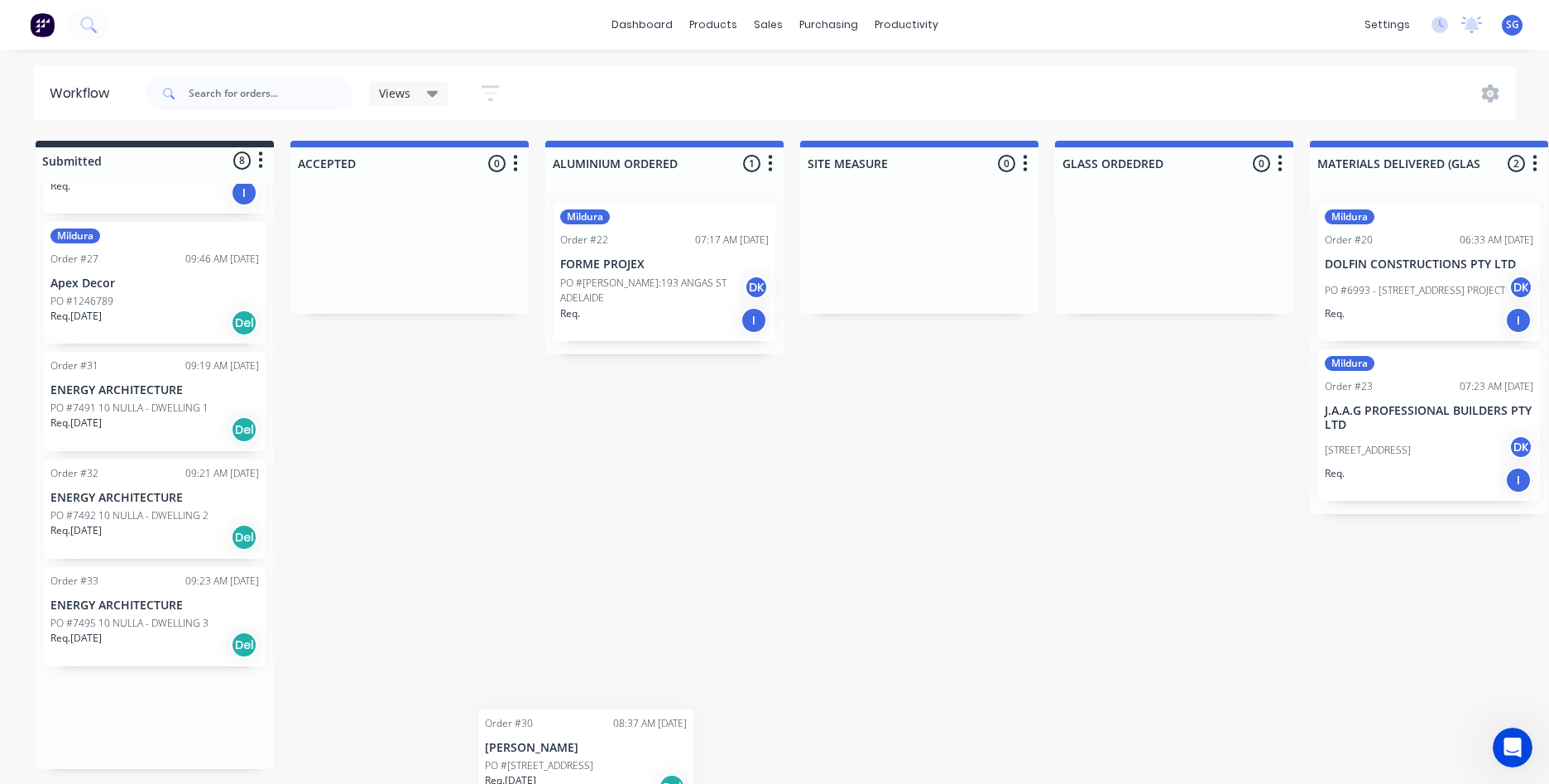
scroll to position [456, 0]
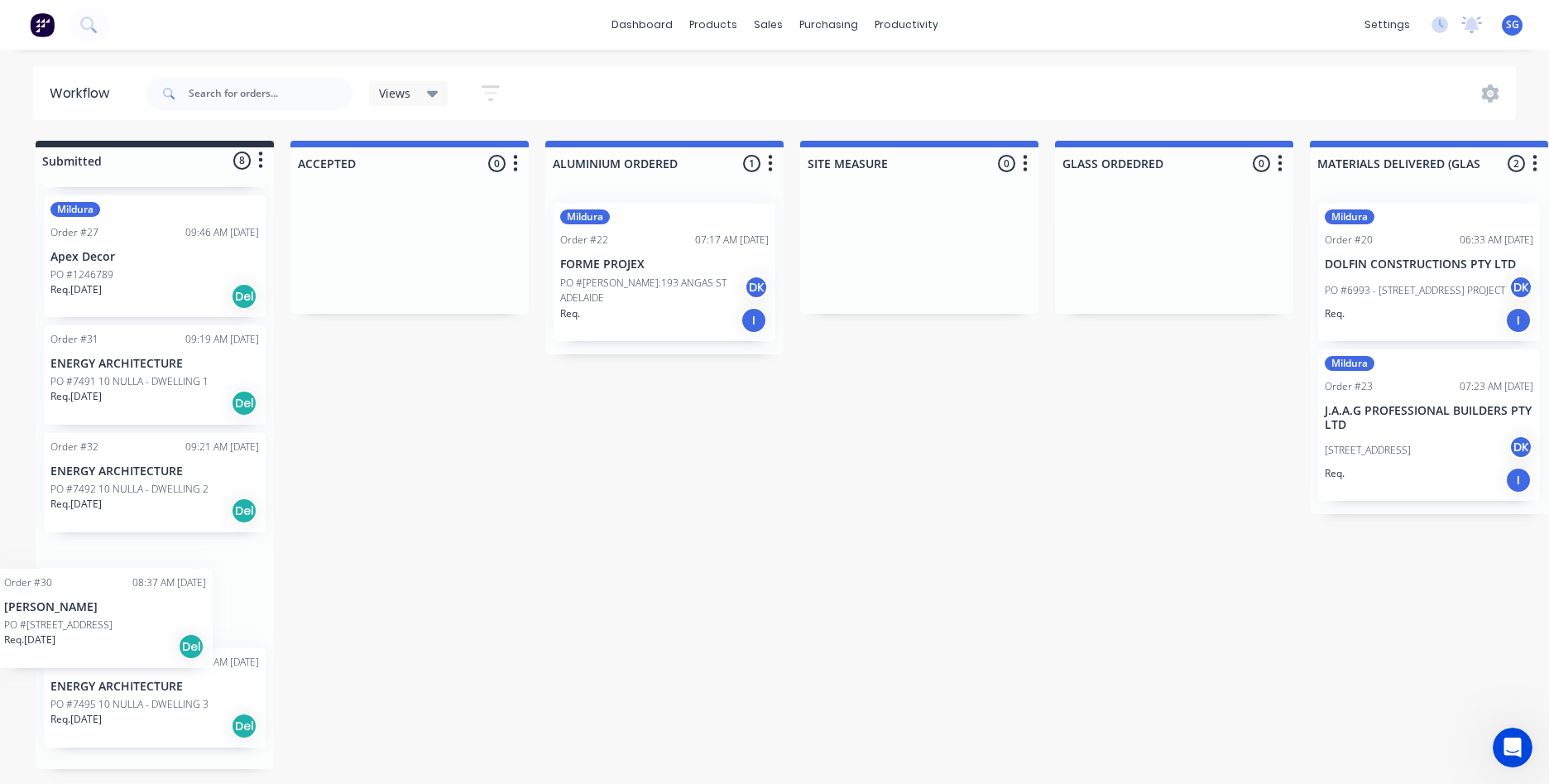
drag, startPoint x: 389, startPoint y: 390, endPoint x: 84, endPoint y: 618, distance: 380.8
click at [84, 618] on div "Mildura Order #24 08:05 AM [DATE] CPM BUILDING CONTRACTORS P/L PO #7628 - DRIVE…" at bounding box center [155, 477] width 238 height 585
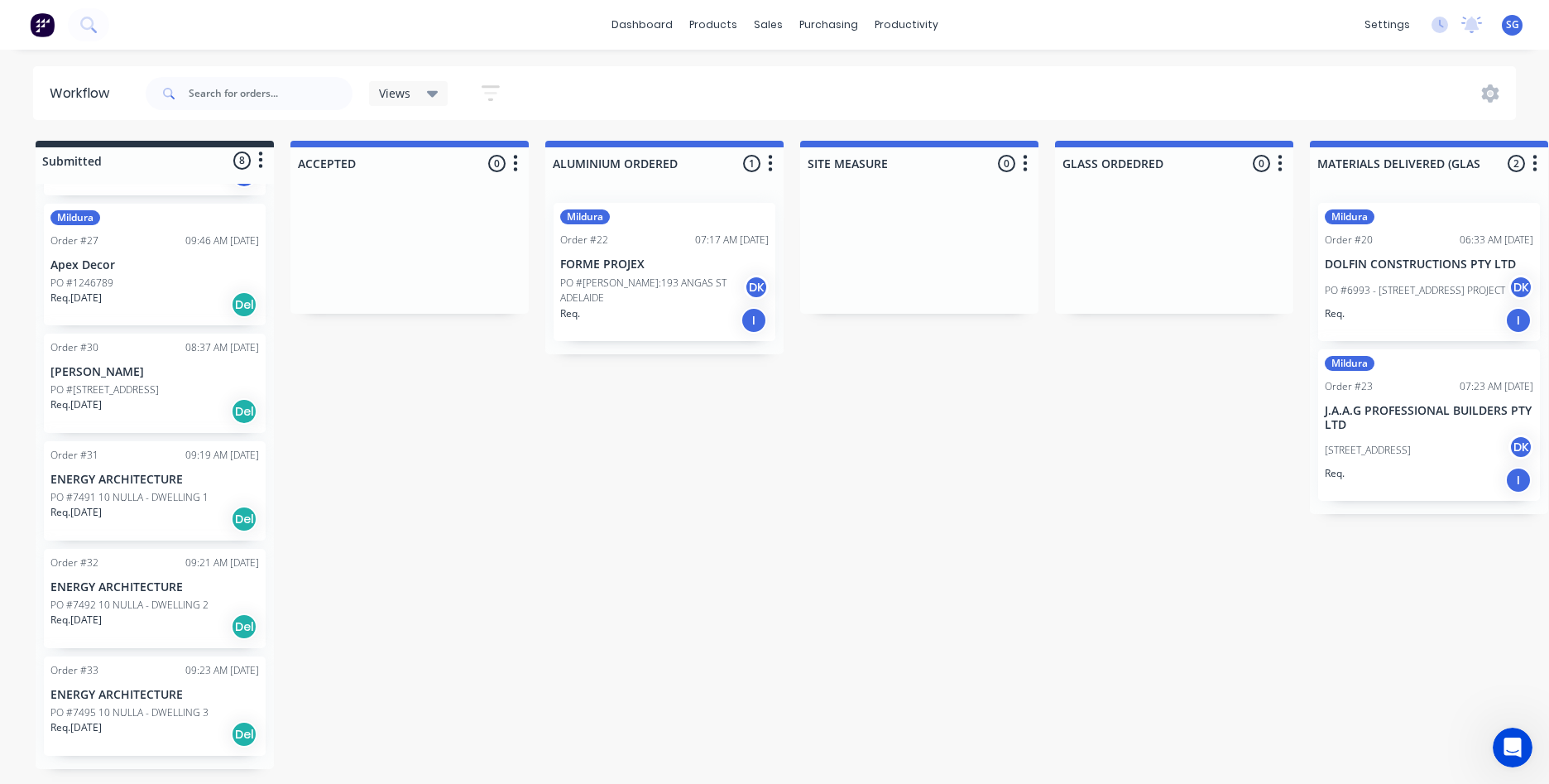
scroll to position [448, 0]
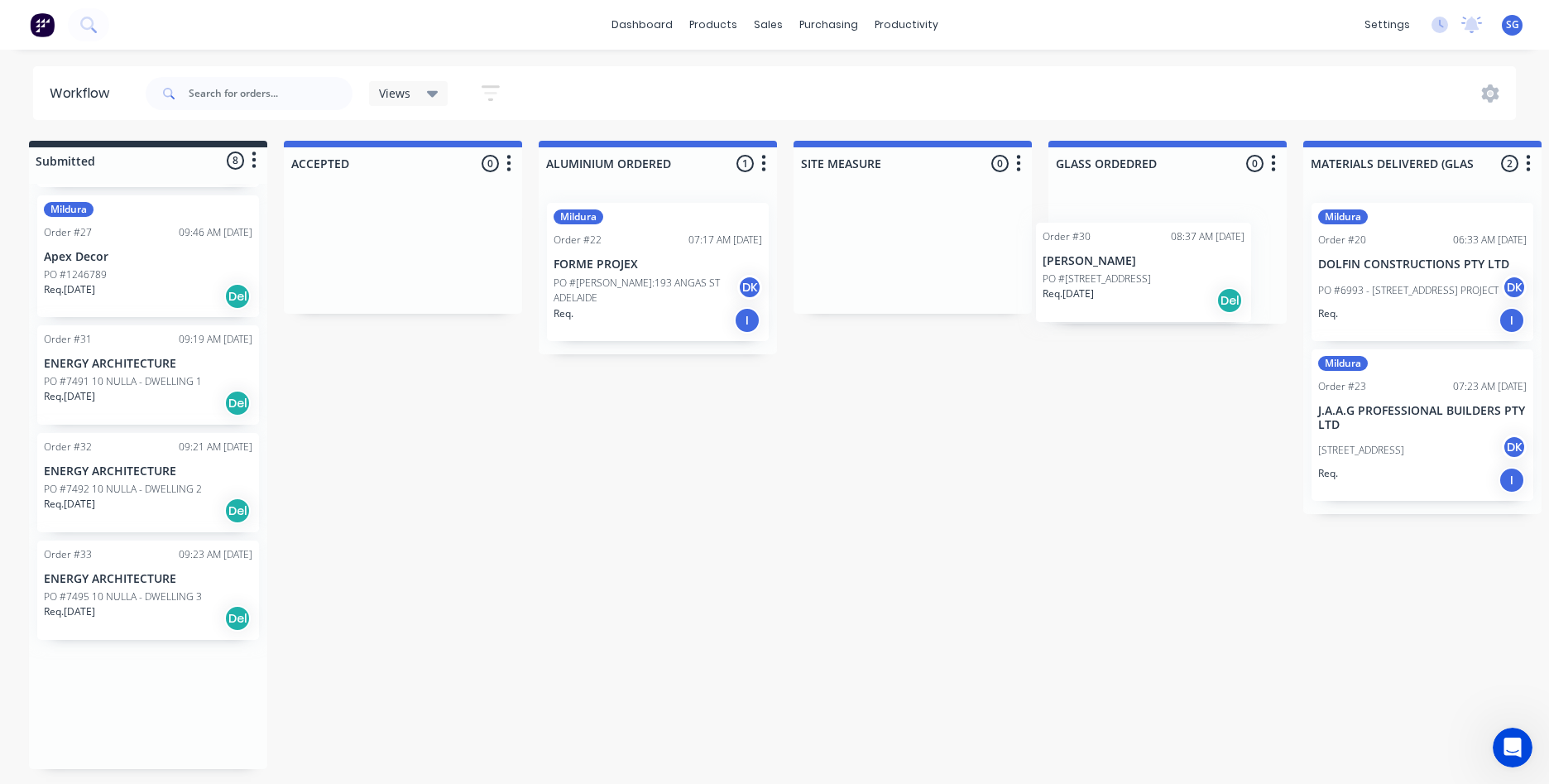
drag, startPoint x: 124, startPoint y: 401, endPoint x: 1179, endPoint y: 243, distance: 1066.8
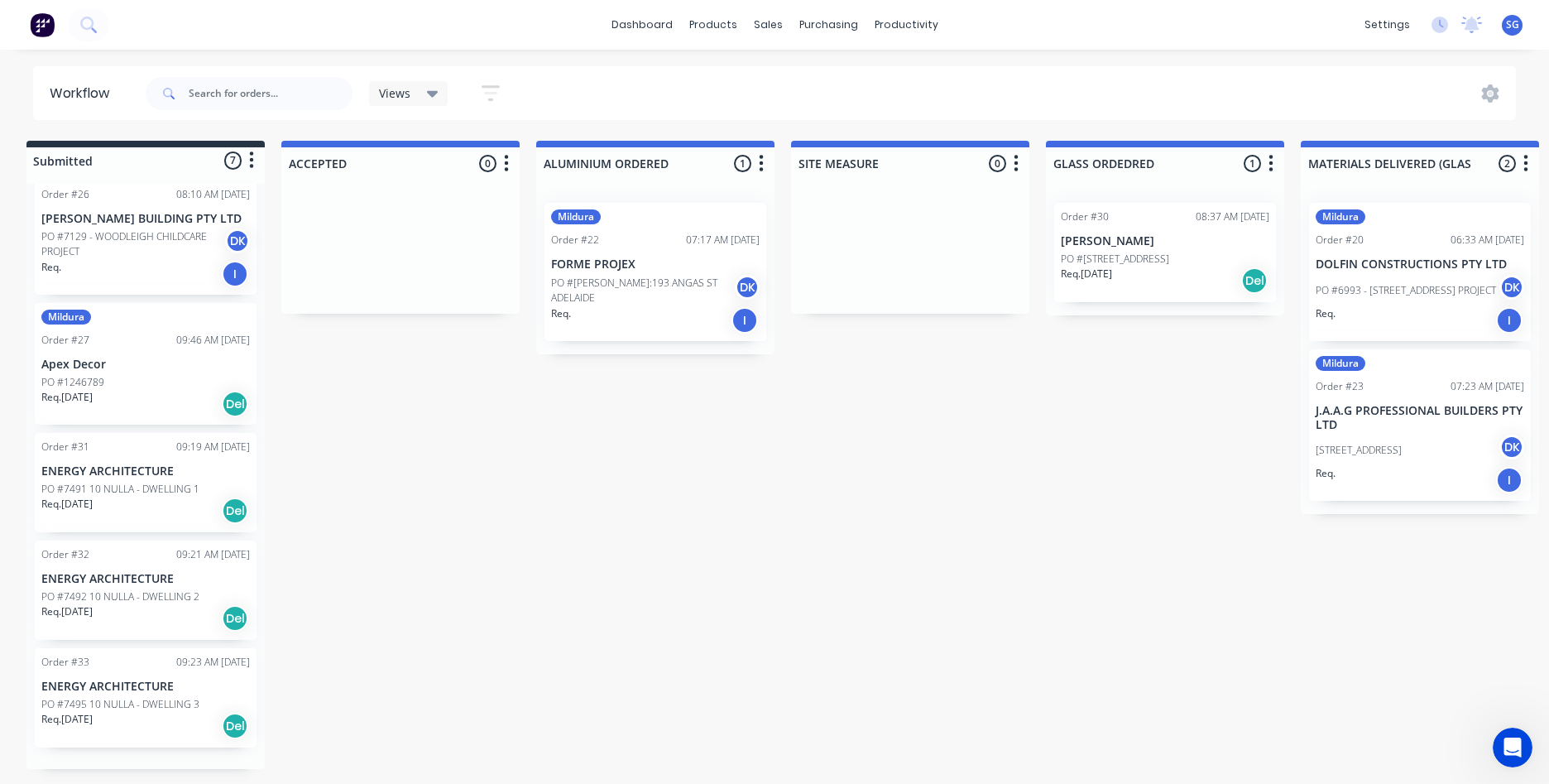
scroll to position [340, 0]
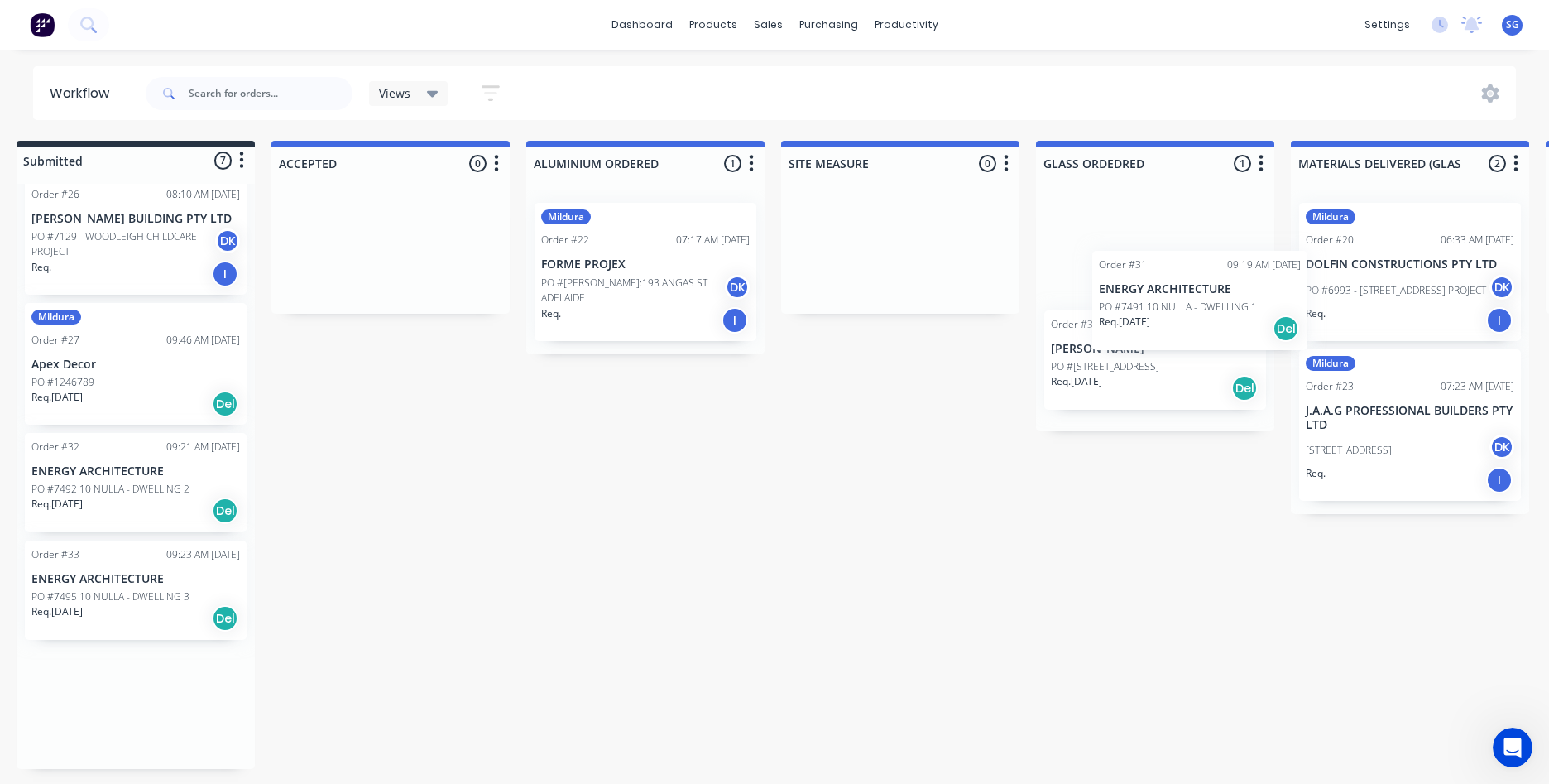
drag, startPoint x: 111, startPoint y: 497, endPoint x: 1185, endPoint y: 296, distance: 1092.6
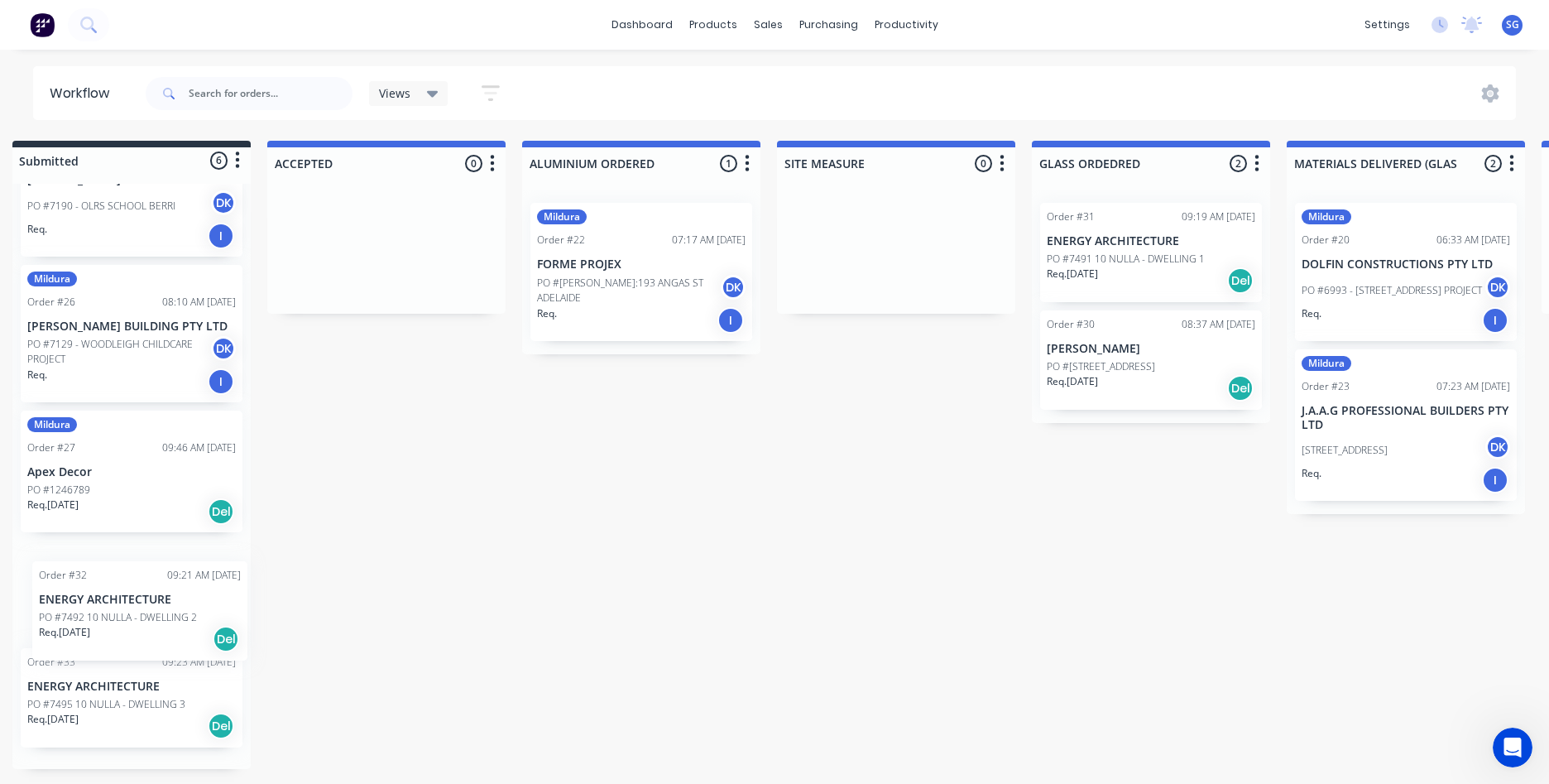
scroll to position [0, 19]
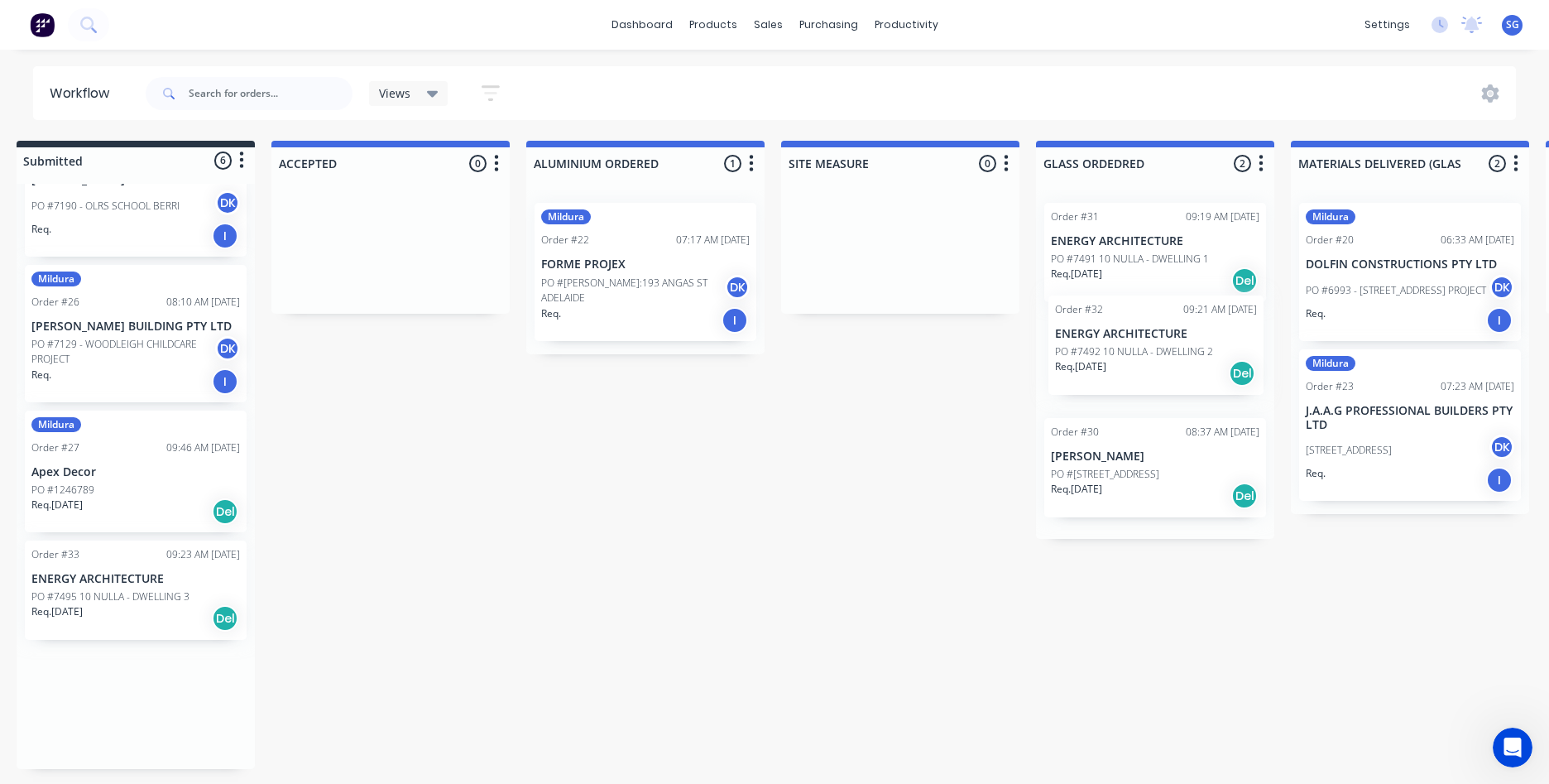
drag, startPoint x: 79, startPoint y: 596, endPoint x: 1115, endPoint y: 332, distance: 1069.1
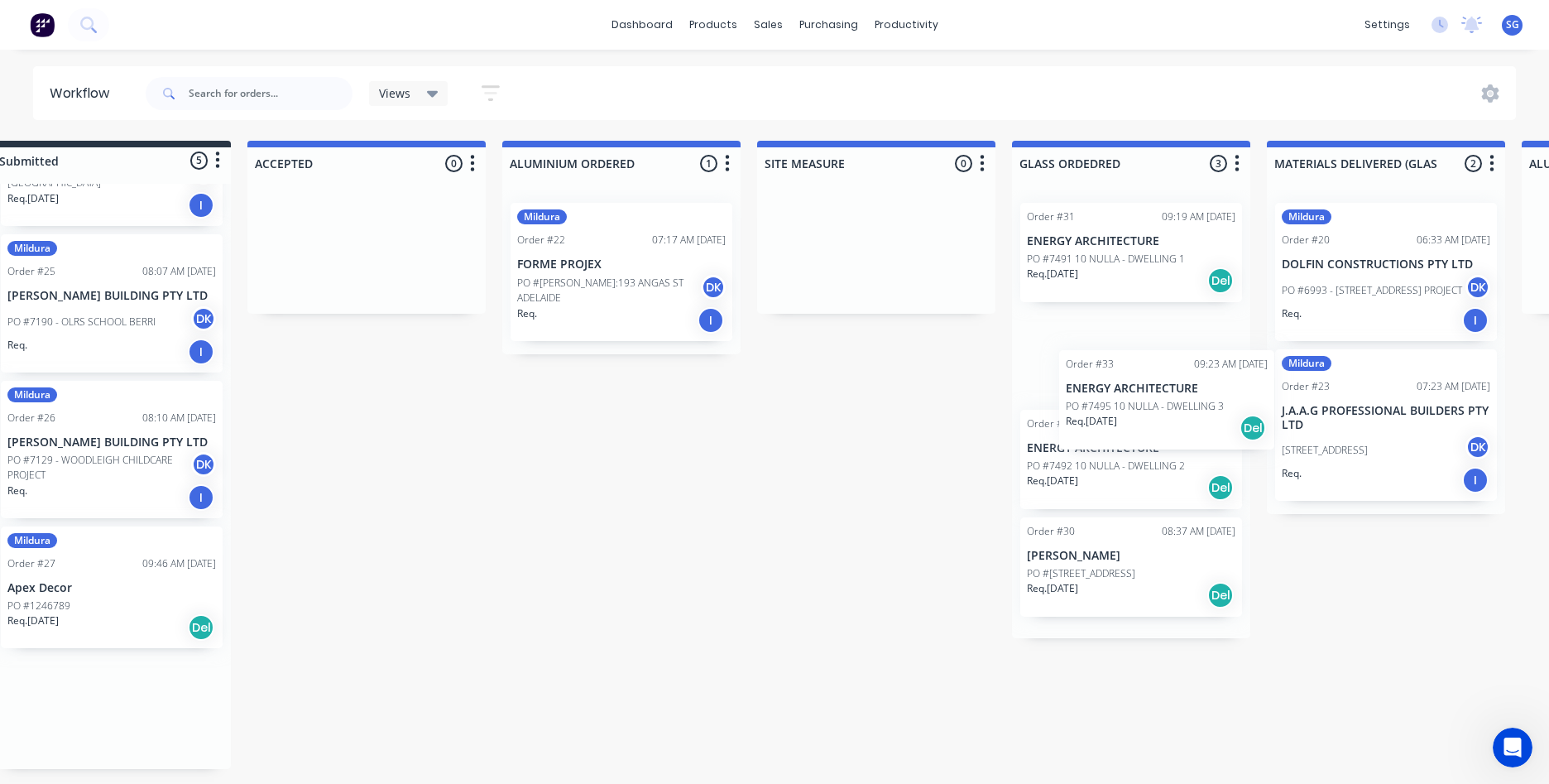
scroll to position [0, 44]
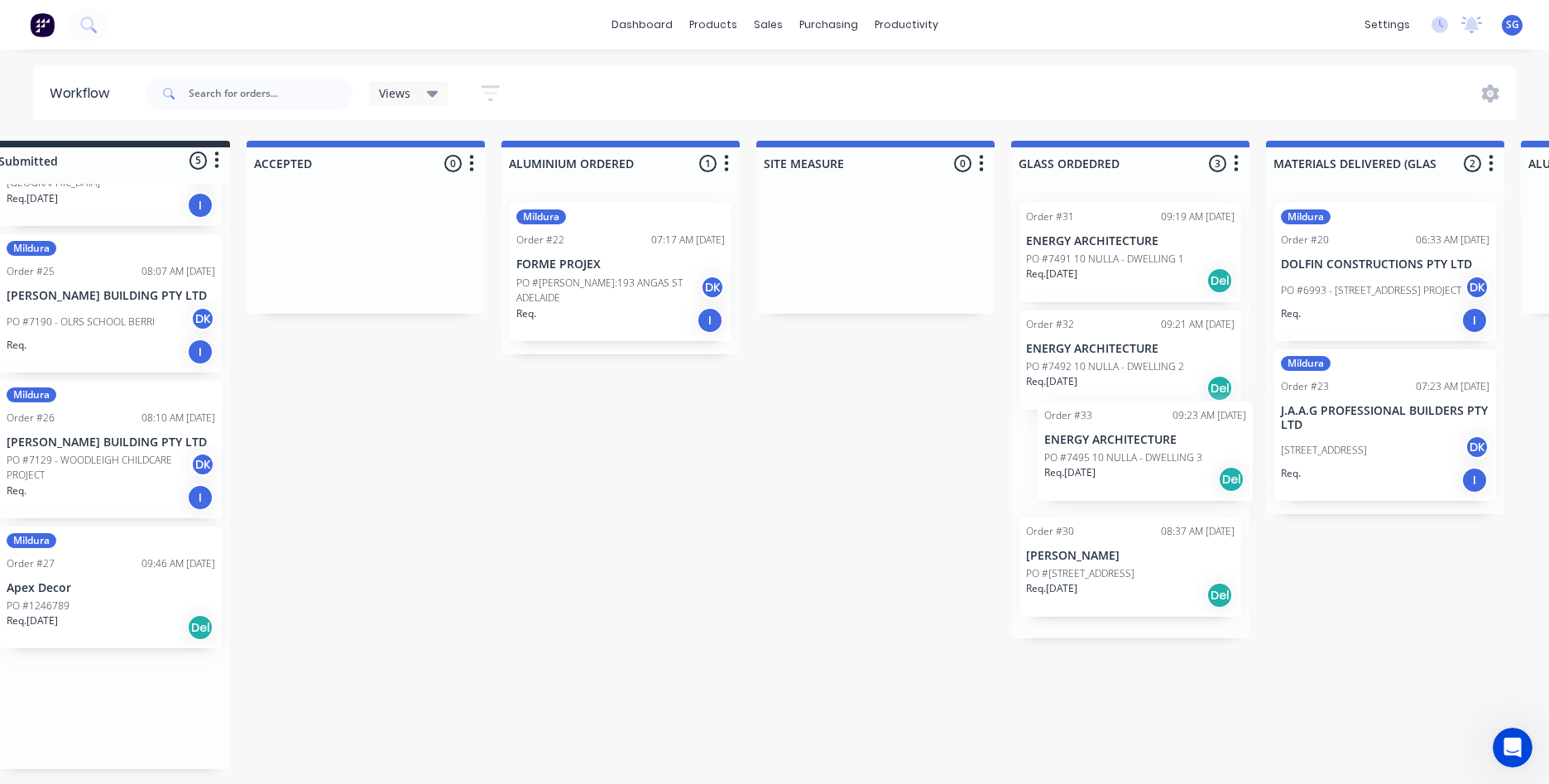
drag, startPoint x: 570, startPoint y: 610, endPoint x: 1112, endPoint y: 454, distance: 564.0
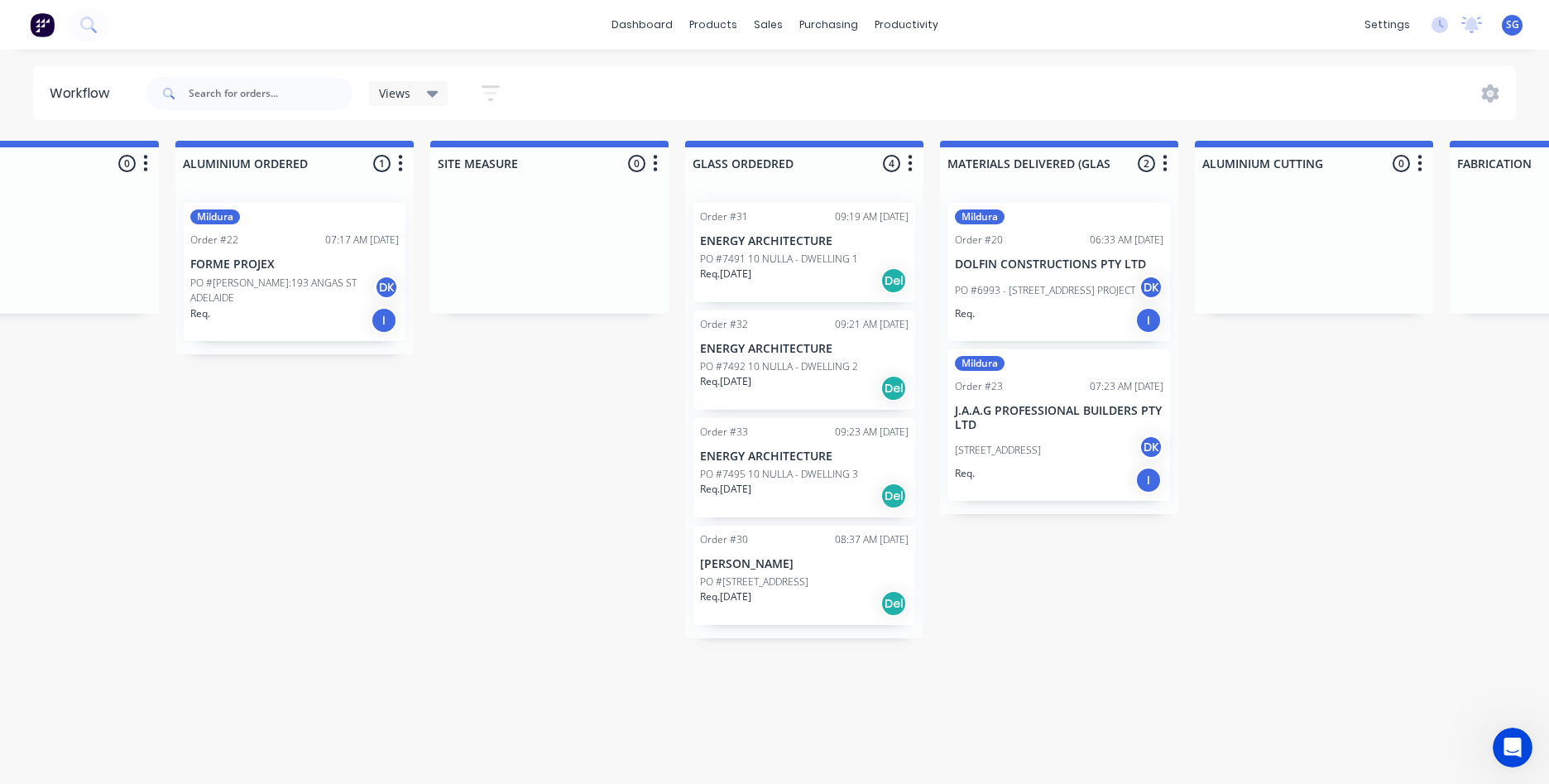
scroll to position [0, 396]
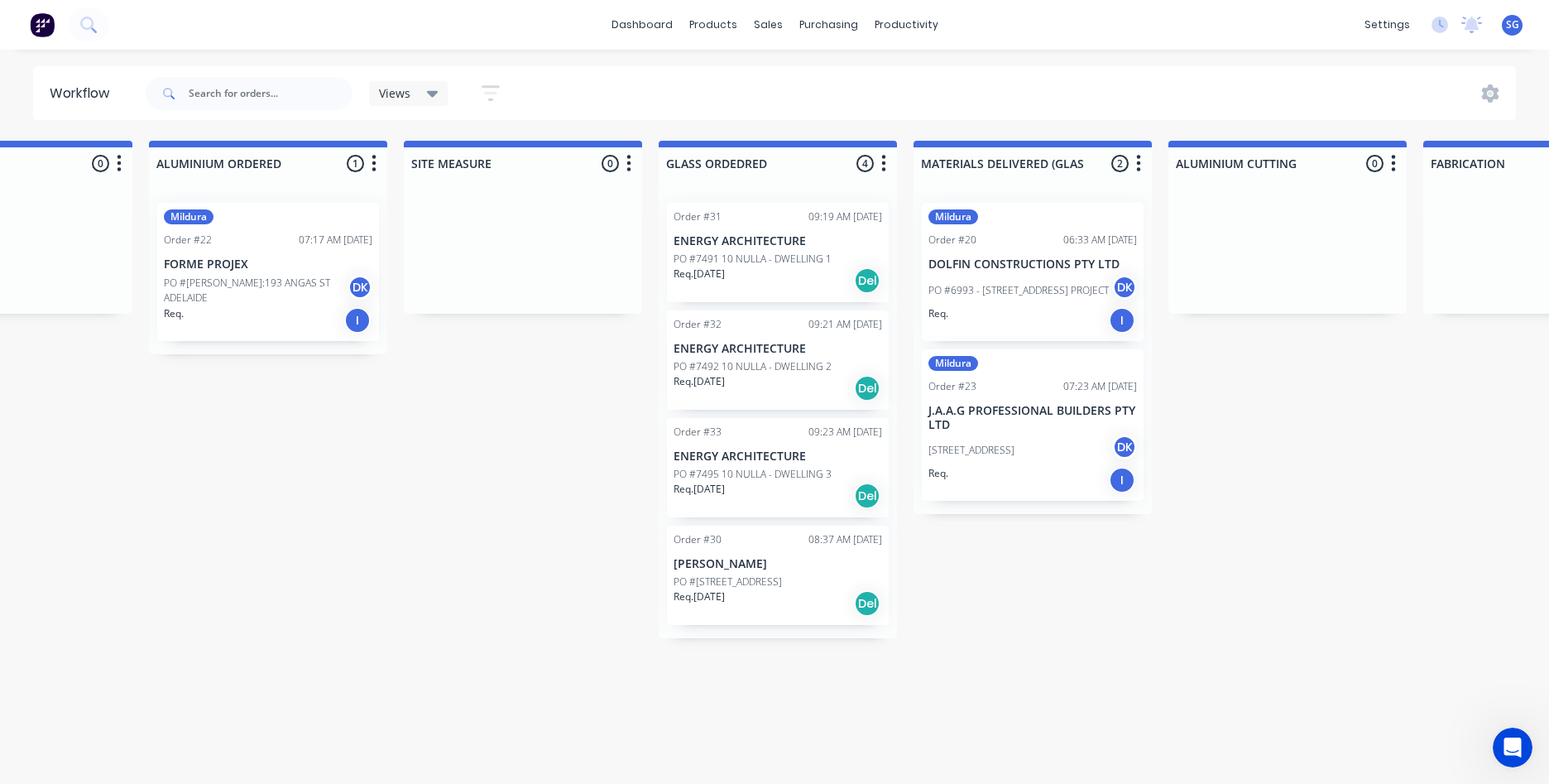
click at [874, 401] on div "Req. [DATE] Del" at bounding box center [778, 388] width 209 height 28
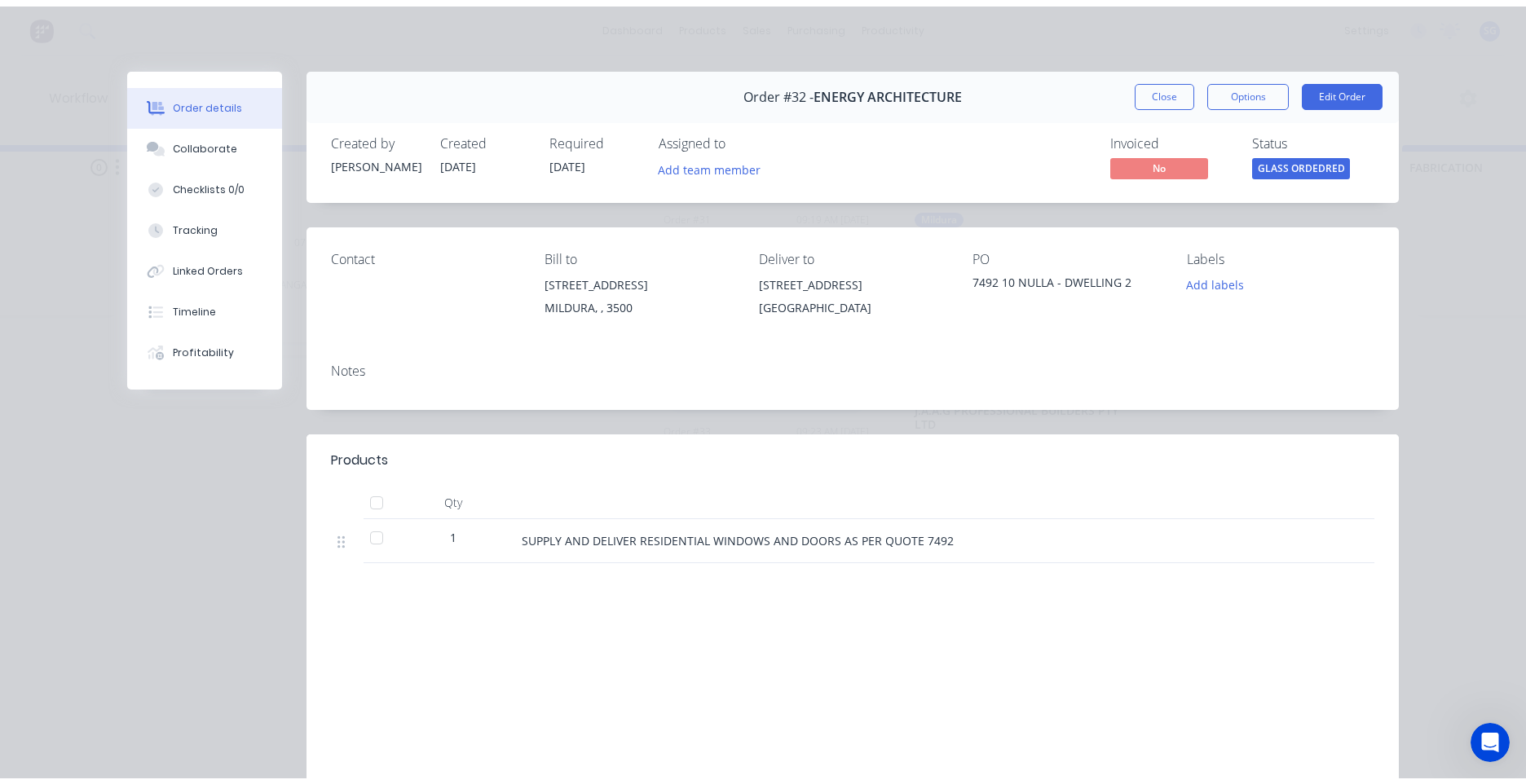
scroll to position [0, 0]
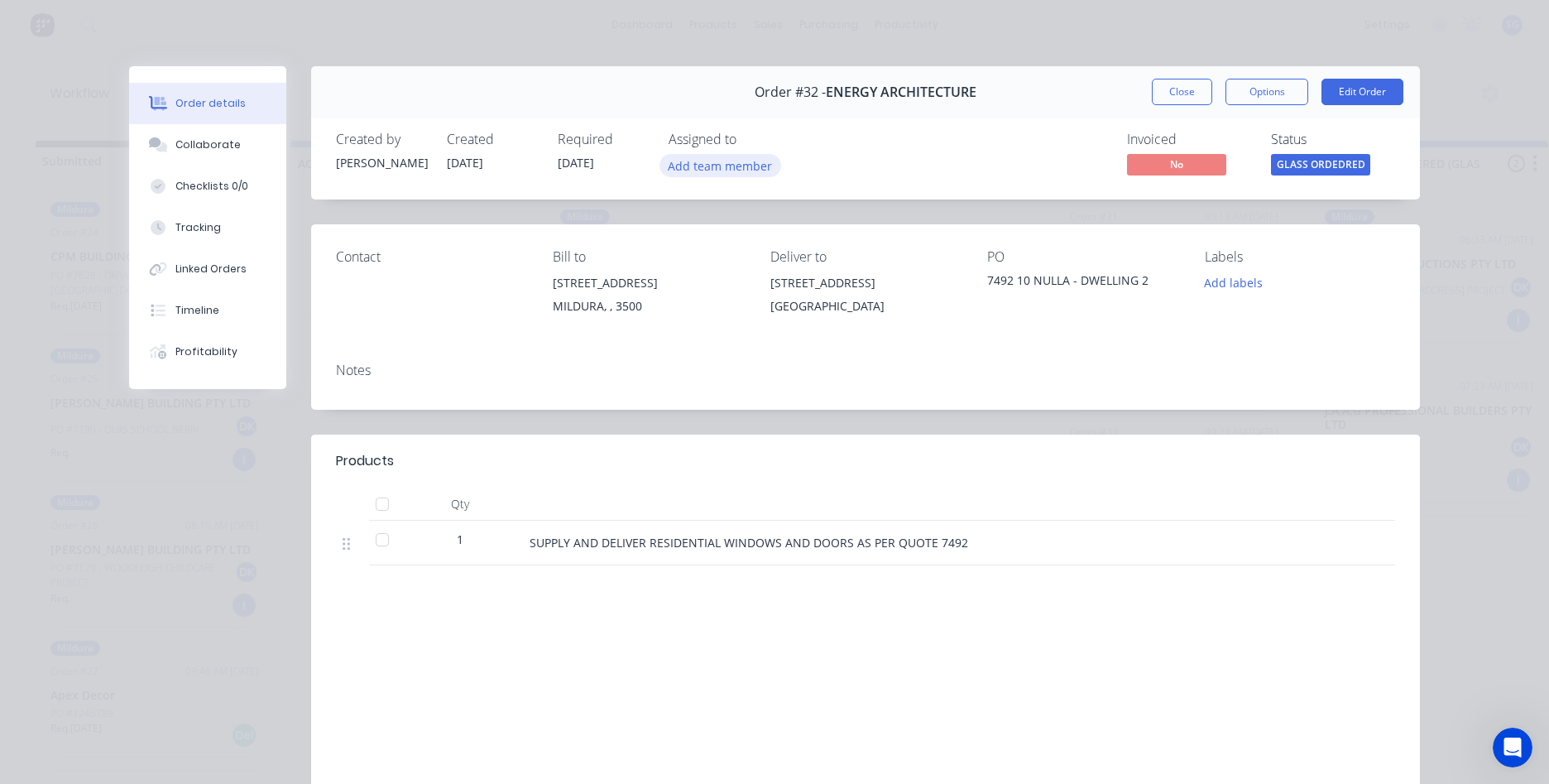
click at [738, 168] on button "Add team member" at bounding box center [720, 165] width 122 height 22
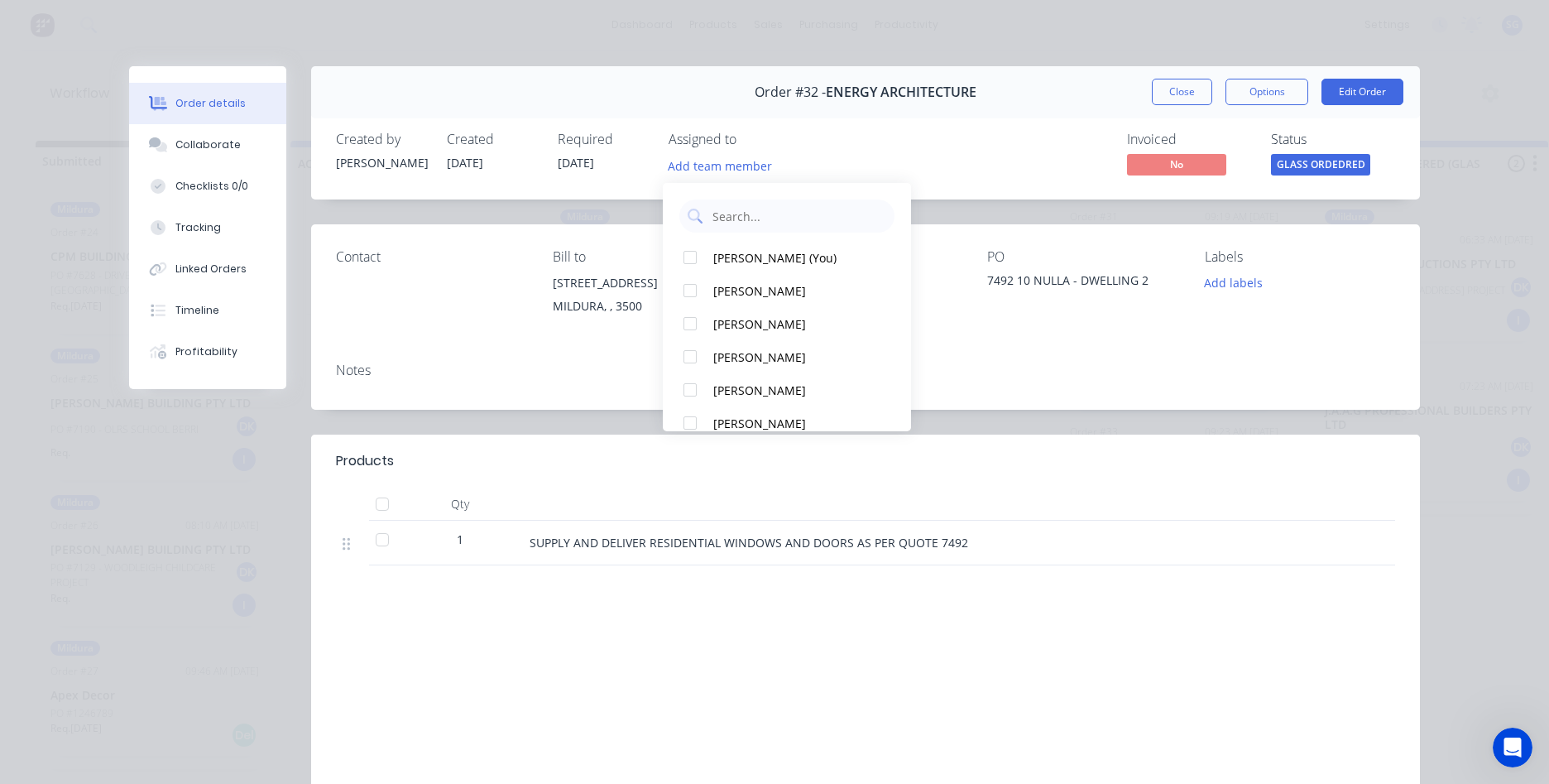
drag, startPoint x: 8, startPoint y: 113, endPoint x: 0, endPoint y: 54, distance: 59.5
click at [10, 113] on div "Order details Collaborate Checklists 0/0 Tracking Linked Orders Timeline Profit…" at bounding box center [774, 392] width 1549 height 784
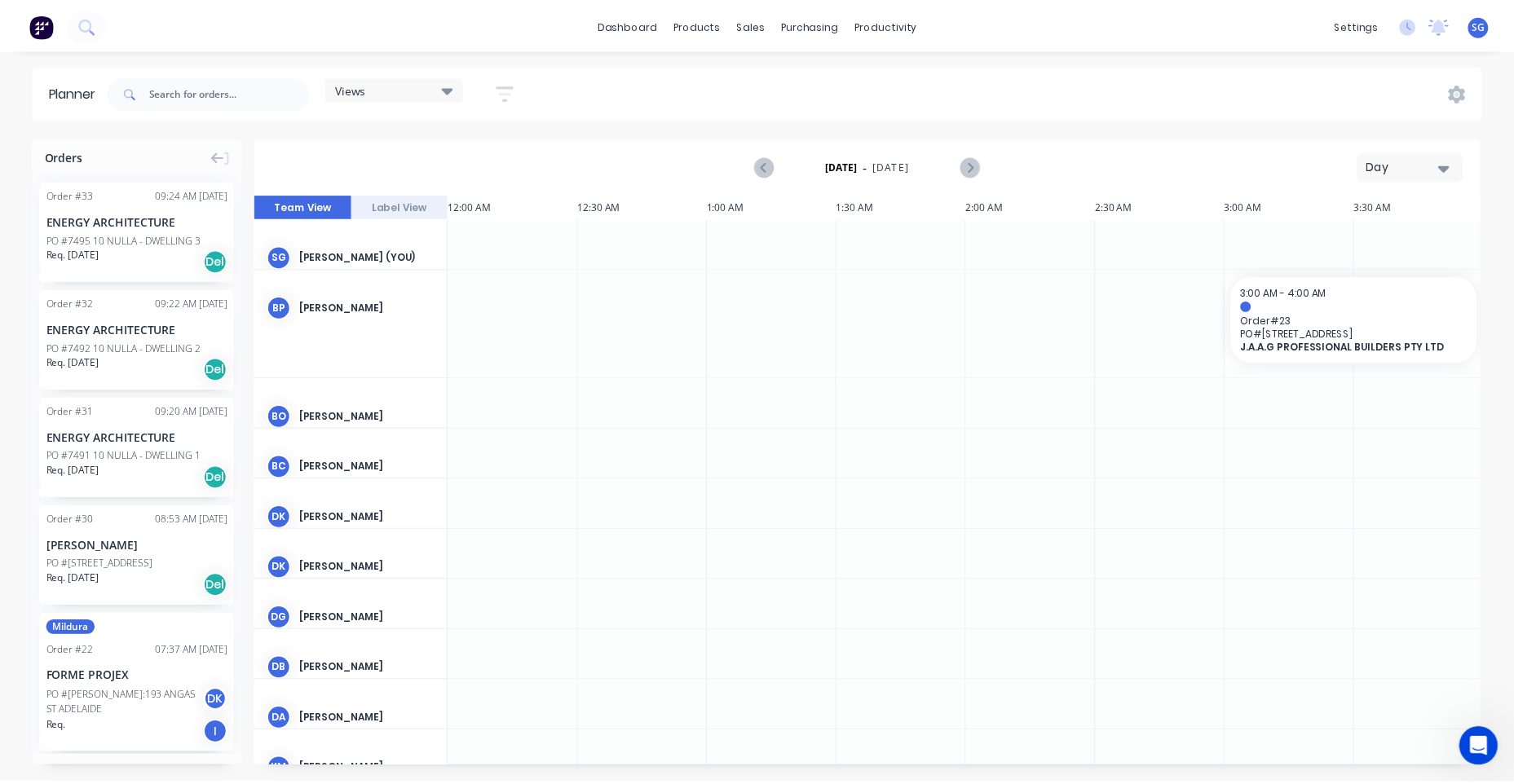
scroll to position [0, 2348]
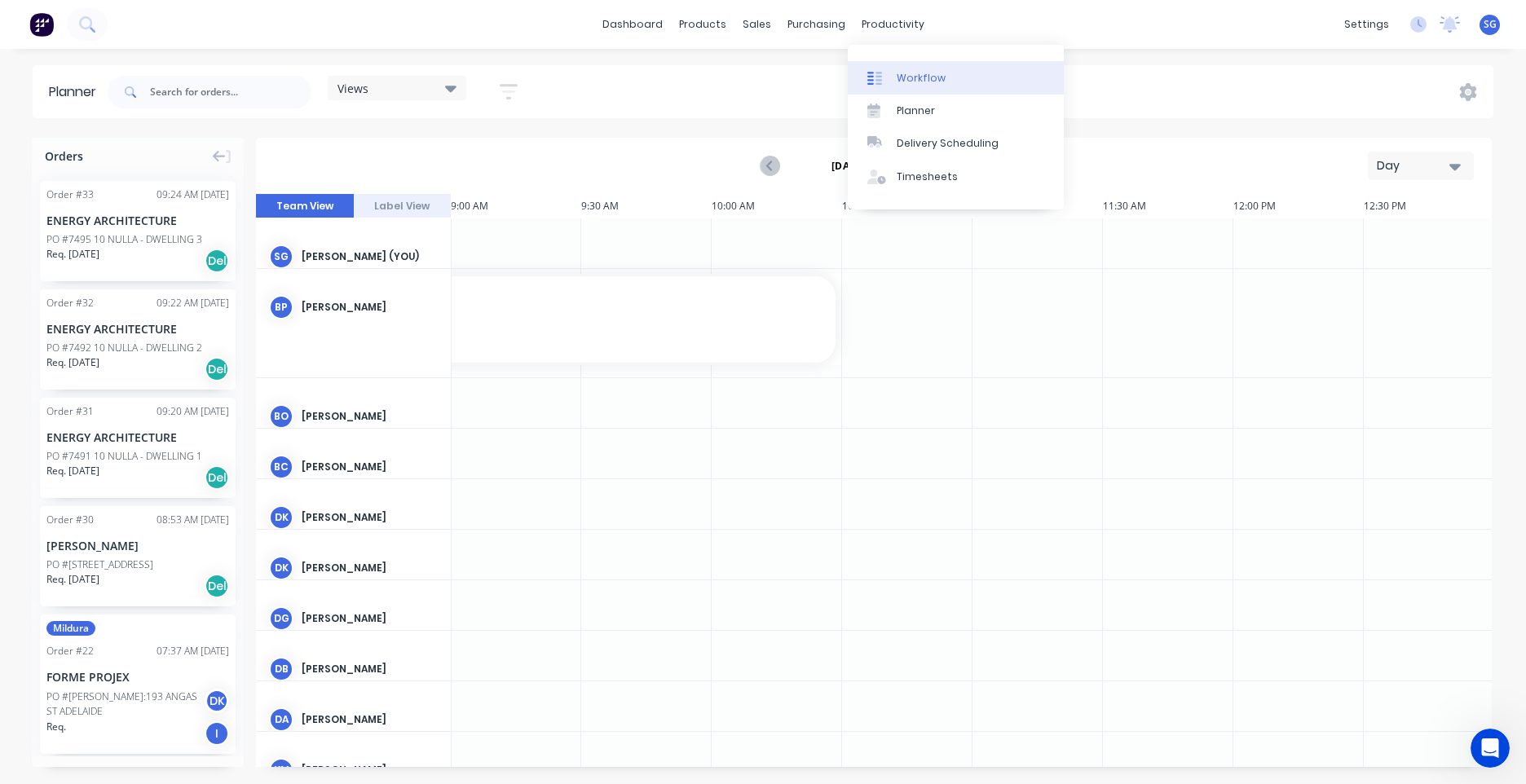
click at [905, 73] on div "Workflow" at bounding box center [921, 77] width 49 height 14
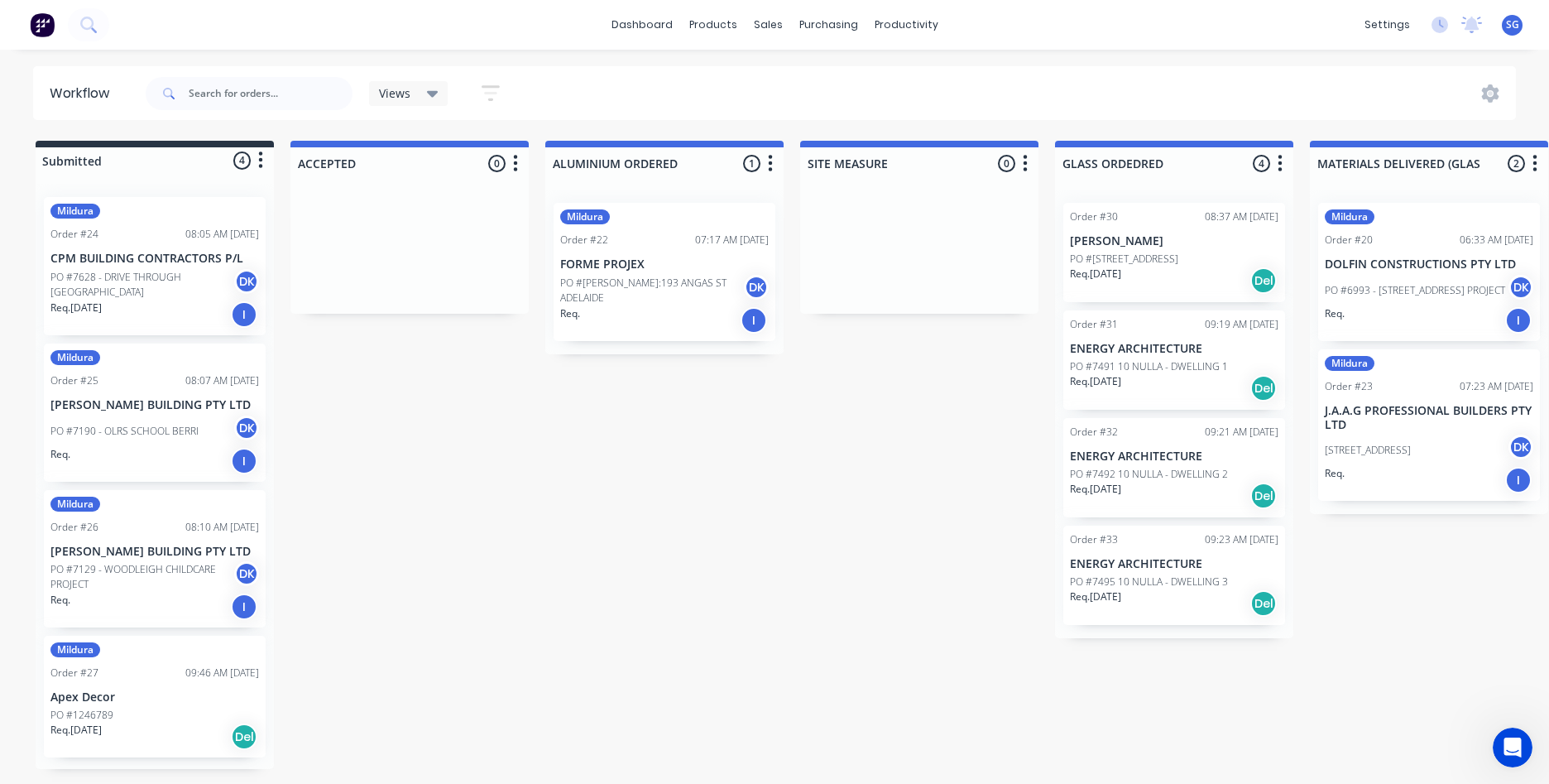
click at [1132, 260] on p "PO #[STREET_ADDRESS]" at bounding box center [1124, 258] width 109 height 15
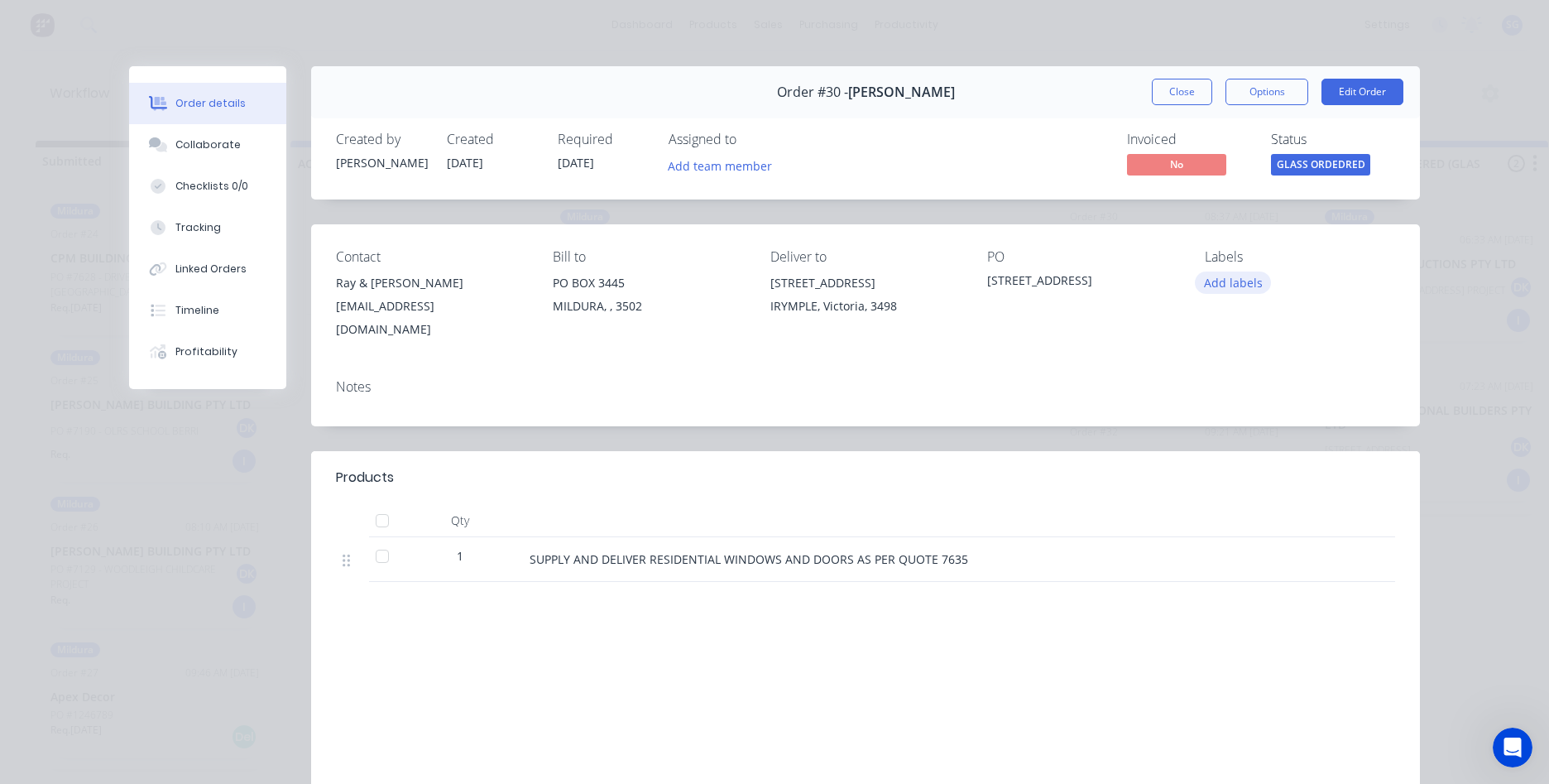
click at [1244, 281] on button "Add labels" at bounding box center [1233, 282] width 76 height 22
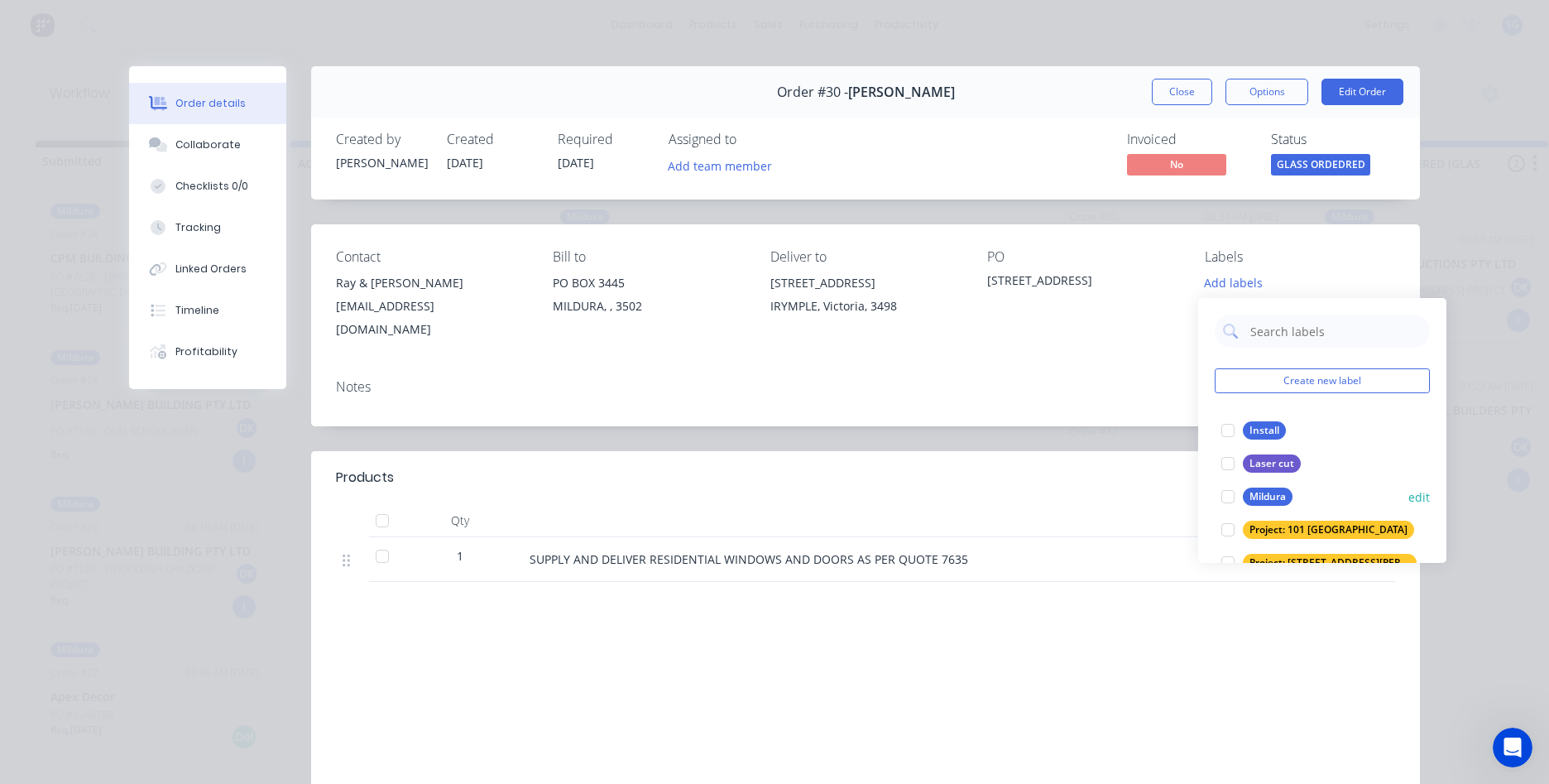
click at [1273, 498] on div "Mildura" at bounding box center [1268, 496] width 50 height 18
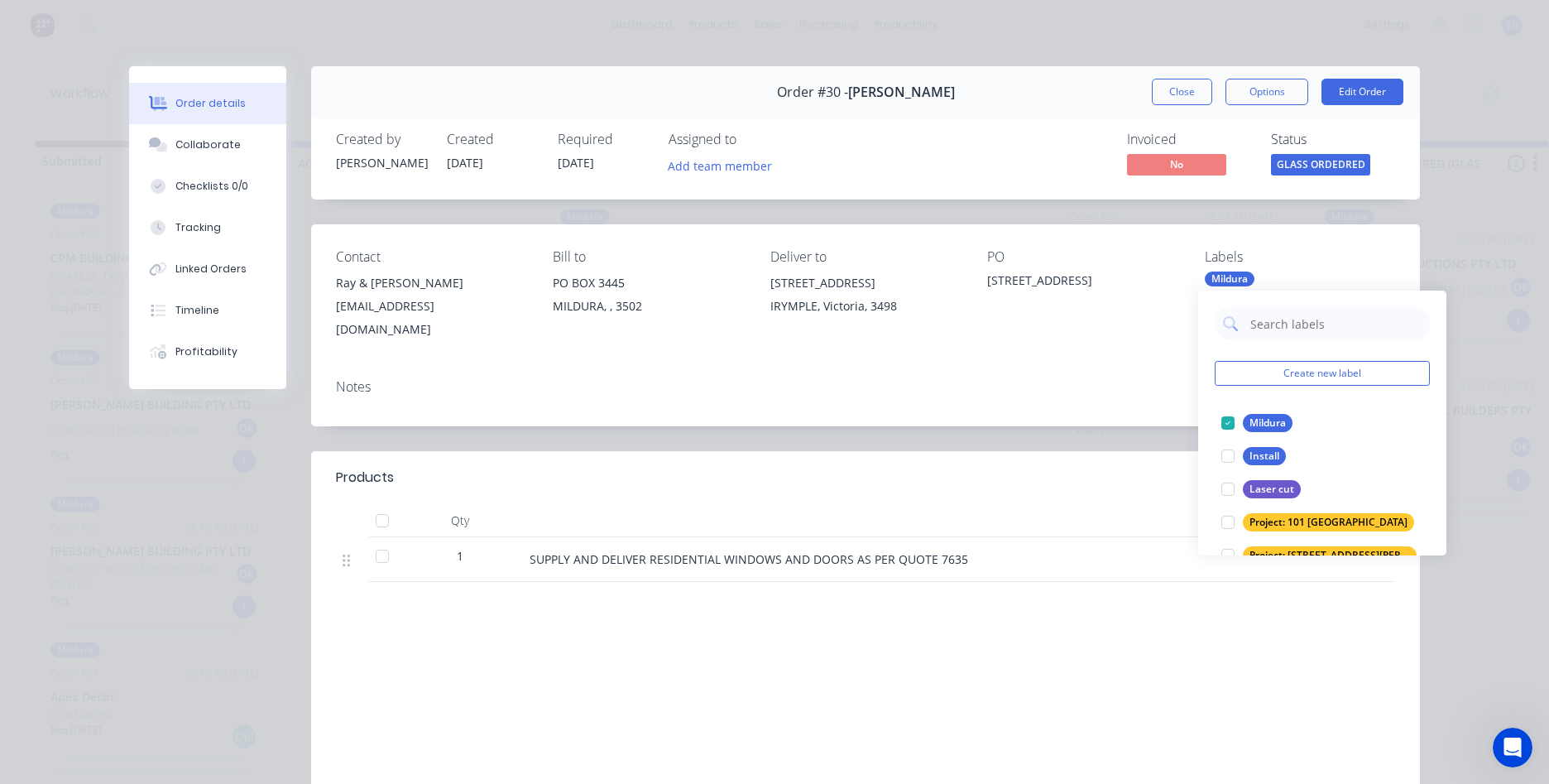
click at [1426, 235] on div "Order details Collaborate Checklists 0/0 Tracking Linked Orders Timeline Profit…" at bounding box center [774, 471] width 1324 height 810
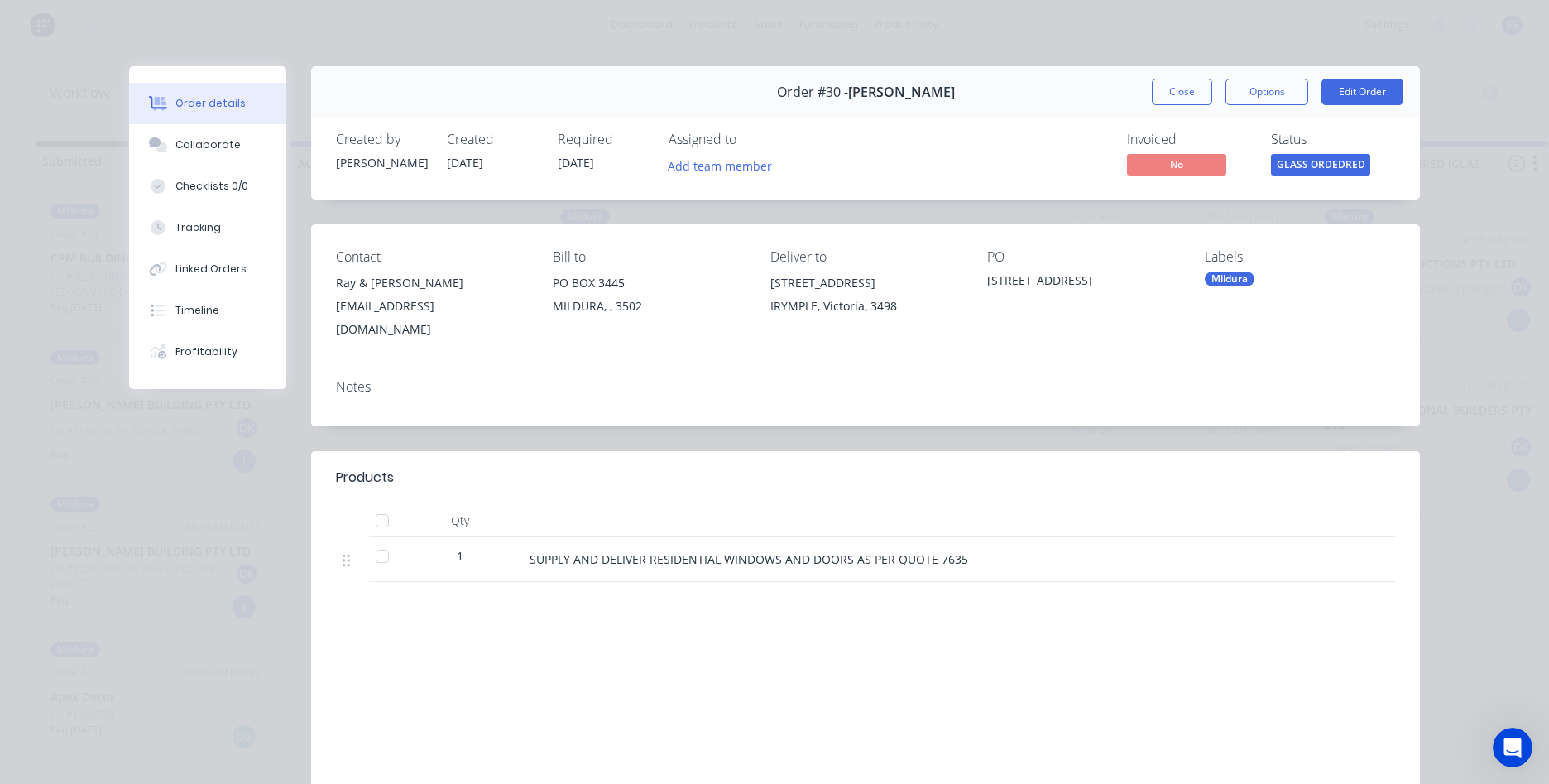
click at [463, 15] on div "Order details Collaborate Checklists 0/0 Tracking Linked Orders Timeline Profit…" at bounding box center [774, 392] width 1549 height 784
click at [1179, 88] on button "Close" at bounding box center [1182, 92] width 60 height 27
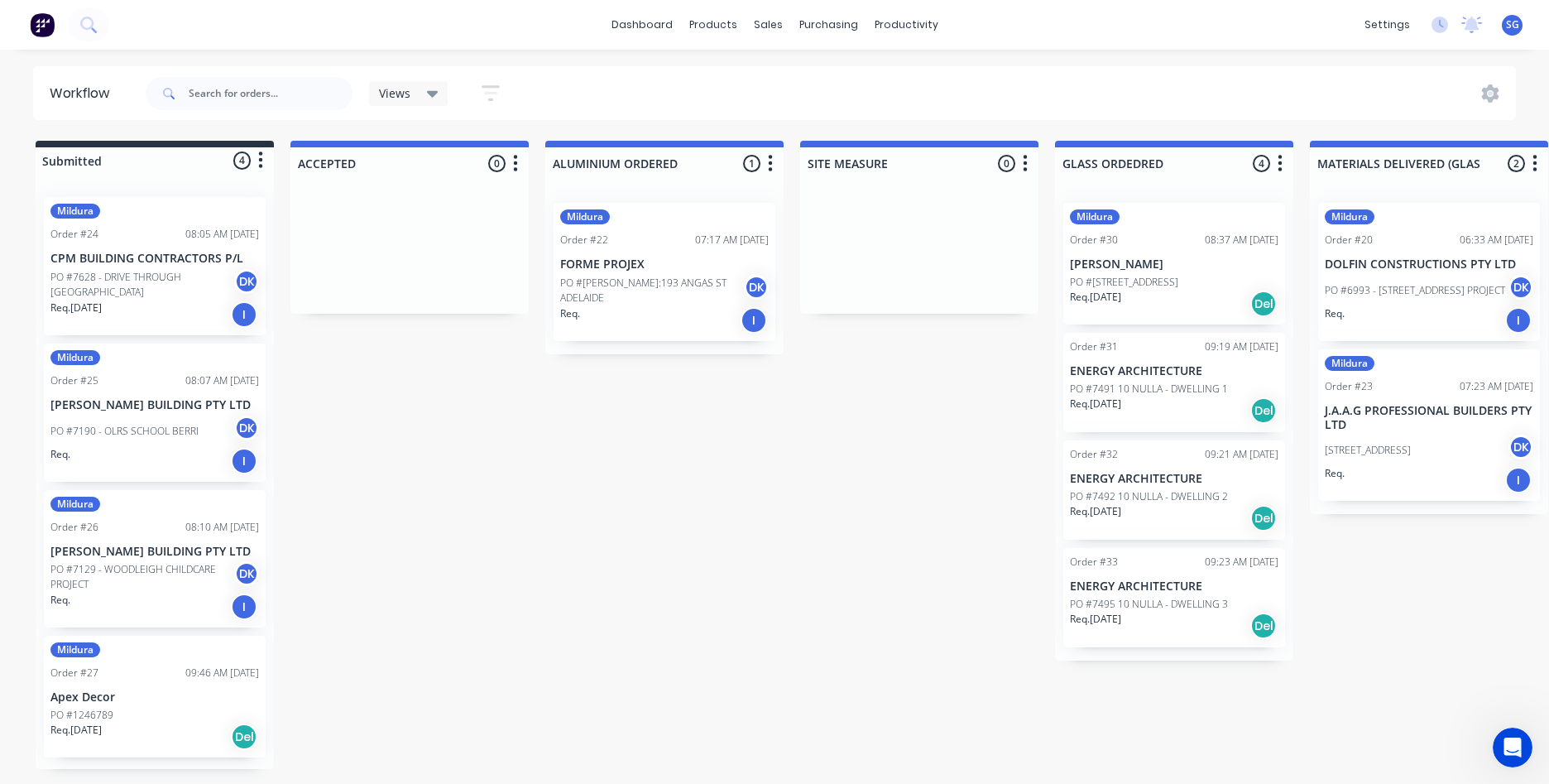
click at [1126, 349] on div "Order #31 09:19 AM [DATE]" at bounding box center [1174, 346] width 209 height 15
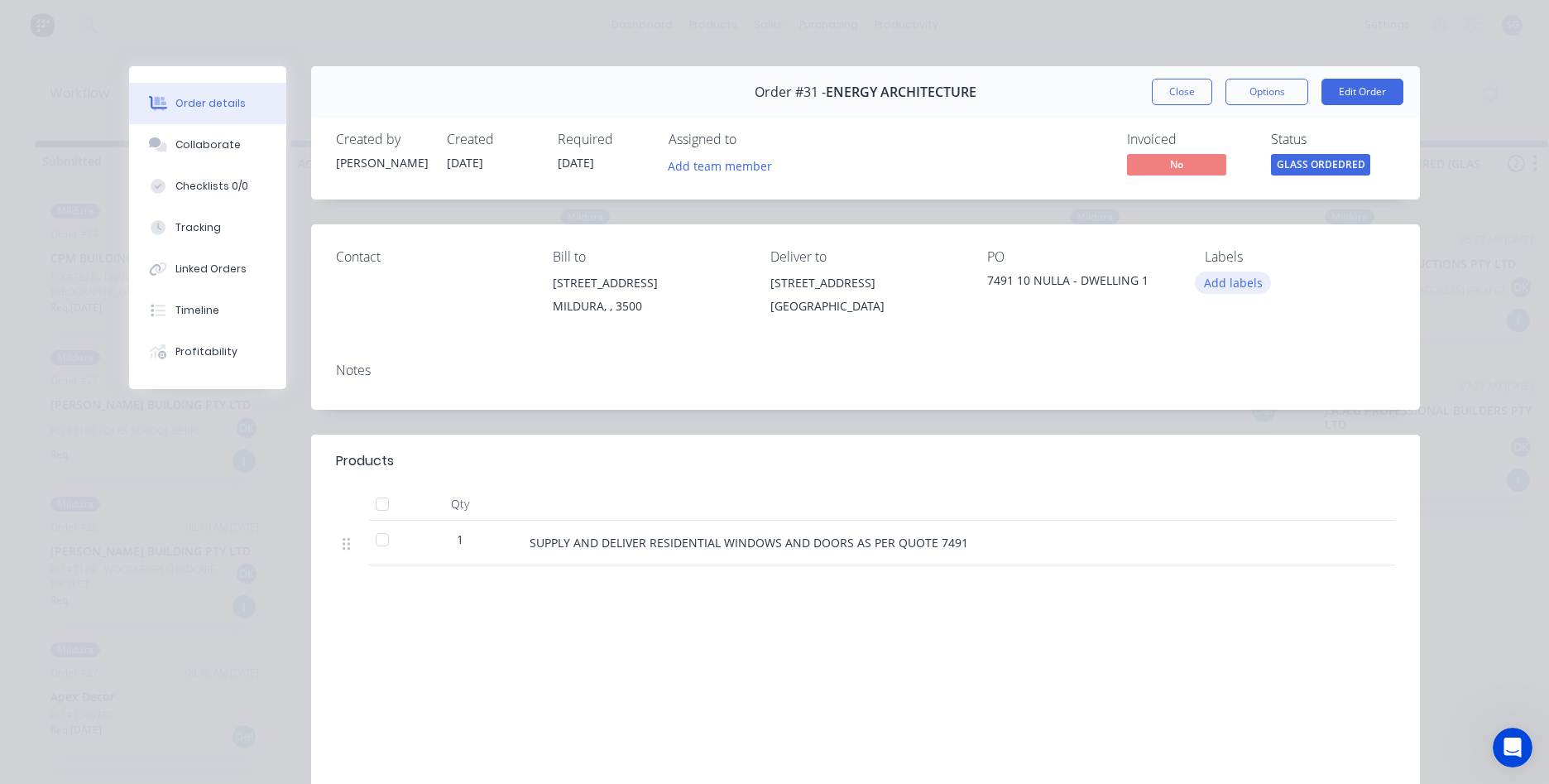
click at [1224, 288] on button "Add labels" at bounding box center [1233, 282] width 76 height 22
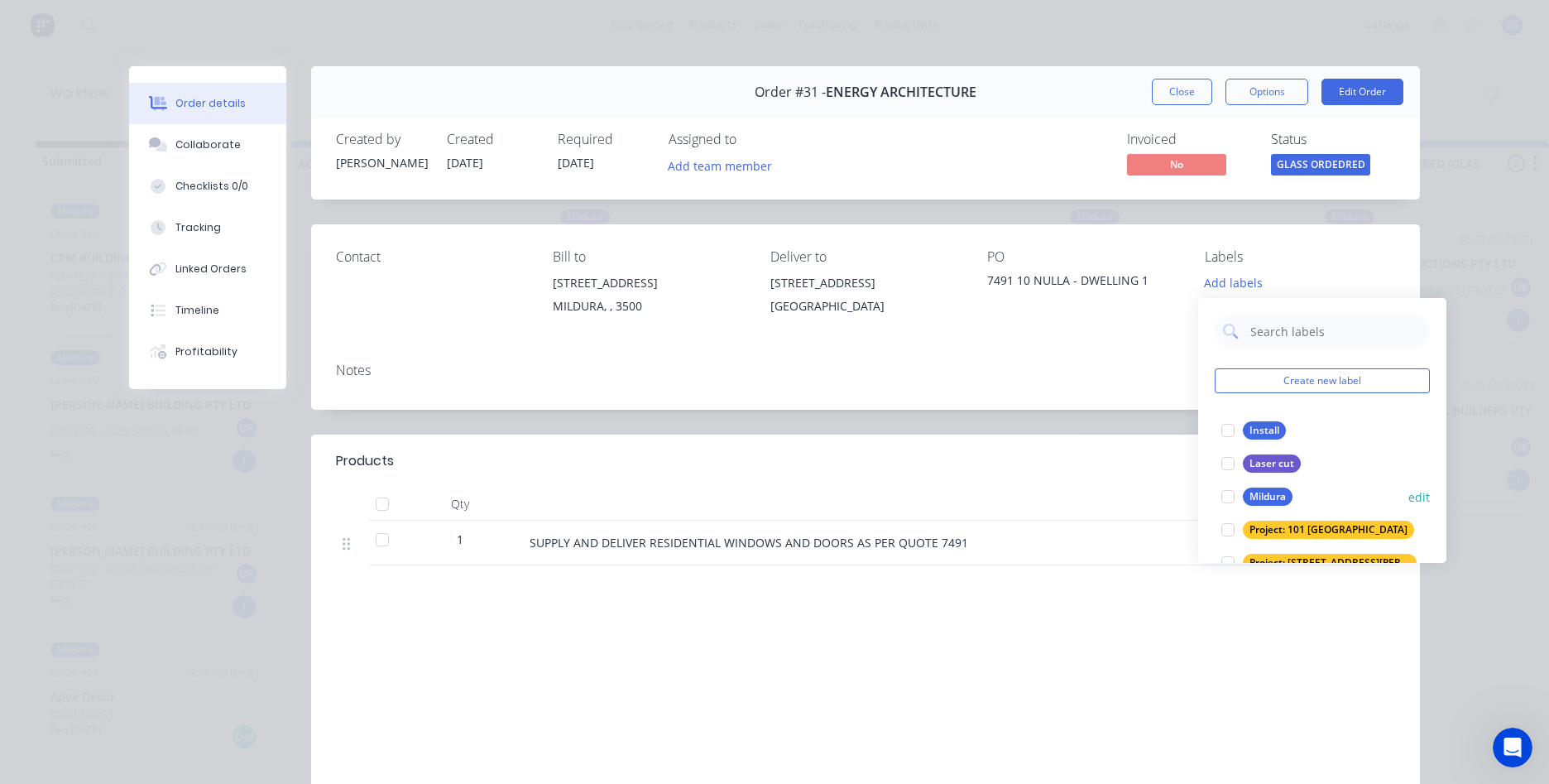
click at [1255, 495] on div "Mildura" at bounding box center [1268, 496] width 50 height 18
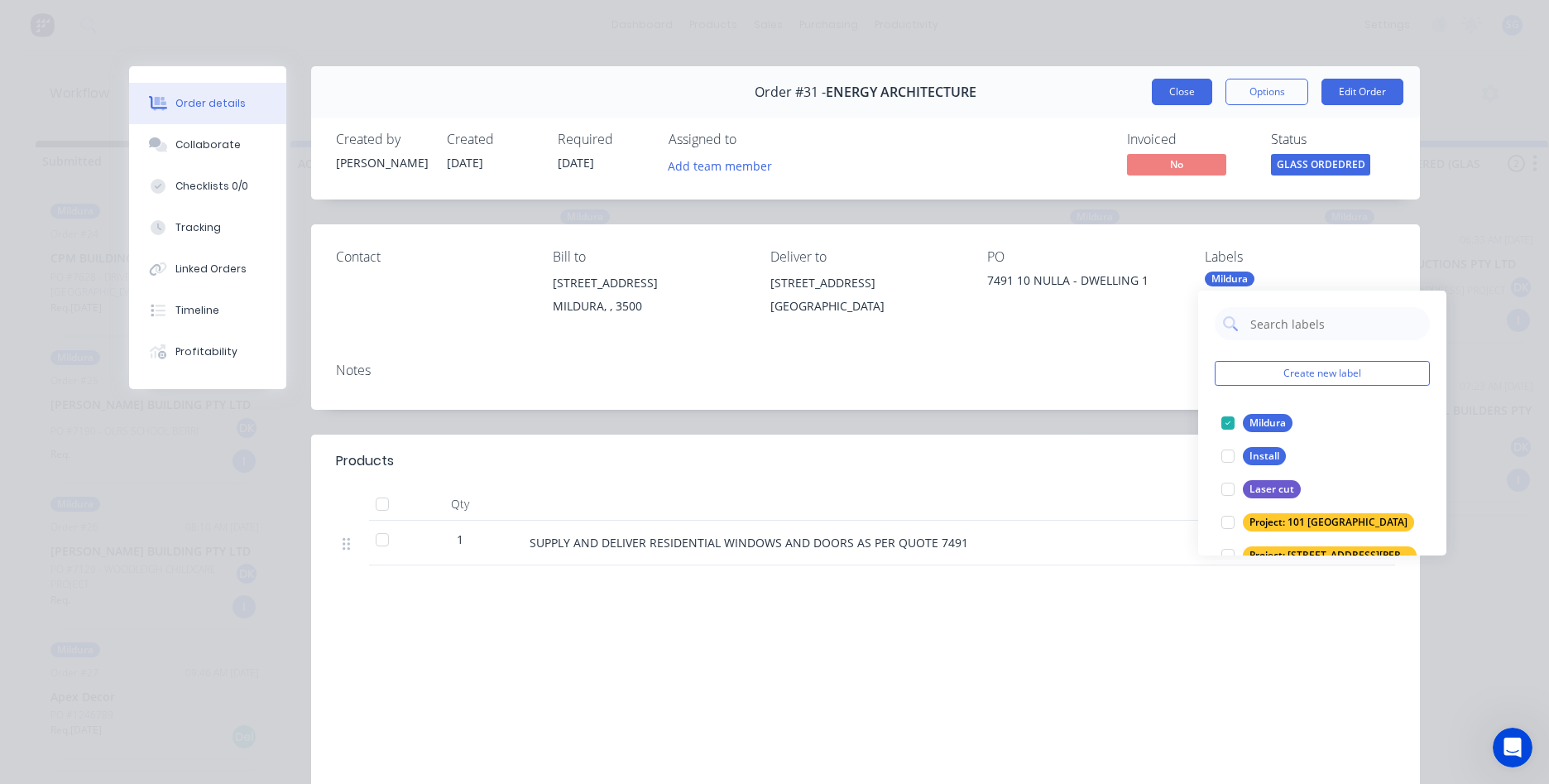
click at [1154, 89] on button "Close" at bounding box center [1182, 92] width 60 height 27
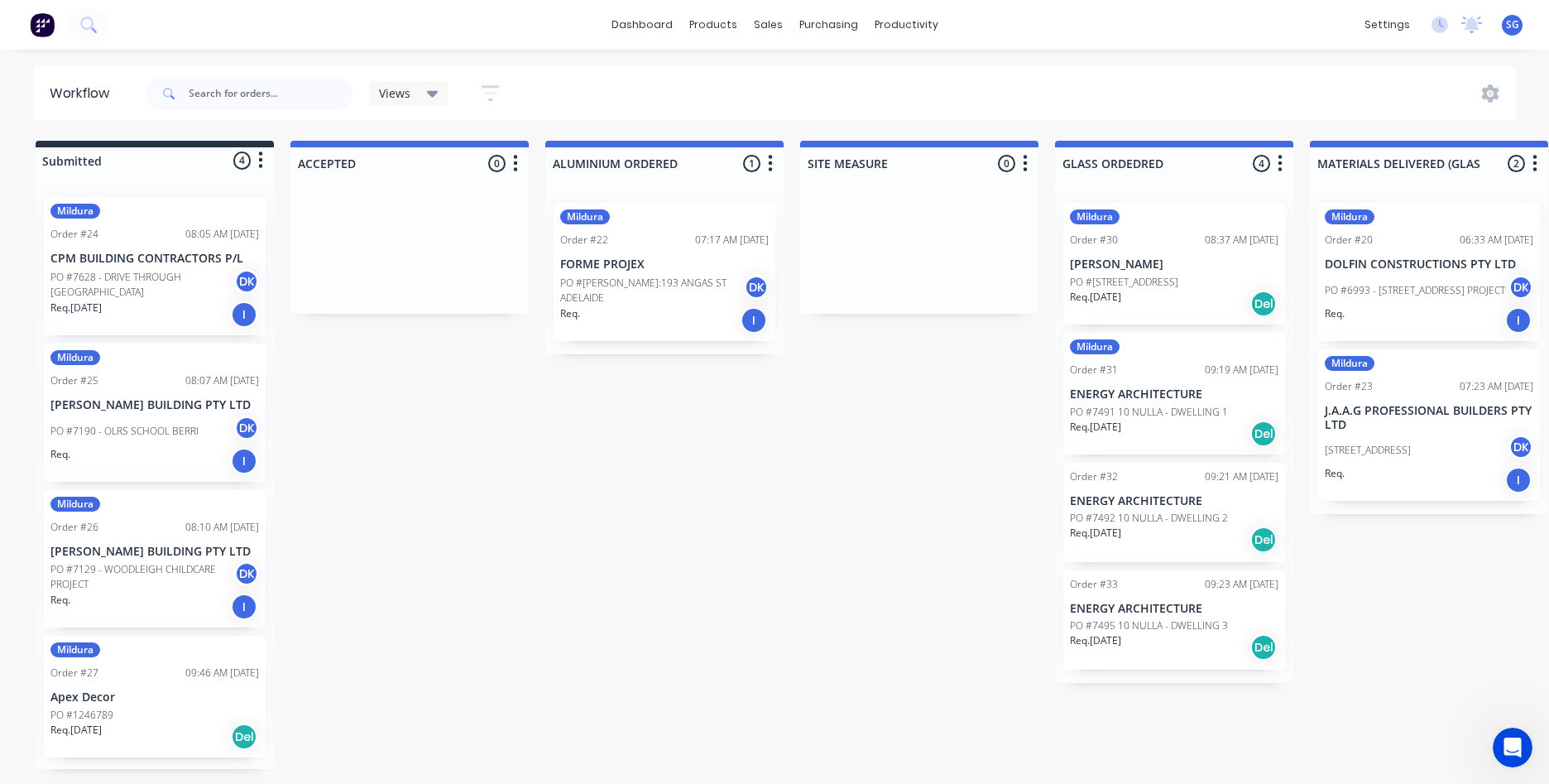
click at [1100, 498] on p "ENERGY ARCHITECTURE" at bounding box center [1174, 501] width 209 height 14
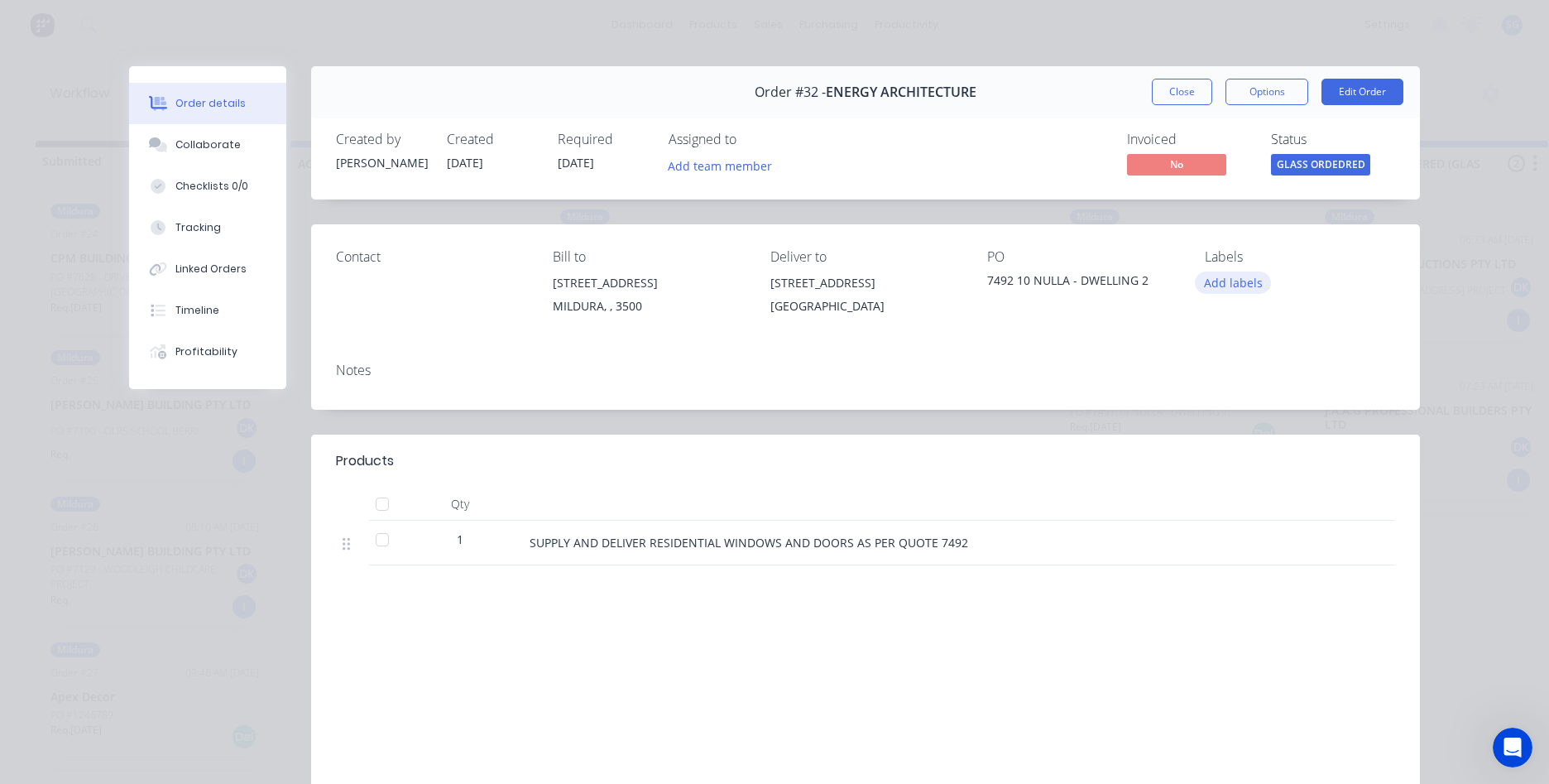
click at [1242, 271] on button "Add labels" at bounding box center [1233, 282] width 76 height 22
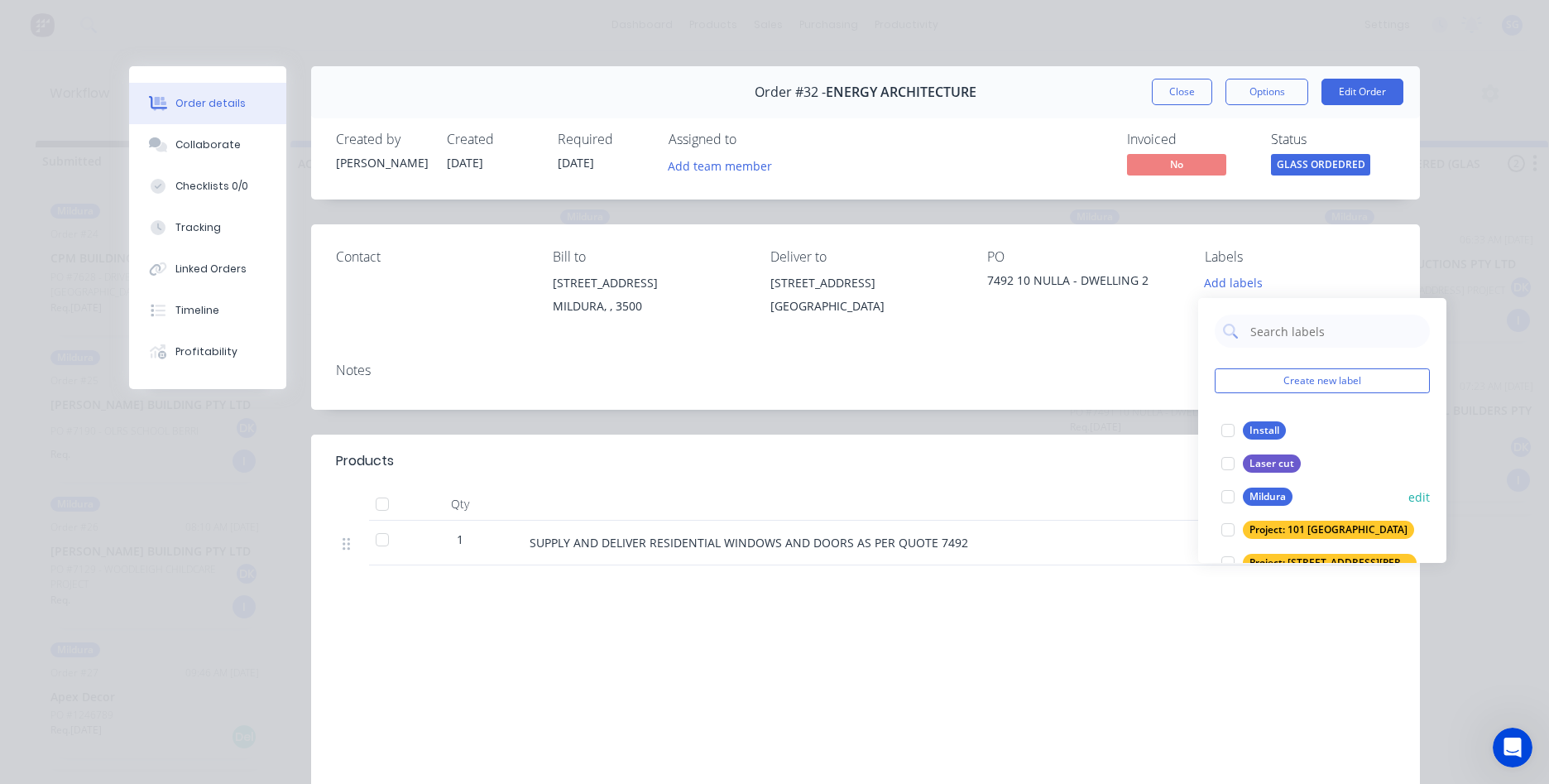
click at [1251, 498] on div "Mildura" at bounding box center [1268, 496] width 50 height 18
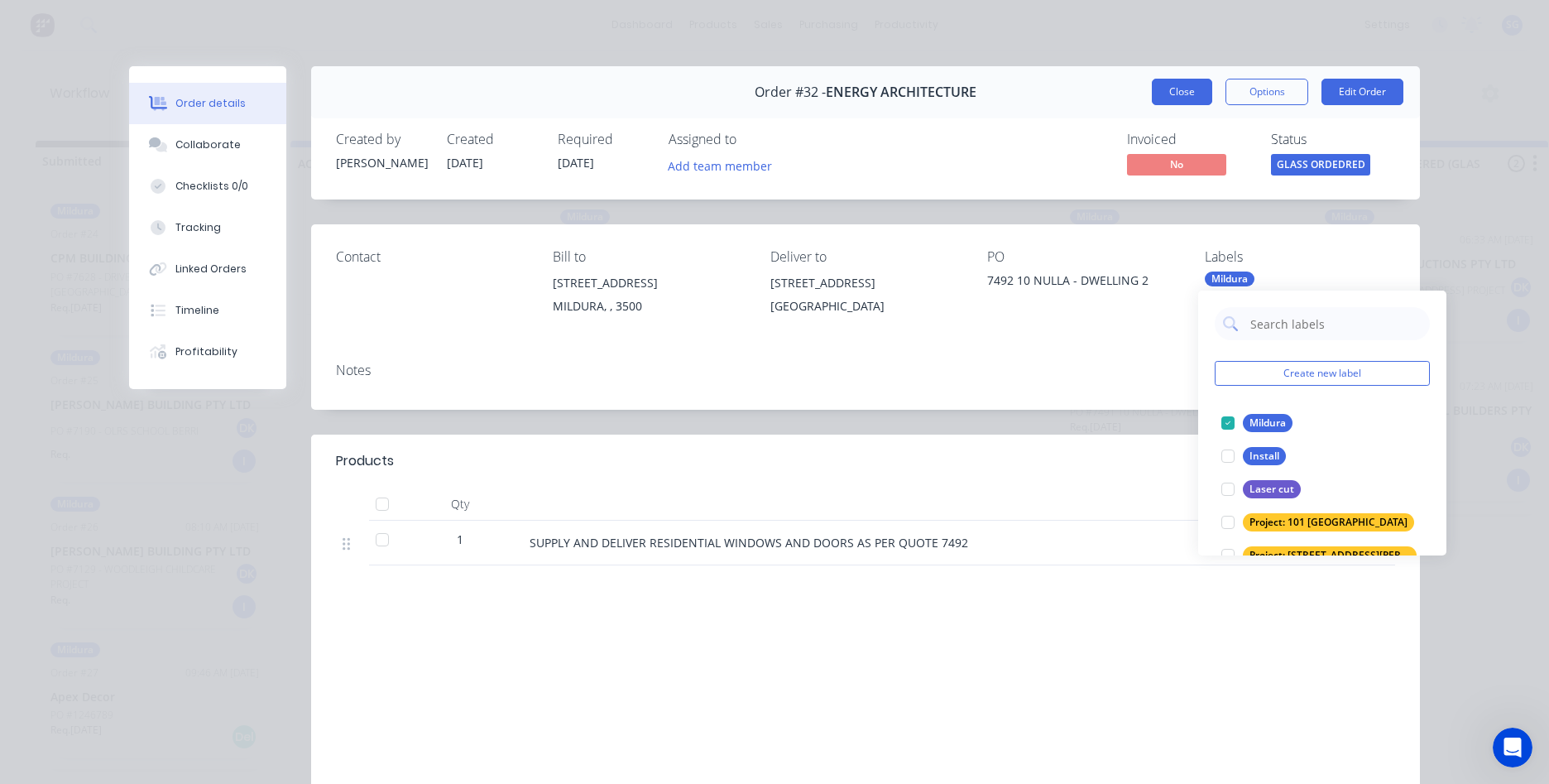
click at [1185, 94] on button "Close" at bounding box center [1182, 92] width 60 height 27
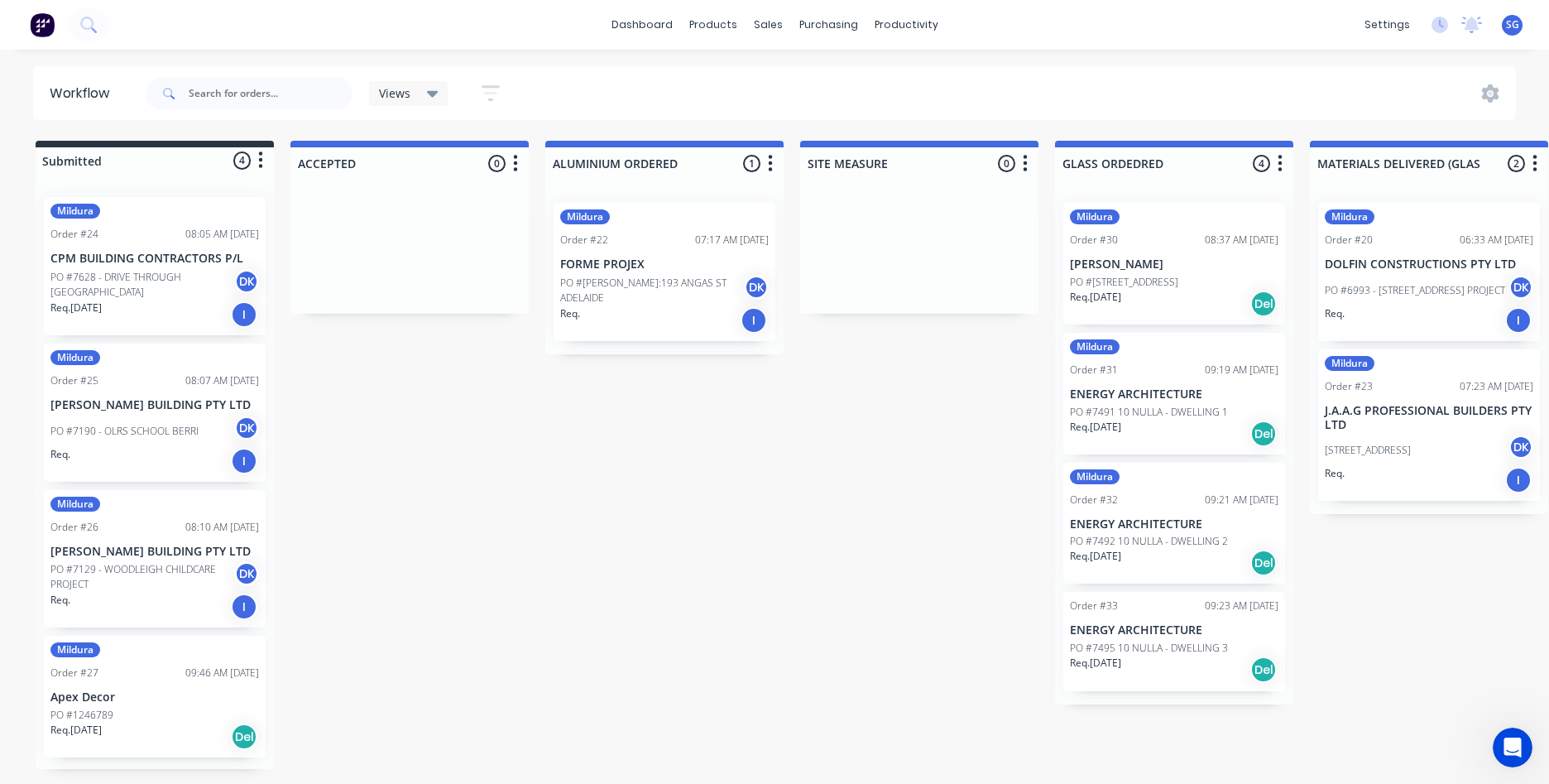
click at [1160, 643] on p "PO #7495 10 NULLA - DWELLING 3" at bounding box center [1148, 648] width 158 height 15
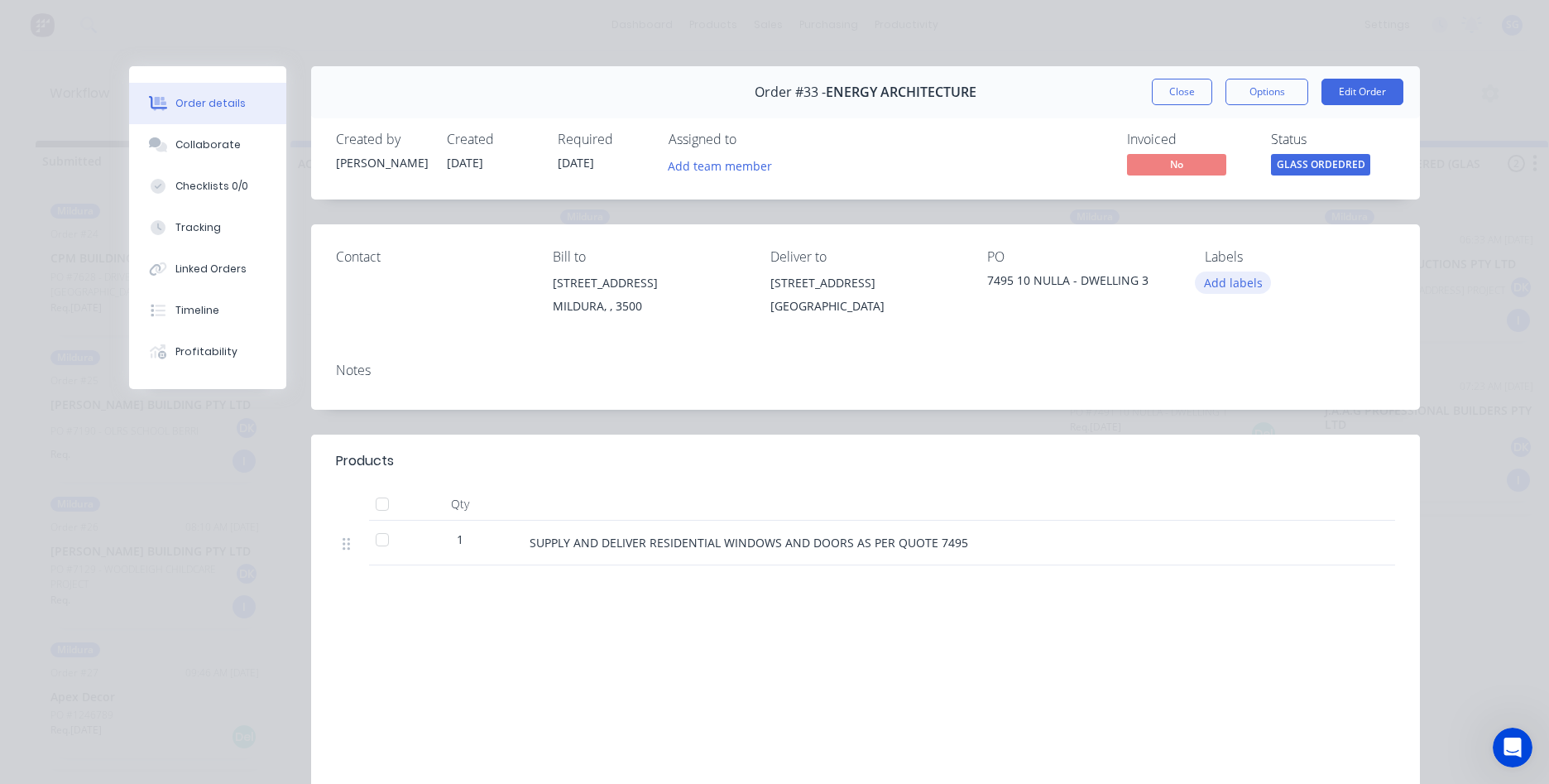
click at [1215, 276] on button "Add labels" at bounding box center [1233, 282] width 76 height 22
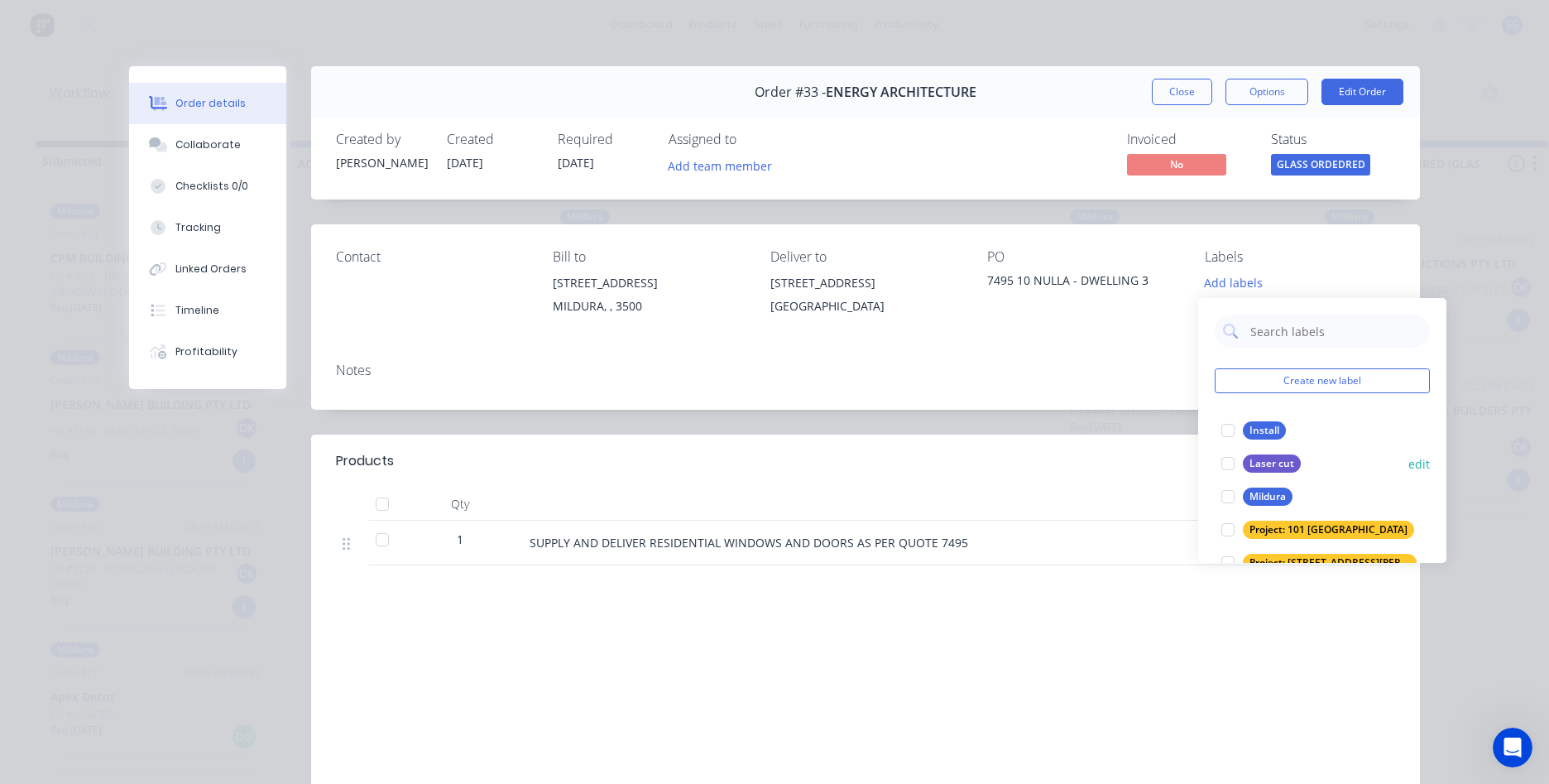
click at [1267, 488] on button "Mildura" at bounding box center [1257, 496] width 85 height 23
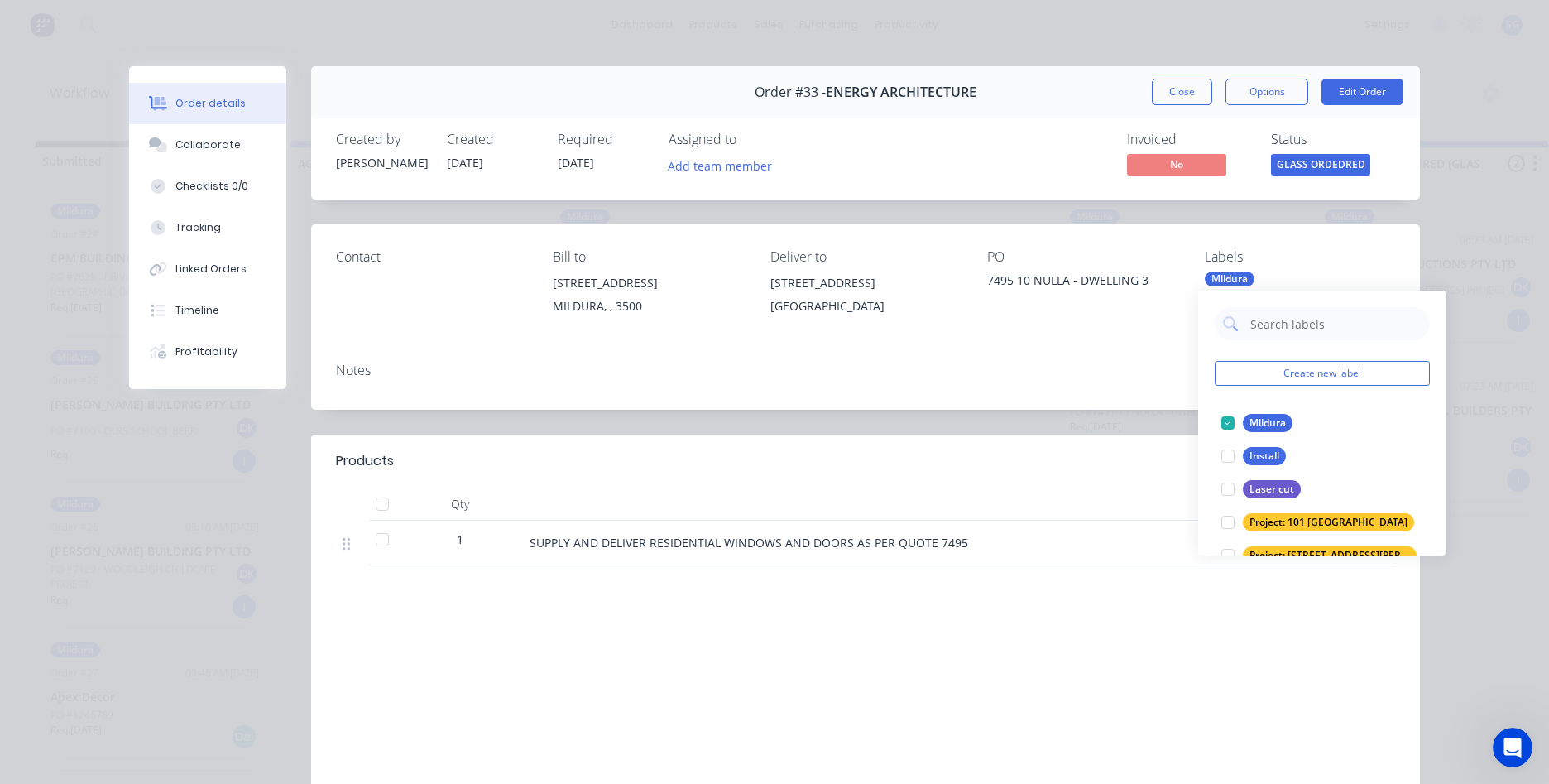
click at [1170, 97] on button "Close" at bounding box center [1182, 92] width 60 height 27
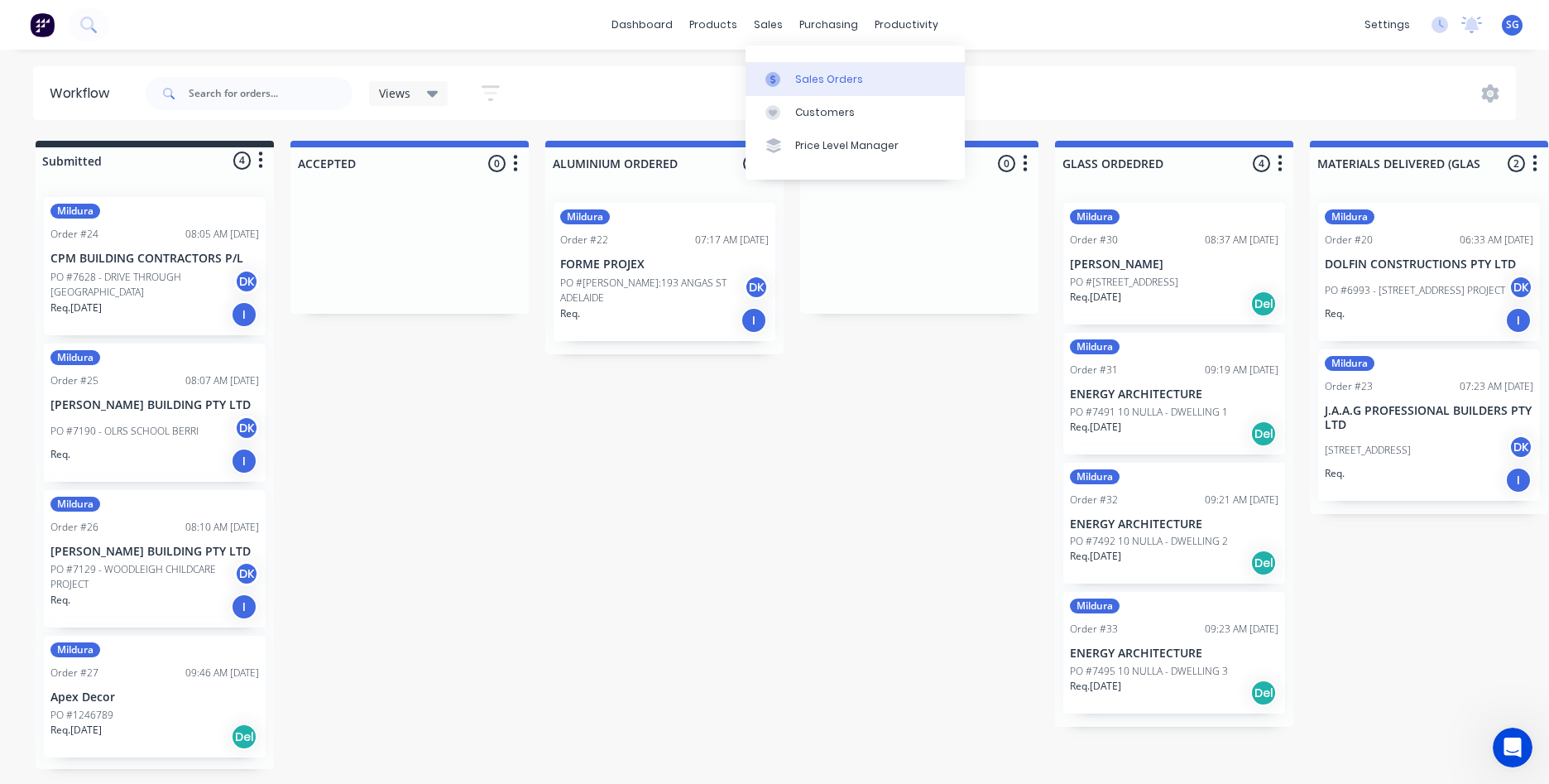
click at [812, 91] on link "Sales Orders" at bounding box center [856, 79] width 219 height 33
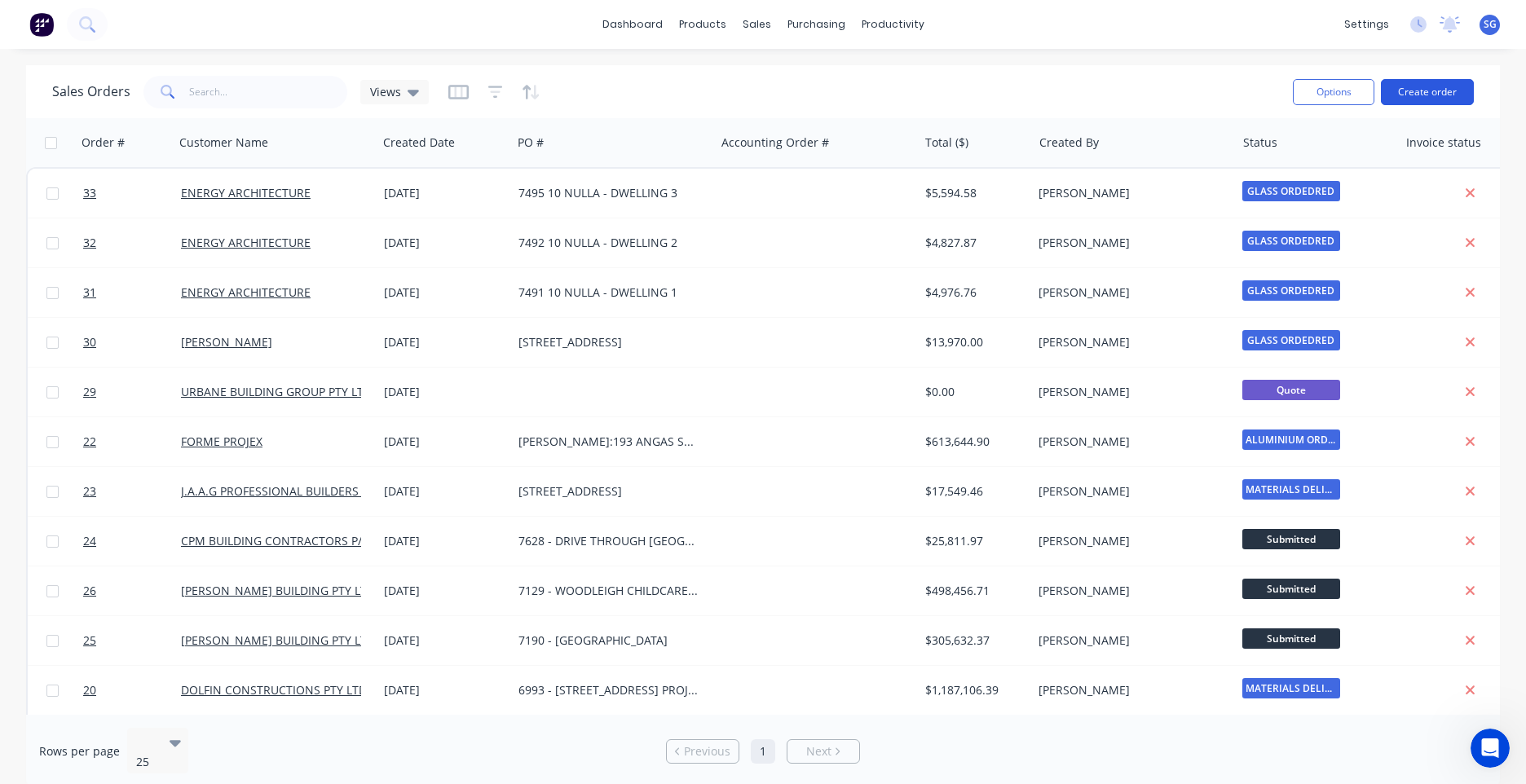
click at [1440, 88] on button "Create order" at bounding box center [1427, 92] width 93 height 26
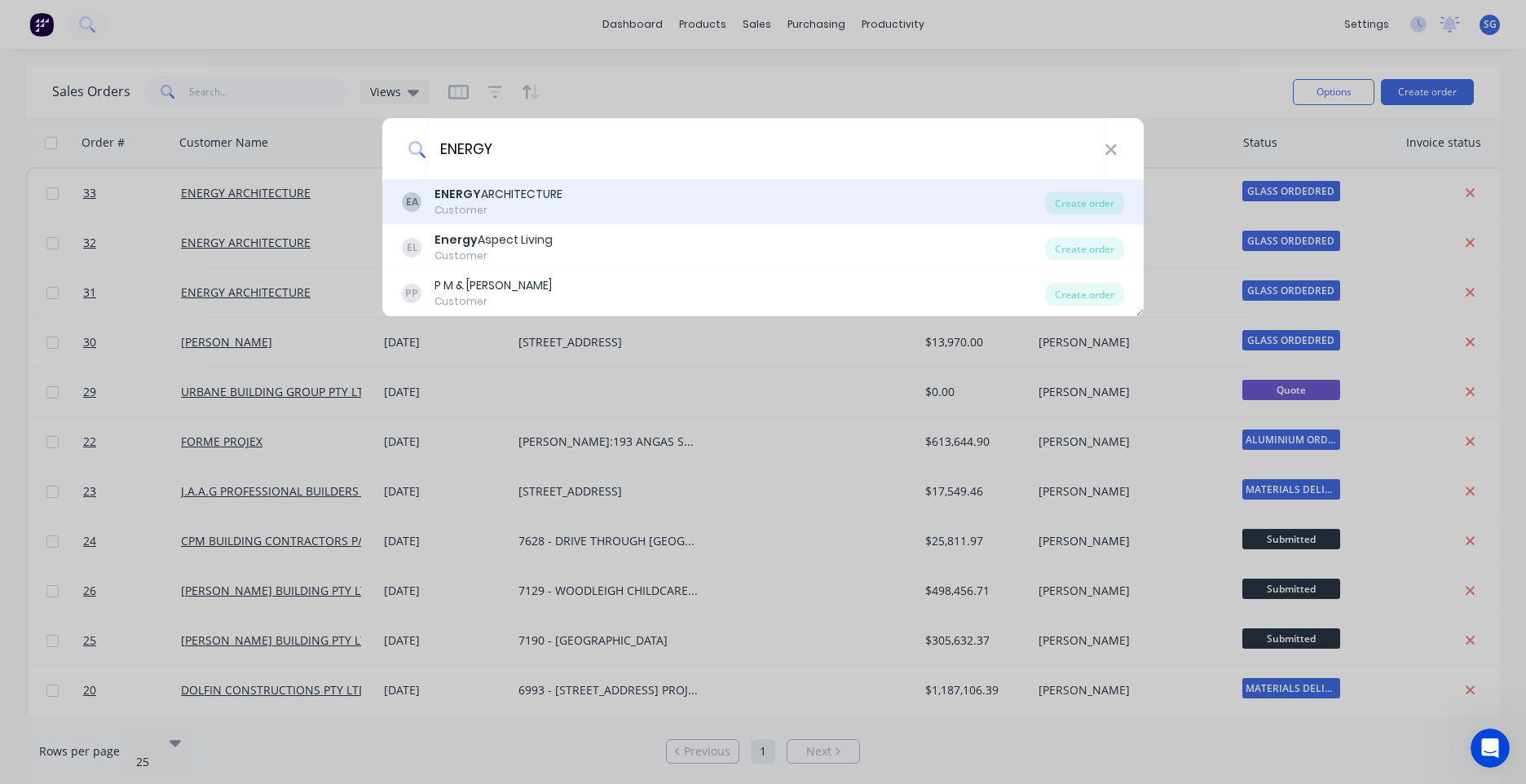
type input "ENERGY"
click at [545, 201] on div "ENERGY ARCHITECTURE" at bounding box center [498, 195] width 128 height 17
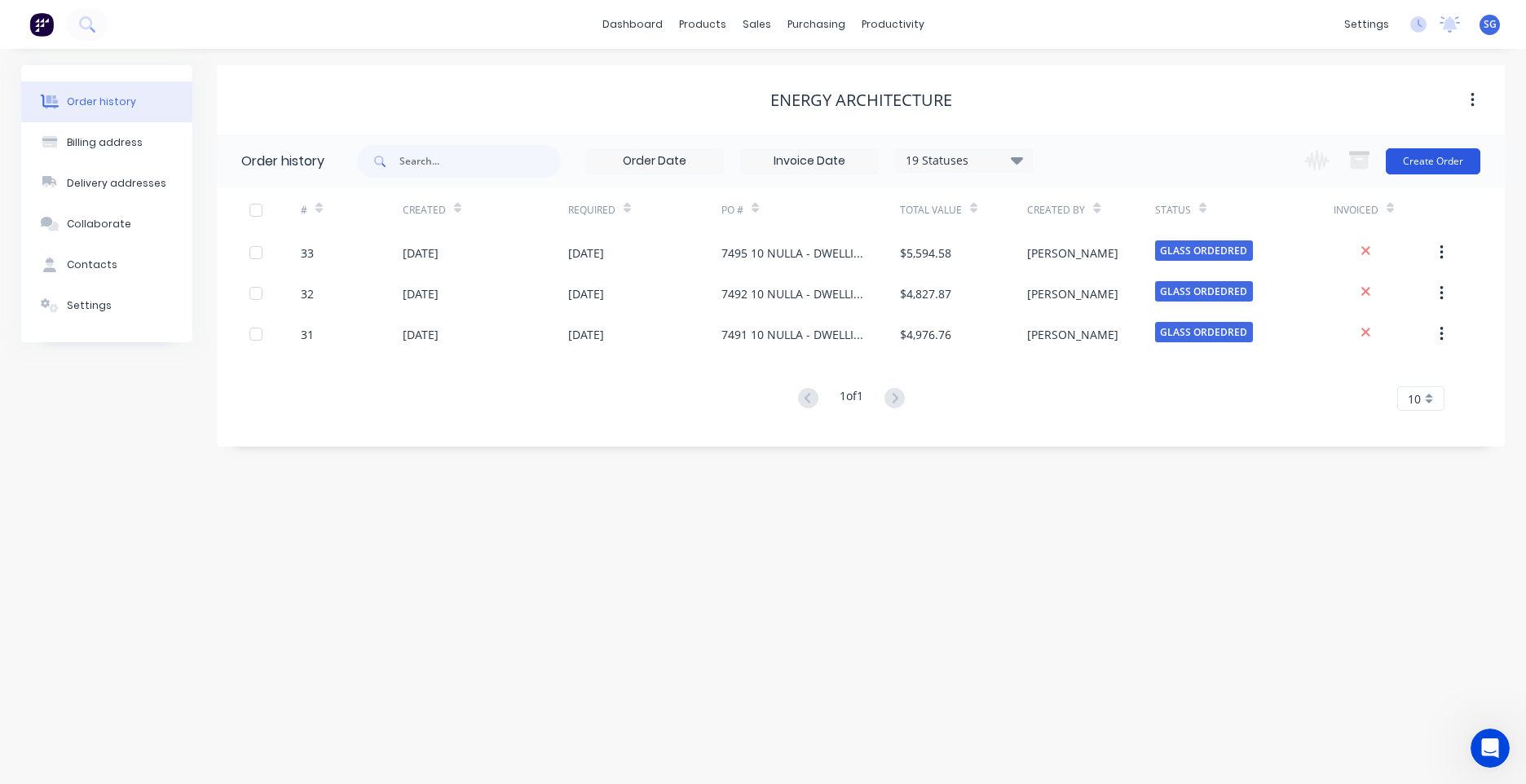
click at [1449, 160] on button "Create Order" at bounding box center [1432, 161] width 94 height 26
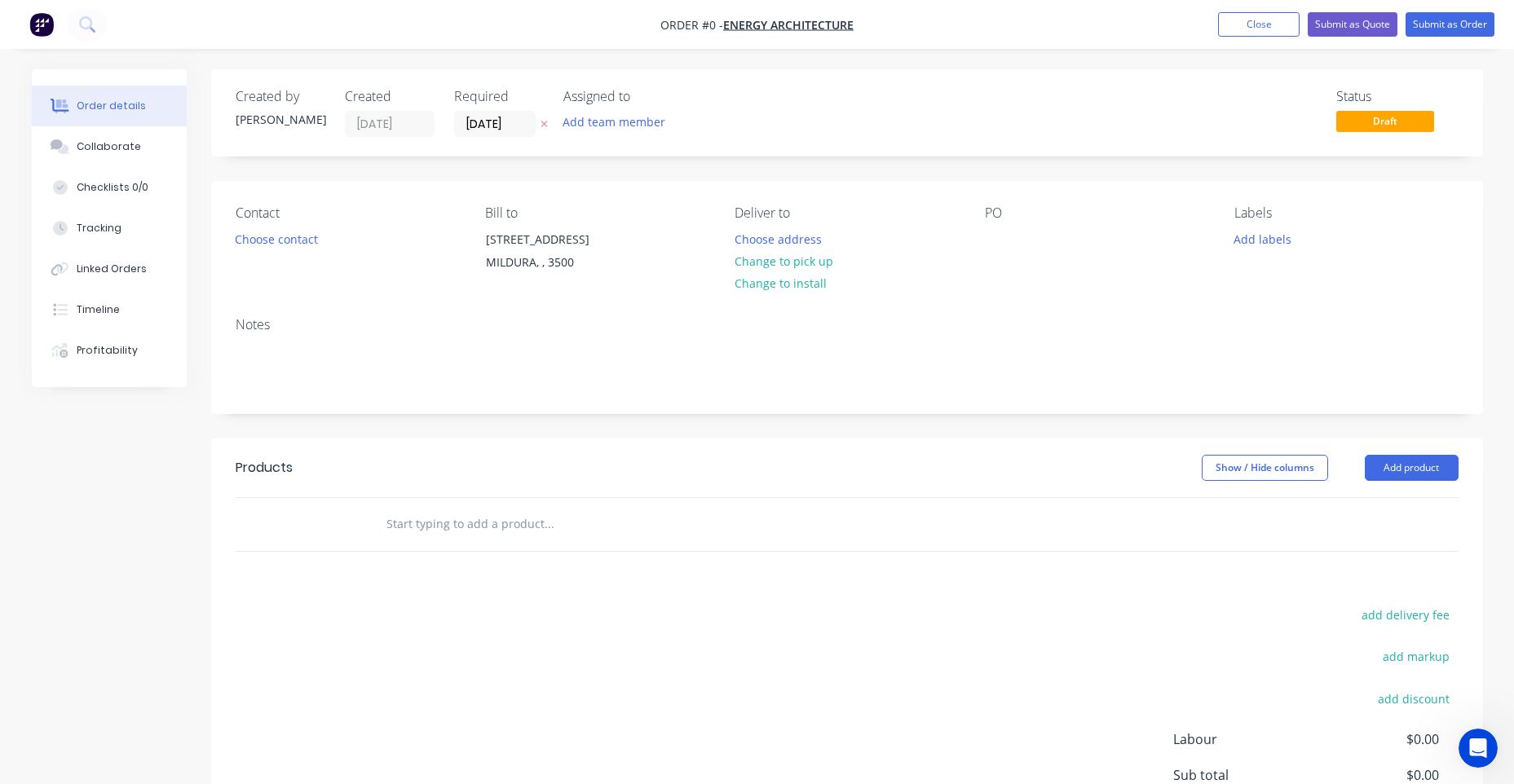
click at [1432, 483] on header "Products Show / Hide columns Add product" at bounding box center [846, 468] width 1272 height 59
click at [1431, 479] on button "Add product" at bounding box center [1411, 468] width 94 height 26
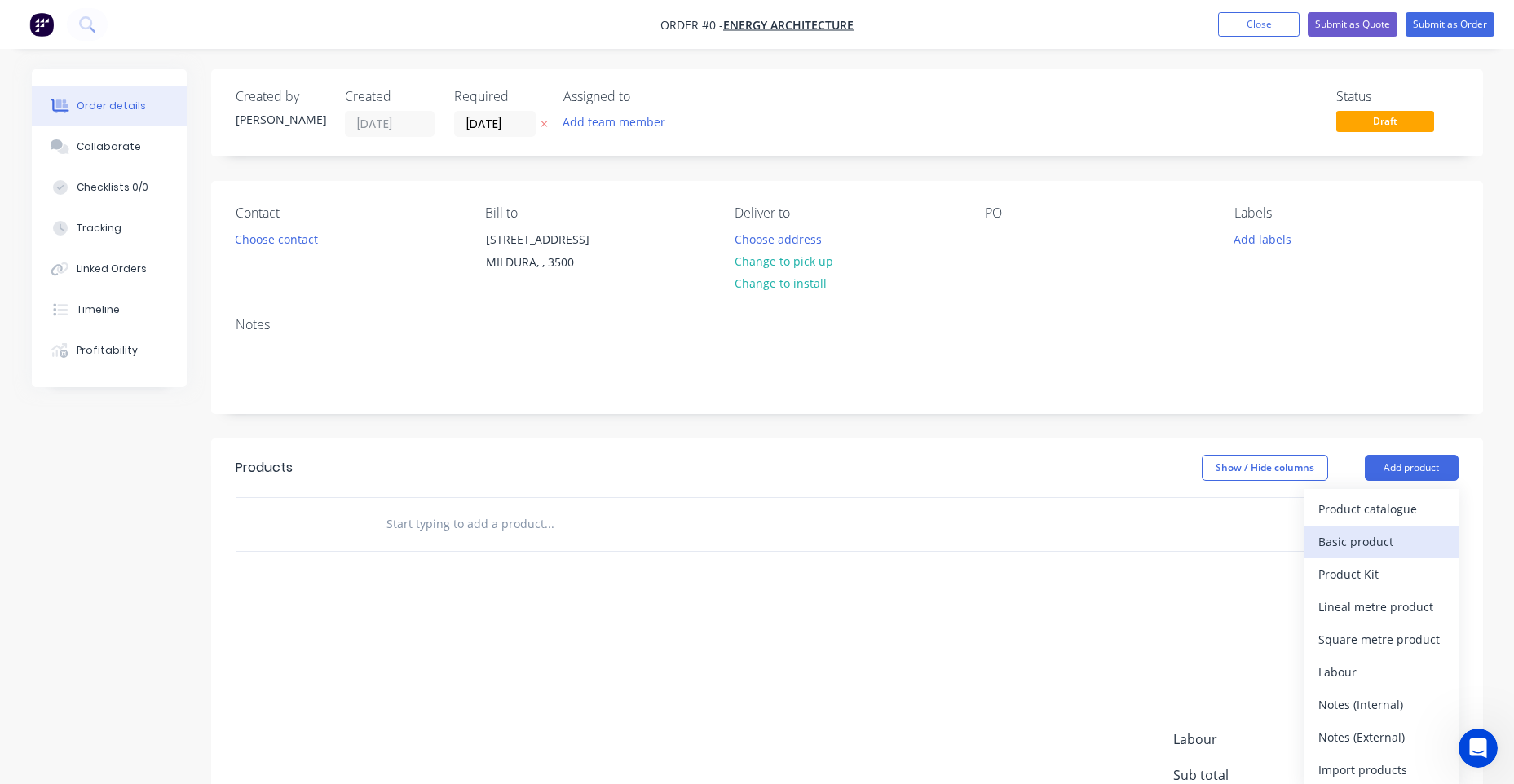
click at [1376, 555] on button "Basic product" at bounding box center [1381, 542] width 155 height 32
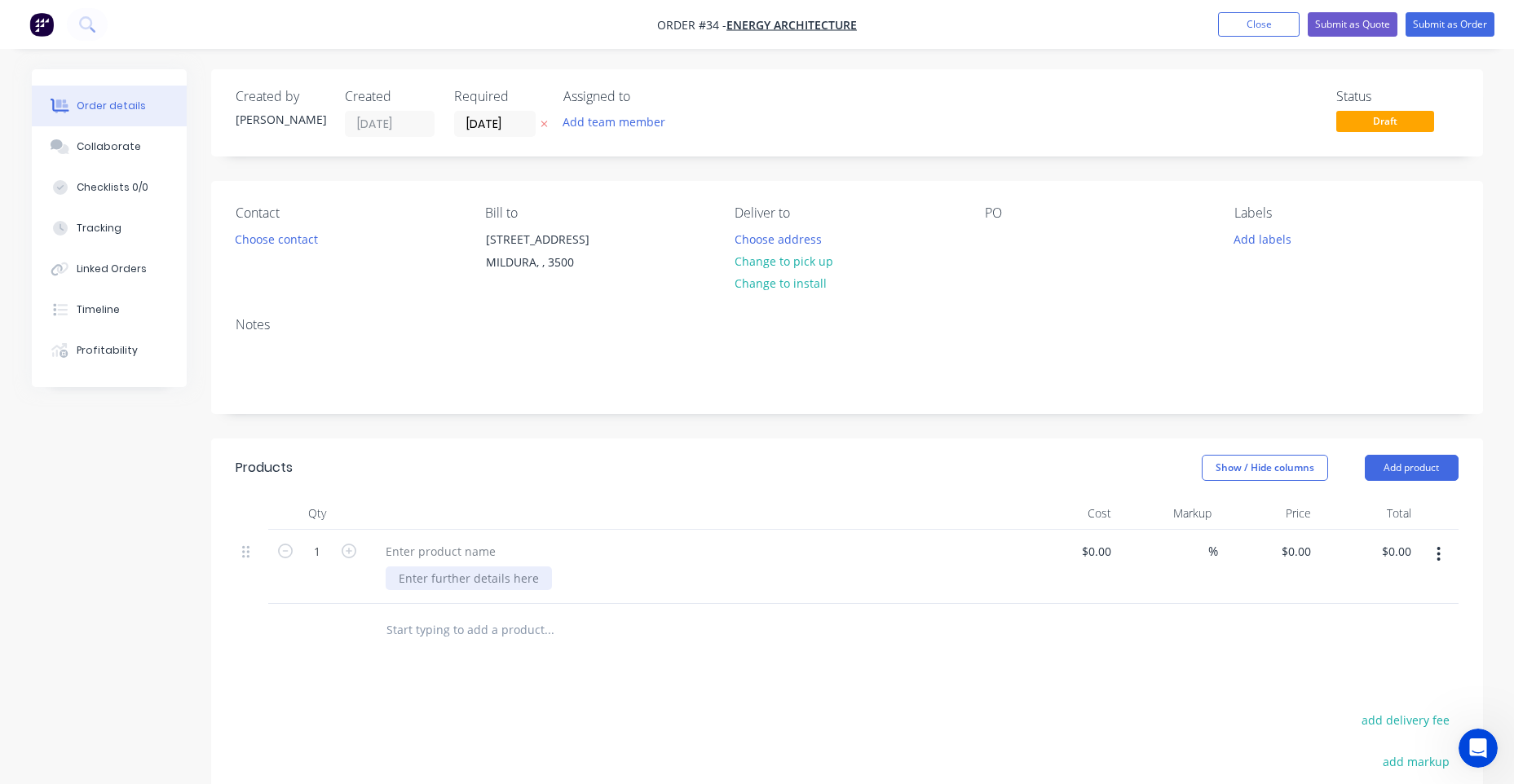
click at [457, 577] on div at bounding box center [469, 578] width 167 height 24
paste div
click at [1309, 557] on input "0" at bounding box center [1299, 551] width 37 height 24
paste input "6378.94"
type input "$6,378.94"
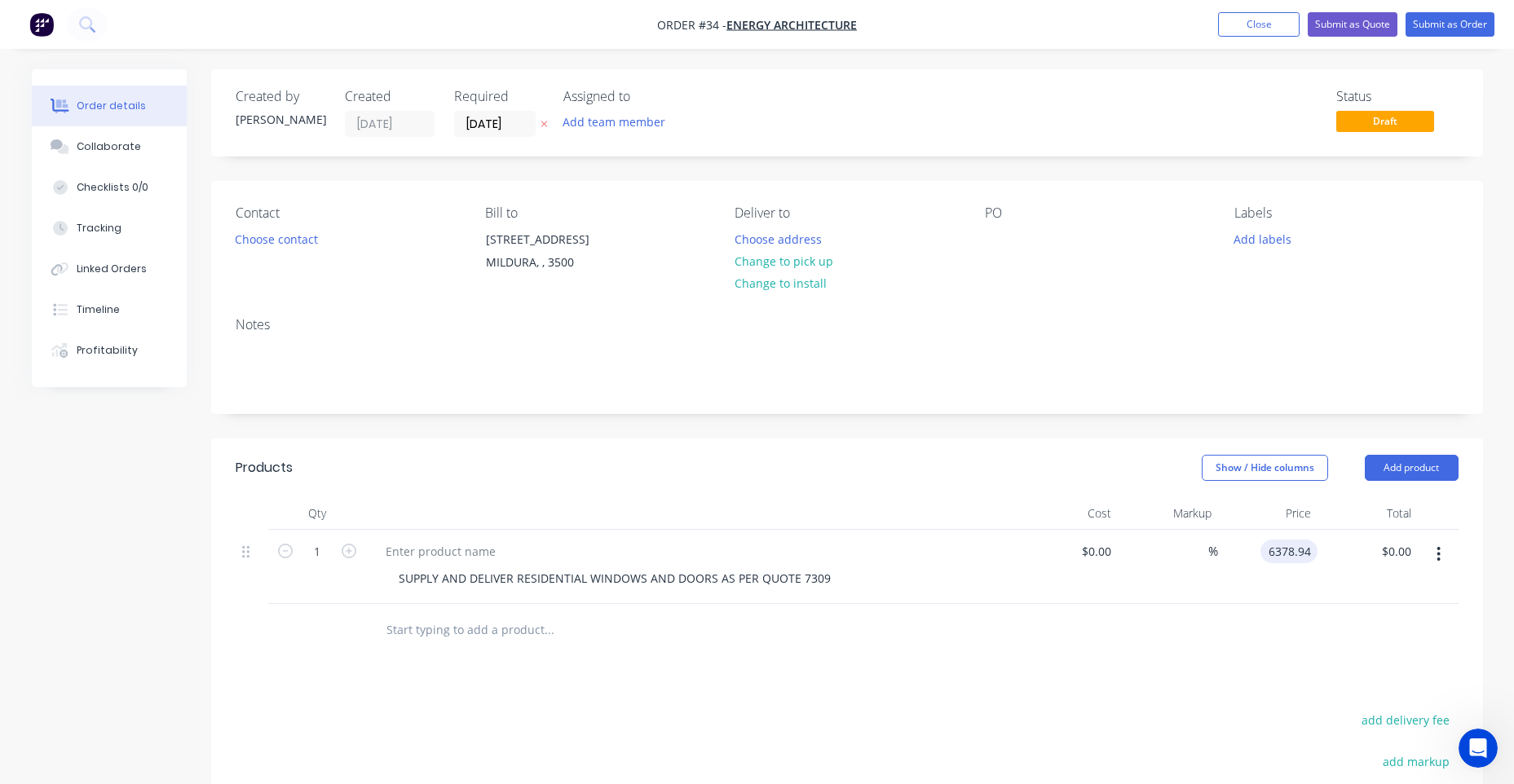
type input "$6,378.94"
click at [1080, 465] on div "Show / Hide columns Add product" at bounding box center [976, 468] width 963 height 26
click at [1263, 253] on div "Labels Add labels" at bounding box center [1346, 242] width 224 height 74
click at [1262, 240] on button "Add labels" at bounding box center [1263, 238] width 75 height 22
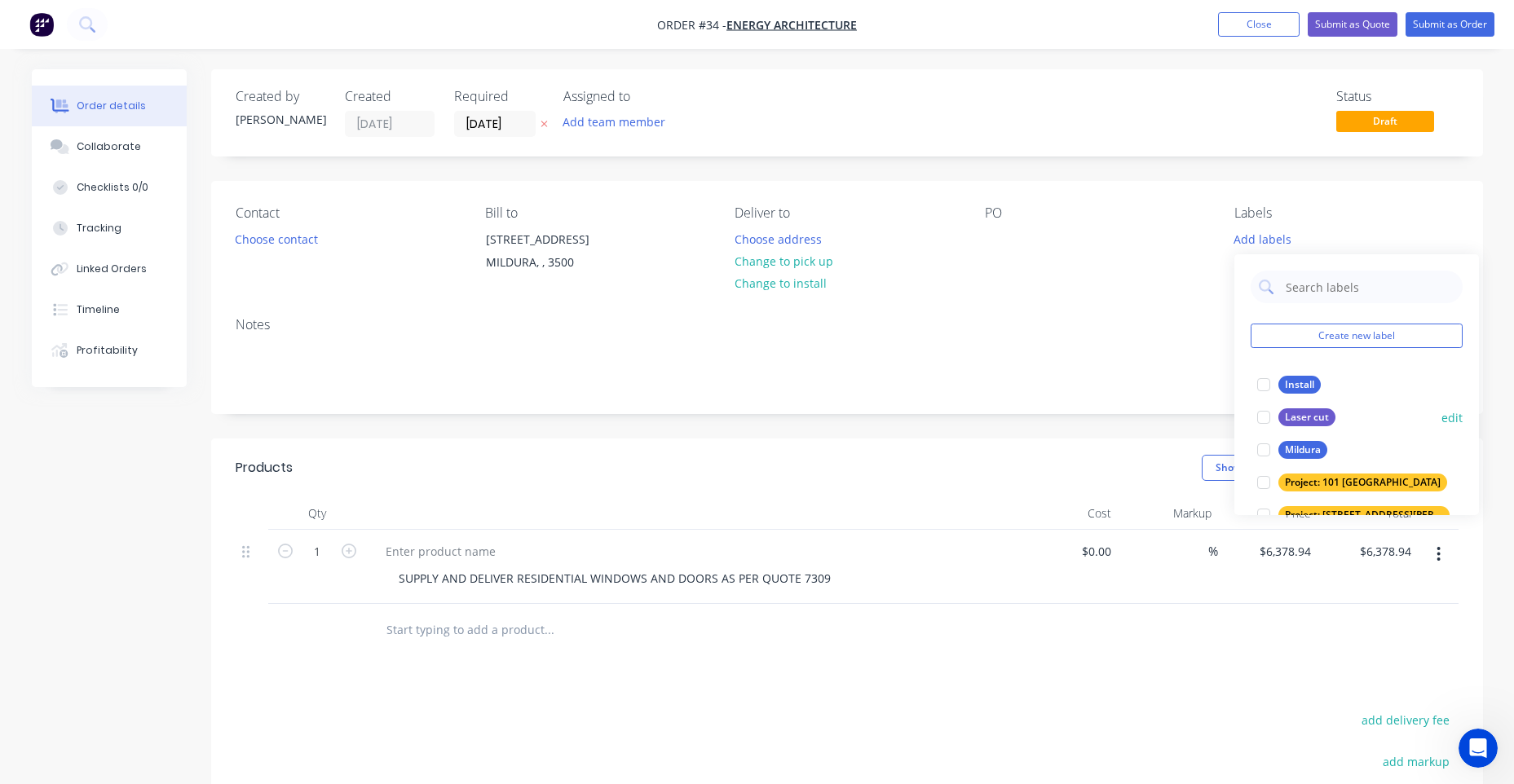
click at [1276, 451] on div at bounding box center [1263, 450] width 32 height 32
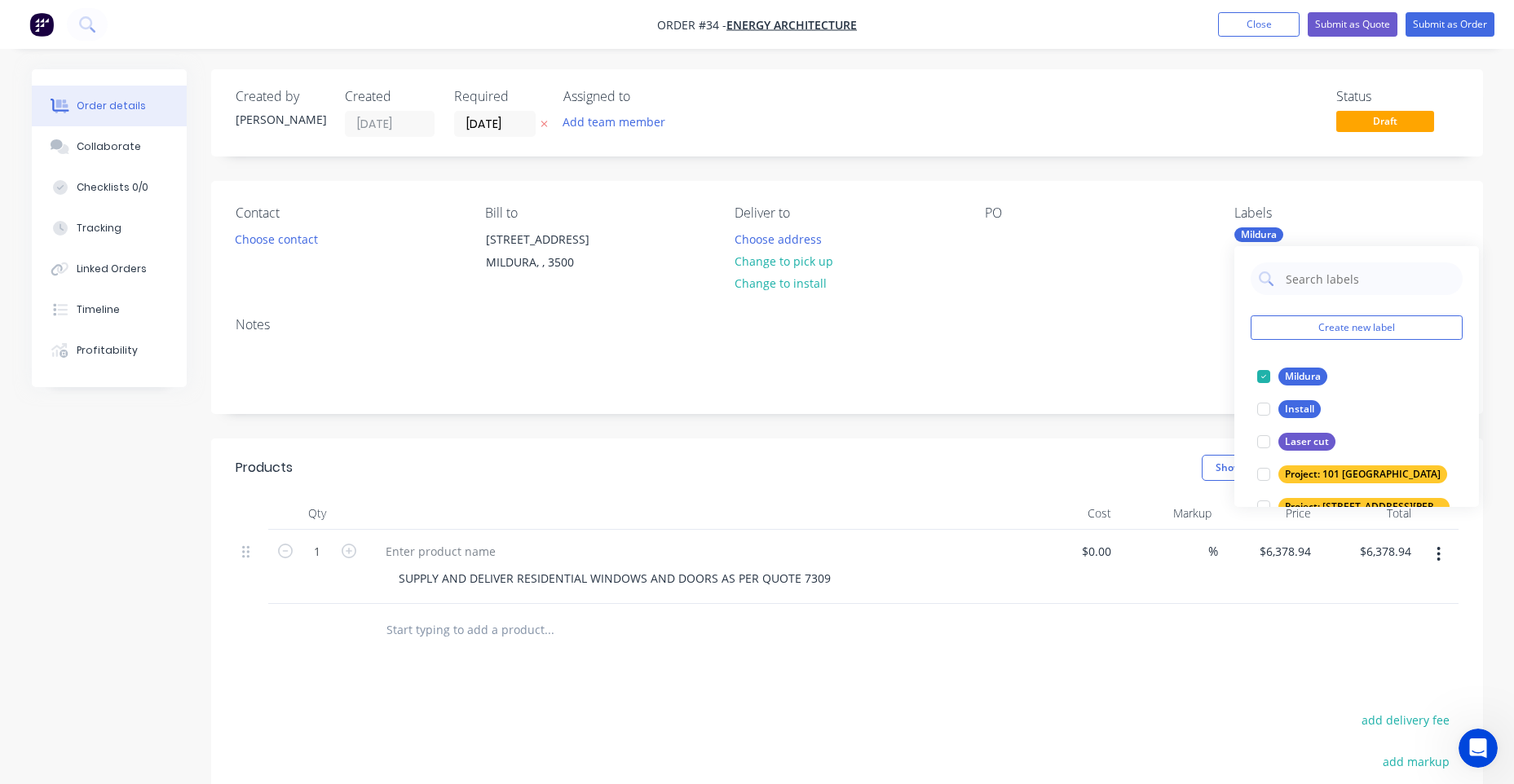
click at [1014, 231] on div "PO" at bounding box center [1096, 242] width 224 height 74
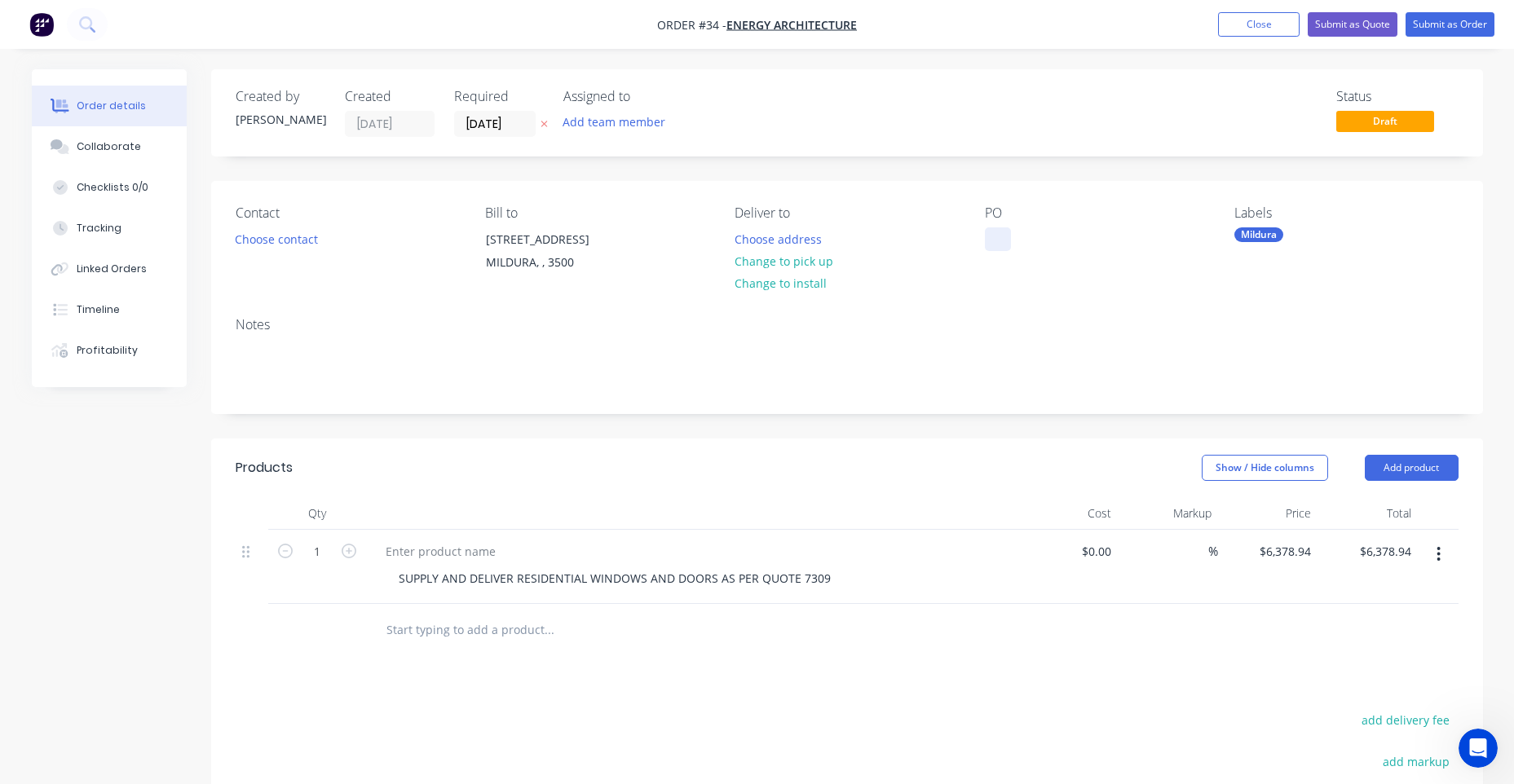
click at [995, 238] on div at bounding box center [998, 239] width 26 height 24
paste div
click at [1025, 300] on div "Contact Choose contact Bill to [STREET_ADDRESS] Deliver to Choose address Chang…" at bounding box center [846, 242] width 1272 height 123
click at [750, 244] on button "Choose address" at bounding box center [777, 238] width 105 height 22
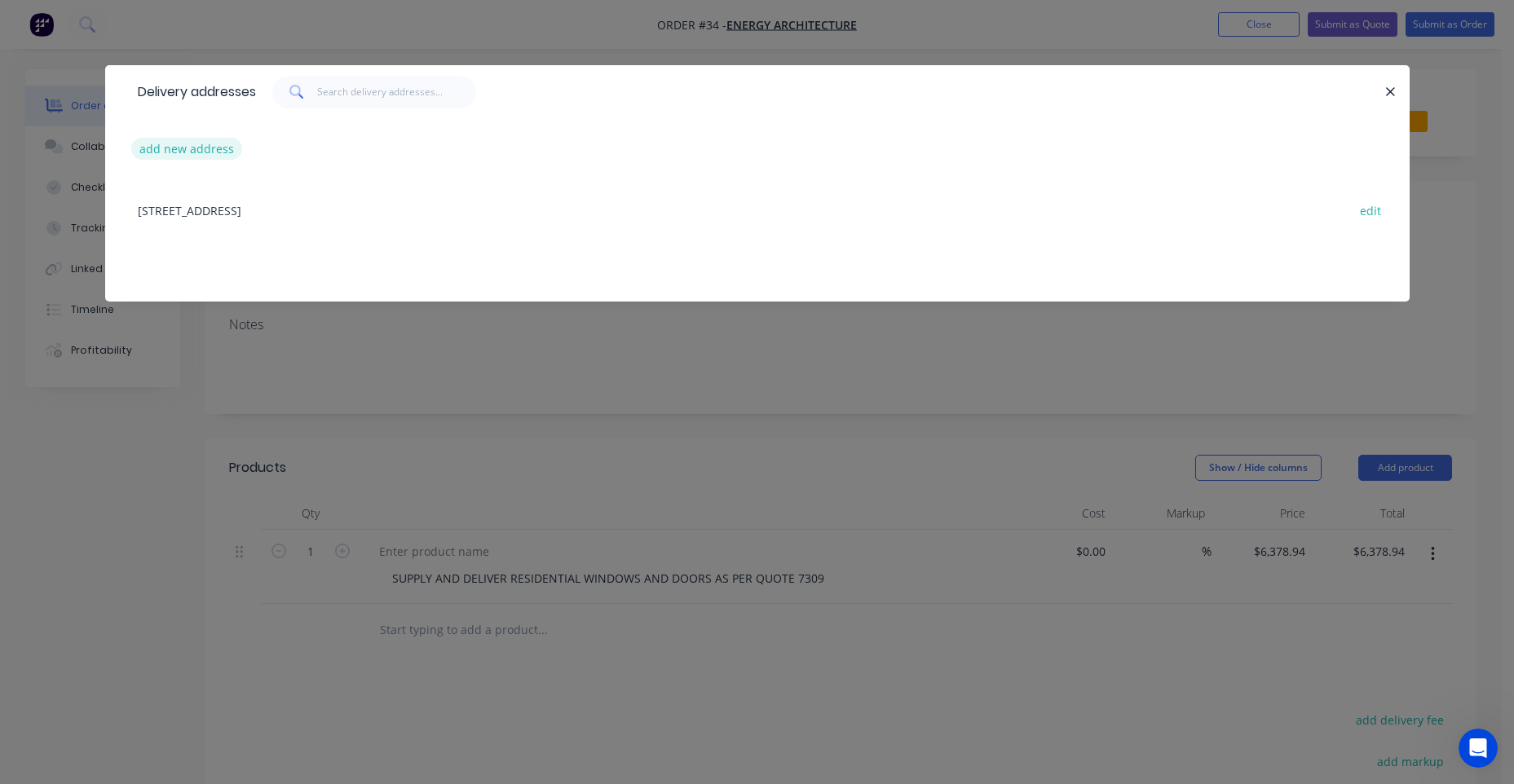
click at [192, 150] on button "add new address" at bounding box center [186, 149] width 111 height 22
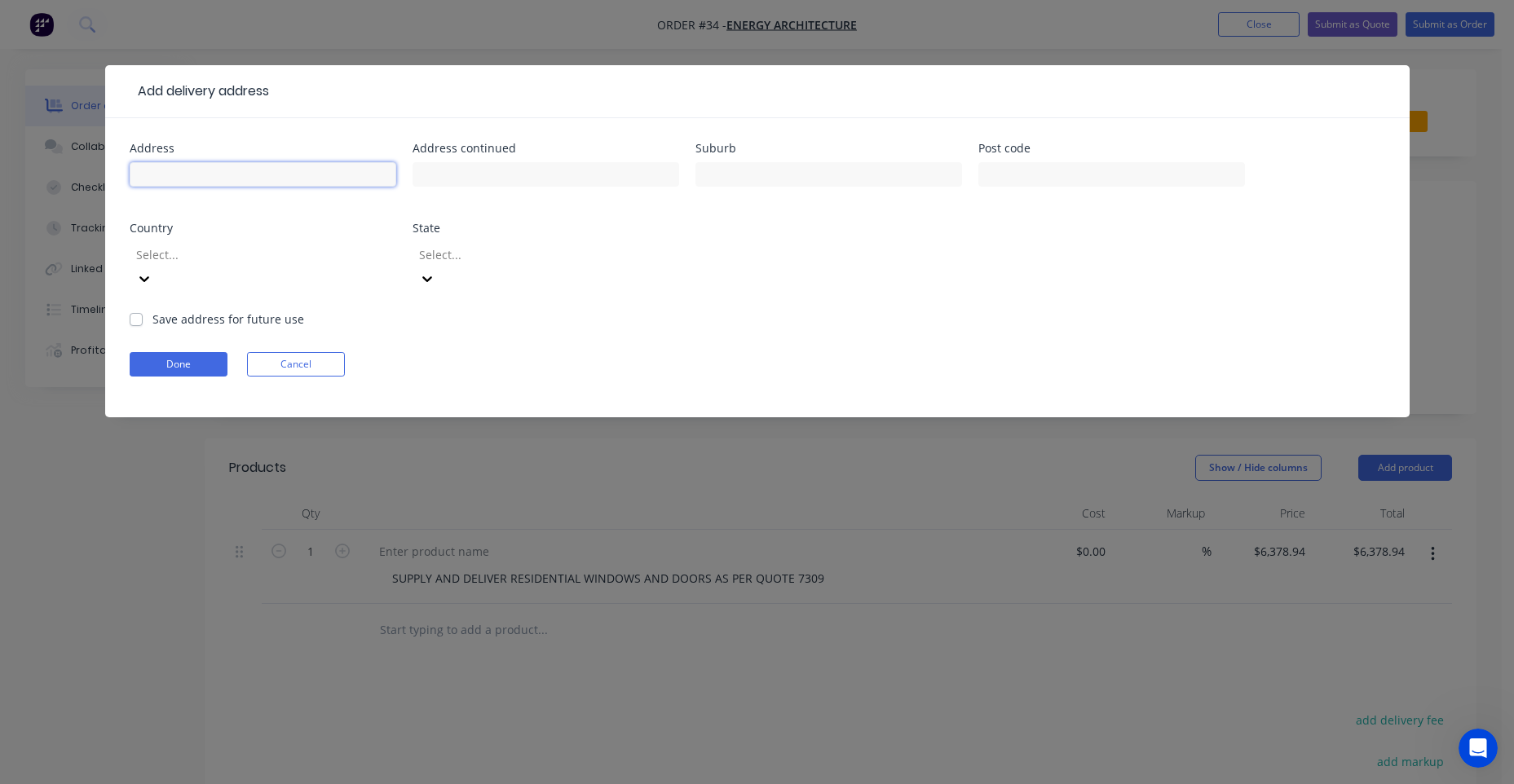
click at [206, 173] on input "text" at bounding box center [262, 174] width 266 height 25
paste input "7309 [GEOGRAPHIC_DATA] (DWELLING 1)"
drag, startPoint x: 355, startPoint y: 171, endPoint x: 274, endPoint y: 172, distance: 81.0
click at [274, 172] on input "7309 [GEOGRAPHIC_DATA] (DWELLING 1)" at bounding box center [262, 174] width 266 height 25
type input "7309 [GEOGRAPHIC_DATA] (DWELLING 1)"
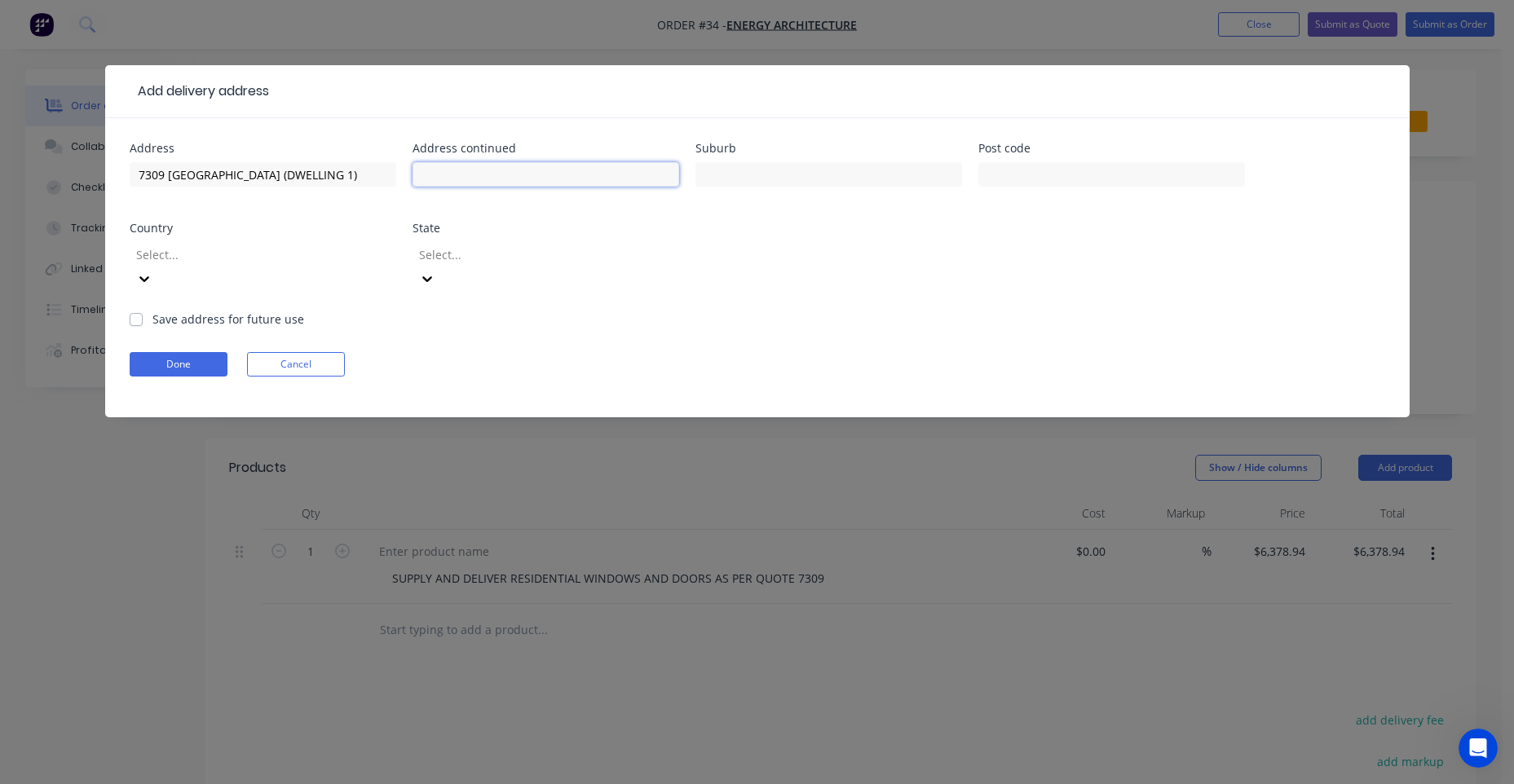
click at [560, 167] on input "text" at bounding box center [545, 174] width 266 height 25
paste input "(DWELLING 1)"
click at [421, 173] on input "(DWELLING 1" at bounding box center [545, 174] width 266 height 25
click at [425, 178] on input "(DWELLING 1" at bounding box center [545, 174] width 266 height 25
type input "DWELLING 1"
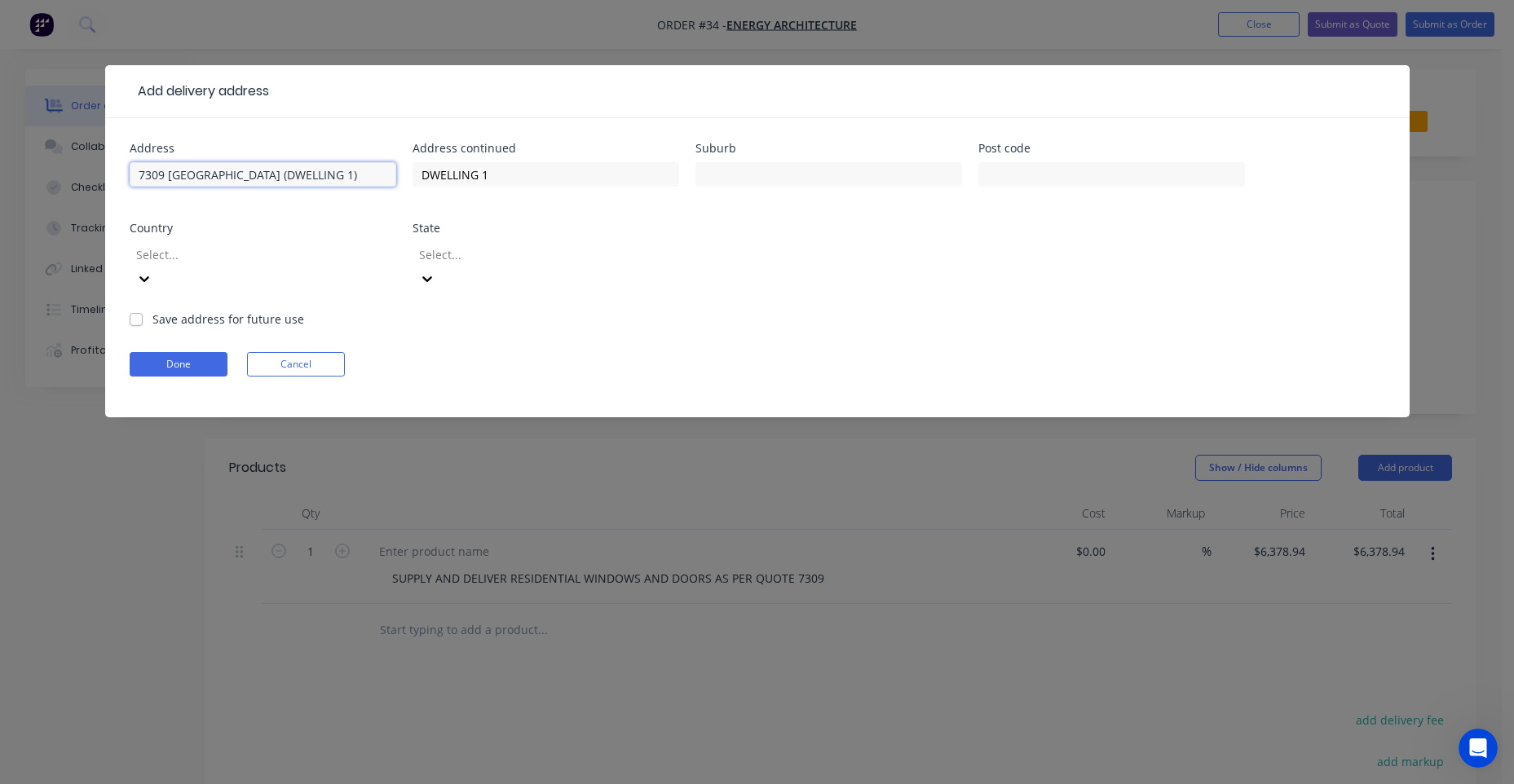
click at [341, 171] on input "7309 [GEOGRAPHIC_DATA] (DWELLING 1)" at bounding box center [262, 174] width 266 height 25
drag, startPoint x: 358, startPoint y: 173, endPoint x: 273, endPoint y: 172, distance: 85.0
click at [273, 172] on input "7309 [GEOGRAPHIC_DATA] (DWELLING 1)" at bounding box center [262, 174] width 266 height 25
drag, startPoint x: 167, startPoint y: 177, endPoint x: 98, endPoint y: 177, distance: 69.0
click at [100, 177] on div "Add delivery address Address [STREET_ADDRESS] Address continued DWELLING 1 Subu…" at bounding box center [757, 392] width 1514 height 784
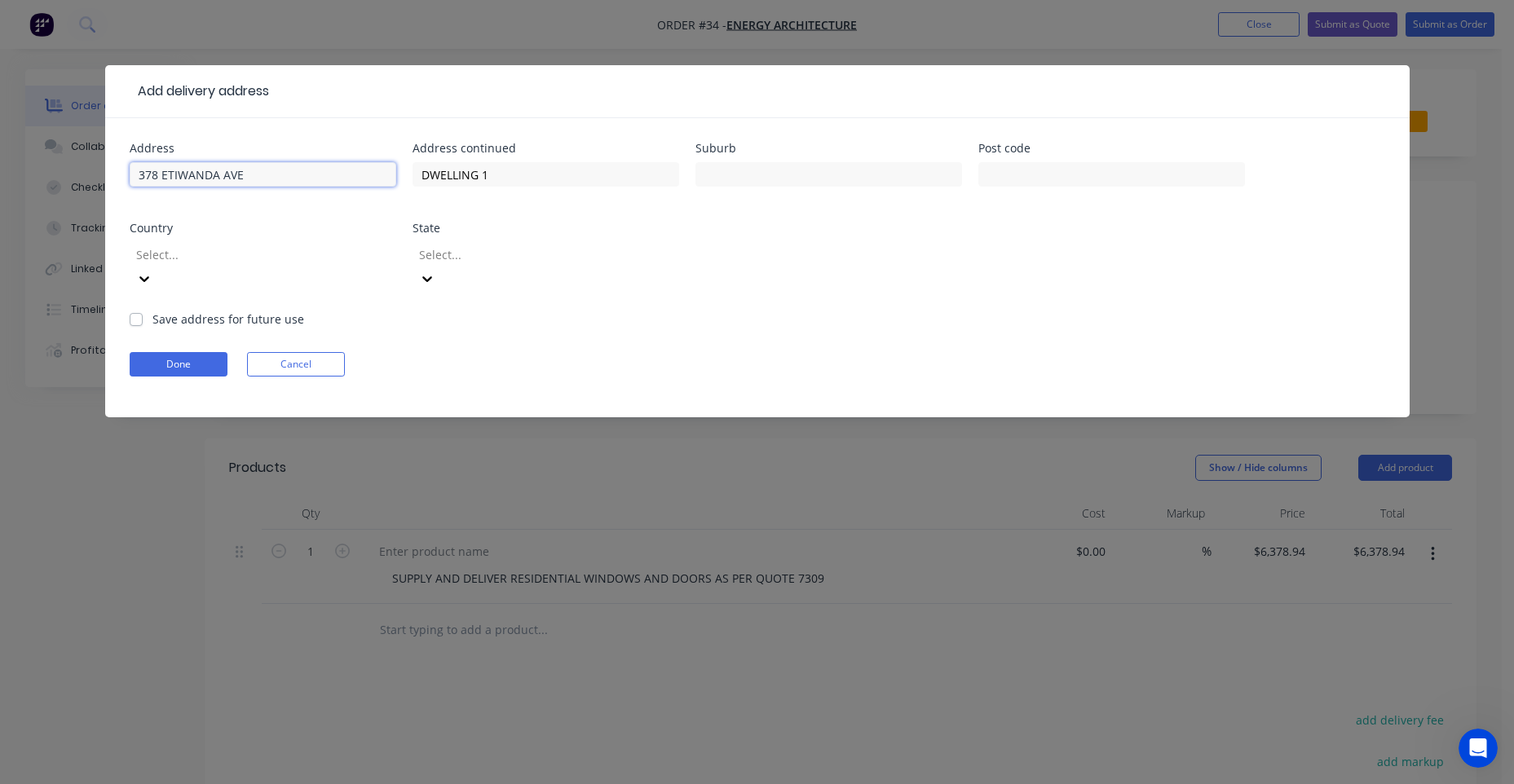
click at [287, 176] on input "378 ETIWANDA AVE" at bounding box center [262, 174] width 266 height 25
type input "[GEOGRAPHIC_DATA]"
click at [780, 162] on div at bounding box center [828, 182] width 266 height 48
click at [770, 173] on input "text" at bounding box center [828, 174] width 266 height 25
type input "MILDURA"
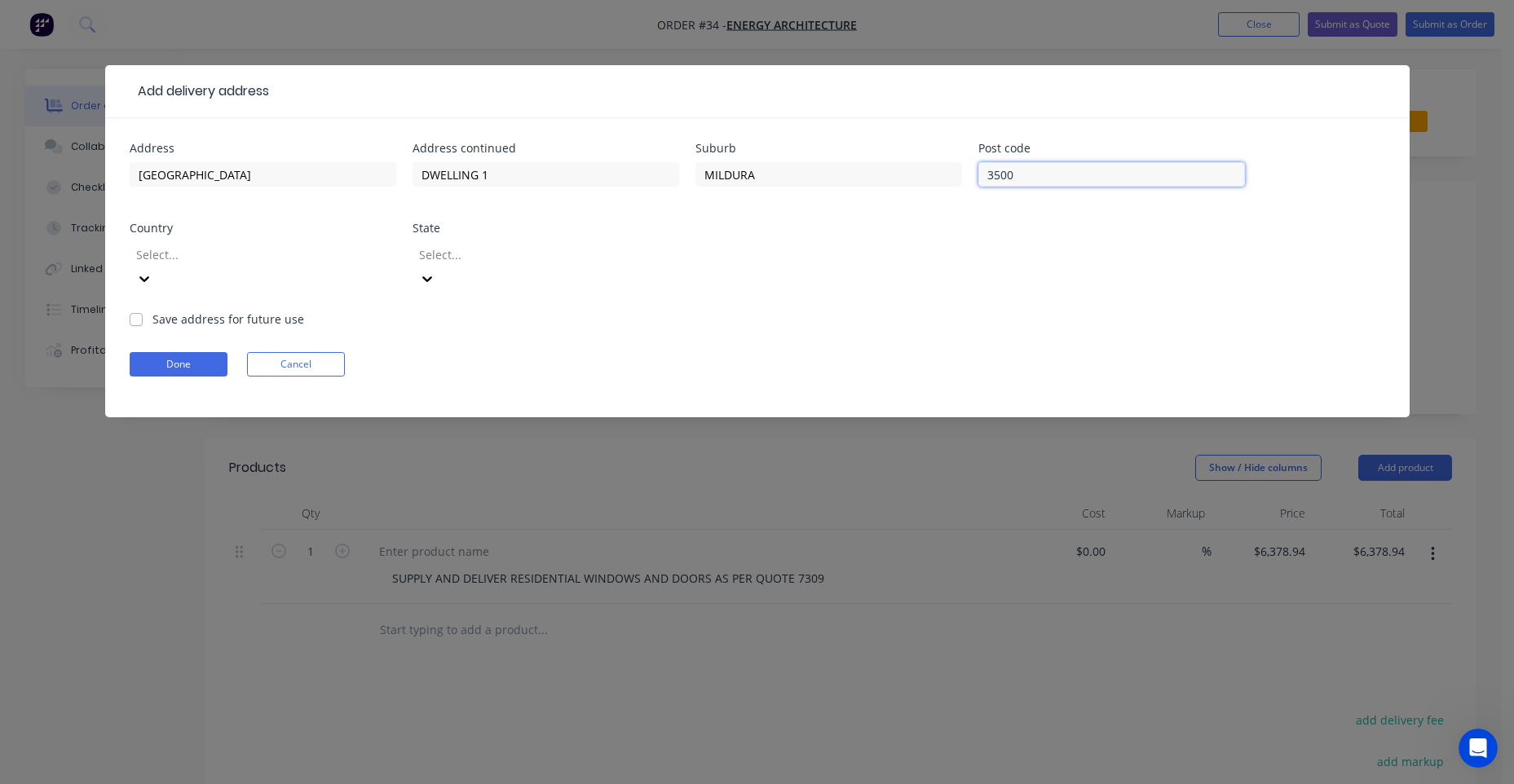
type input "3500"
click at [300, 258] on div at bounding box center [252, 255] width 235 height 20
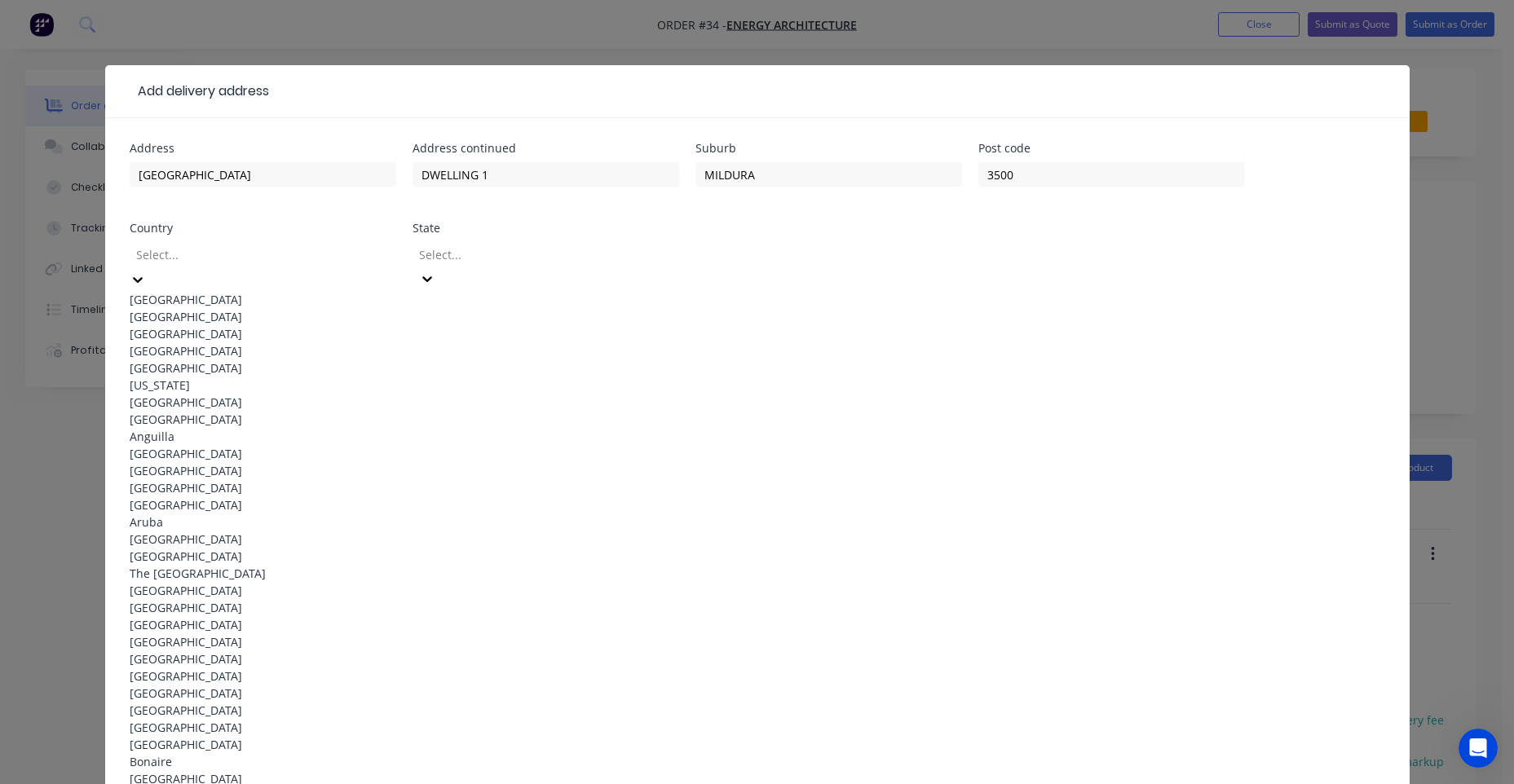
click at [266, 291] on div "[GEOGRAPHIC_DATA]" at bounding box center [262, 299] width 266 height 17
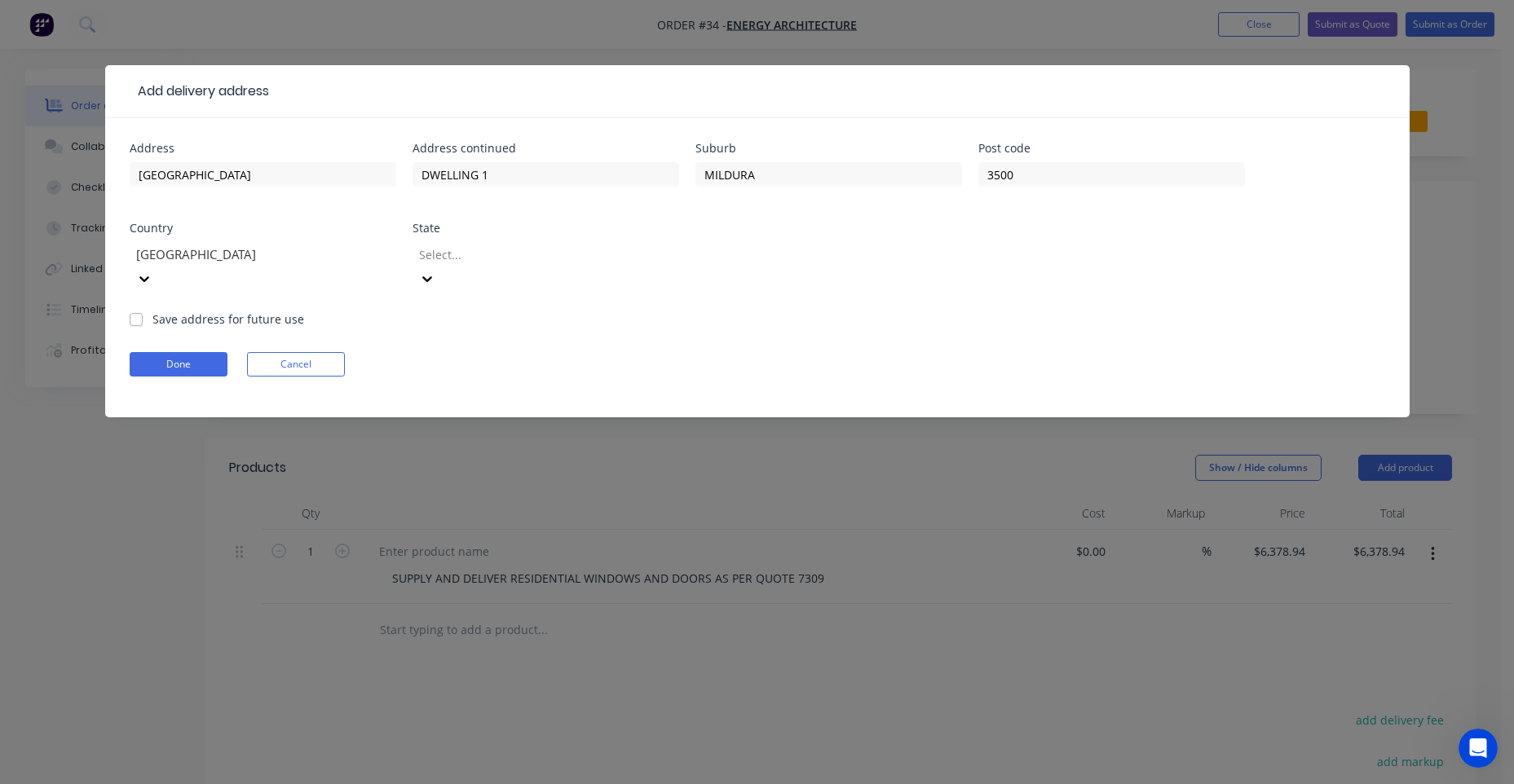
click at [411, 270] on div "Address [STREET_ADDRESS] Address continued DWELLING 1 Suburb MILDURA Post code …" at bounding box center [757, 226] width 1255 height 168
click at [437, 261] on div at bounding box center [535, 255] width 235 height 20
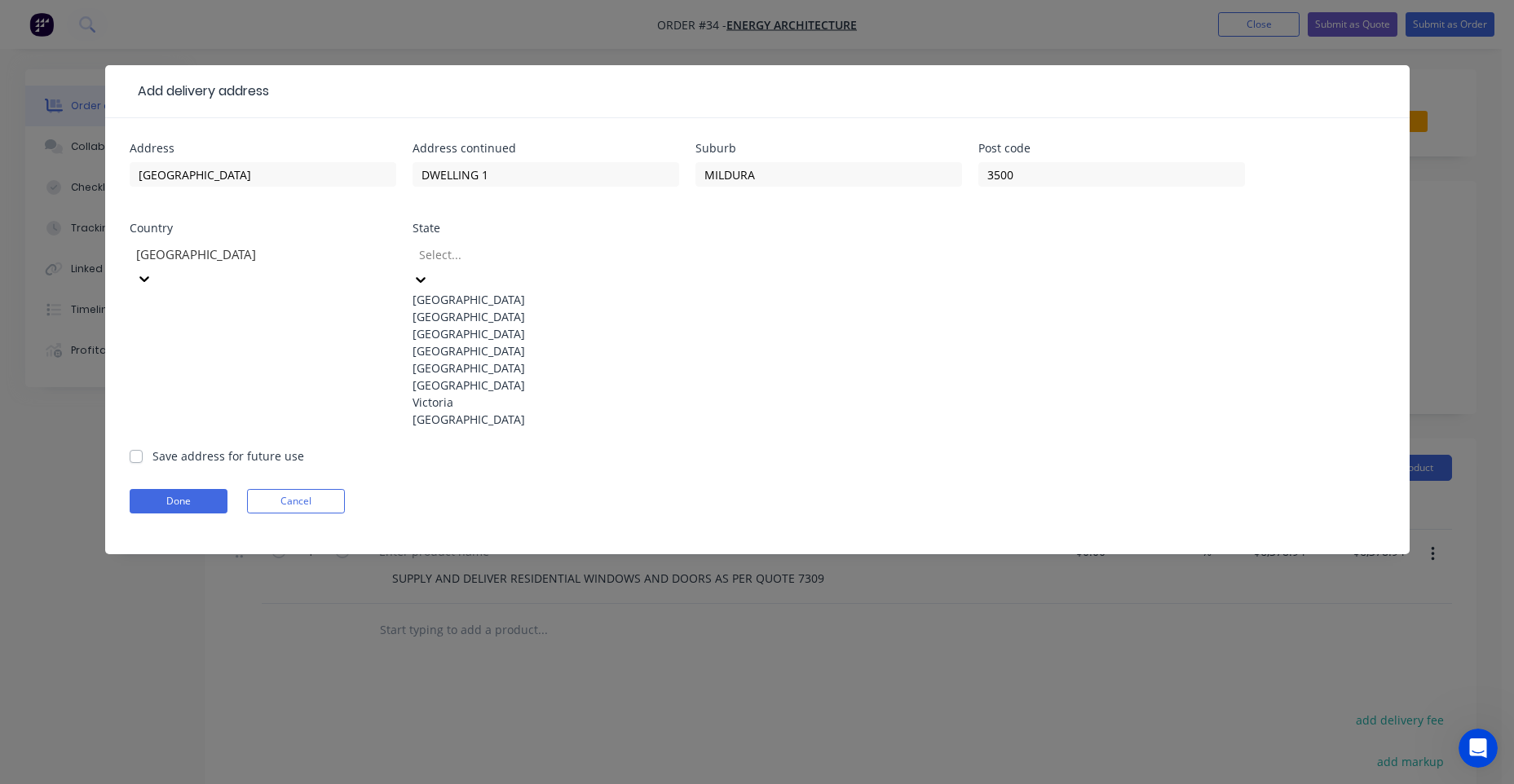
click at [467, 411] on div "Victoria" at bounding box center [545, 402] width 266 height 17
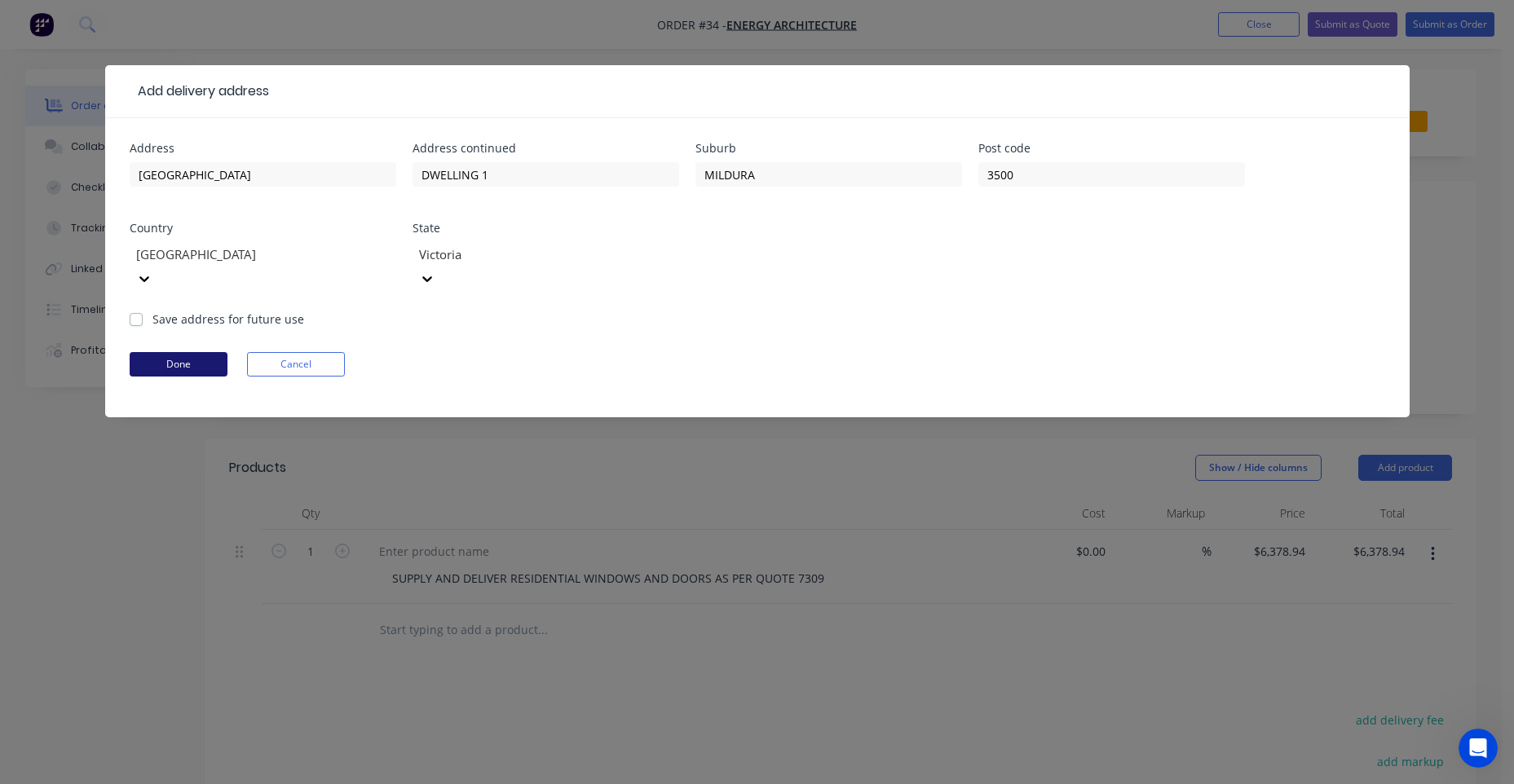
click at [173, 352] on button "Done" at bounding box center [178, 364] width 98 height 25
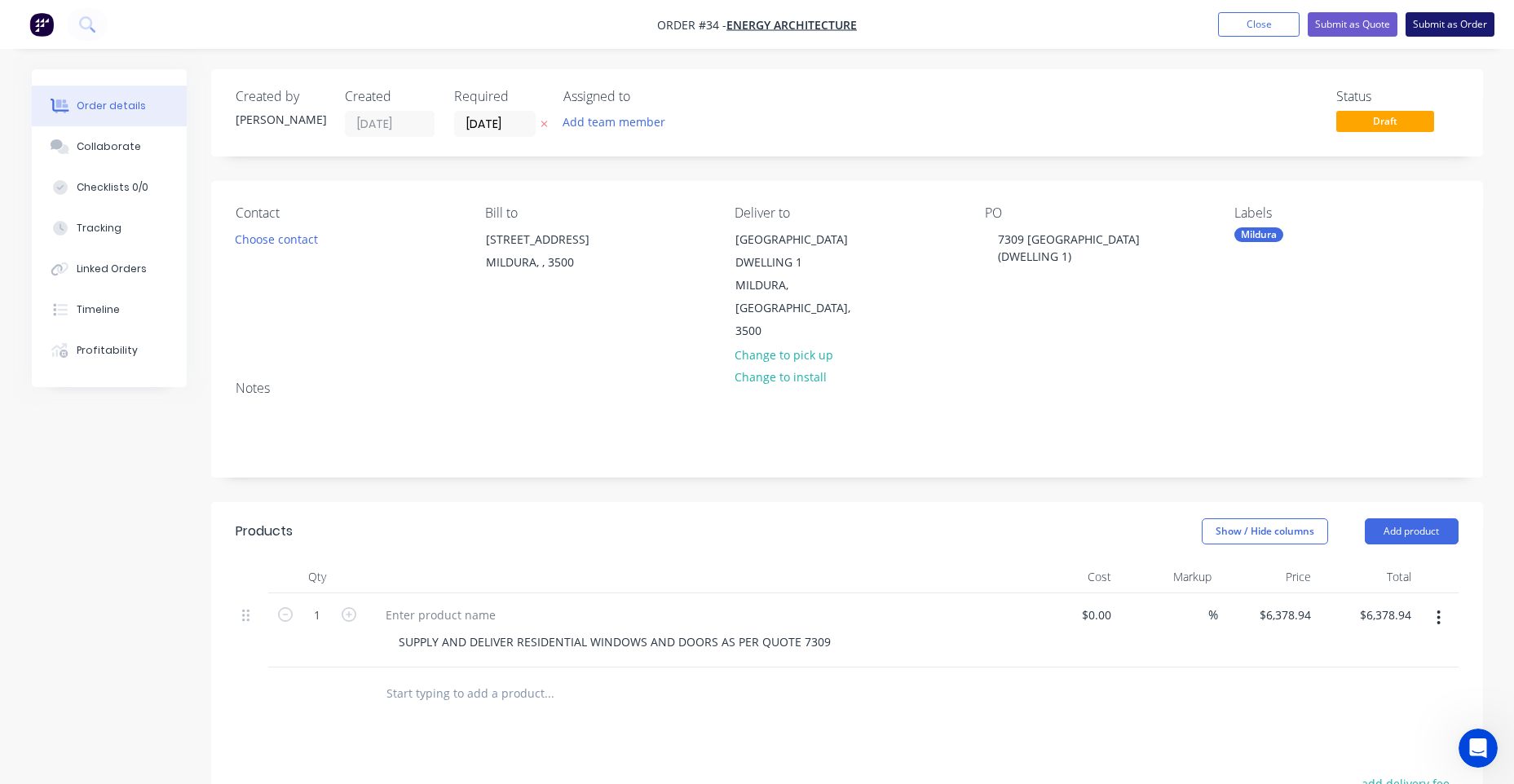
click at [1481, 29] on button "Submit as Order" at bounding box center [1449, 24] width 88 height 25
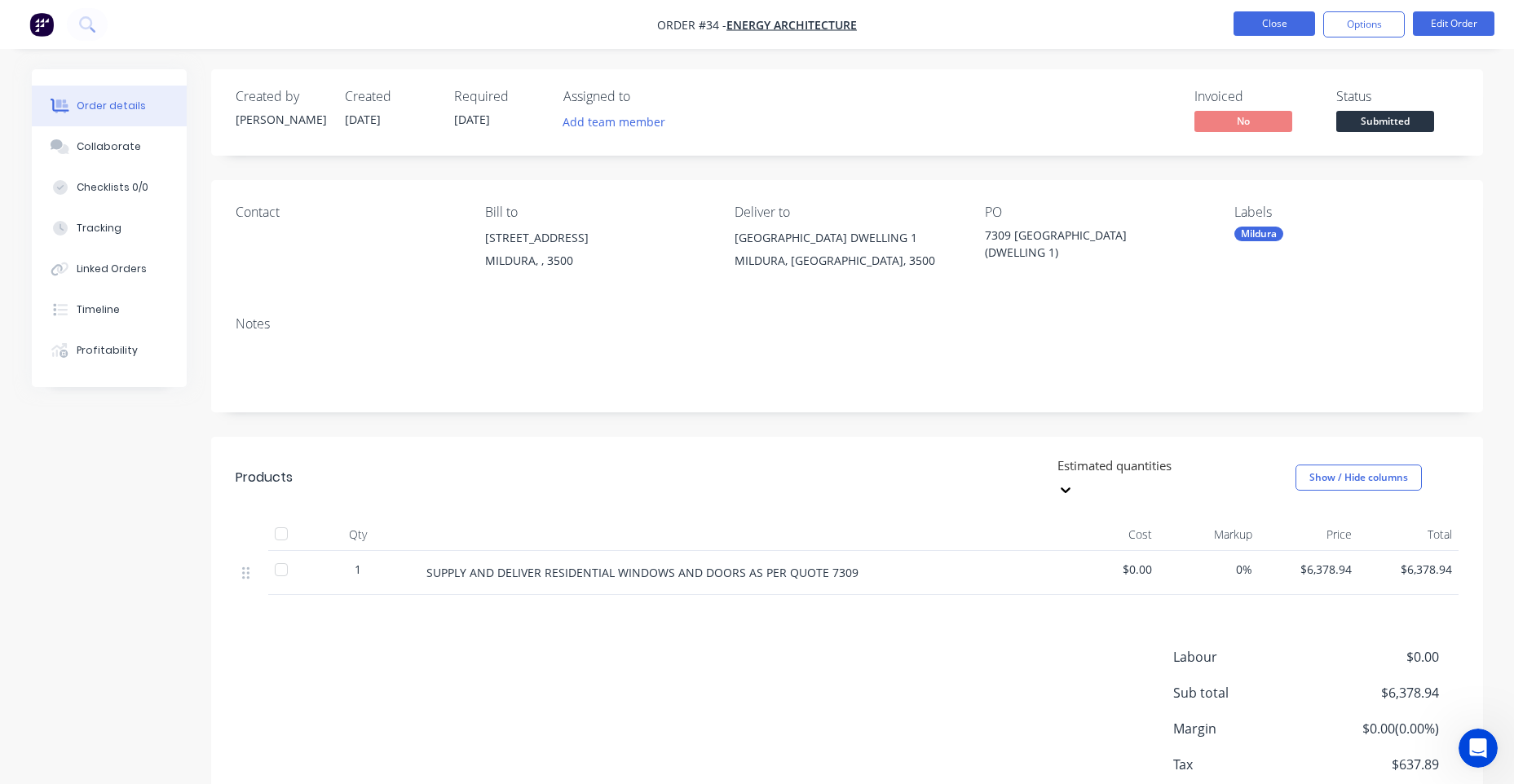
click at [1248, 16] on button "Close" at bounding box center [1274, 23] width 82 height 25
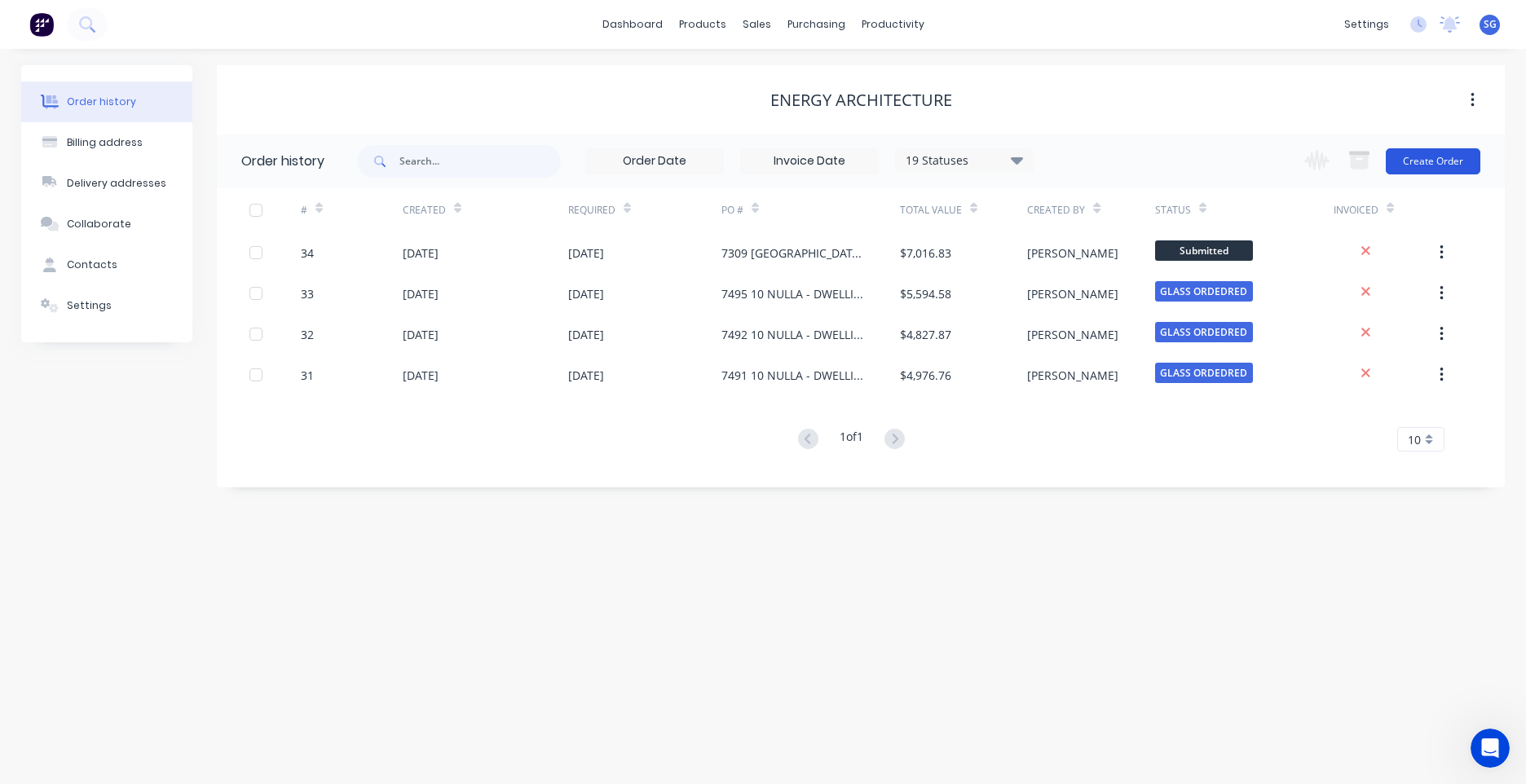
click at [1420, 172] on button "Create Order" at bounding box center [1432, 161] width 94 height 26
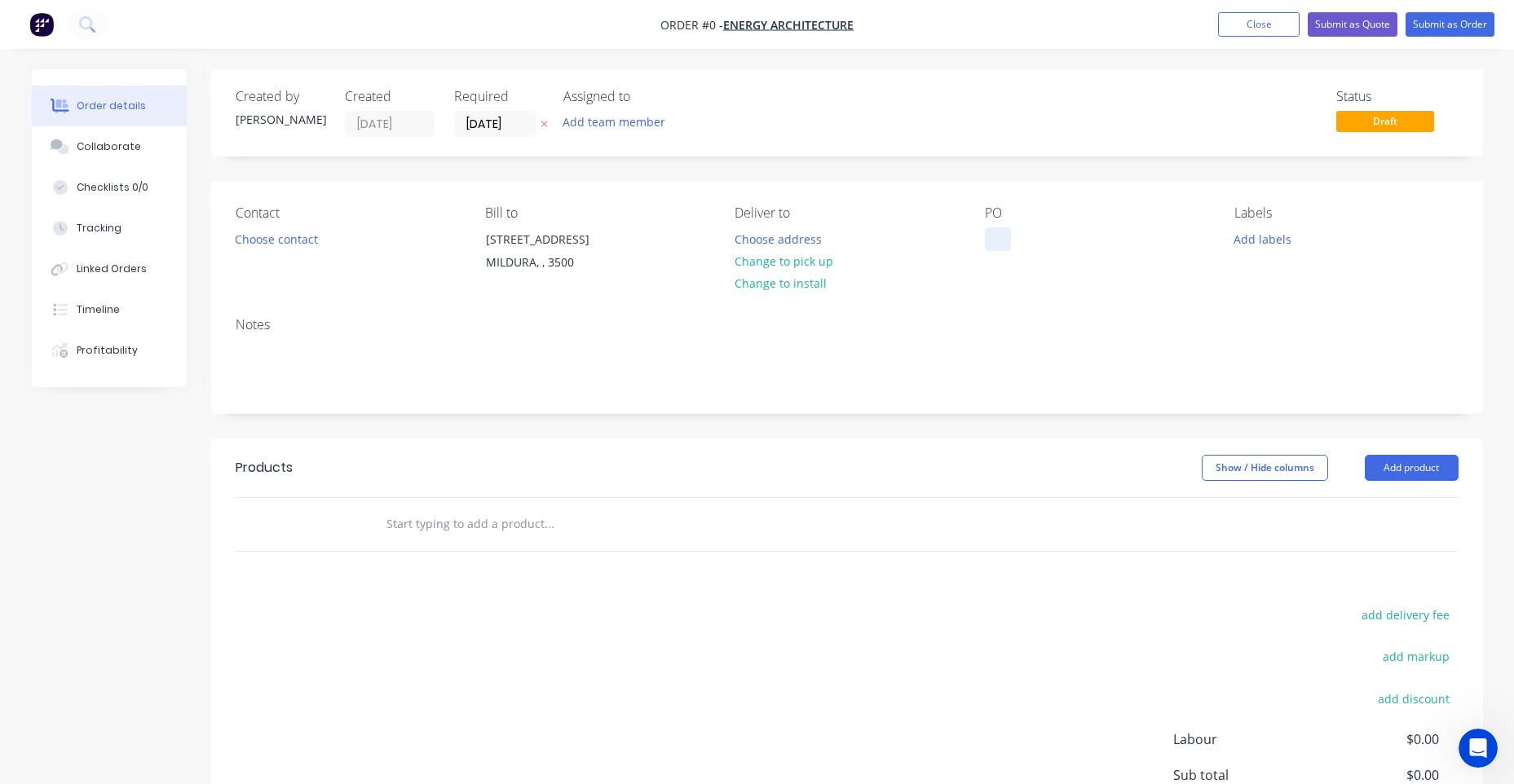
drag, startPoint x: 979, startPoint y: 221, endPoint x: 998, endPoint y: 234, distance: 23.0
click at [981, 221] on div "Contact Choose contact Bill to [STREET_ADDRESS] Deliver to Choose address Chang…" at bounding box center [846, 242] width 1272 height 123
click at [998, 234] on div at bounding box center [998, 239] width 26 height 24
paste div
click at [767, 243] on div "Order details Collaborate Checklists 0/0 Tracking Linked Orders Timeline Profit…" at bounding box center [757, 518] width 1483 height 898
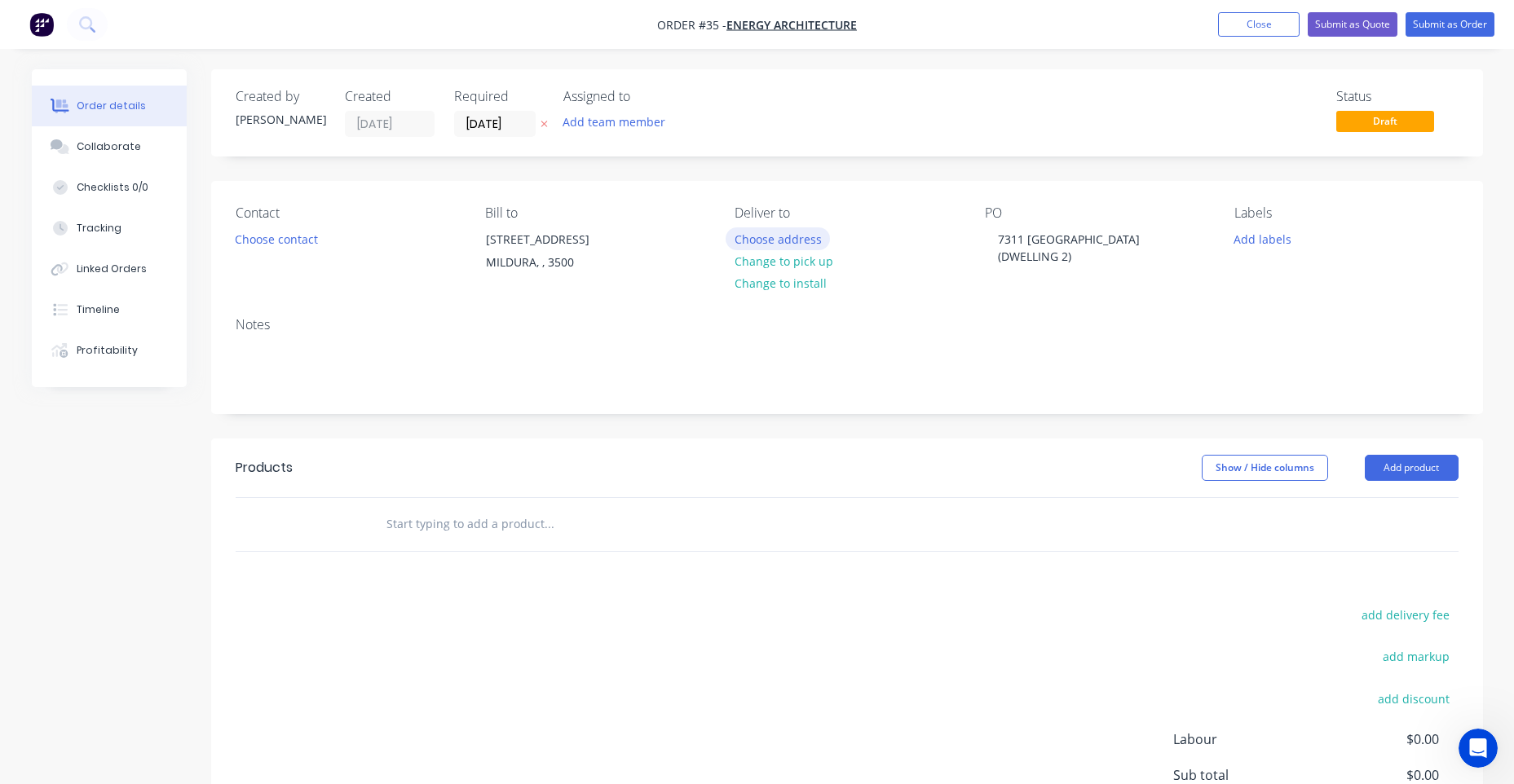
click at [796, 234] on button "Choose address" at bounding box center [777, 238] width 105 height 22
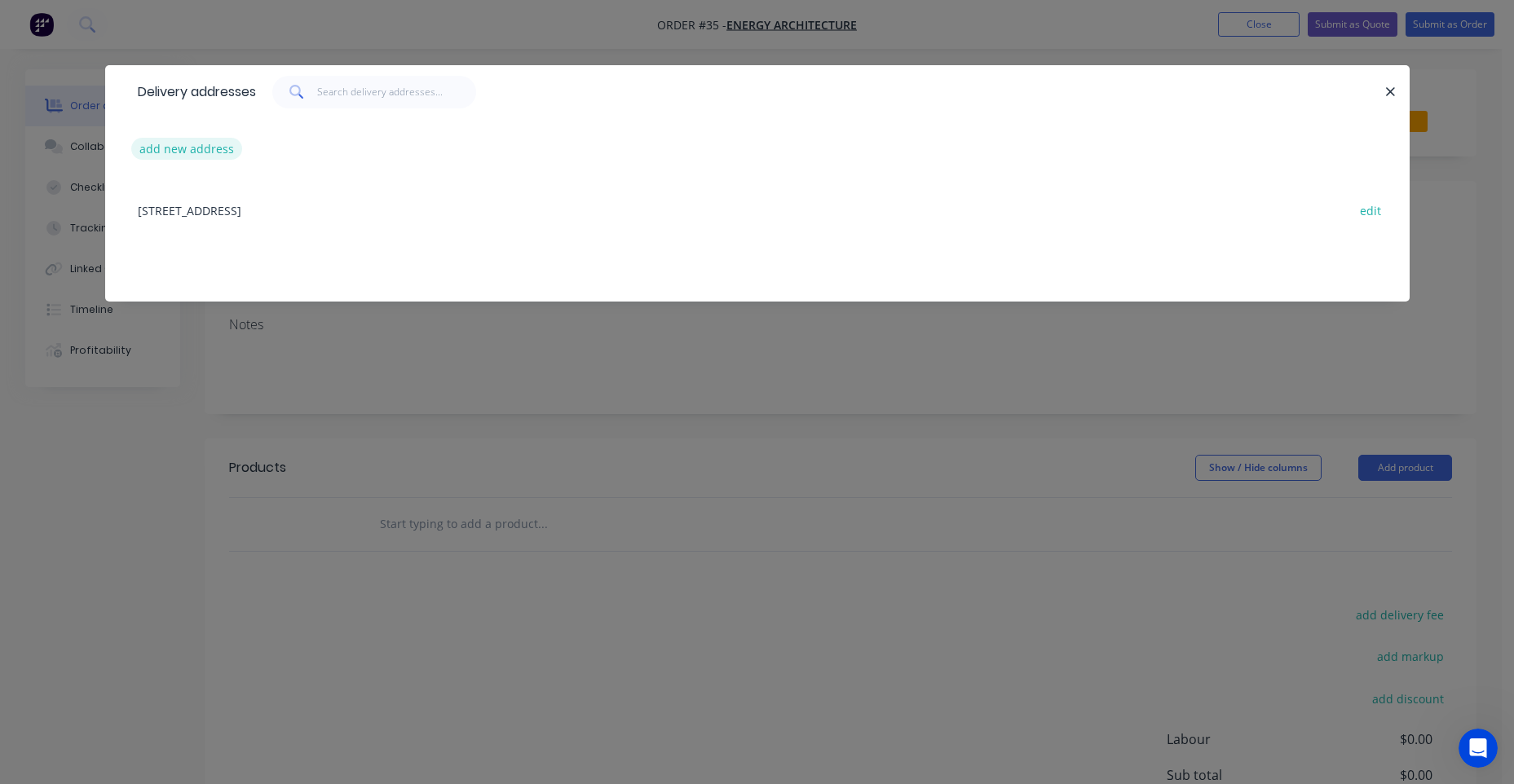
click at [178, 147] on button "add new address" at bounding box center [186, 149] width 111 height 22
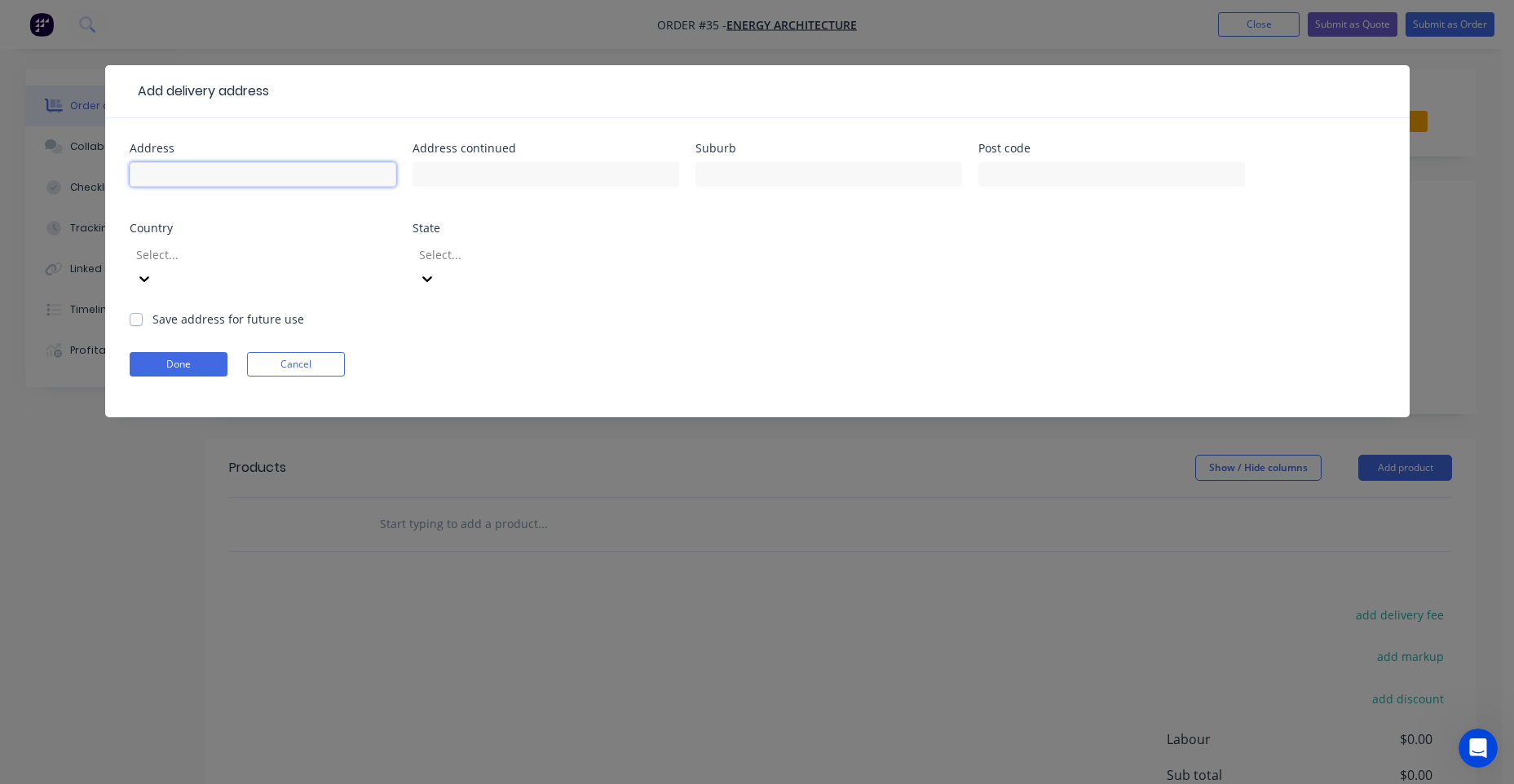
click at [247, 184] on input "text" at bounding box center [262, 174] width 266 height 25
paste input "7311 [GEOGRAPHIC_DATA] (DWELLING 2)"
drag, startPoint x: 367, startPoint y: 175, endPoint x: 279, endPoint y: 175, distance: 88.0
click at [279, 175] on input "7311 [GEOGRAPHIC_DATA] (DWELLING 2)" at bounding box center [262, 174] width 266 height 25
type input "7311 [GEOGRAPHIC_DATA] (DWELLING 2)"
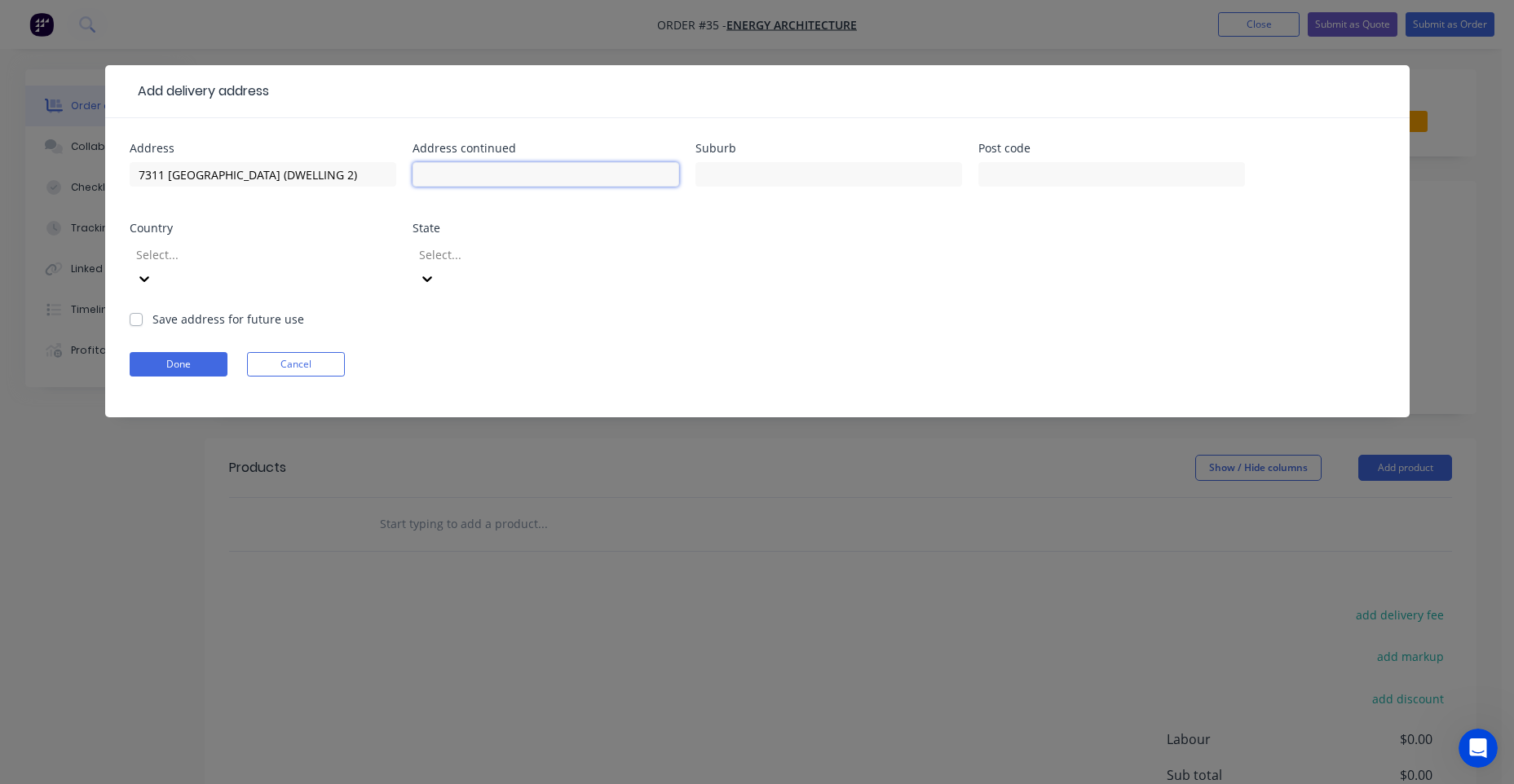
click at [492, 174] on input "text" at bounding box center [545, 174] width 266 height 25
paste input "DWELLING 2)"
type input "DWELLING 2"
drag, startPoint x: 365, startPoint y: 173, endPoint x: 268, endPoint y: 173, distance: 97.0
click at [268, 173] on input "7311 [GEOGRAPHIC_DATA] (DWELLING 2)" at bounding box center [262, 174] width 266 height 25
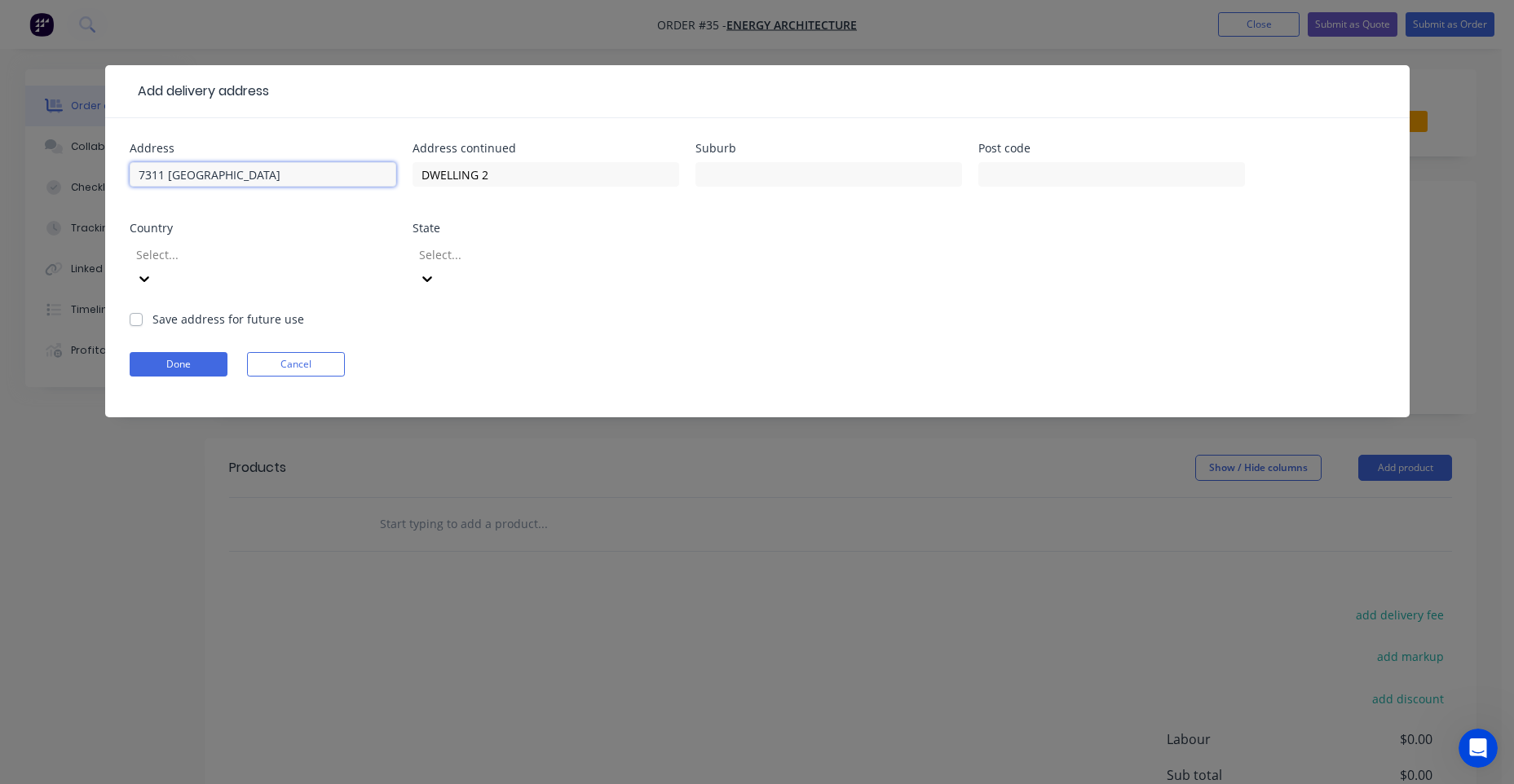
drag, startPoint x: 168, startPoint y: 173, endPoint x: 105, endPoint y: 179, distance: 63.3
click at [87, 173] on div "Add delivery address Address [STREET_ADDRESS] Address continued DWELLING 2 Subu…" at bounding box center [757, 392] width 1514 height 784
click at [249, 179] on input "378 ETIWANDA AVE" at bounding box center [262, 174] width 266 height 25
type input "[GEOGRAPHIC_DATA]"
click at [783, 164] on input "text" at bounding box center [828, 174] width 266 height 25
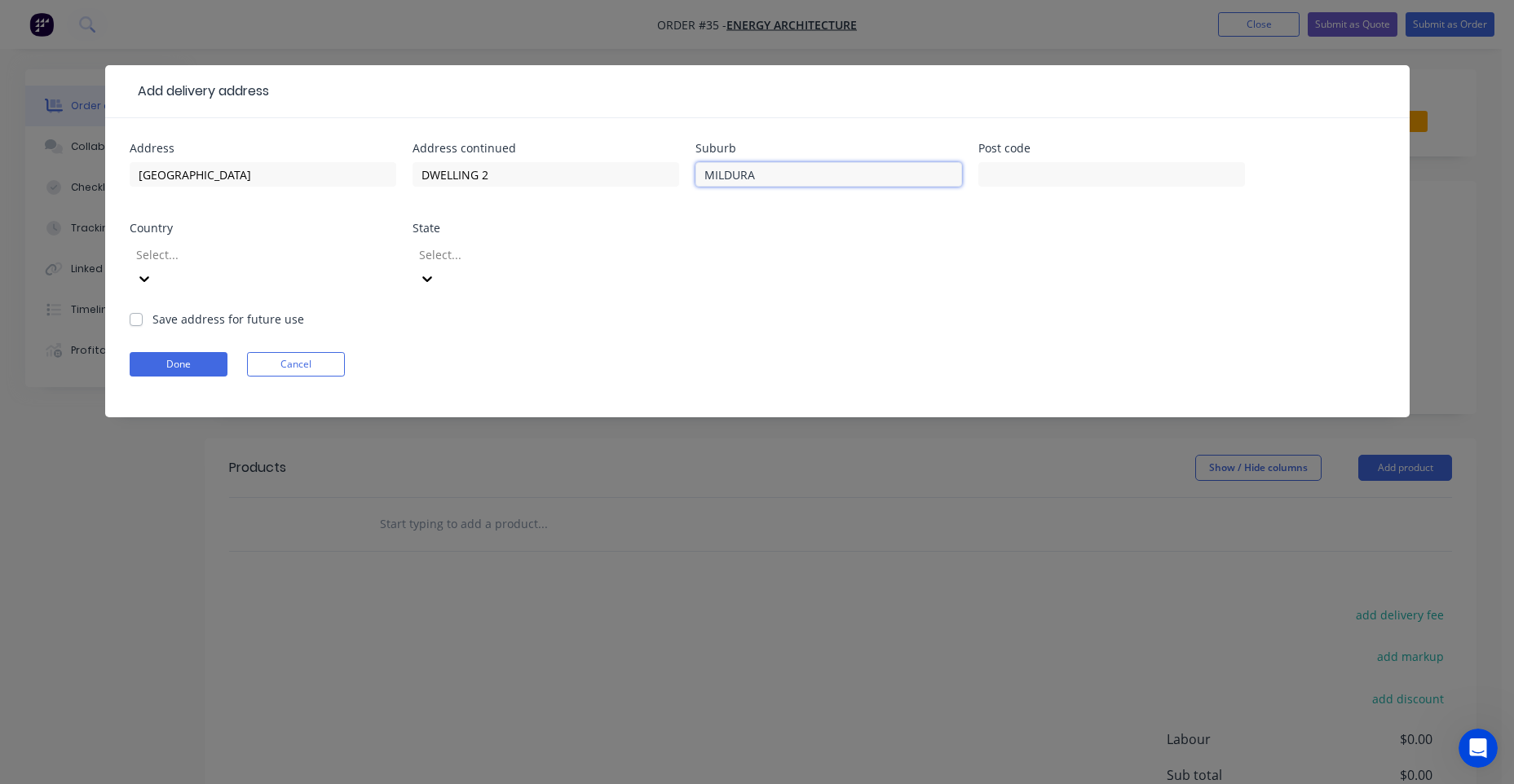
type input "MILDURA"
click at [1073, 187] on div at bounding box center [1111, 182] width 266 height 48
click at [1073, 185] on input "text" at bounding box center [1111, 174] width 266 height 25
type input "3500"
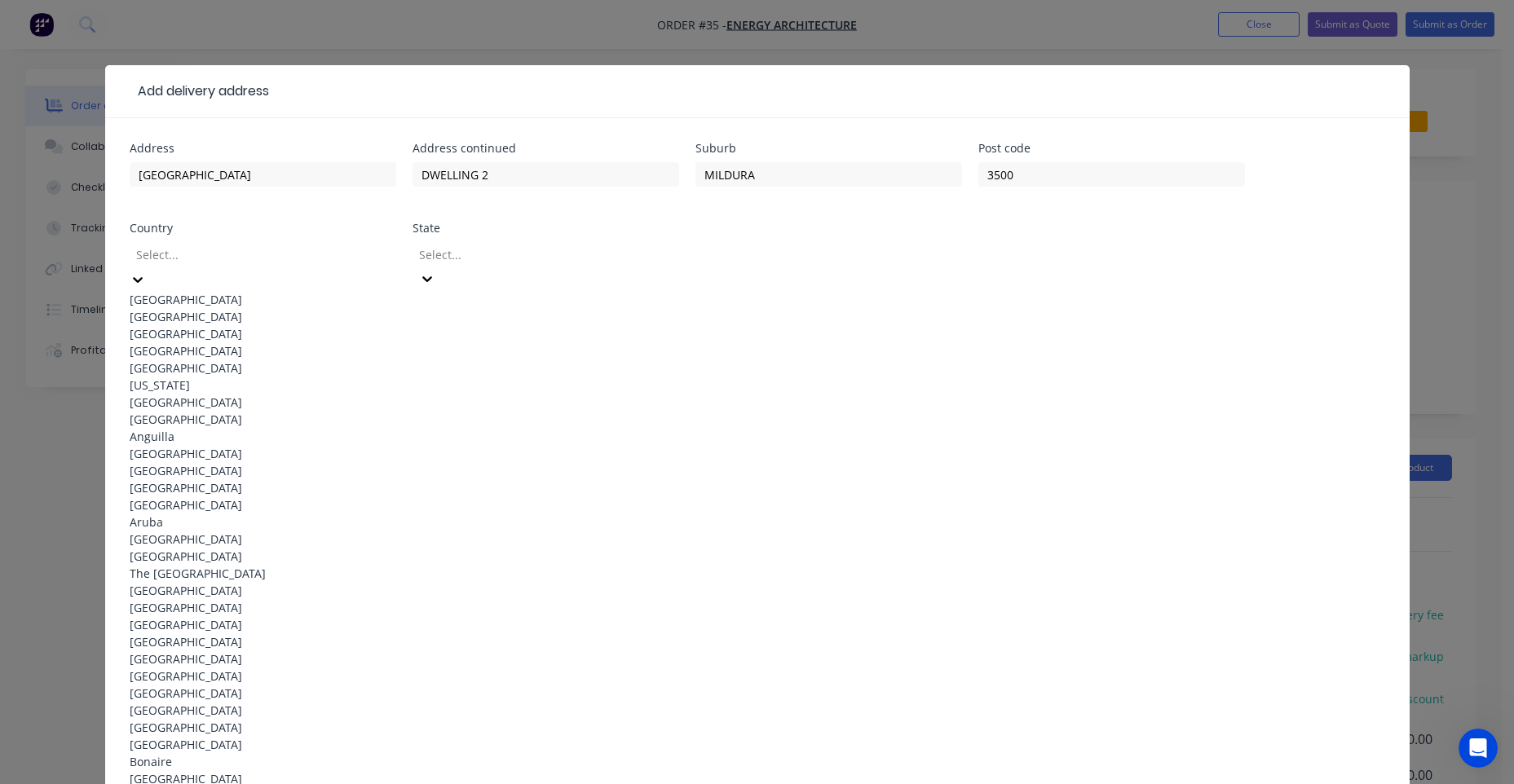
click at [298, 247] on div at bounding box center [252, 255] width 235 height 20
click at [208, 295] on div "[GEOGRAPHIC_DATA]" at bounding box center [262, 299] width 266 height 17
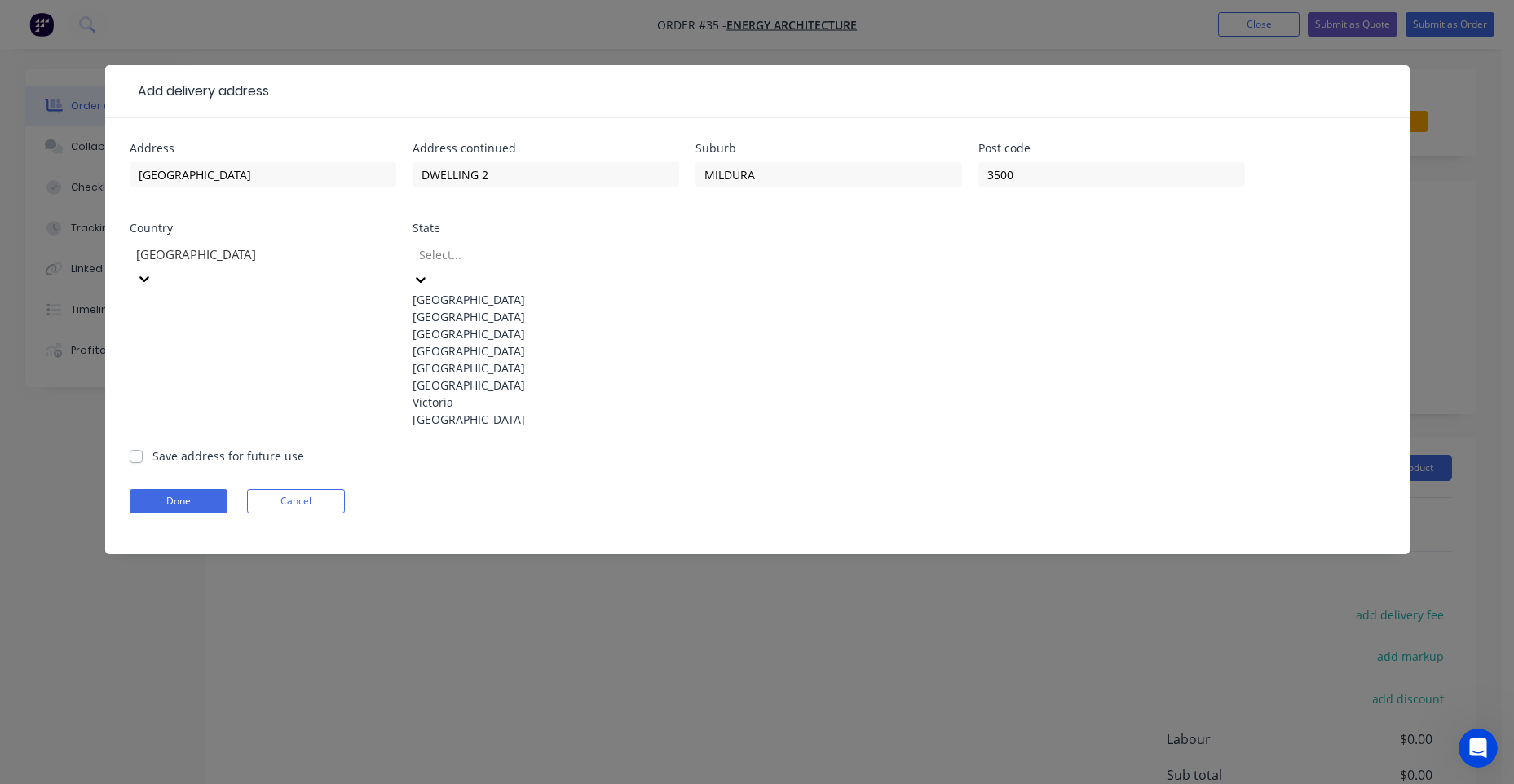
click at [450, 250] on div at bounding box center [535, 255] width 235 height 20
click at [478, 411] on div "Victoria" at bounding box center [545, 402] width 266 height 17
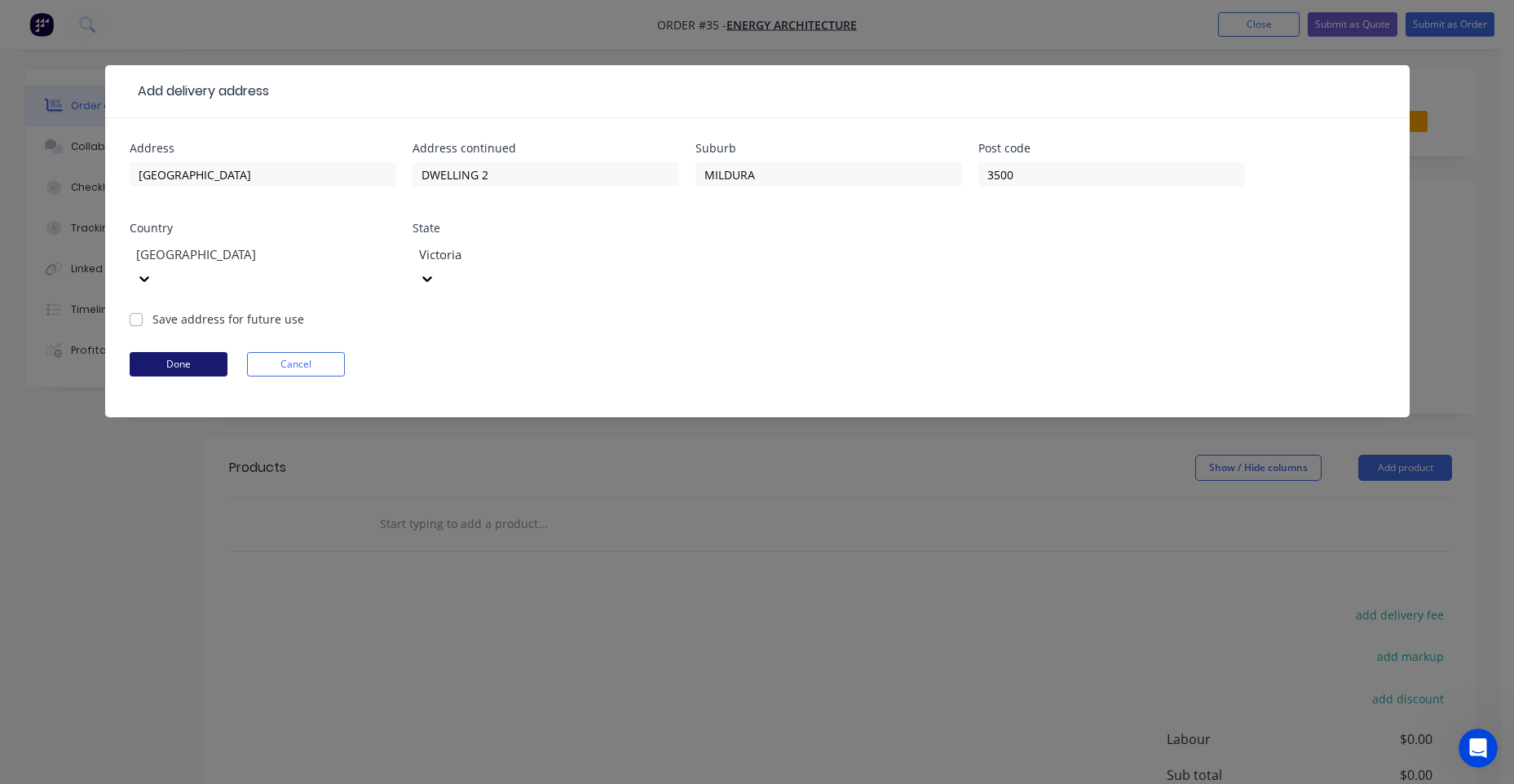
click at [177, 352] on button "Done" at bounding box center [178, 364] width 98 height 25
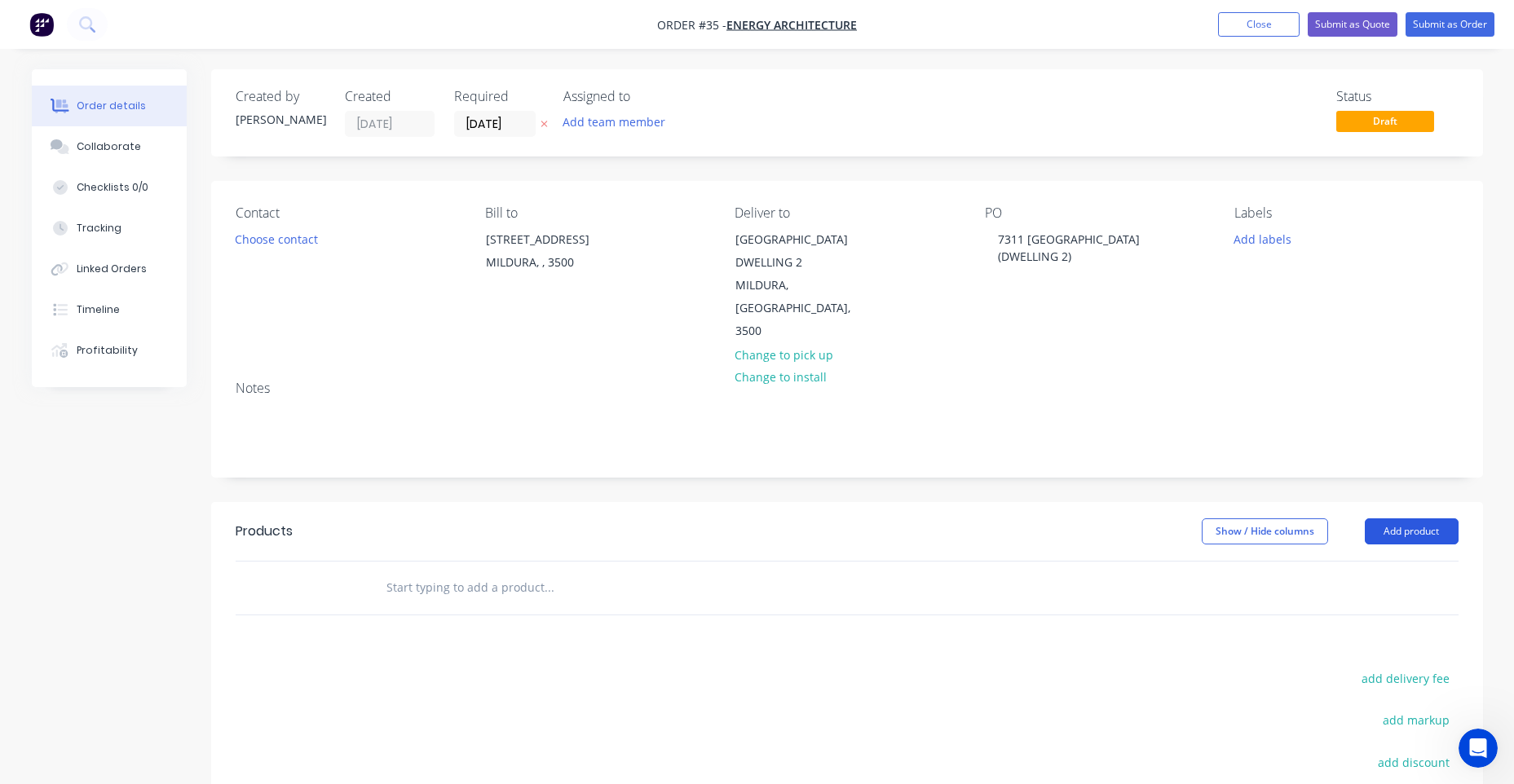
click at [1404, 519] on button "Add product" at bounding box center [1411, 531] width 94 height 26
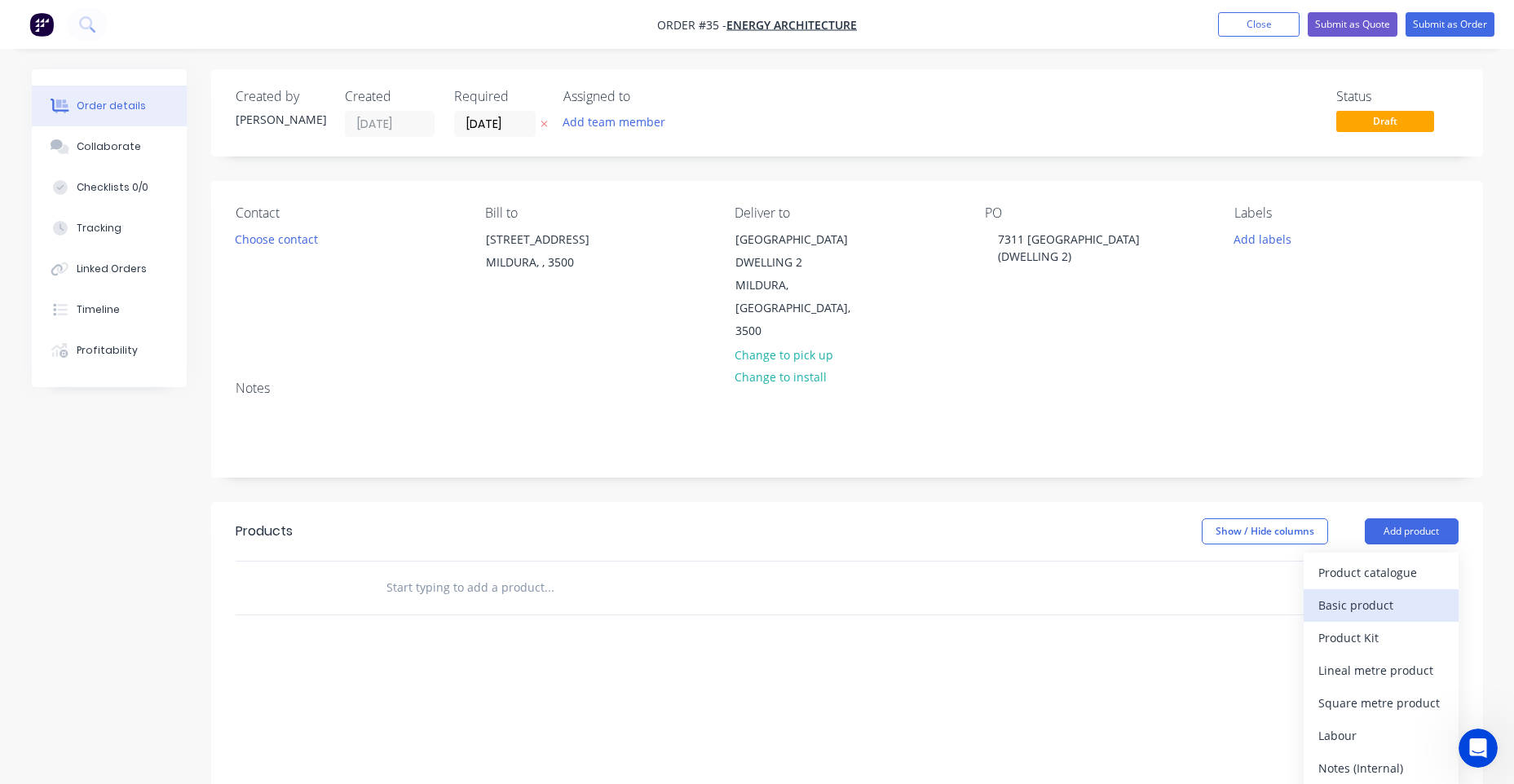
click at [1375, 594] on div "Basic product" at bounding box center [1381, 605] width 126 height 24
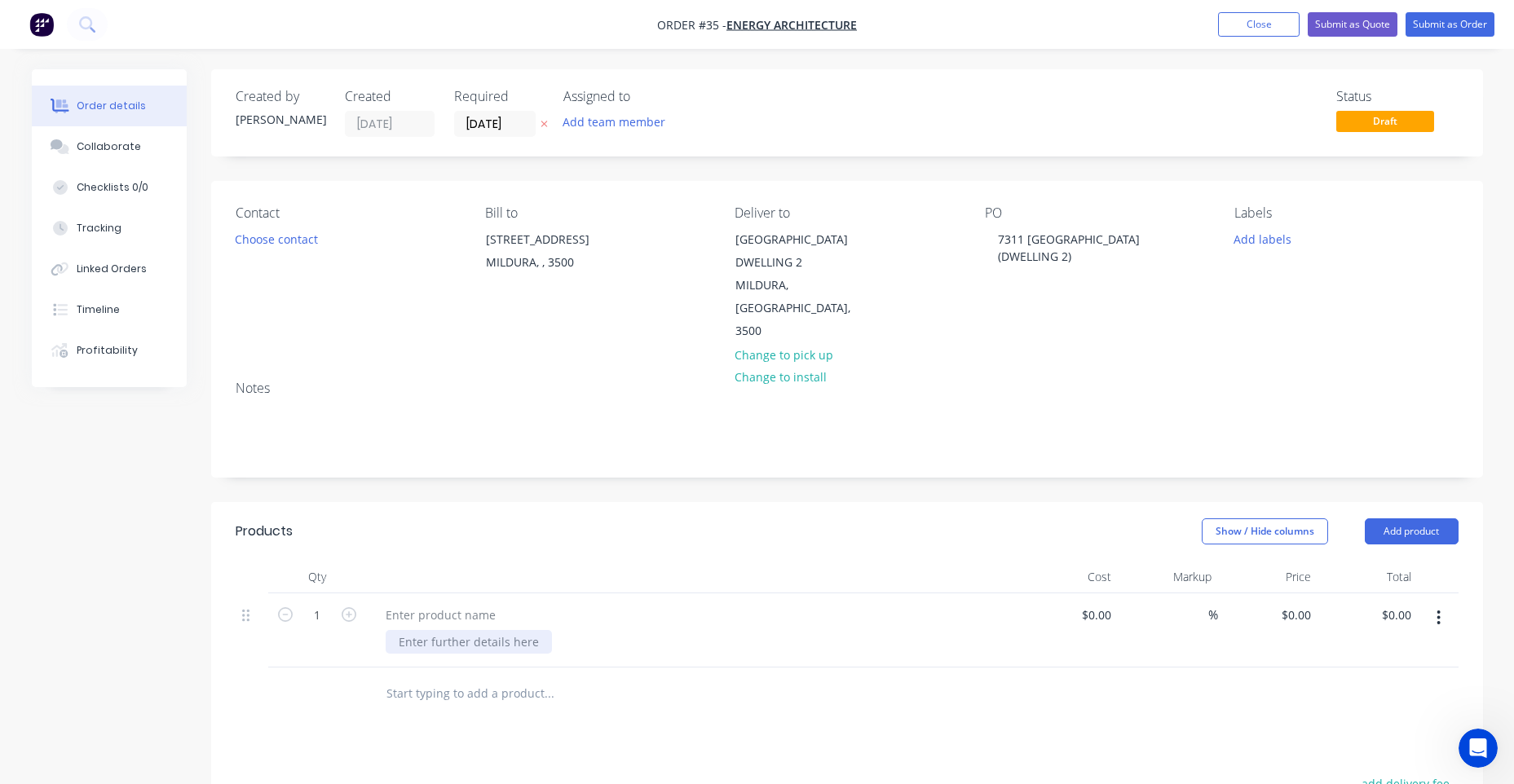
click at [484, 630] on div at bounding box center [469, 642] width 167 height 24
paste div
click at [651, 560] on div at bounding box center [692, 577] width 652 height 32
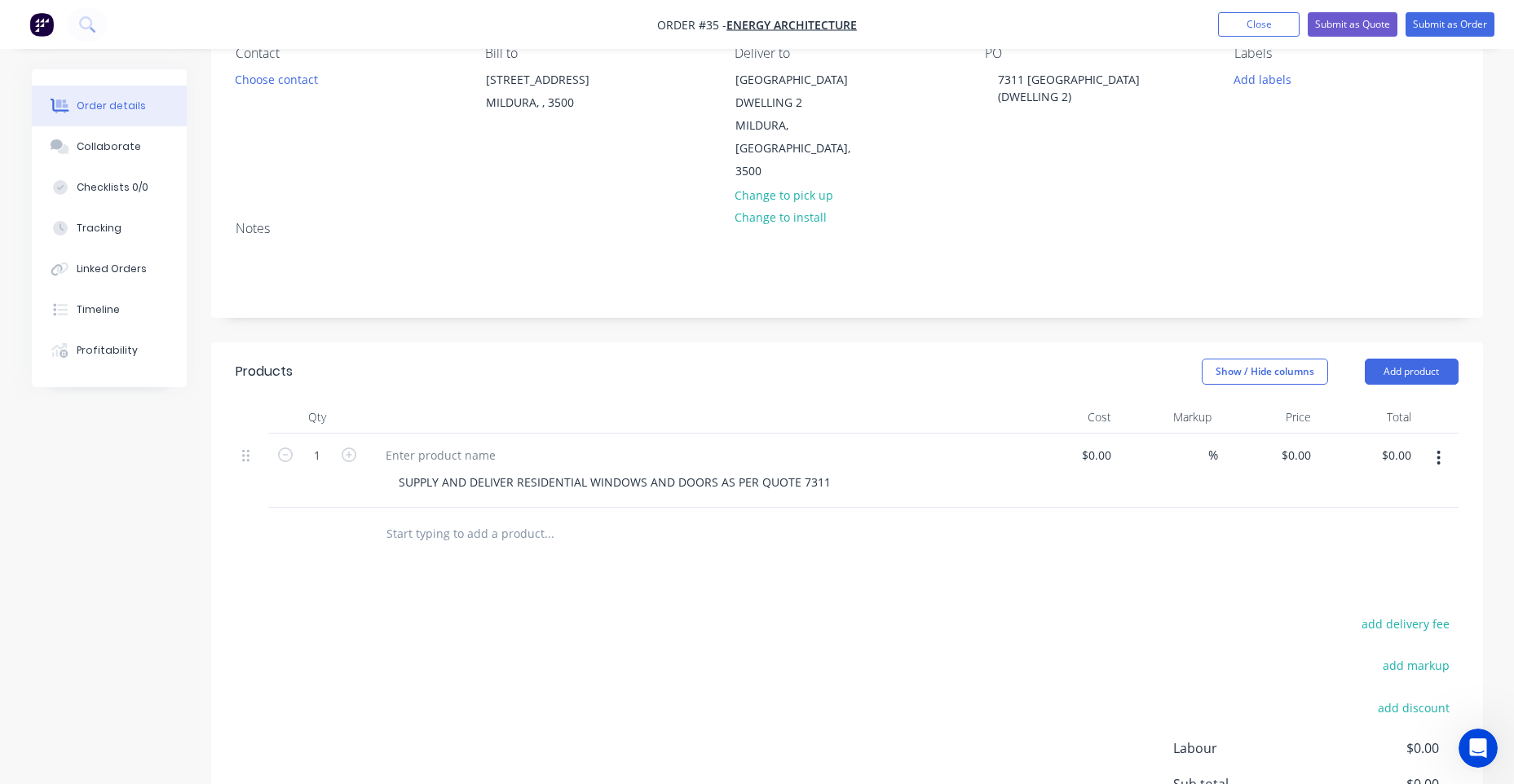
scroll to position [163, 0]
click at [1290, 430] on div "0 $0.00" at bounding box center [1268, 467] width 100 height 74
paste input "4776.34"
type input "$4,776.34"
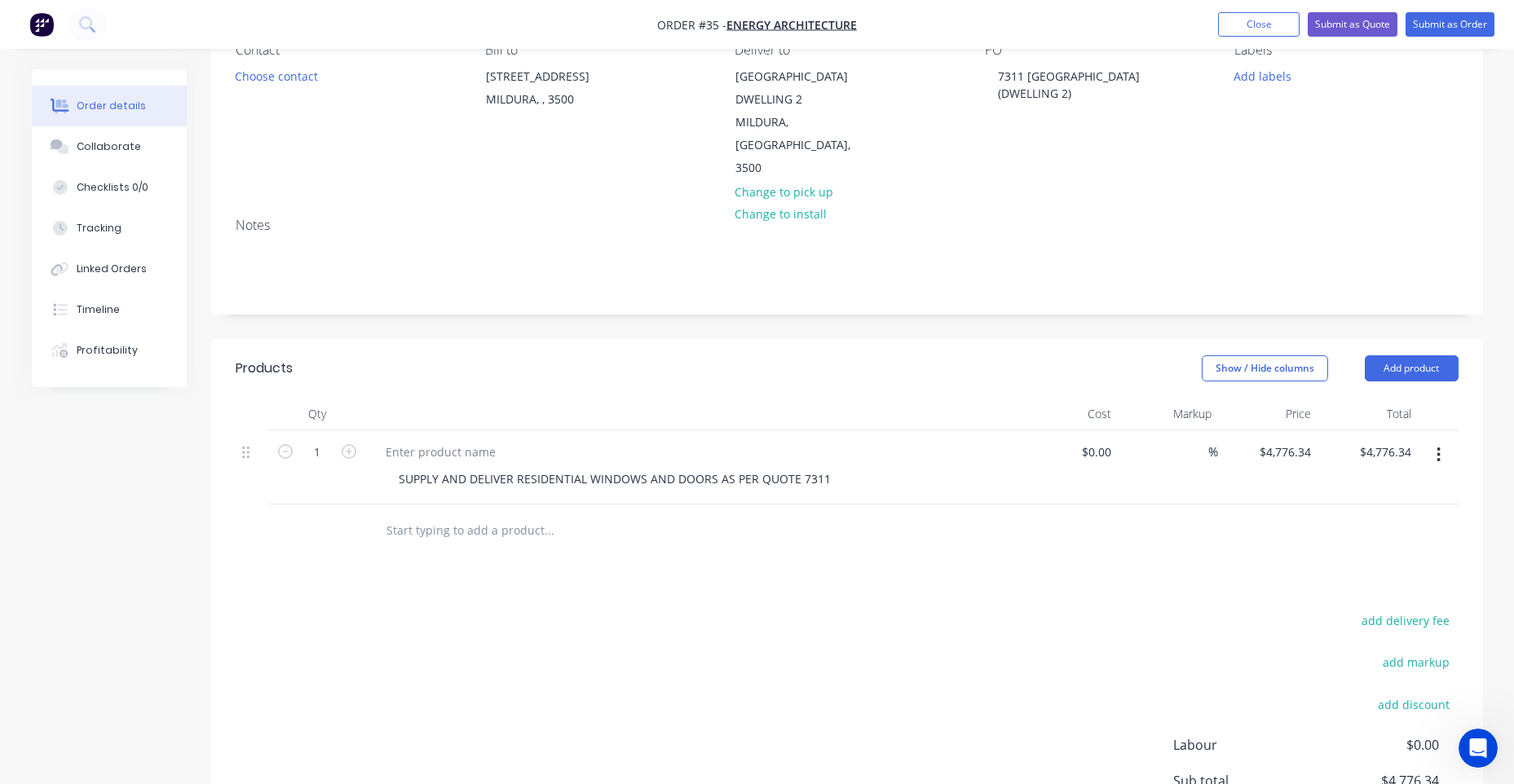
click at [912, 560] on div "Products Show / Hide columns Add product Qty Cost Markup Price Total 1 SUPPLY A…" at bounding box center [846, 644] width 1272 height 610
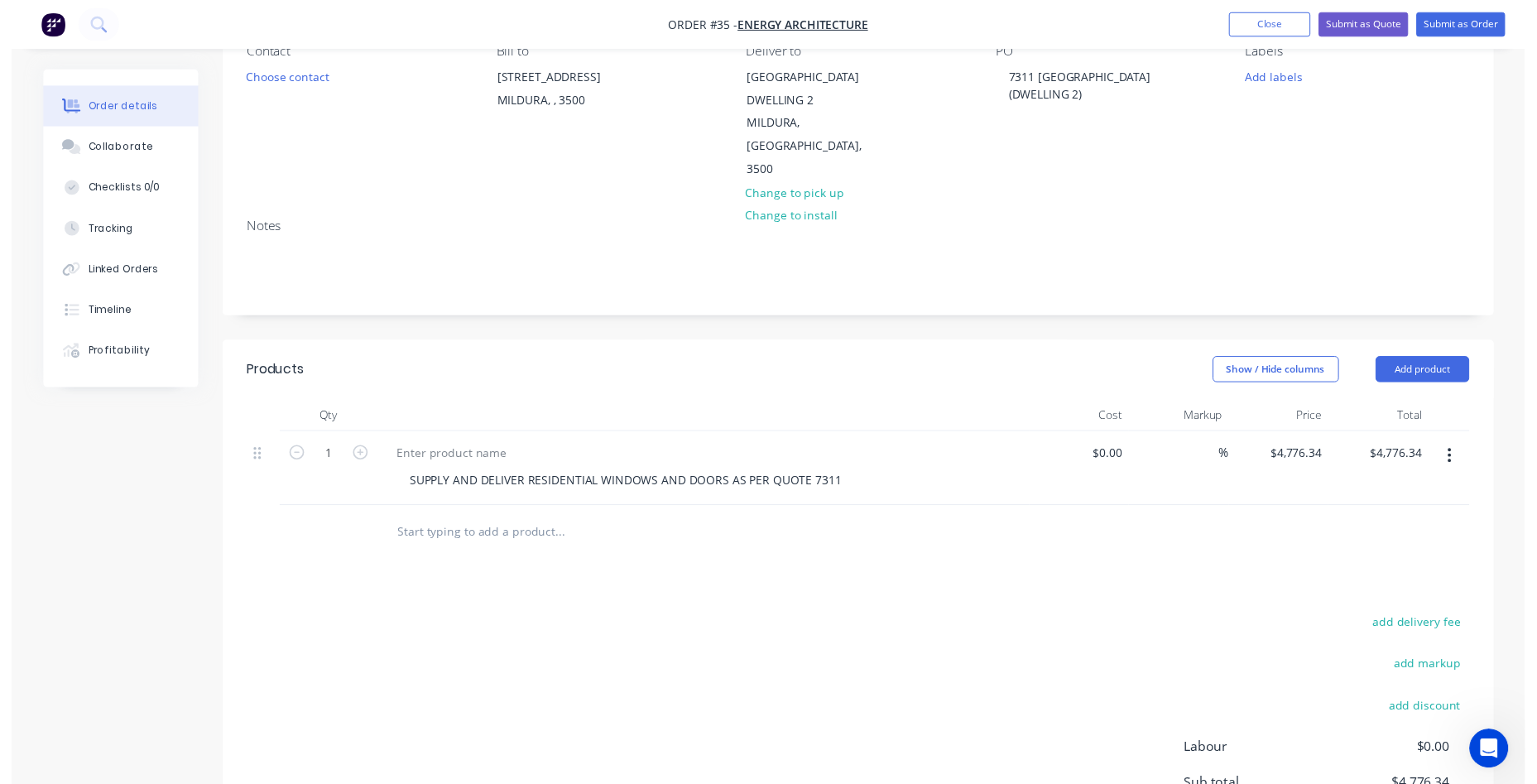
scroll to position [0, 0]
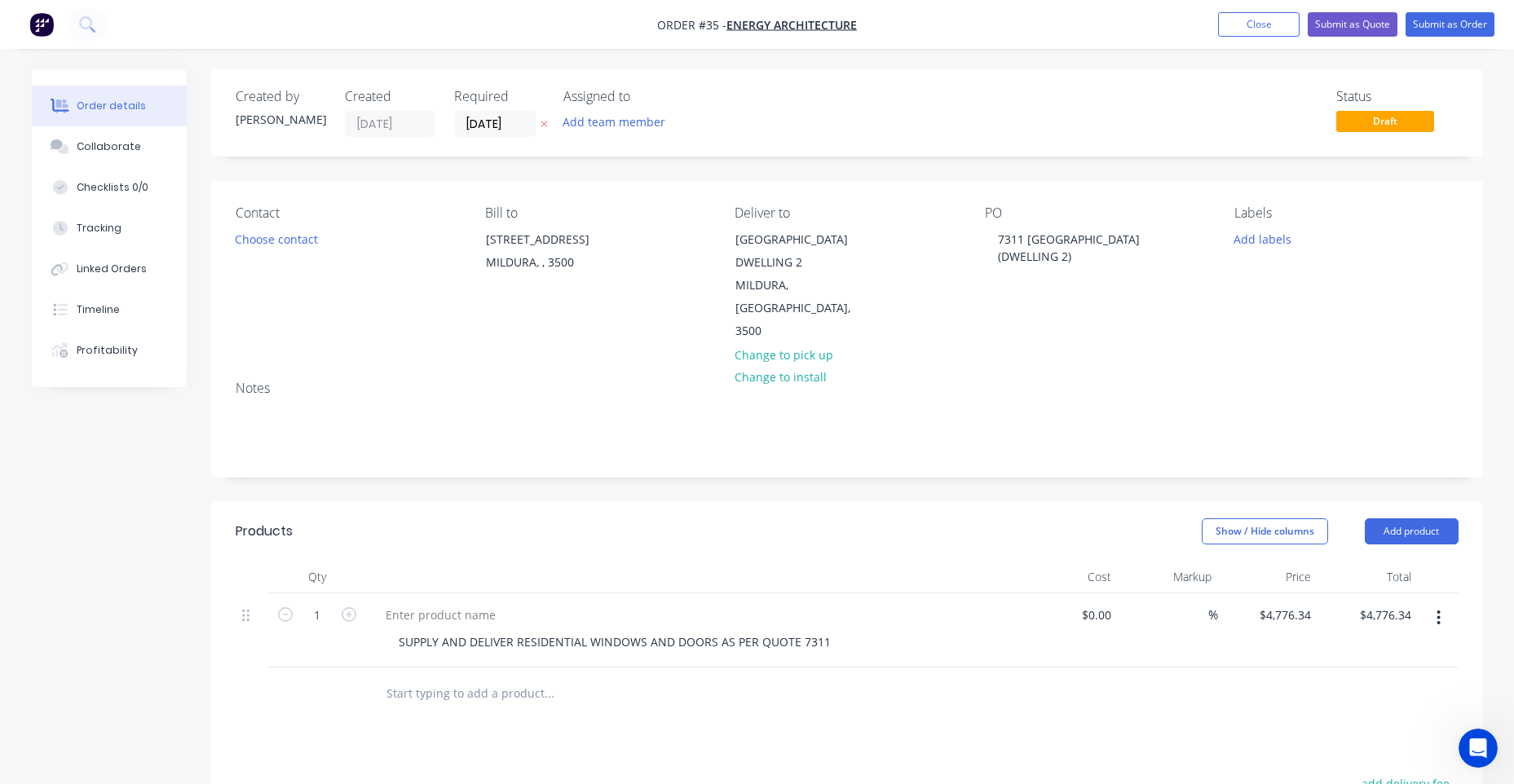
click at [1246, 252] on div "Labels Add labels" at bounding box center [1346, 275] width 224 height 138
click at [1261, 241] on button "Add labels" at bounding box center [1263, 238] width 75 height 22
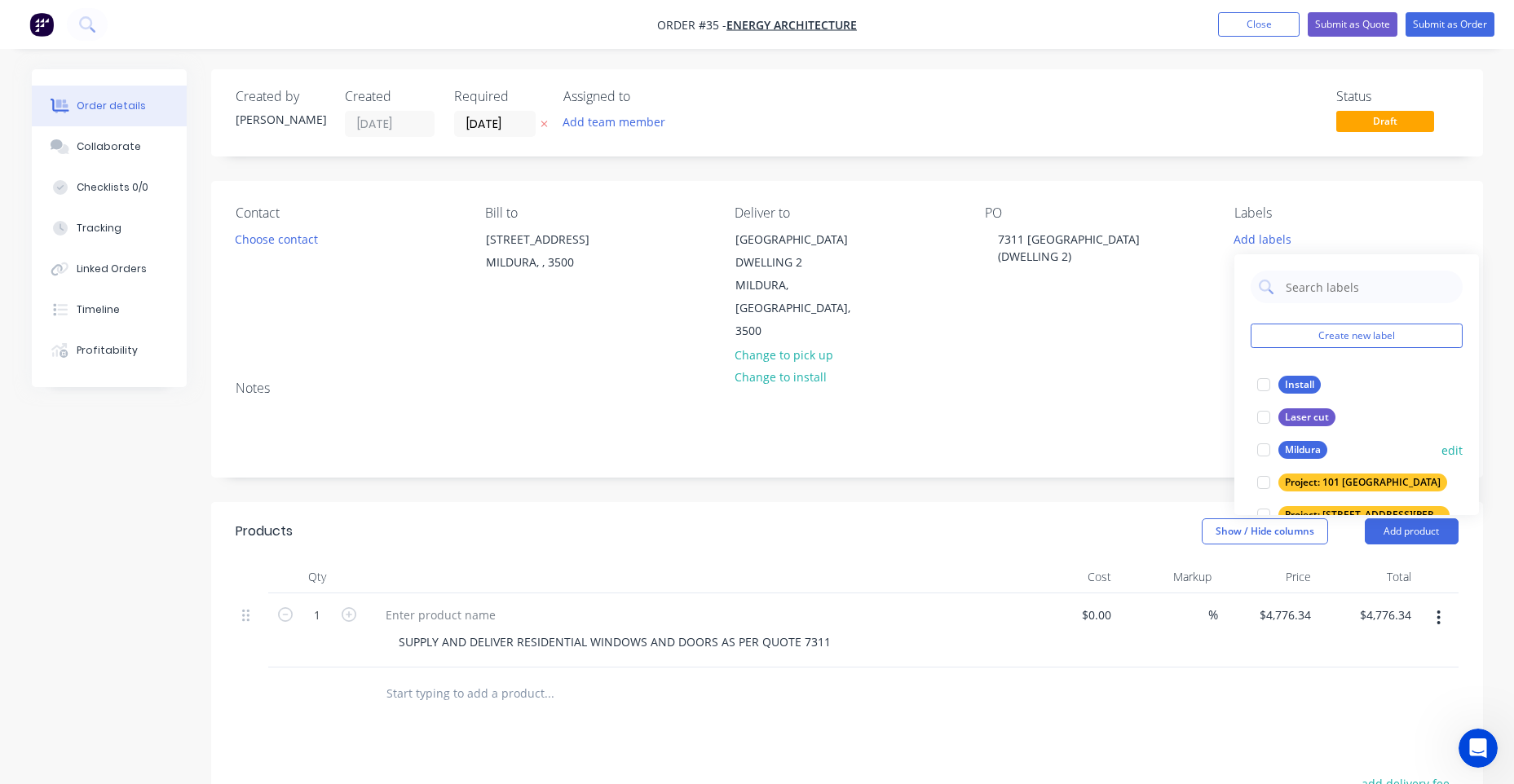
click at [1293, 439] on button "Mildura" at bounding box center [1292, 450] width 83 height 23
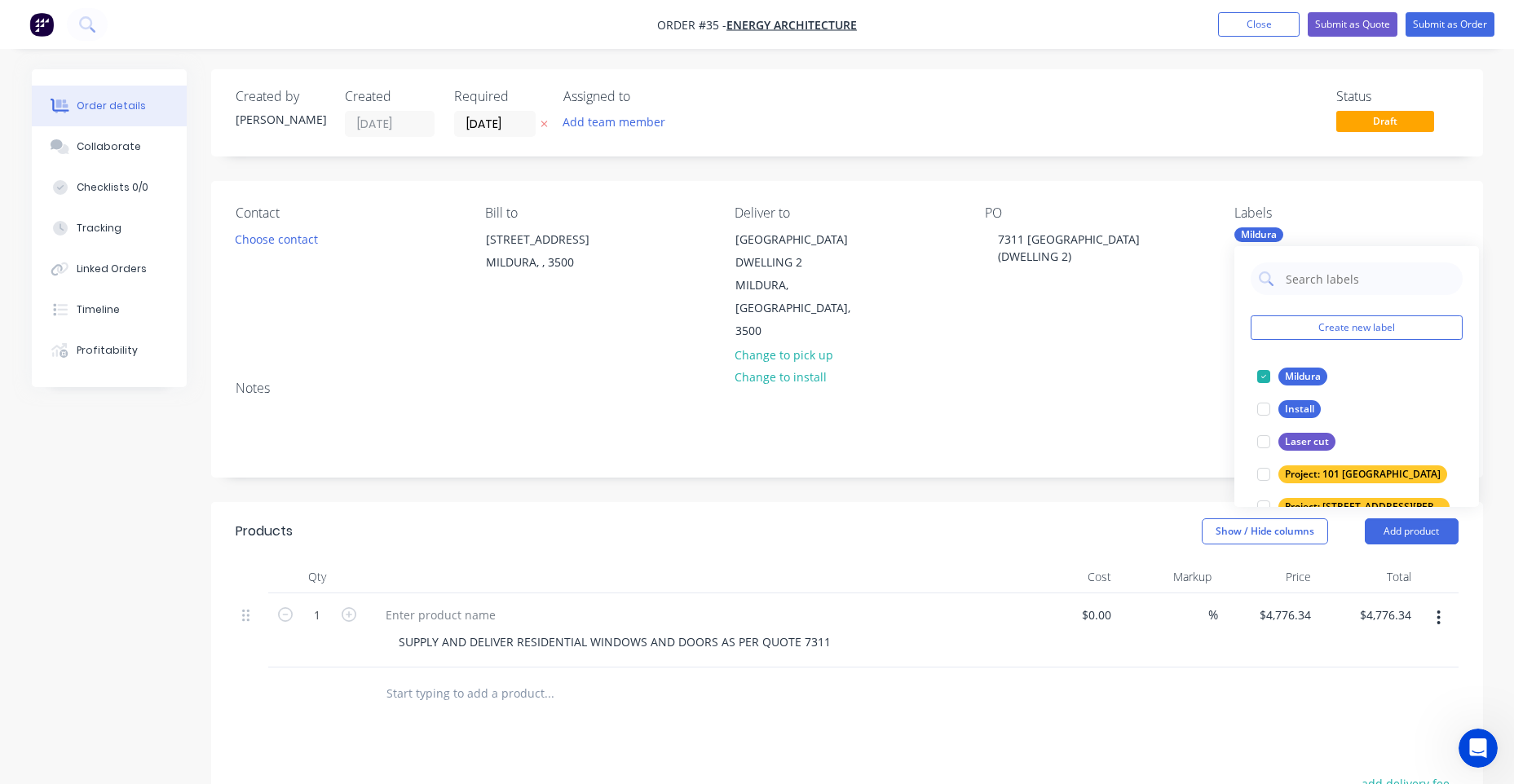
click at [1163, 139] on div "Created by [PERSON_NAME] Created [DATE] Required [DATE] Assigned to Add team me…" at bounding box center [846, 112] width 1272 height 88
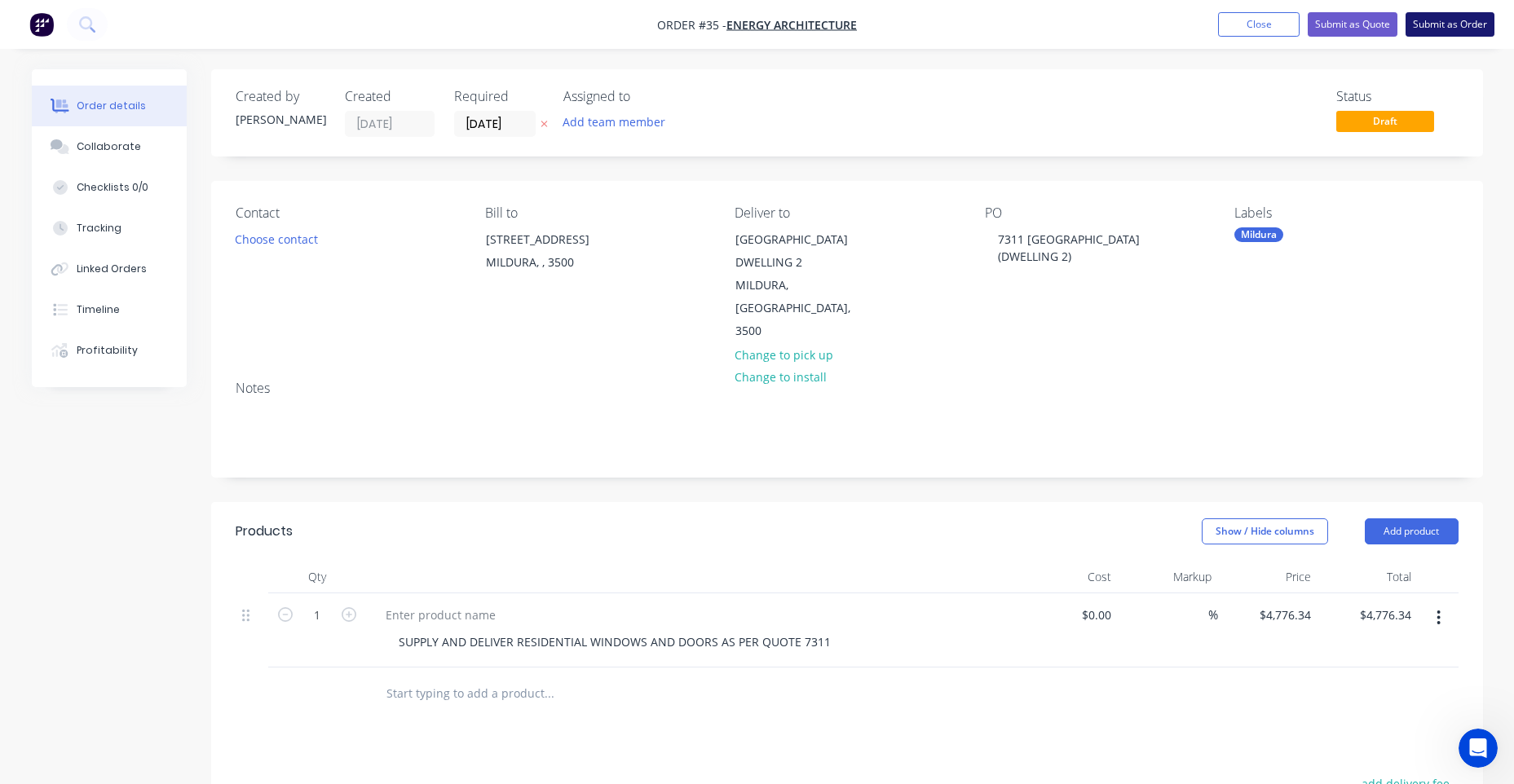
click at [1457, 30] on button "Submit as Order" at bounding box center [1449, 24] width 88 height 25
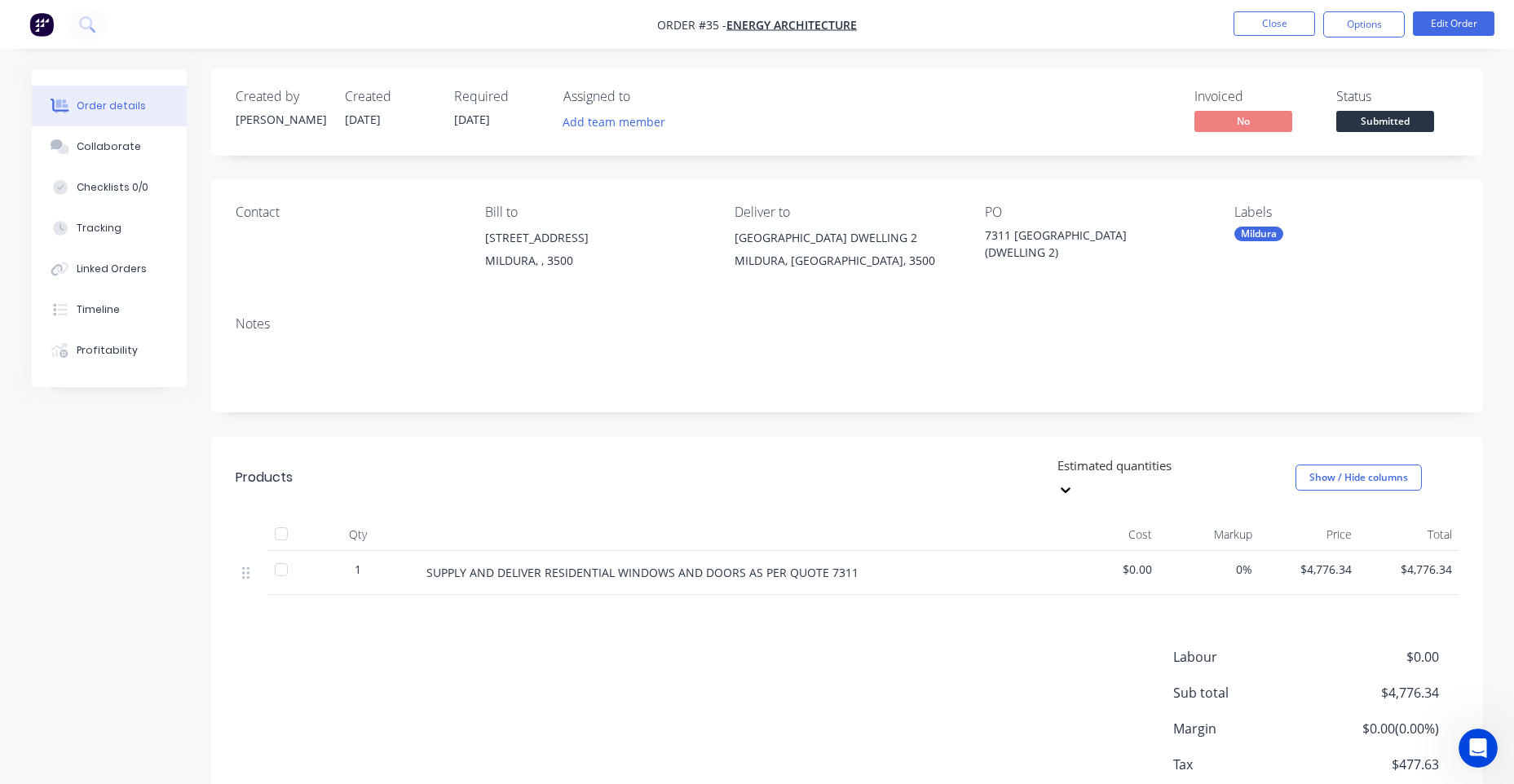
click at [40, 30] on img "button" at bounding box center [42, 24] width 25 height 25
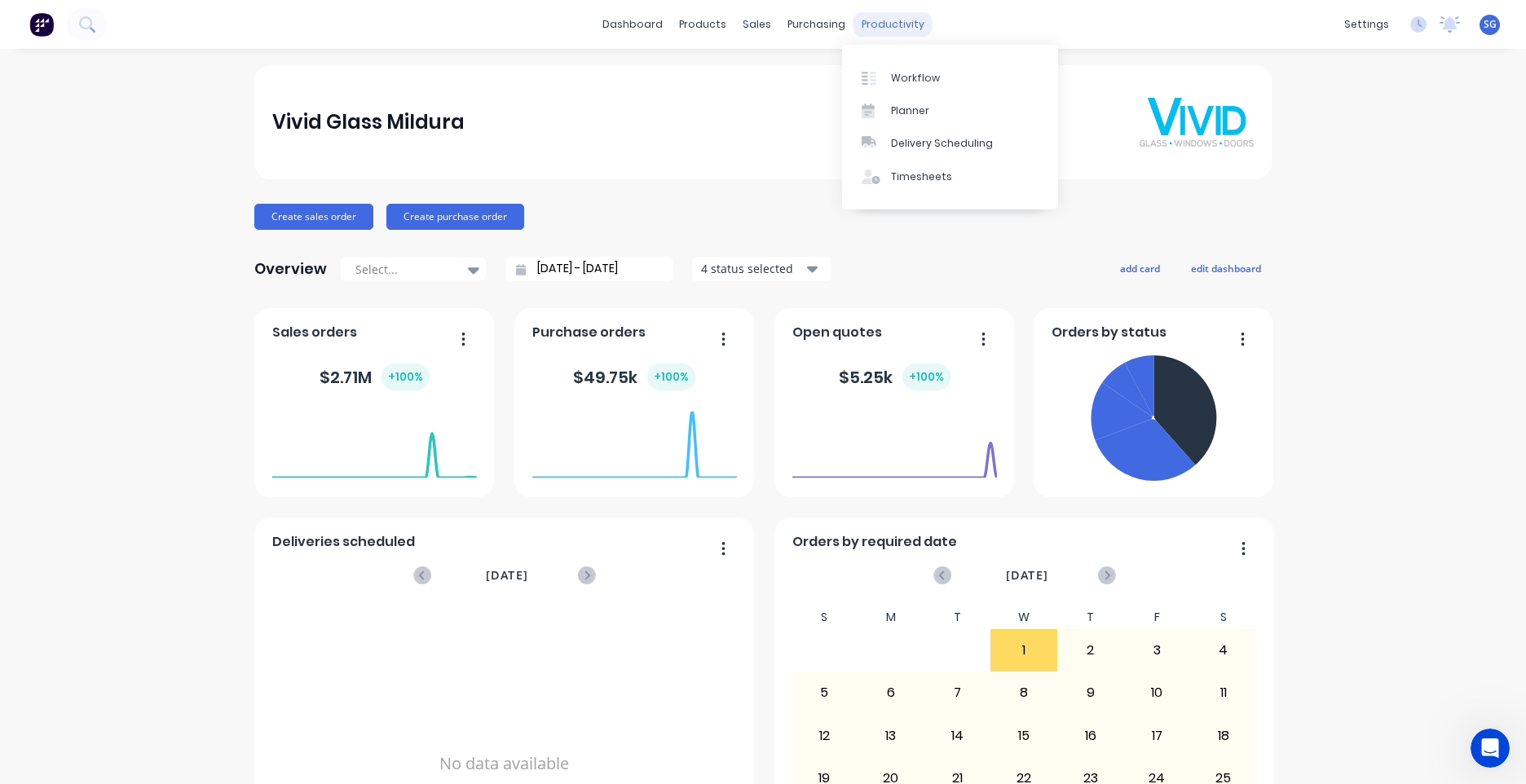
click at [889, 27] on div "productivity" at bounding box center [892, 24] width 79 height 25
click at [896, 75] on div "Workflow" at bounding box center [916, 77] width 49 height 14
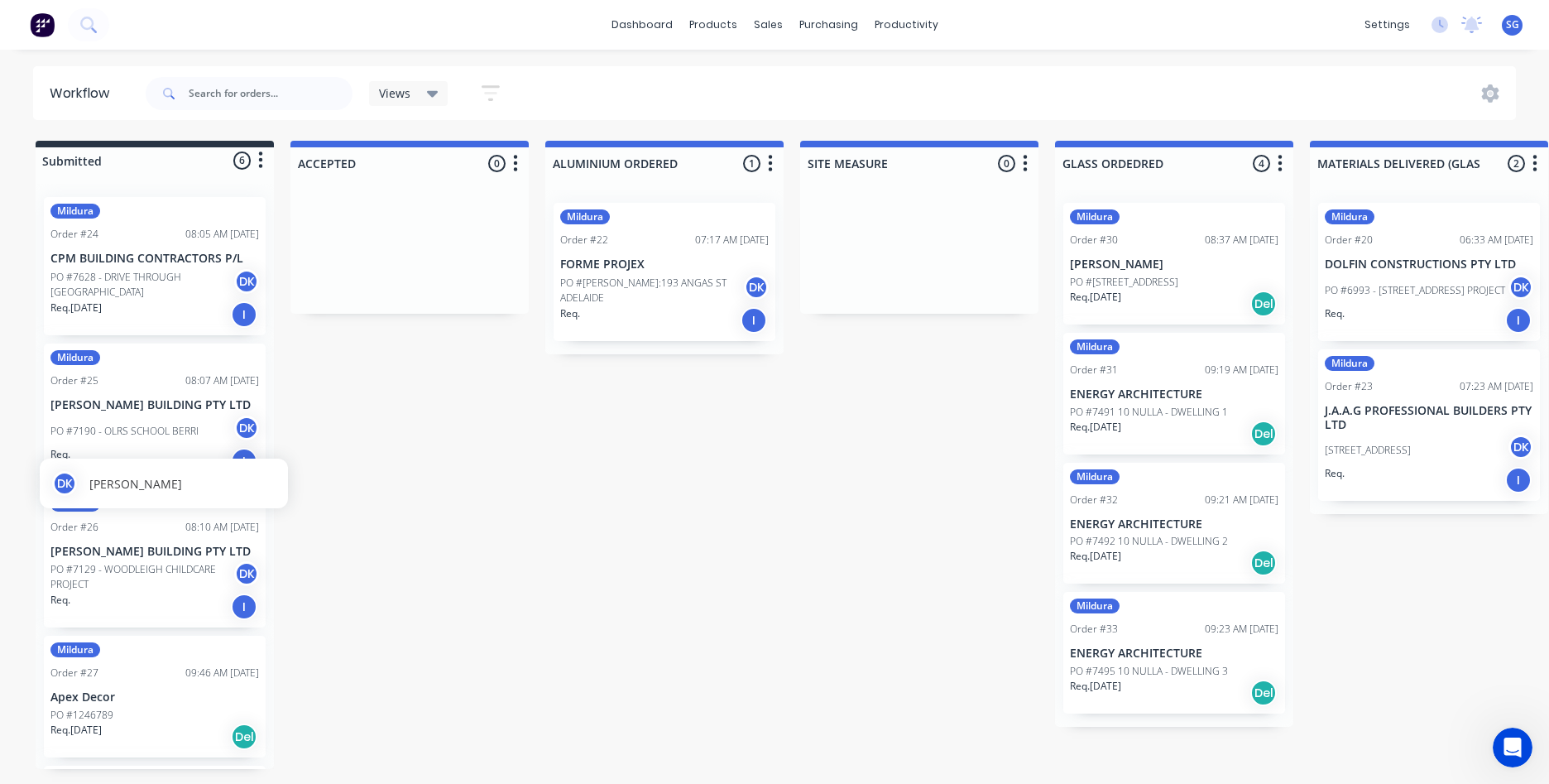
click at [226, 412] on p "[PERSON_NAME] BUILDING PTY LTD" at bounding box center [155, 405] width 209 height 14
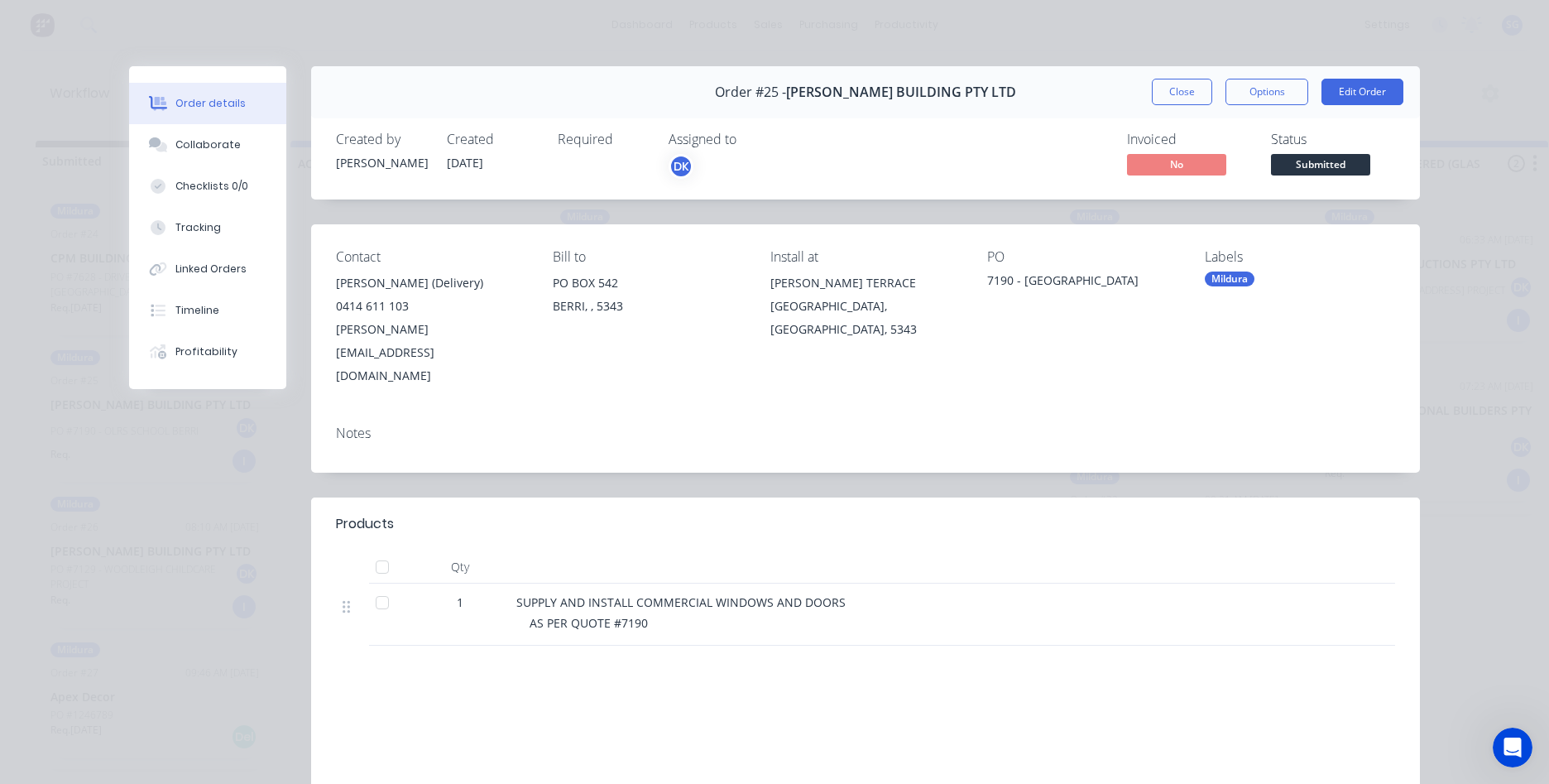
click at [1488, 99] on div "Order details Collaborate Checklists 0/0 Tracking Linked Orders Timeline Profit…" at bounding box center [774, 392] width 1549 height 784
click at [1197, 91] on button "Close" at bounding box center [1182, 92] width 60 height 27
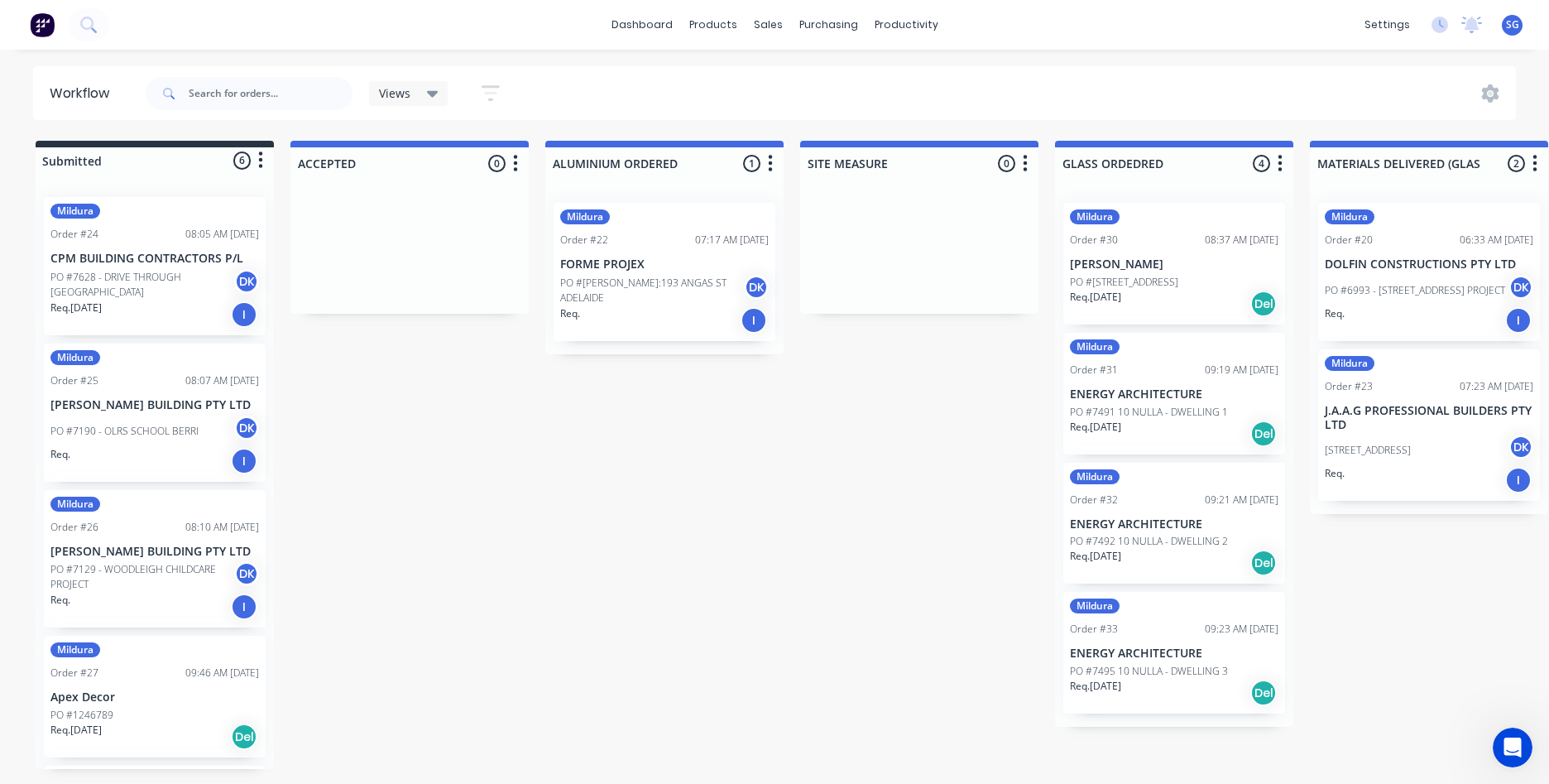
click at [1159, 278] on p "PO #[STREET_ADDRESS]" at bounding box center [1124, 281] width 109 height 15
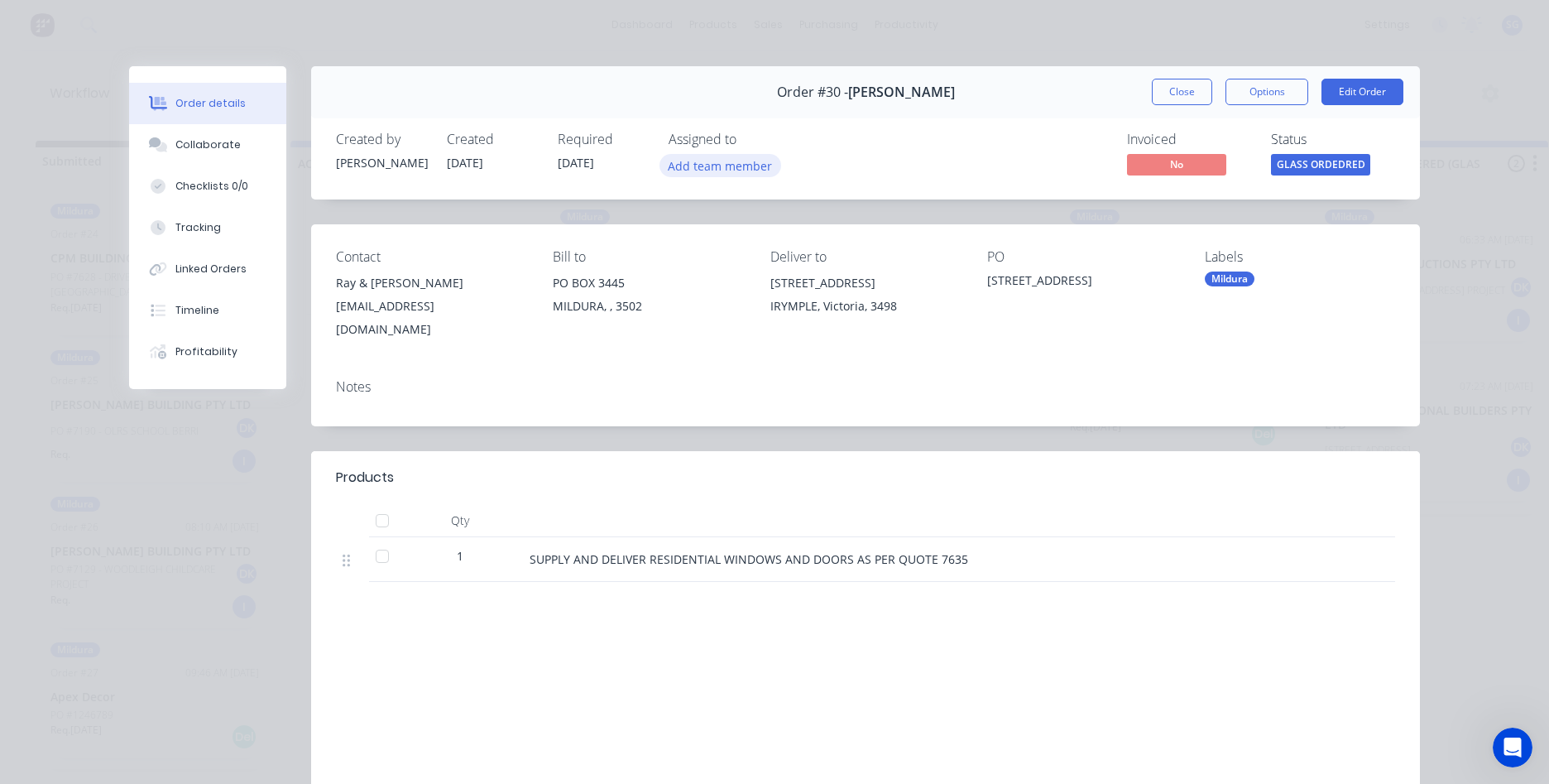
click at [699, 161] on button "Add team member" at bounding box center [720, 165] width 122 height 22
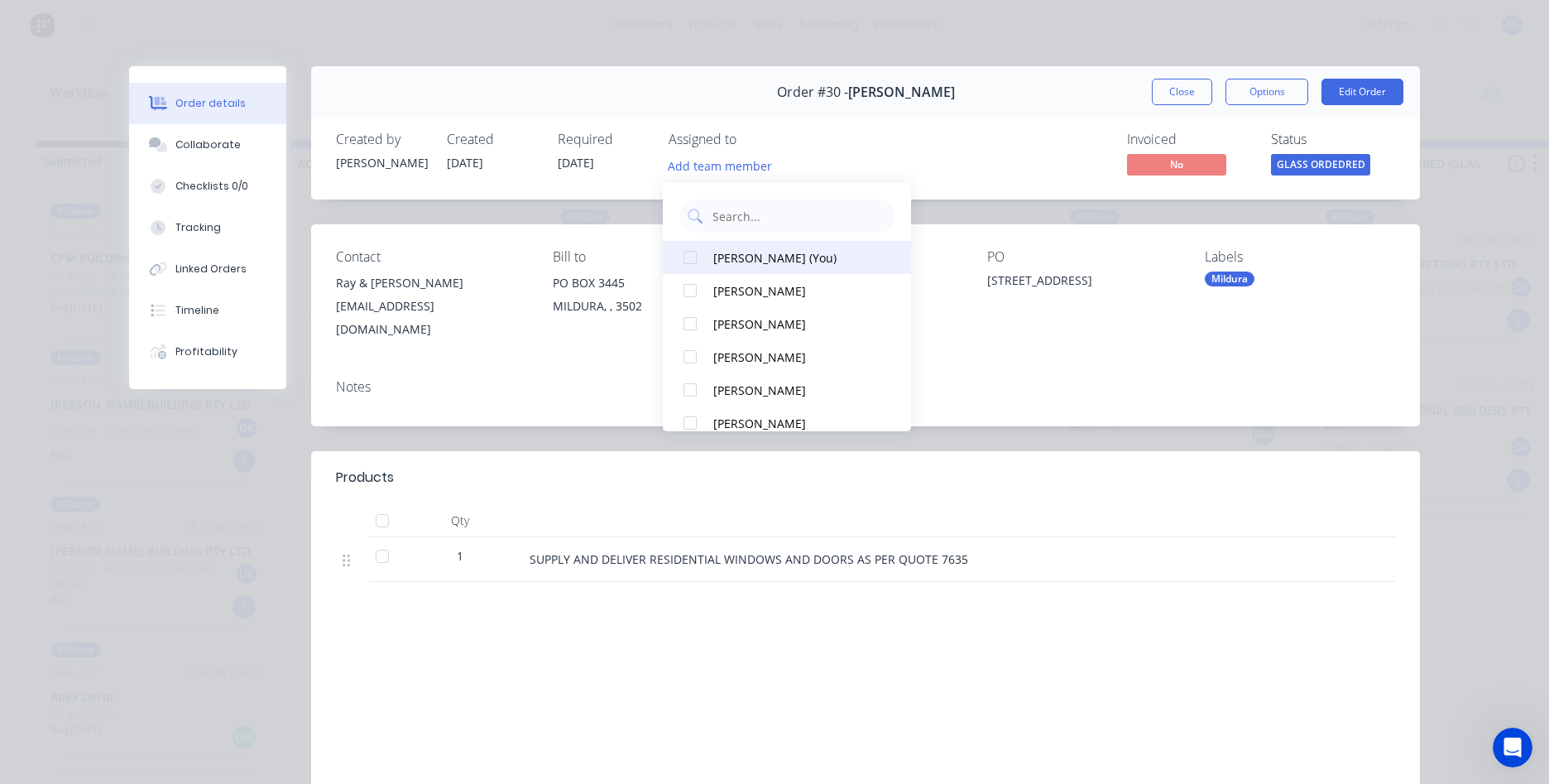
click at [772, 267] on button "[PERSON_NAME] (You)" at bounding box center [787, 257] width 249 height 33
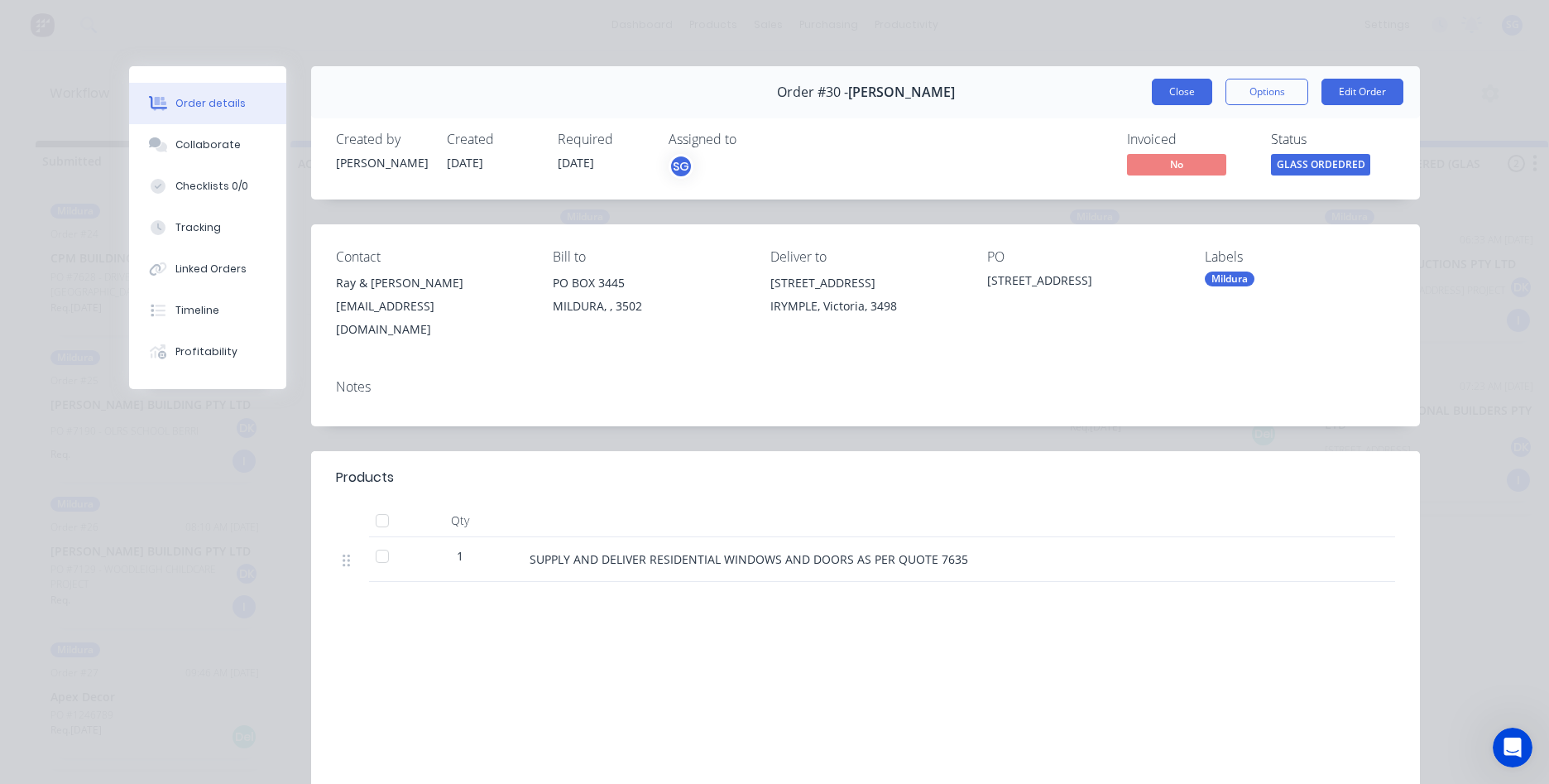
click at [1152, 90] on button "Close" at bounding box center [1182, 92] width 60 height 27
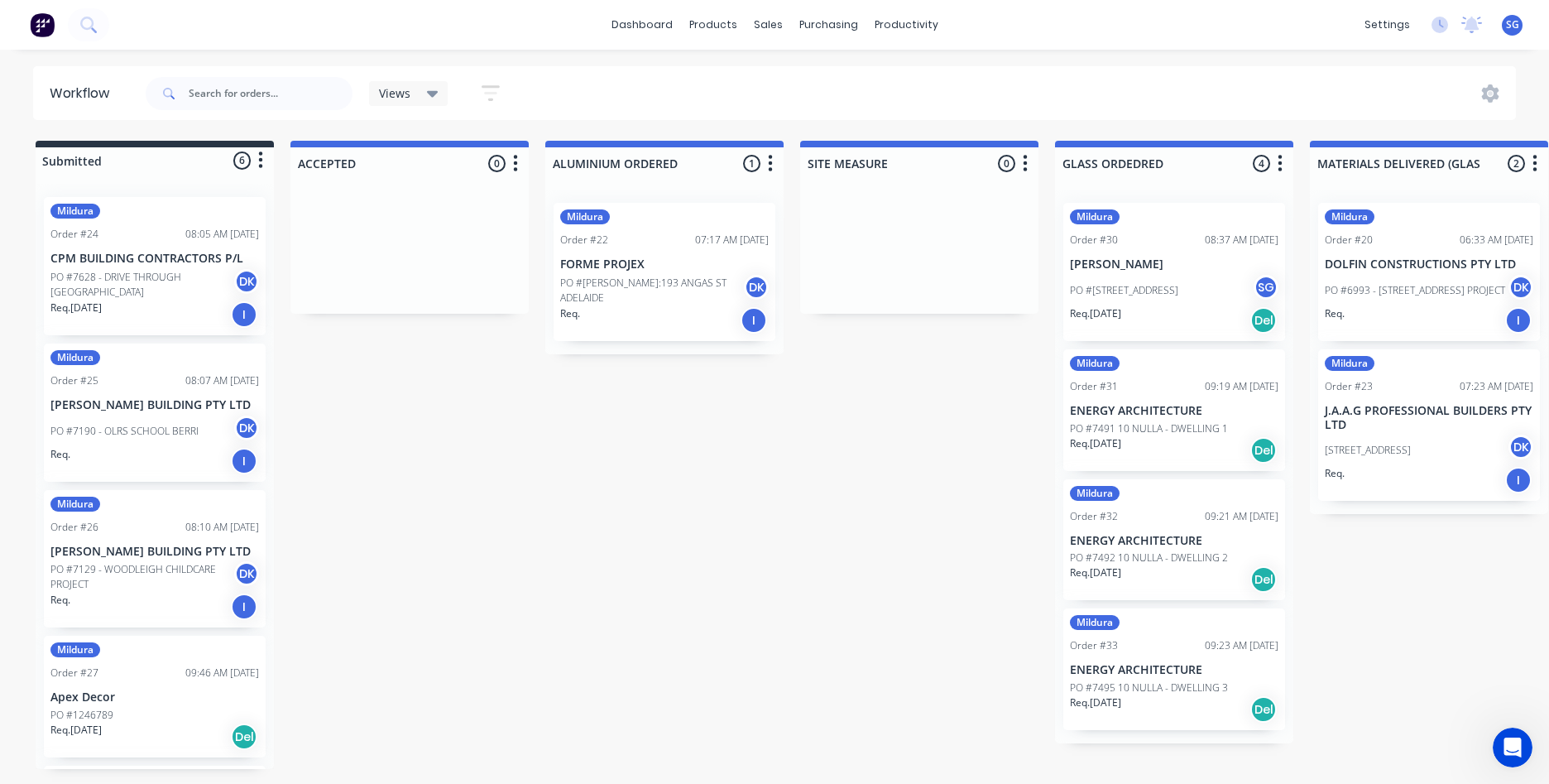
click at [1159, 399] on div "Mildura Order #31 09:19 AM [DATE] ENERGY ARCHITECTURE PO #7491 10 NULLA - DWELL…" at bounding box center [1174, 409] width 222 height 122
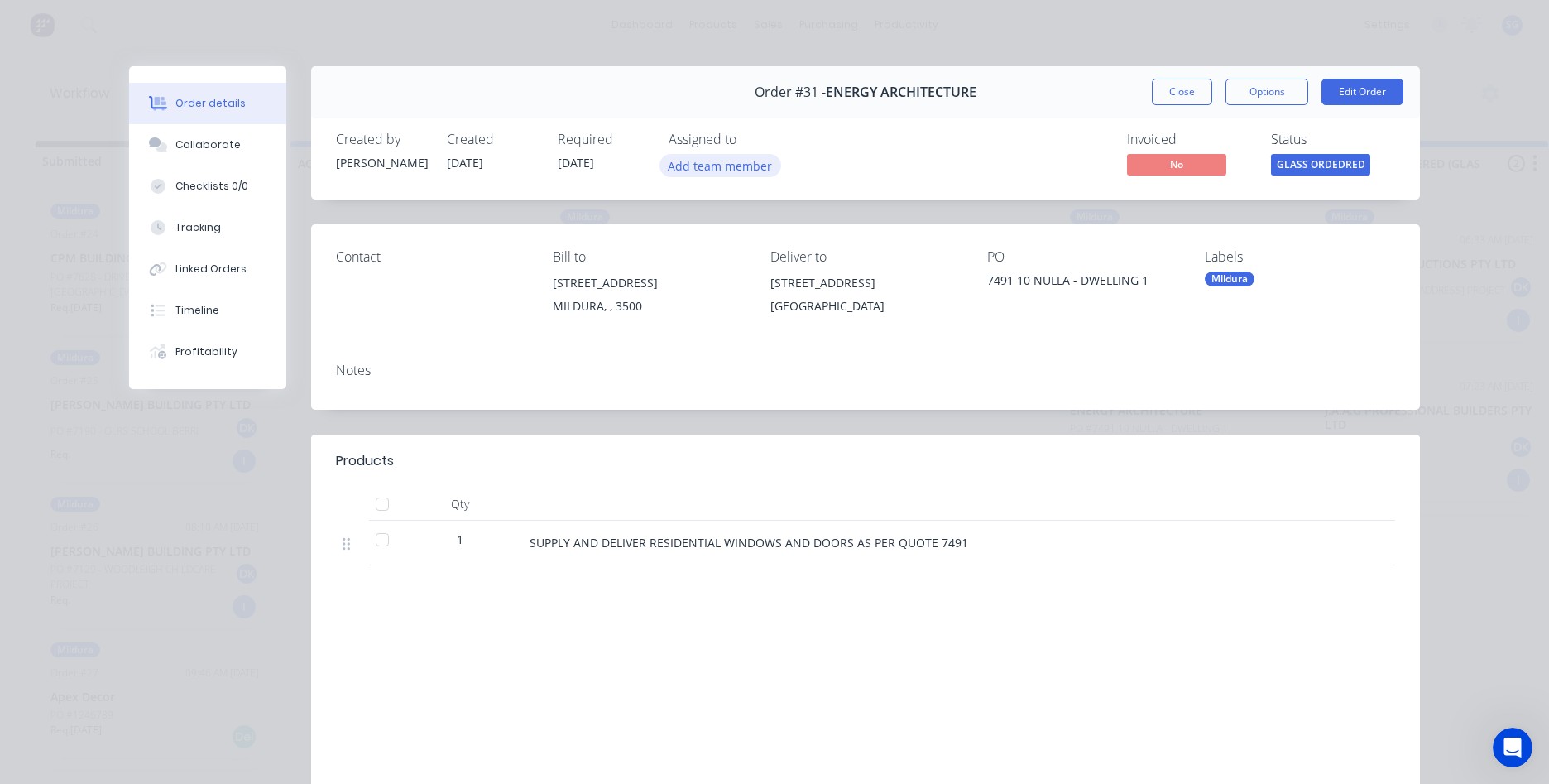
click at [710, 170] on button "Add team member" at bounding box center [720, 165] width 122 height 22
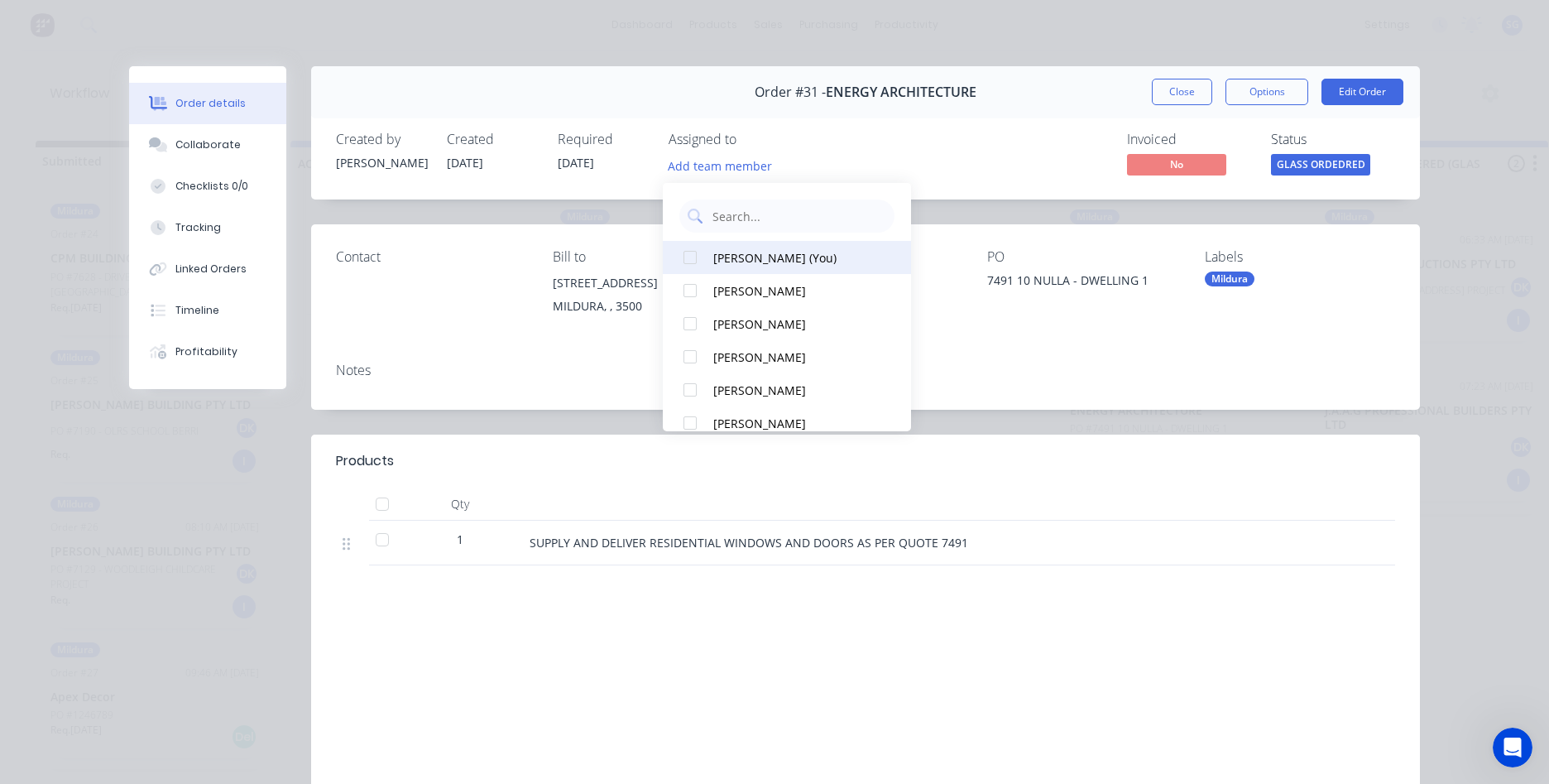
click at [713, 247] on button "[PERSON_NAME] (You)" at bounding box center [787, 257] width 249 height 33
click at [1176, 90] on button "Close" at bounding box center [1182, 92] width 60 height 27
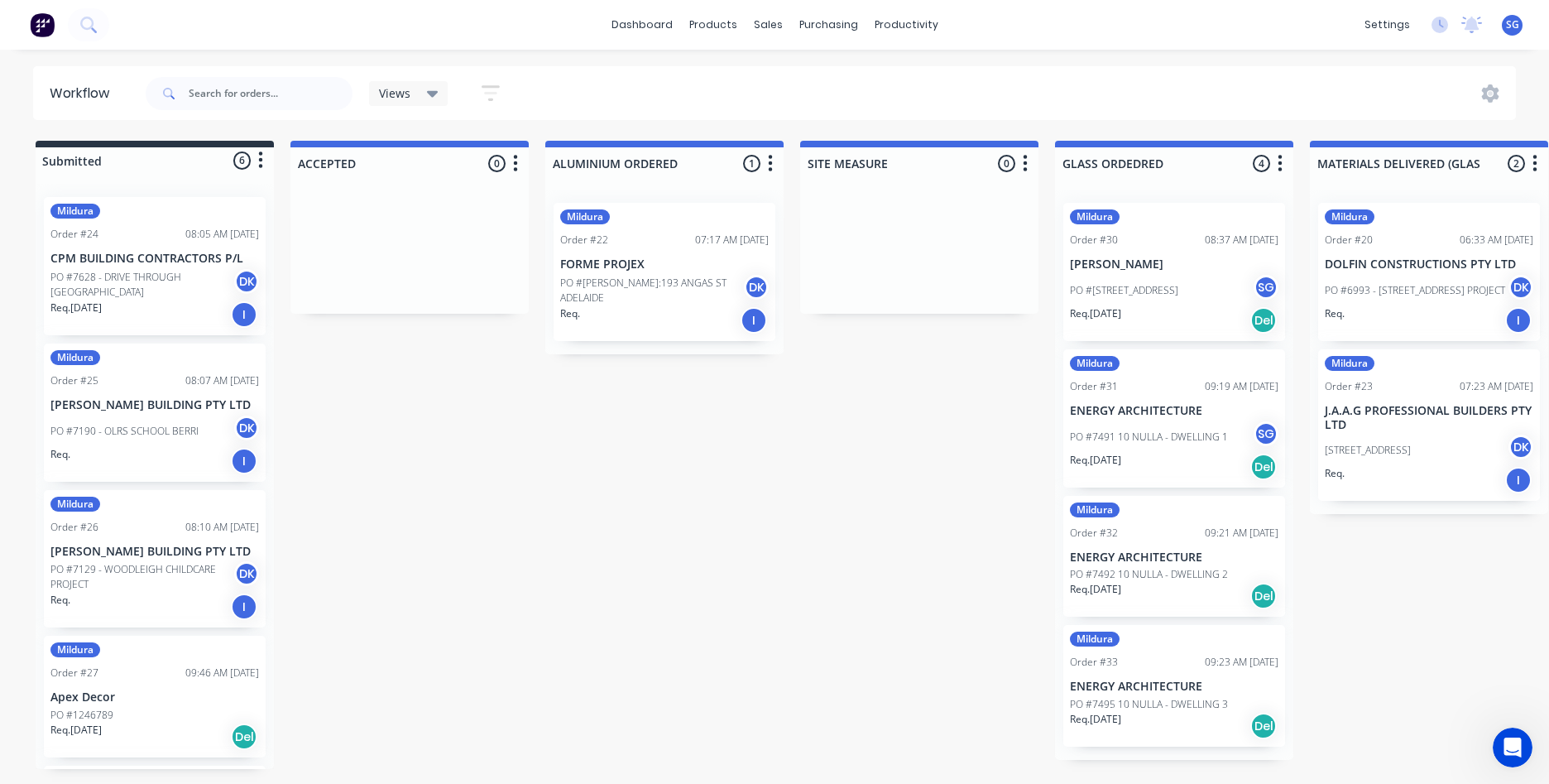
click at [1162, 528] on div "Order #32 09:21 AM [DATE]" at bounding box center [1174, 533] width 209 height 15
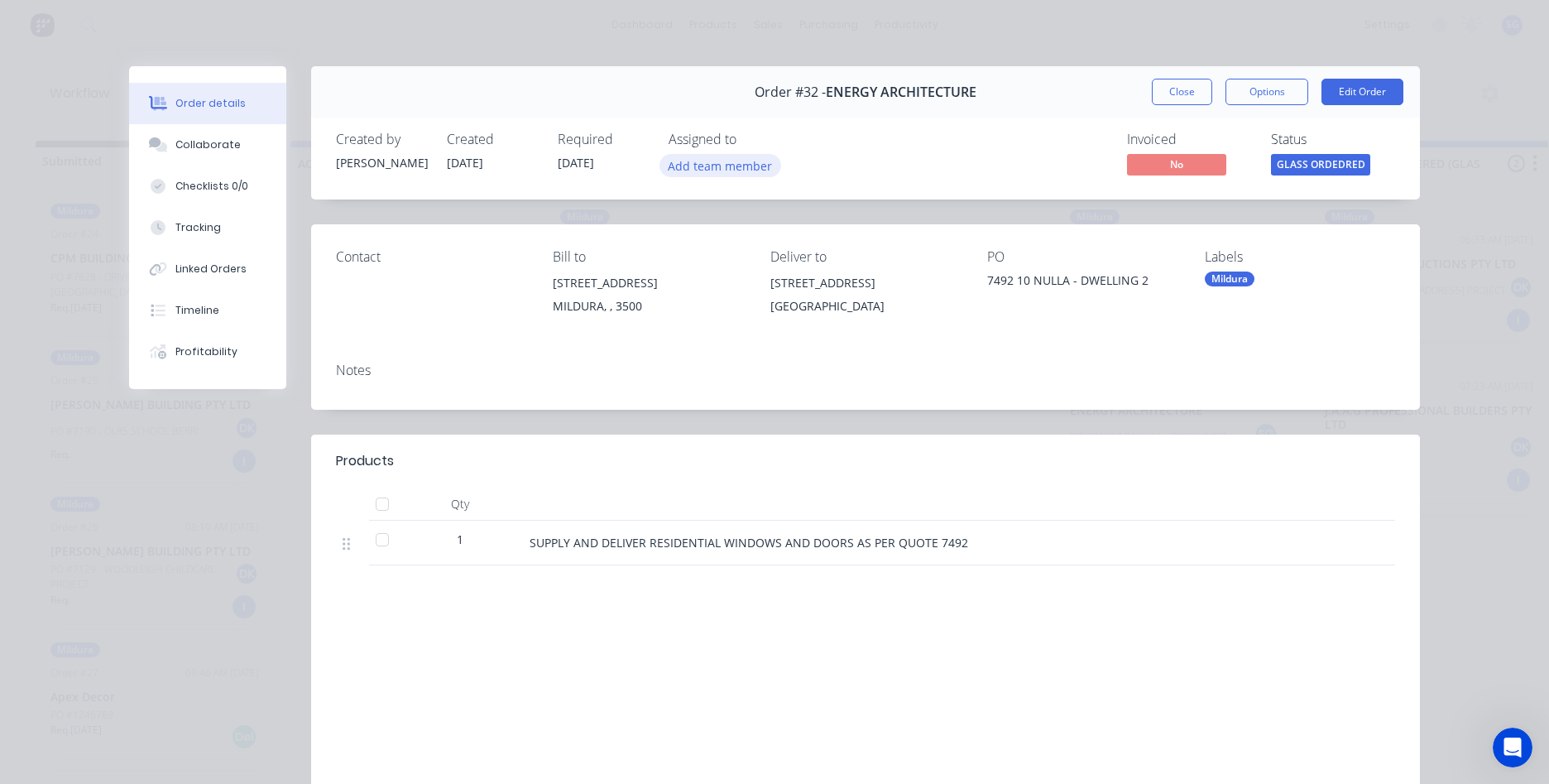
click at [694, 160] on button "Add team member" at bounding box center [720, 165] width 122 height 22
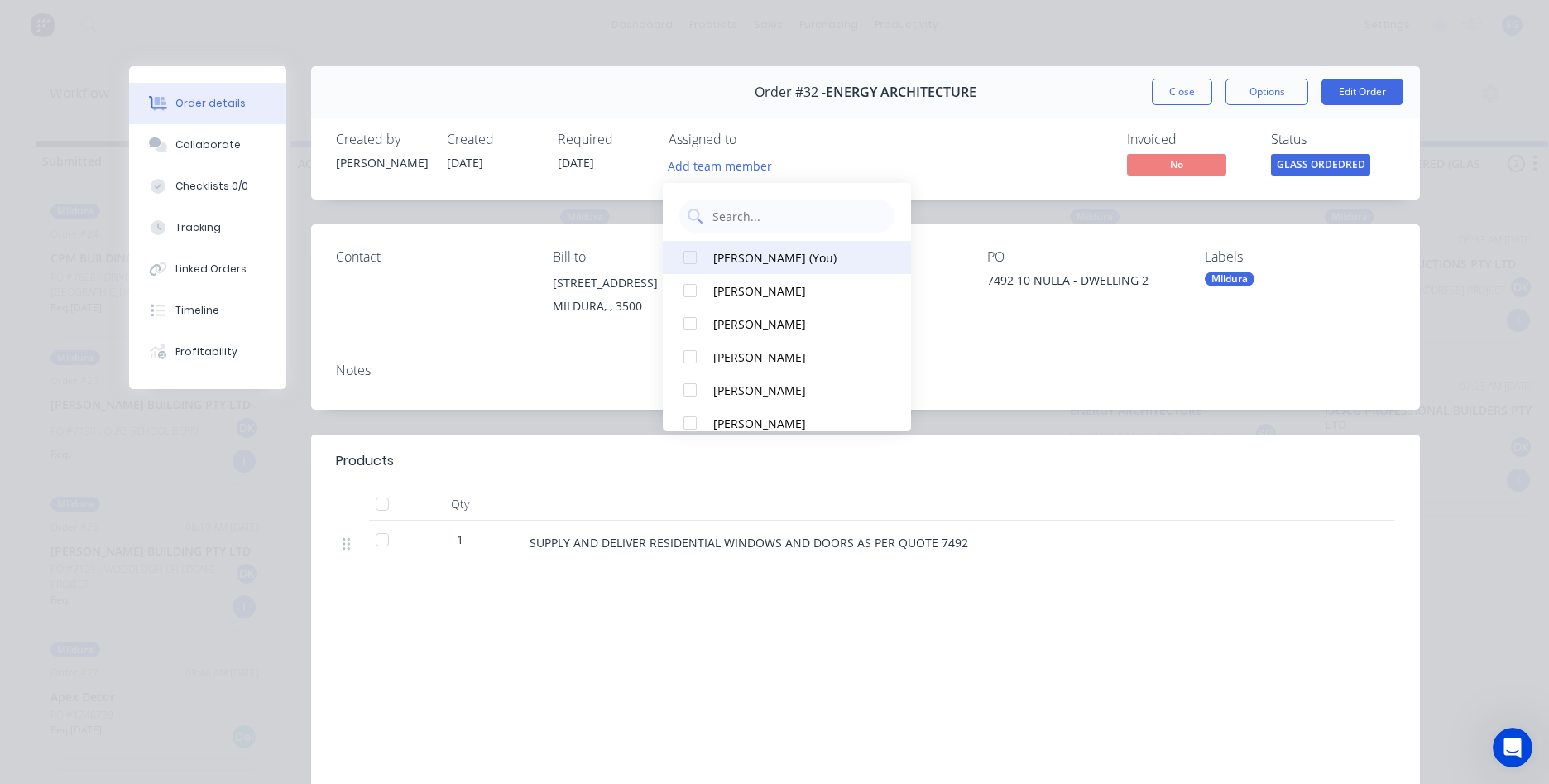
click at [753, 250] on div "[PERSON_NAME] (You)" at bounding box center [796, 257] width 166 height 17
click at [1172, 102] on button "Close" at bounding box center [1182, 92] width 60 height 27
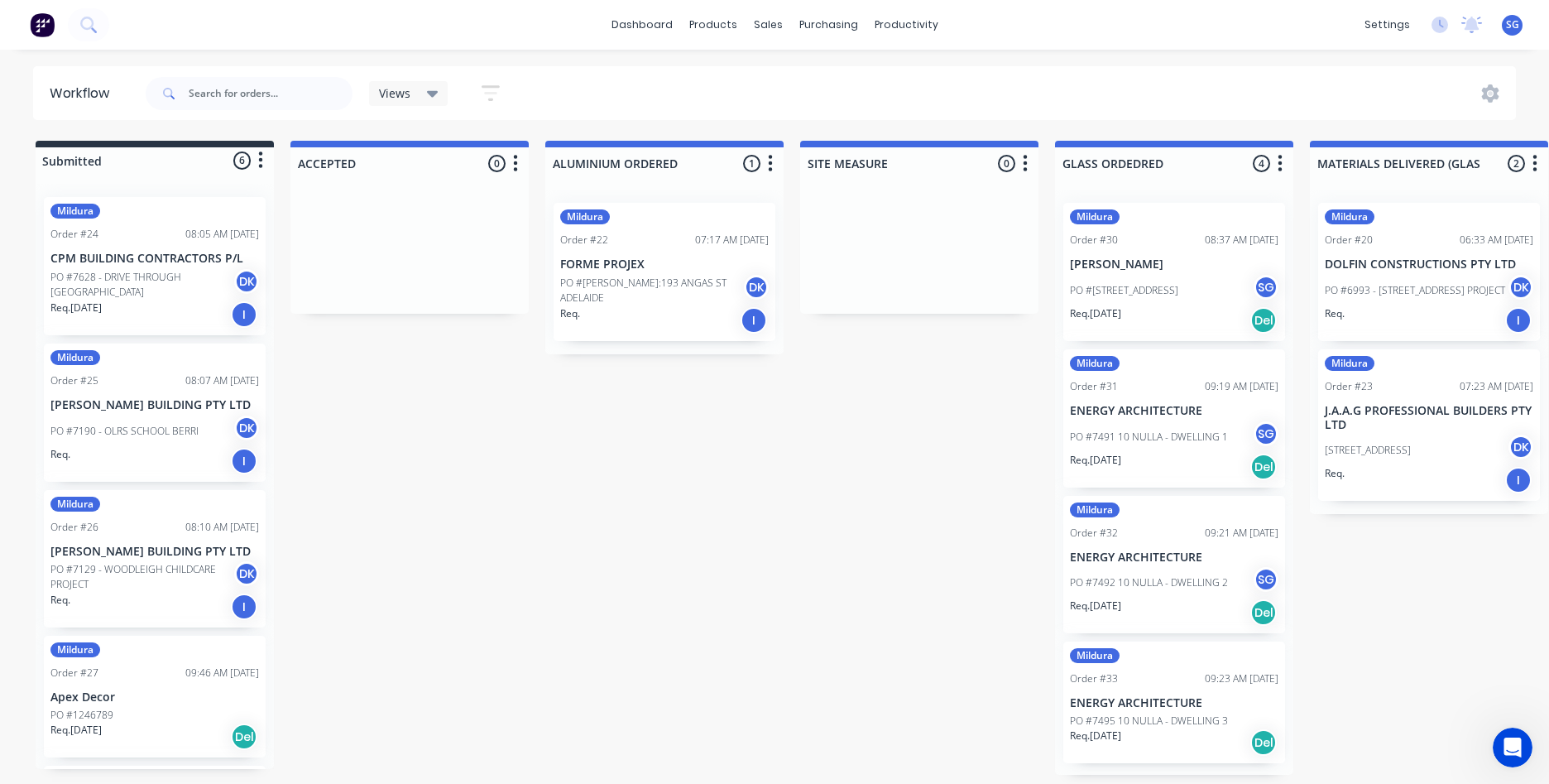
click at [1216, 699] on p "ENERGY ARCHITECTURE" at bounding box center [1174, 703] width 209 height 14
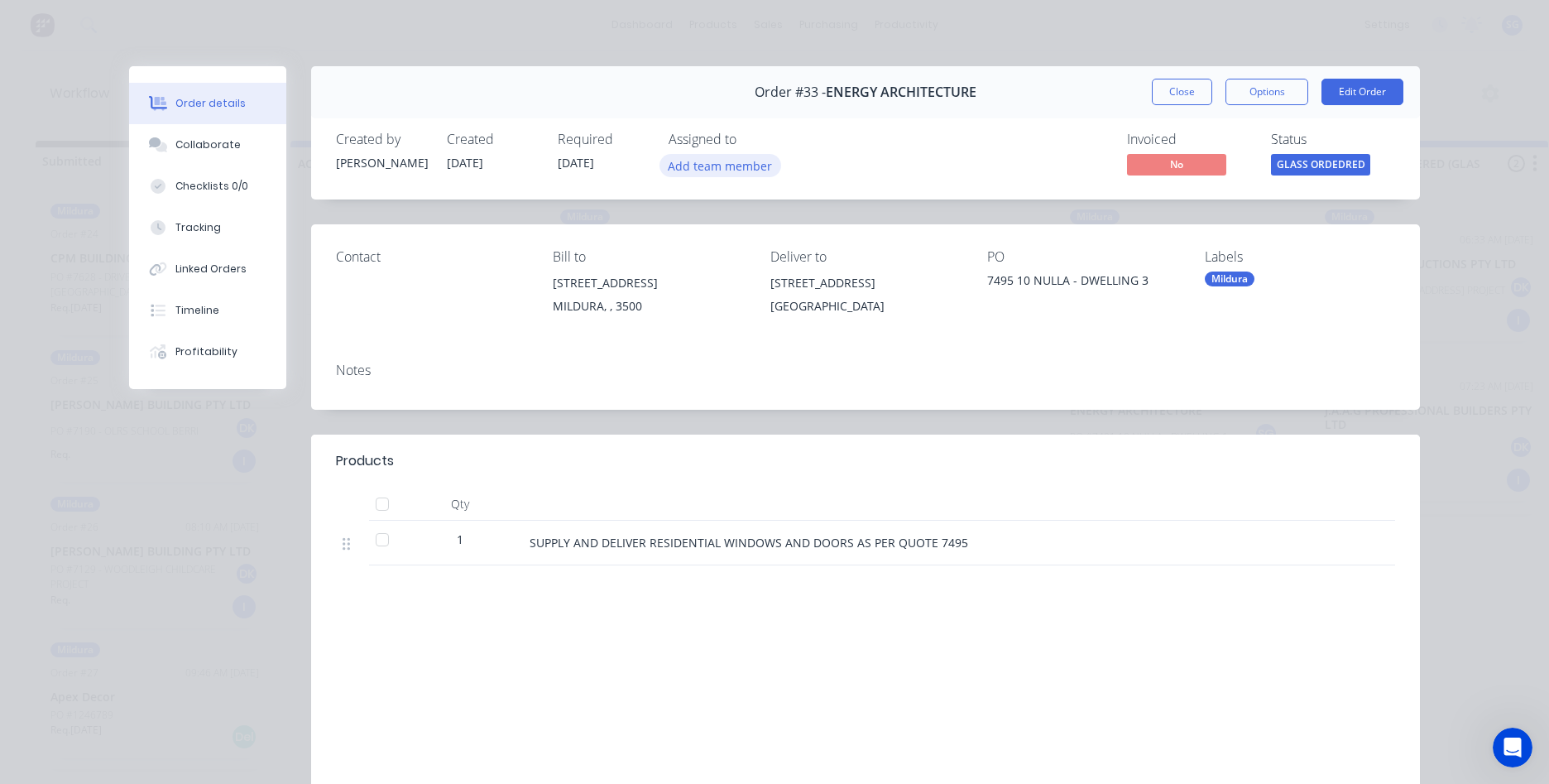
click at [688, 164] on button "Add team member" at bounding box center [720, 165] width 122 height 22
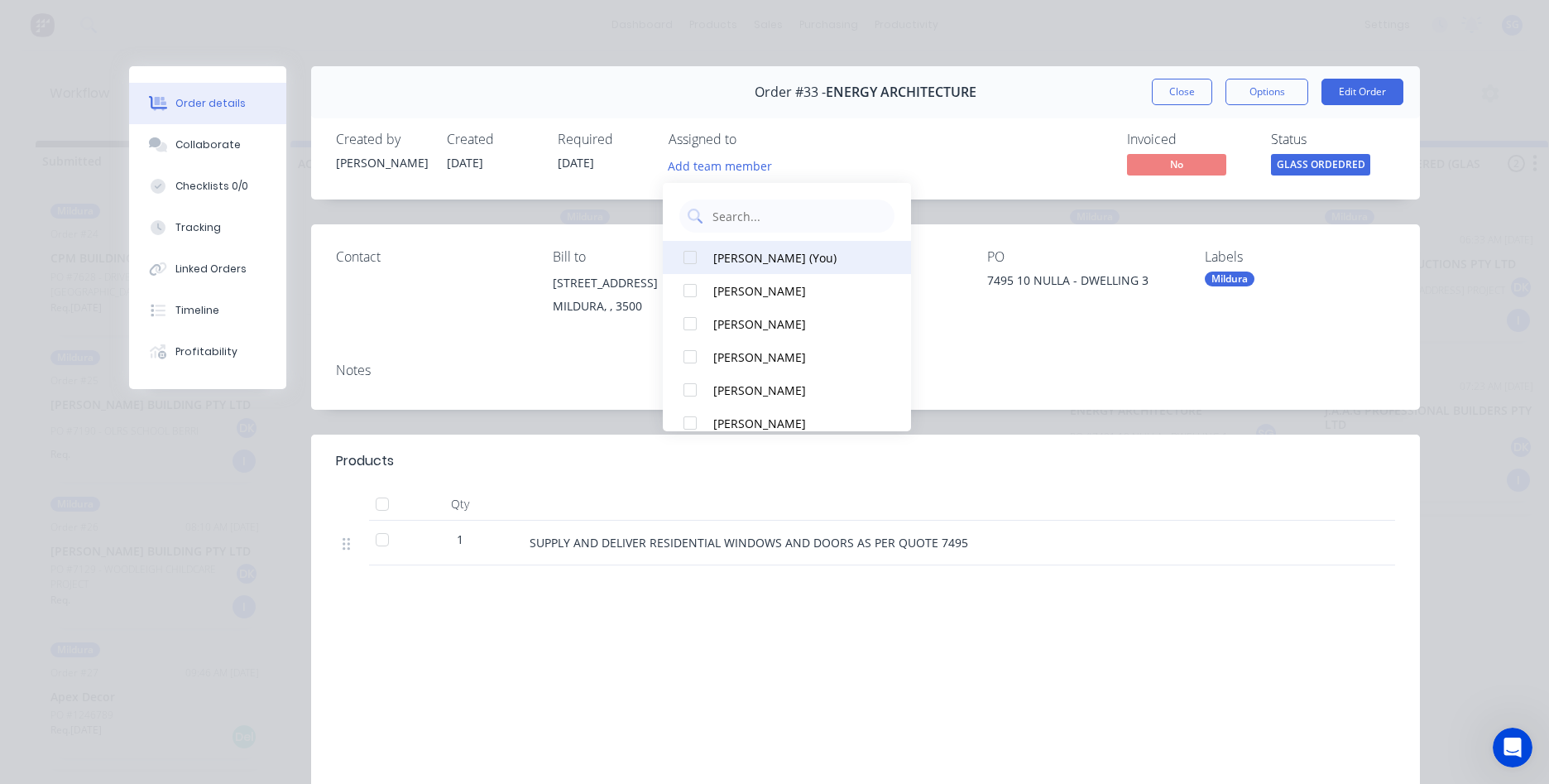
click at [787, 249] on div "[PERSON_NAME] (You)" at bounding box center [796, 257] width 166 height 17
click at [1167, 92] on button "Close" at bounding box center [1182, 92] width 60 height 27
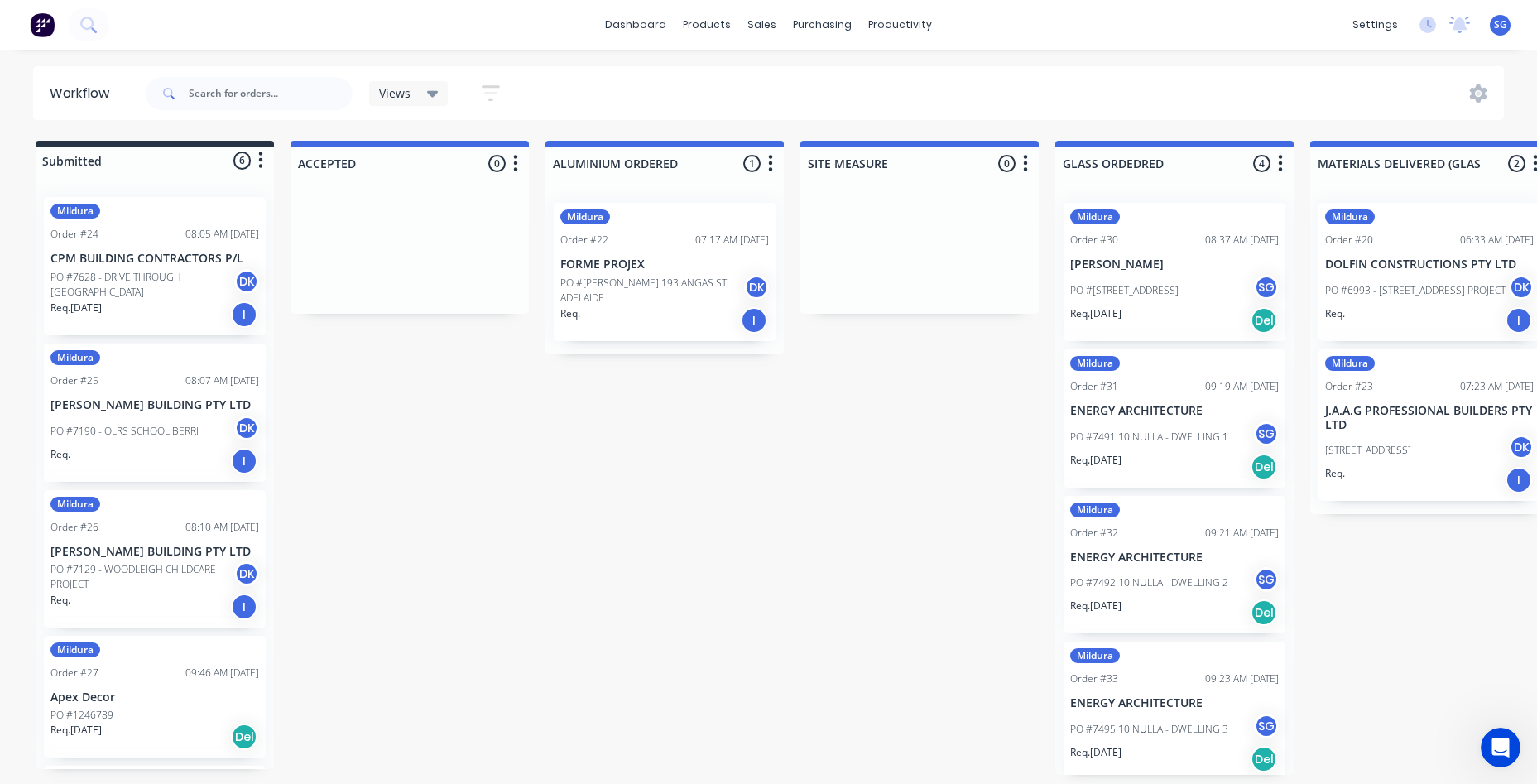
click at [1103, 53] on div "dashboard products sales purchasing productivity dashboard products Product Cat…" at bounding box center [768, 342] width 1537 height 685
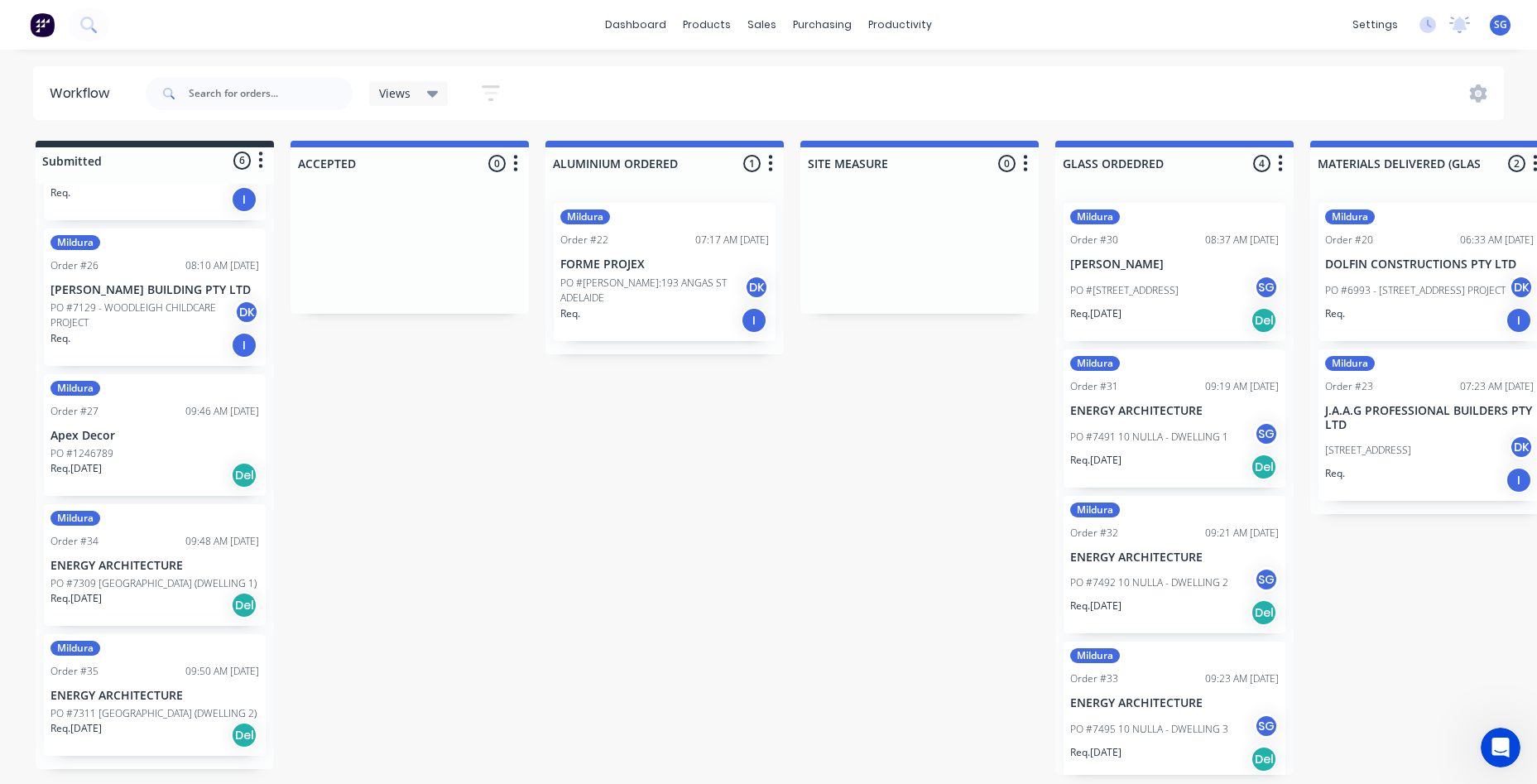
scroll to position [276, 0]
click at [139, 571] on p "ENERGY ARCHITECTURE" at bounding box center [155, 566] width 209 height 14
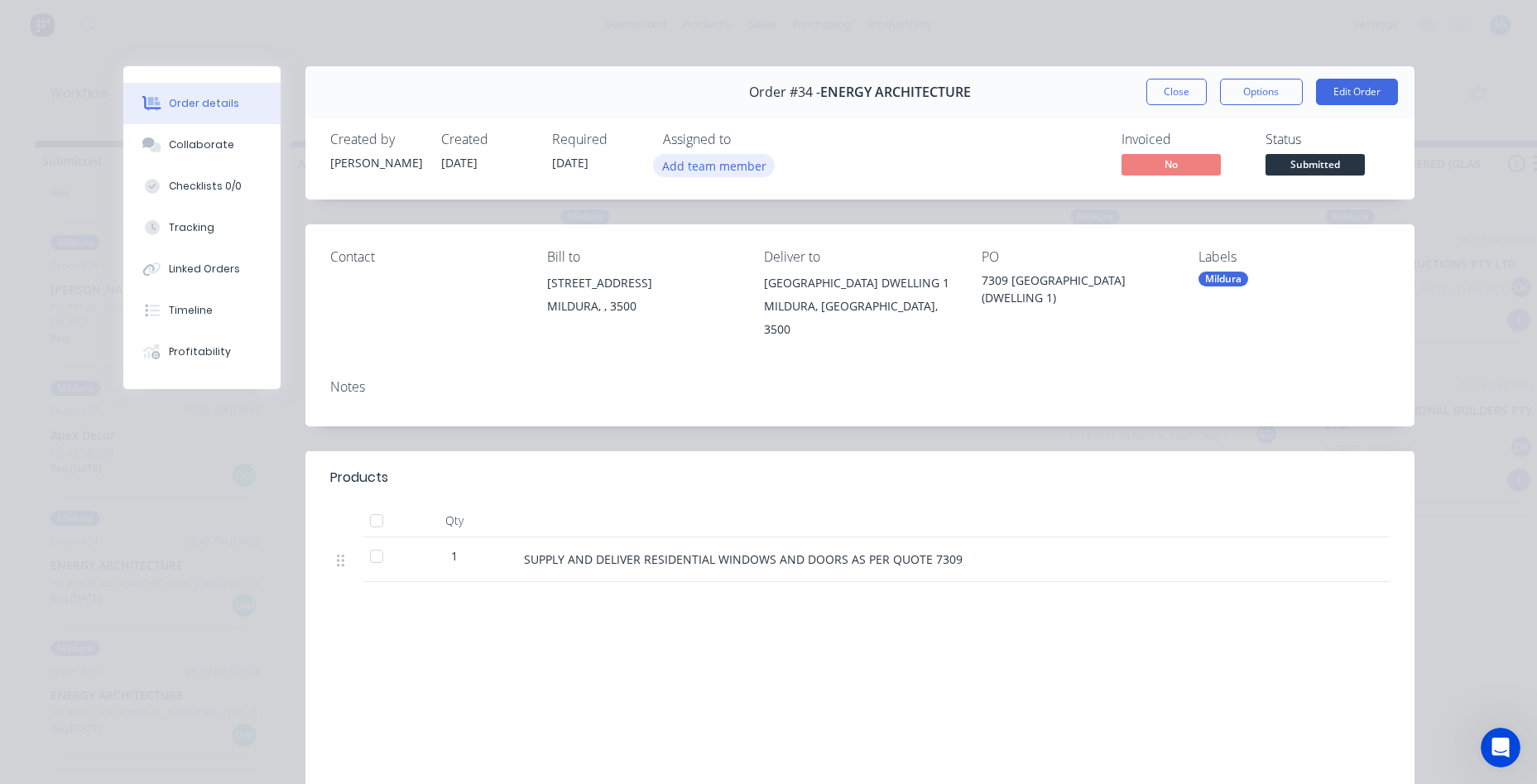
click at [682, 174] on button "Add team member" at bounding box center [713, 165] width 122 height 22
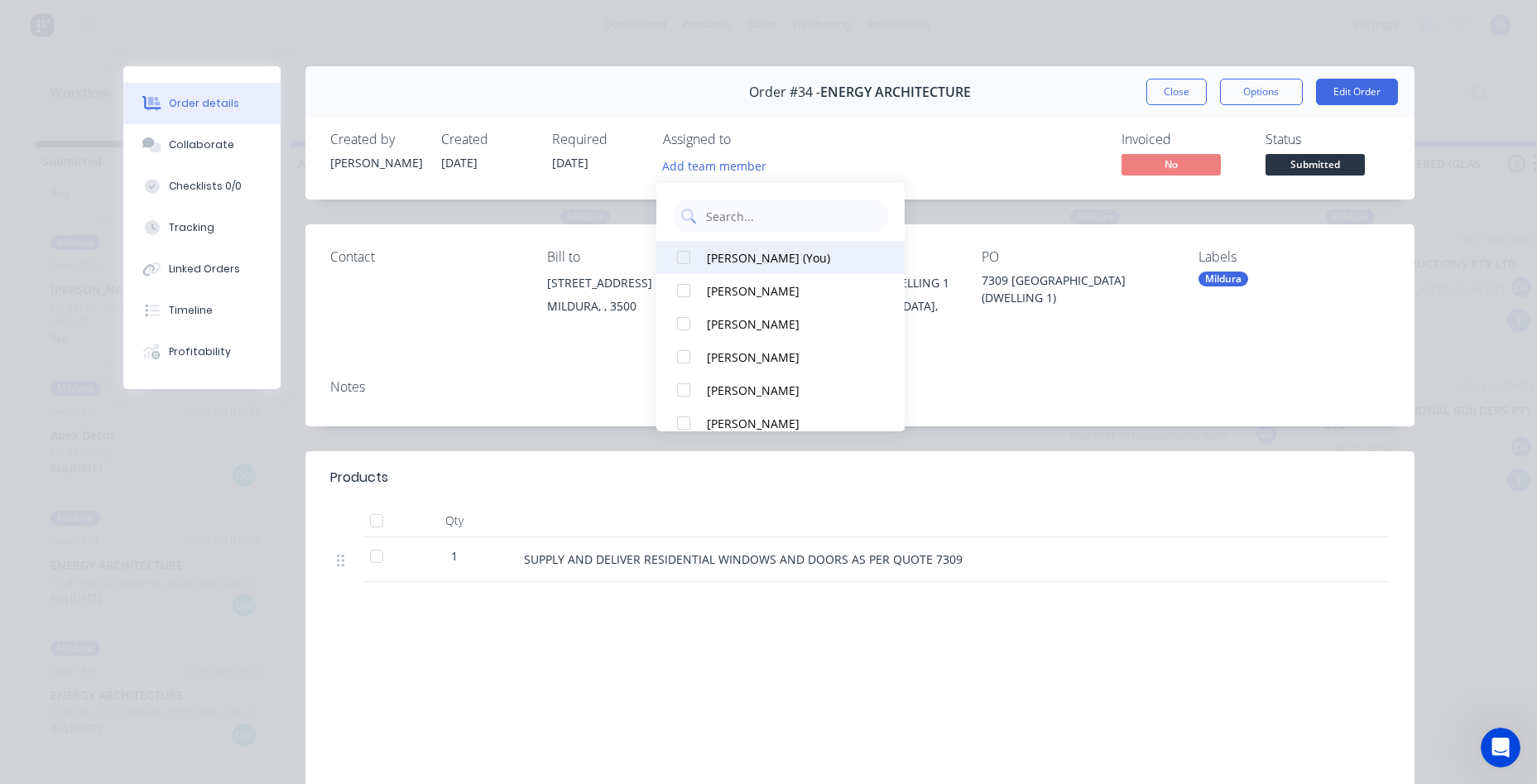
click at [745, 250] on div "[PERSON_NAME] (You)" at bounding box center [789, 257] width 166 height 17
click at [1159, 93] on button "Close" at bounding box center [1176, 92] width 60 height 27
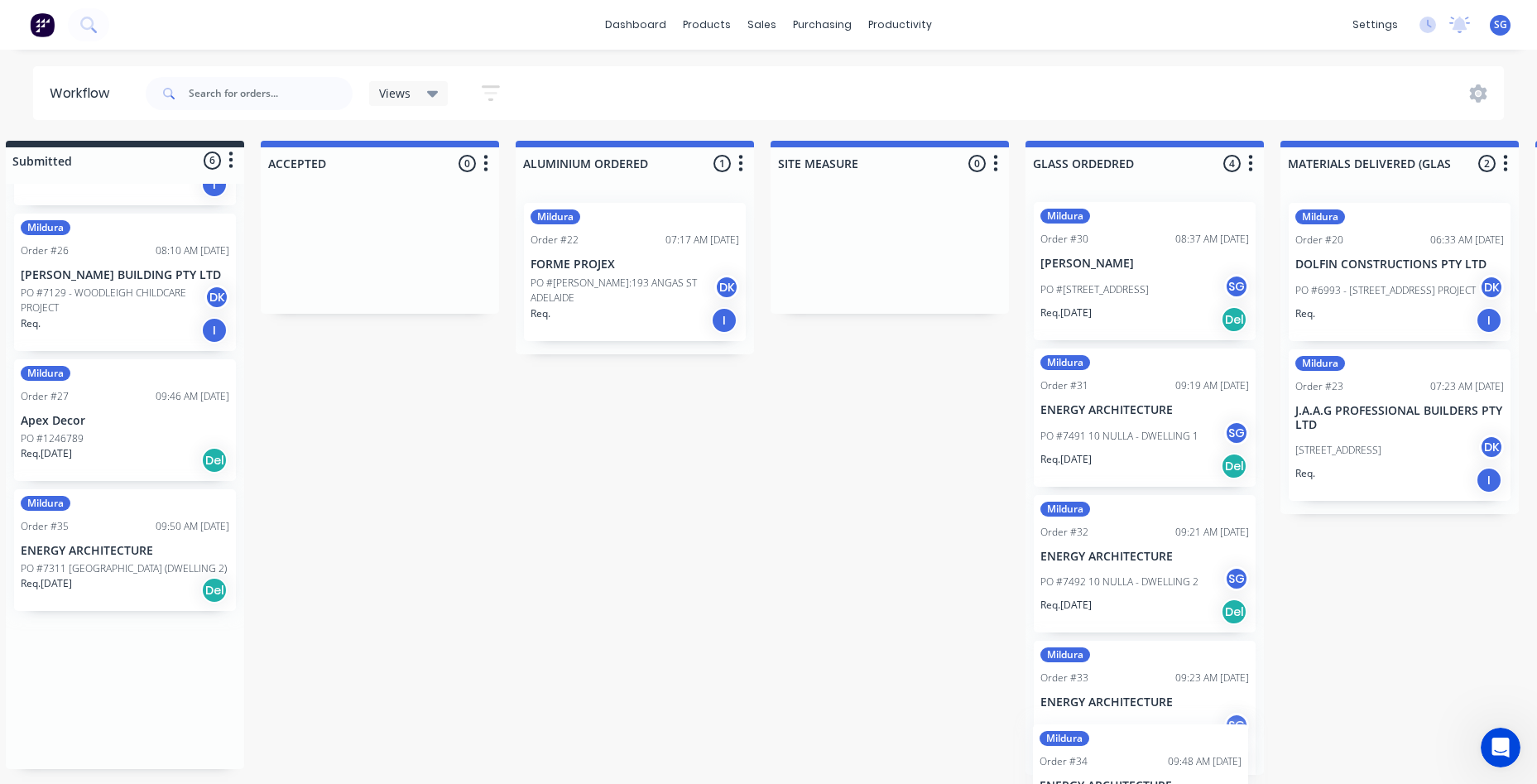
scroll to position [3, 30]
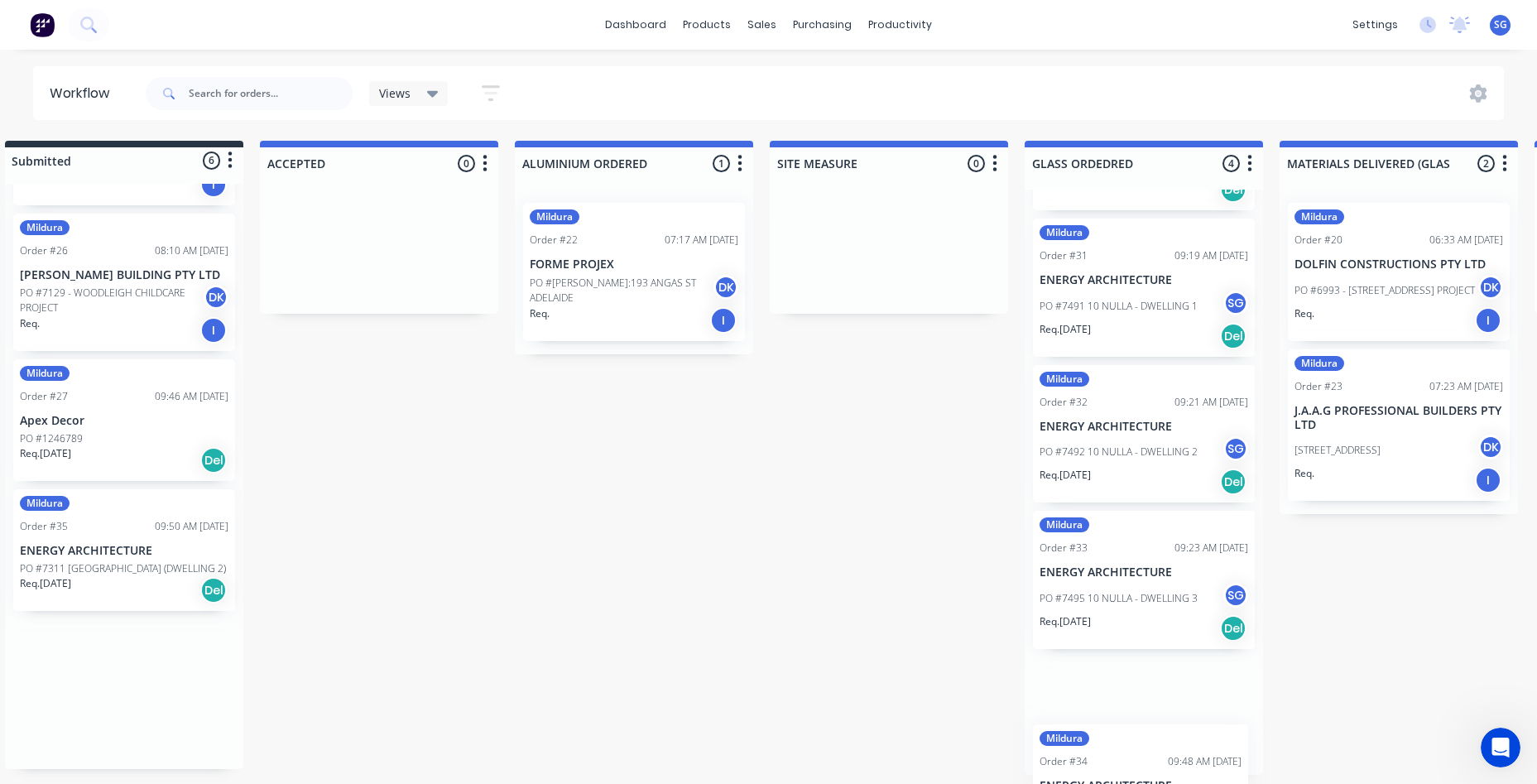
drag, startPoint x: 139, startPoint y: 599, endPoint x: 1132, endPoint y: 806, distance: 1014.3
click at [1132, 685] on html "dashboard products sales purchasing productivity dashboard products Product Cat…" at bounding box center [738, 342] width 1537 height 685
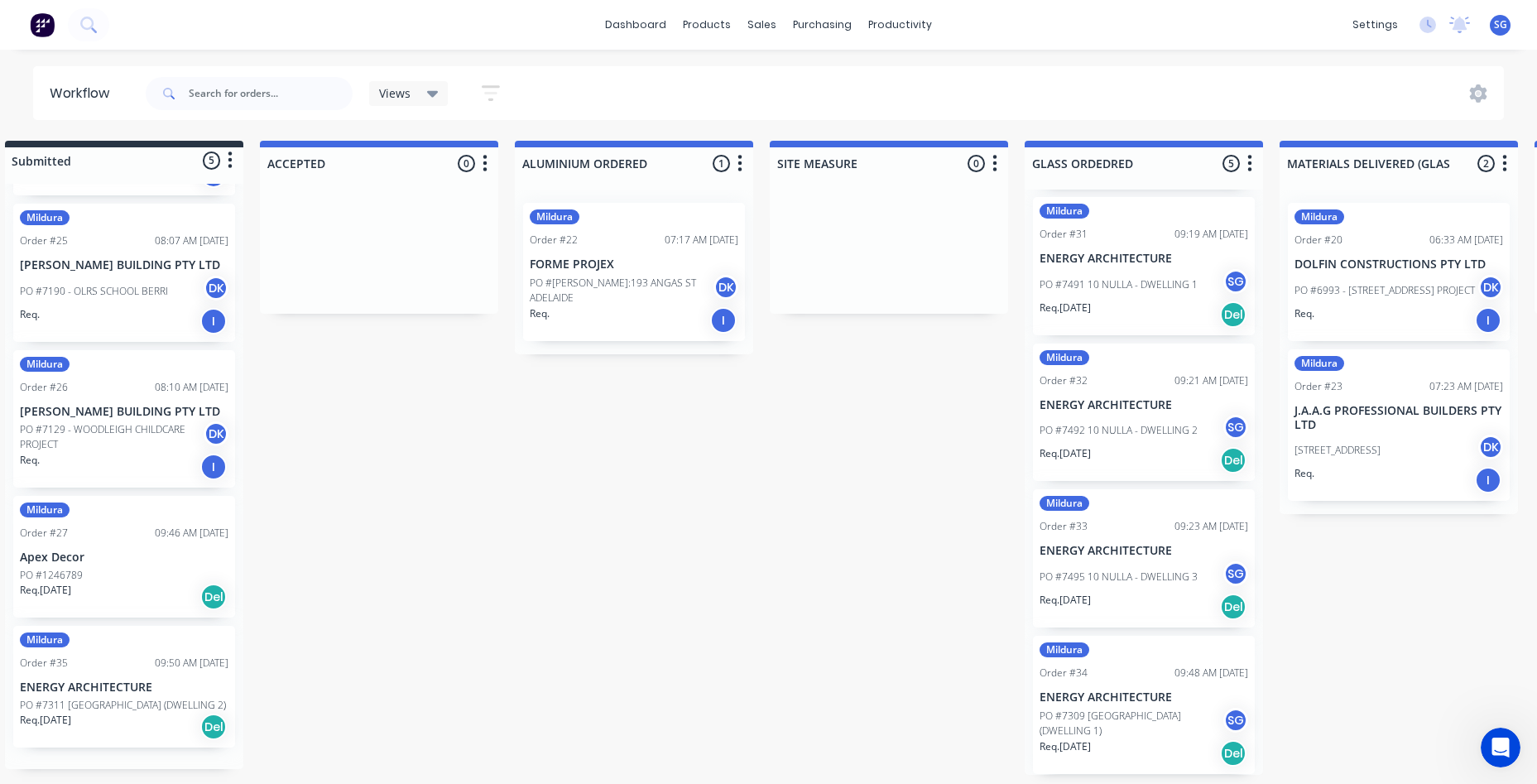
scroll to position [148, 0]
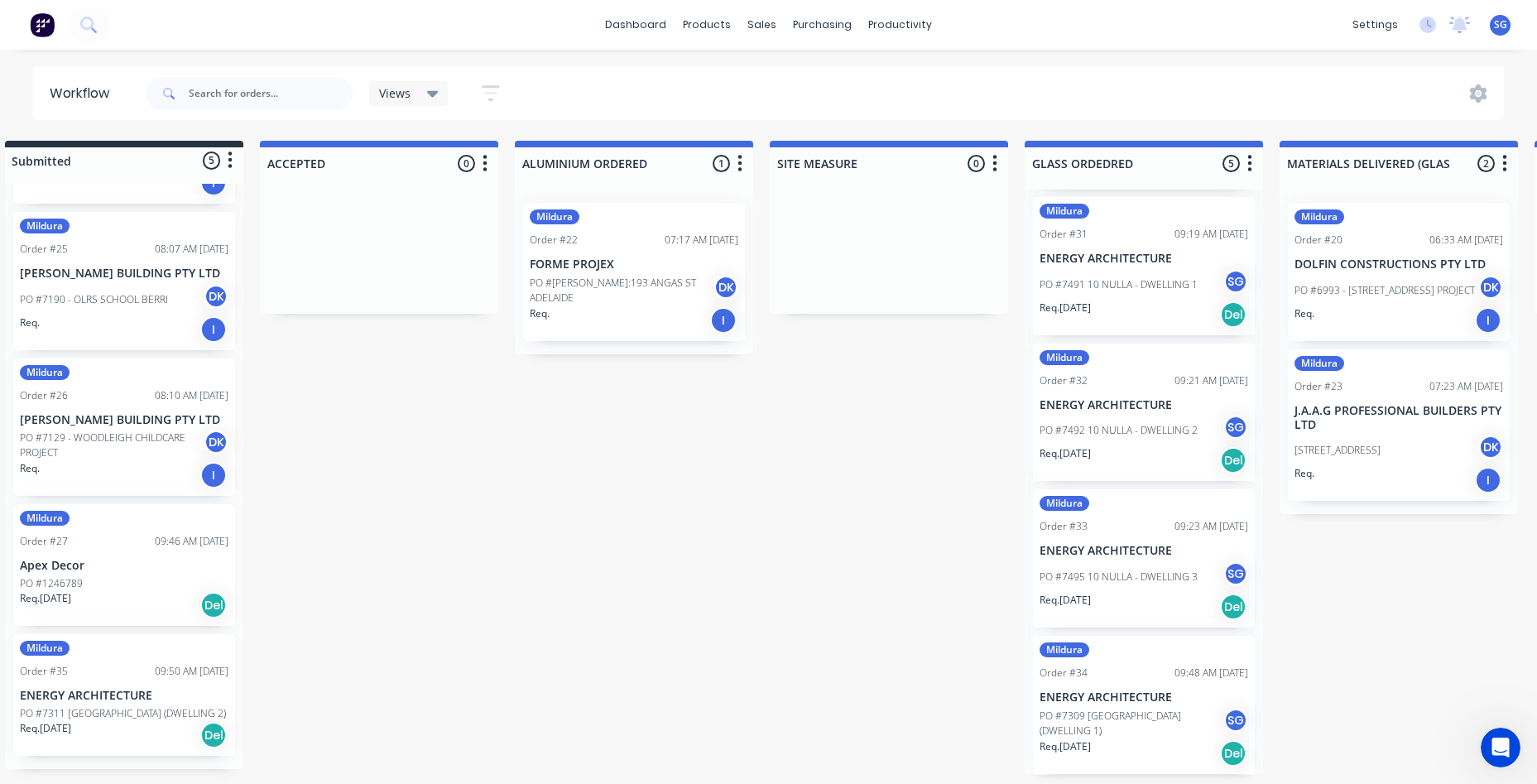
click at [101, 703] on p "ENERGY ARCHITECTURE" at bounding box center [124, 695] width 209 height 14
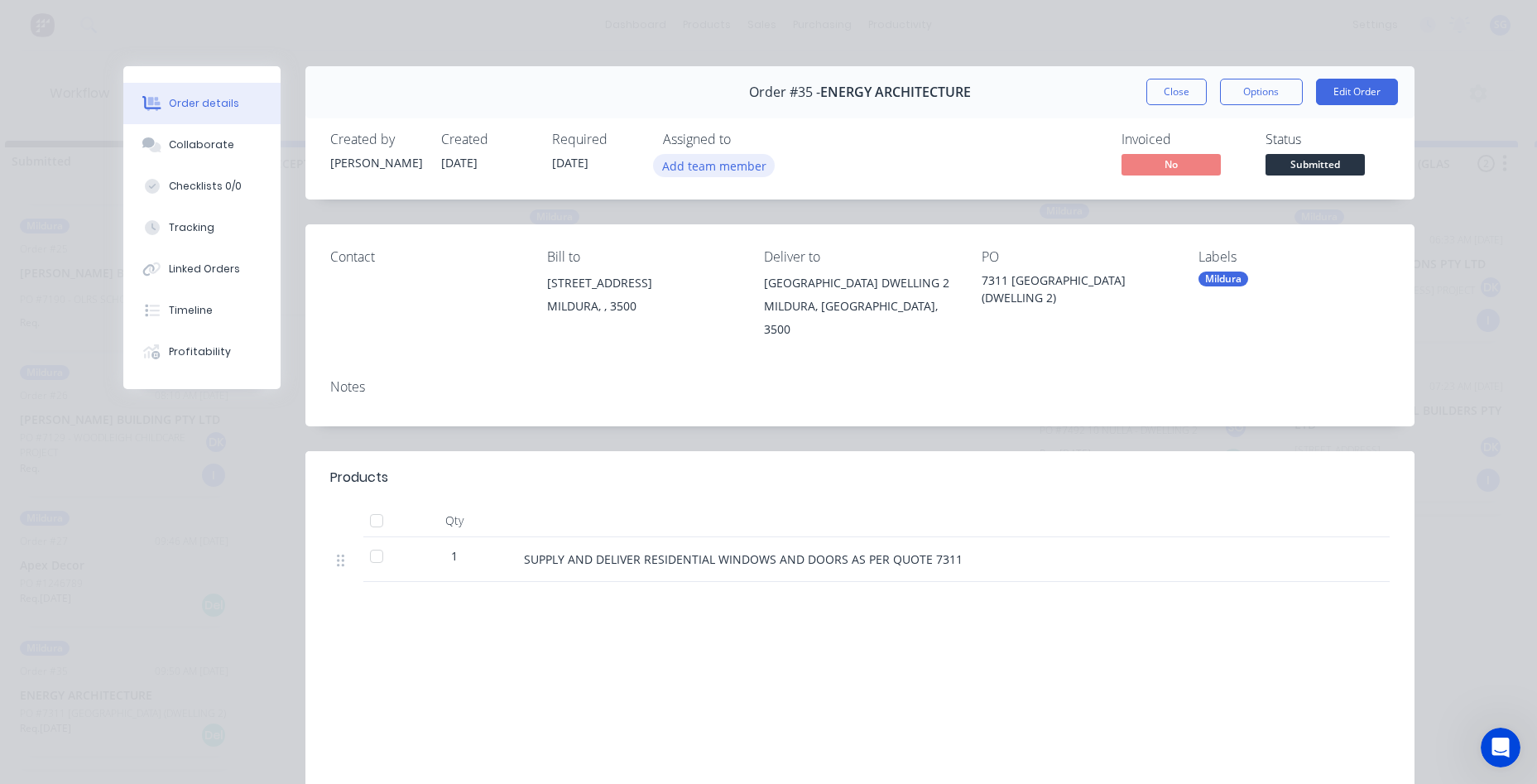
click at [720, 160] on button "Add team member" at bounding box center [713, 165] width 122 height 22
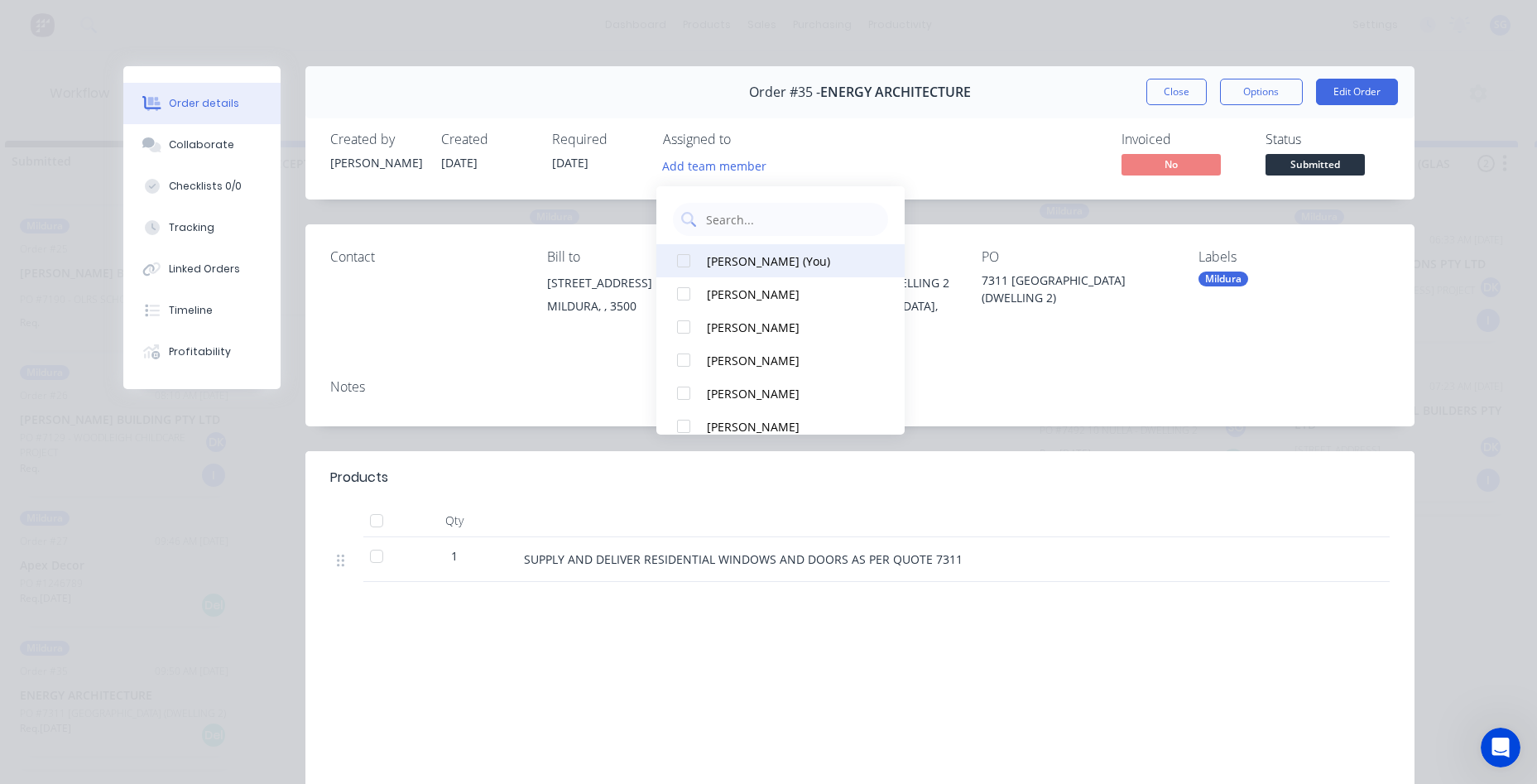
click at [749, 256] on div "[PERSON_NAME] (You)" at bounding box center [789, 261] width 166 height 17
click at [1158, 96] on button "Close" at bounding box center [1176, 92] width 60 height 27
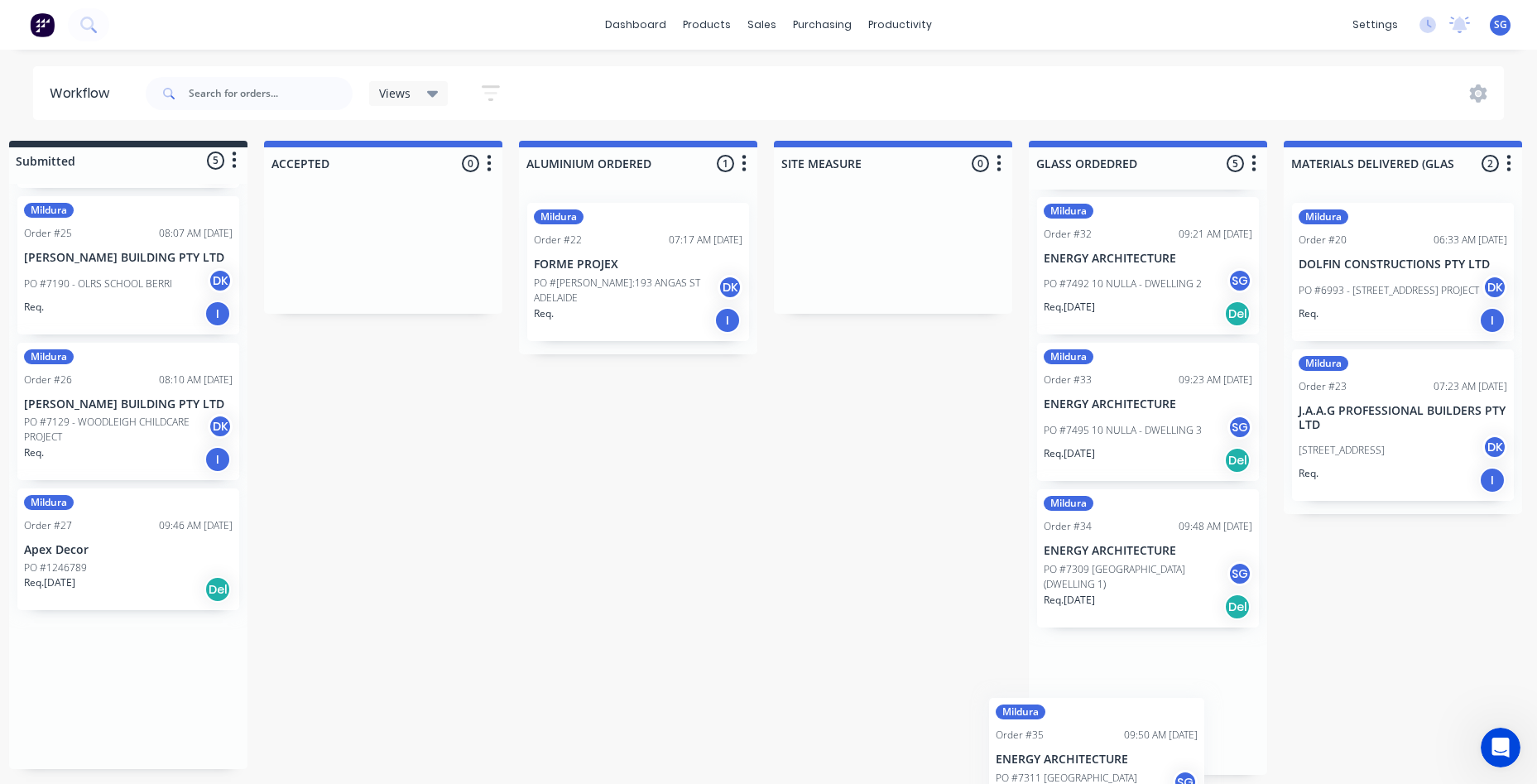
scroll to position [299, 0]
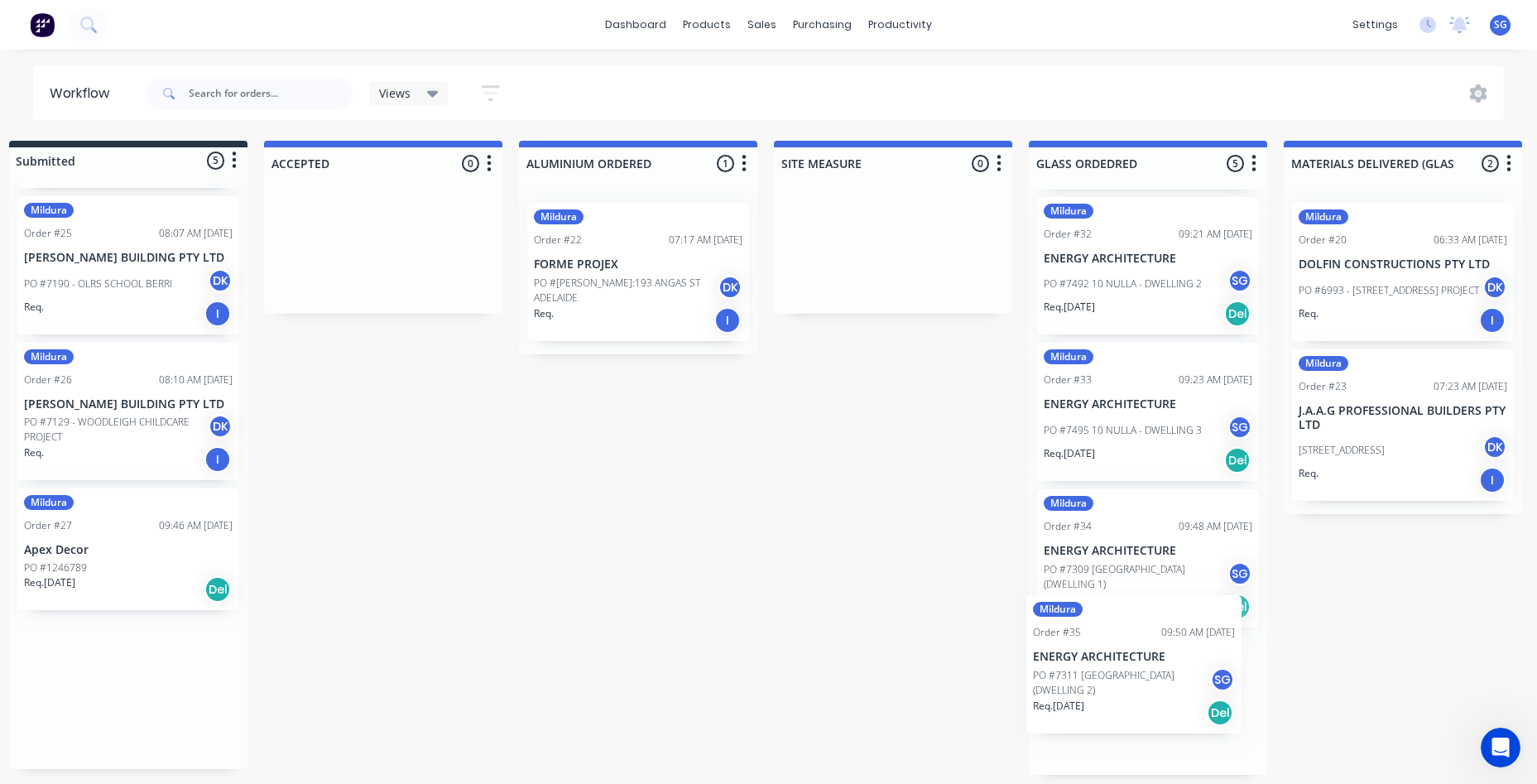
drag, startPoint x: 62, startPoint y: 724, endPoint x: 1080, endPoint y: 679, distance: 1019.0
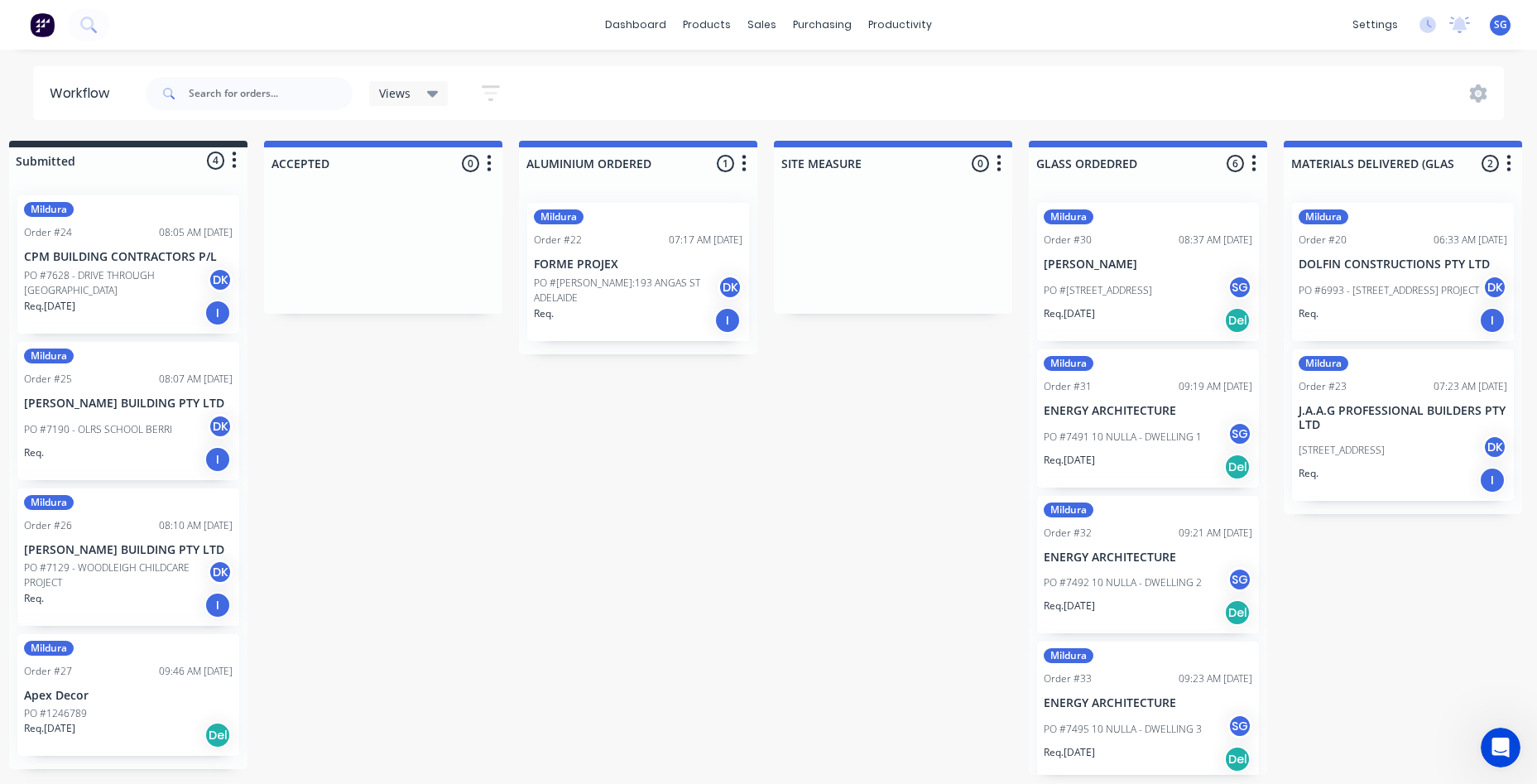
scroll to position [0, 27]
